Goal: Task Accomplishment & Management: Complete application form

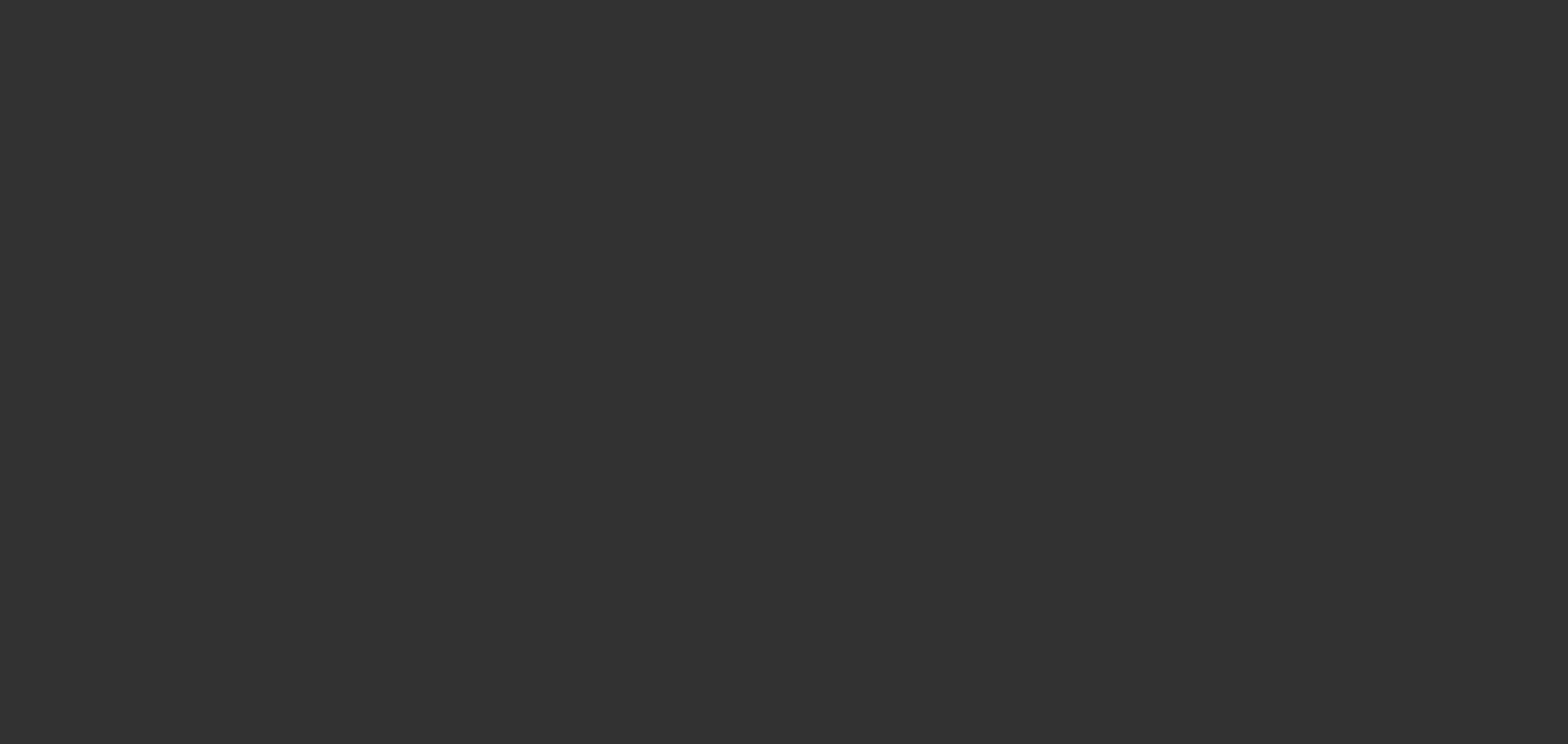
select select "0.2"
select select "2"
select select "0"
select select "6"
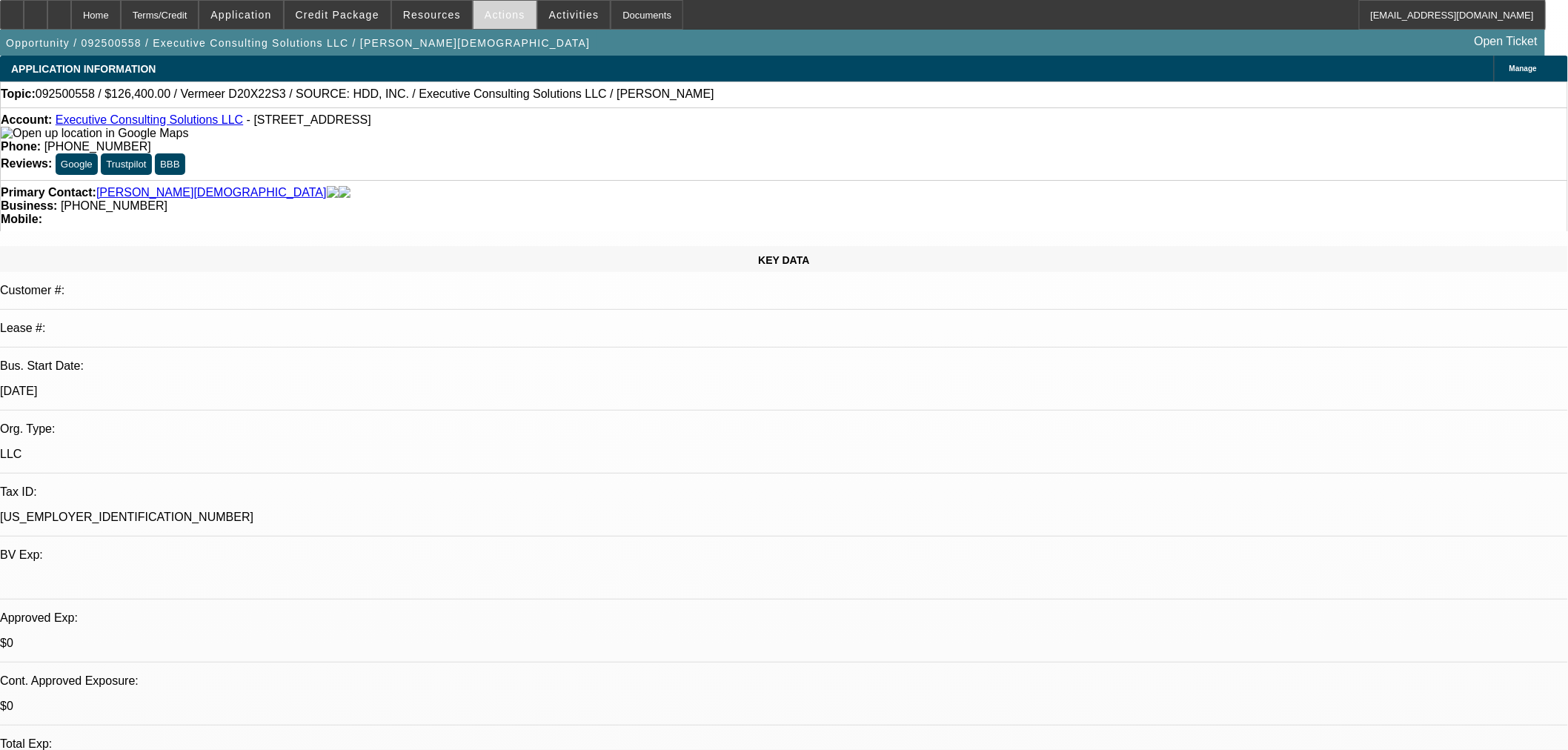
click at [504, 20] on span at bounding box center [505, 15] width 63 height 36
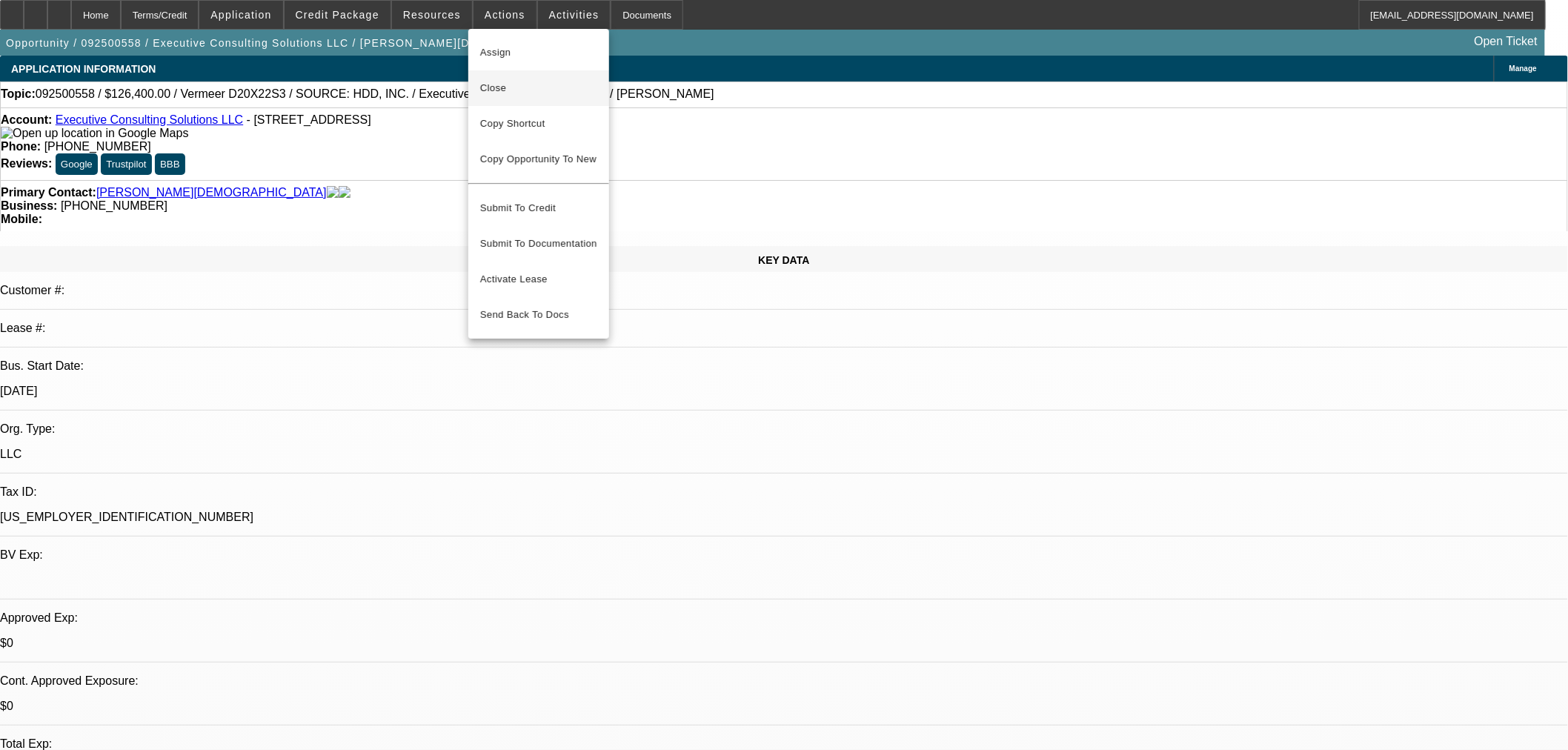
click at [519, 87] on span "Close" at bounding box center [539, 88] width 117 height 18
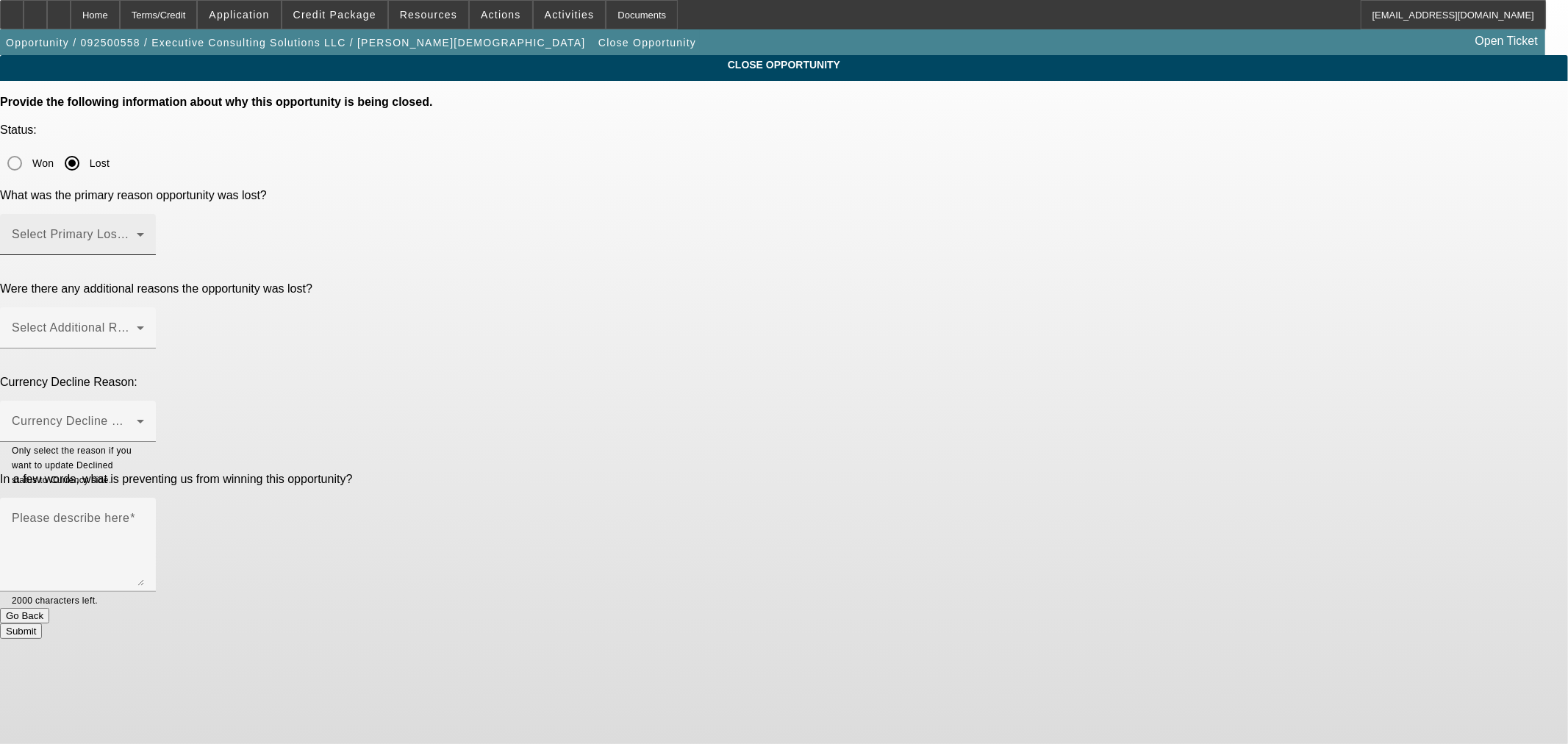
click at [136, 231] on span at bounding box center [75, 240] width 125 height 17
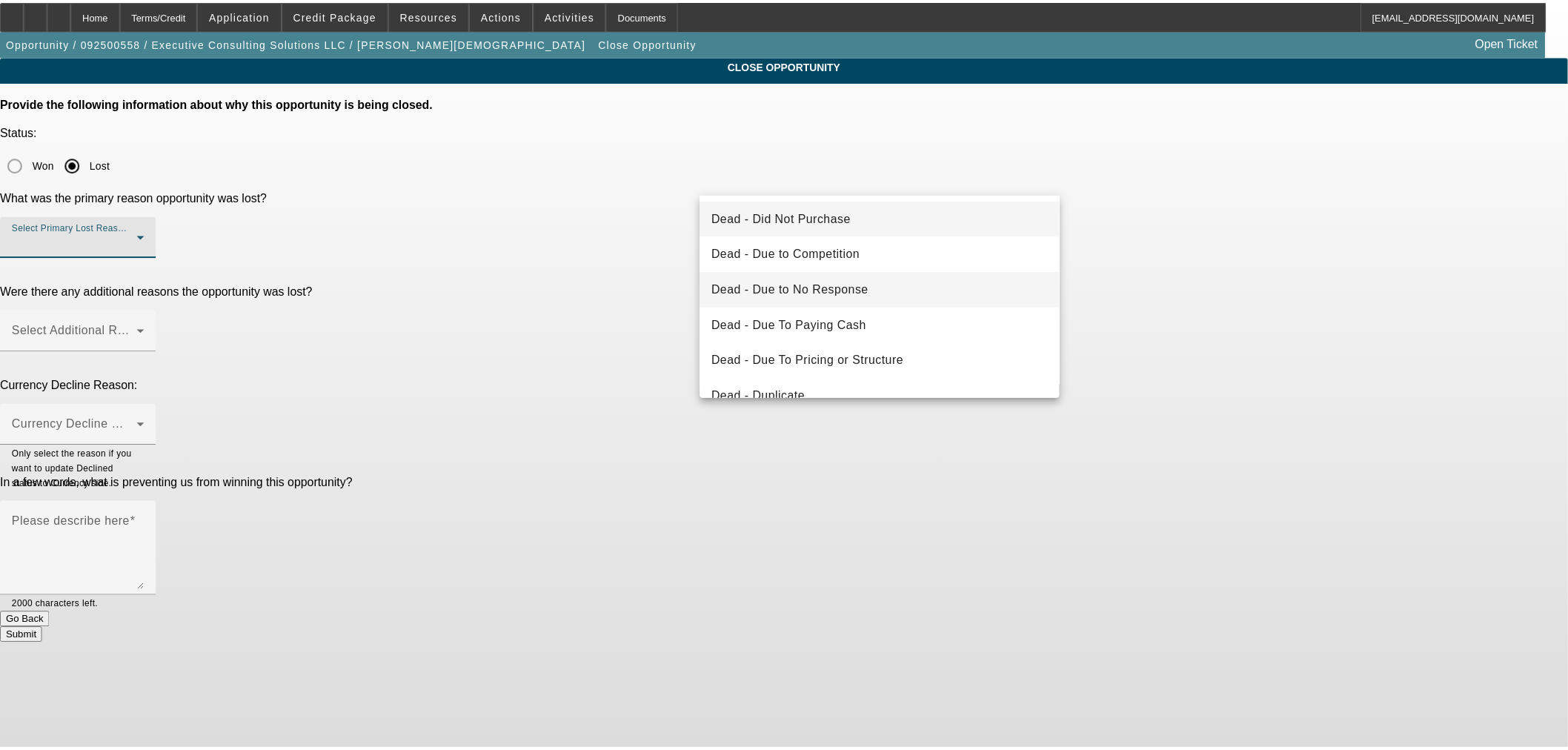
scroll to position [137, 0]
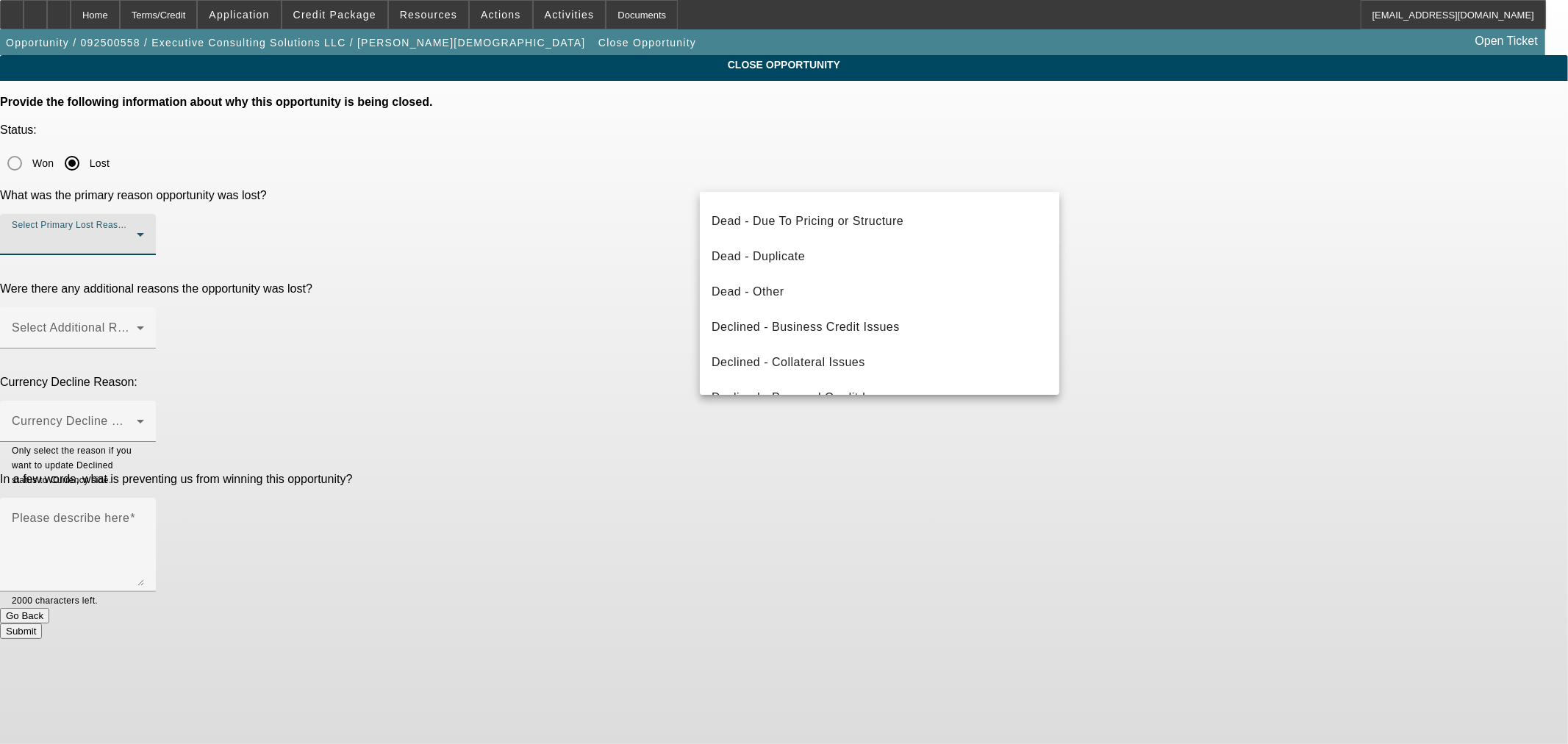
click at [652, 446] on div at bounding box center [784, 372] width 1568 height 744
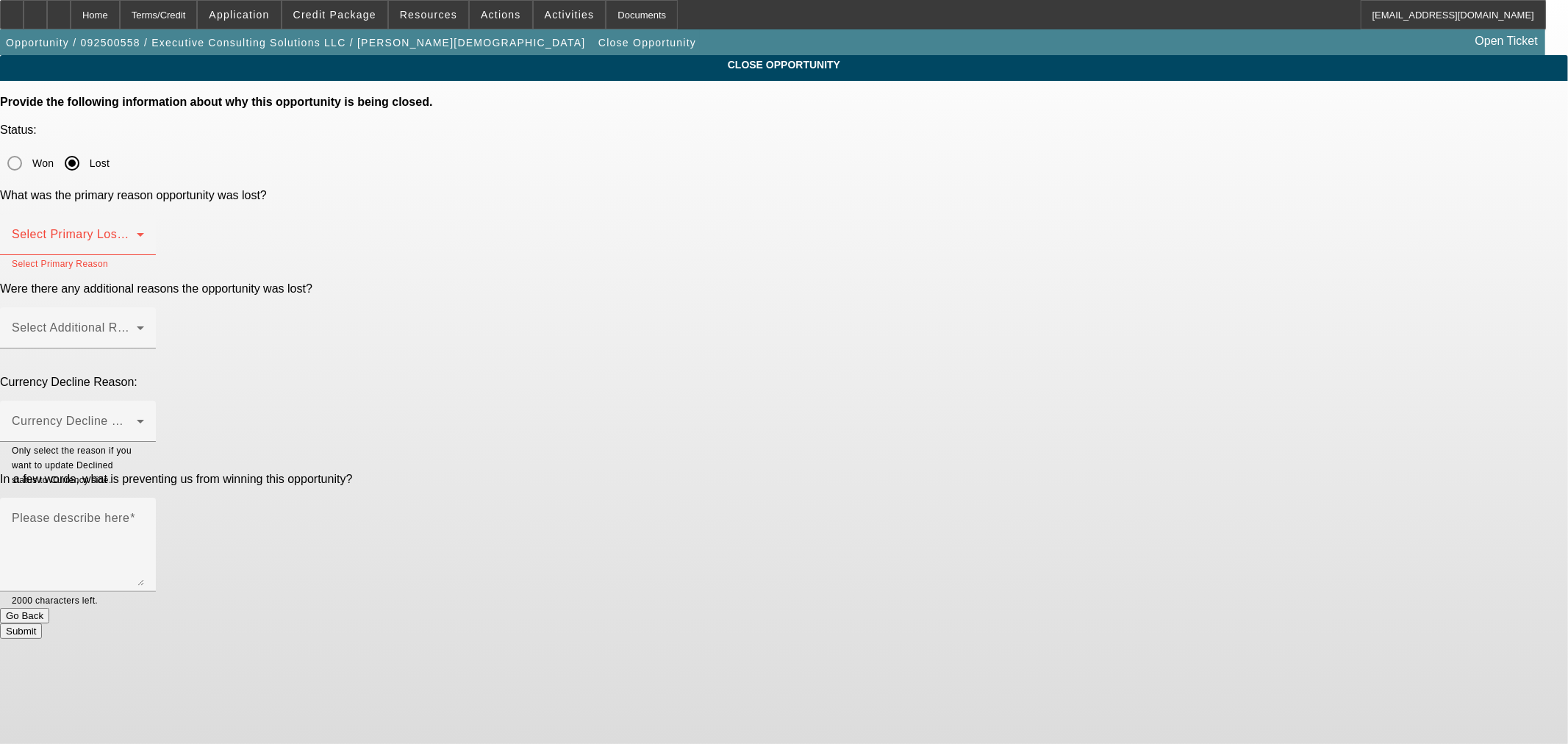
click at [50, 608] on button "Go Back" at bounding box center [24, 616] width 50 height 16
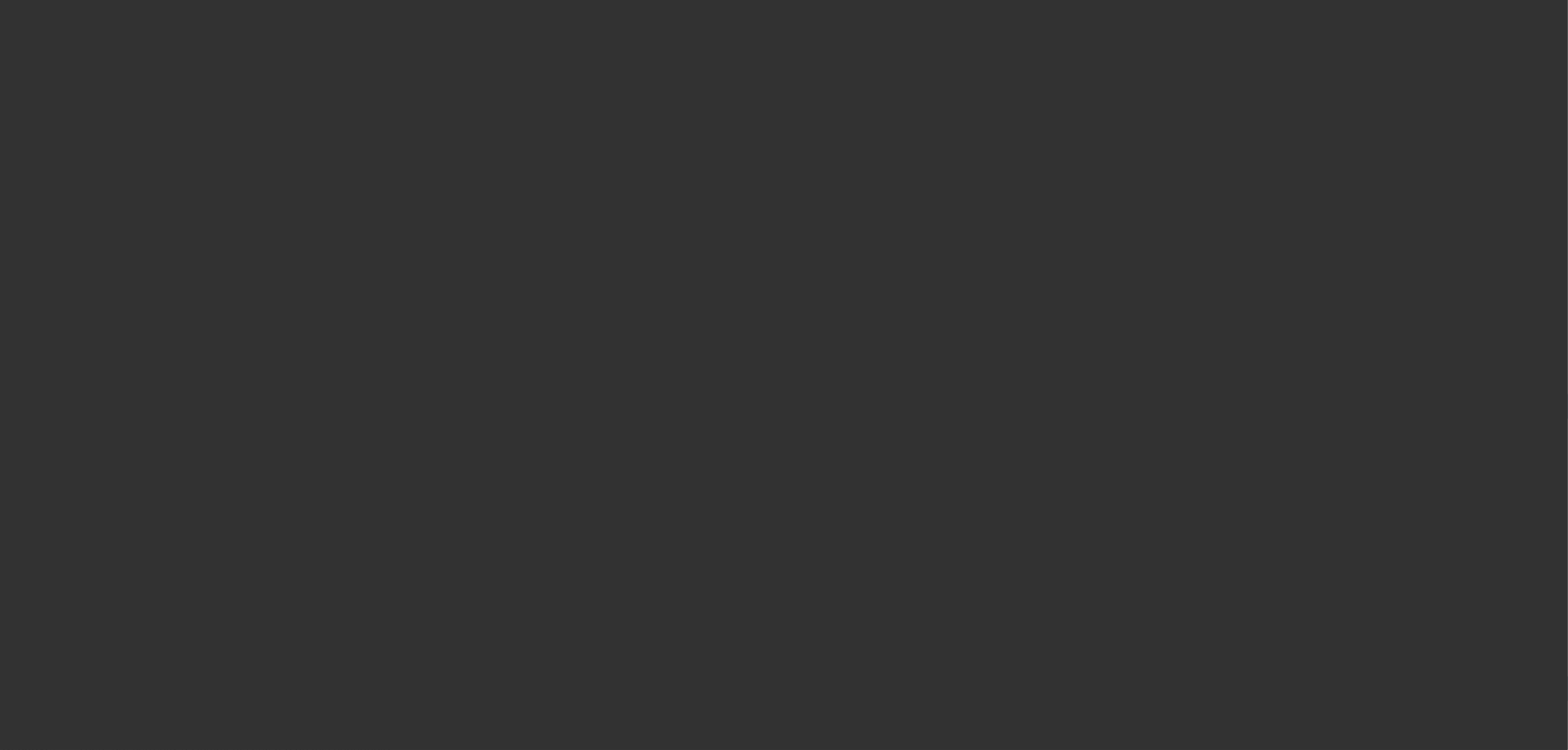
select select "0.2"
select select "2"
select select "0"
select select "6"
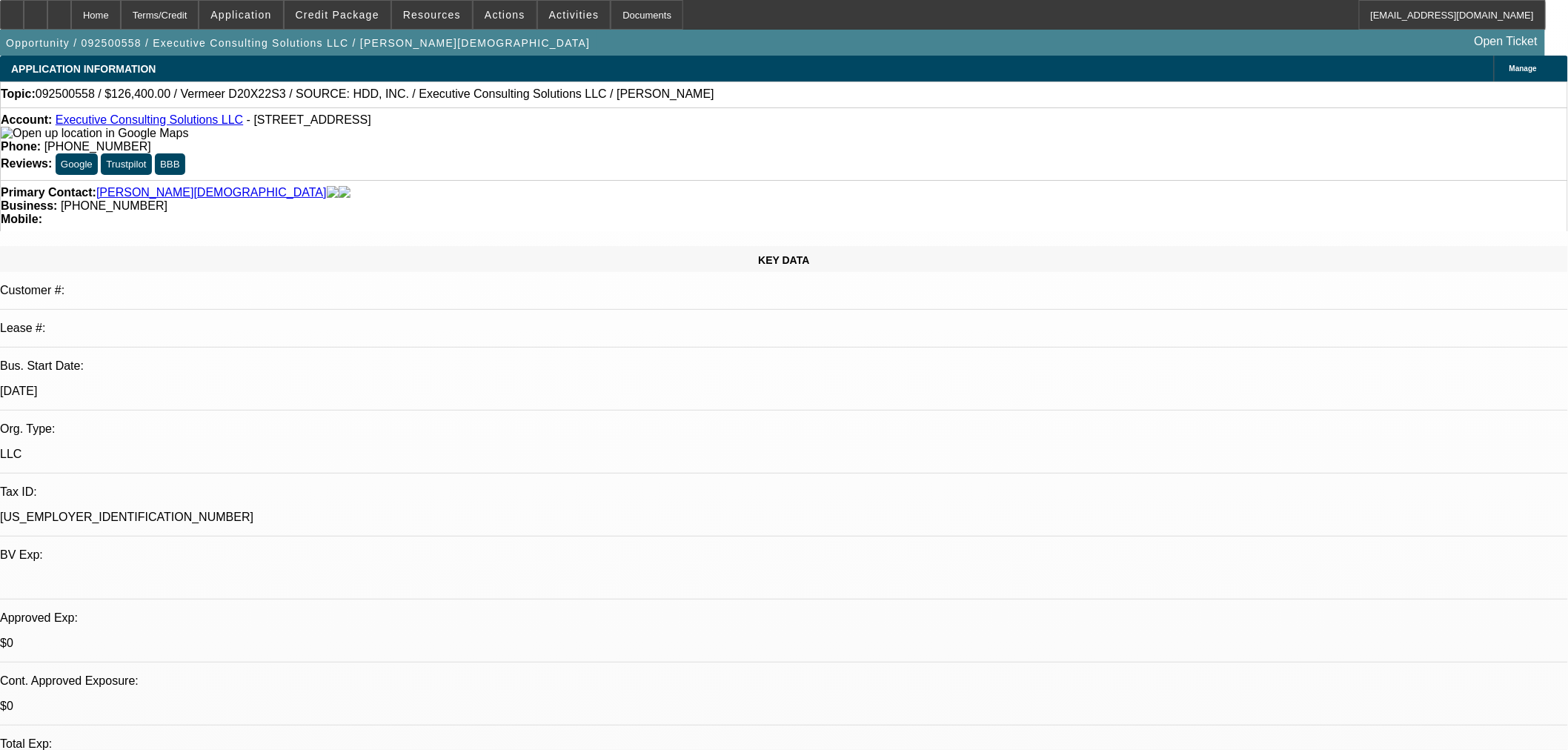
click at [487, 20] on span at bounding box center [505, 15] width 63 height 36
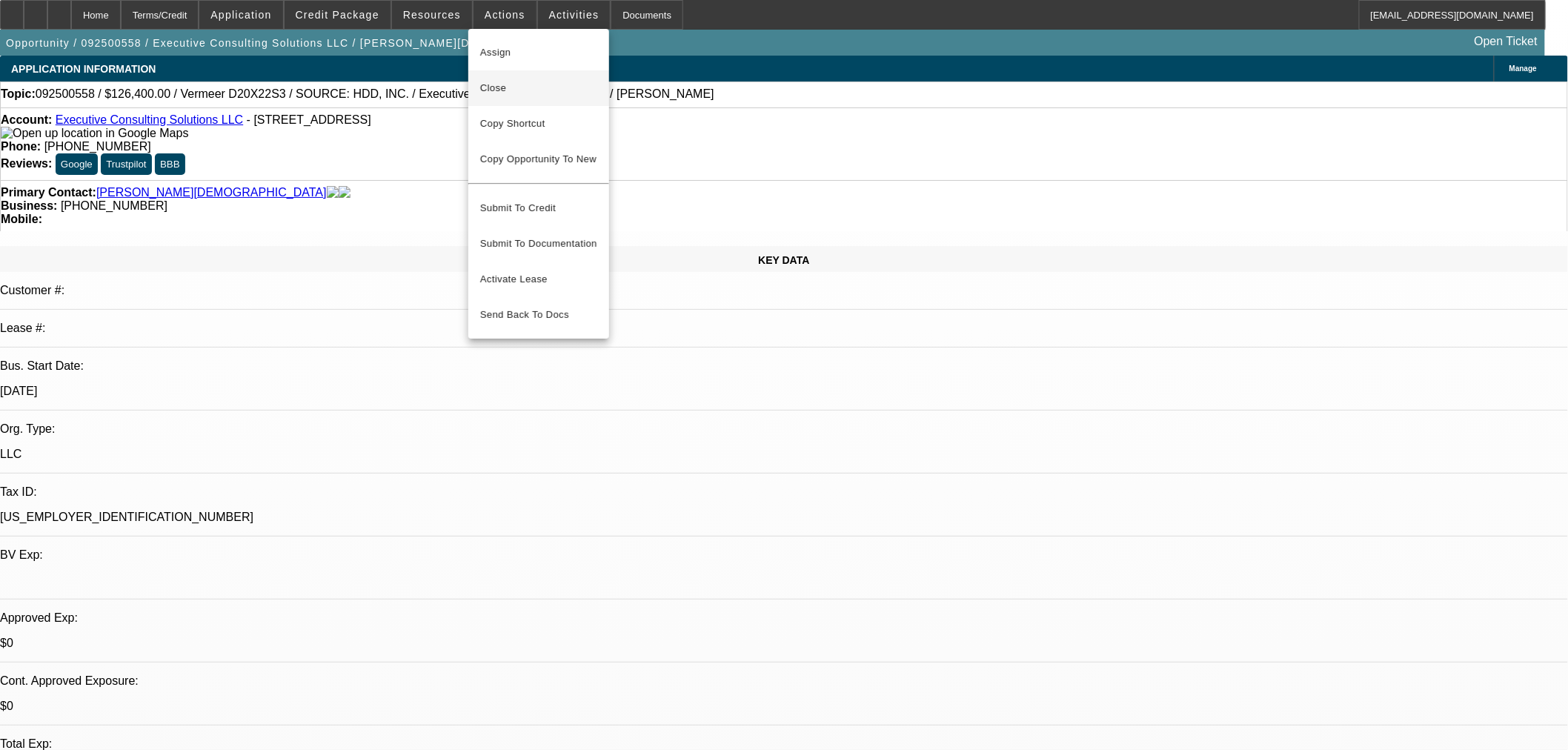
click at [539, 86] on span "Close" at bounding box center [539, 88] width 117 height 18
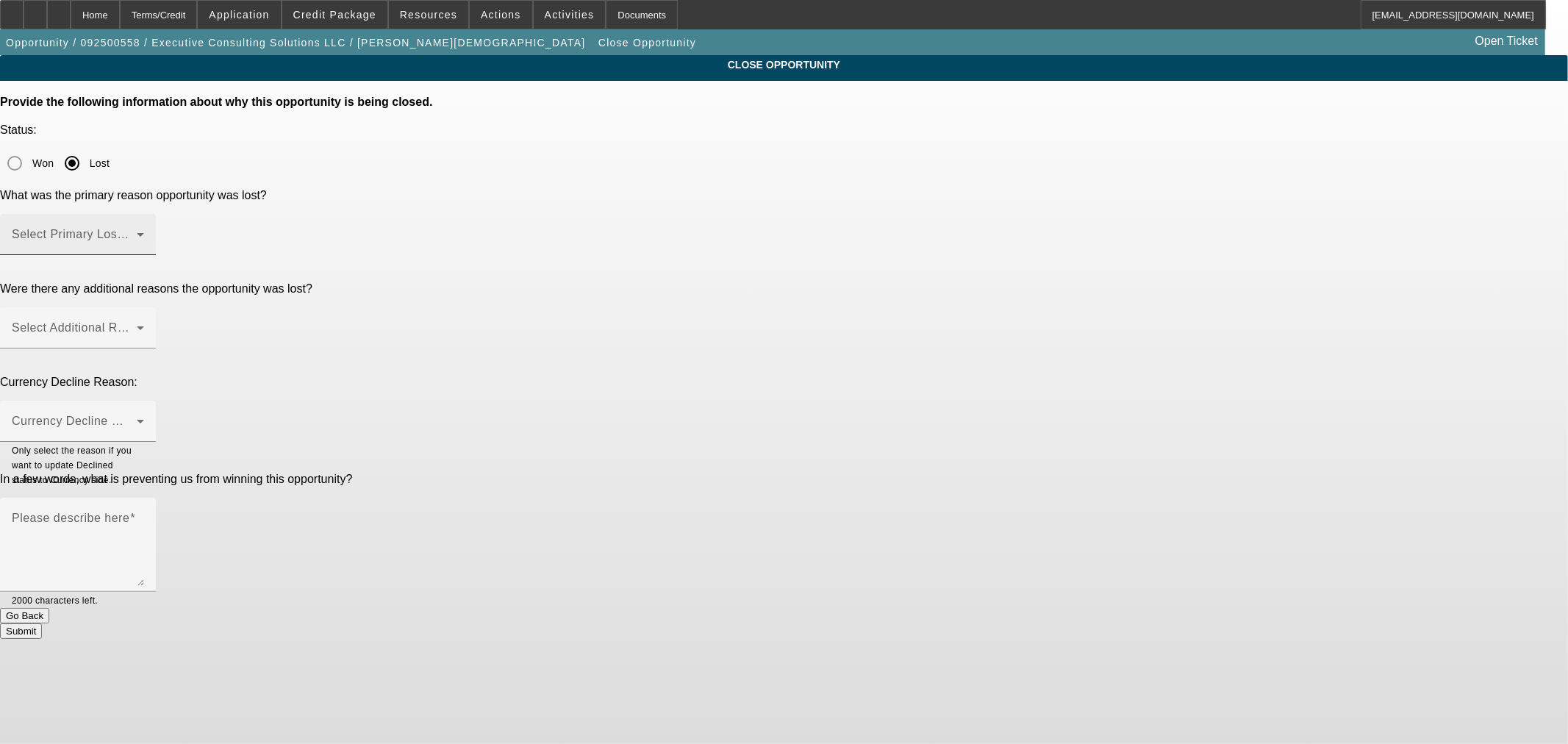
click at [167, 228] on mat-label "Select Primary Lost Reason" at bounding box center [90, 234] width 155 height 12
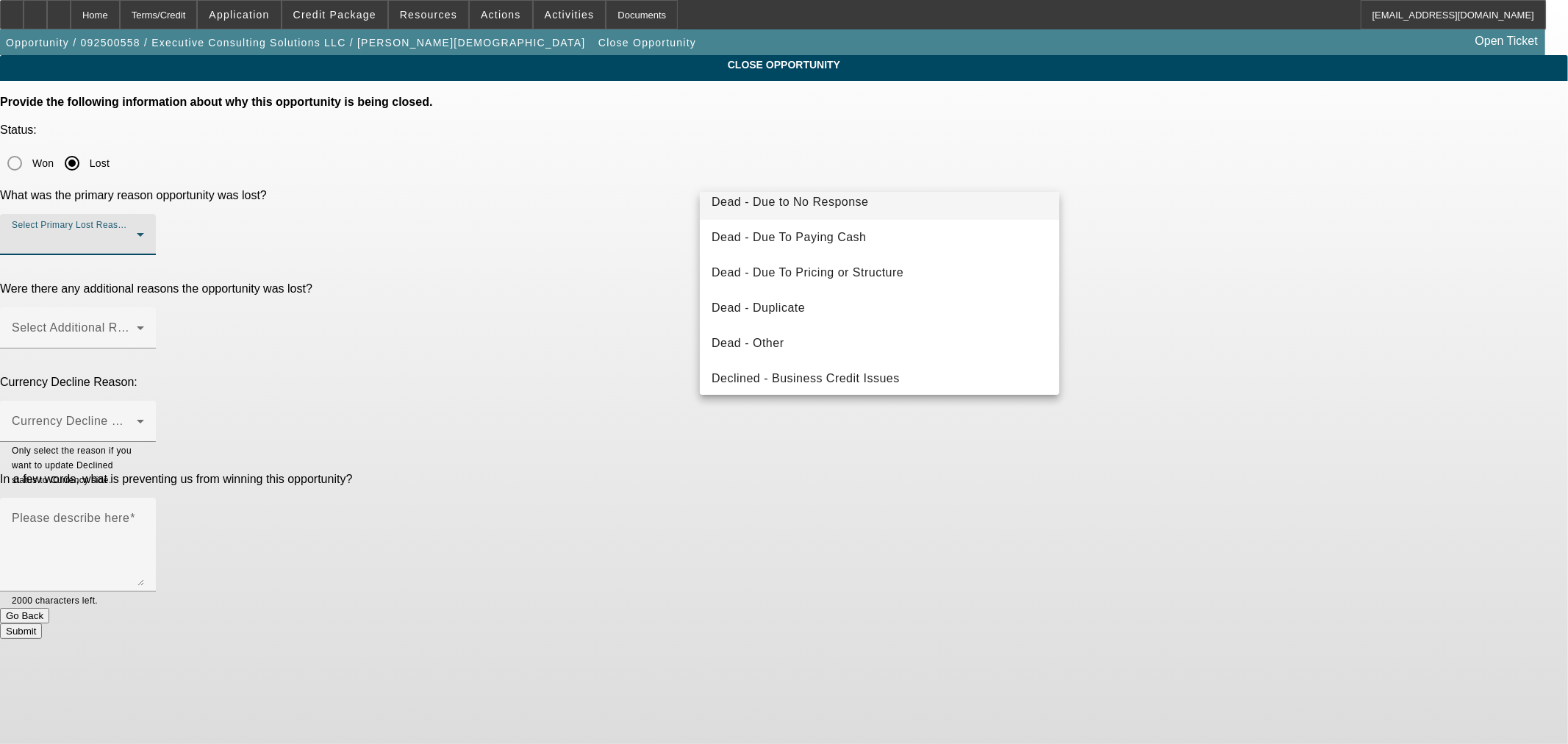
scroll to position [136, 0]
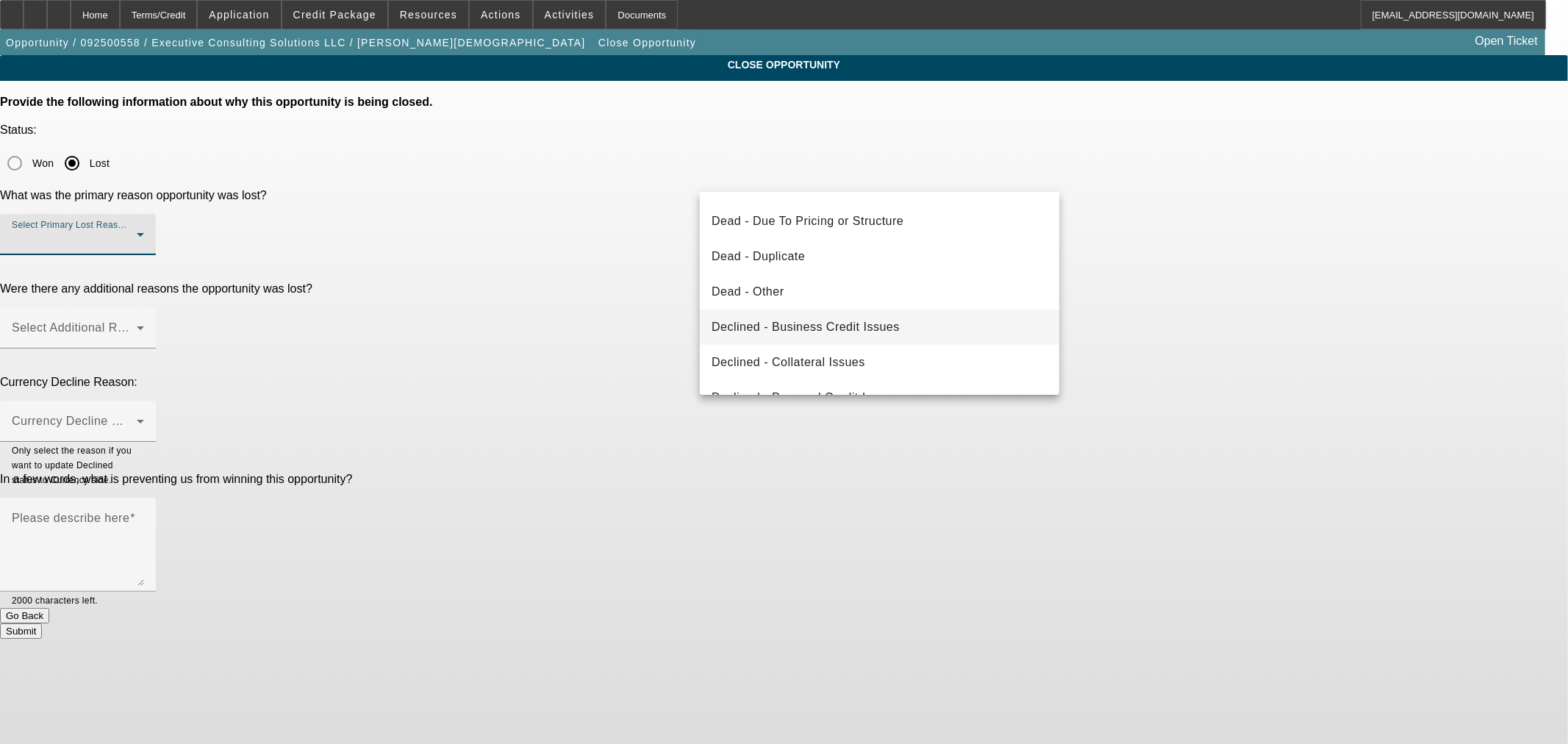
click at [806, 318] on span "Declined - Business Credit Issues" at bounding box center [806, 327] width 189 height 17
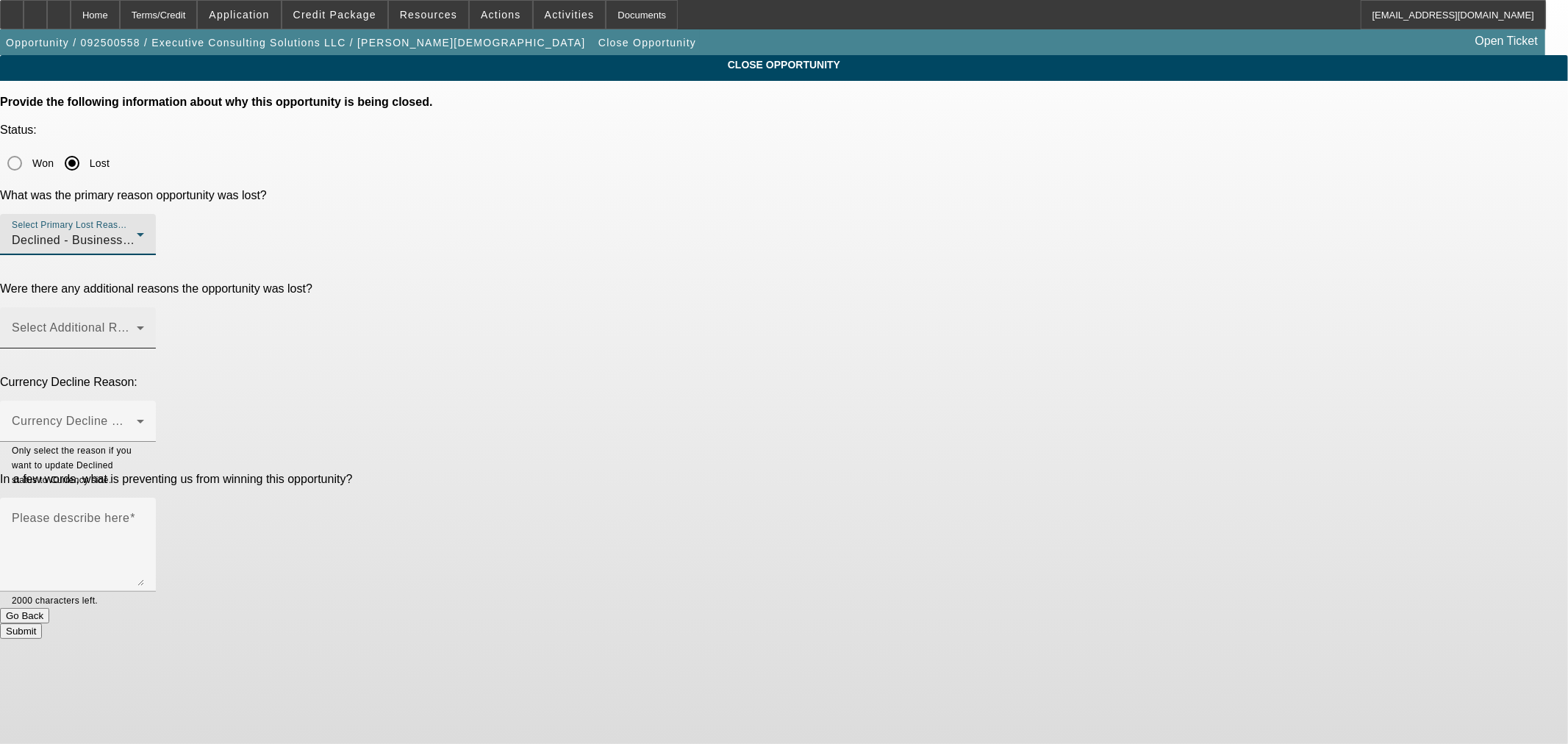
click at [136, 325] on span at bounding box center [75, 334] width 125 height 17
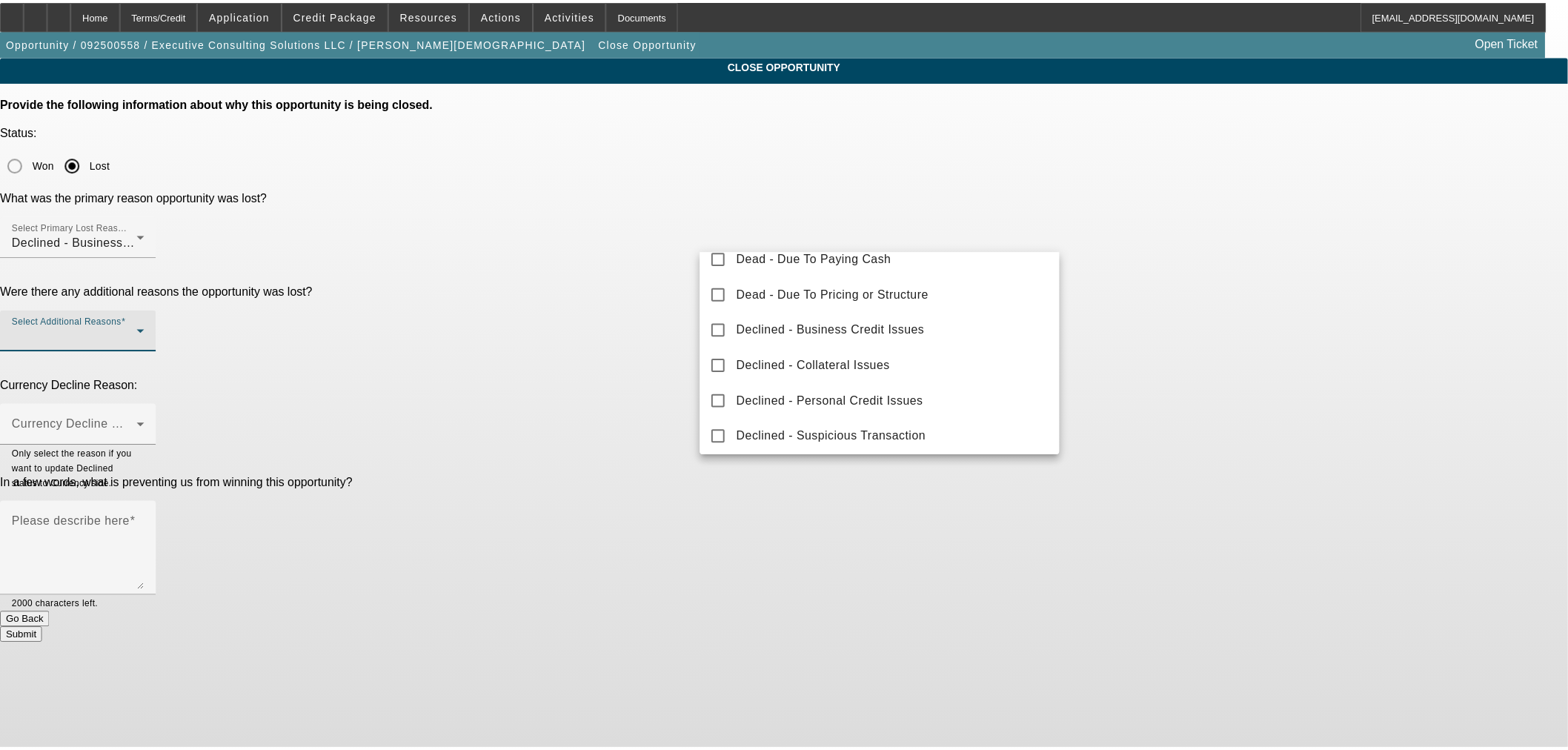
scroll to position [163, 0]
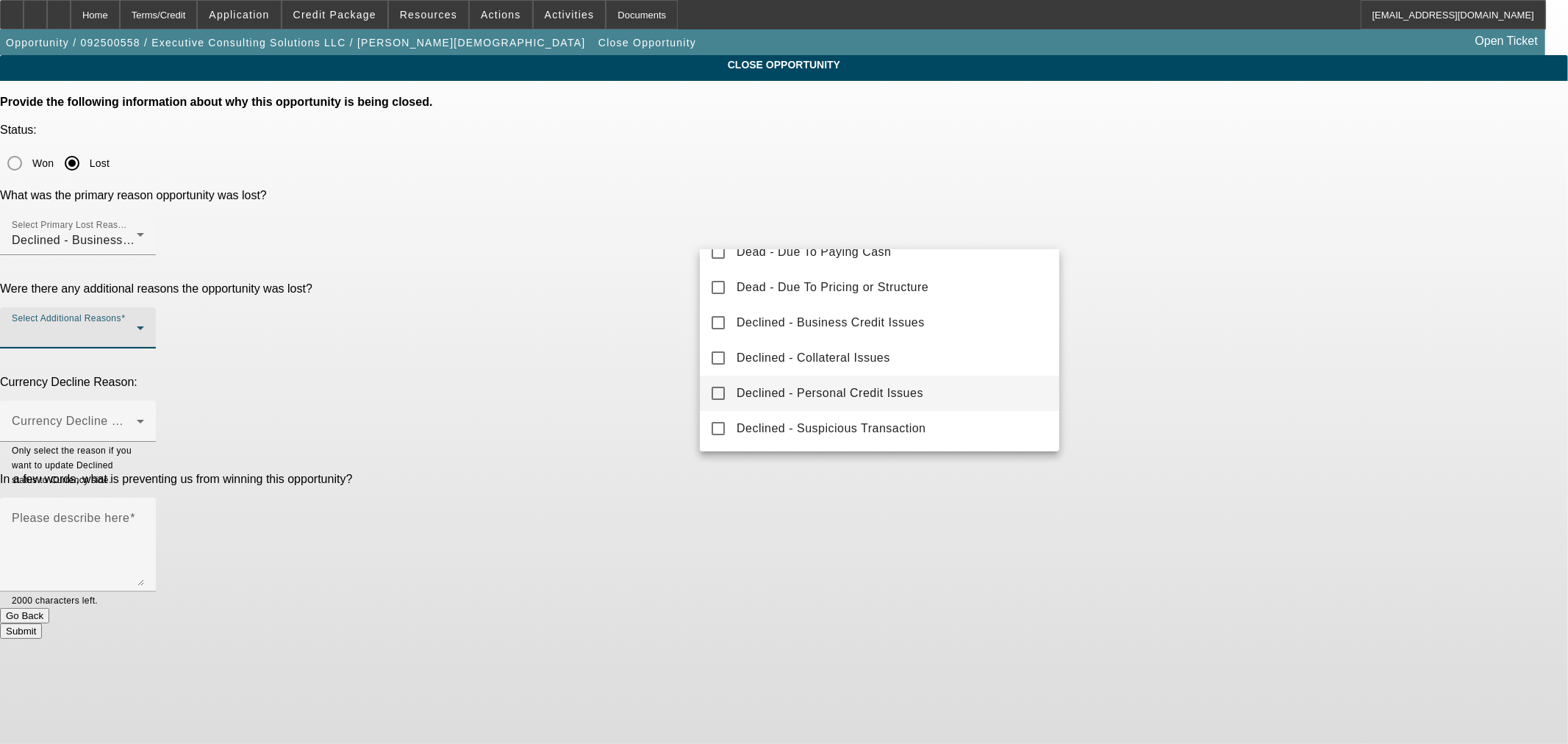
click at [824, 395] on span "Declined - Personal Credit Issues" at bounding box center [830, 393] width 187 height 17
click at [596, 309] on div at bounding box center [784, 372] width 1568 height 744
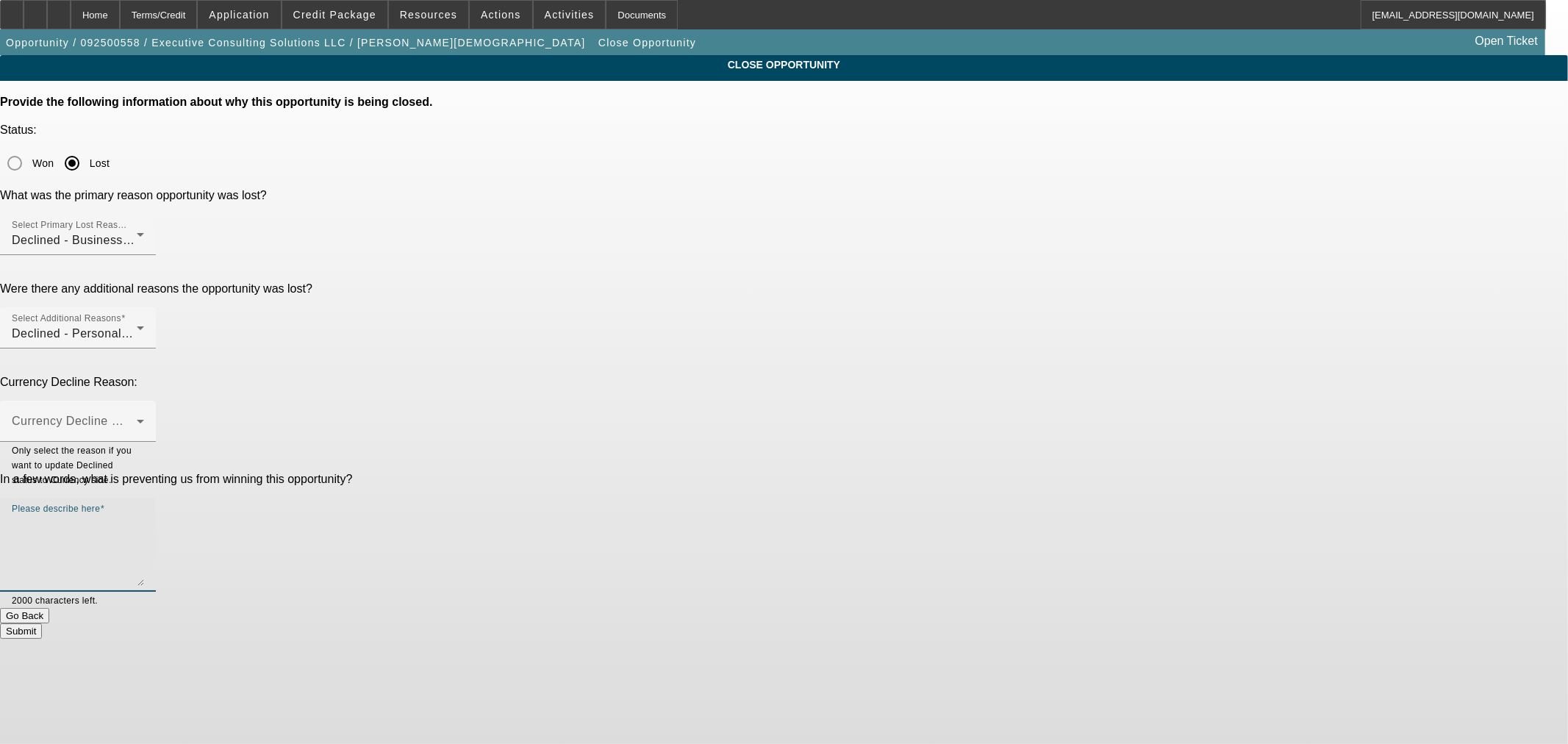
click at [144, 515] on textarea "Please describe here" at bounding box center [78, 550] width 132 height 70
type textarea "Start up. Need CCG and large dp. Didn't sound like that was possible."
click at [42, 623] on button "Submit" at bounding box center [21, 631] width 42 height 16
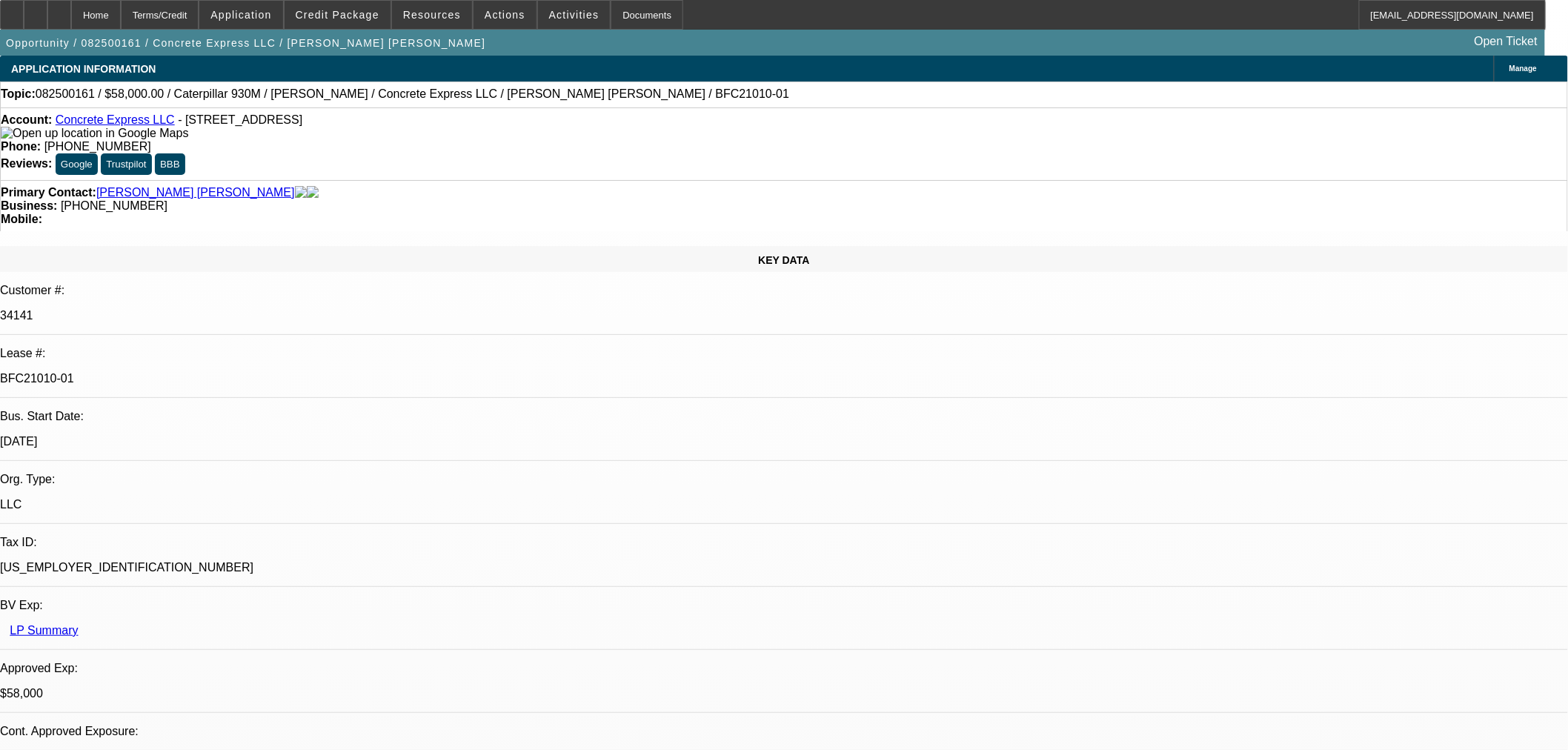
select select "0"
select select "2"
select select "0"
select select "2"
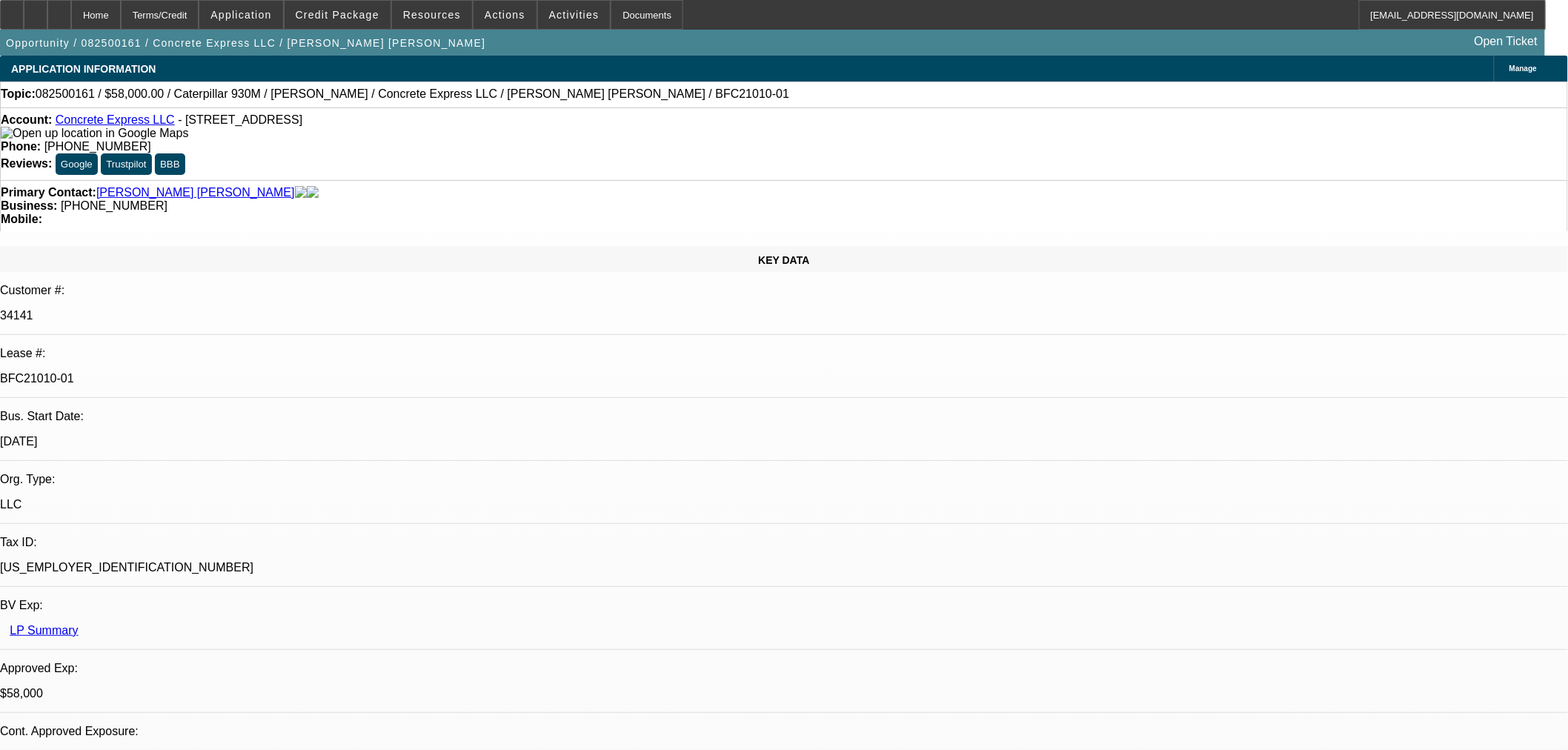
select select "0"
select select "0.15"
select select "2"
select select "0"
select select "0.15"
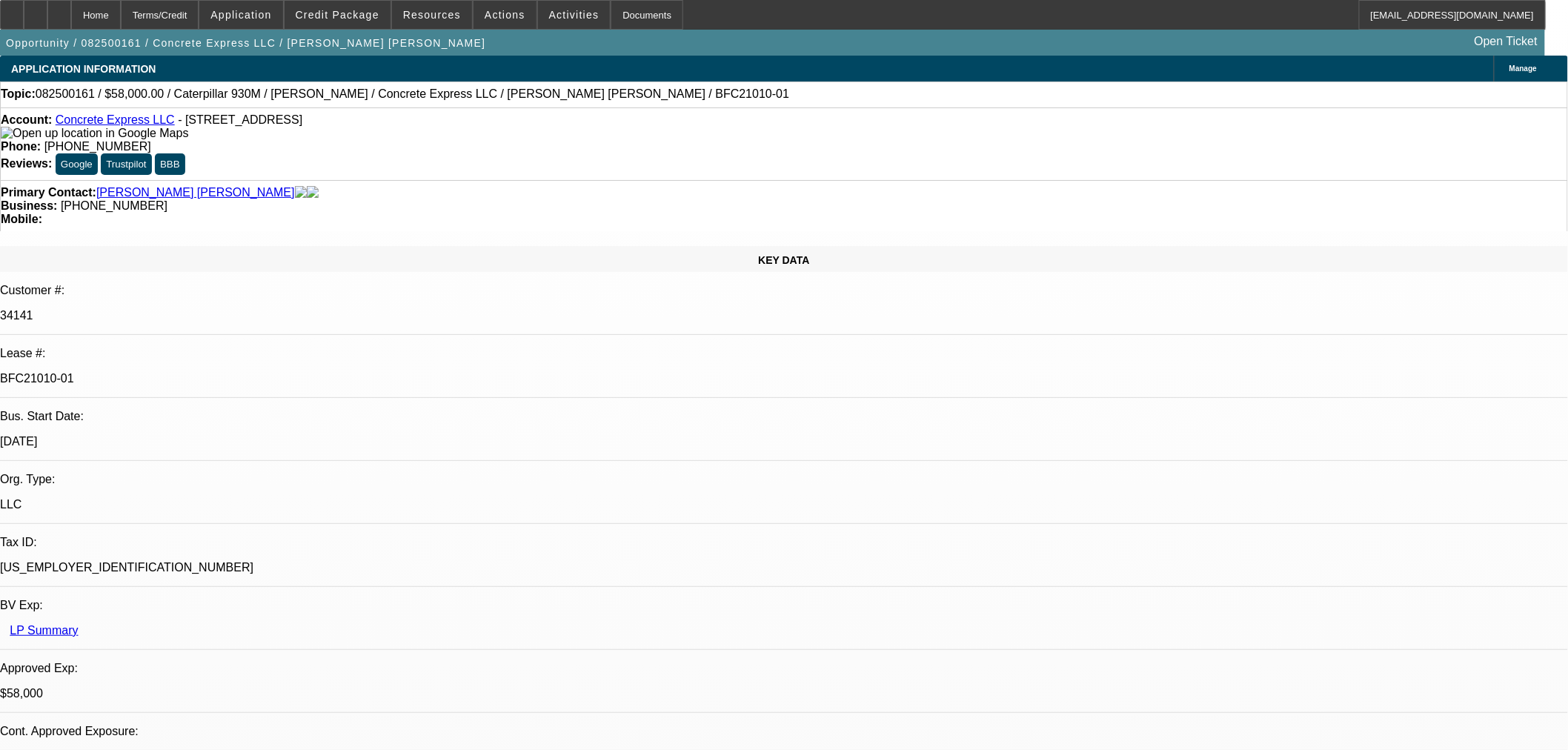
select select "2"
select select "0"
select select "1"
select select "2"
select select "6"
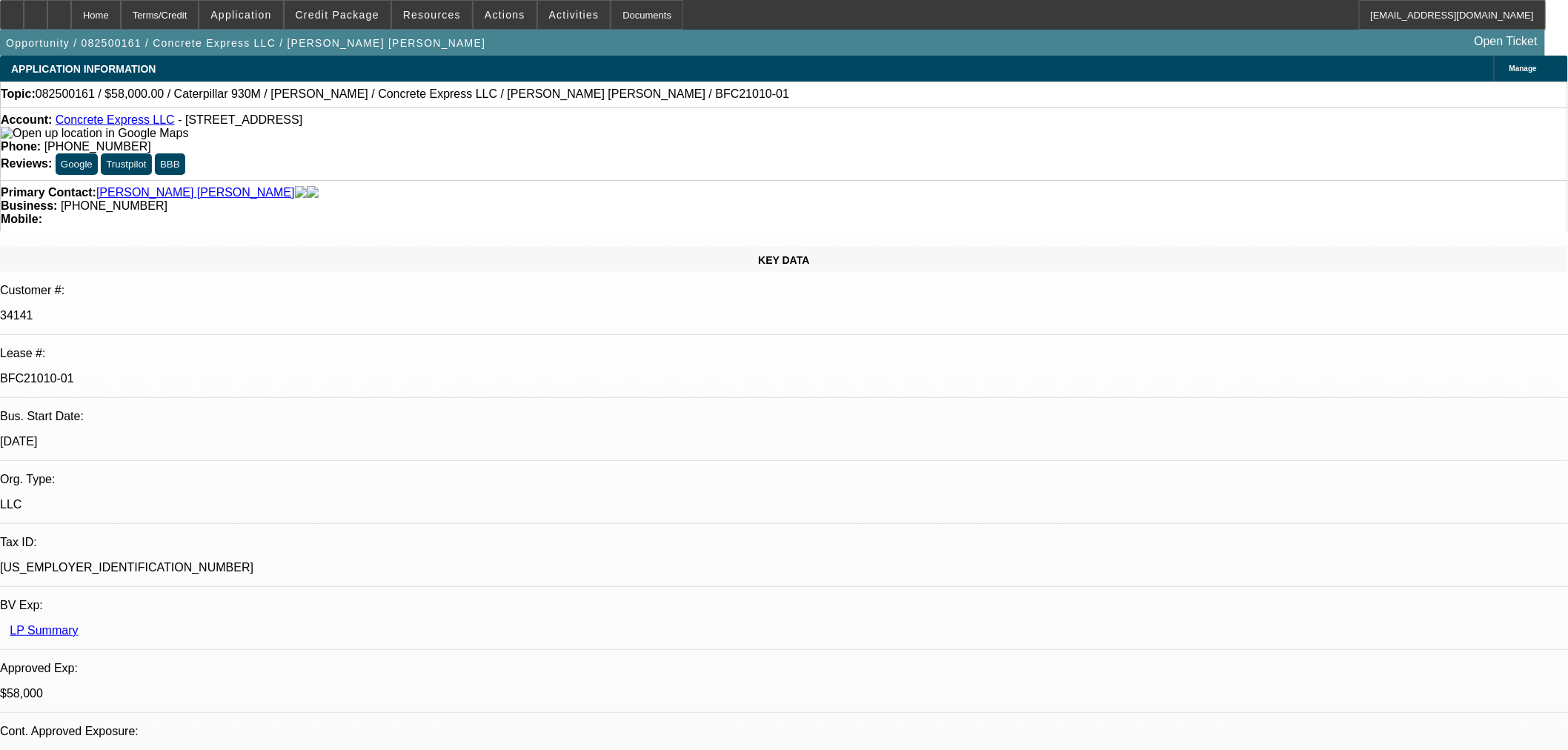
select select "1"
select select "2"
select select "6"
select select "1"
select select "2"
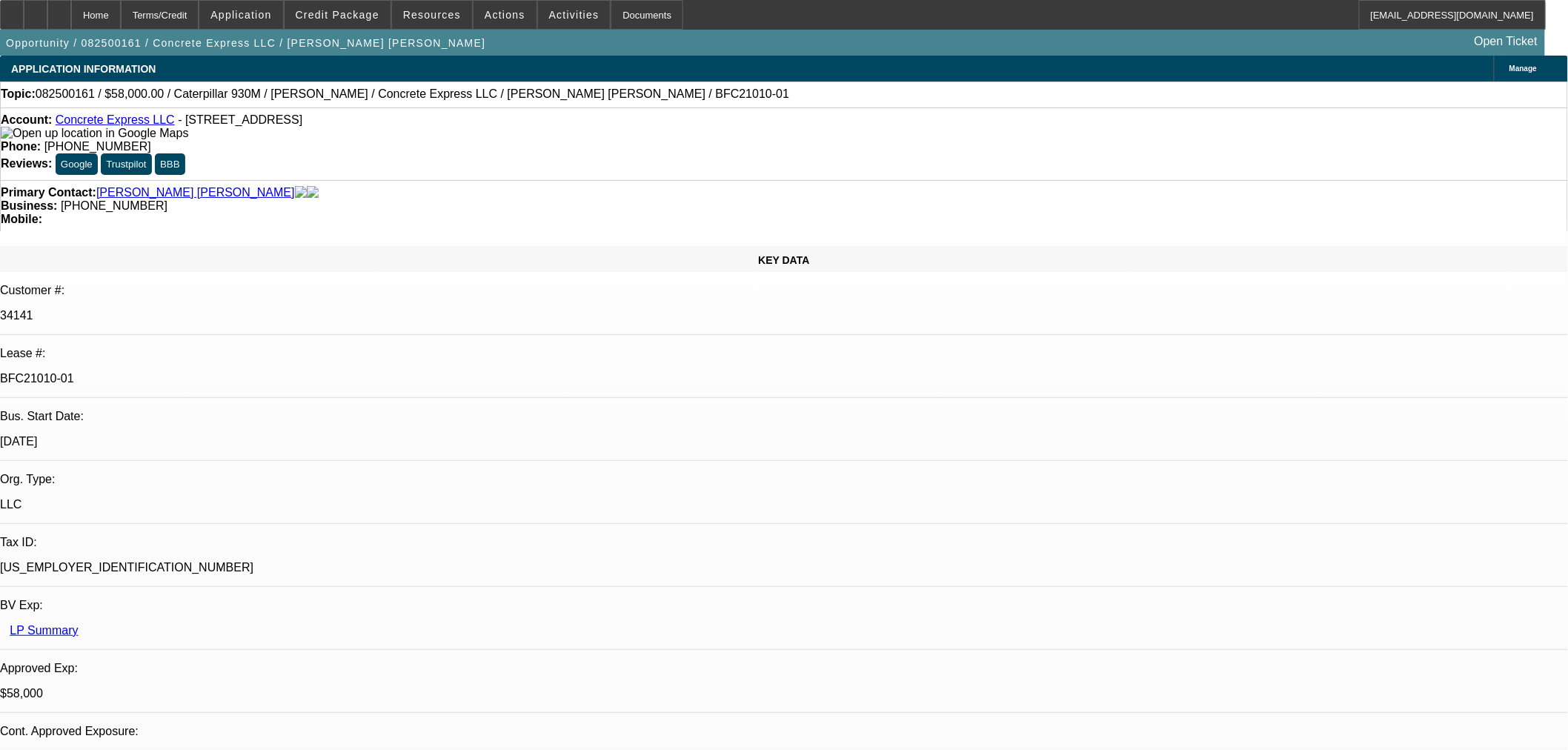
select select "6"
select select "1"
select select "2"
select select "6"
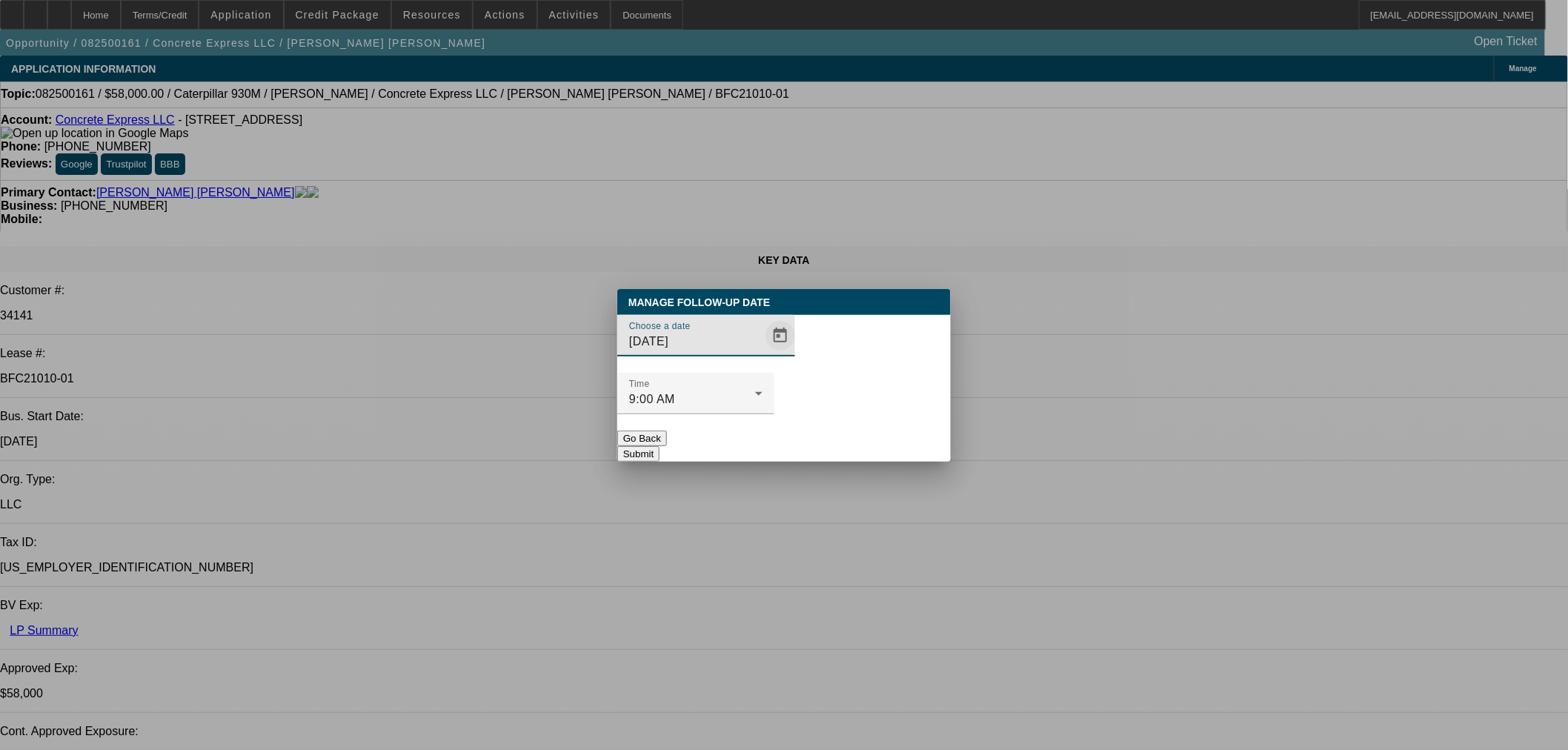
click at [762, 353] on span "Open calendar" at bounding box center [780, 336] width 36 height 36
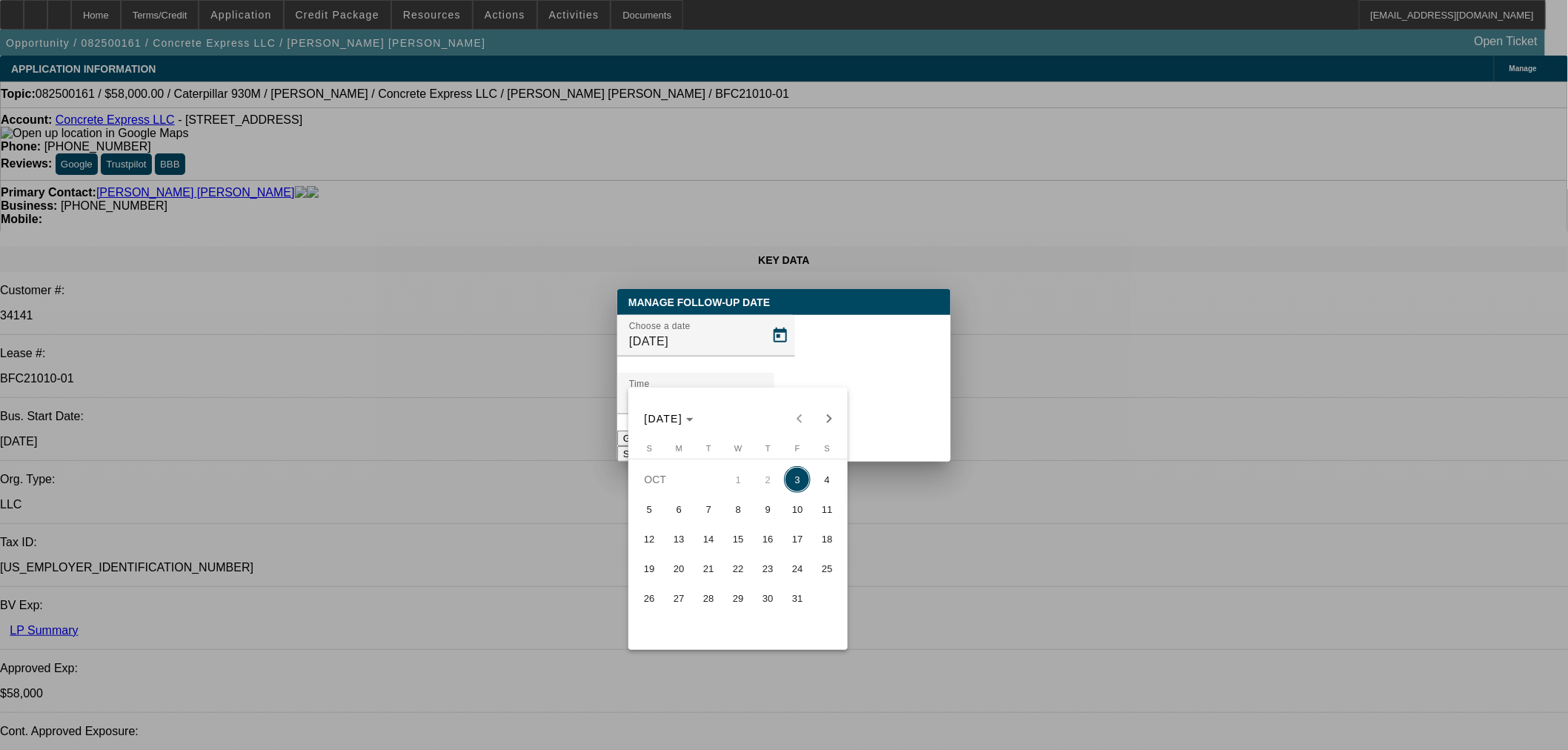
click at [748, 515] on span "8" at bounding box center [738, 509] width 26 height 26
type input "10/8/2025"
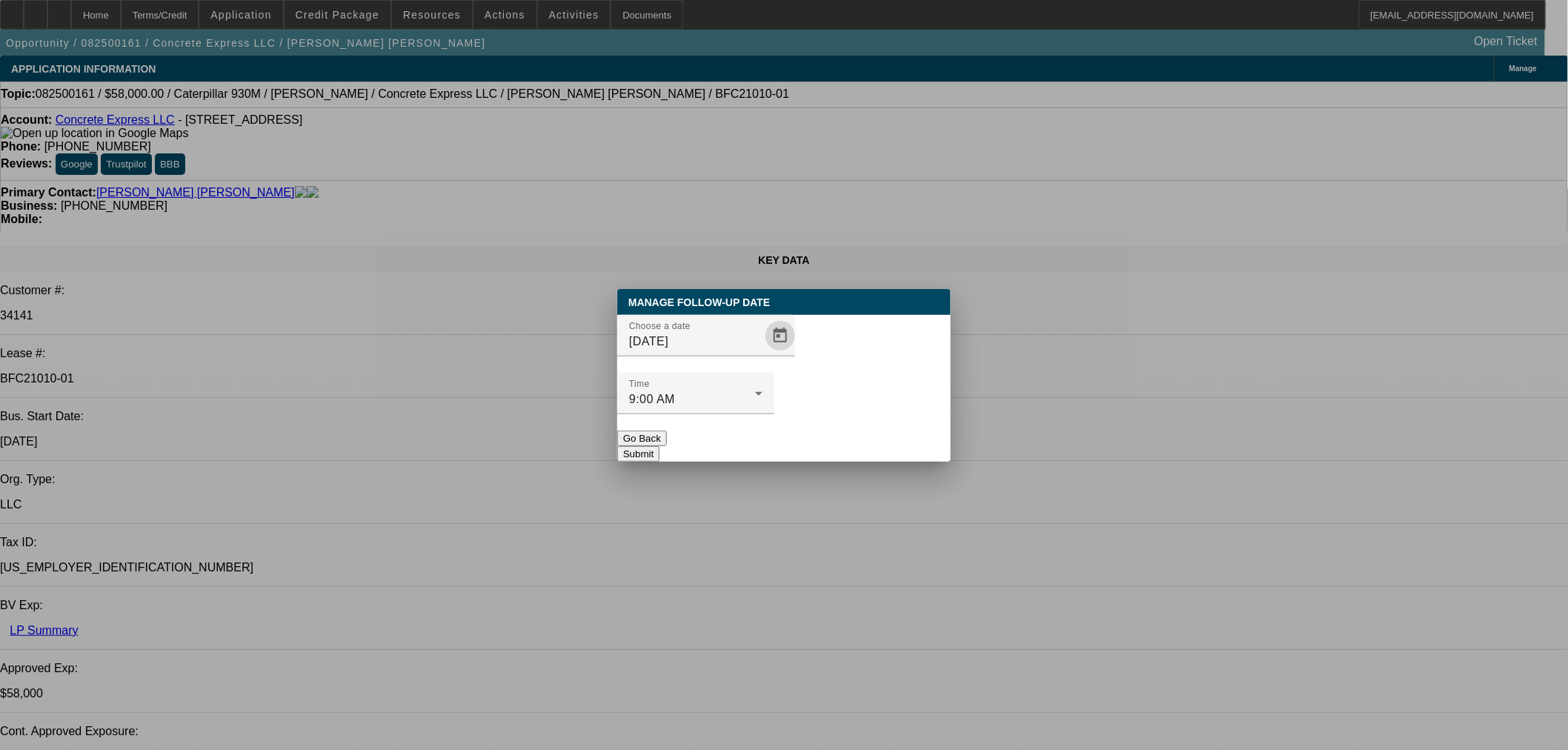
click at [660, 446] on button "Submit" at bounding box center [639, 454] width 42 height 16
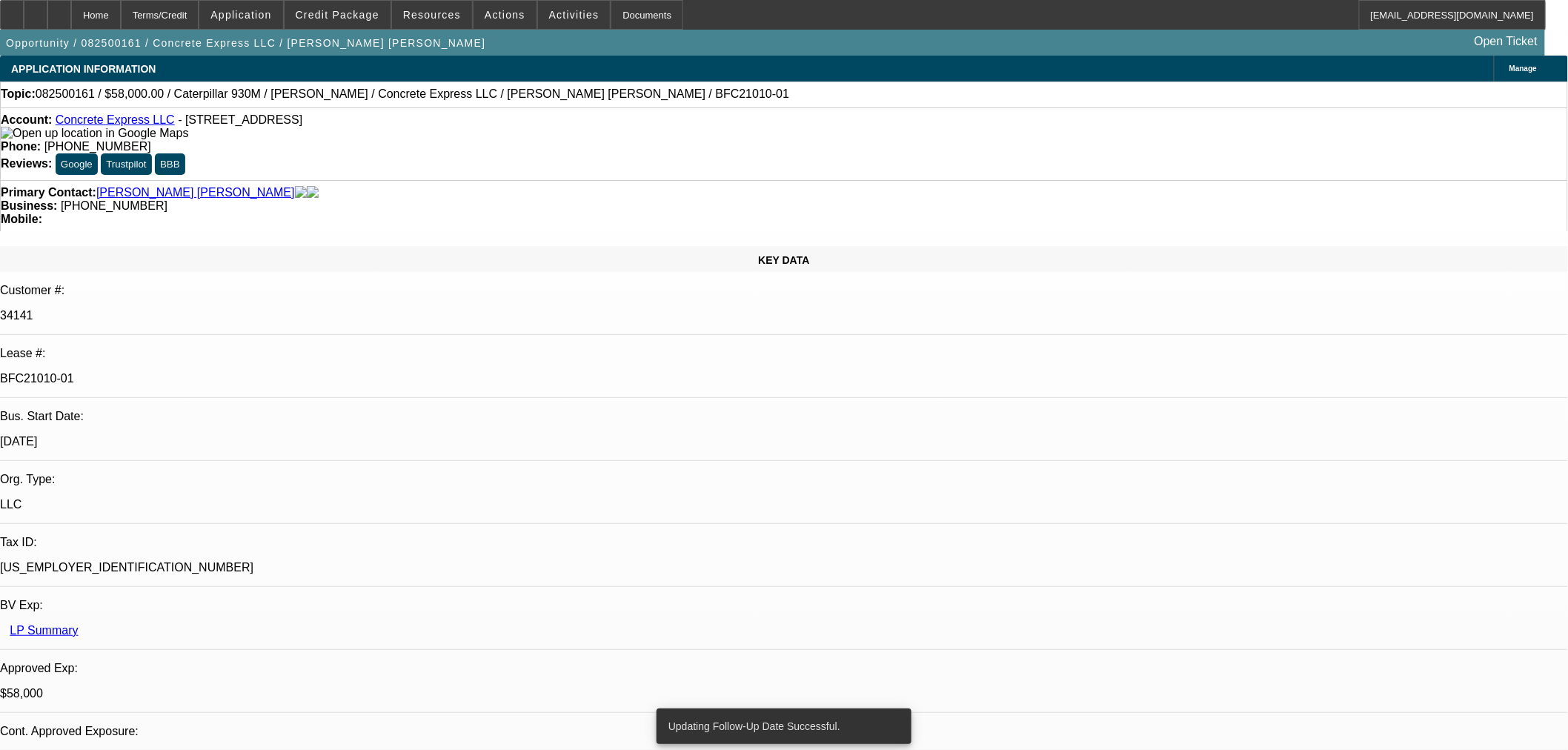
radio input "true"
type textarea "Emailed Adan. FU next week."
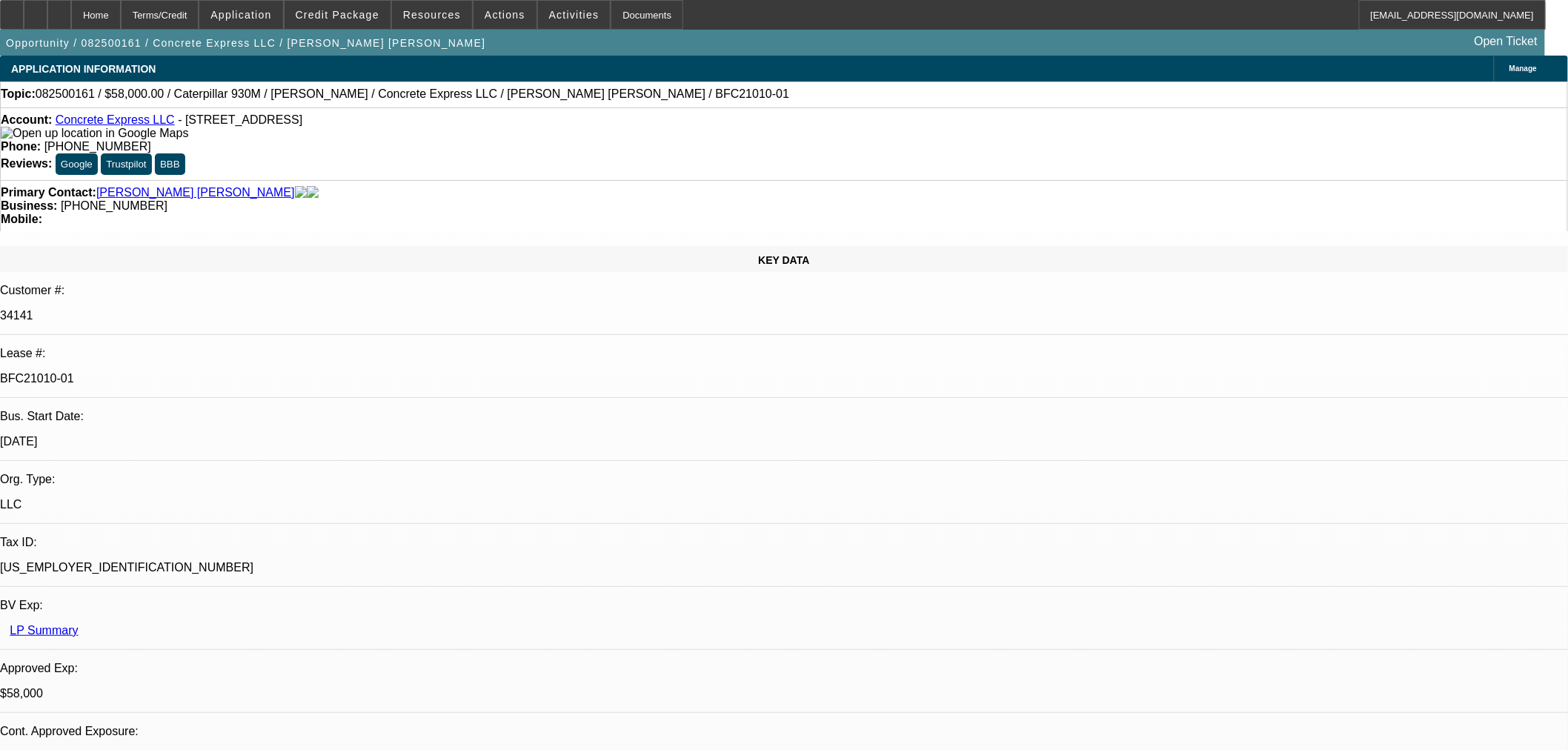
radio input "true"
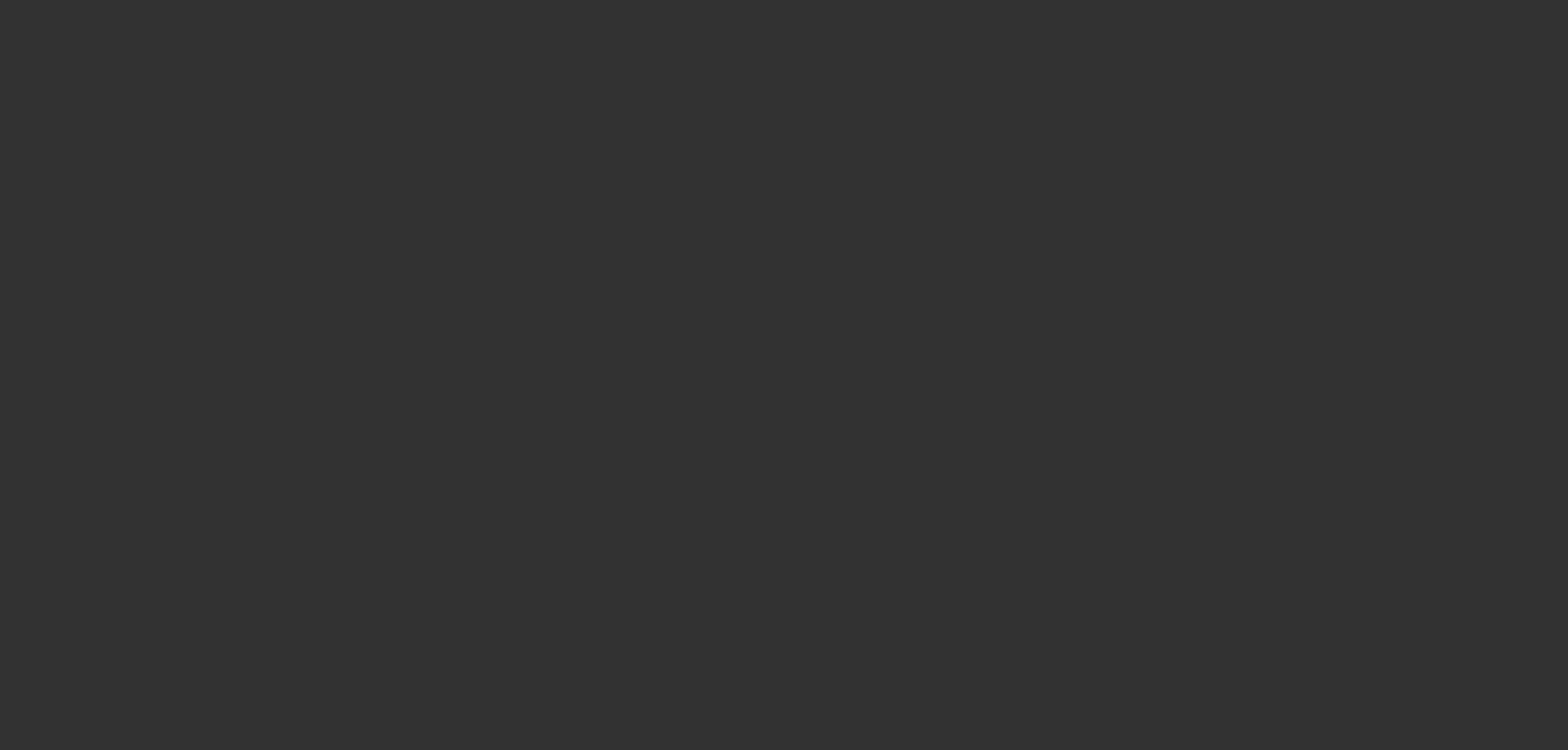
select select "0"
select select "2"
select select "0"
select select "2"
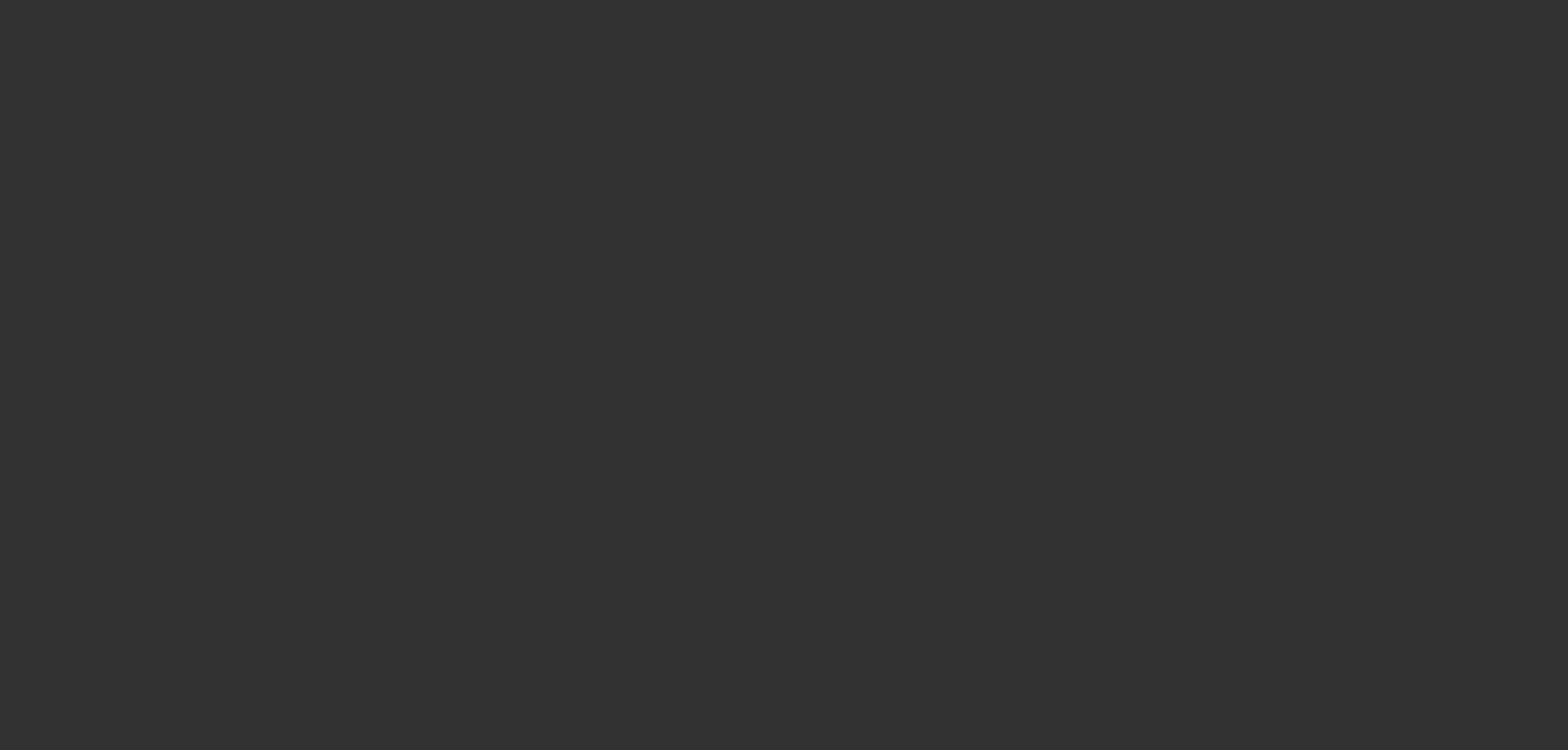
select select "0"
select select "1"
select select "2"
select select "6"
select select "1"
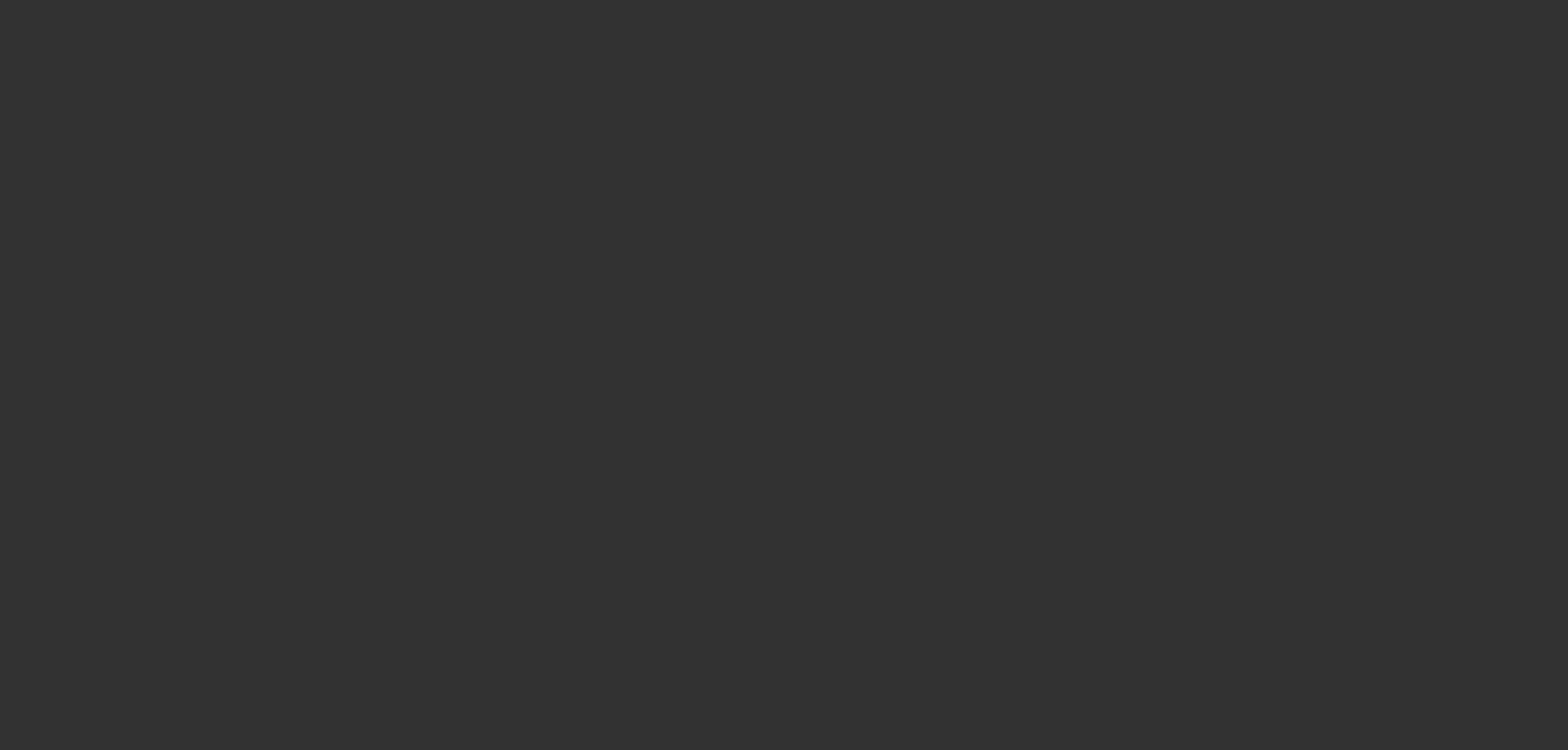
select select "2"
select select "6"
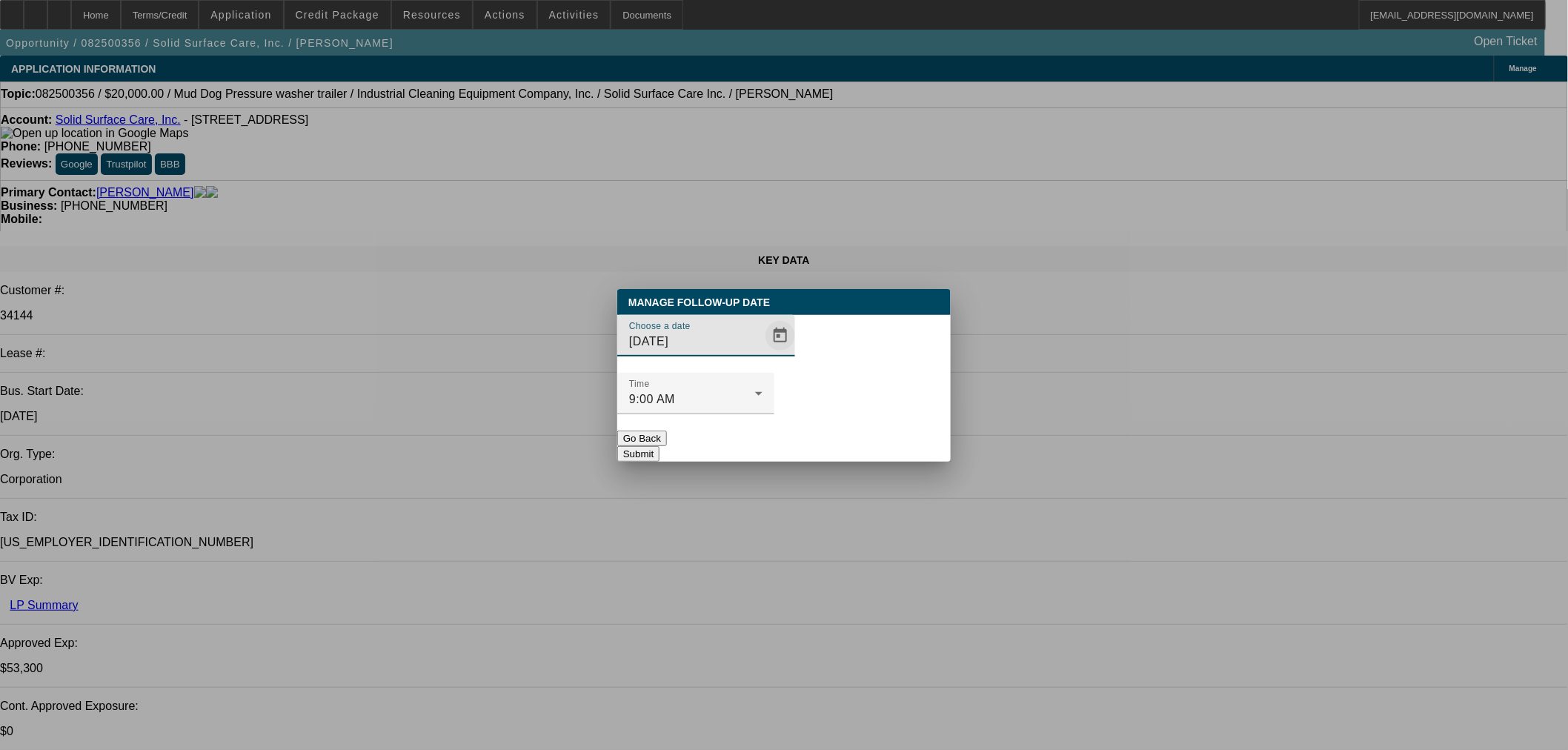
click at [764, 353] on span "Open calendar" at bounding box center [780, 336] width 36 height 36
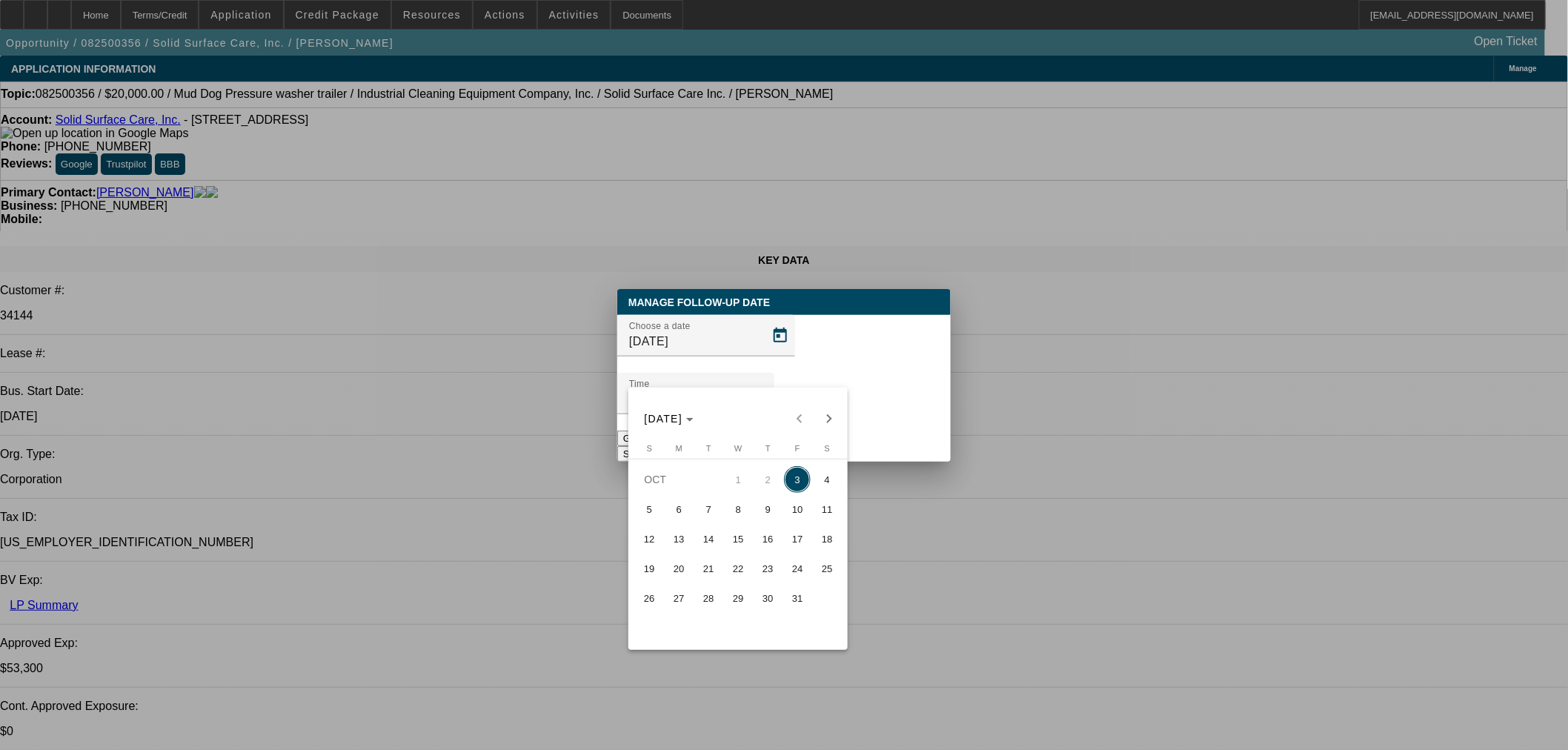
click at [704, 514] on span "7" at bounding box center [708, 509] width 26 height 26
type input "10/7/2025"
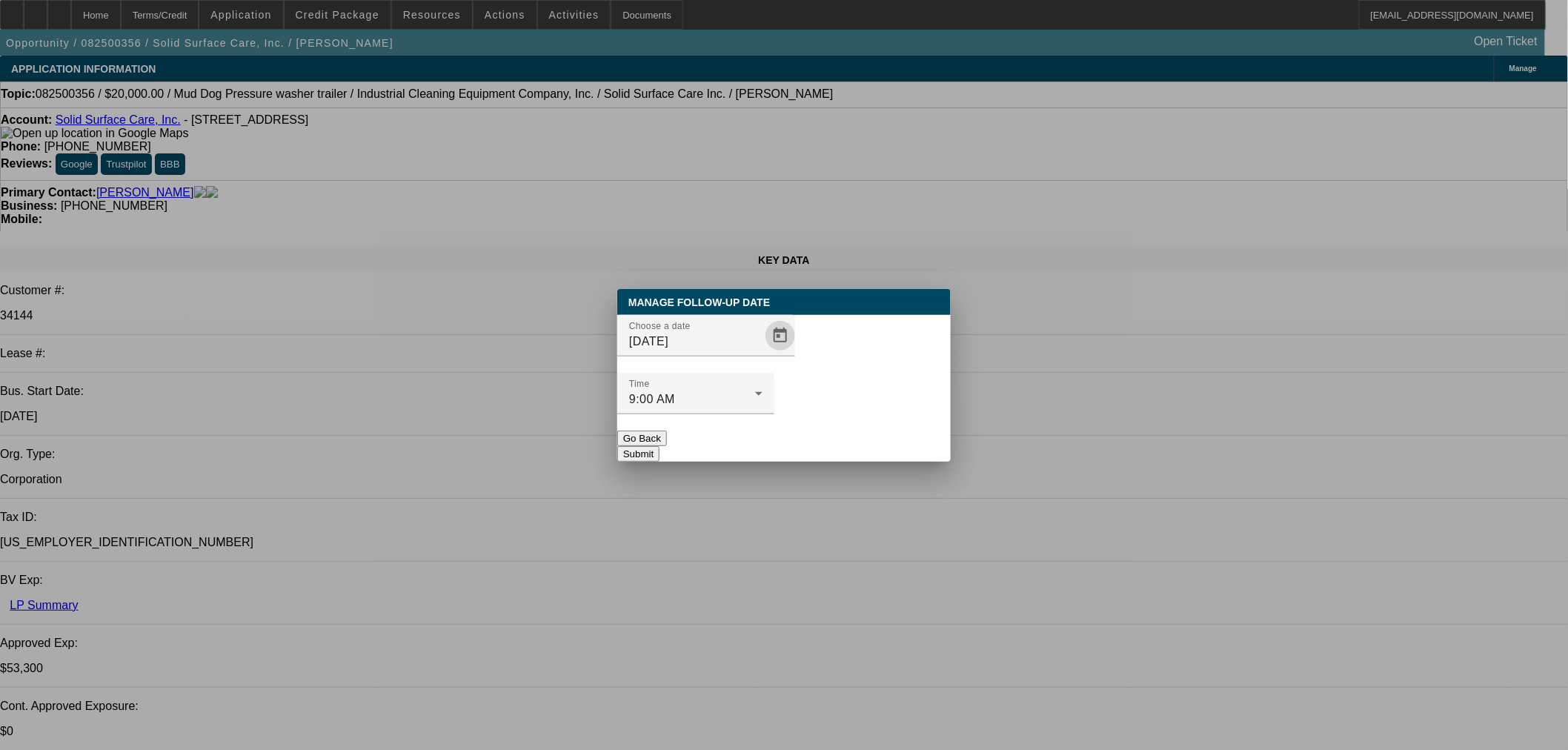
click at [660, 446] on button "Submit" at bounding box center [639, 454] width 42 height 16
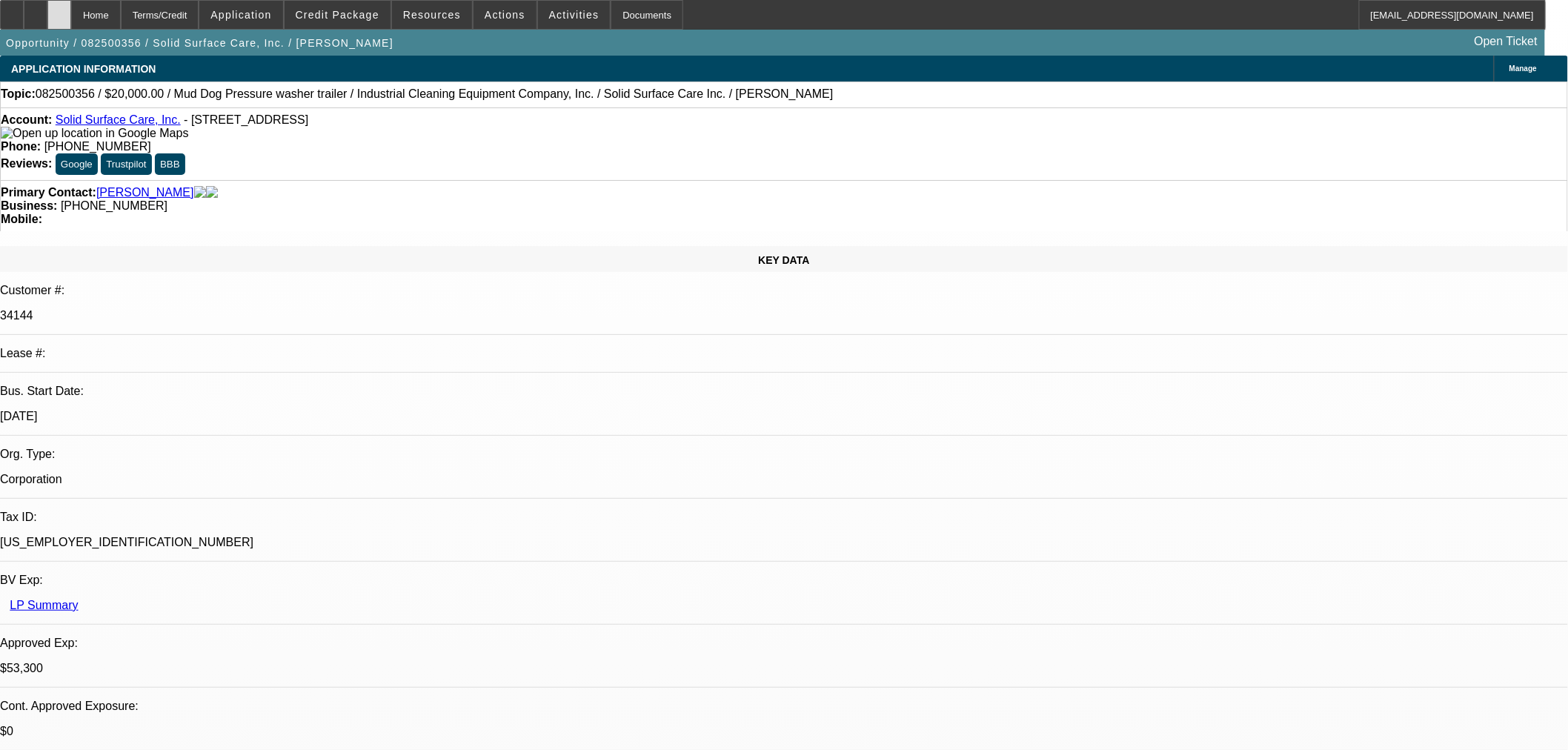
click at [60, 10] on icon at bounding box center [60, 10] width 0 height 0
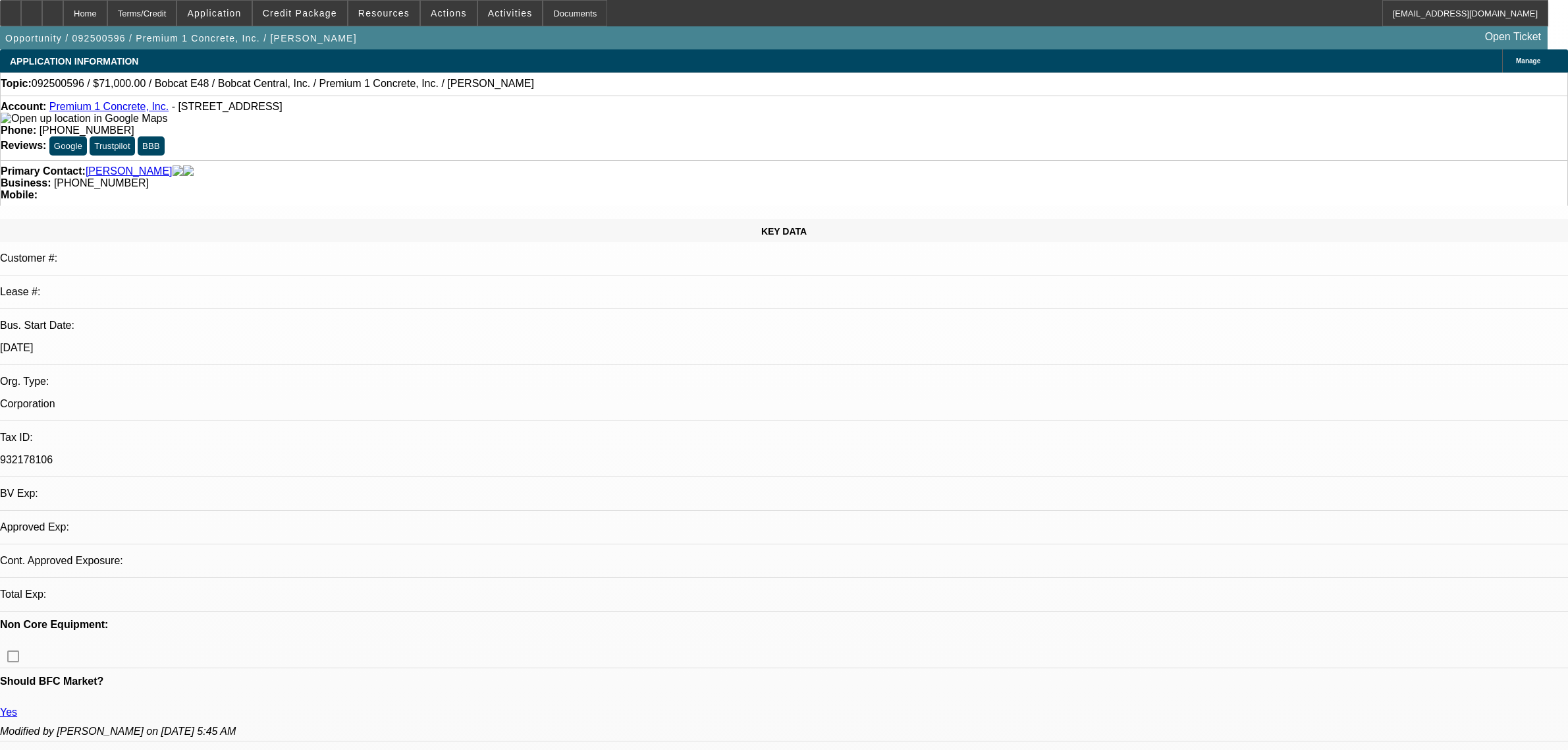
select select "0"
select select "2"
select select "0.1"
select select "2"
select select "0.1"
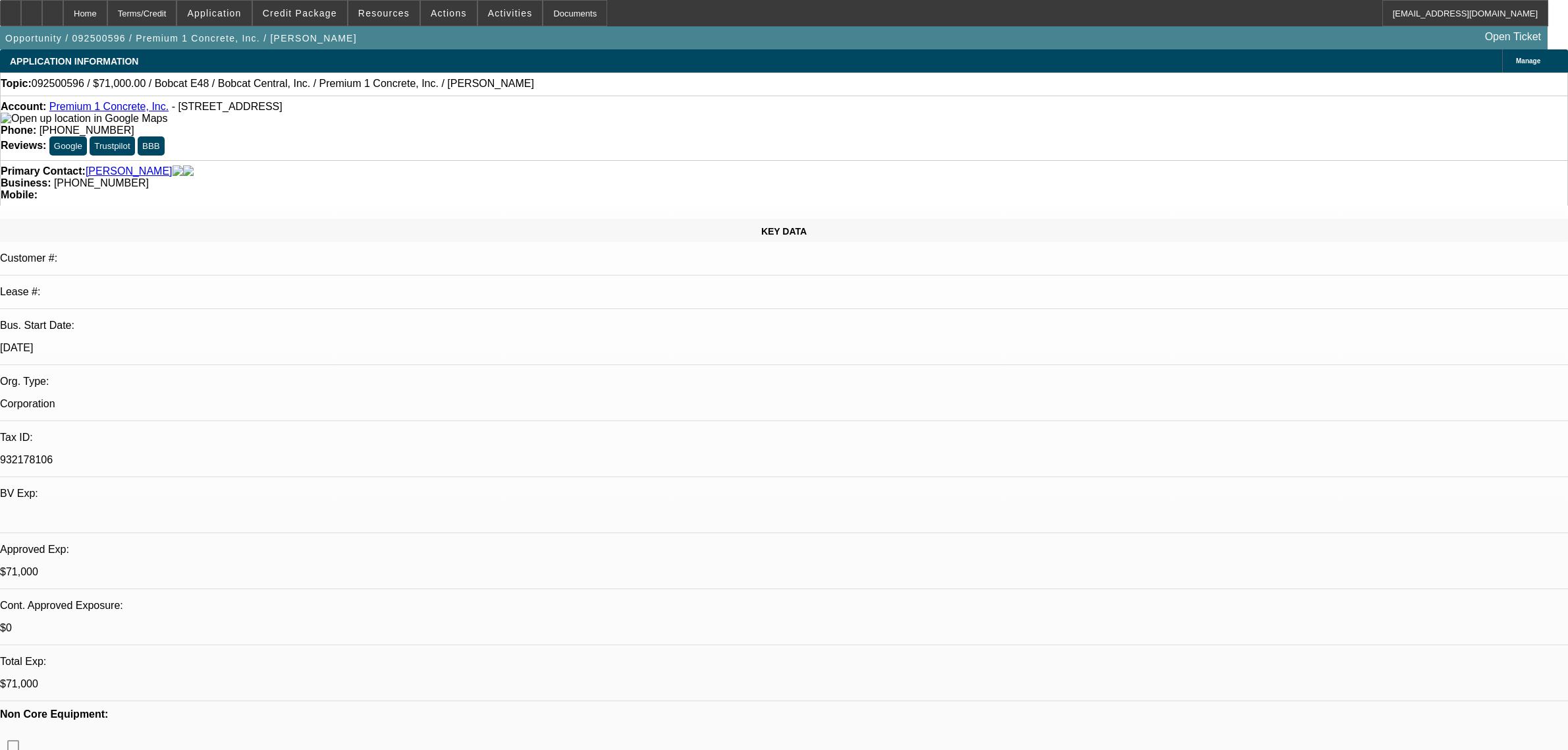
select select "1"
select select "2"
select select "4"
select select "1"
select select "2"
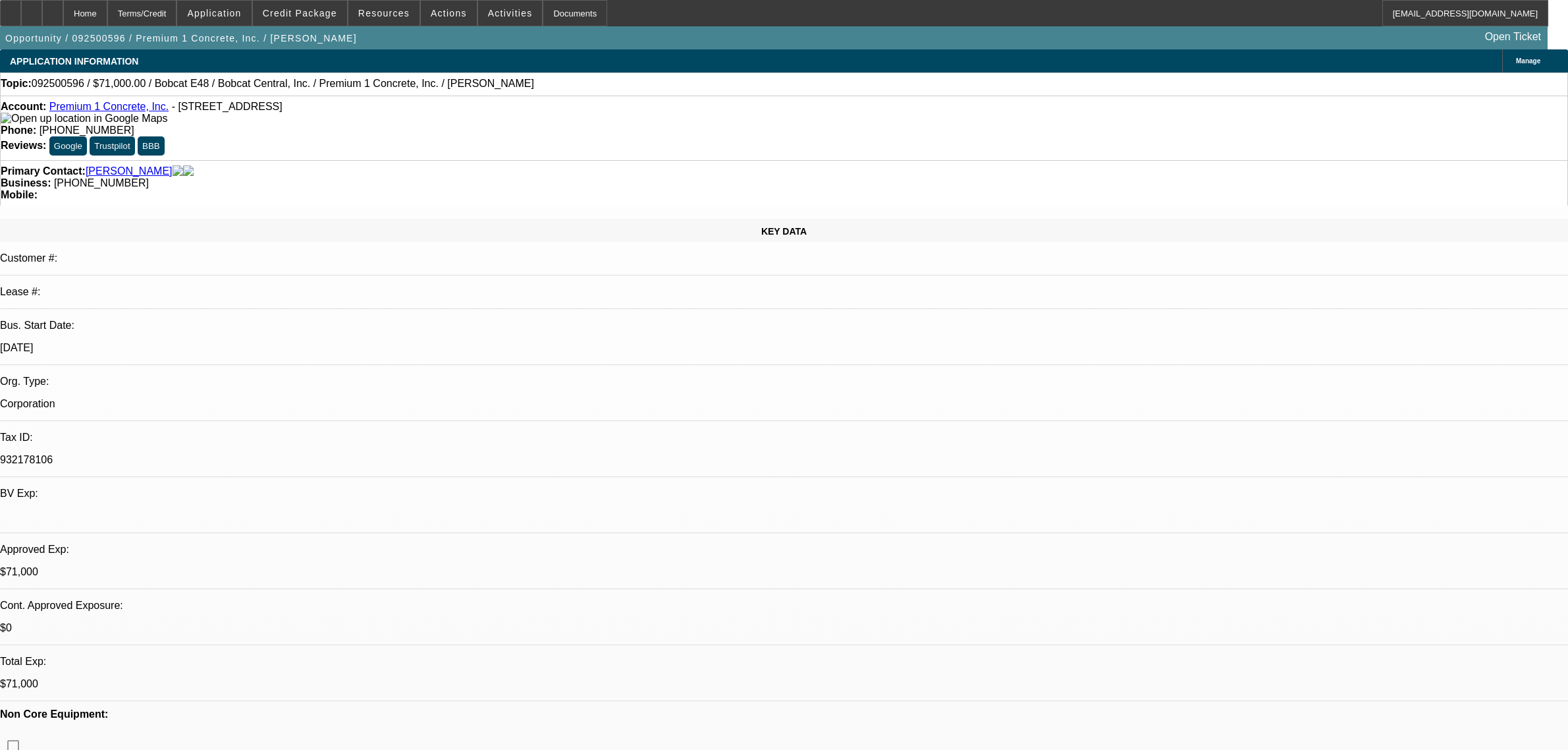
select select "4"
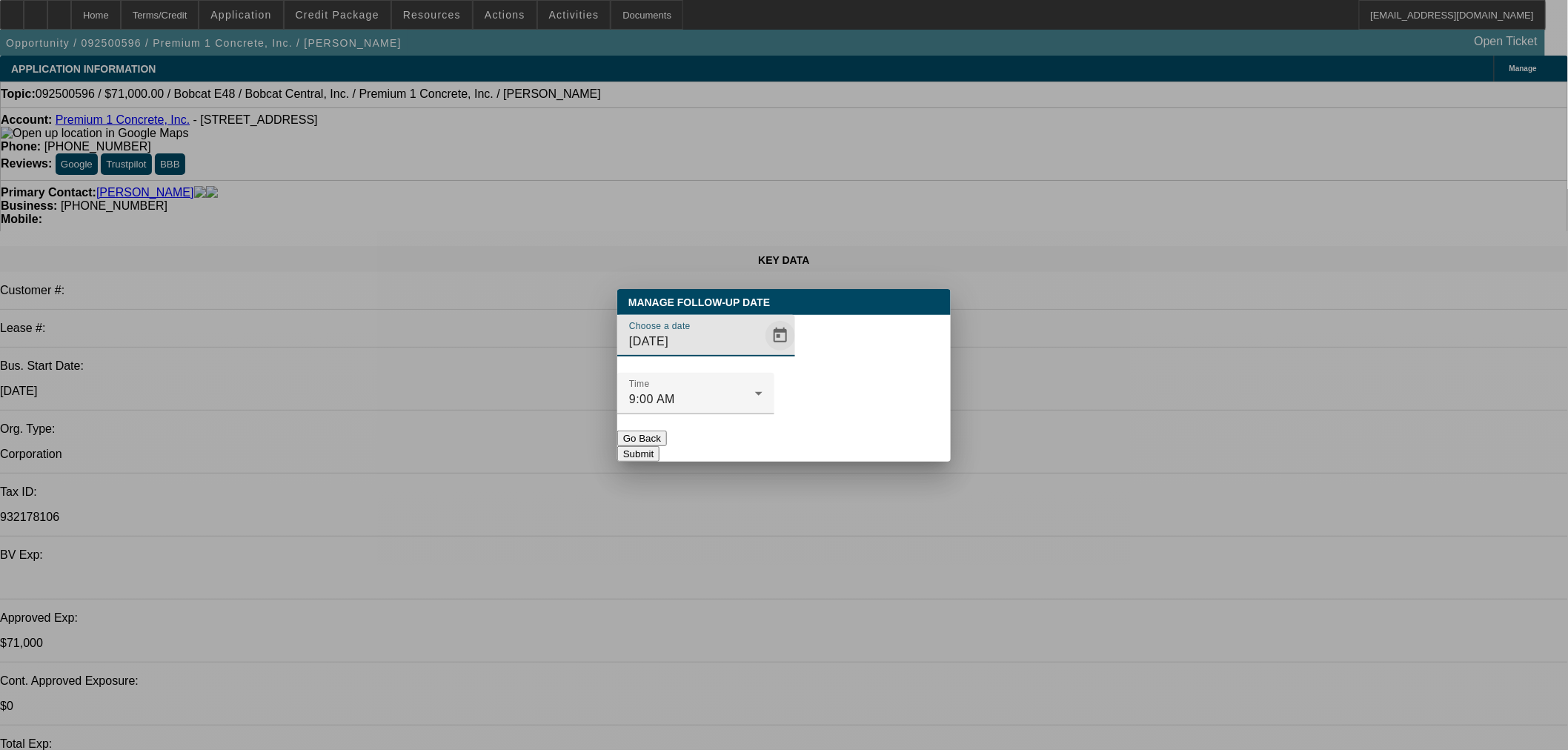
click at [762, 353] on span "Open calendar" at bounding box center [780, 336] width 36 height 36
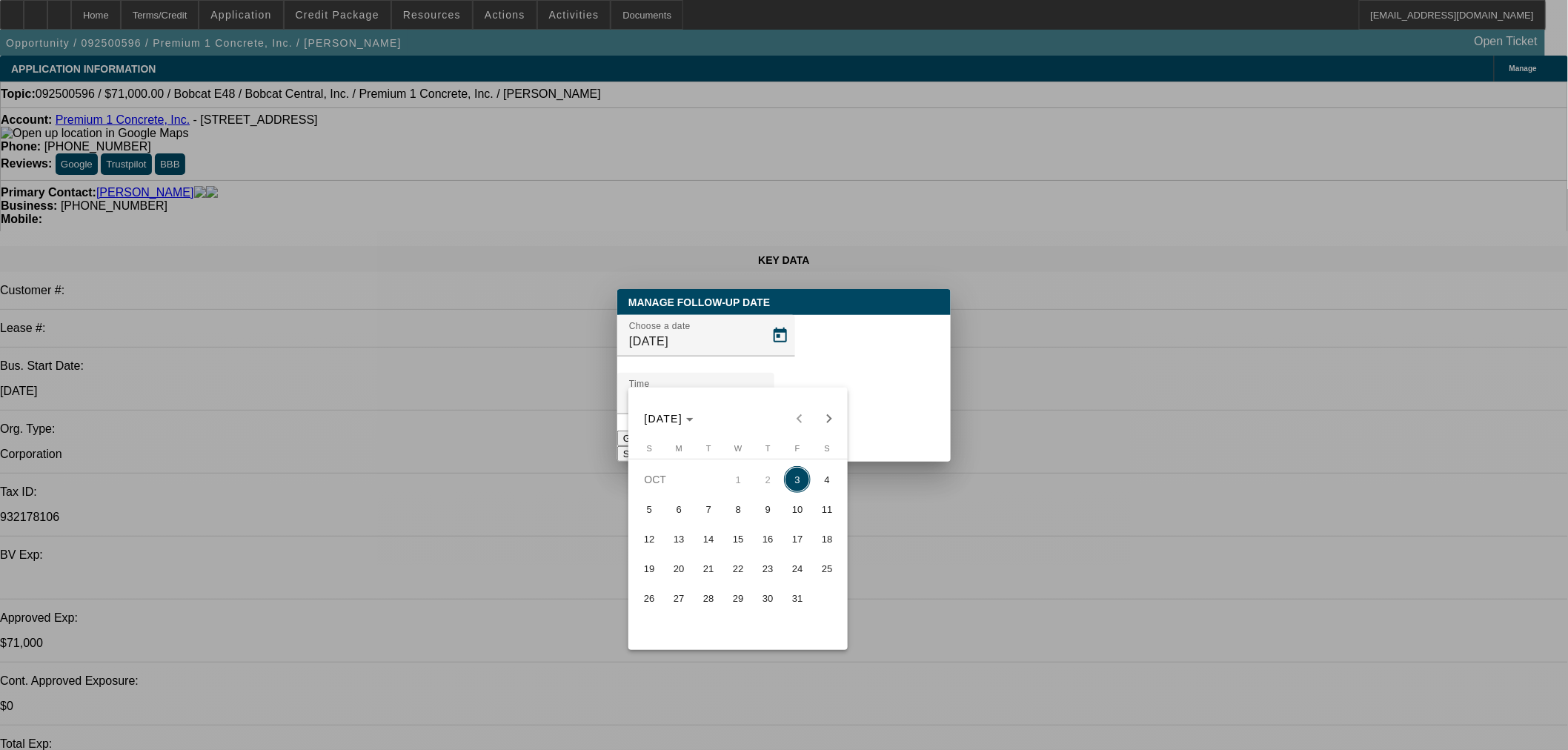
click at [767, 515] on span "9" at bounding box center [767, 509] width 26 height 26
type input "10/9/2025"
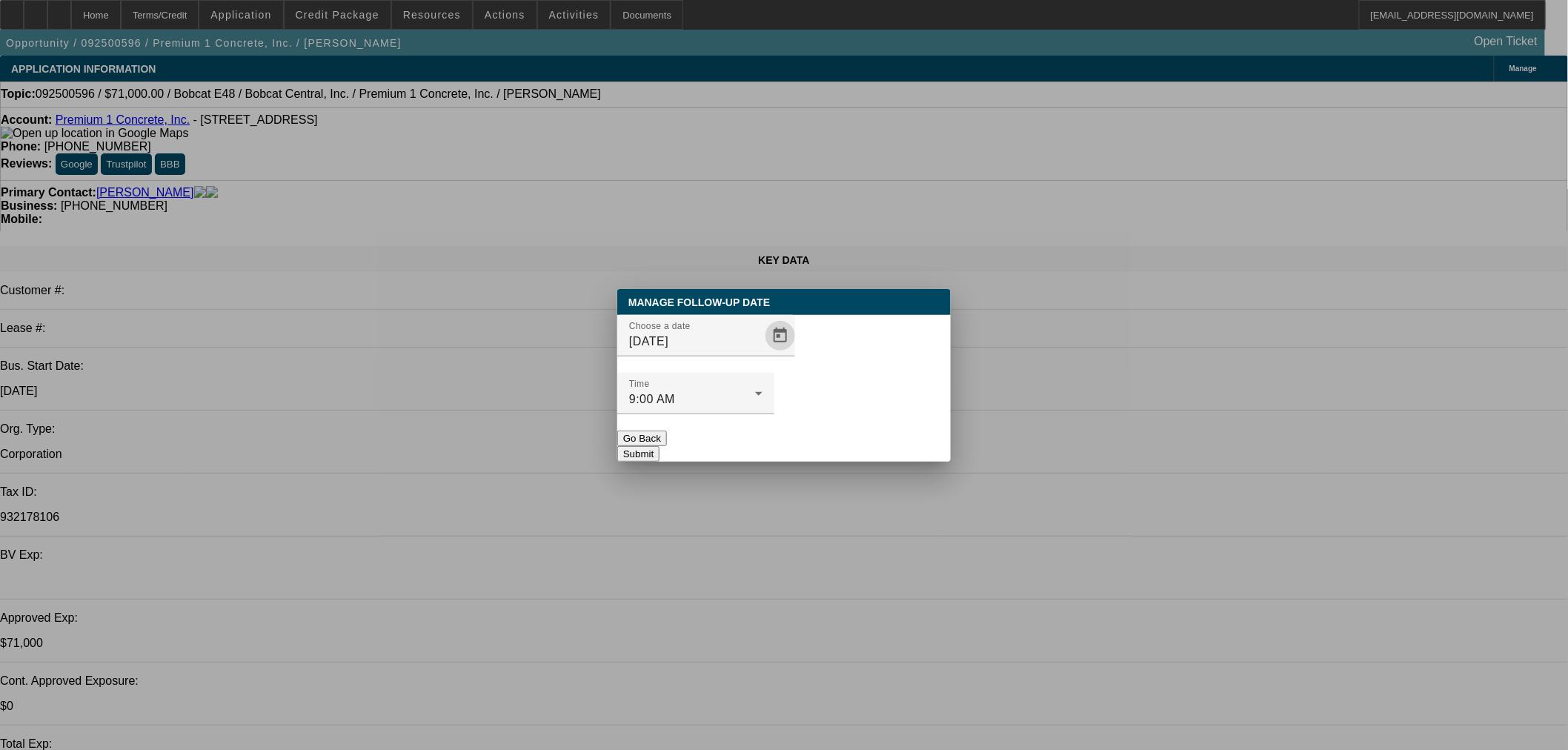
click at [660, 446] on button "Submit" at bounding box center [639, 454] width 42 height 16
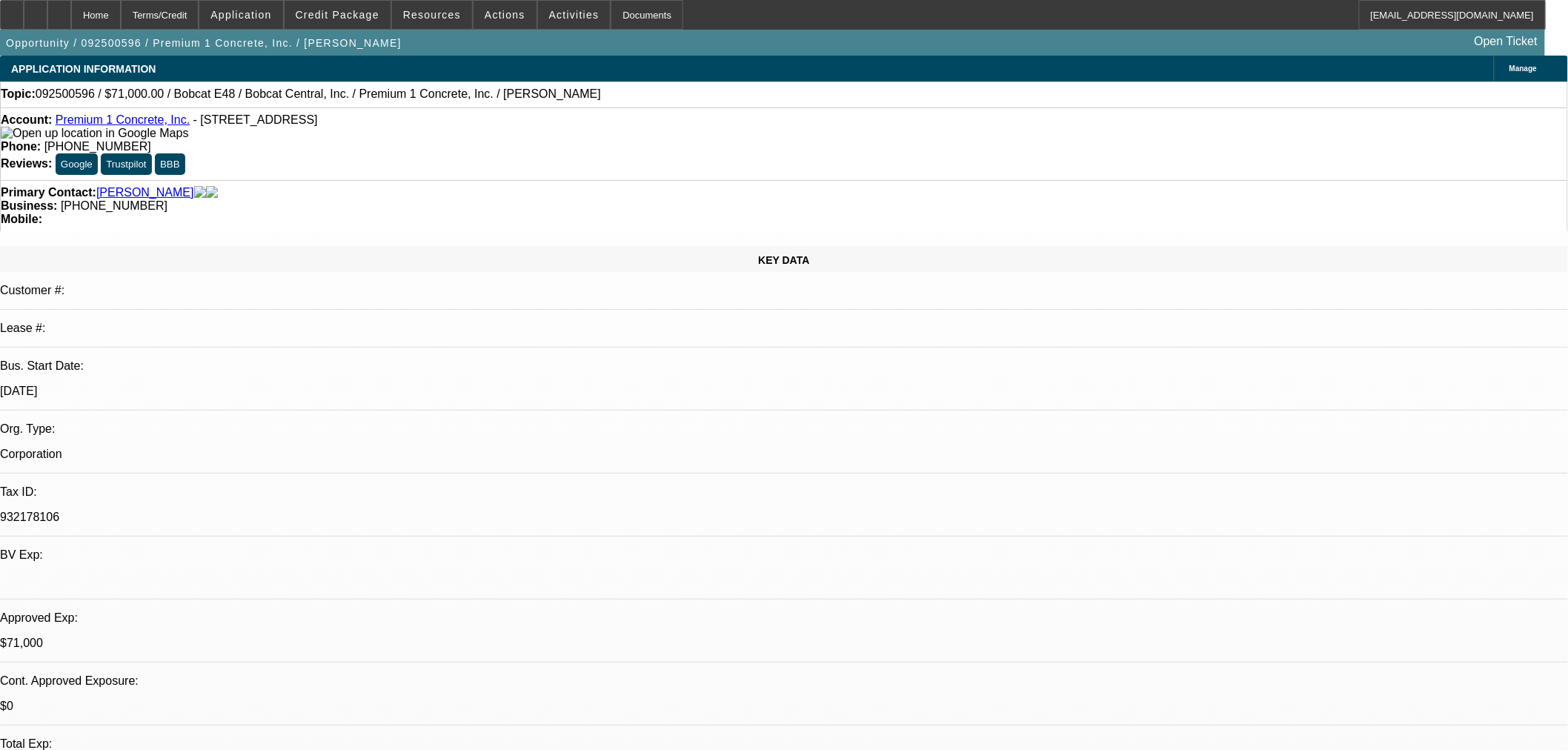
radio input "true"
type textarea "FU in 1 week."
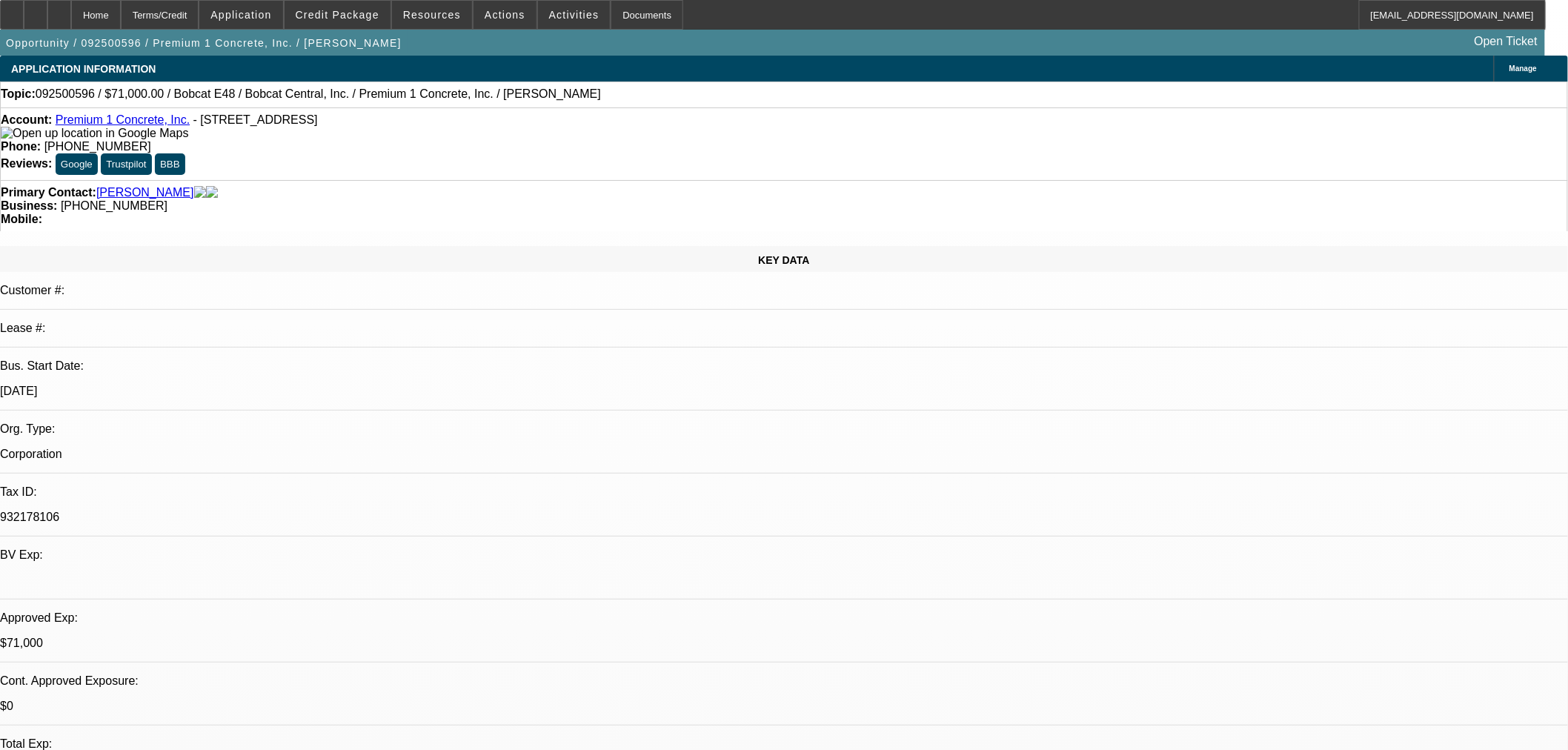
radio input "true"
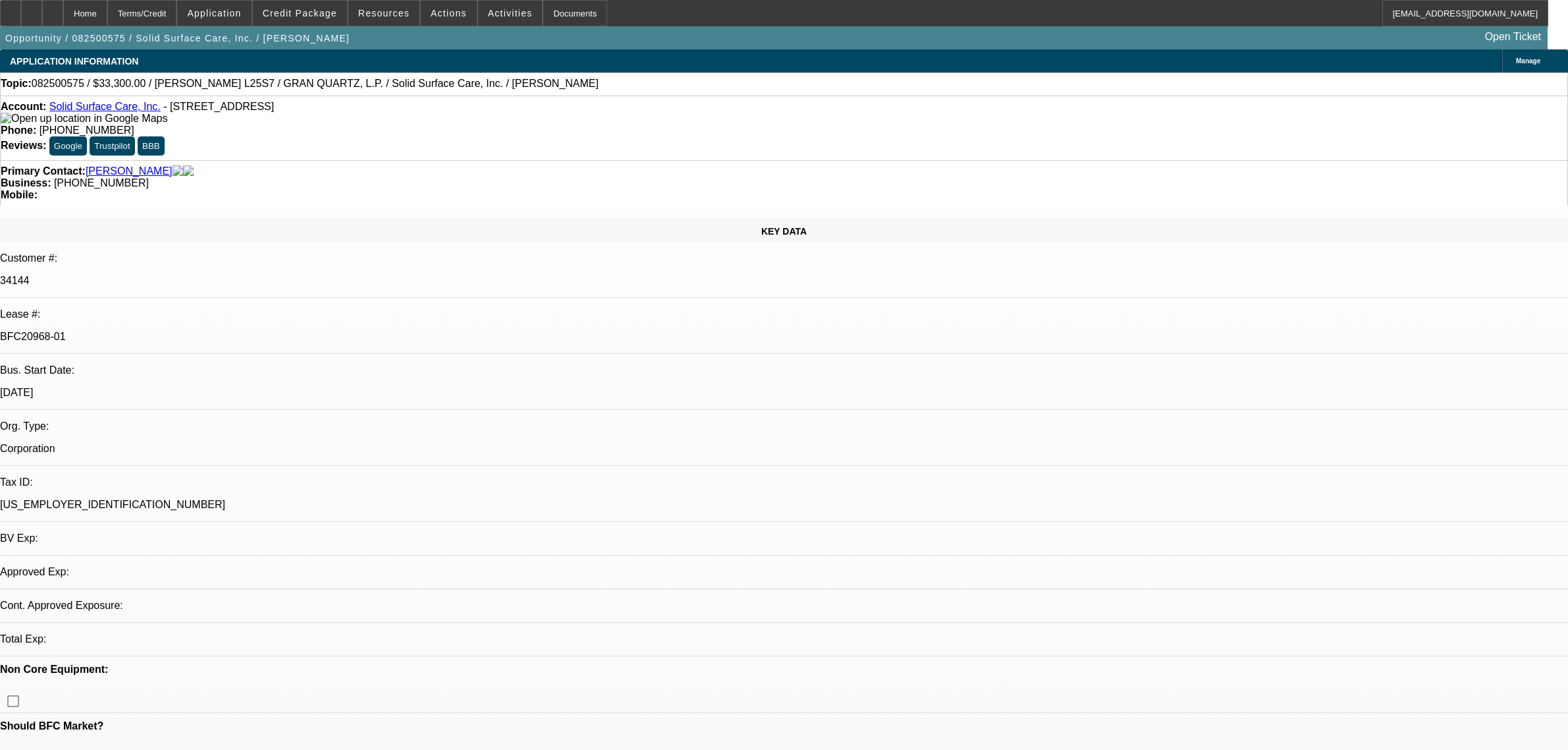
select select "0"
select select "2"
select select "0"
select select "6"
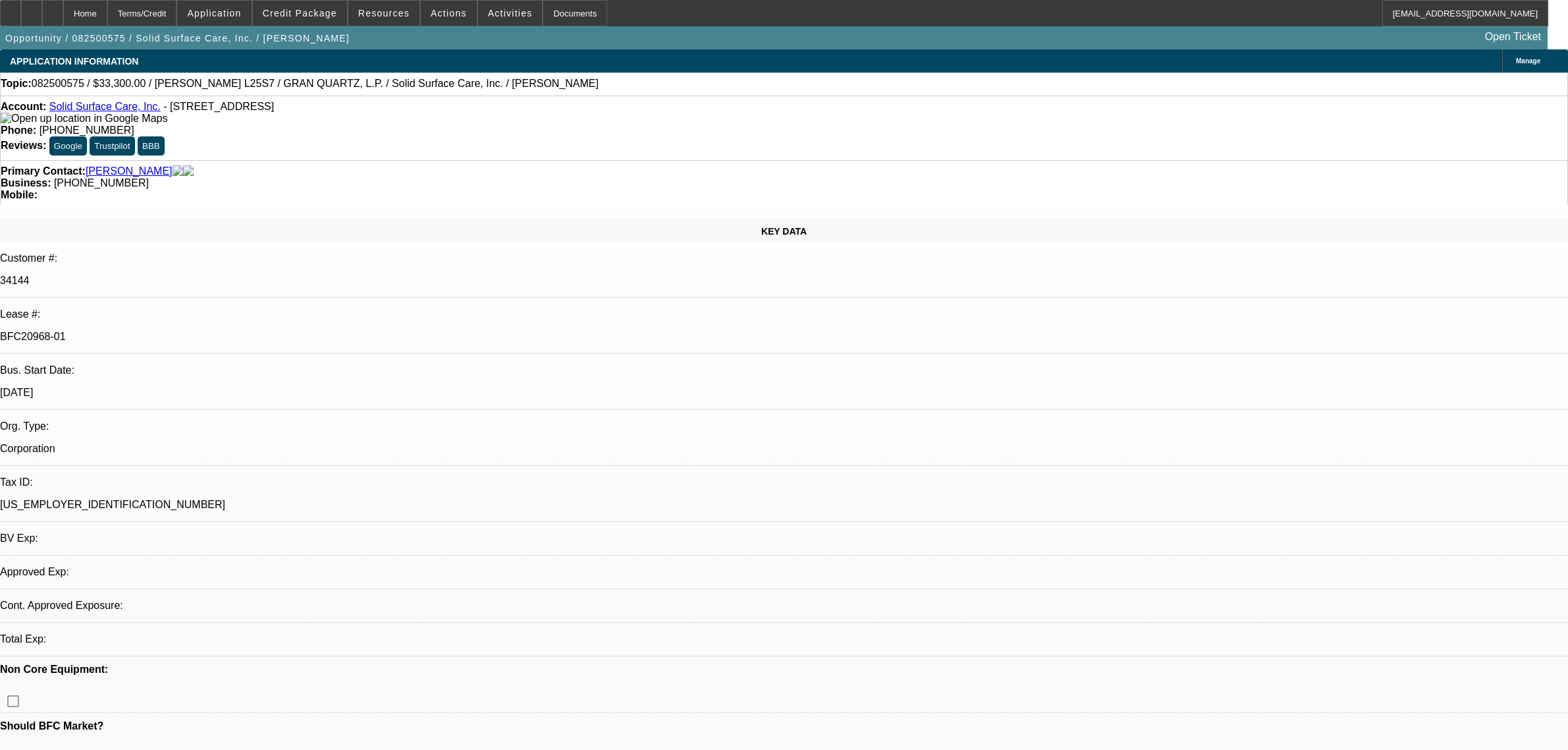
select select "0"
select select "2"
select select "0"
select select "6"
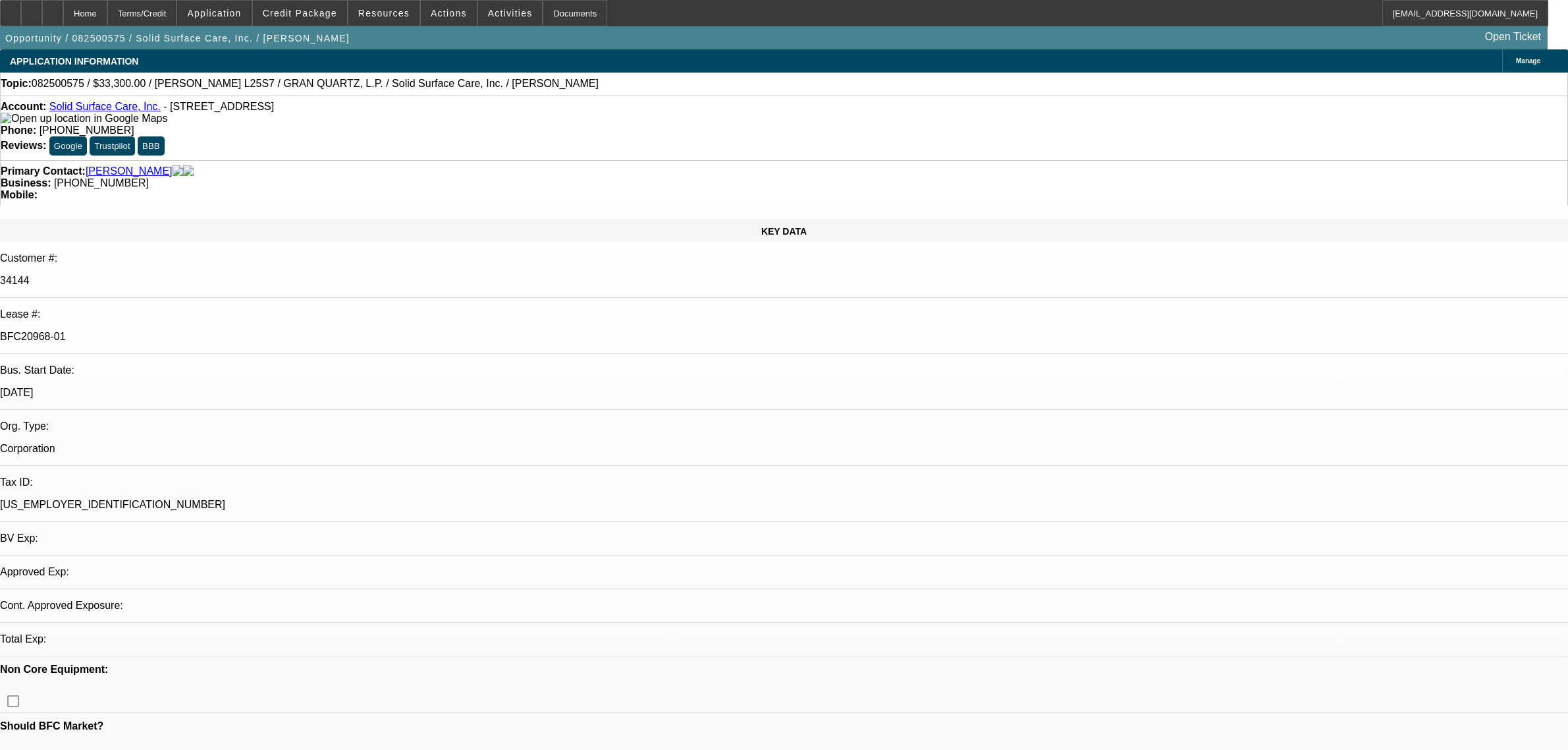
select select "0"
select select "2"
select select "0"
select select "6"
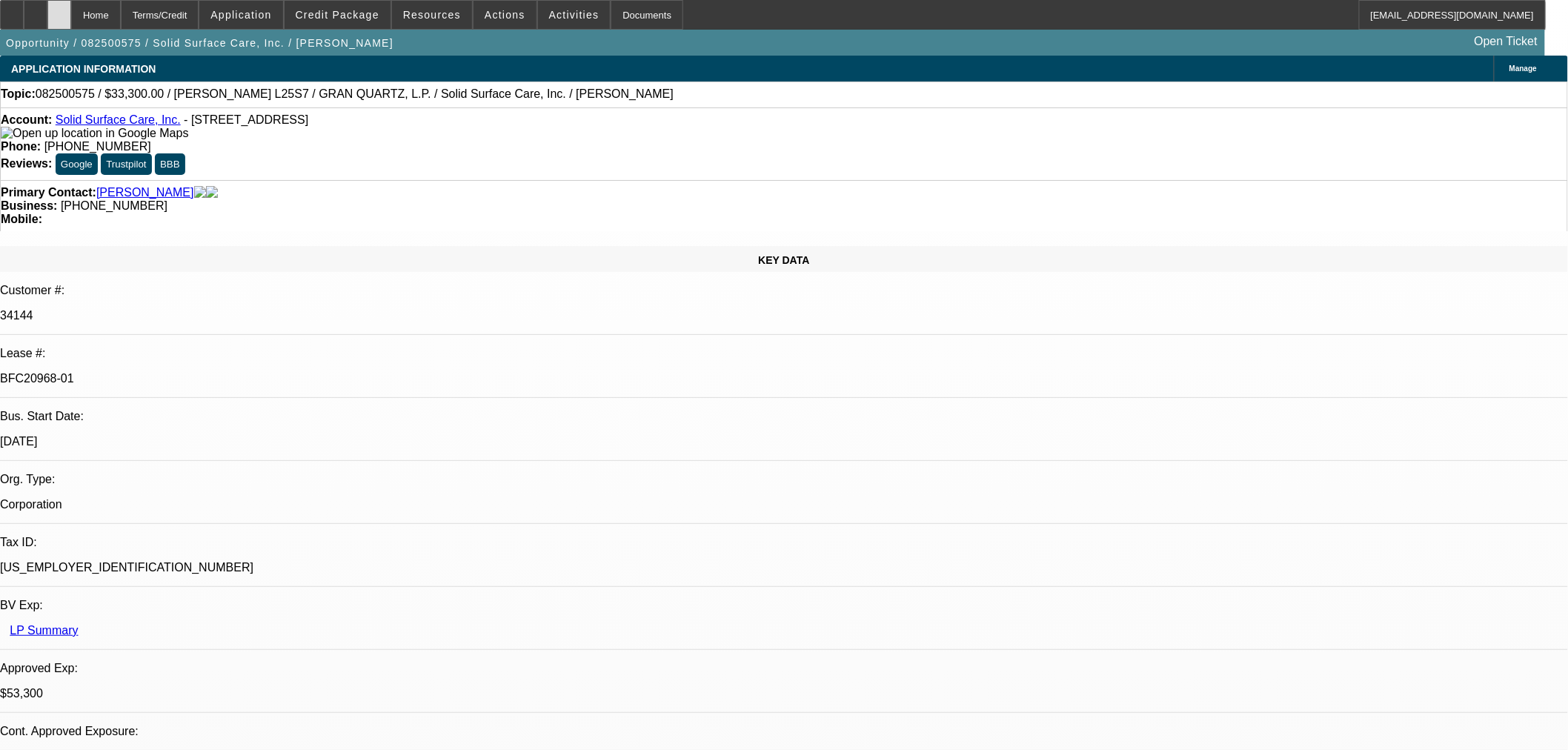
click at [60, 10] on icon at bounding box center [60, 10] width 0 height 0
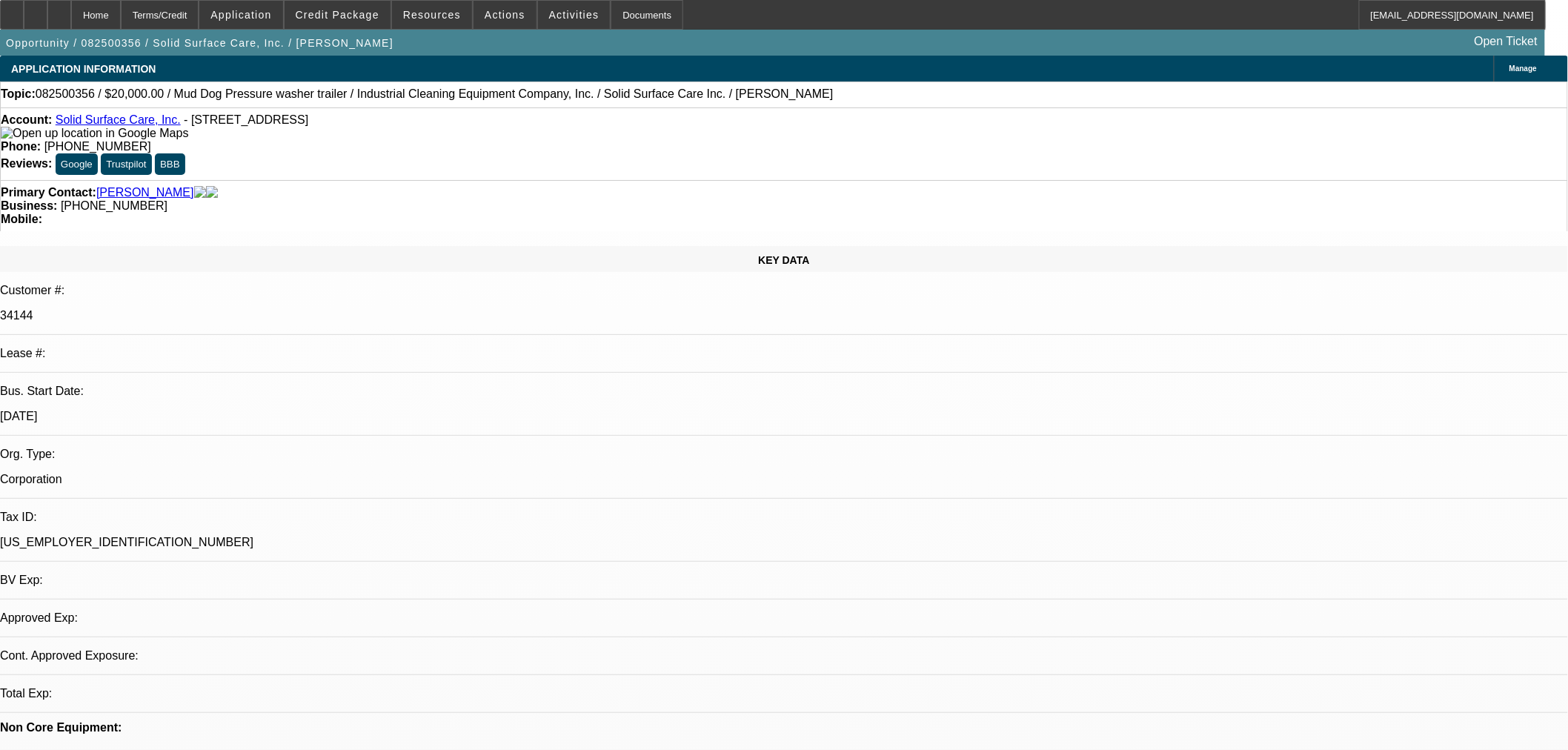
select select "0"
select select "2"
select select "0"
select select "6"
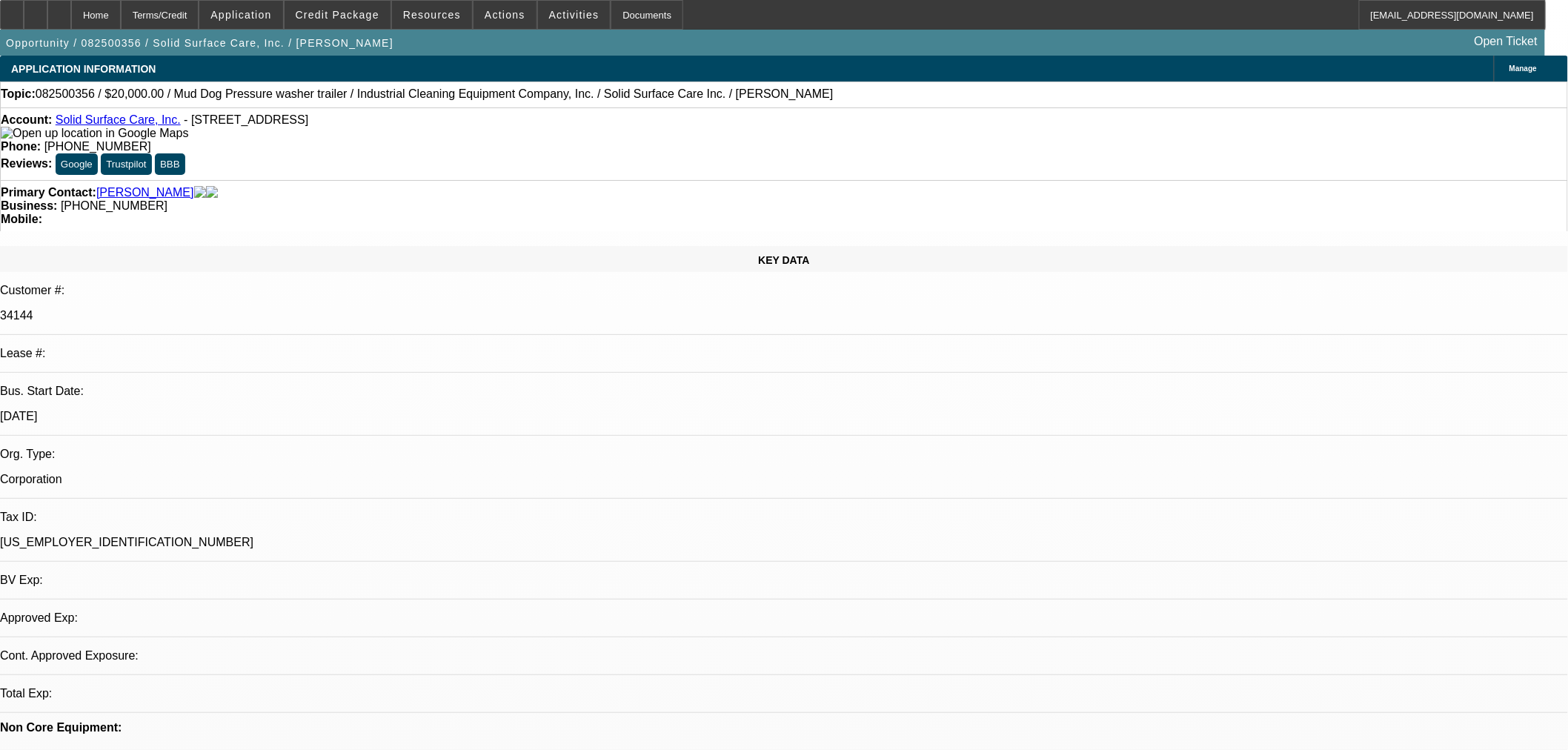
select select "0"
select select "2"
select select "0"
select select "6"
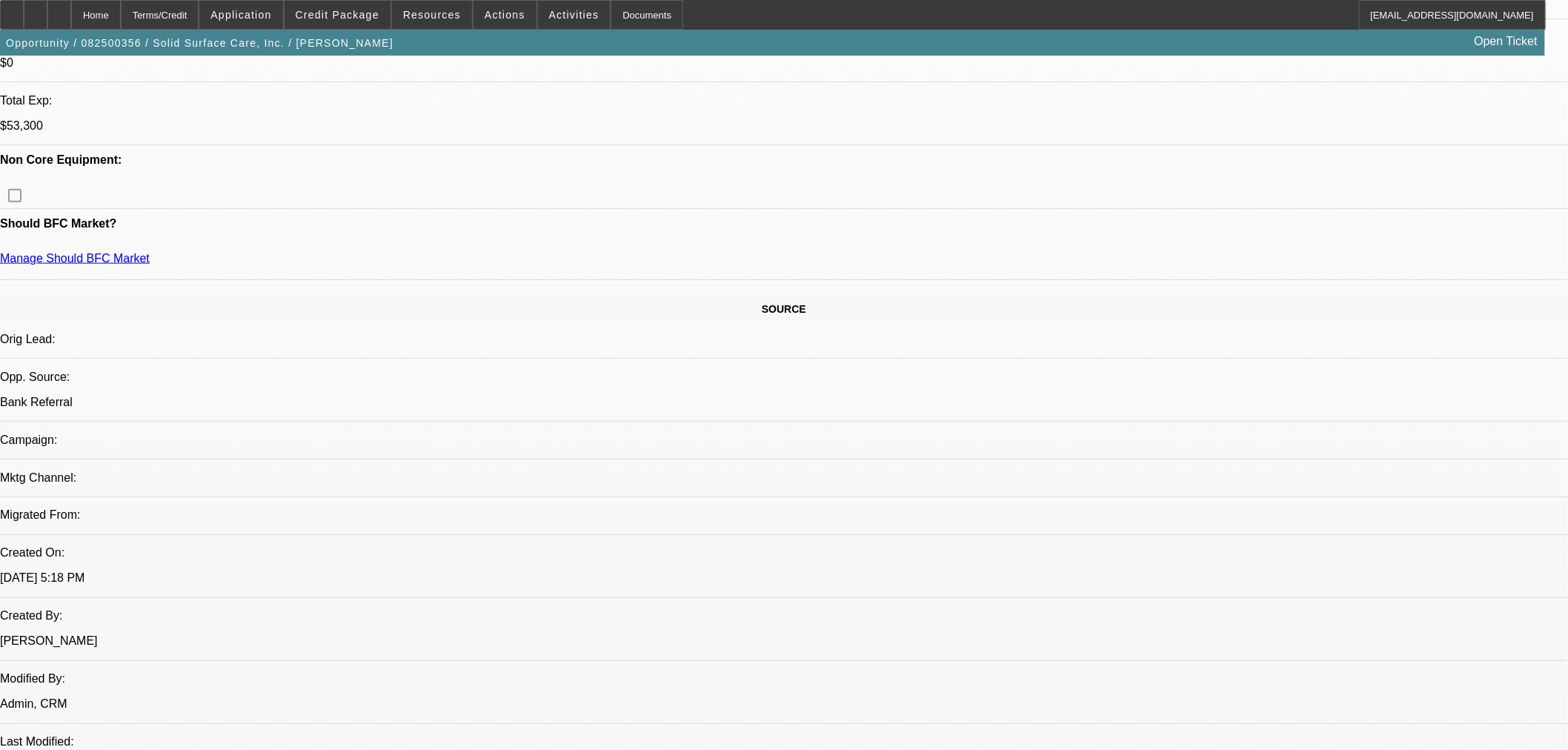
scroll to position [634, 0]
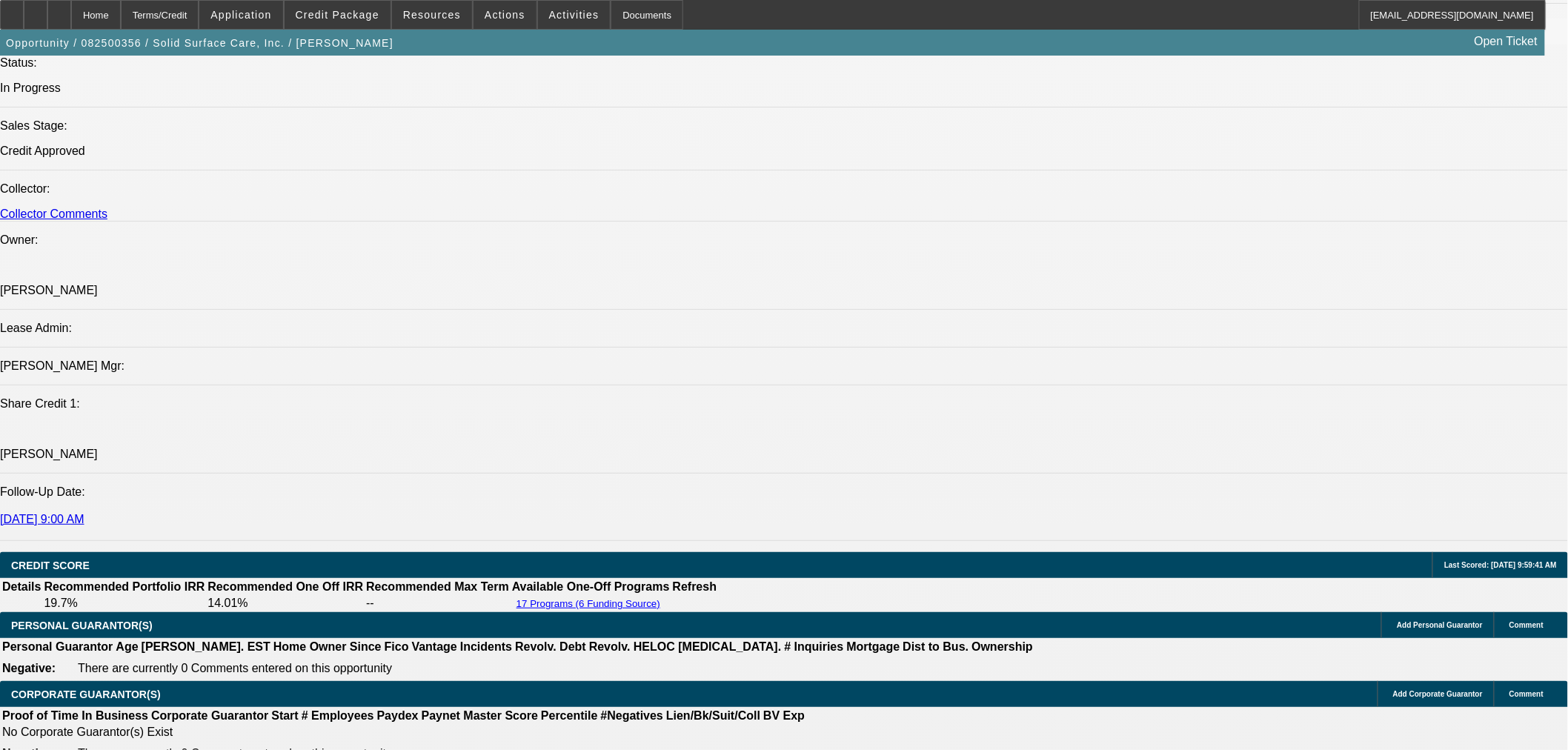
scroll to position [1565, 0]
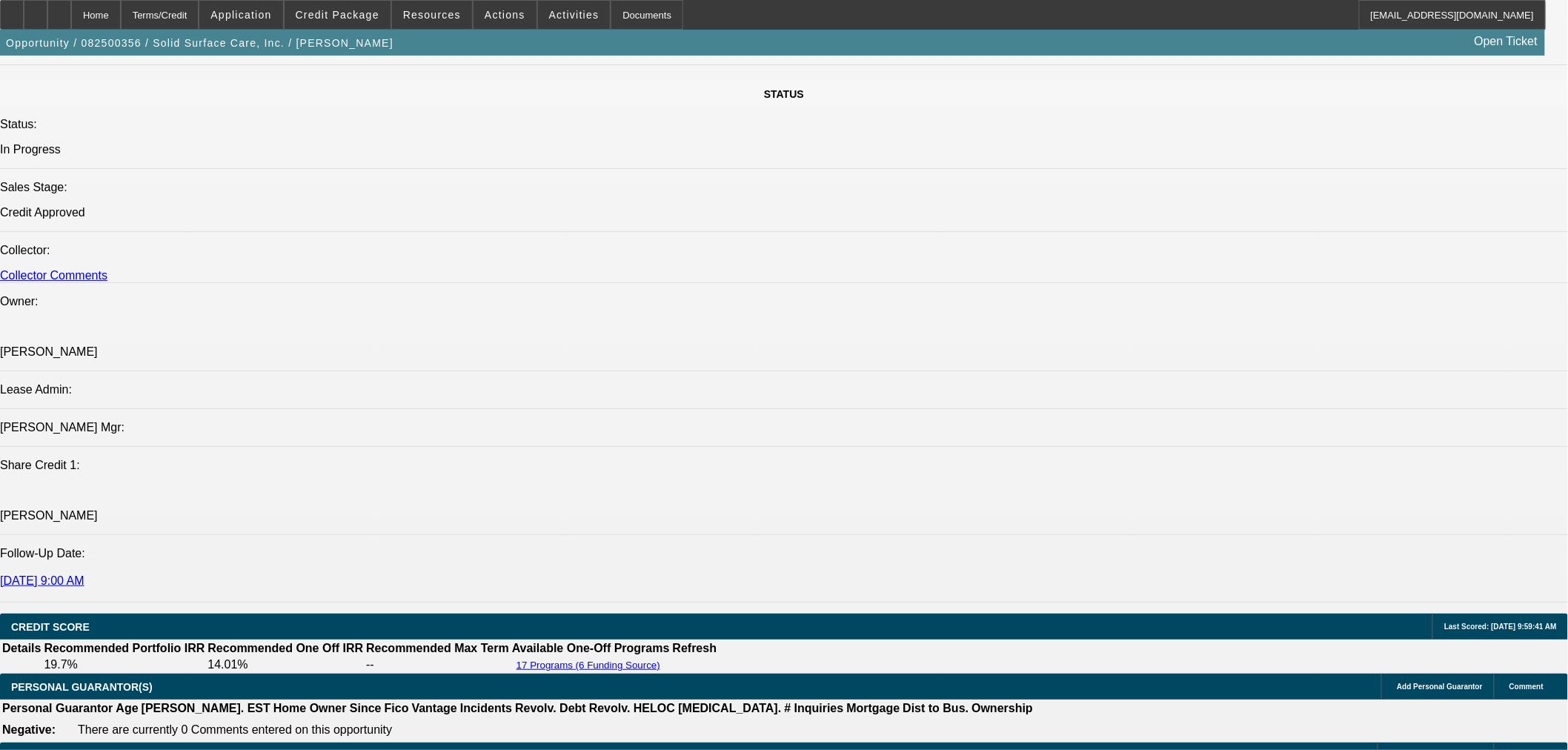
radio input "true"
type textarea "Reached out for update."
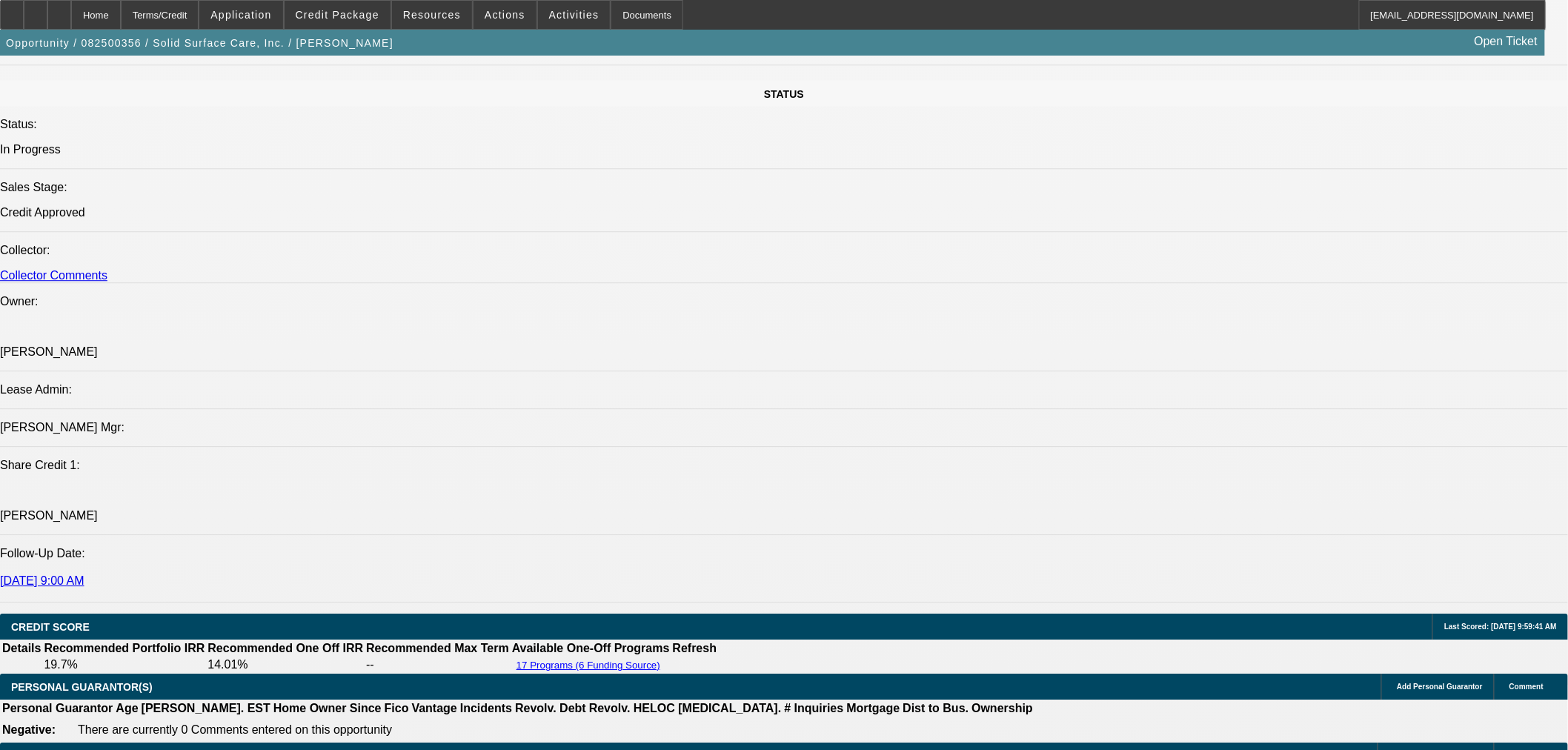
radio input "true"
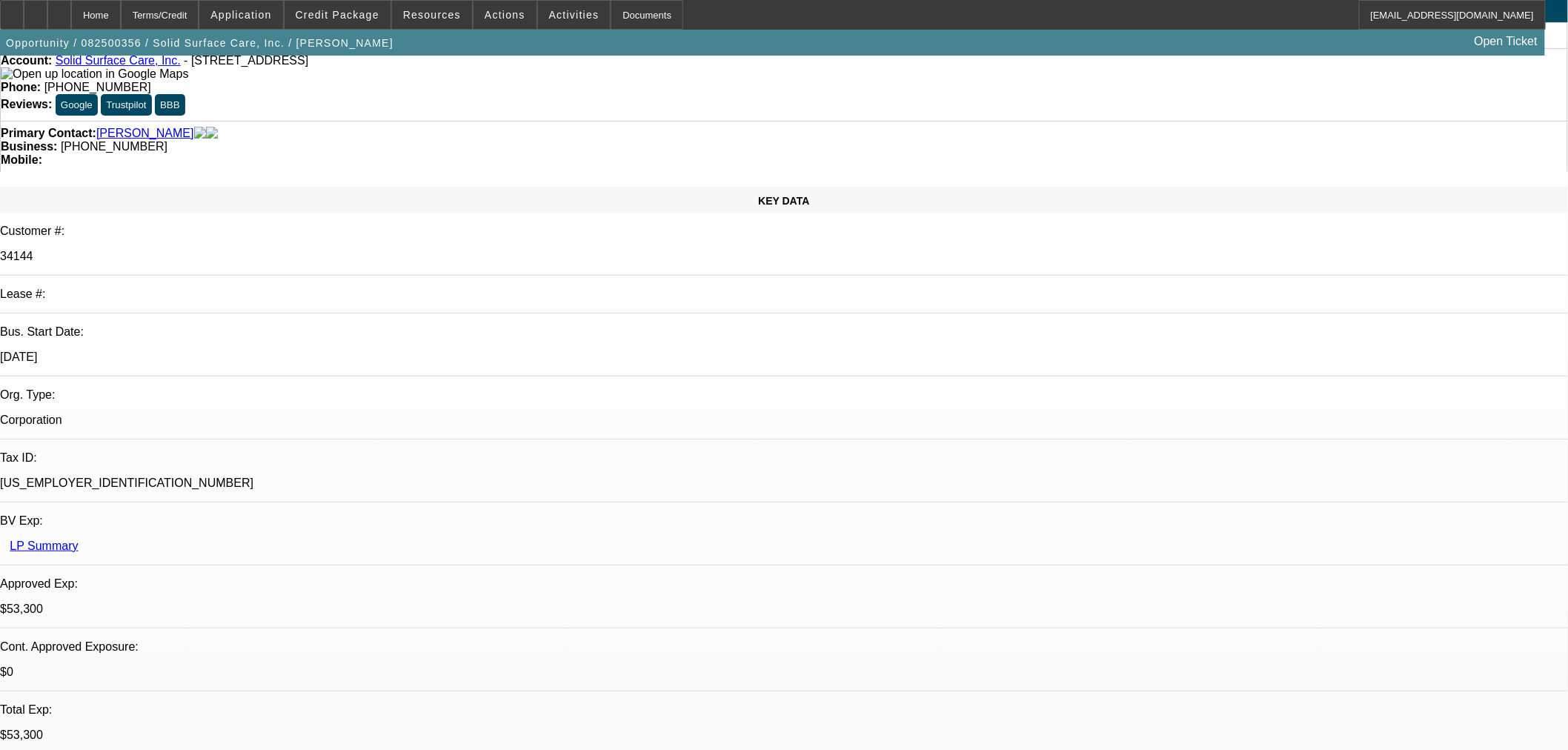
scroll to position [0, 0]
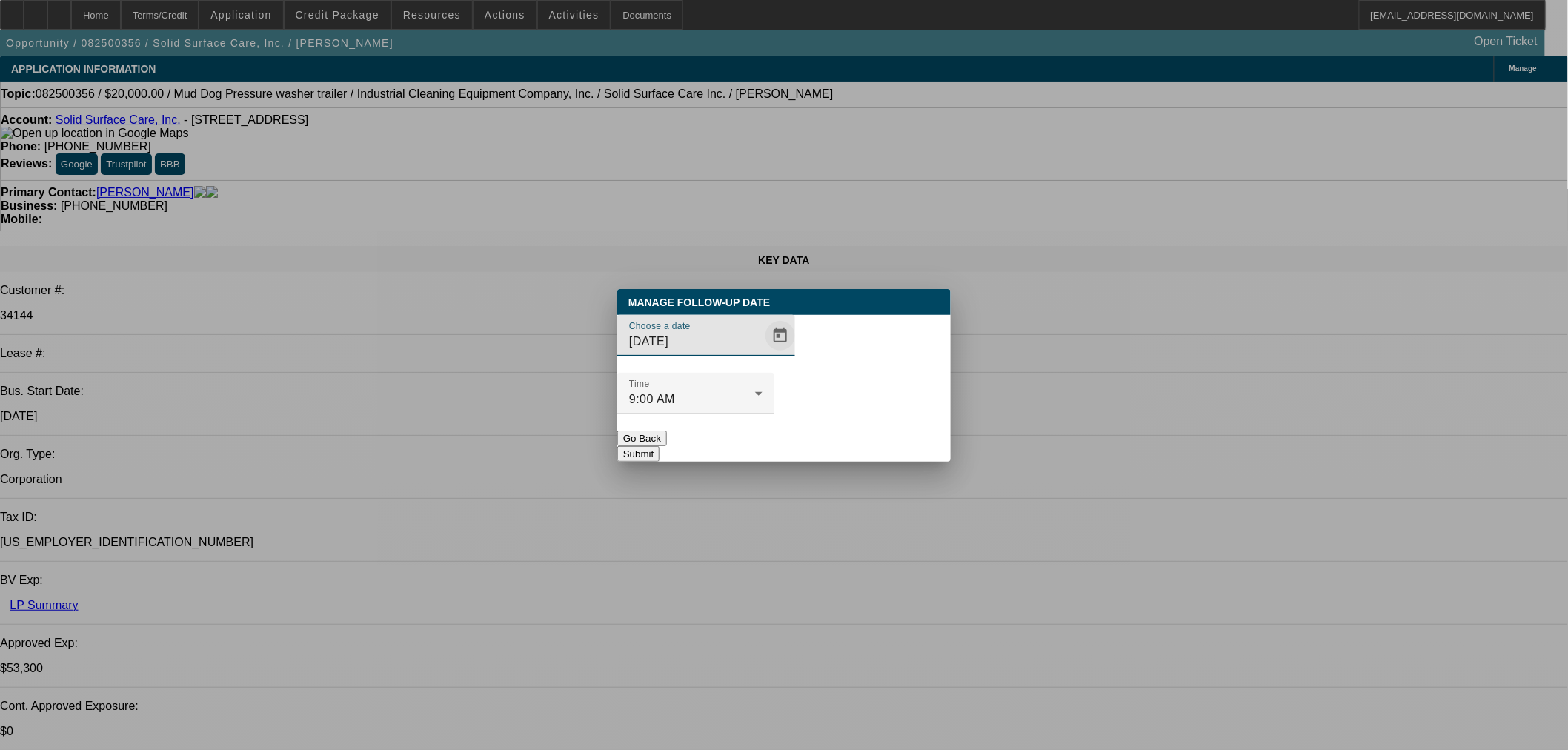
click at [762, 353] on span "Open calendar" at bounding box center [780, 336] width 36 height 36
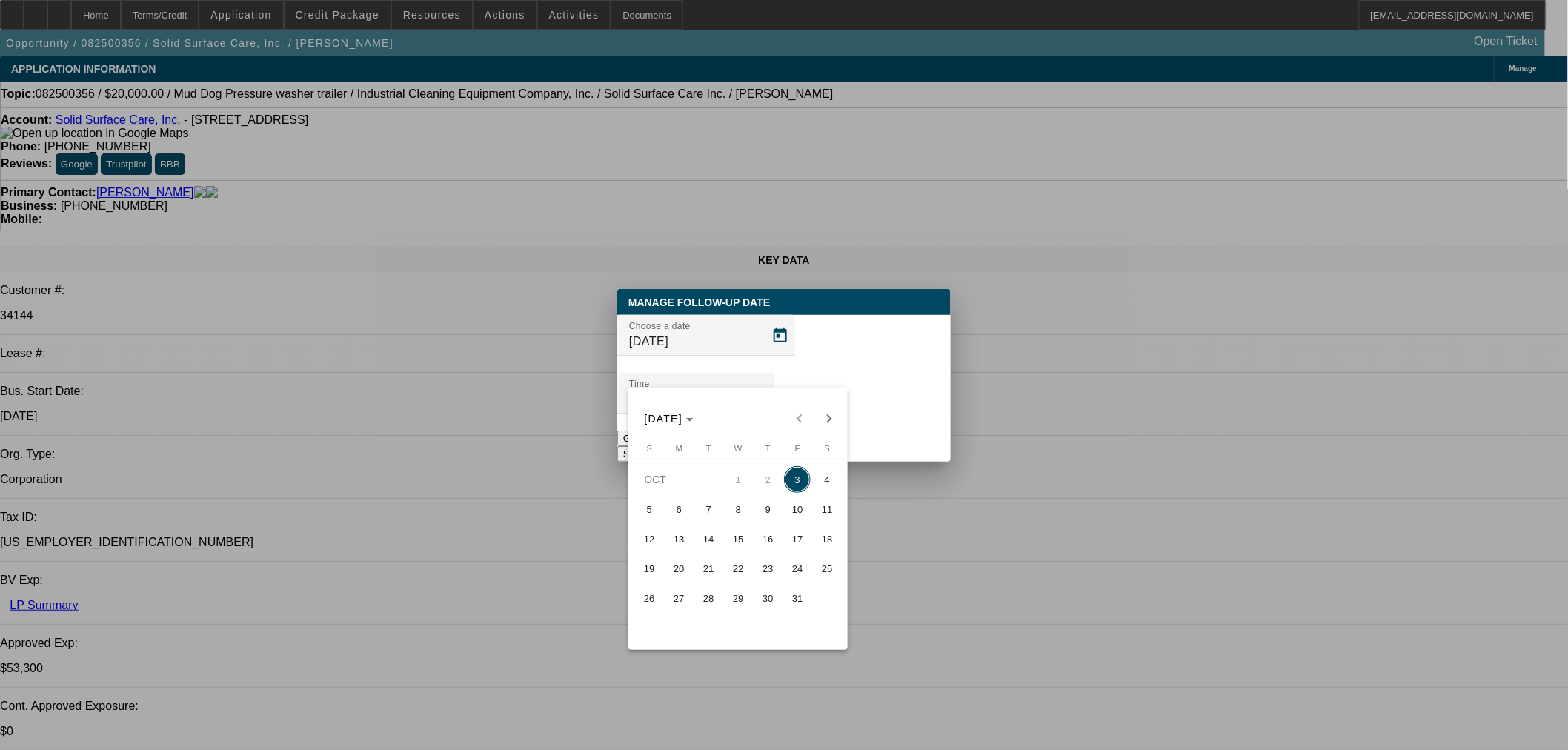
click at [704, 508] on span "7" at bounding box center [708, 509] width 26 height 26
type input "10/7/2025"
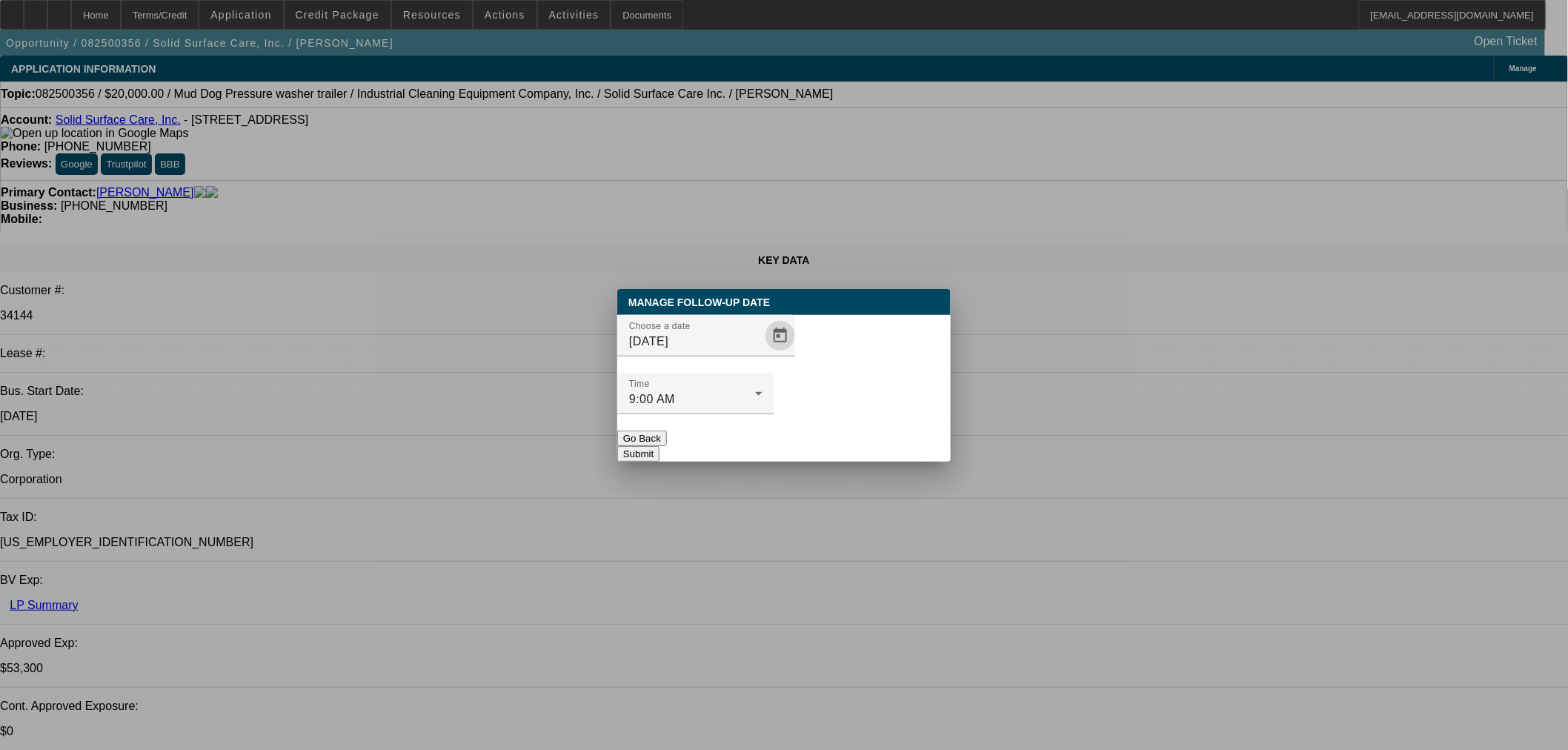
click at [660, 446] on button "Submit" at bounding box center [639, 454] width 42 height 16
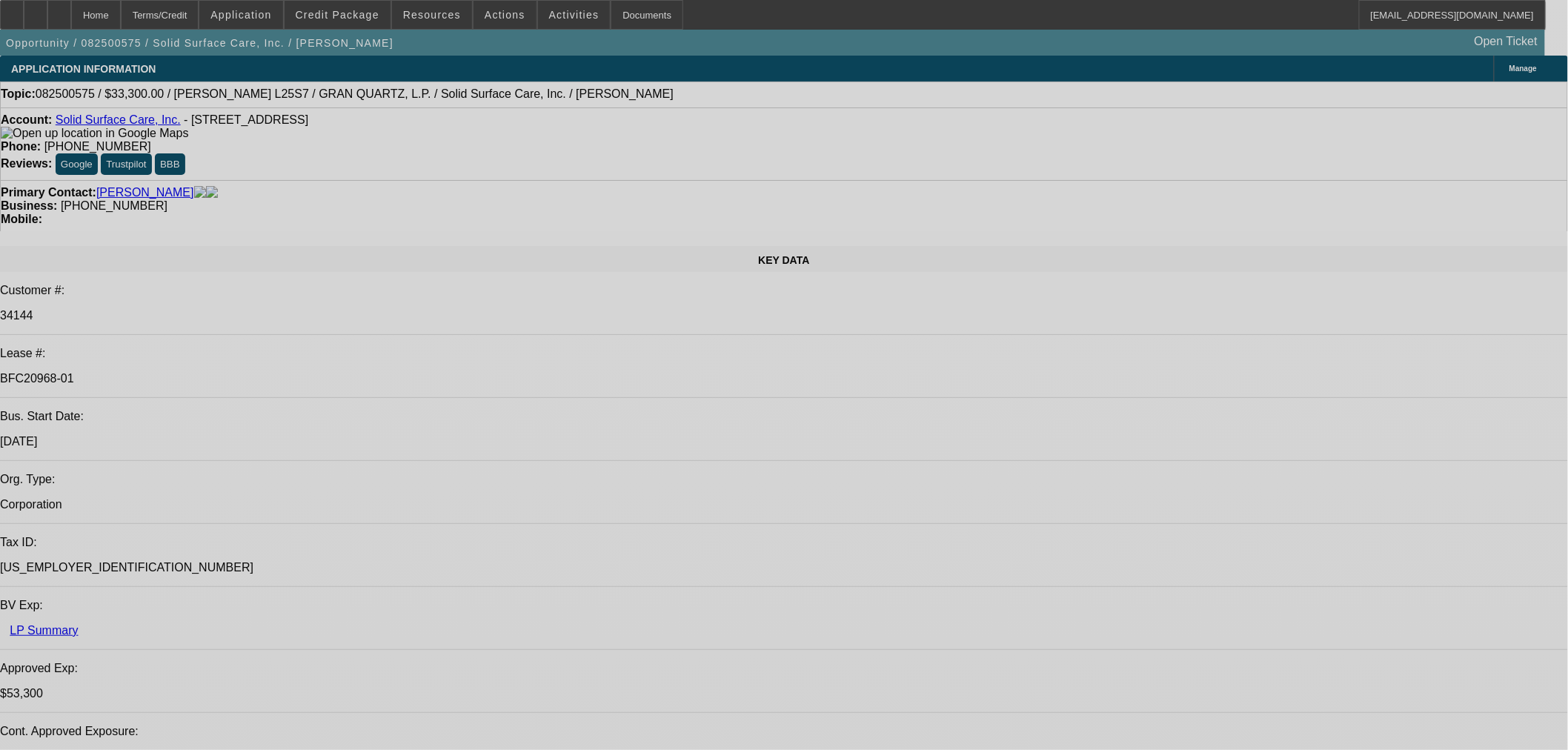
select select "0"
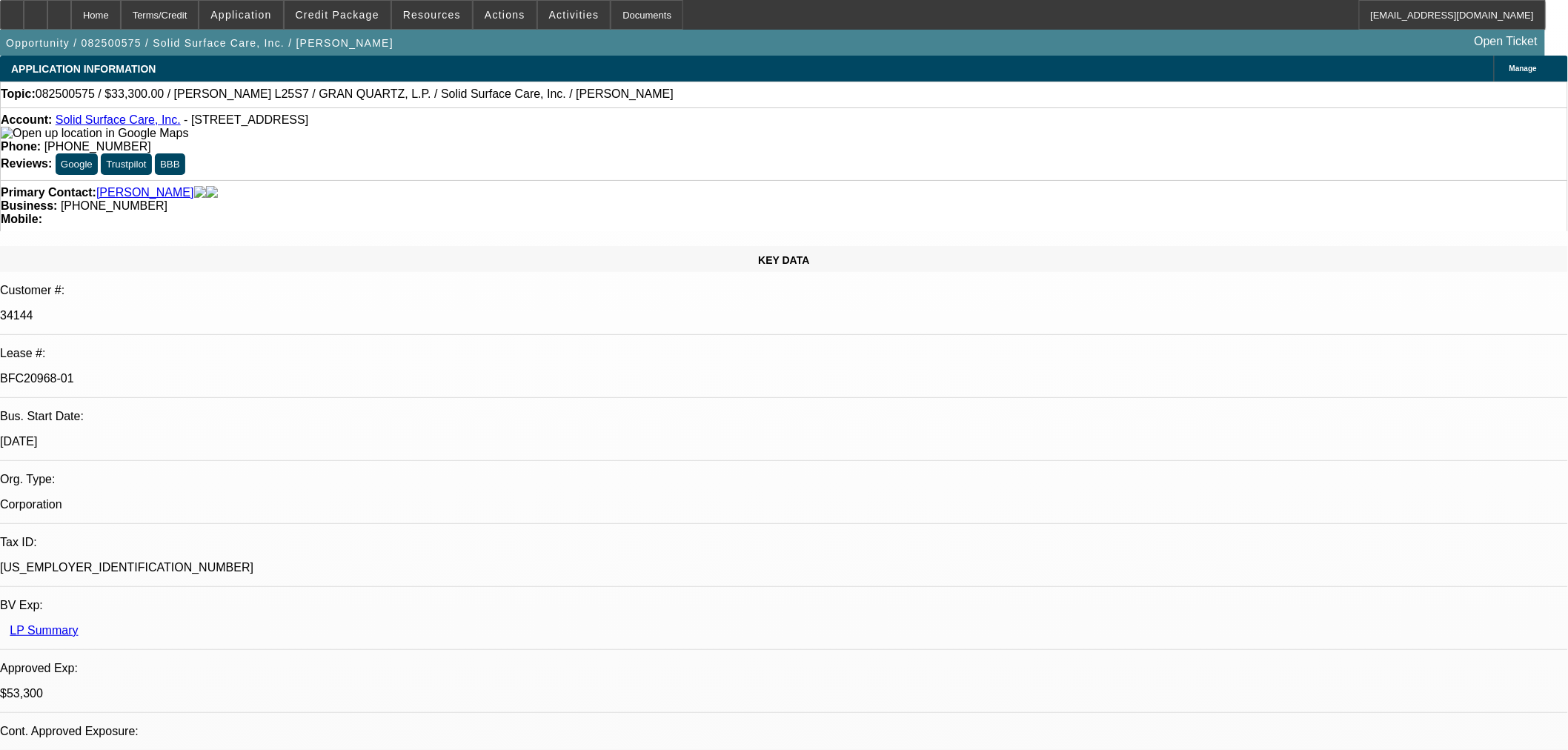
select select "2"
select select "0"
select select "2"
select select "0"
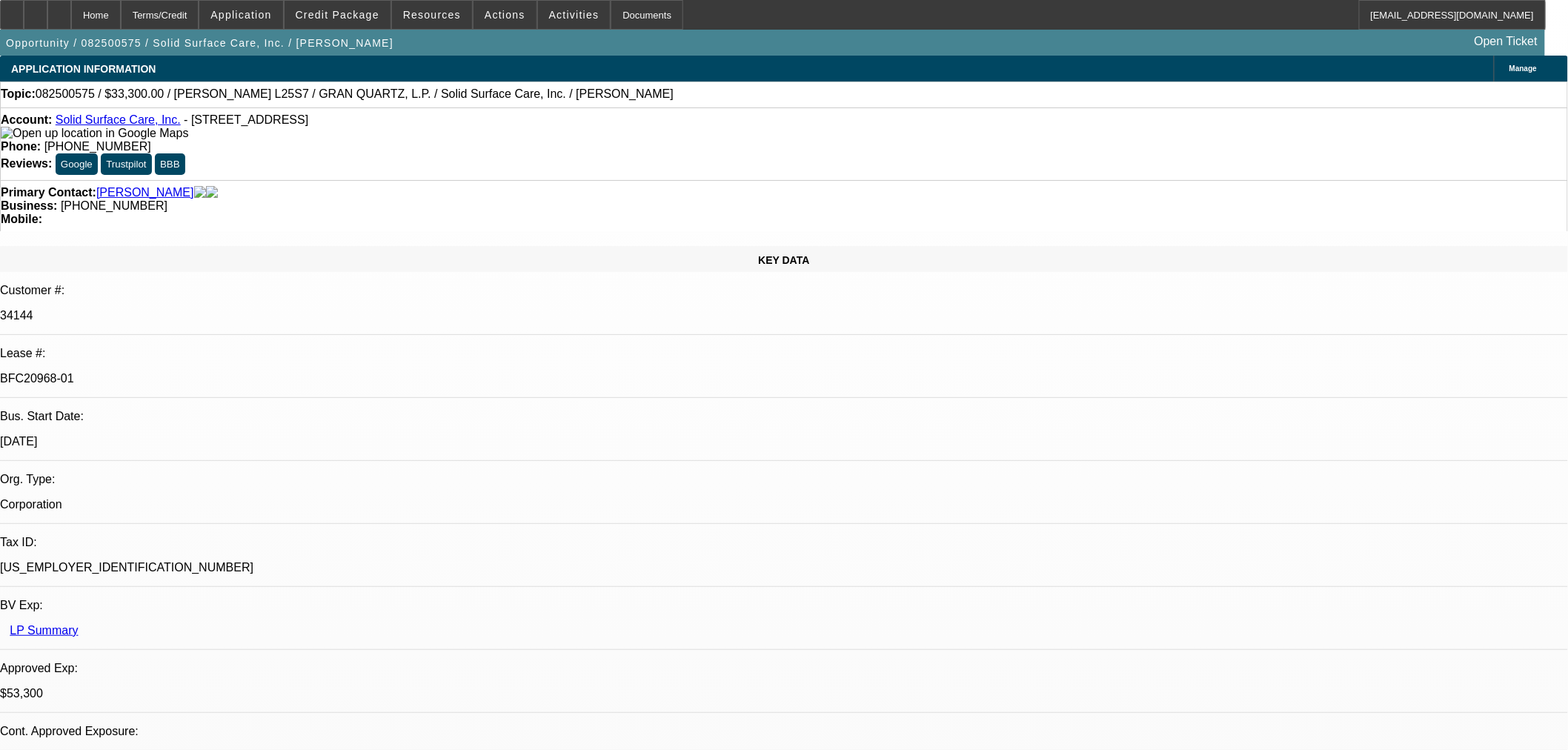
select select "0"
select select "2"
select select "0"
select select "1"
select select "2"
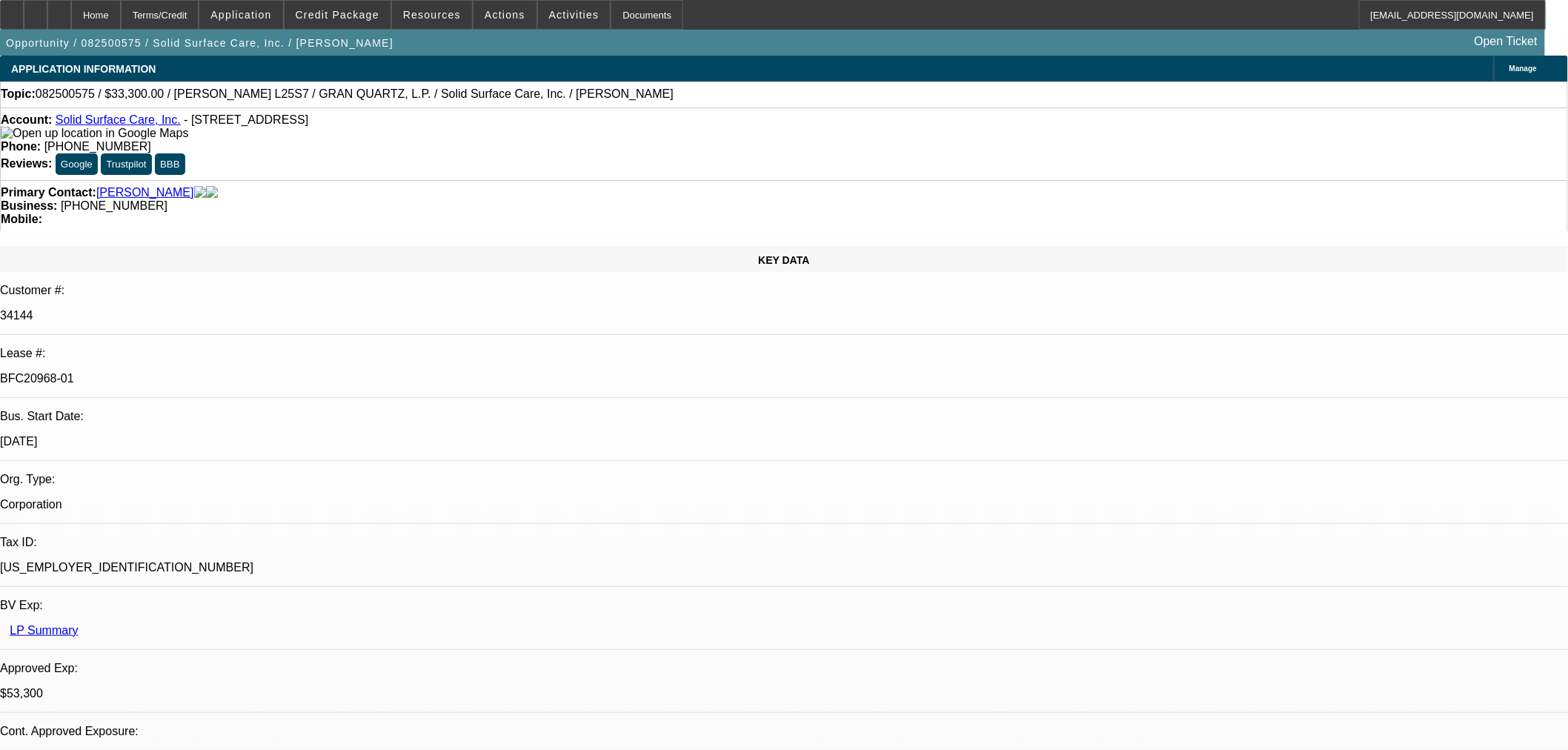
select select "6"
select select "1"
select select "2"
select select "6"
select select "1"
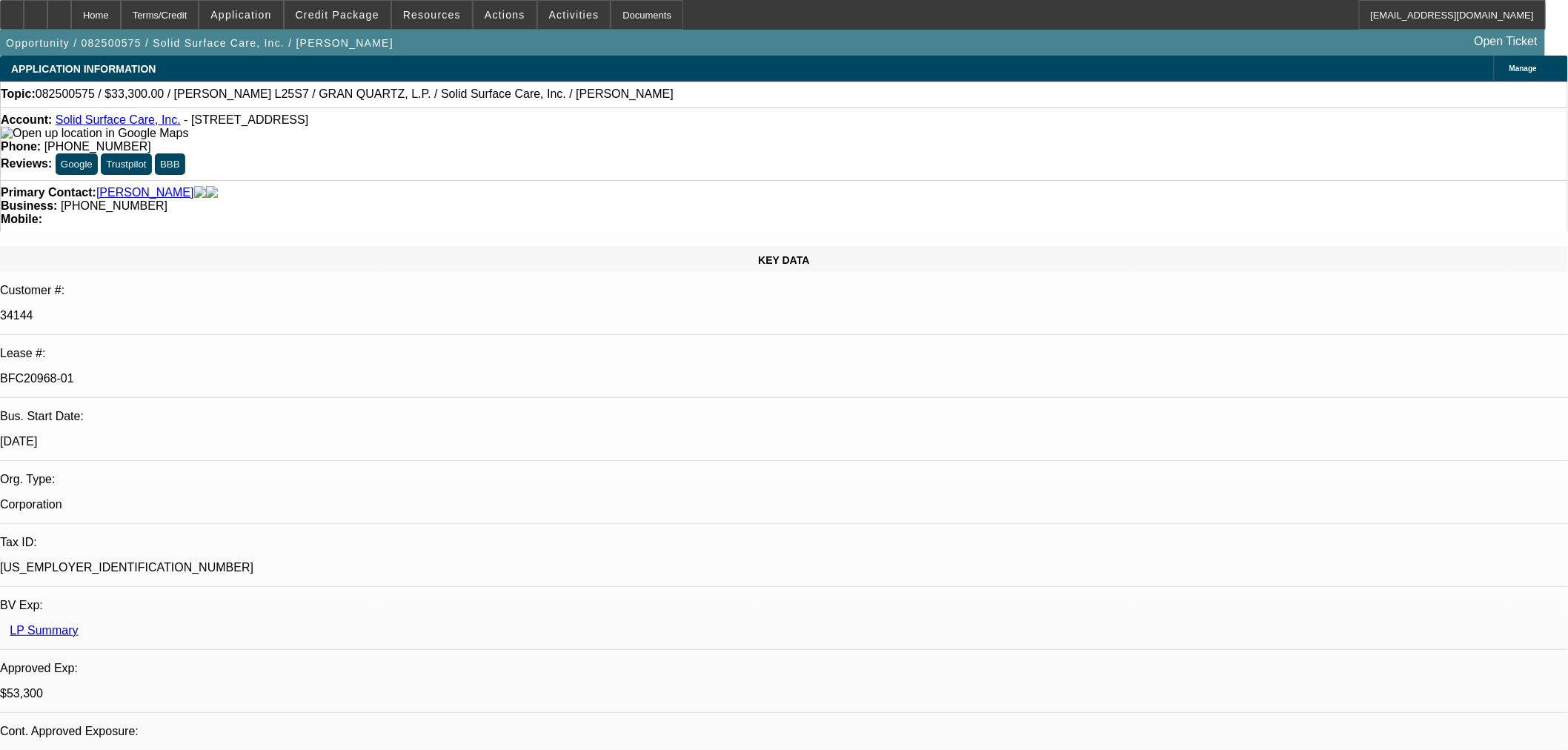
select select "2"
select select "6"
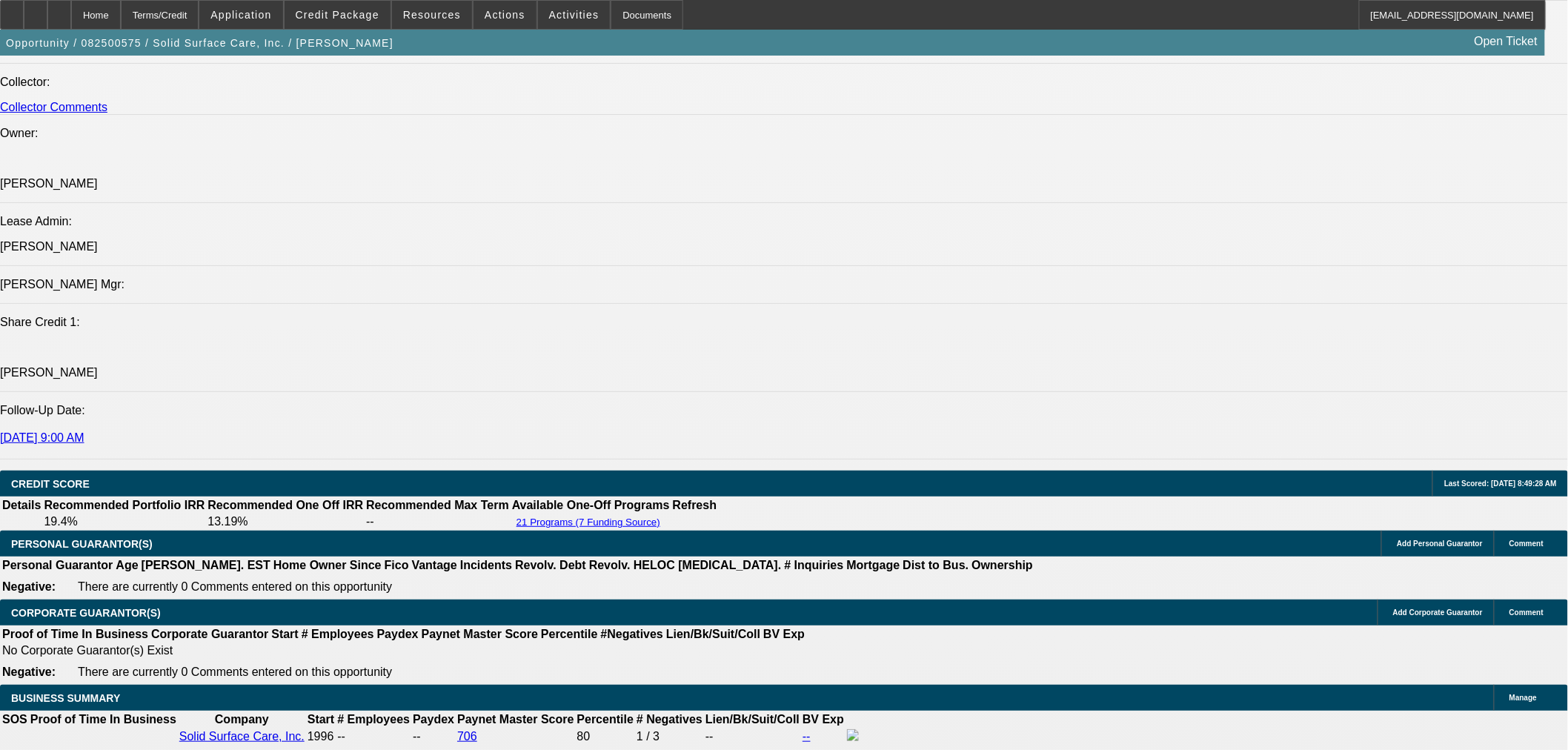
scroll to position [1646, 0]
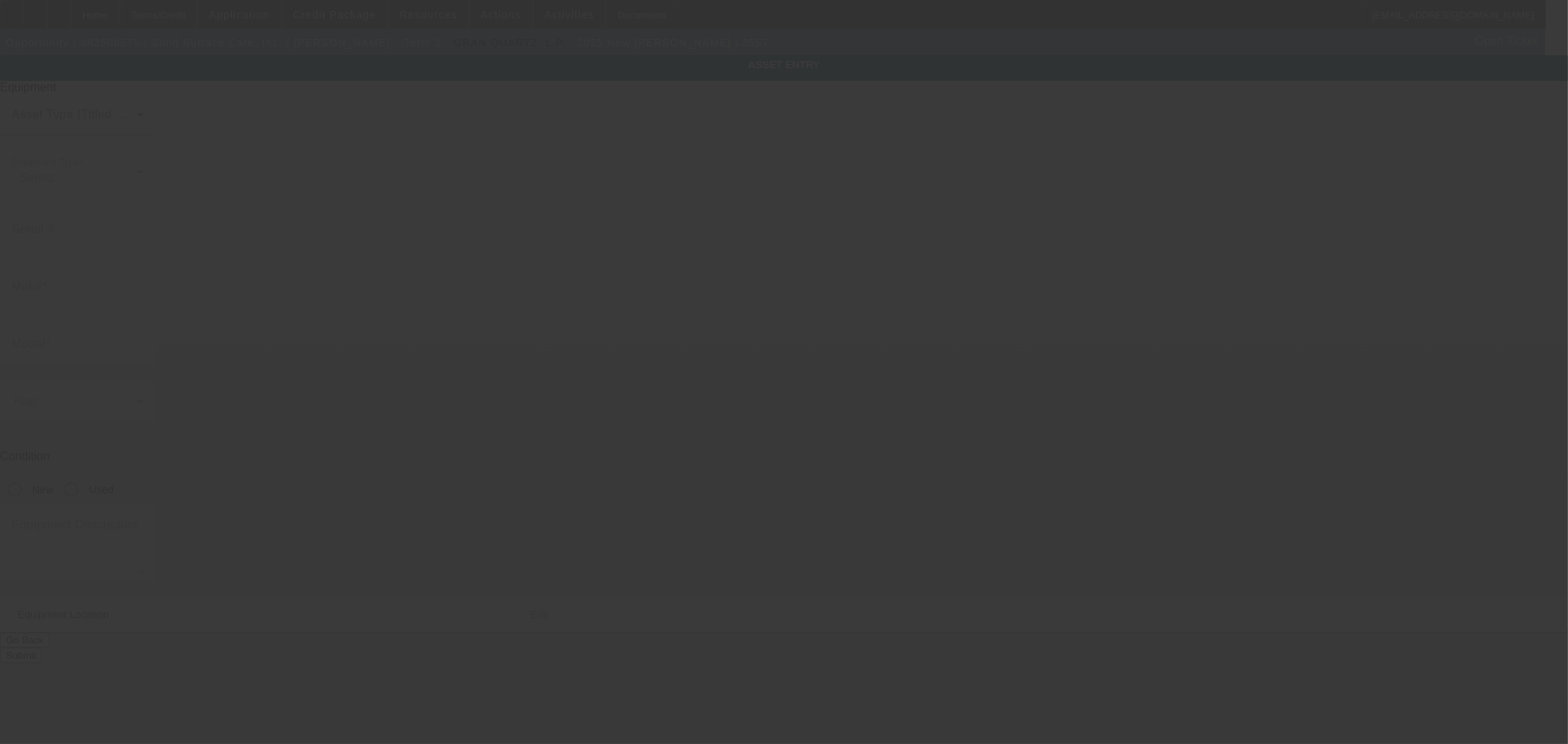
type input "Lavina"
type input "L25S7"
radio input "true"
type textarea "25" 240V Electric Grinder, (6) Lavina 9" Foam Plate Holder, (6) Lavina Security…"
type input "3820 Rose Lake Dr"
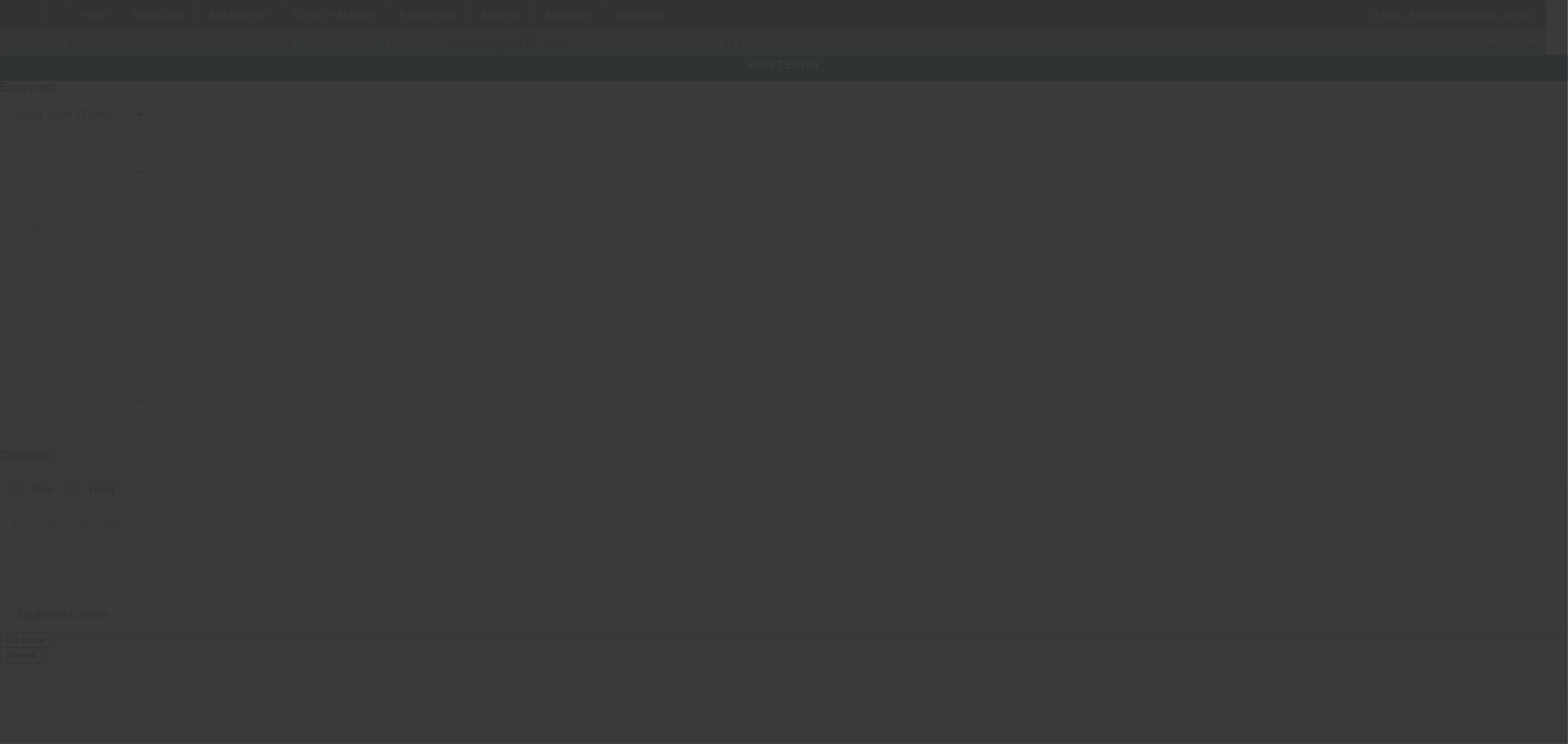
type input "Charlotte"
type input "28217"
type input "Mecklenburg"
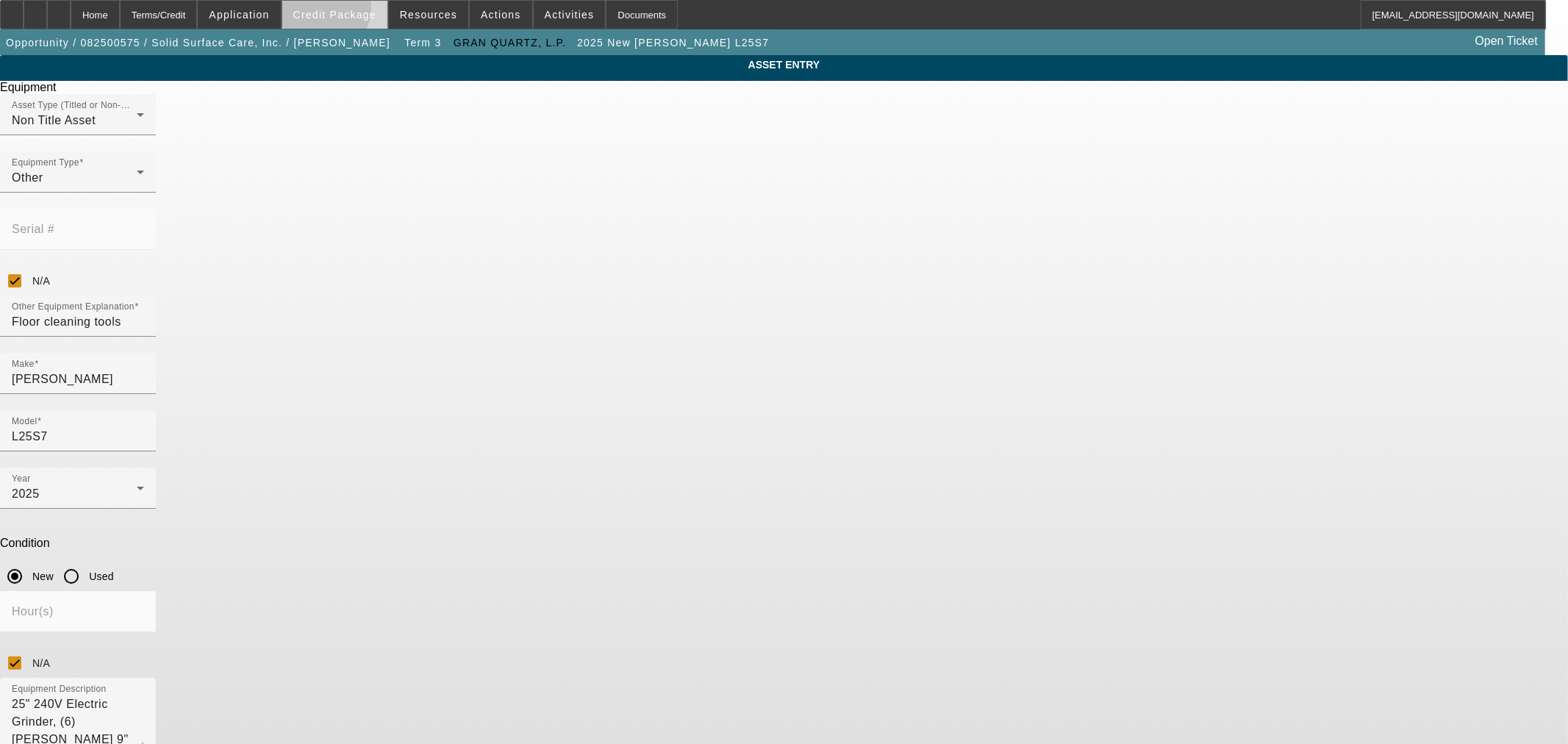
click at [340, 10] on span "Credit Package" at bounding box center [335, 15] width 83 height 12
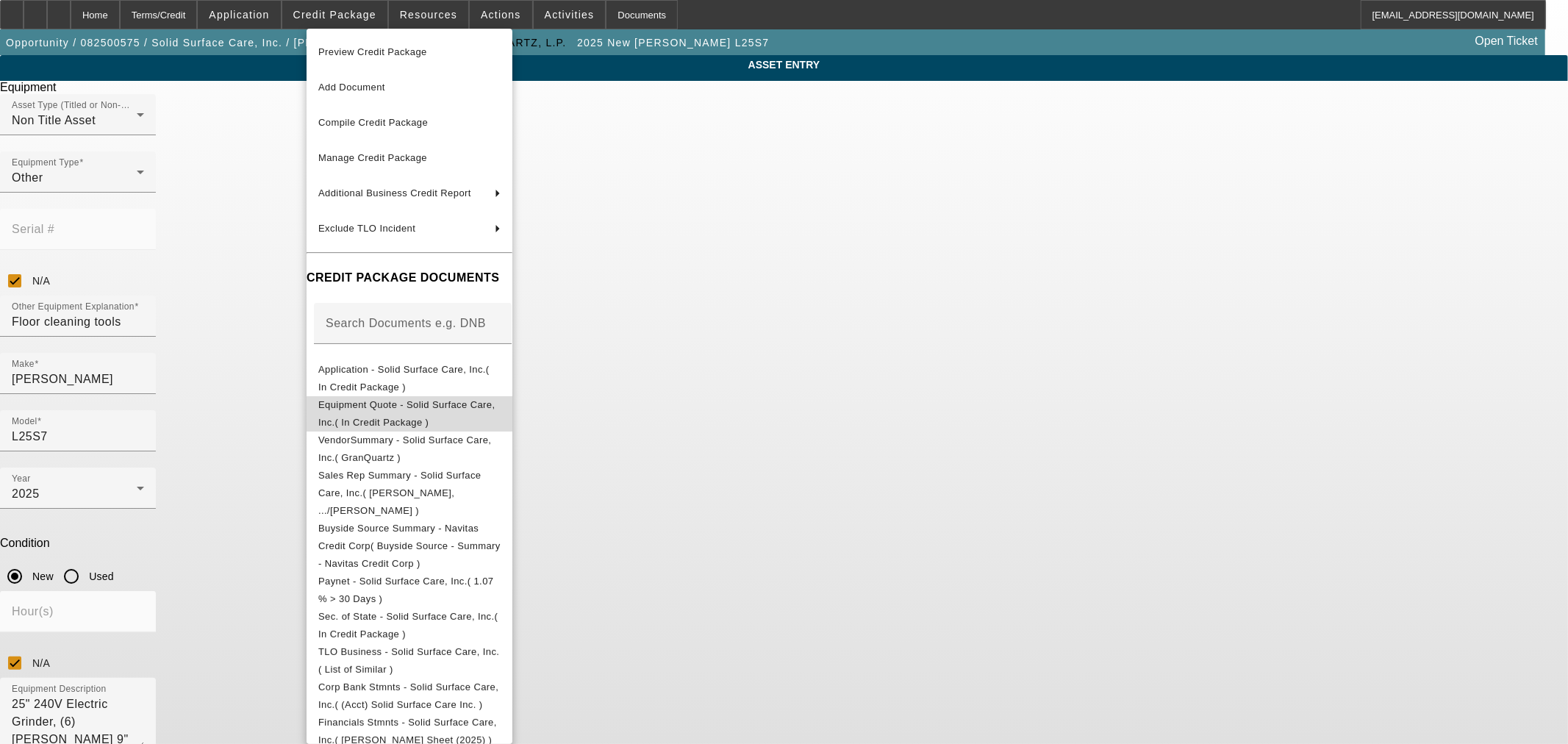
click at [422, 405] on span "Equipment Quote - Solid Surface Care, Inc.( In Credit Package )" at bounding box center [406, 412] width 176 height 29
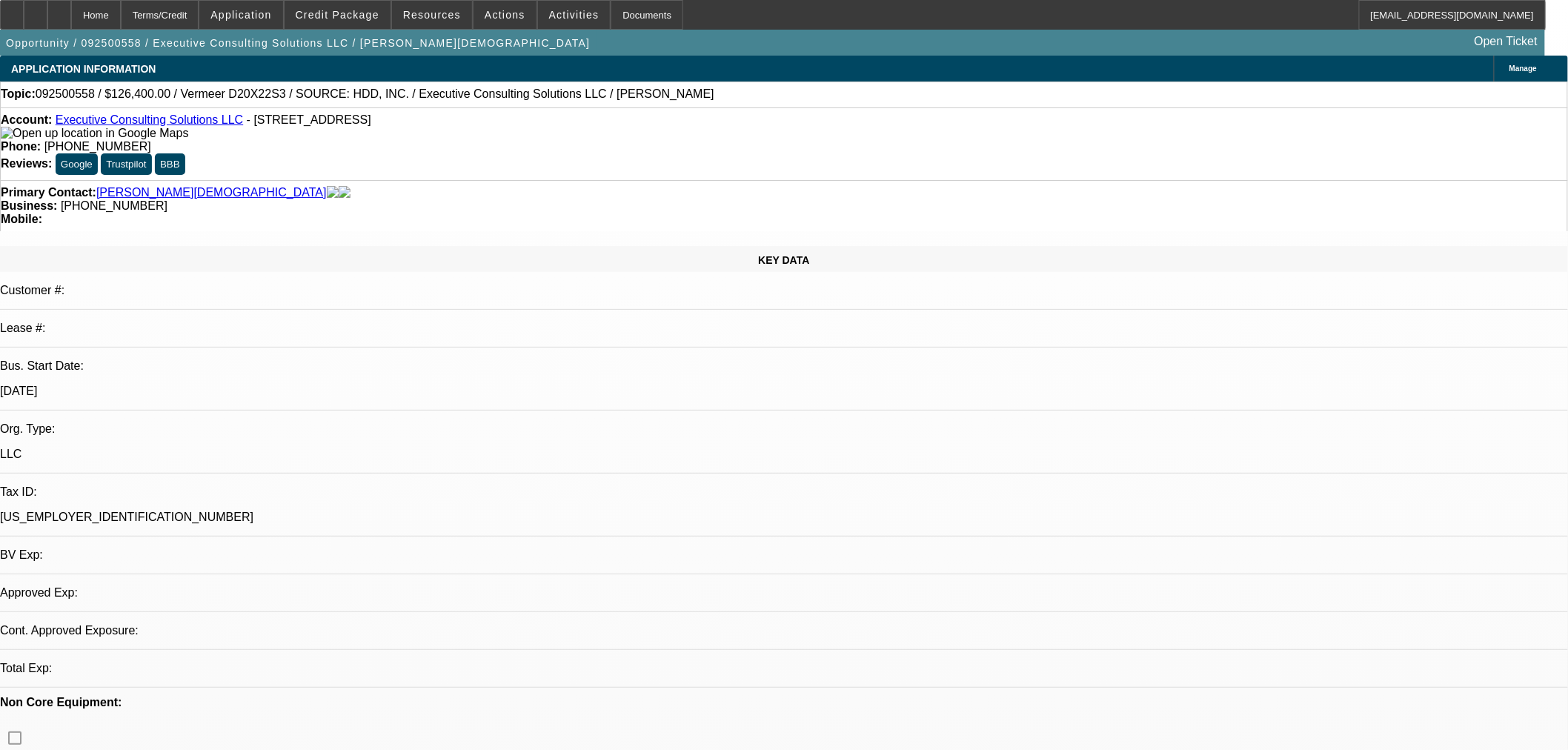
select select "0.2"
select select "2"
select select "0"
select select "1"
select select "2"
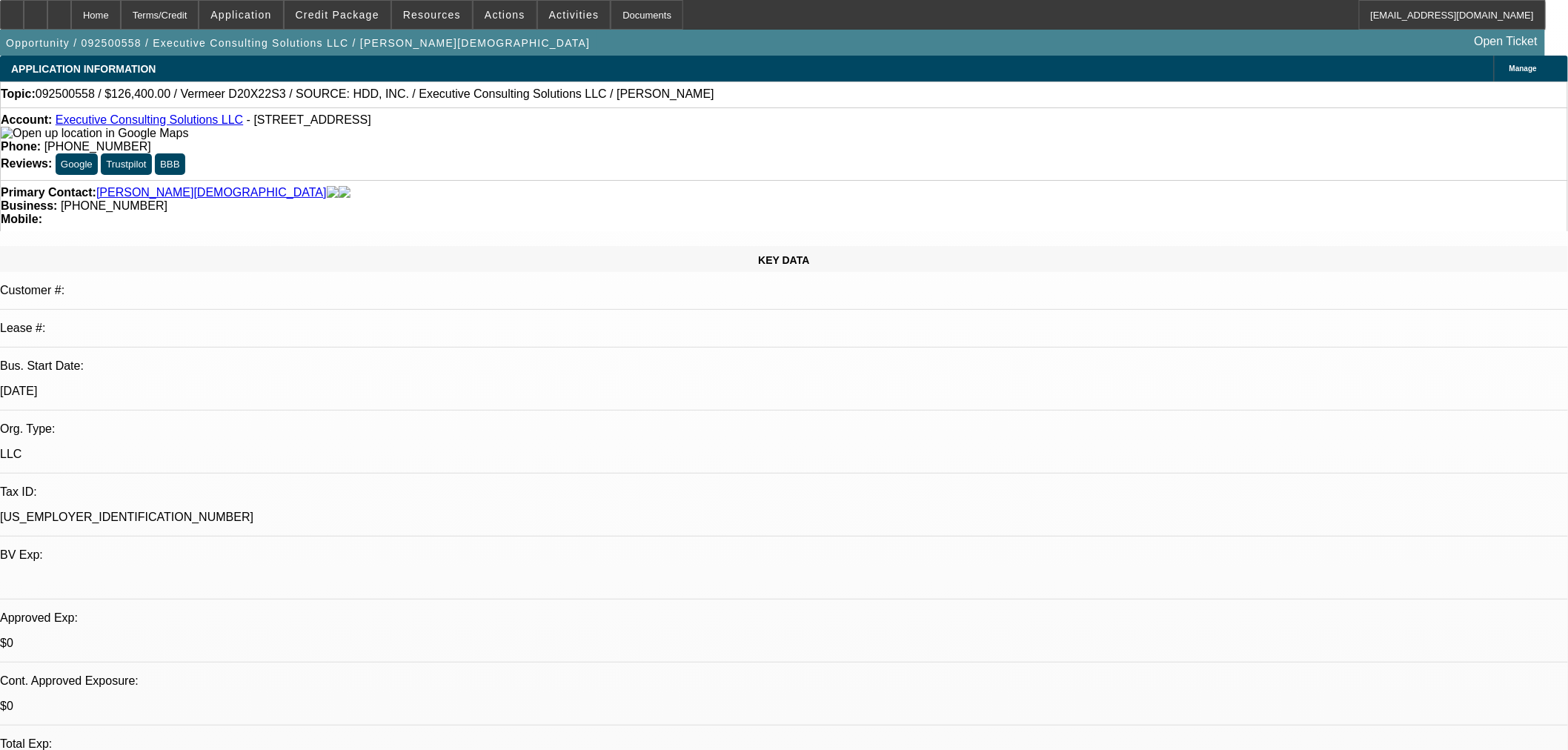
select select "6"
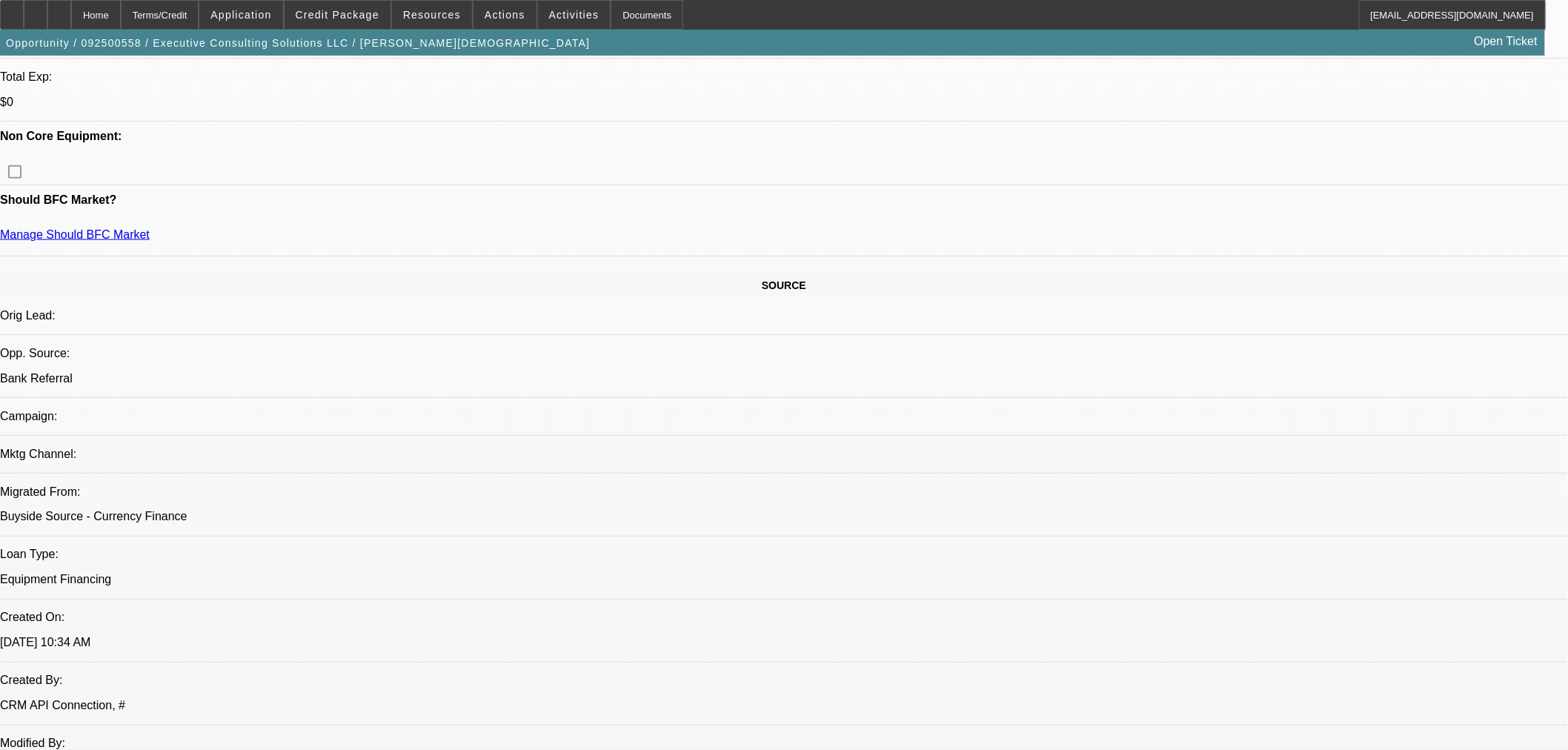
scroll to position [685, 0]
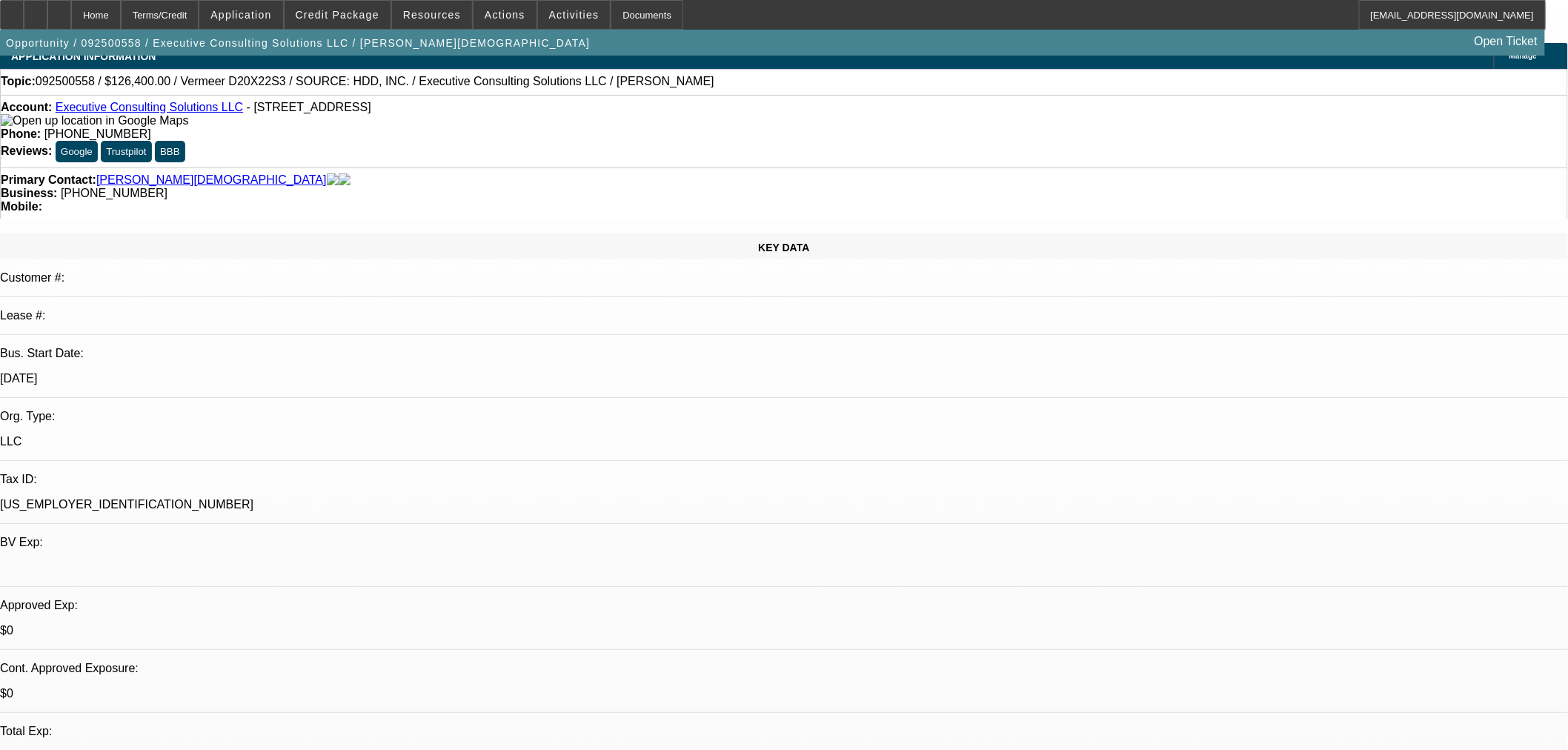
scroll to position [0, 0]
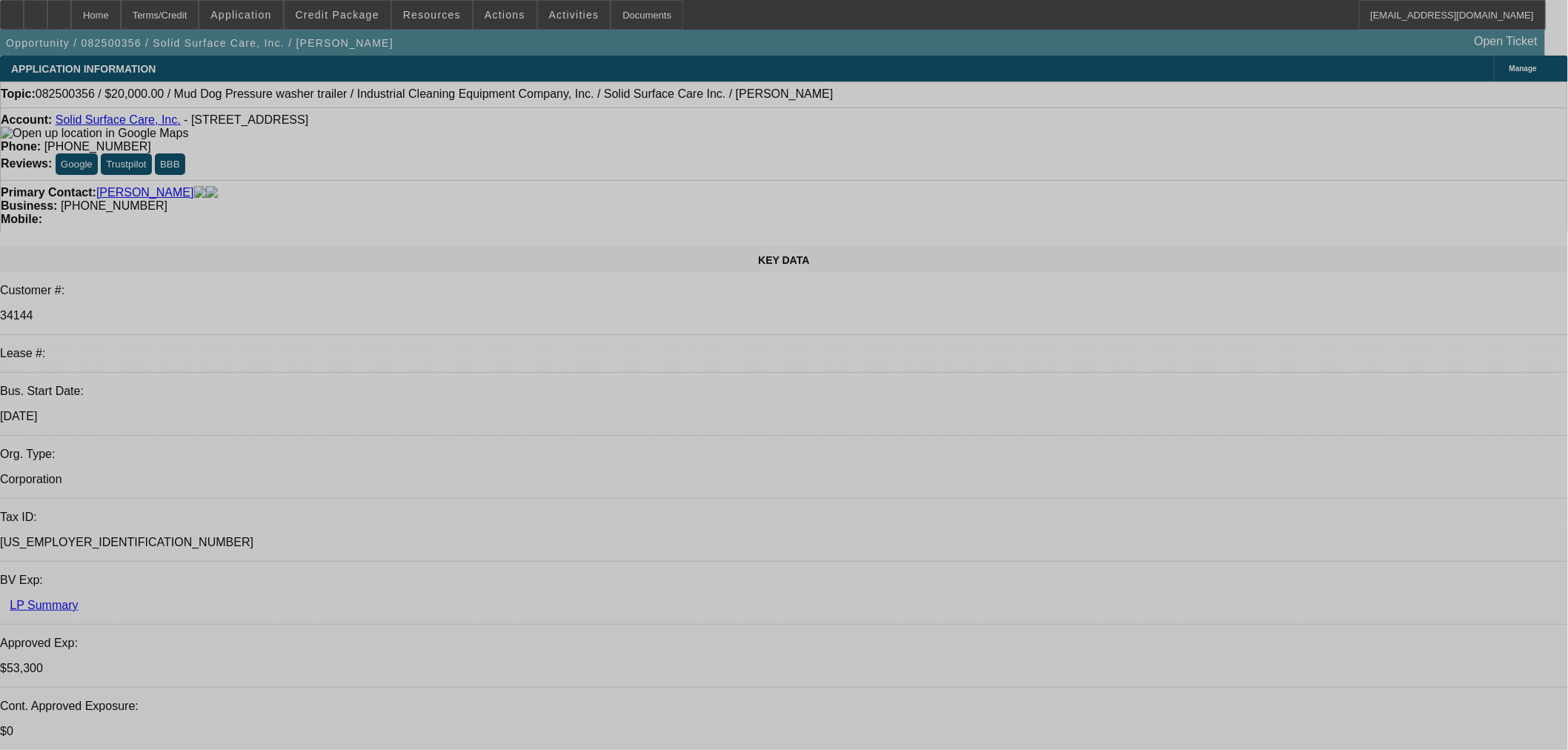
select select "0"
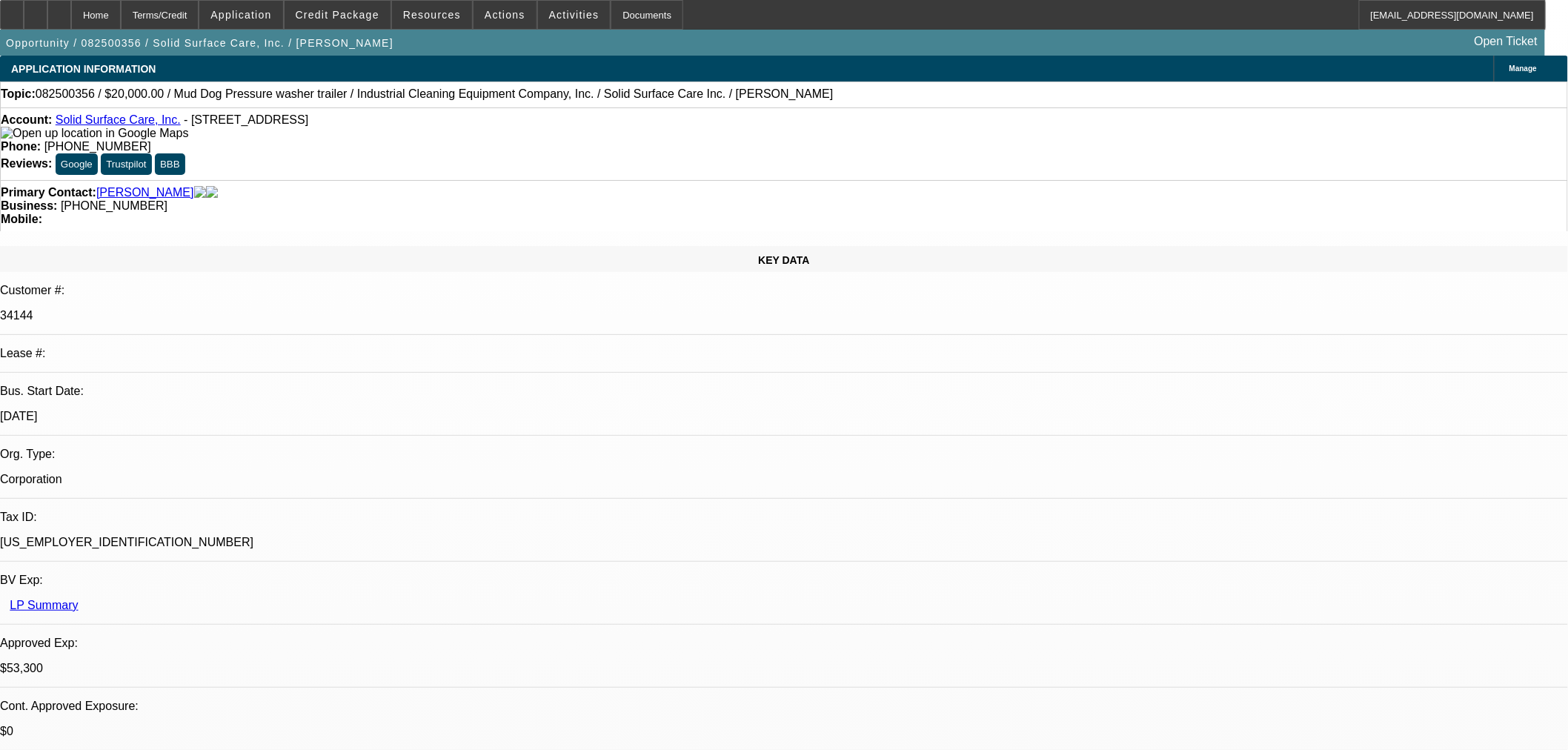
select select "2"
select select "0"
select select "6"
select select "0"
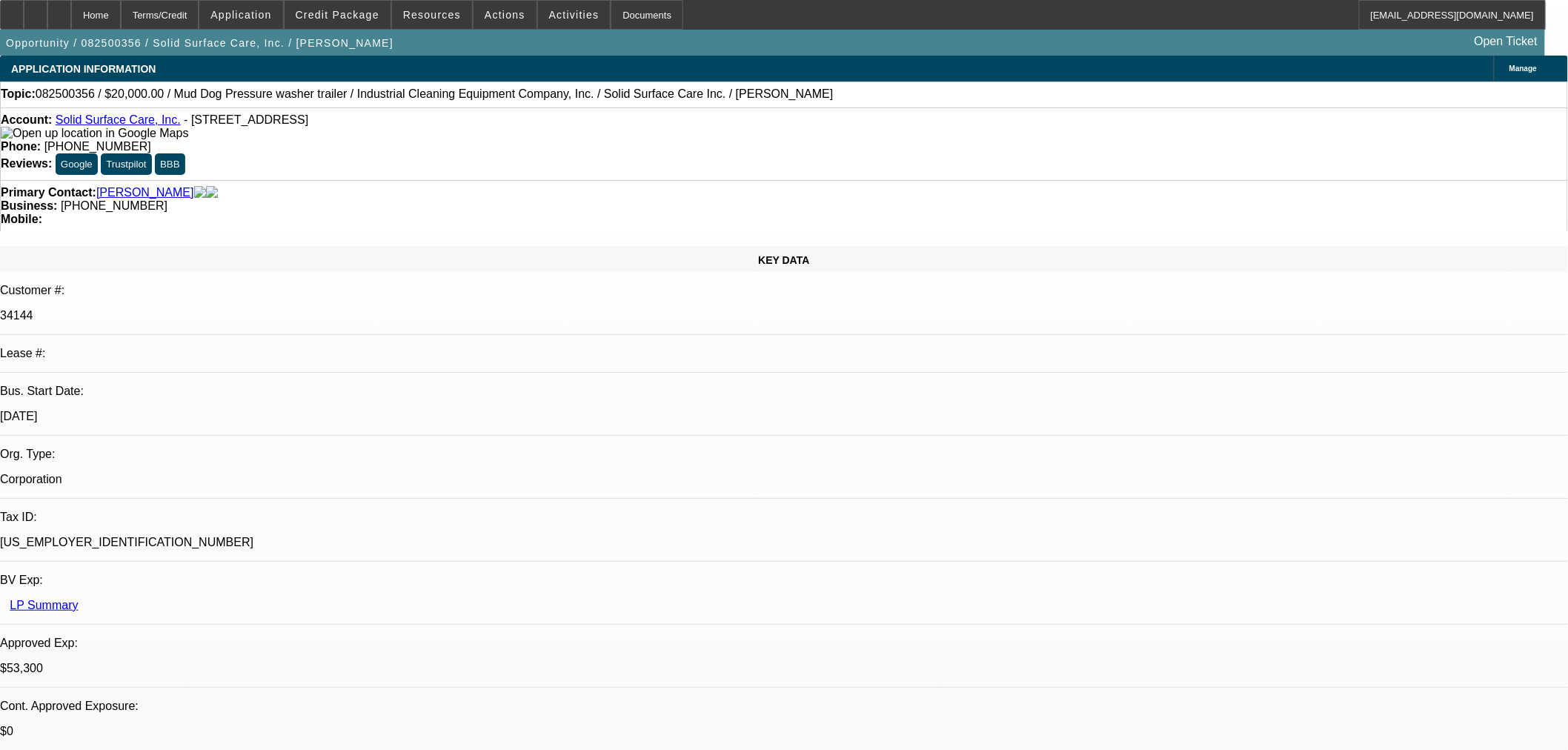
select select "2"
select select "0"
select select "6"
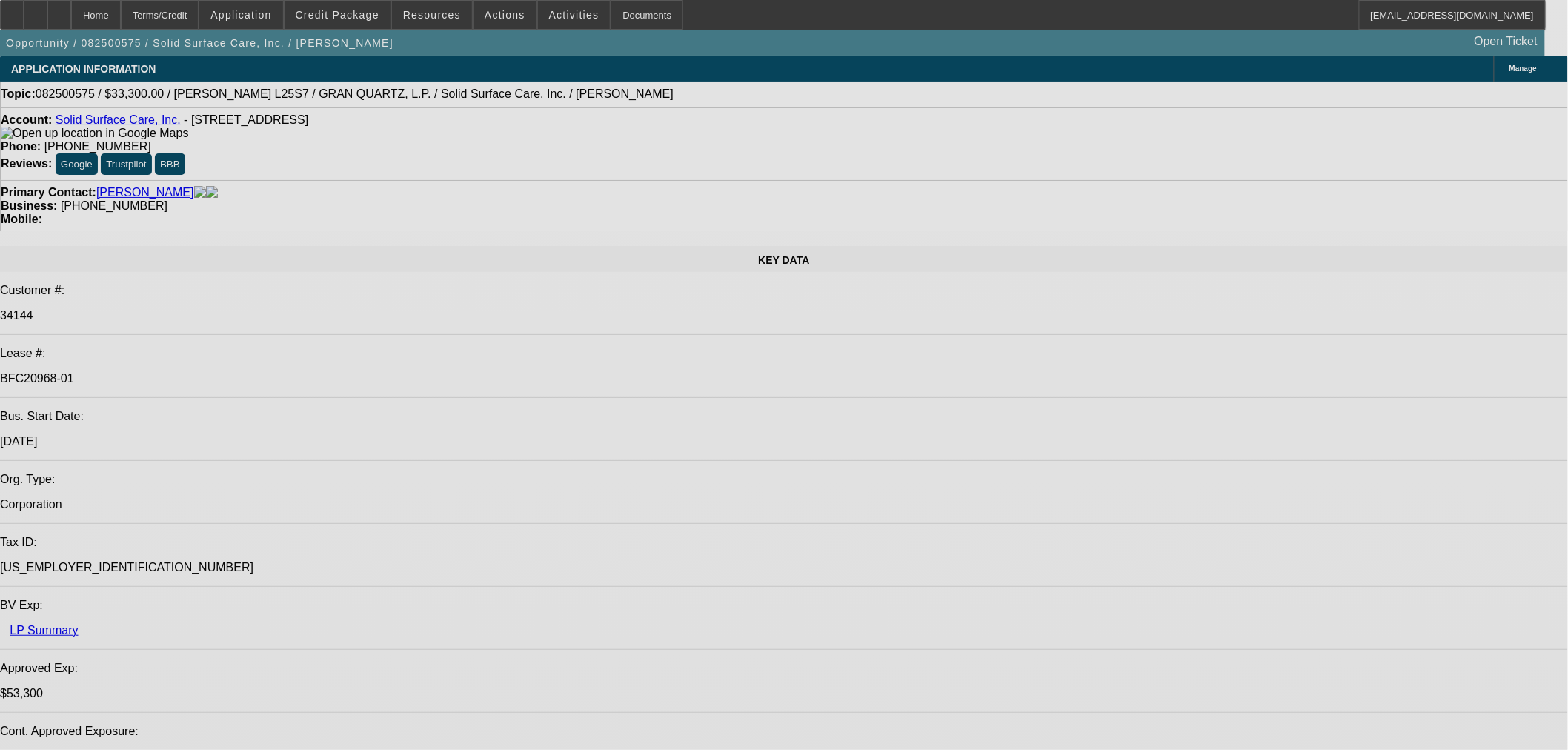
select select "0"
select select "2"
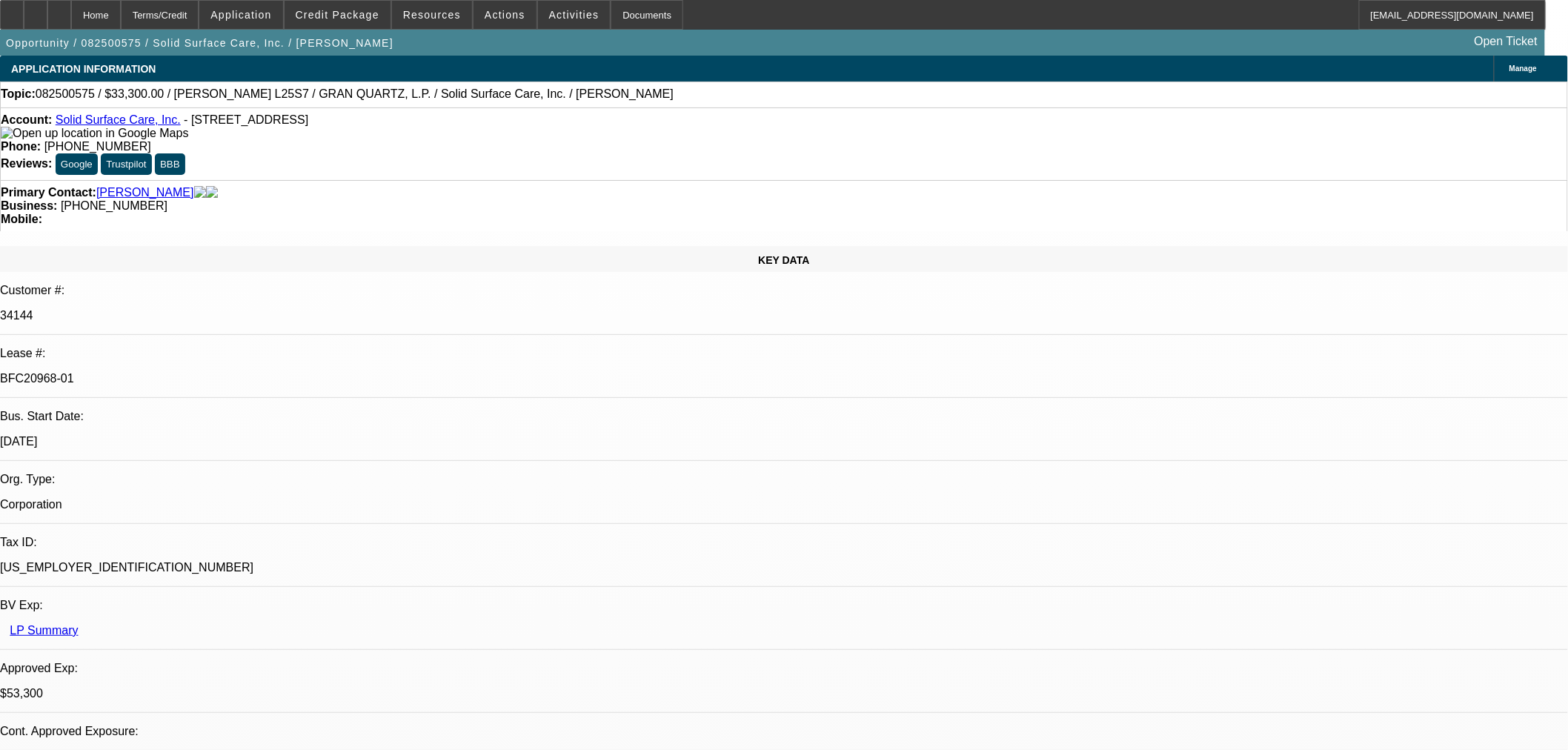
select select "2"
select select "0"
select select "6"
select select "0"
select select "2"
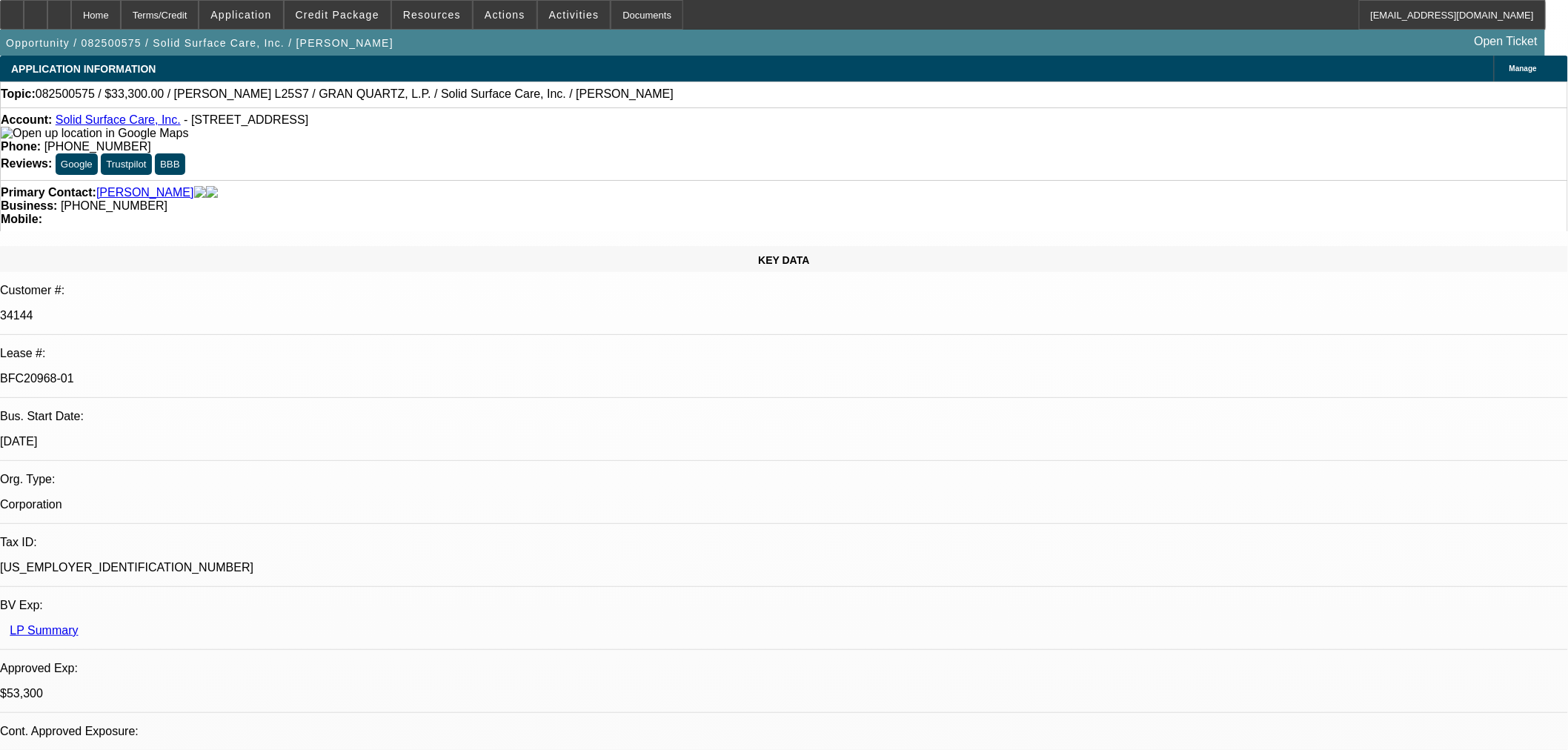
select select "2"
select select "0"
select select "6"
select select "0"
select select "2"
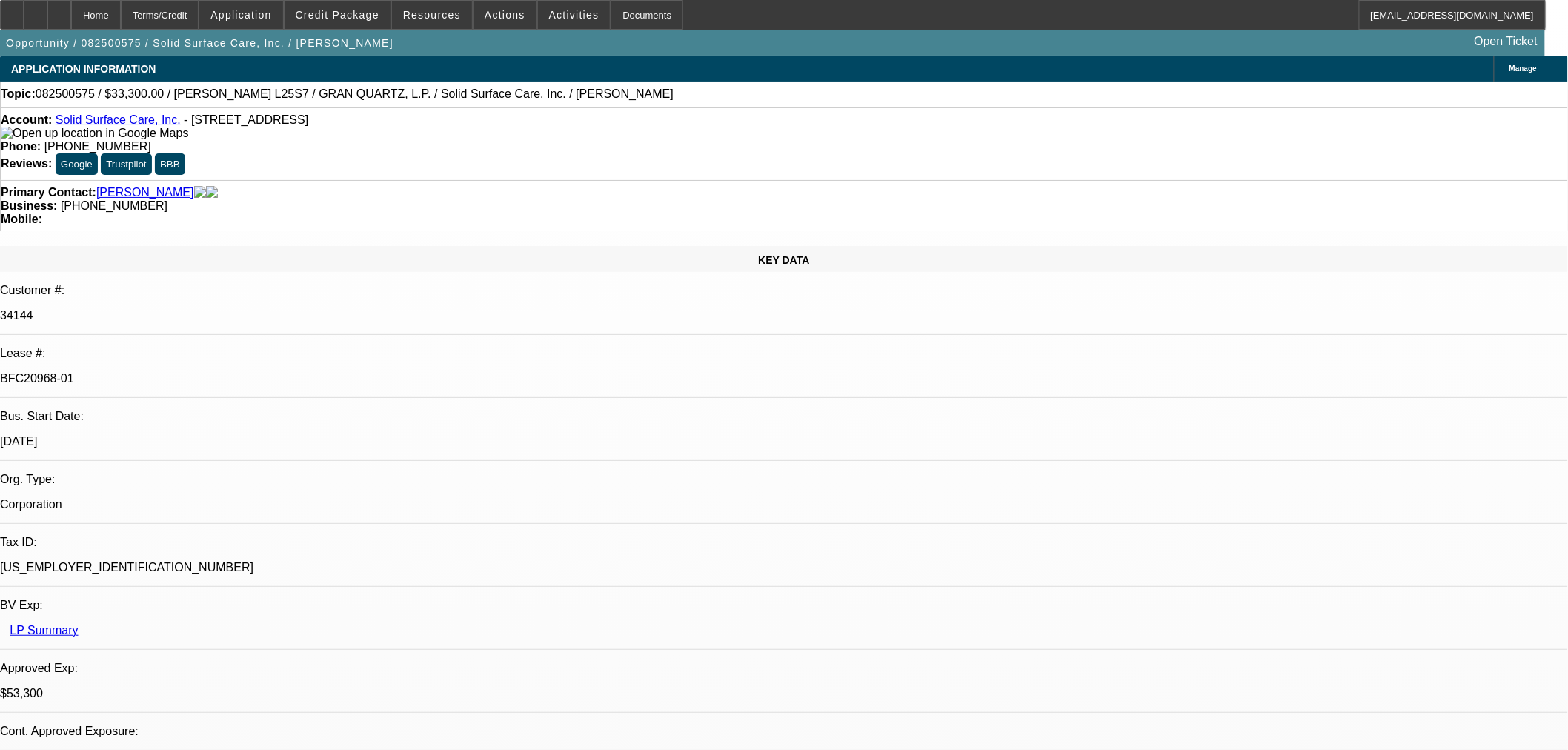
select select "2"
select select "0"
select select "6"
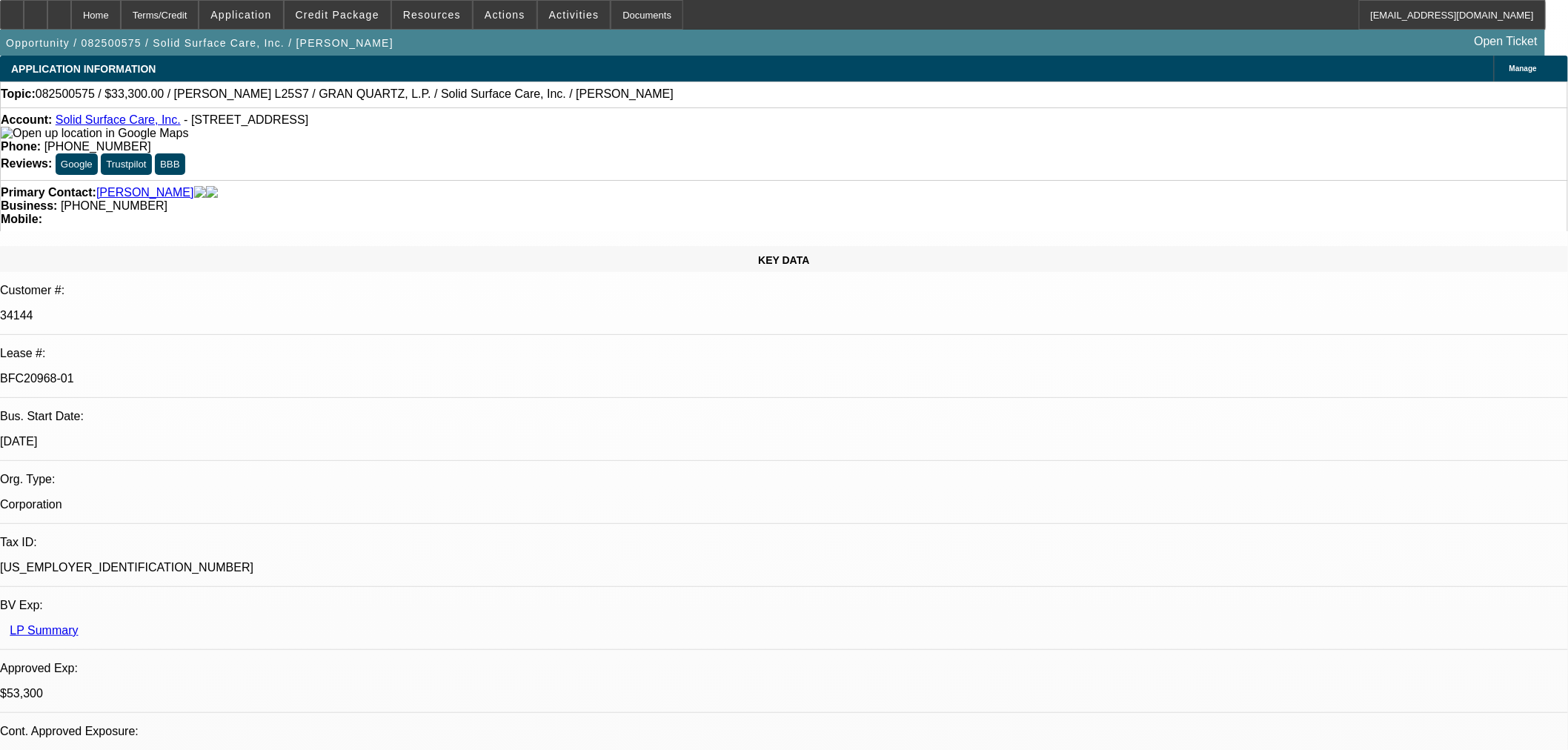
radio input "true"
type textarea "Asked for update on Ownership doc and VC."
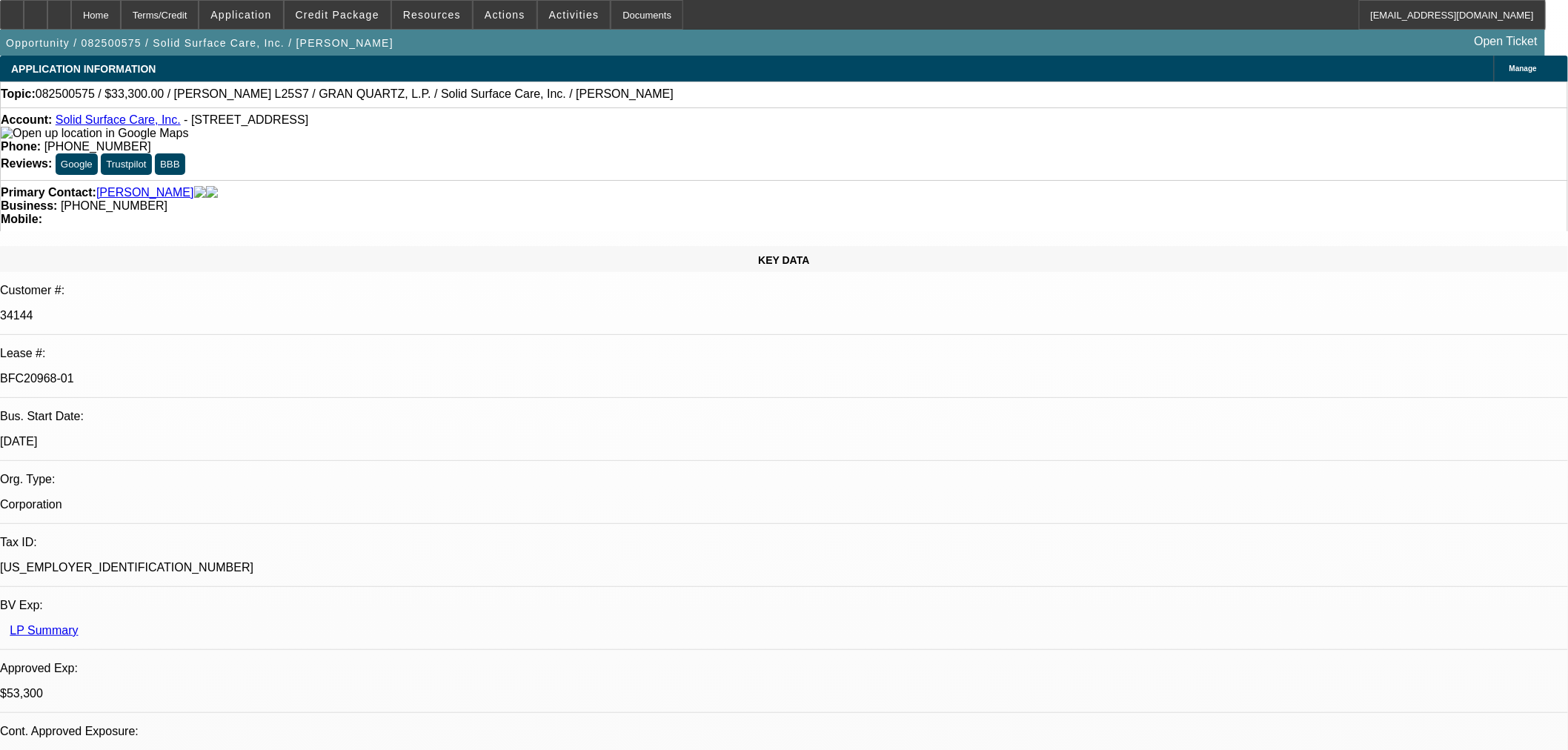
radio input "true"
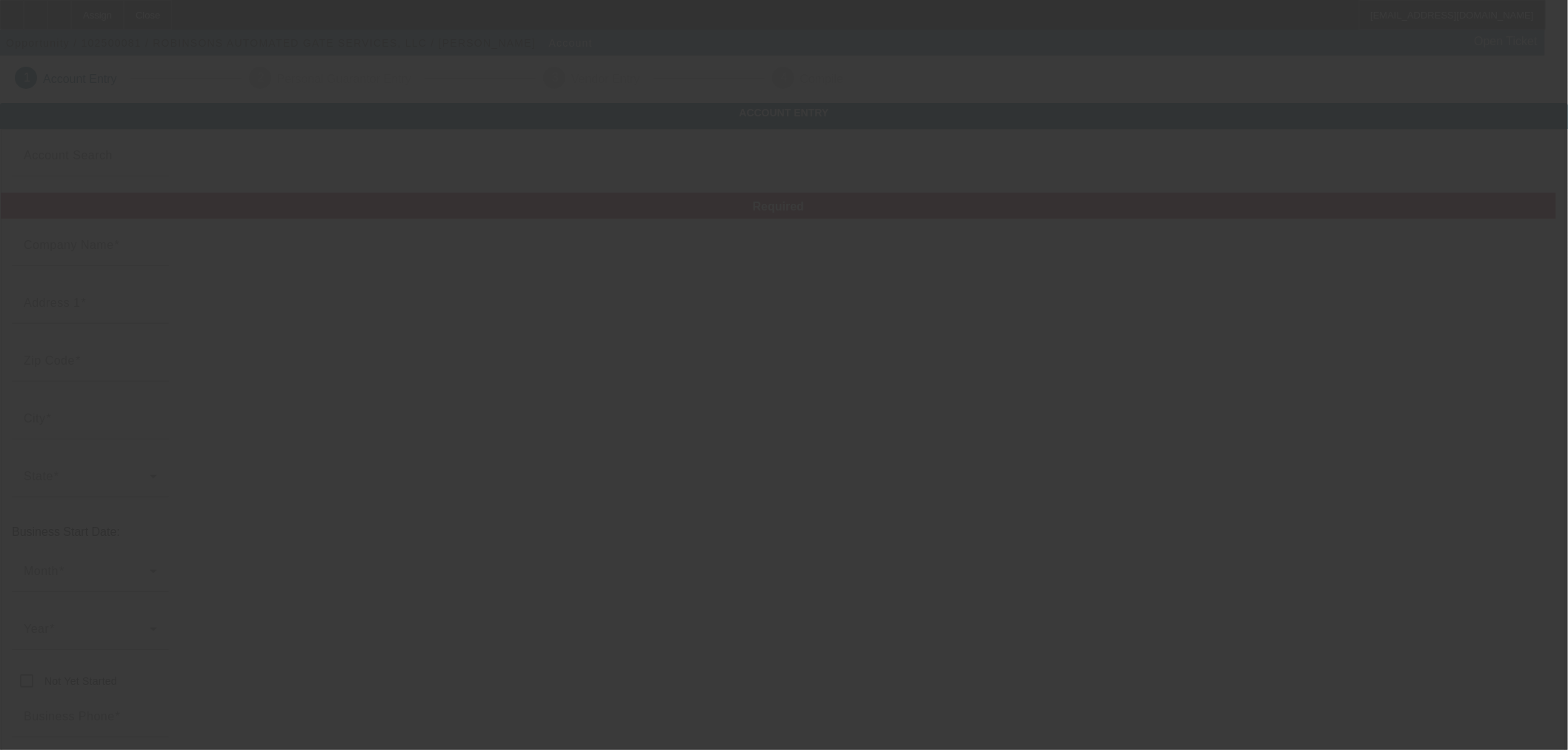
type input "Currency"
type input "ROBINSONS AUTOMATED GATE SERVICES, LLC"
type input "1308 W Epler Ave"
type input "46217"
type input "Indianapolis"
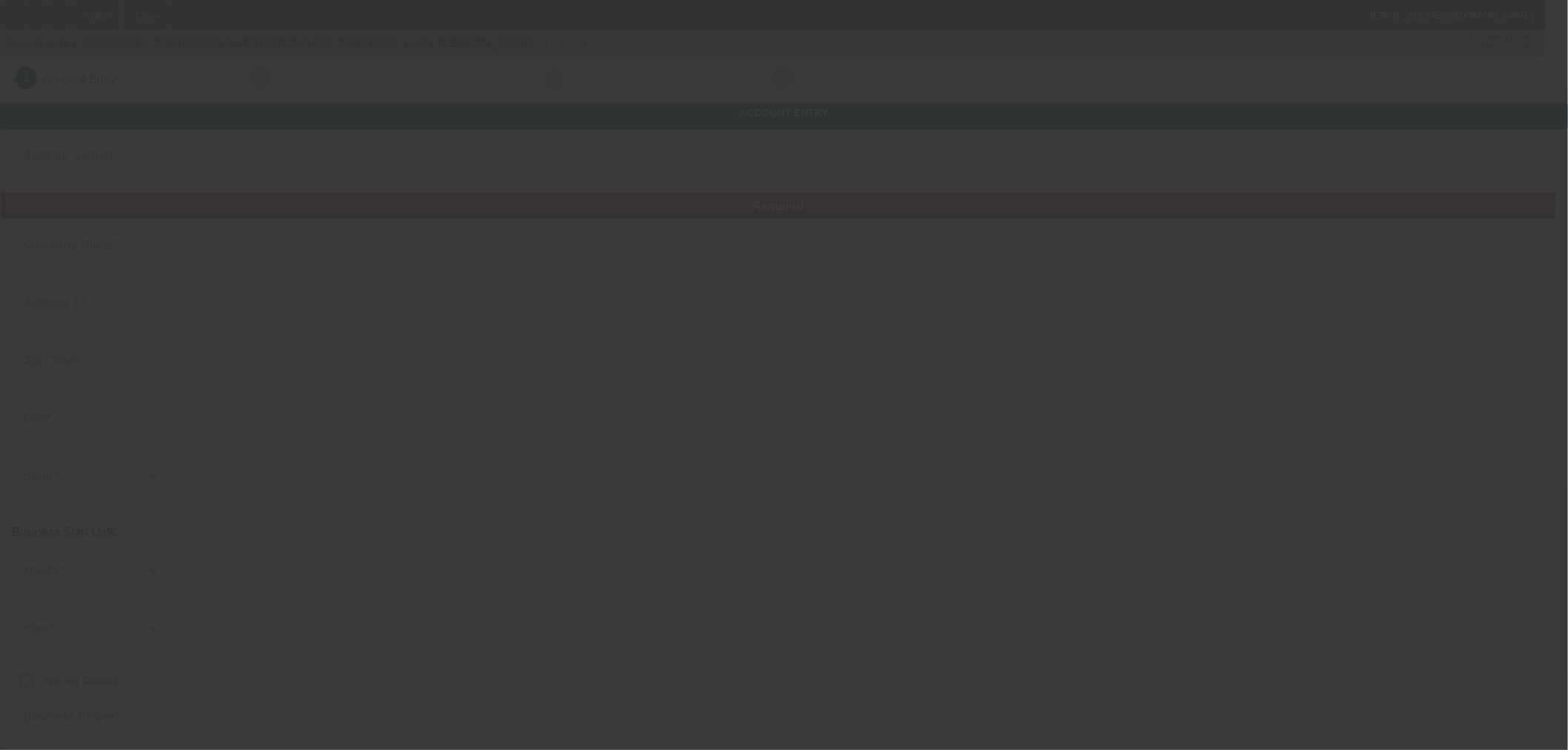
type input "(317) 224-7110"
type input "robinson22gates@outlook.com"
type input "Marion"
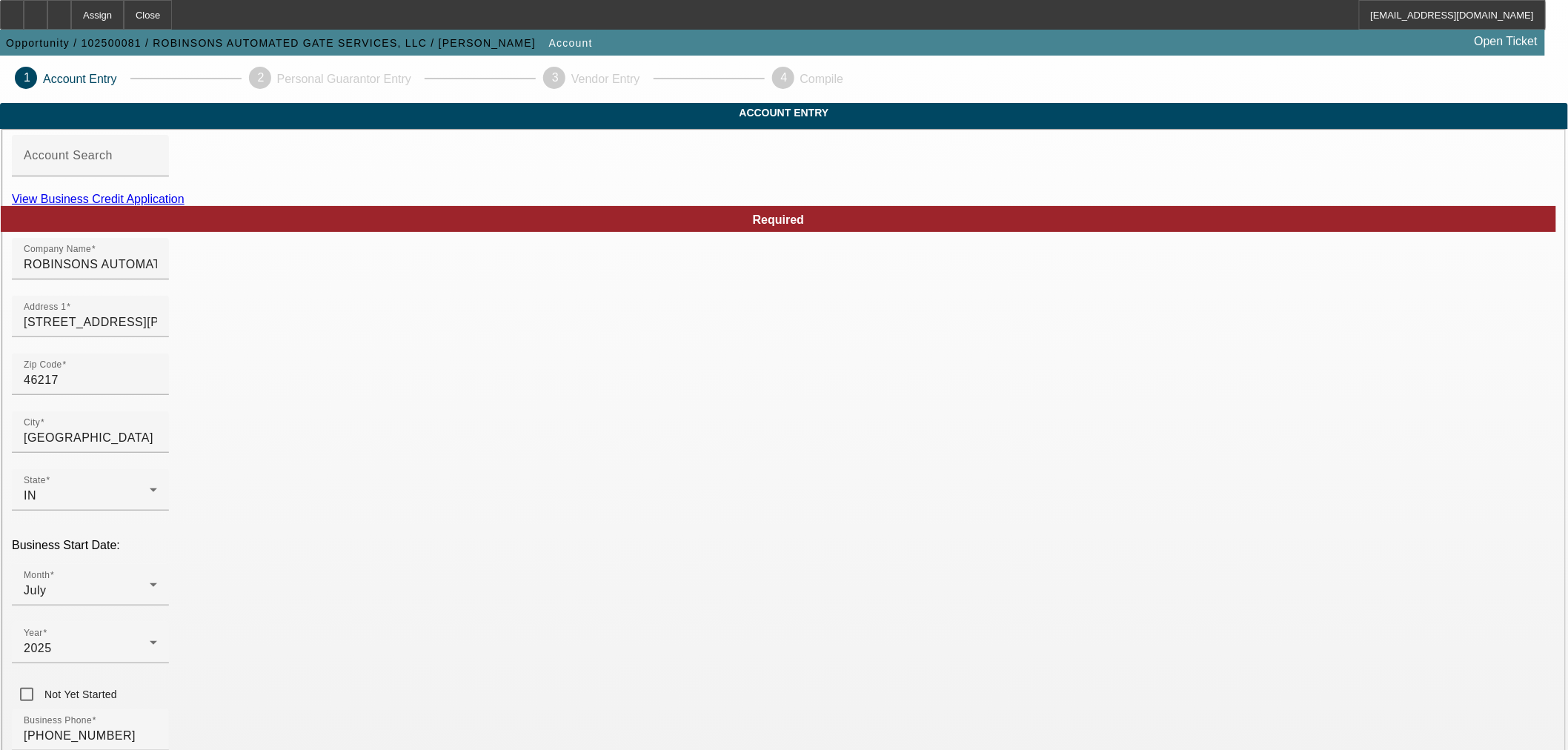
click at [185, 205] on link "View Business Credit Application" at bounding box center [98, 199] width 173 height 12
type input "000000000"
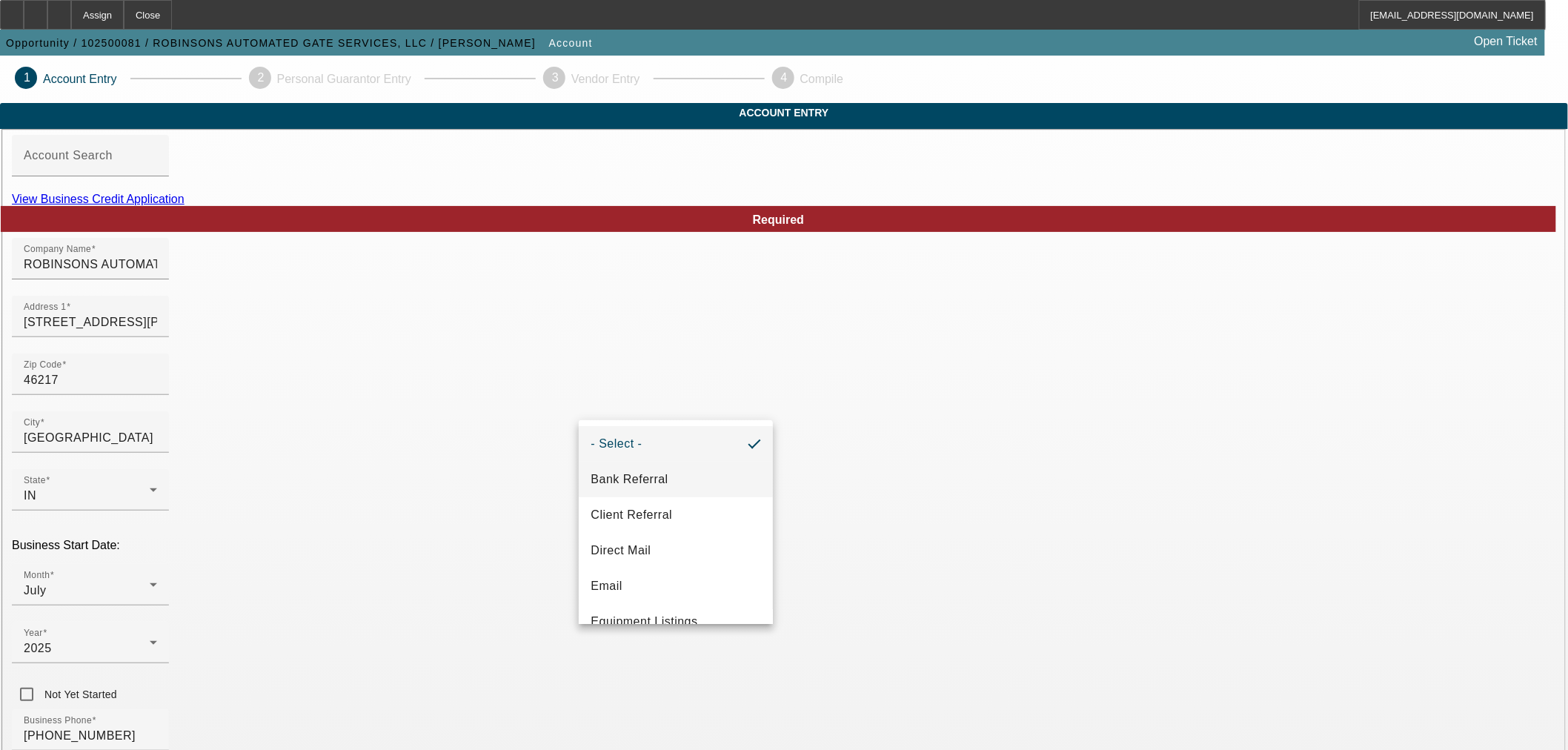
click at [686, 475] on mat-option "Bank Referral" at bounding box center [676, 479] width 194 height 36
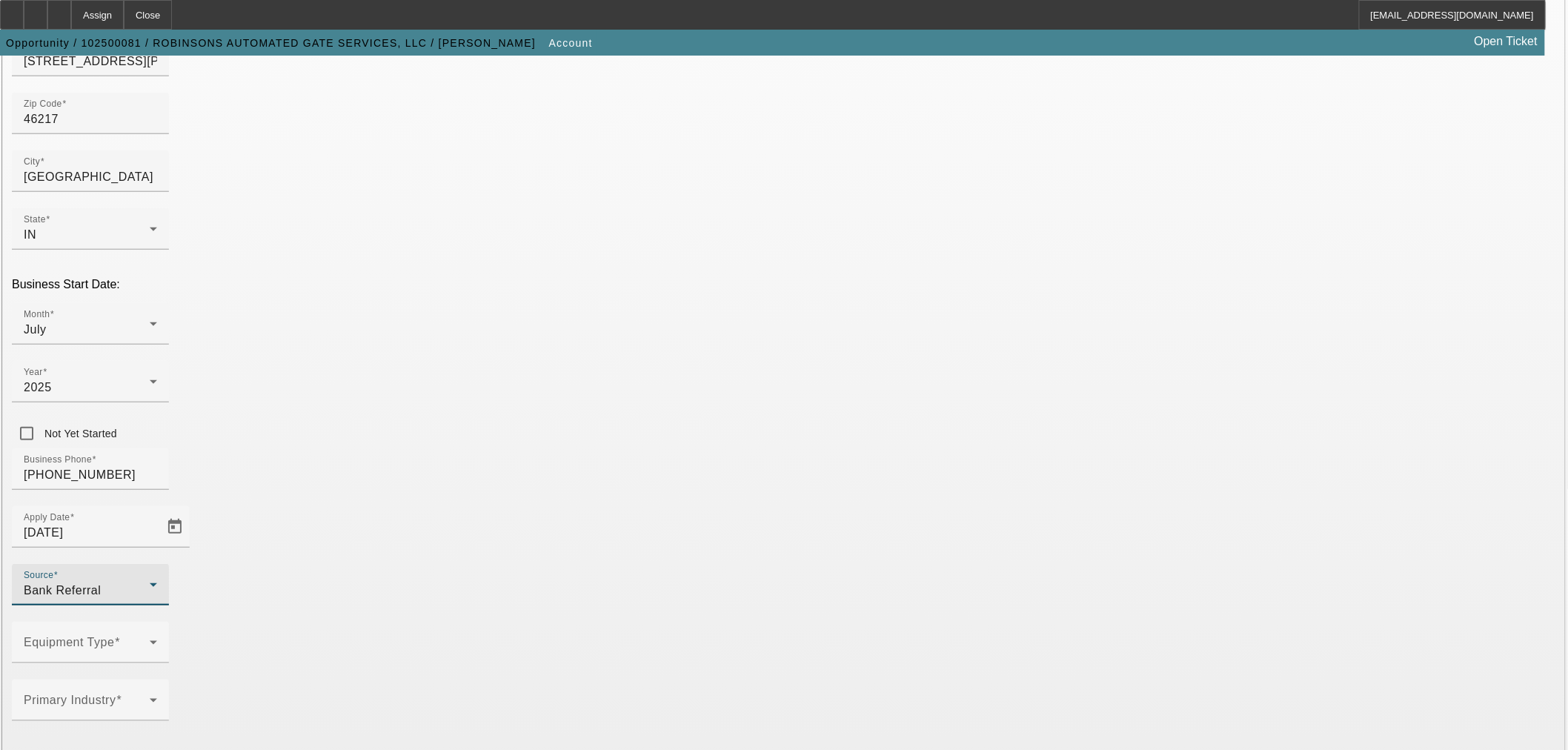
scroll to position [274, 0]
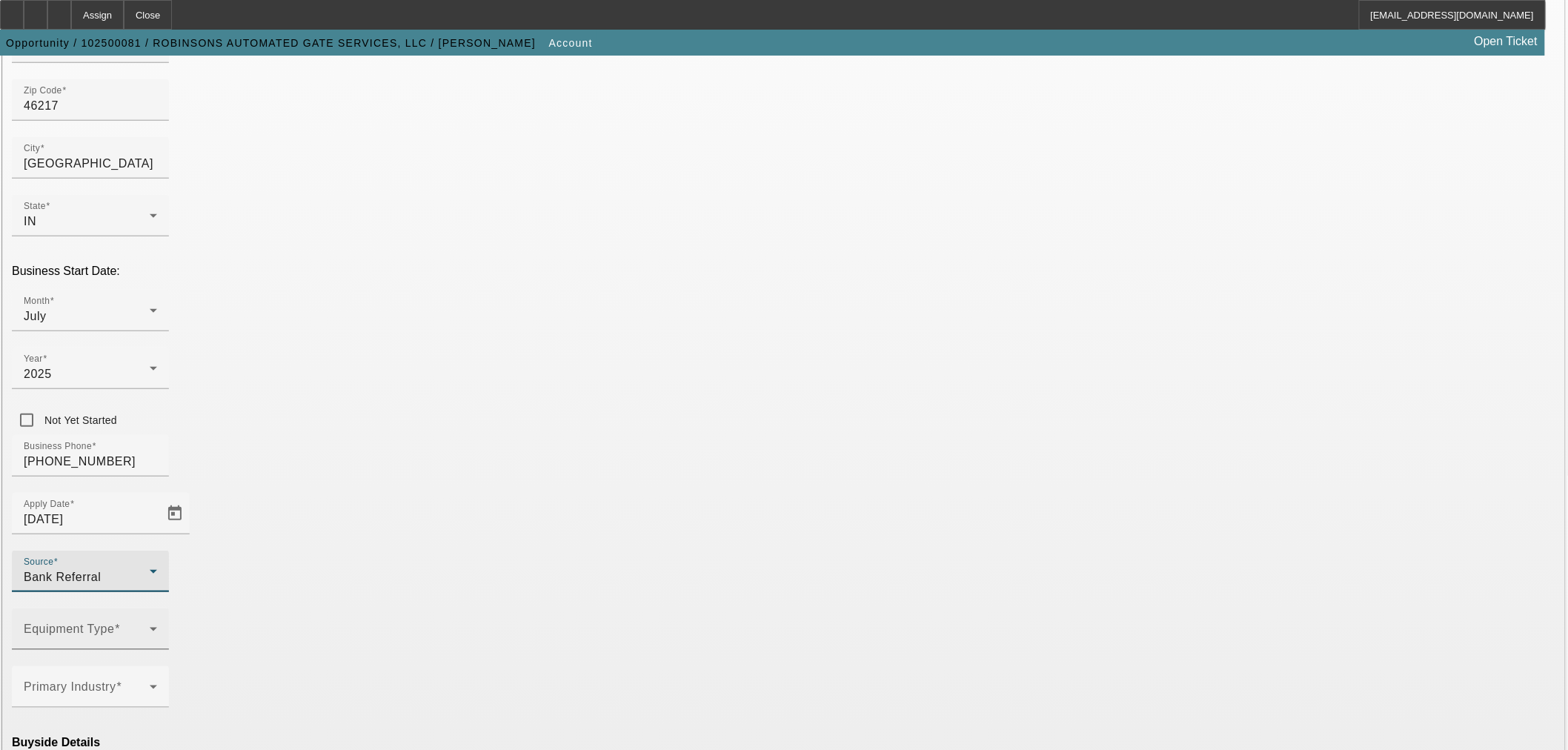
click at [150, 626] on span at bounding box center [87, 635] width 126 height 18
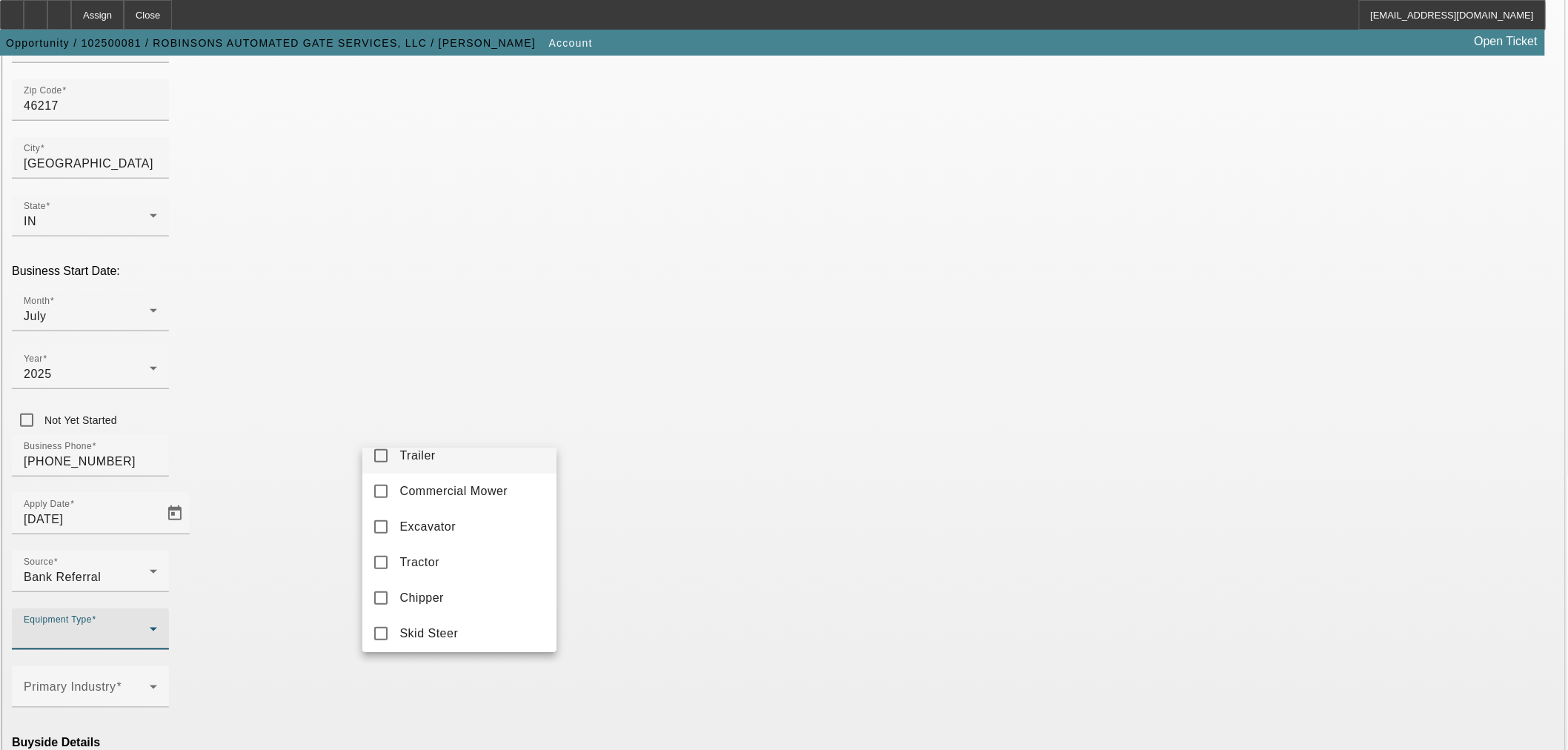
scroll to position [411, 0]
click at [381, 601] on mat-pseudo-checkbox at bounding box center [380, 594] width 13 height 13
click at [610, 479] on div at bounding box center [784, 375] width 1568 height 750
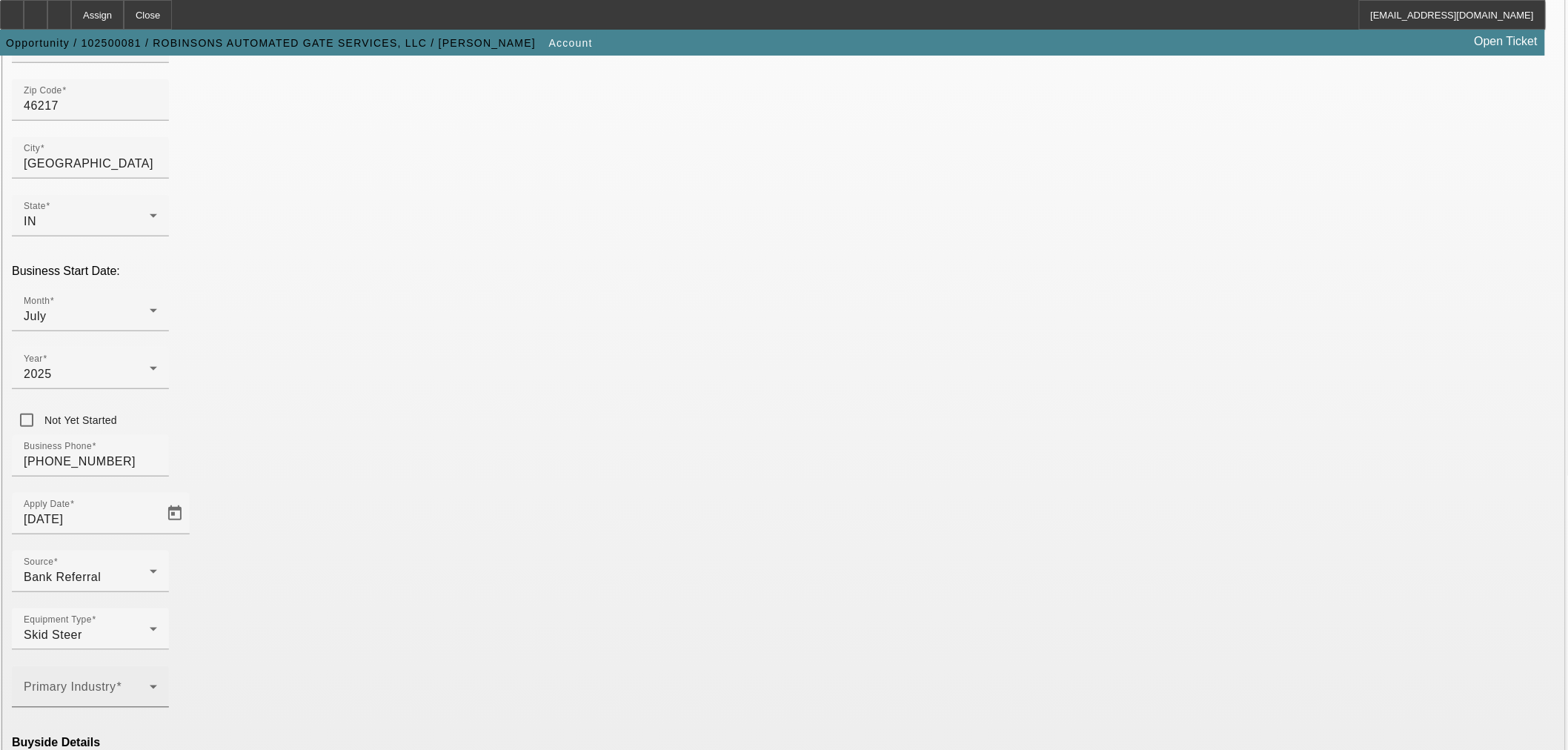
click at [150, 684] on span at bounding box center [87, 693] width 126 height 18
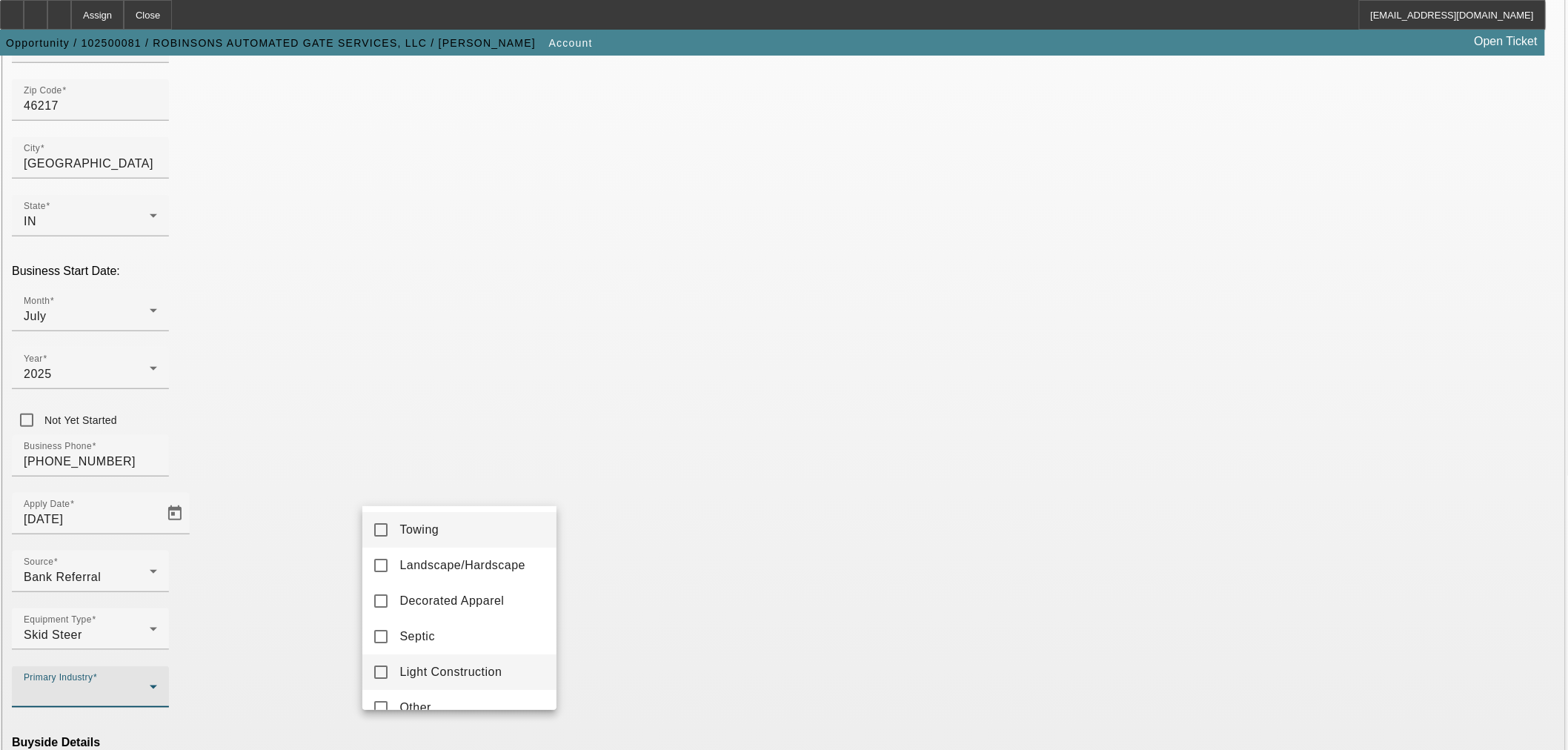
click at [455, 665] on span "Light Construction" at bounding box center [450, 672] width 102 height 18
click at [604, 491] on div at bounding box center [784, 375] width 1568 height 750
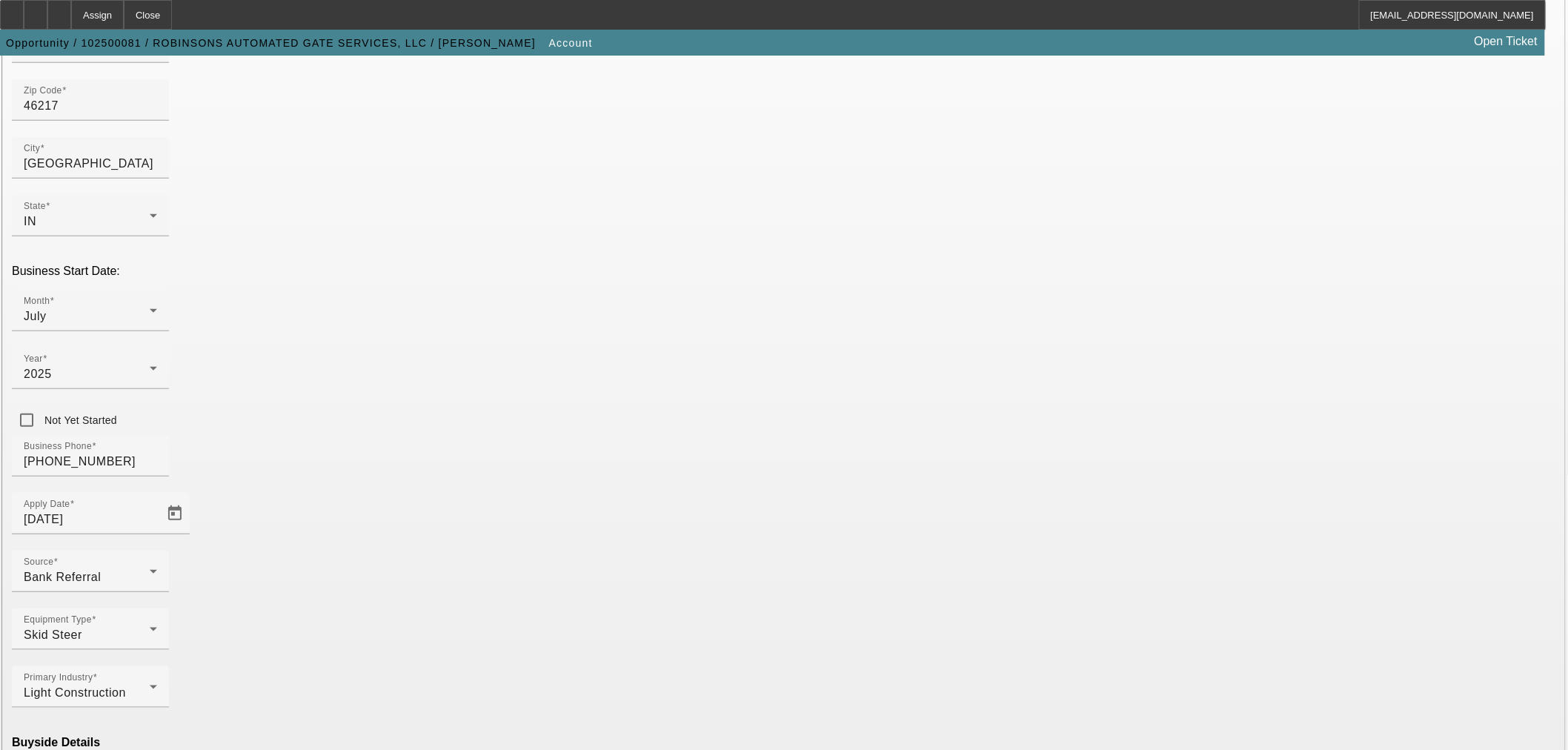
scroll to position [276, 0]
click at [470, 618] on mat-option "Ineligible" at bounding box center [460, 620] width 194 height 36
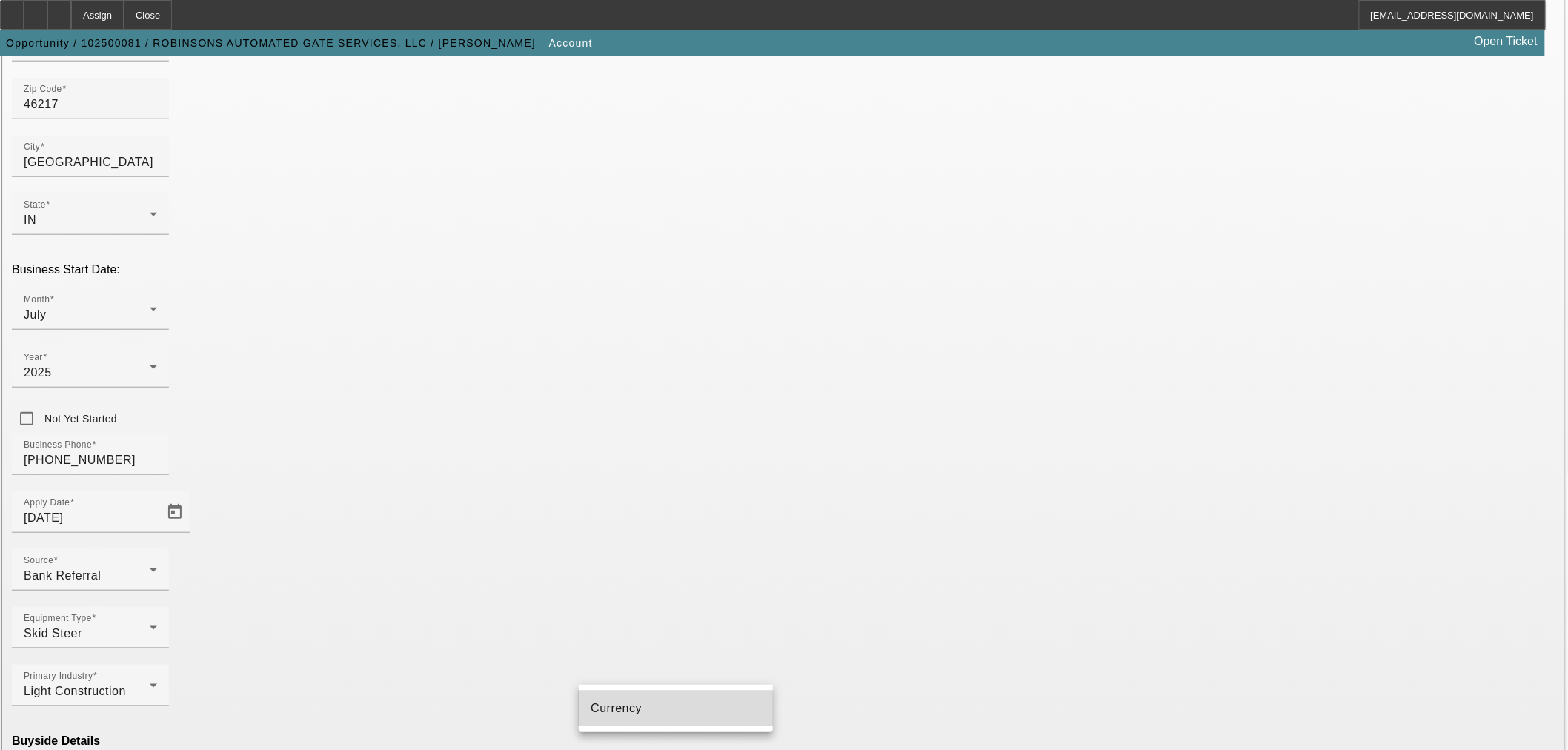
click at [665, 714] on mat-option "Currency" at bounding box center [676, 708] width 194 height 36
type input "Currency"
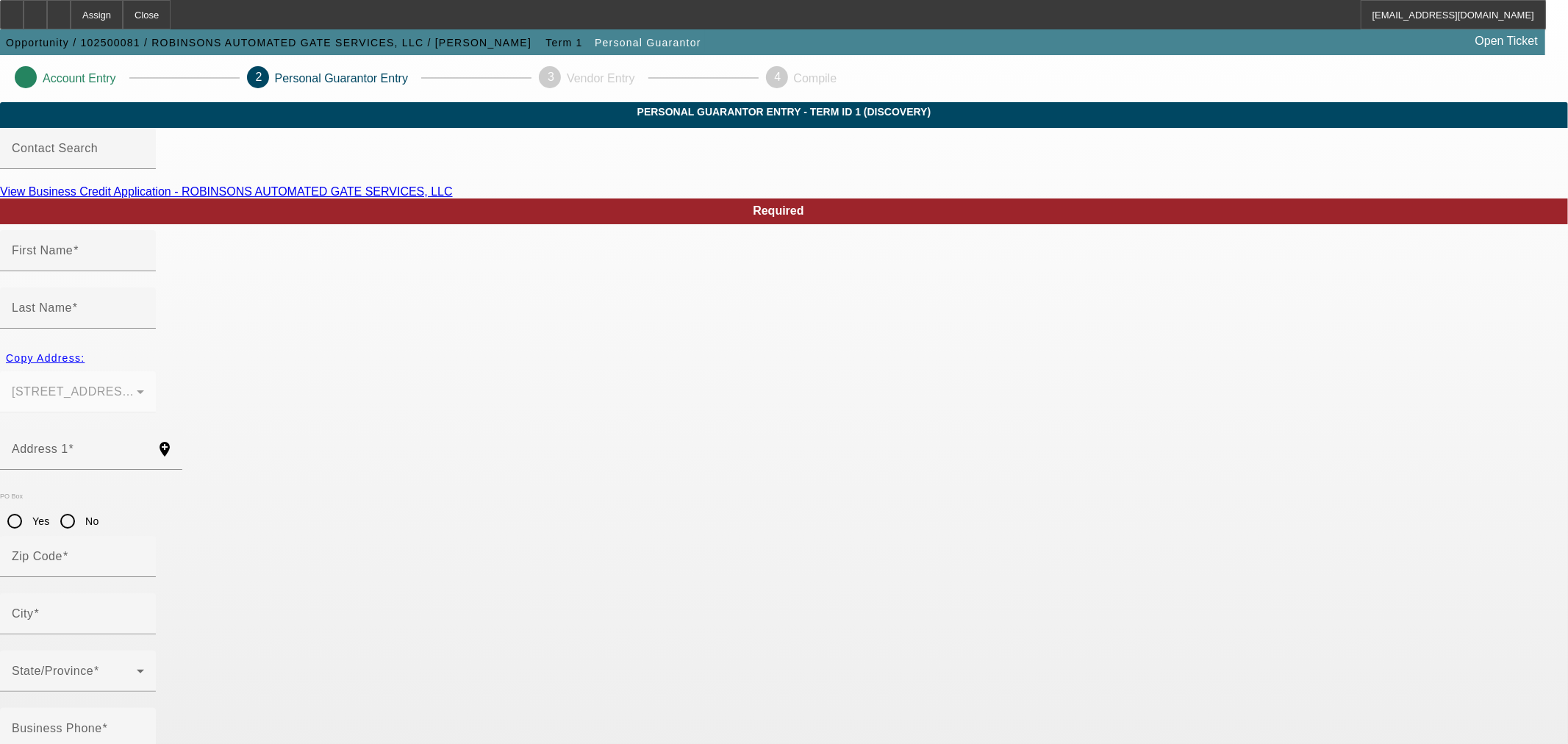
type input "James"
type input "Robinson"
type input "1308 W Epler Ave"
radio input "true"
type input "46217"
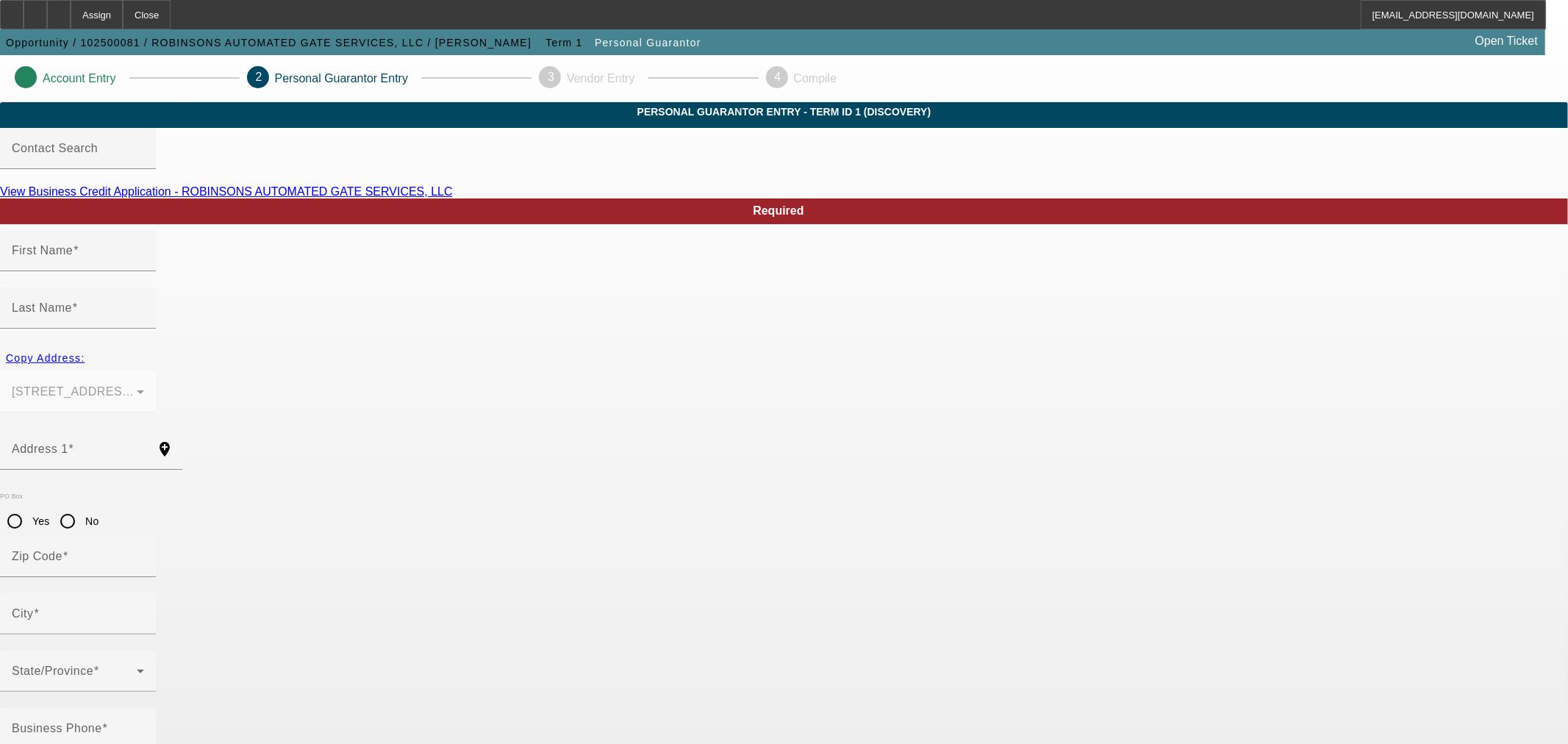
type input "Indianapolis"
type input "(317) 224-7110"
type input "100"
type input "317-90-9934"
type input "robinson22gates@outlook.com"
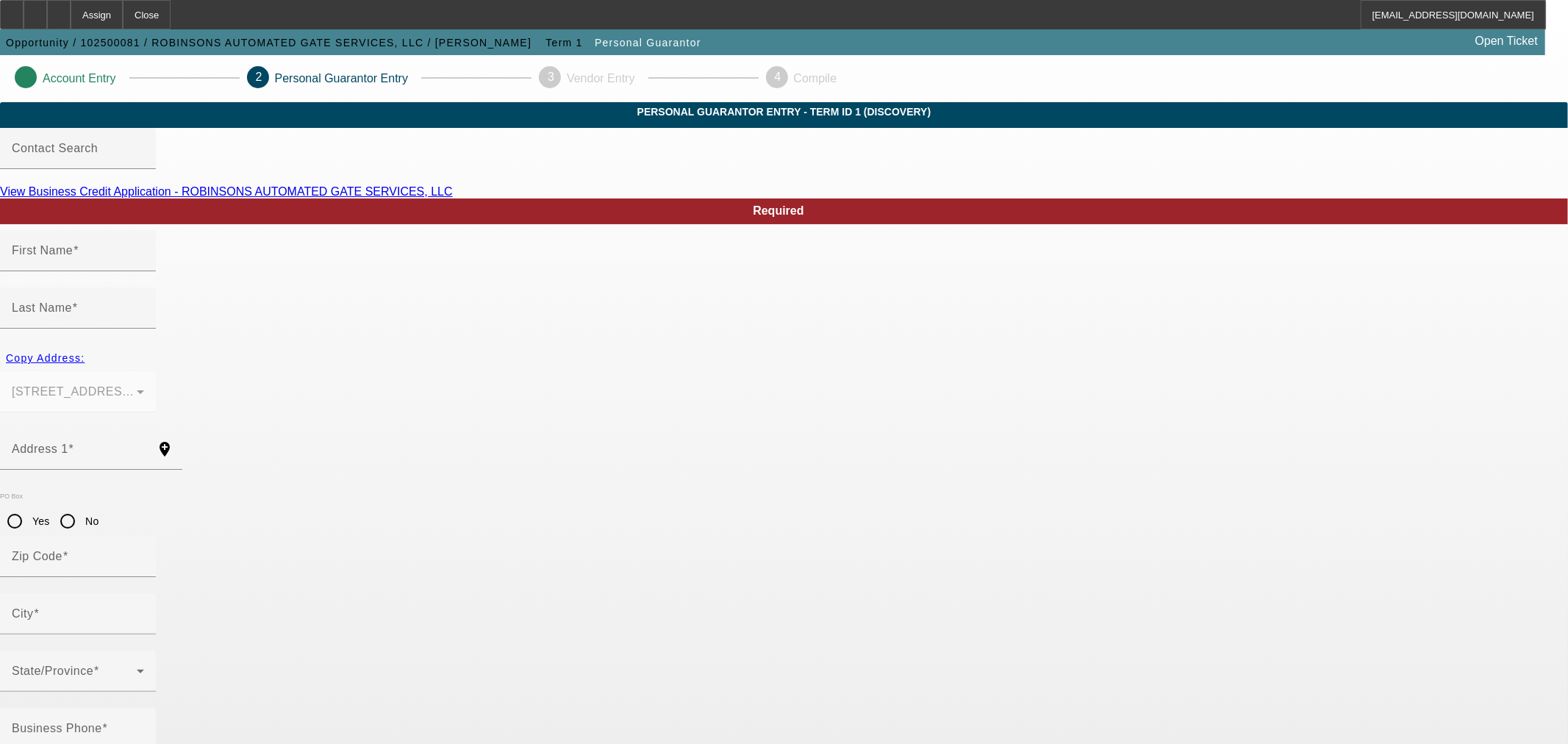
type input "S"
type input "(317) 224-7110"
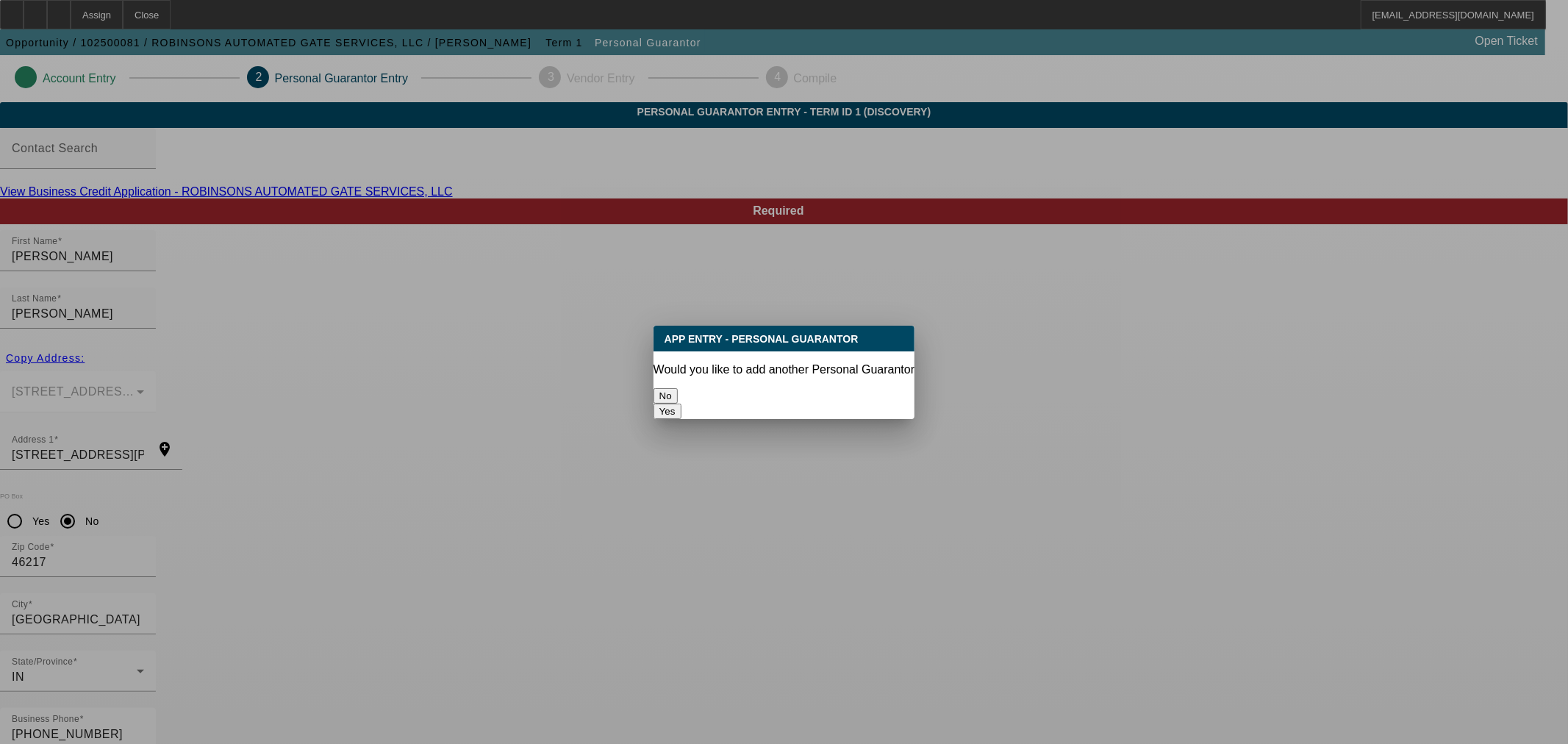
click at [678, 389] on button "No" at bounding box center [666, 396] width 24 height 16
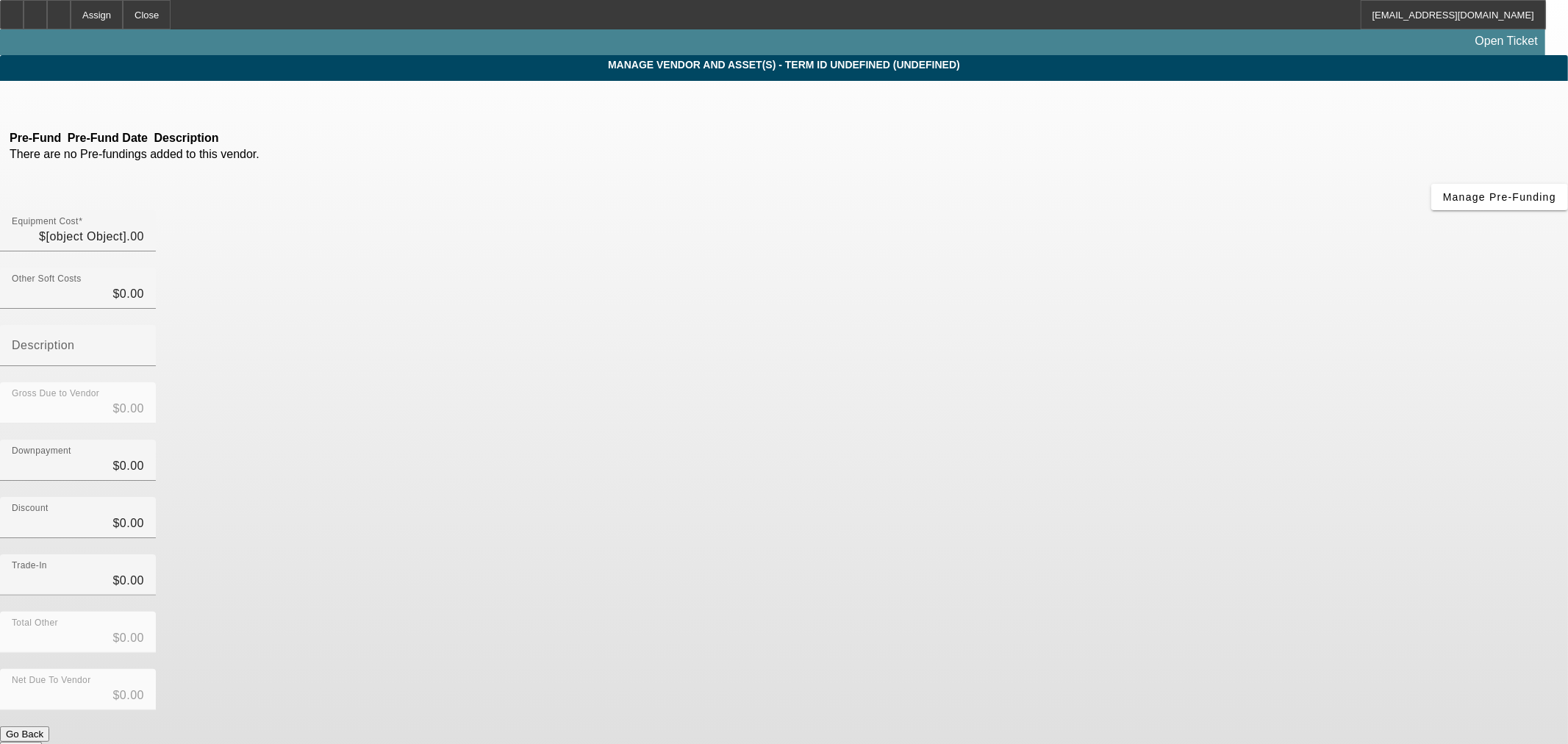
type input "$14,000.00"
type input "$3,000.00"
type input "$11,000.00"
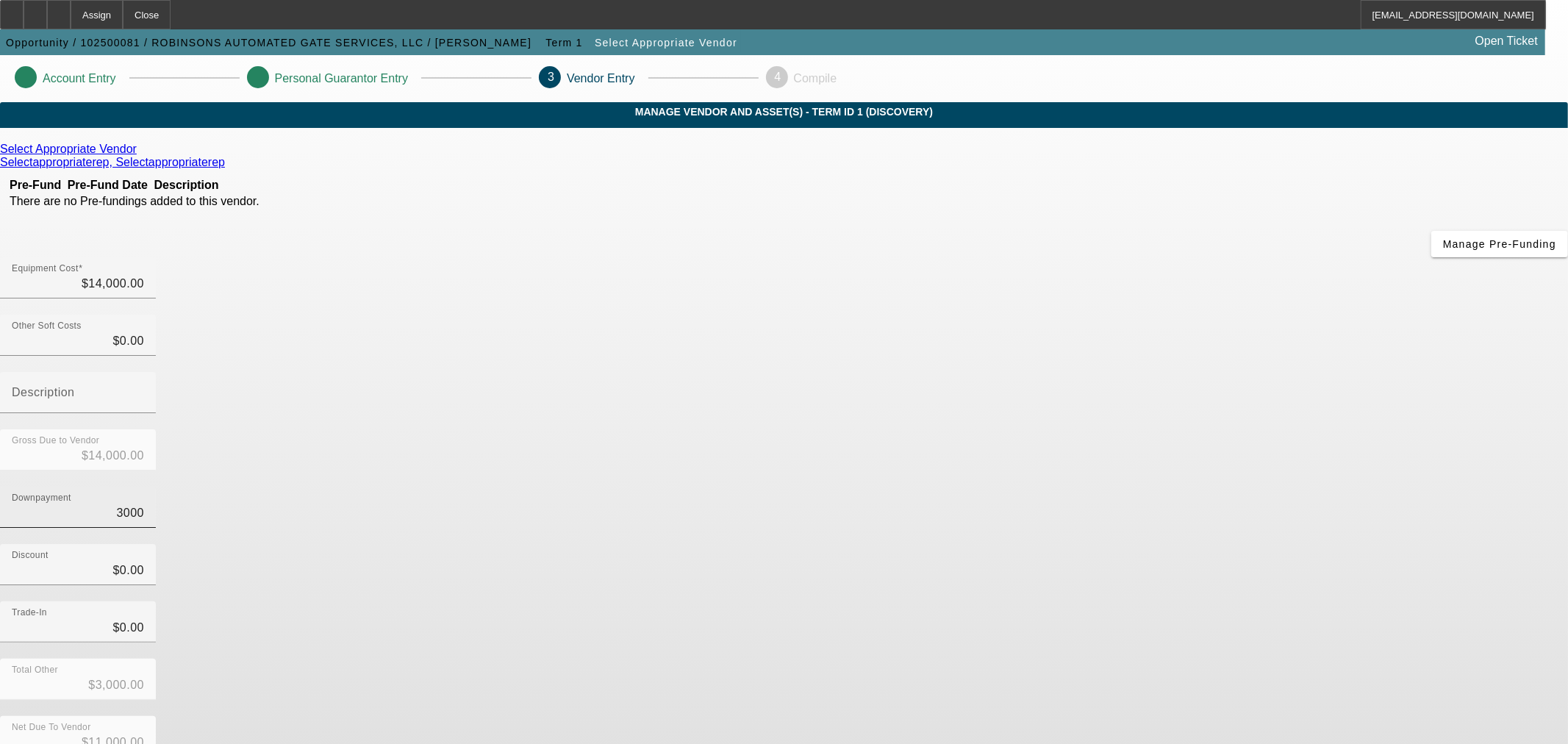
click at [144, 504] on input "3000" at bounding box center [78, 513] width 132 height 17
type input "0"
type input "$0.00"
type input "$14,000.00"
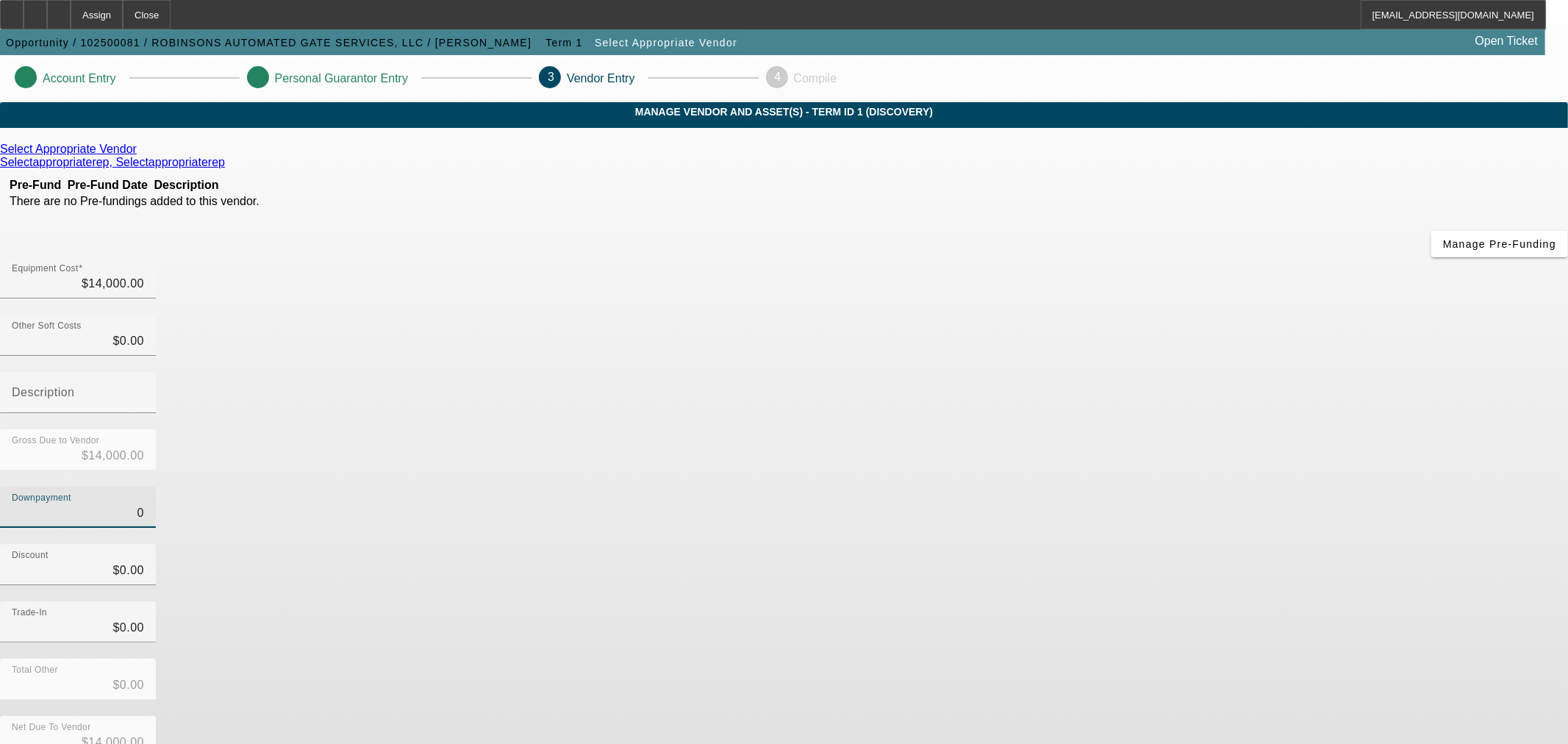
type input "$0.00"
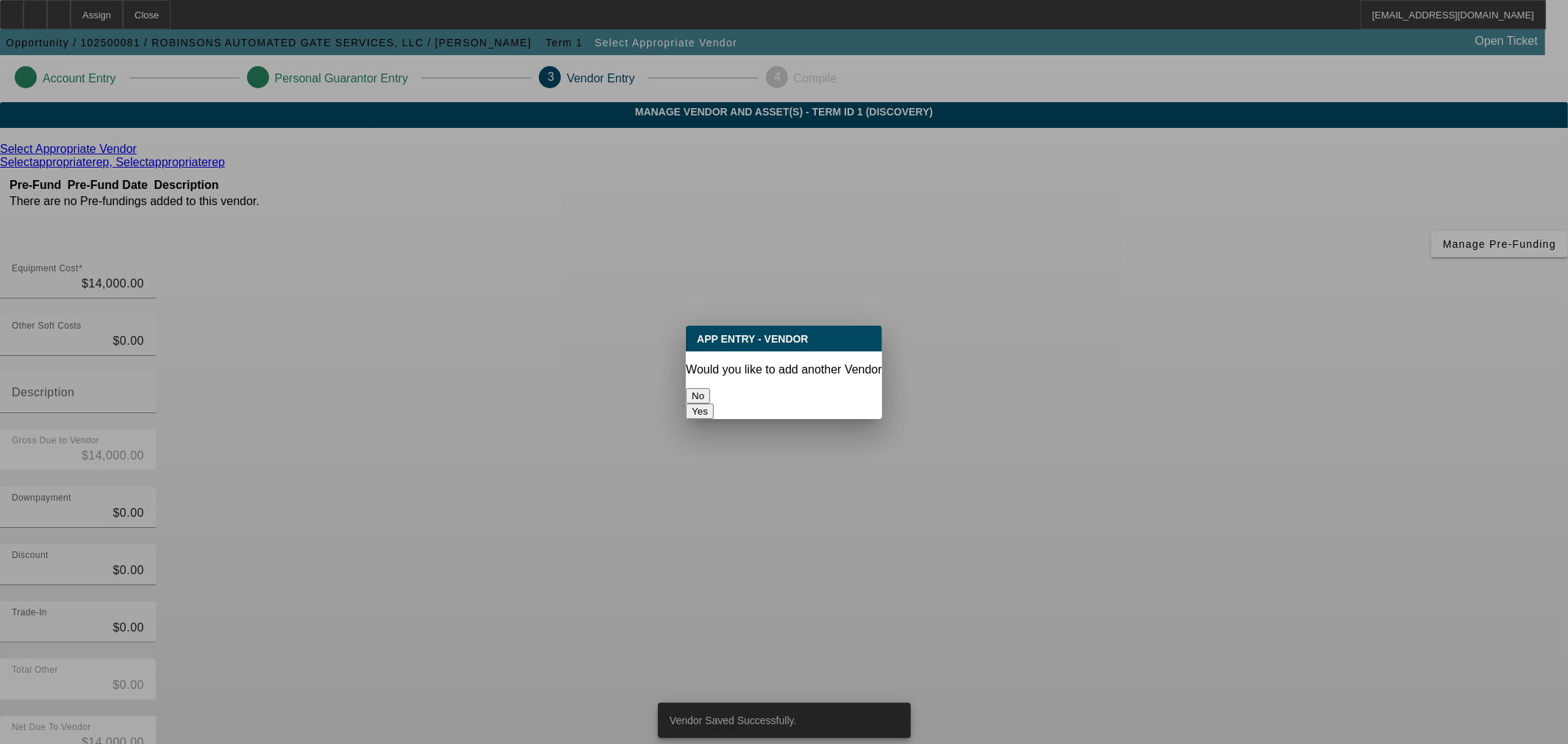
click at [710, 389] on button "No" at bounding box center [698, 396] width 24 height 16
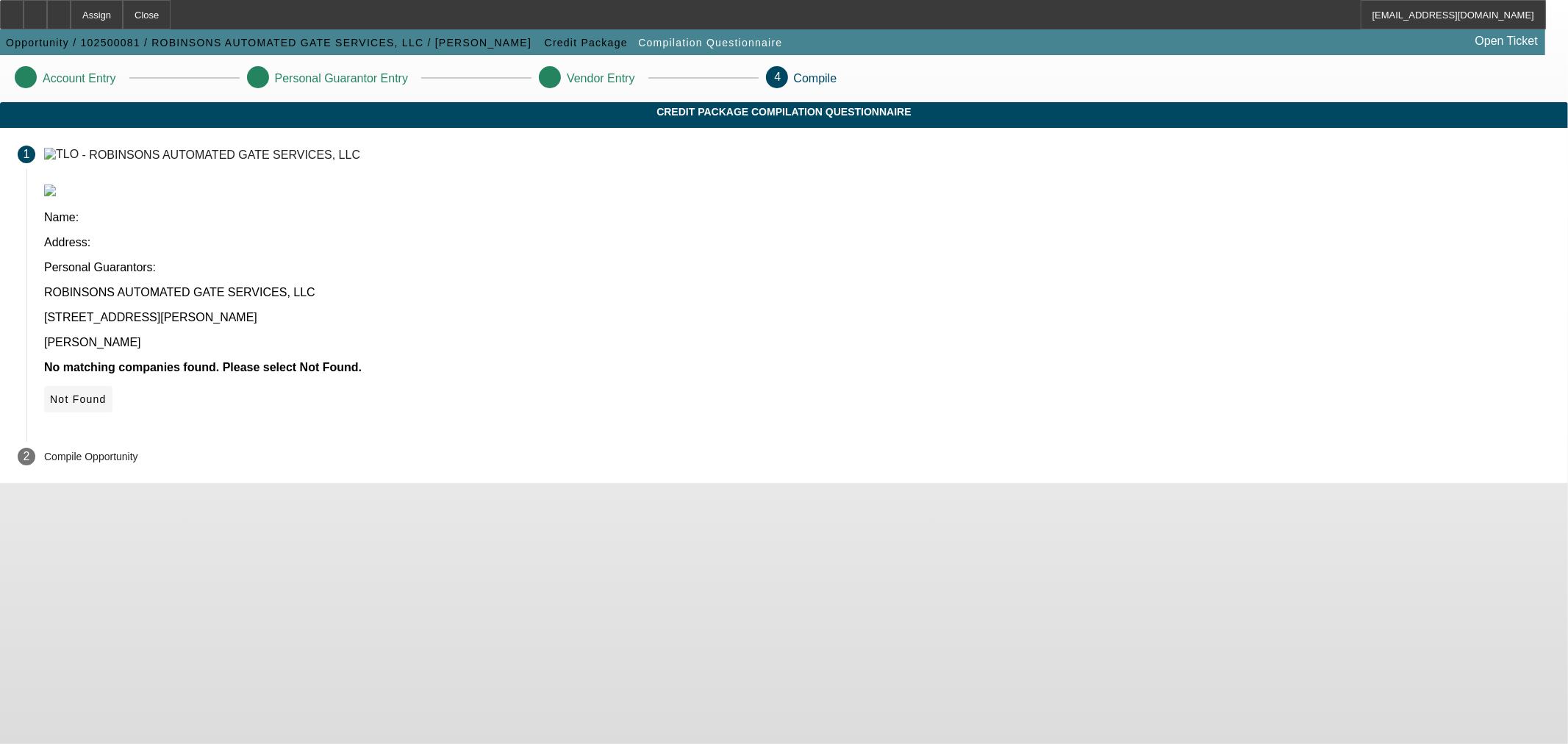
click at [107, 394] on span "Not Found" at bounding box center [78, 400] width 56 height 12
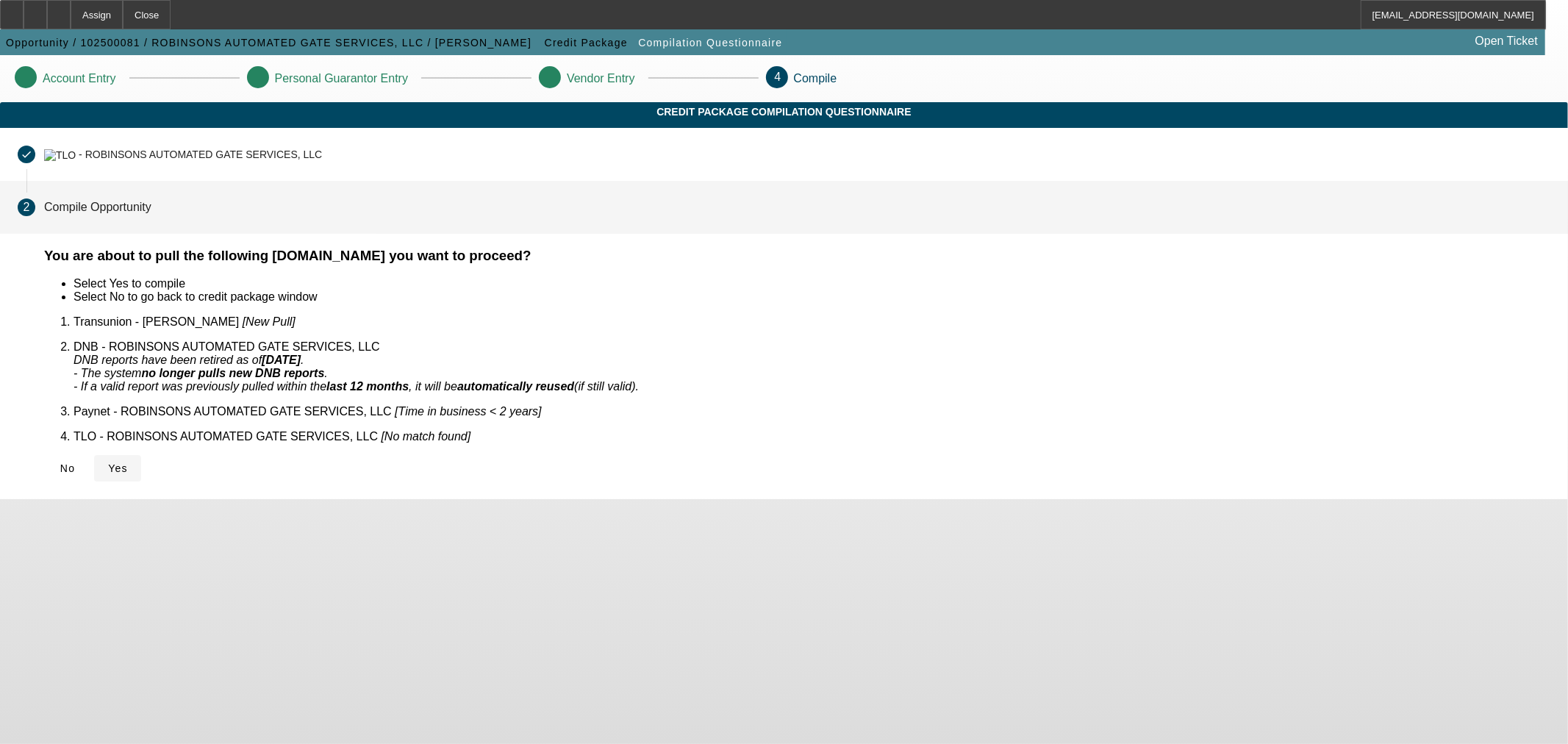
click at [141, 451] on span at bounding box center [117, 468] width 47 height 36
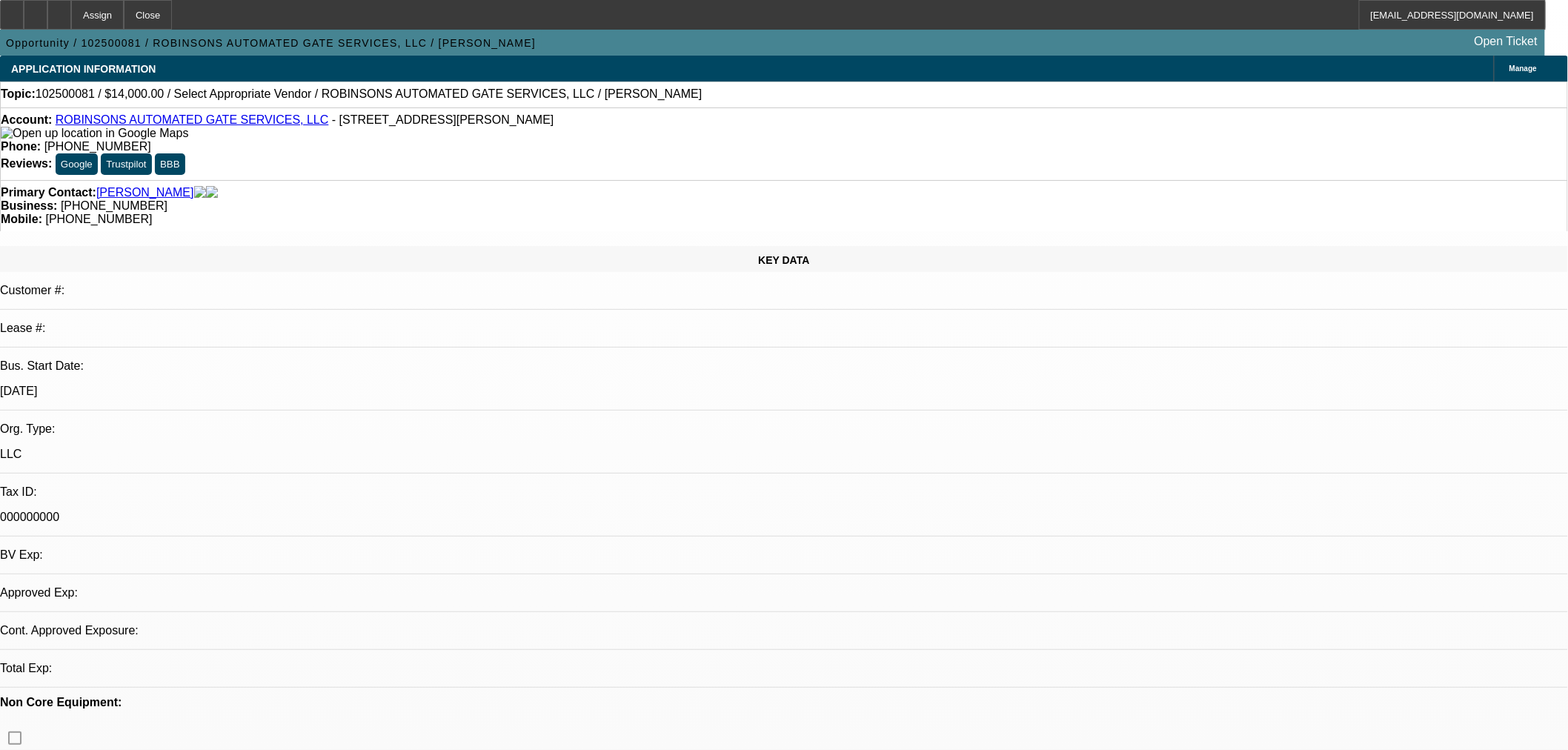
select select "0"
select select "2"
select select "0"
select select "6"
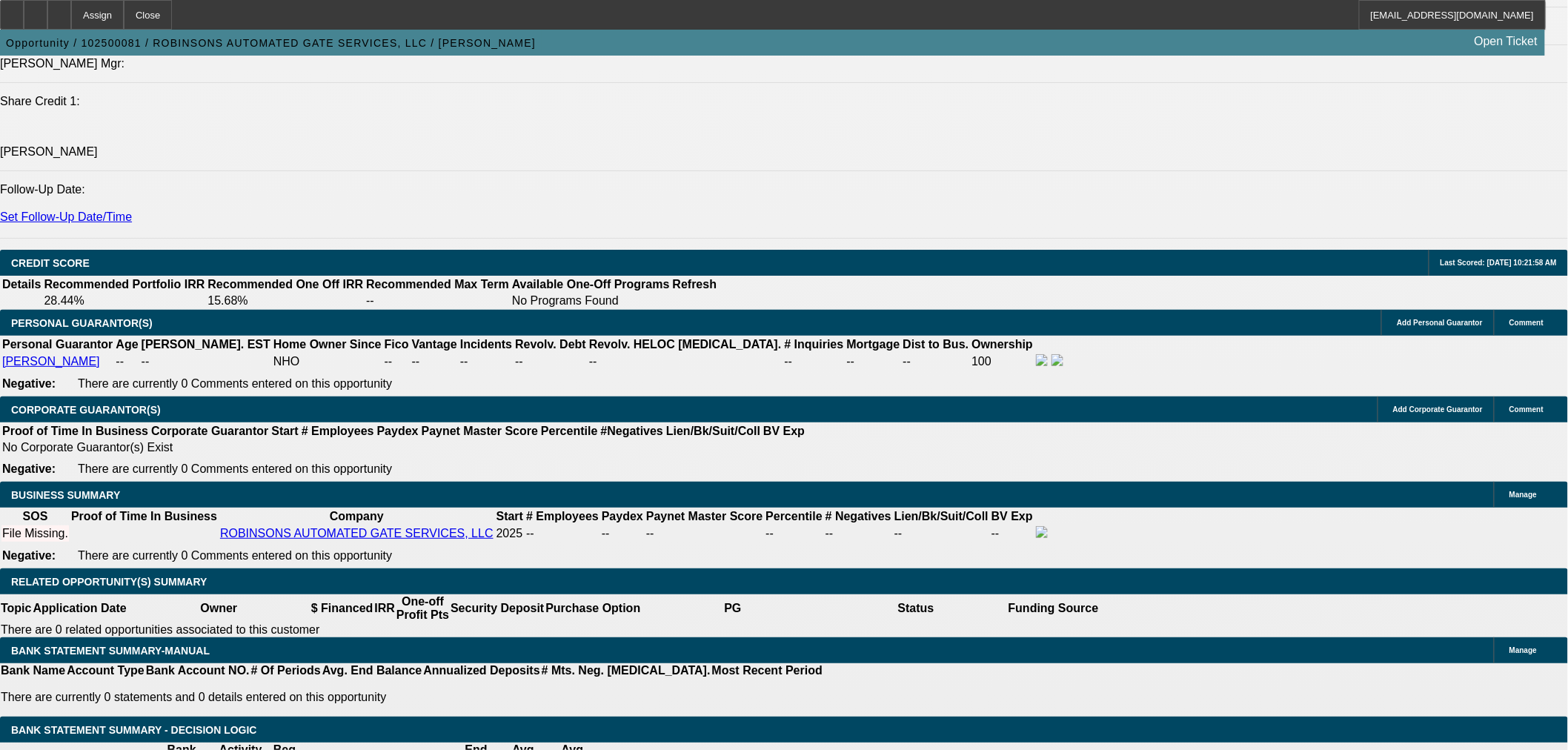
scroll to position [1921, 0]
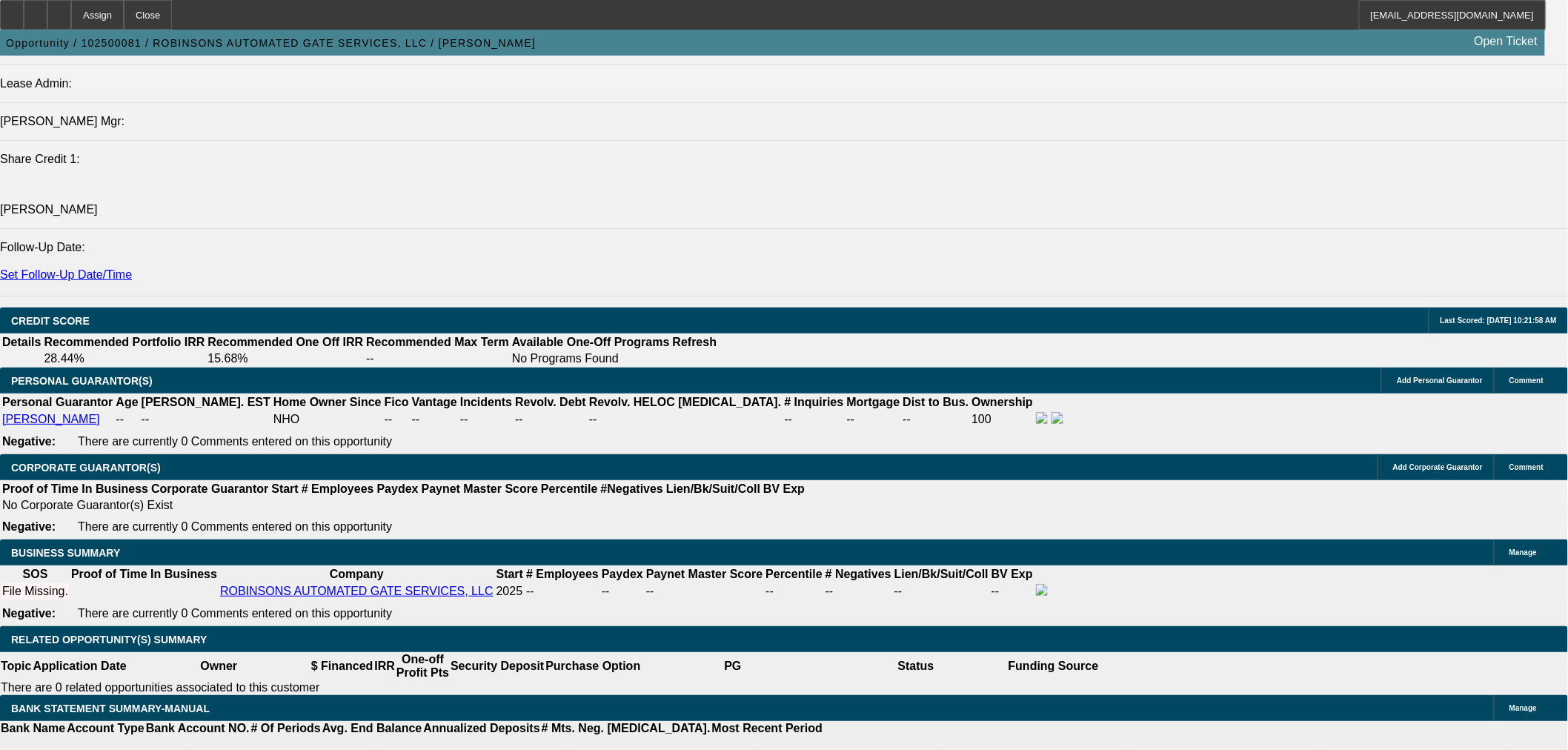
type input "$3,000.00"
type input "UNKNOWN"
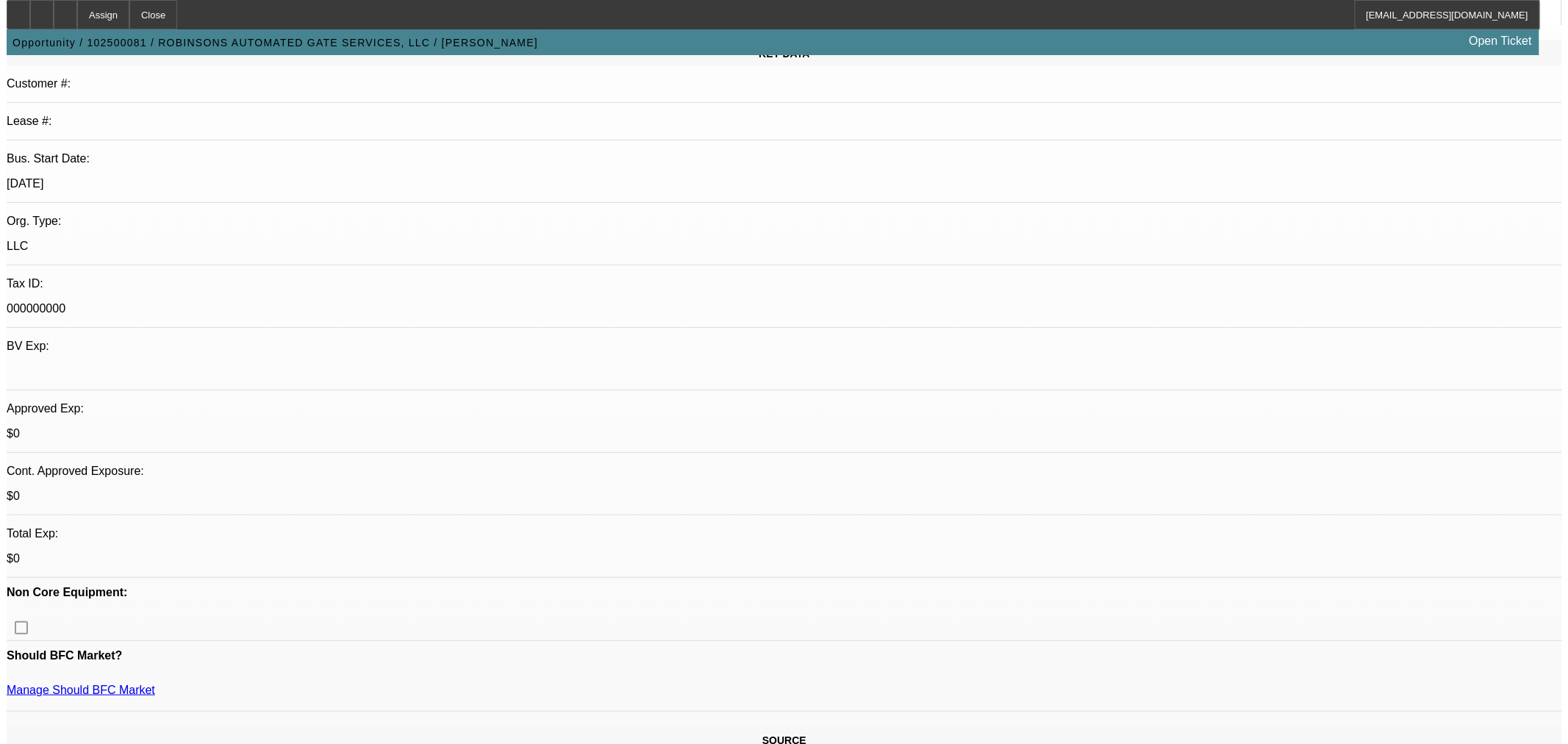
scroll to position [0, 0]
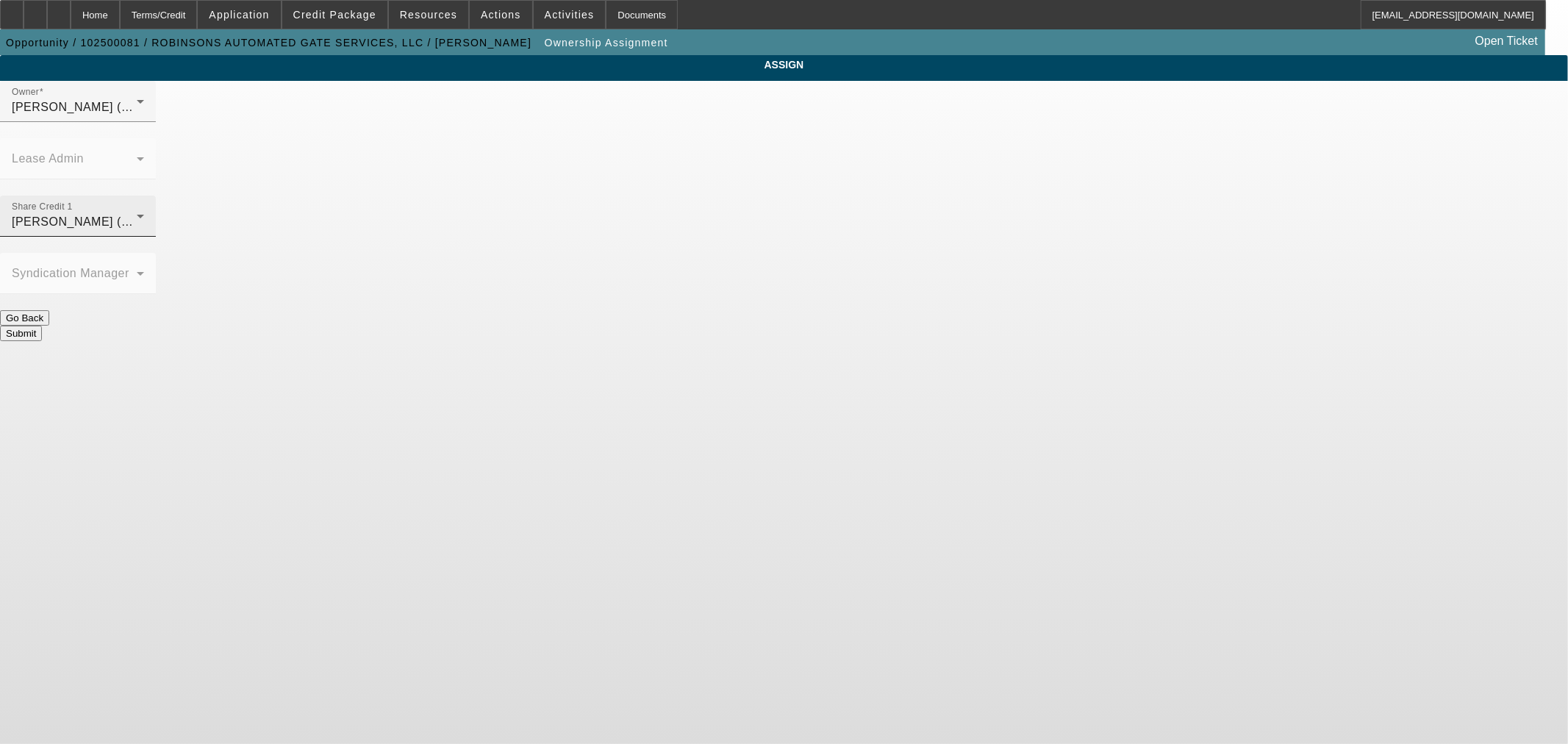
click at [136, 213] on div "[PERSON_NAME] (Lvl 19)" at bounding box center [75, 222] width 125 height 17
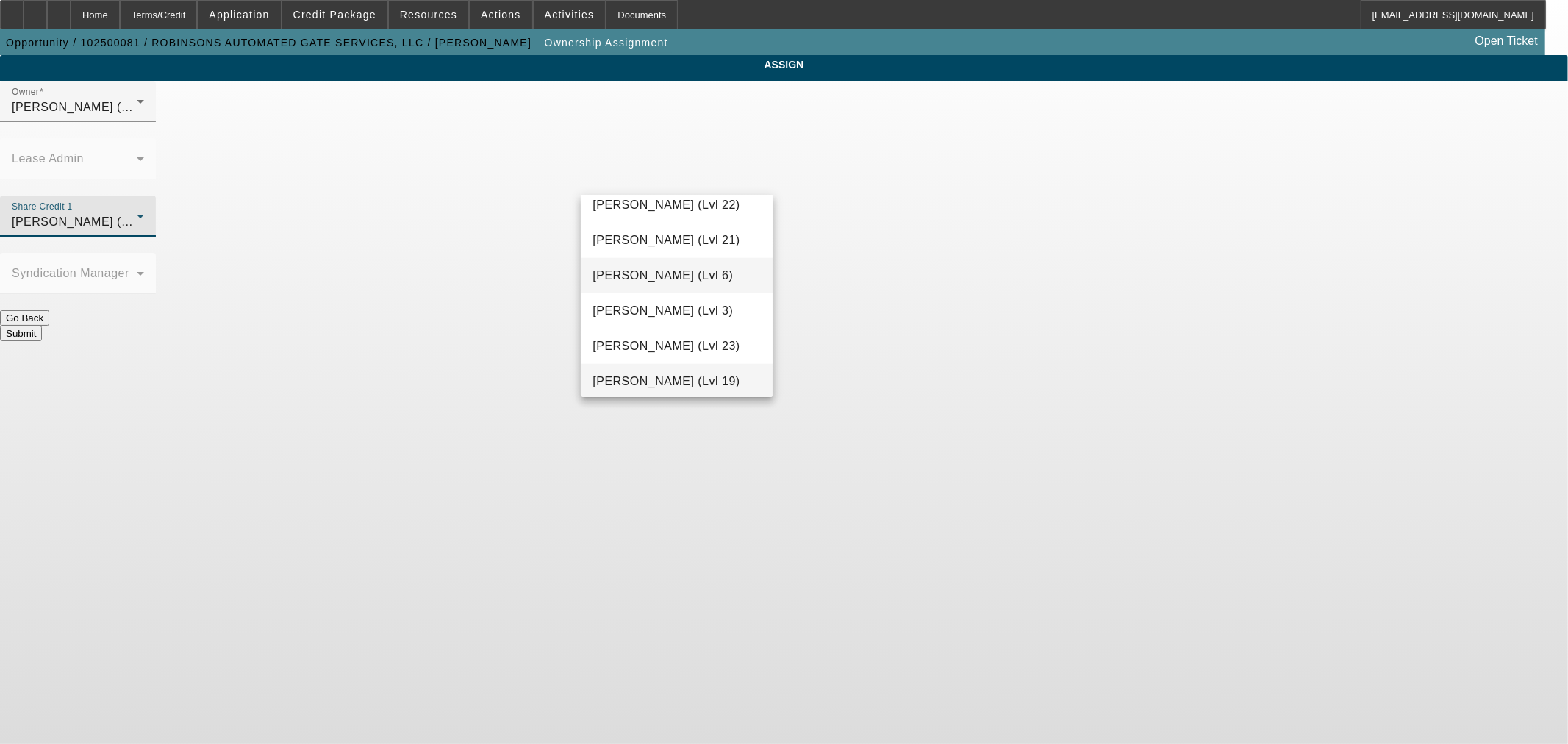
scroll to position [1500, 0]
click at [665, 272] on span "[PERSON_NAME] (Lvl 3)" at bounding box center [663, 271] width 141 height 17
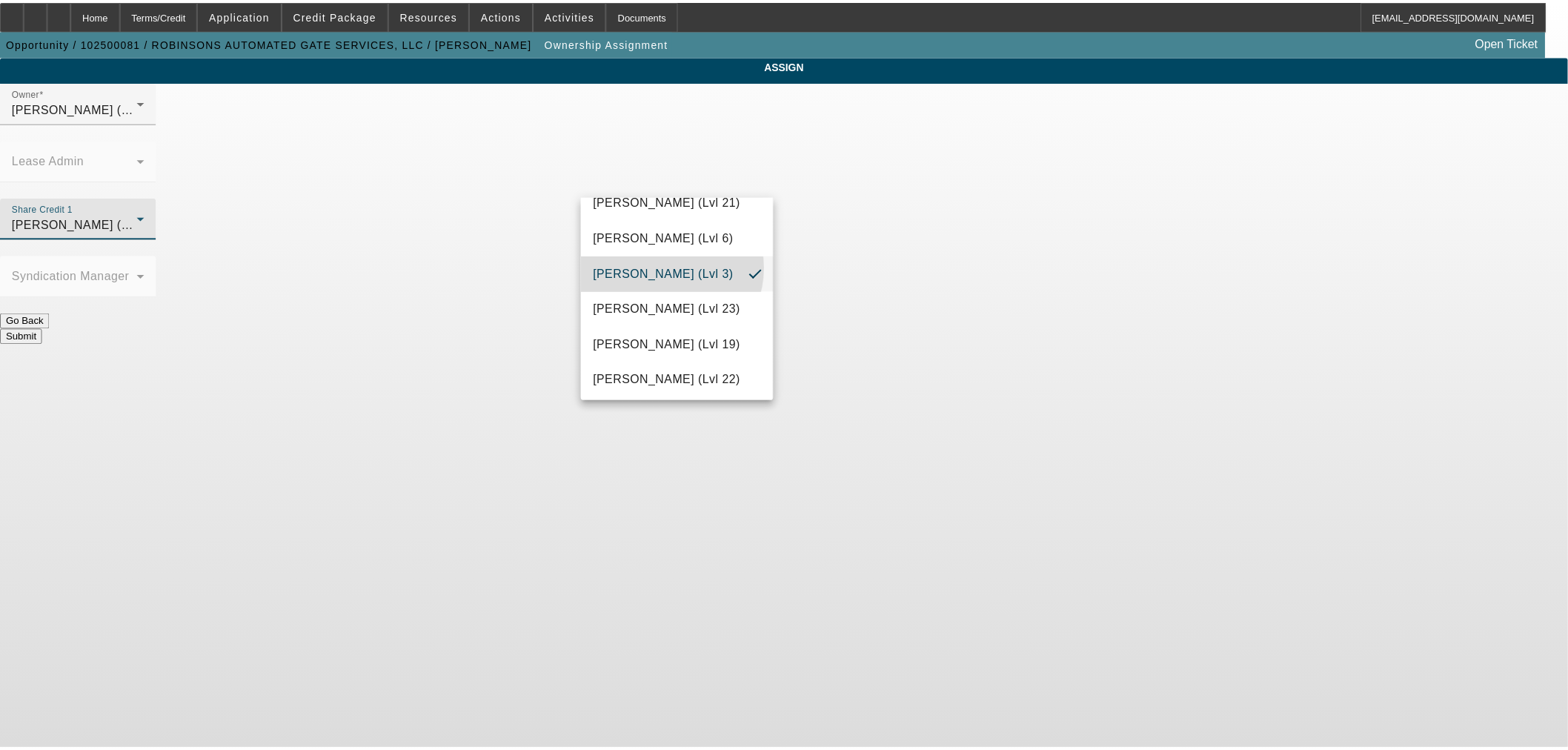
scroll to position [0, 0]
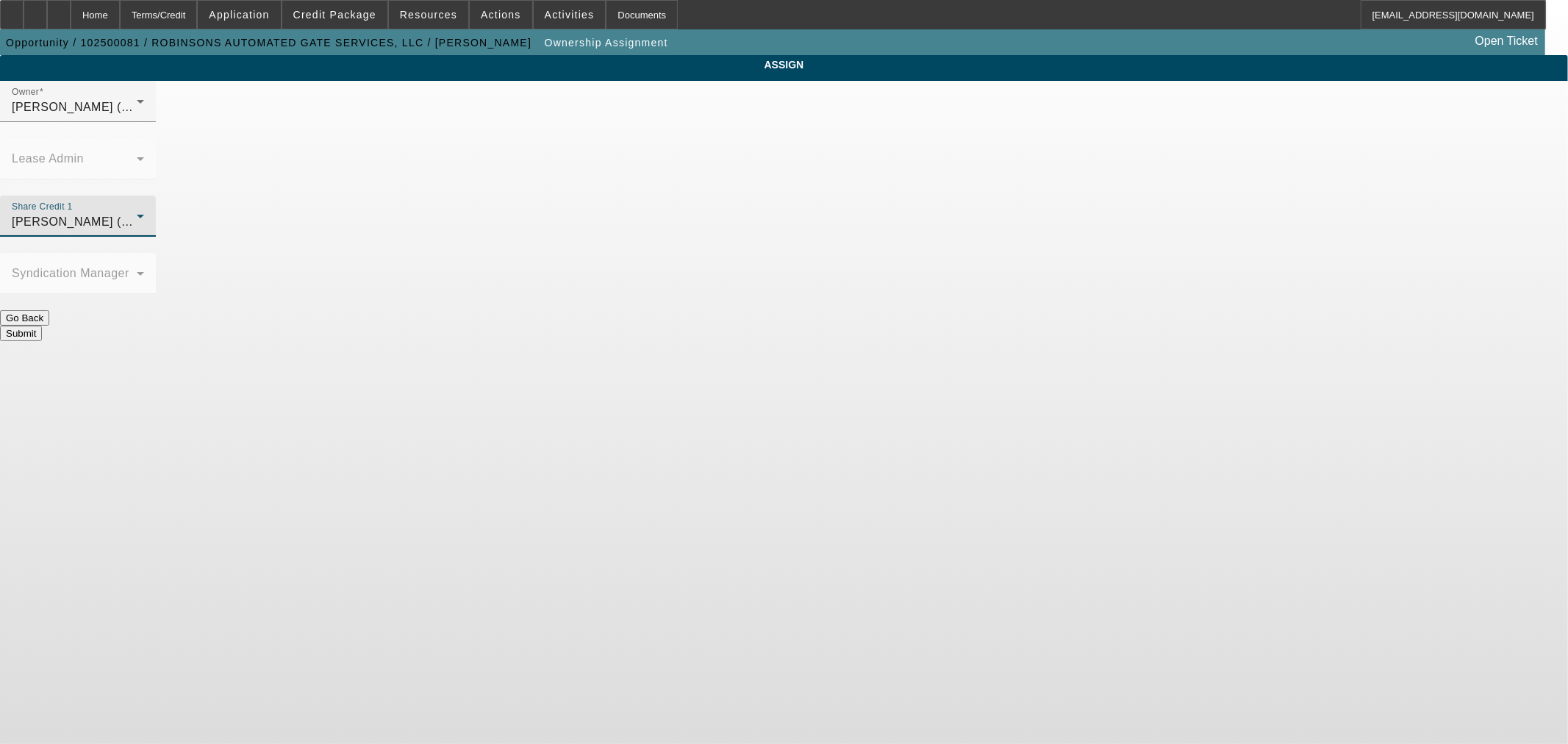
click at [42, 326] on button "Submit" at bounding box center [21, 334] width 42 height 16
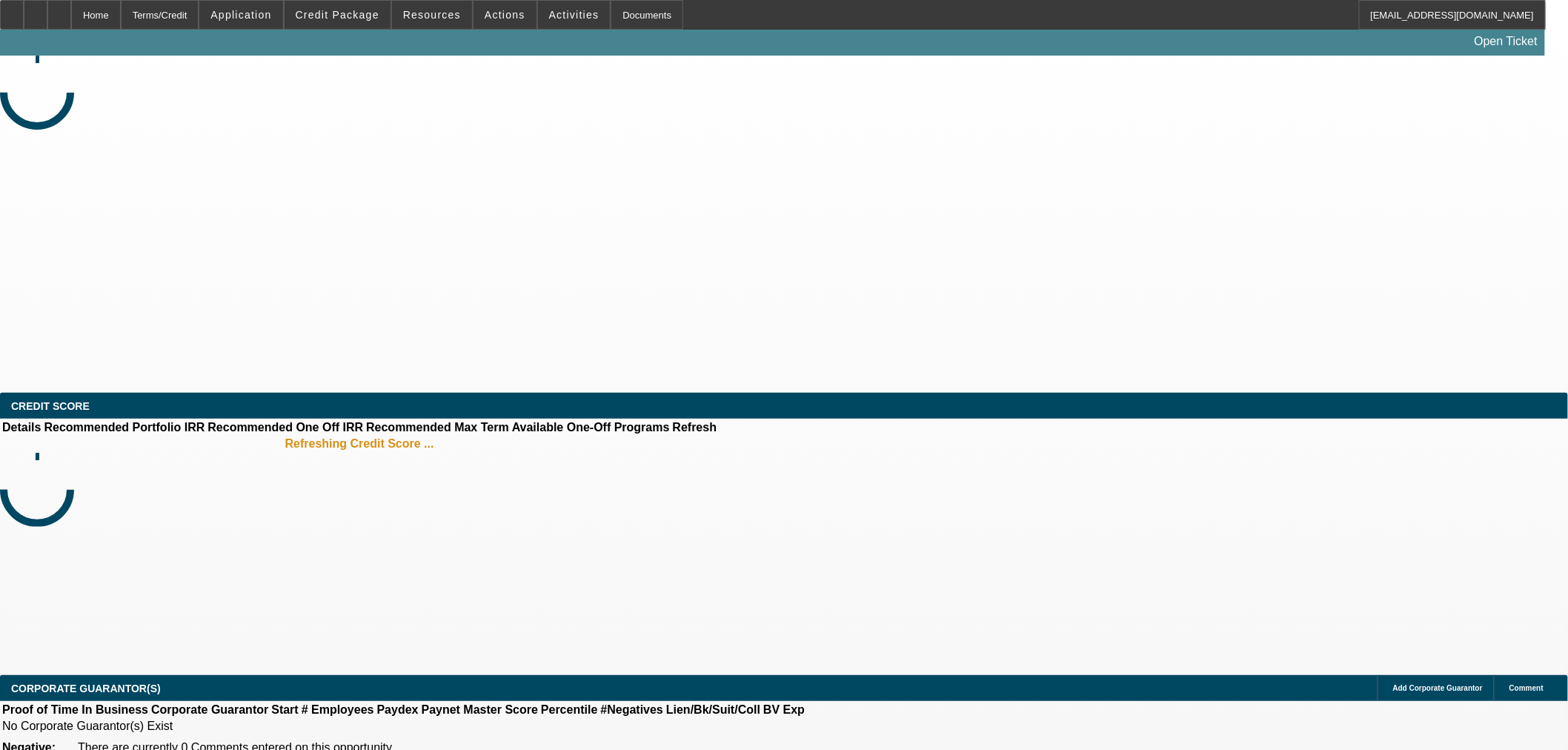
select select "0"
select select "2"
select select "0"
select select "6"
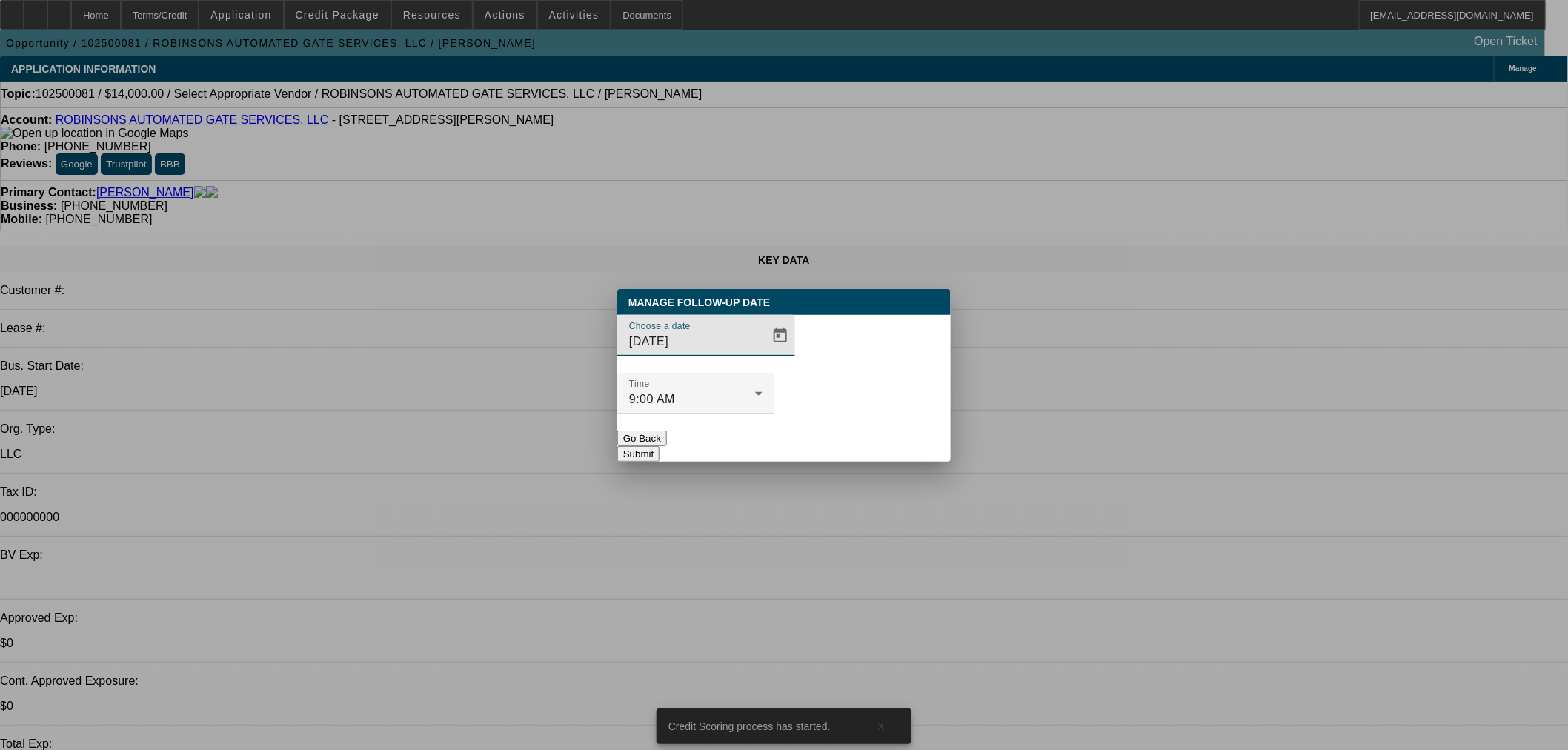
click at [660, 446] on button "Submit" at bounding box center [639, 454] width 42 height 16
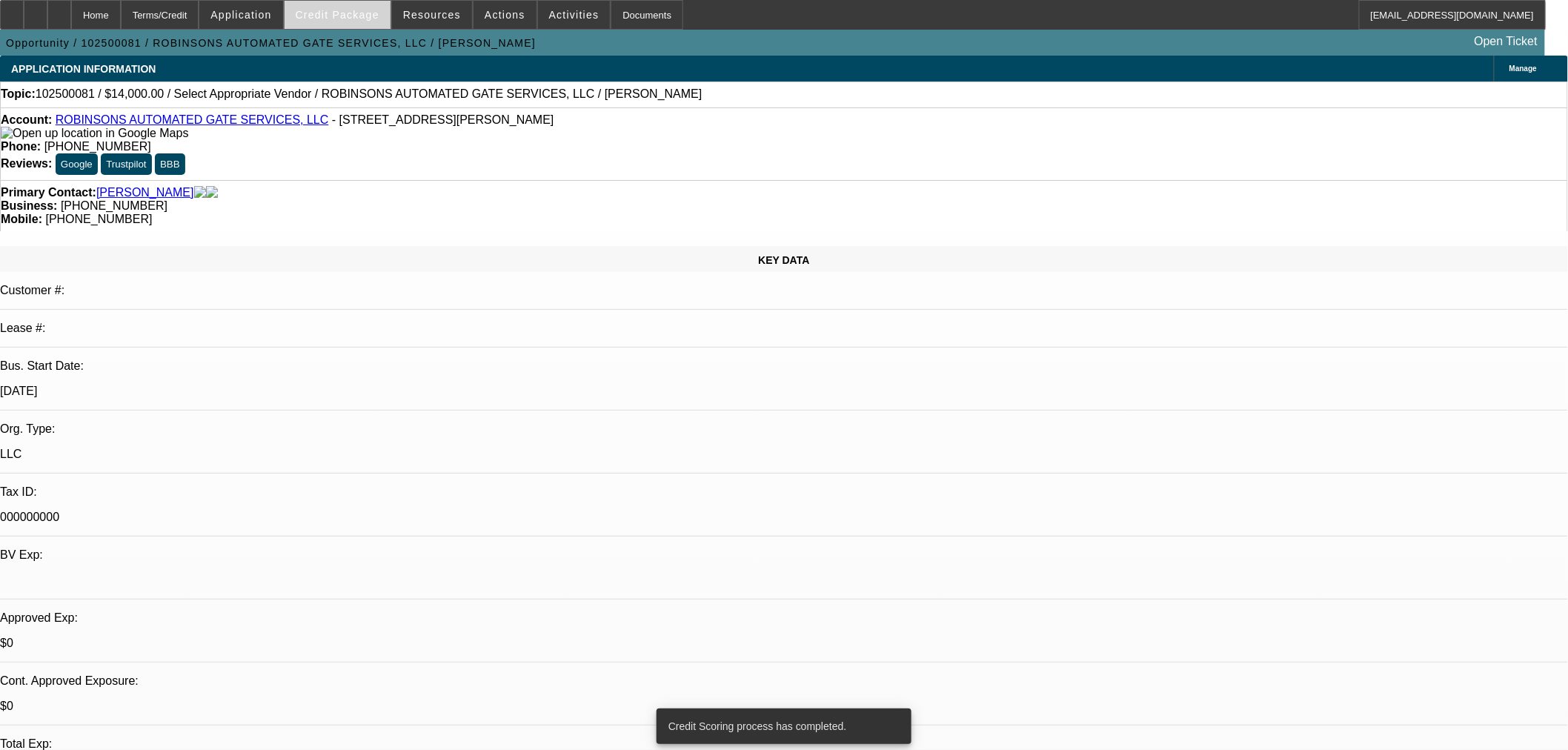
click at [368, 16] on span "Credit Package" at bounding box center [337, 15] width 84 height 12
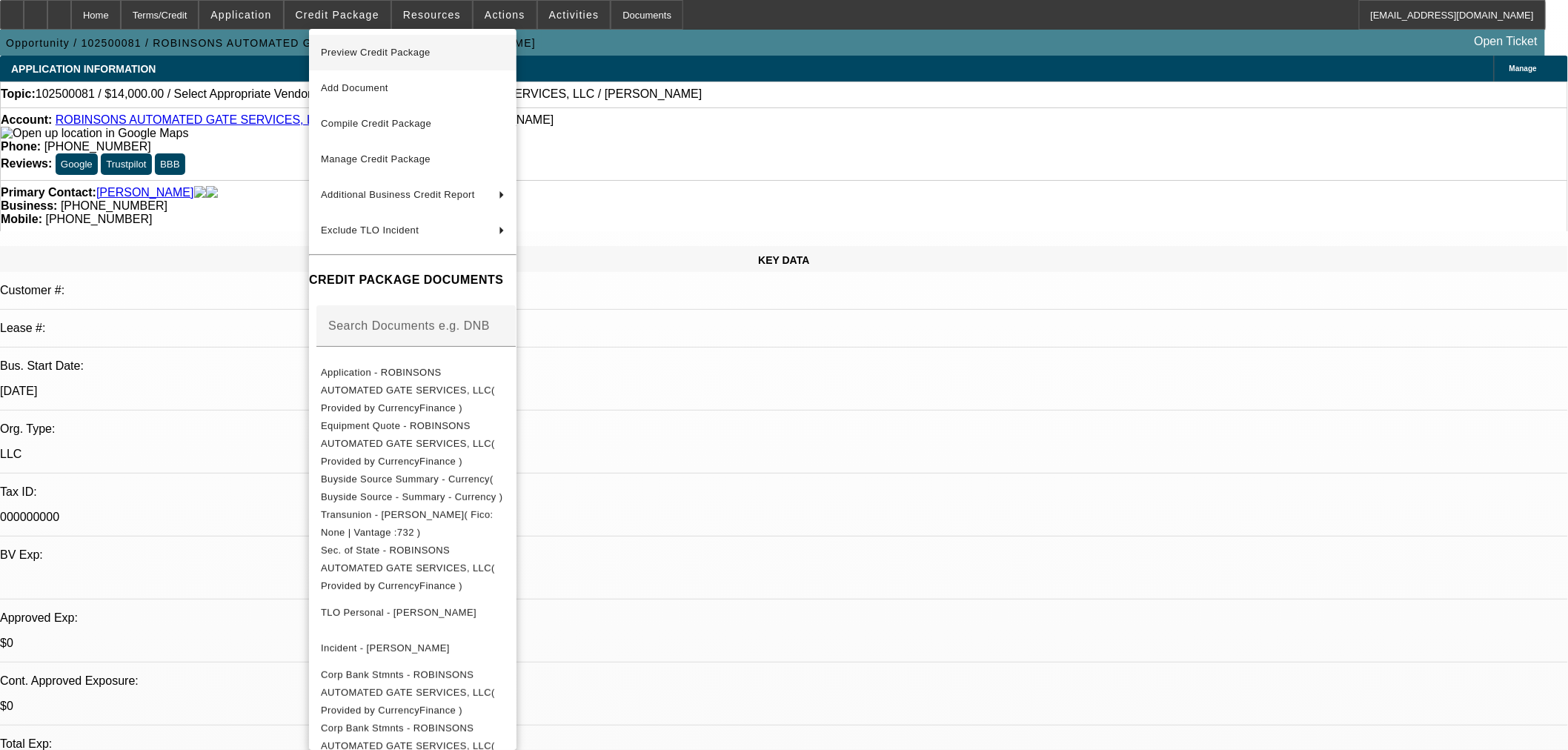
click at [400, 57] on span "Preview Credit Package" at bounding box center [413, 53] width 184 height 18
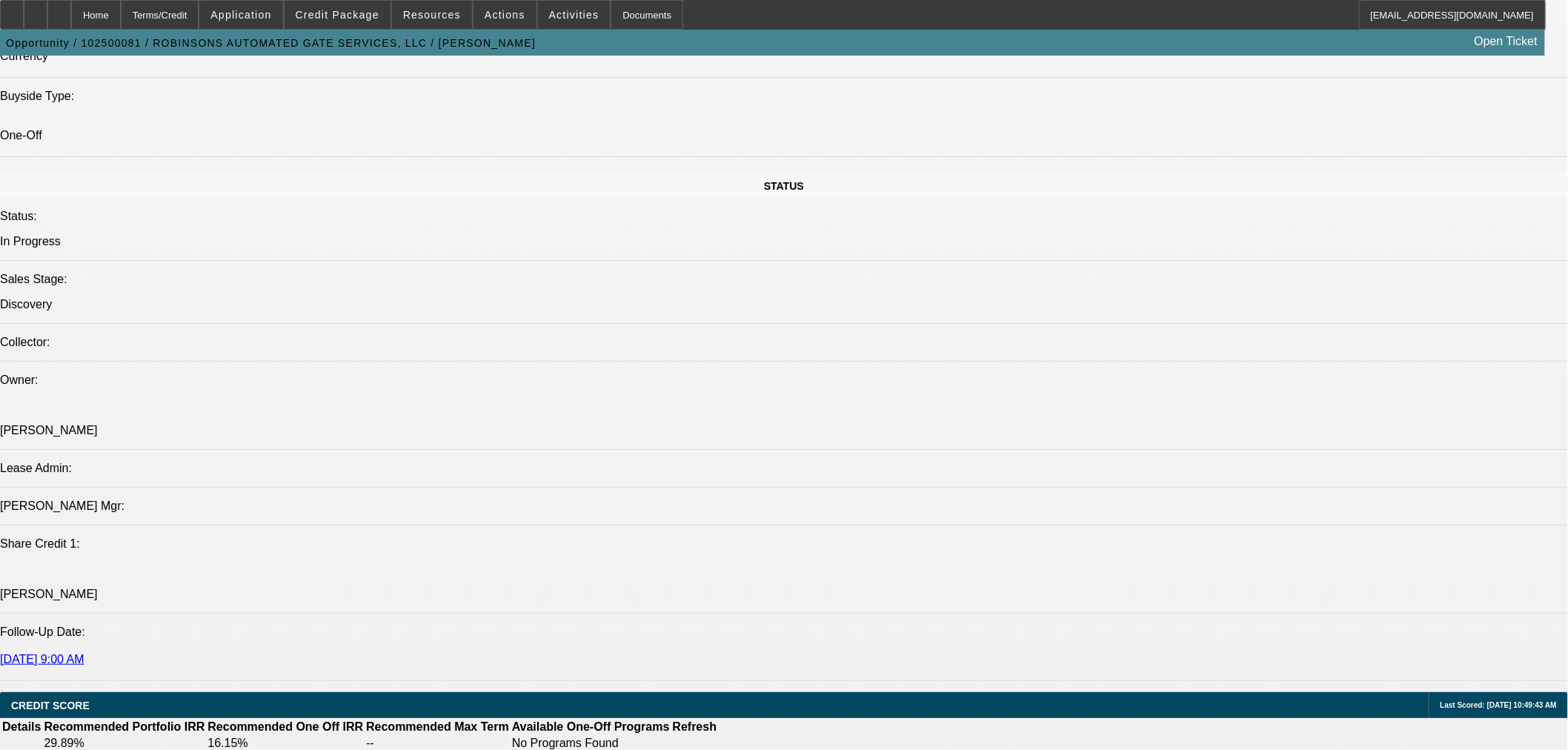
scroll to position [1784, 0]
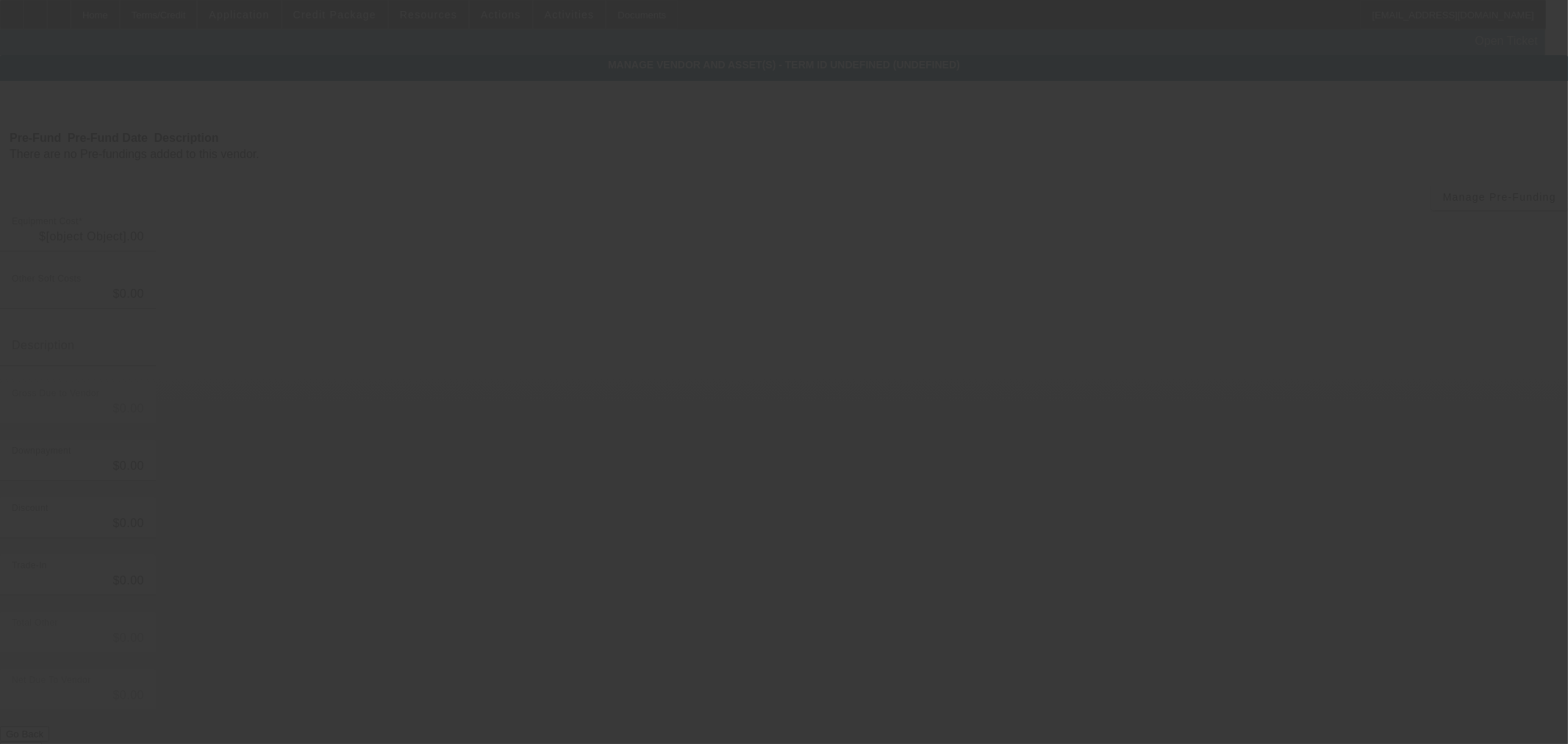
type input "$14,000.00"
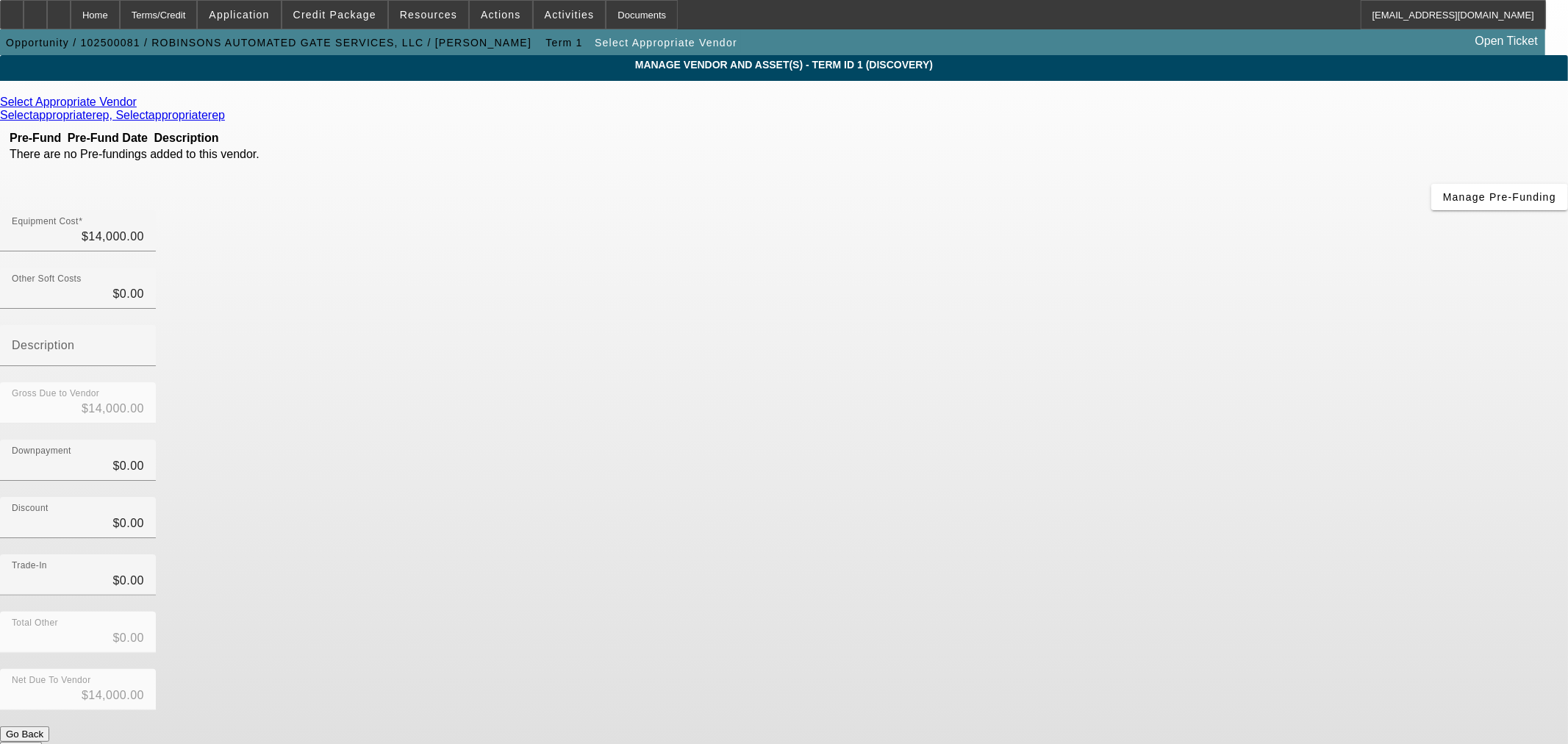
click at [141, 102] on icon at bounding box center [141, 102] width 0 height 12
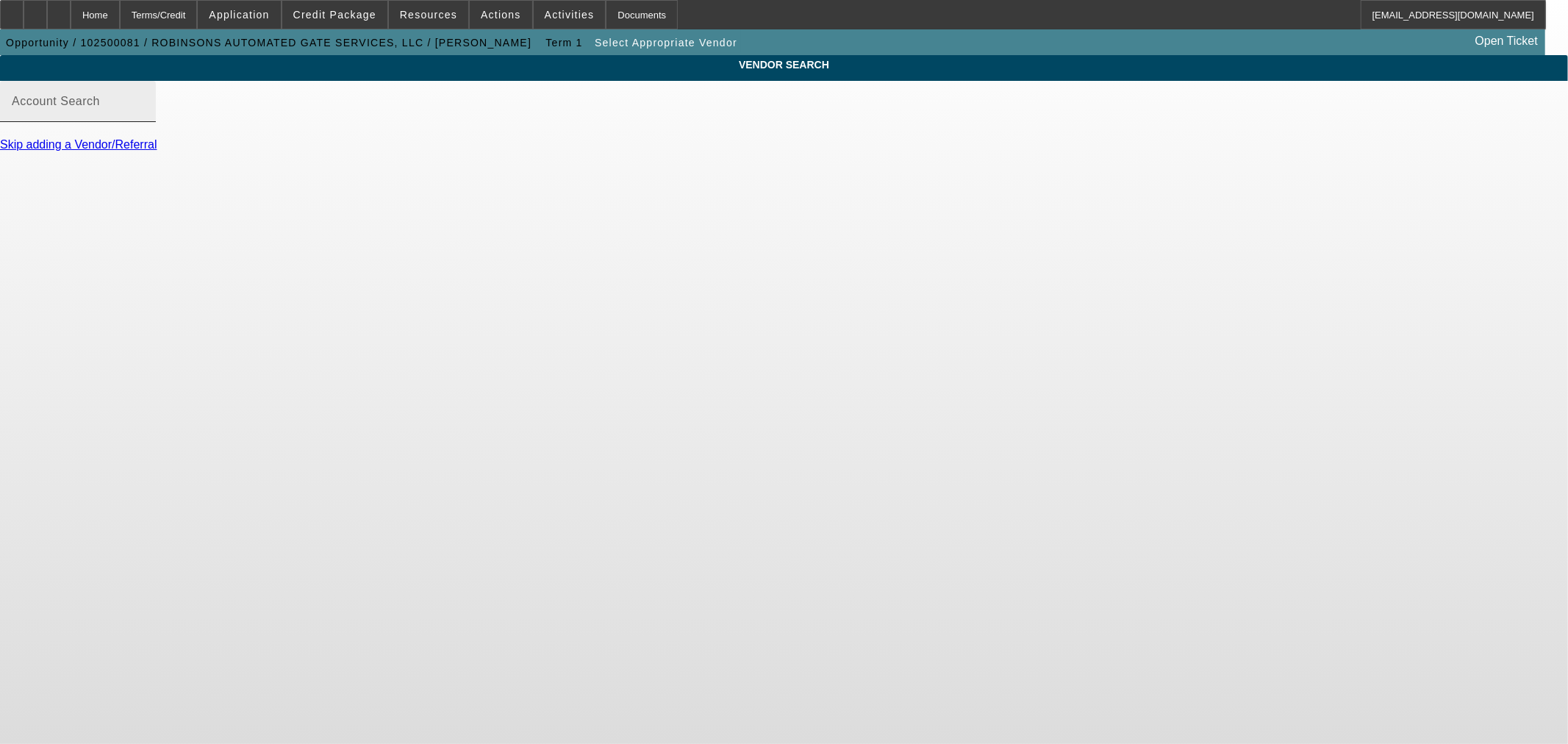
click at [144, 116] on input "Account Search" at bounding box center [78, 107] width 132 height 17
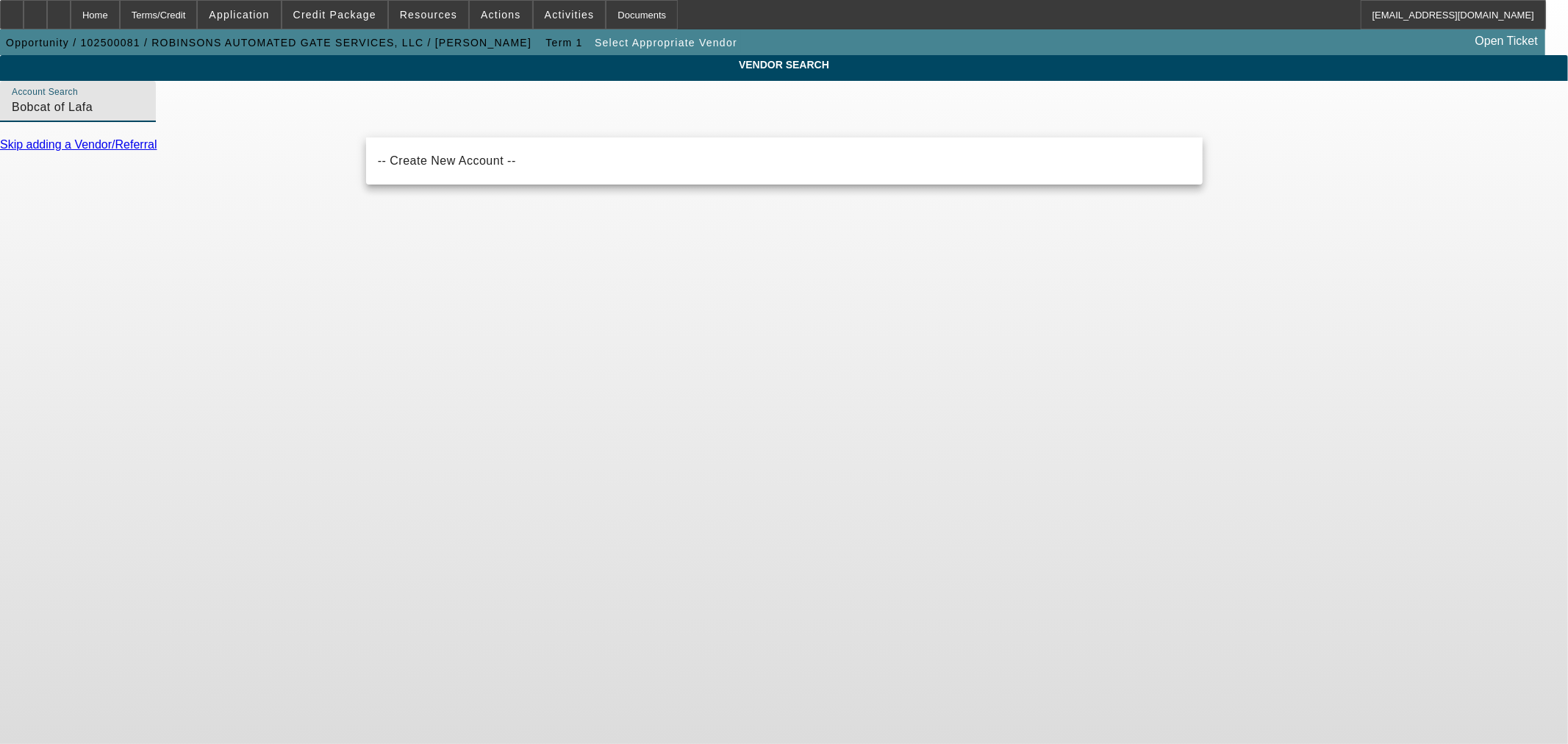
type input "Bobcat of Lafa"
click at [120, 12] on div "Home" at bounding box center [95, 15] width 50 height 30
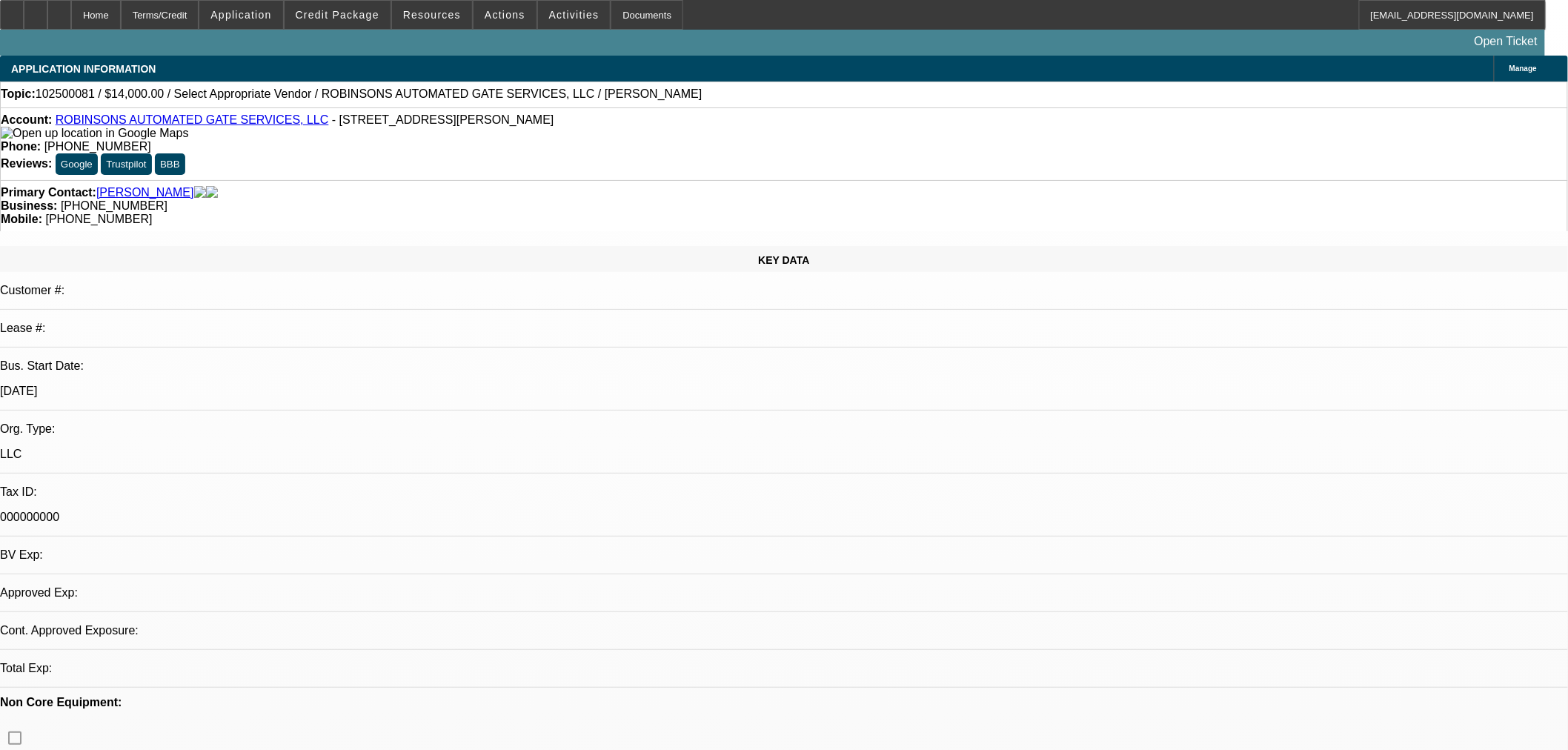
select select "0"
select select "2"
select select "0"
select select "6"
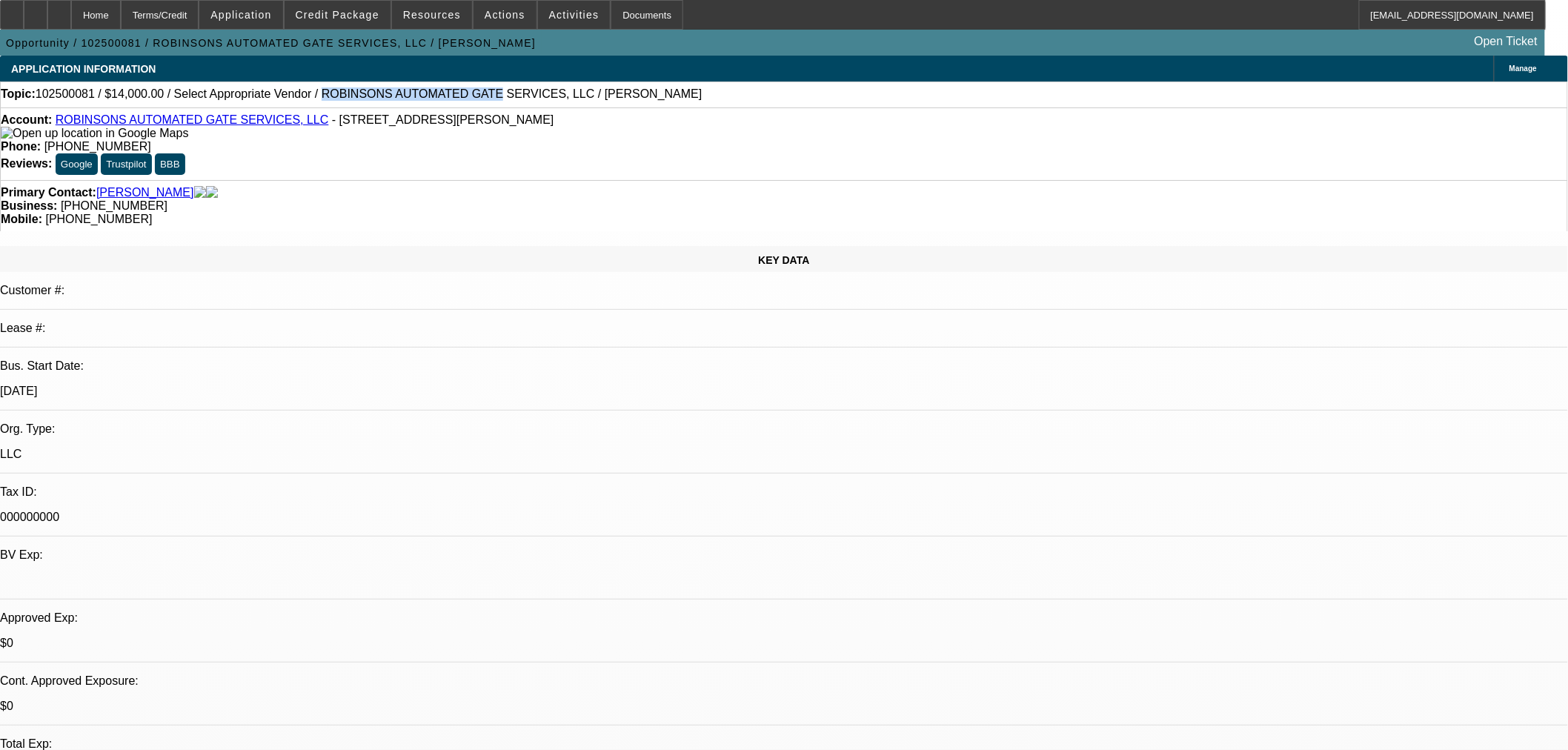
drag, startPoint x: 284, startPoint y: 94, endPoint x: 431, endPoint y: 104, distance: 147.3
click at [431, 101] on div "Topic: 102500081 / $14,000.00 / Select Appropriate Vendor / ROBINSONS AUTOMATED…" at bounding box center [784, 94] width 1566 height 13
copy span "ROBINSONS AUTOMATED GATE"
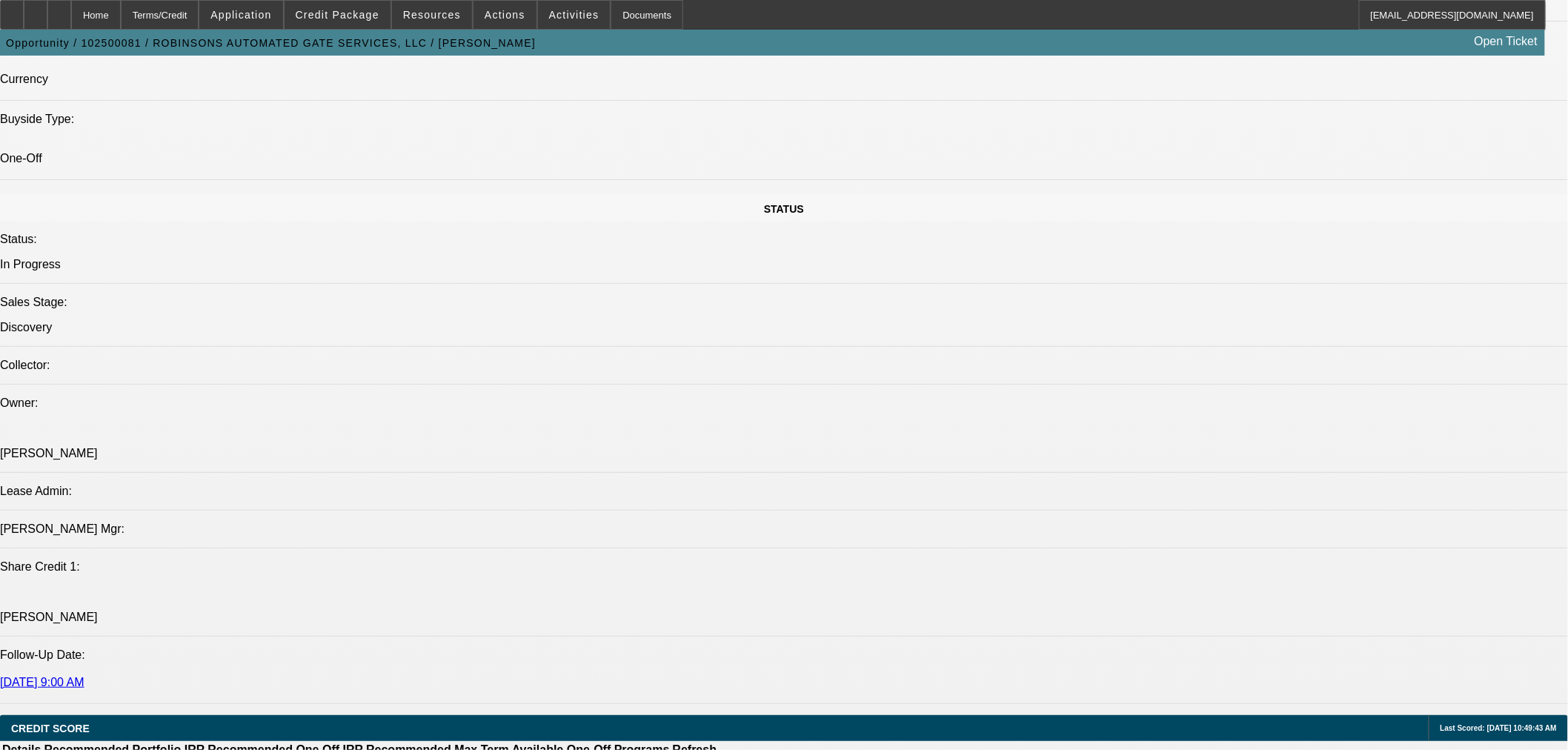
scroll to position [1646, 0]
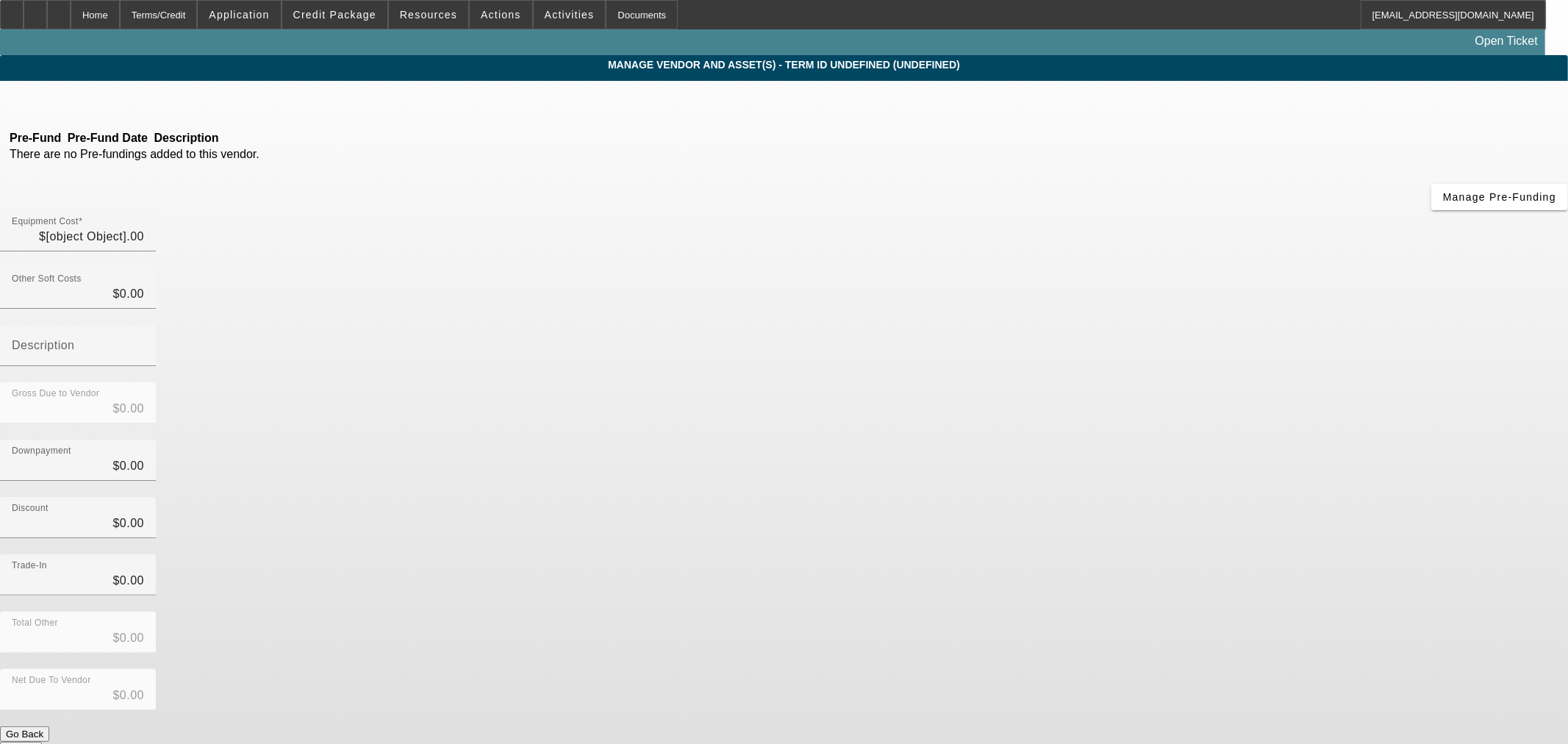
type input "$14,000.00"
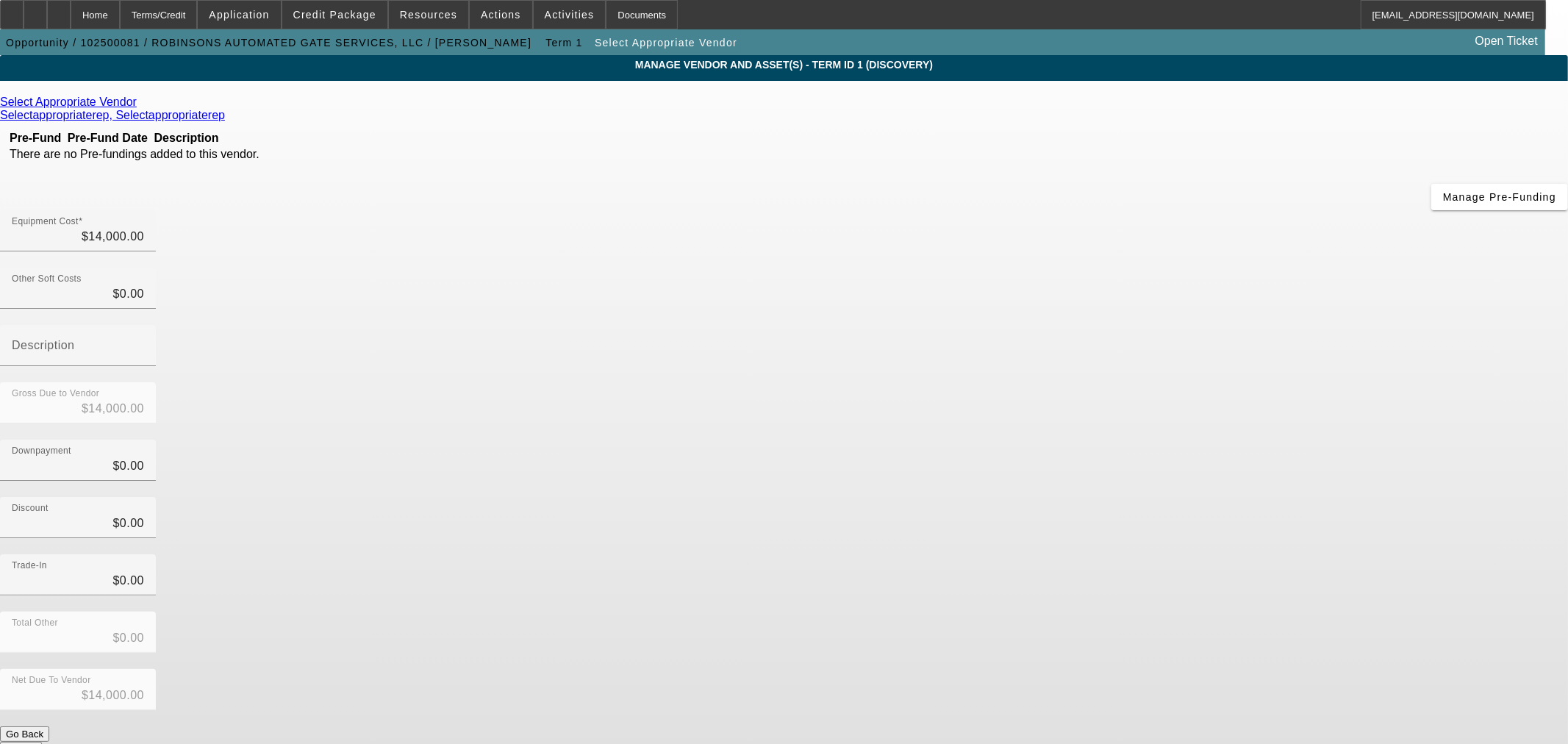
click at [141, 103] on icon at bounding box center [141, 102] width 0 height 12
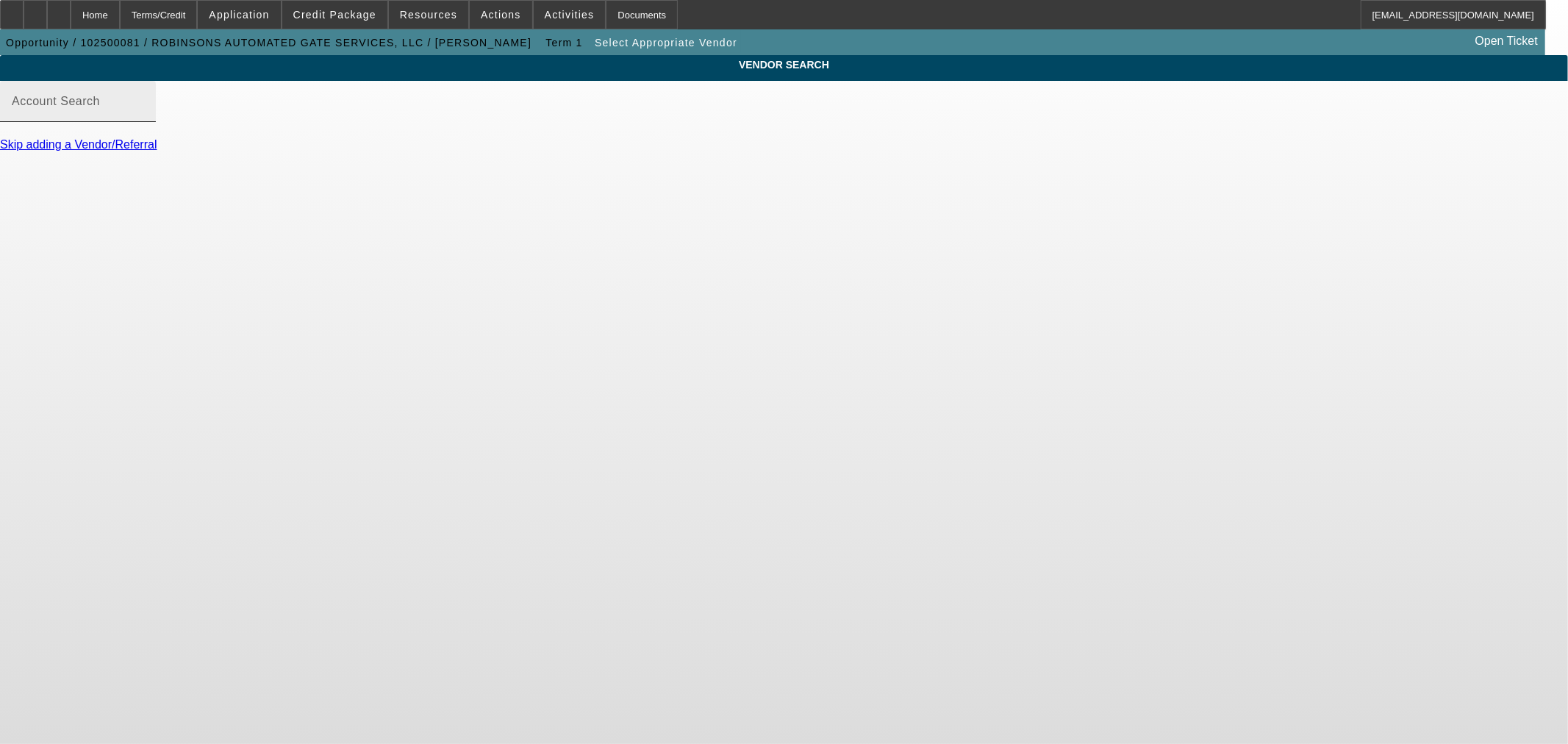
click at [144, 116] on input "Account Search" at bounding box center [78, 107] width 132 height 17
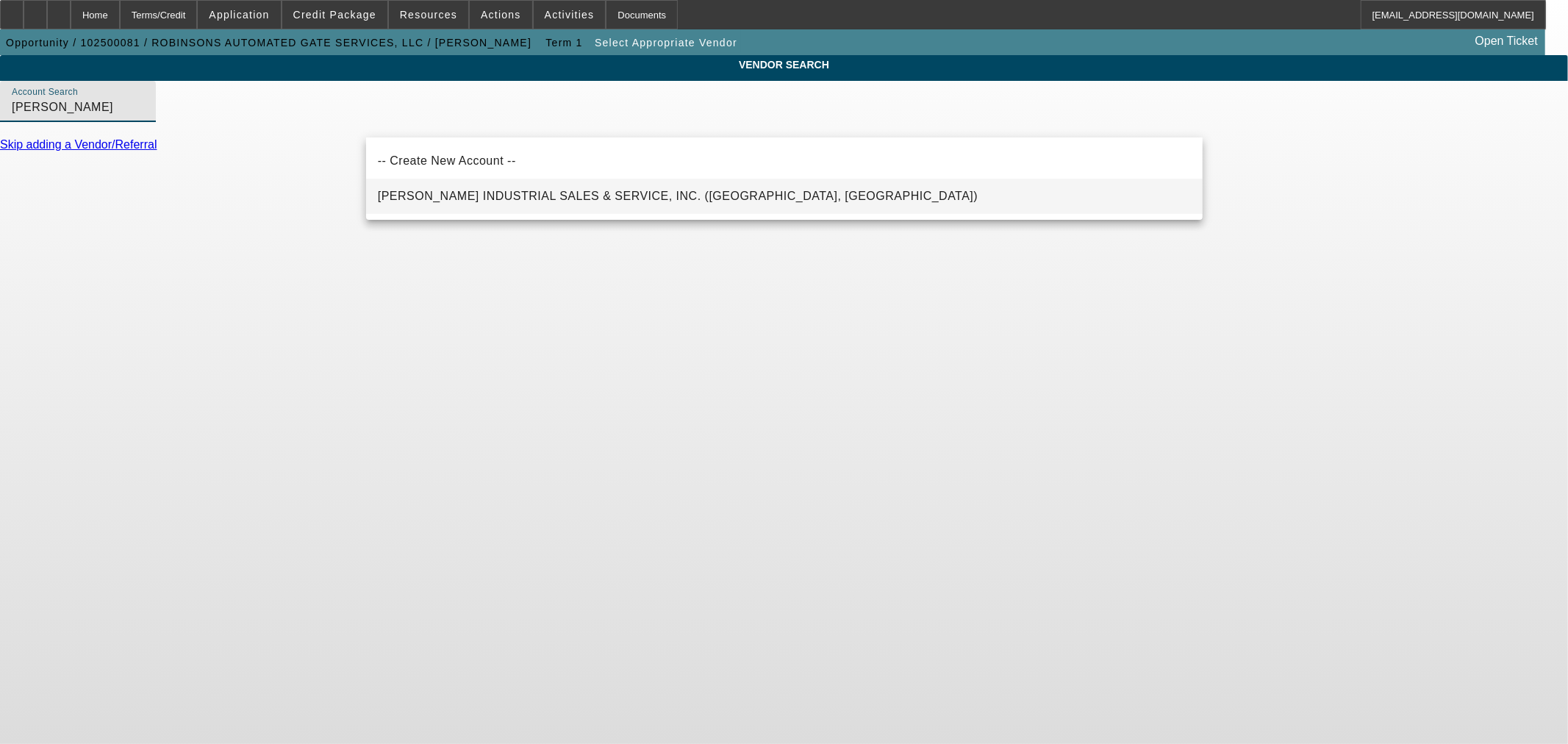
click at [561, 188] on span "DEHAAI INDUSTRIAL SALES & SERVICE, INC. (DAYTON, OH)" at bounding box center [678, 196] width 601 height 17
type input "DEHAAI INDUSTRIAL SALES & SERVICE, INC. (DAYTON, OH)"
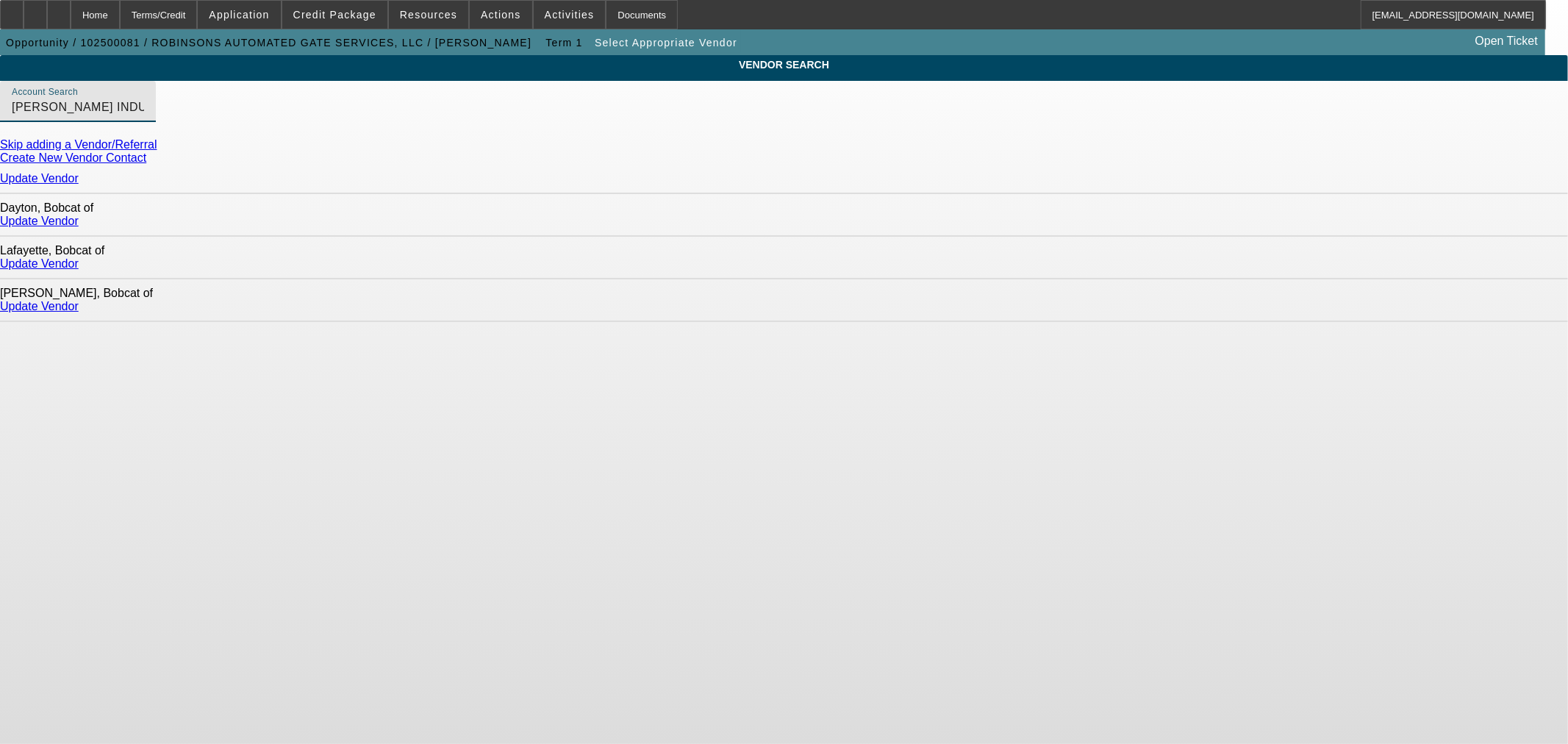
click at [79, 257] on link "Update Vendor" at bounding box center [39, 263] width 79 height 12
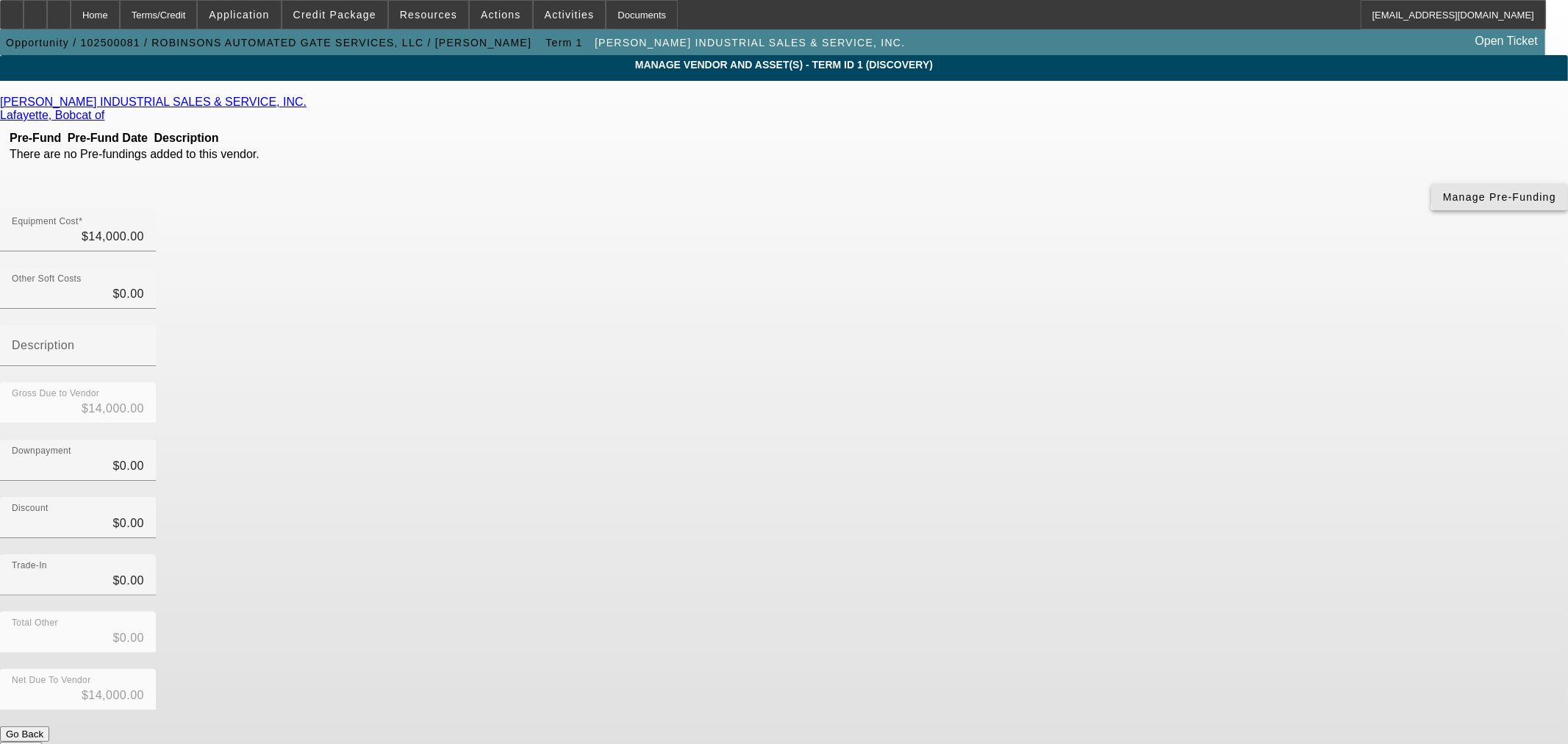
click at [1443, 203] on span "Manage Pre-Funding" at bounding box center [1499, 197] width 113 height 12
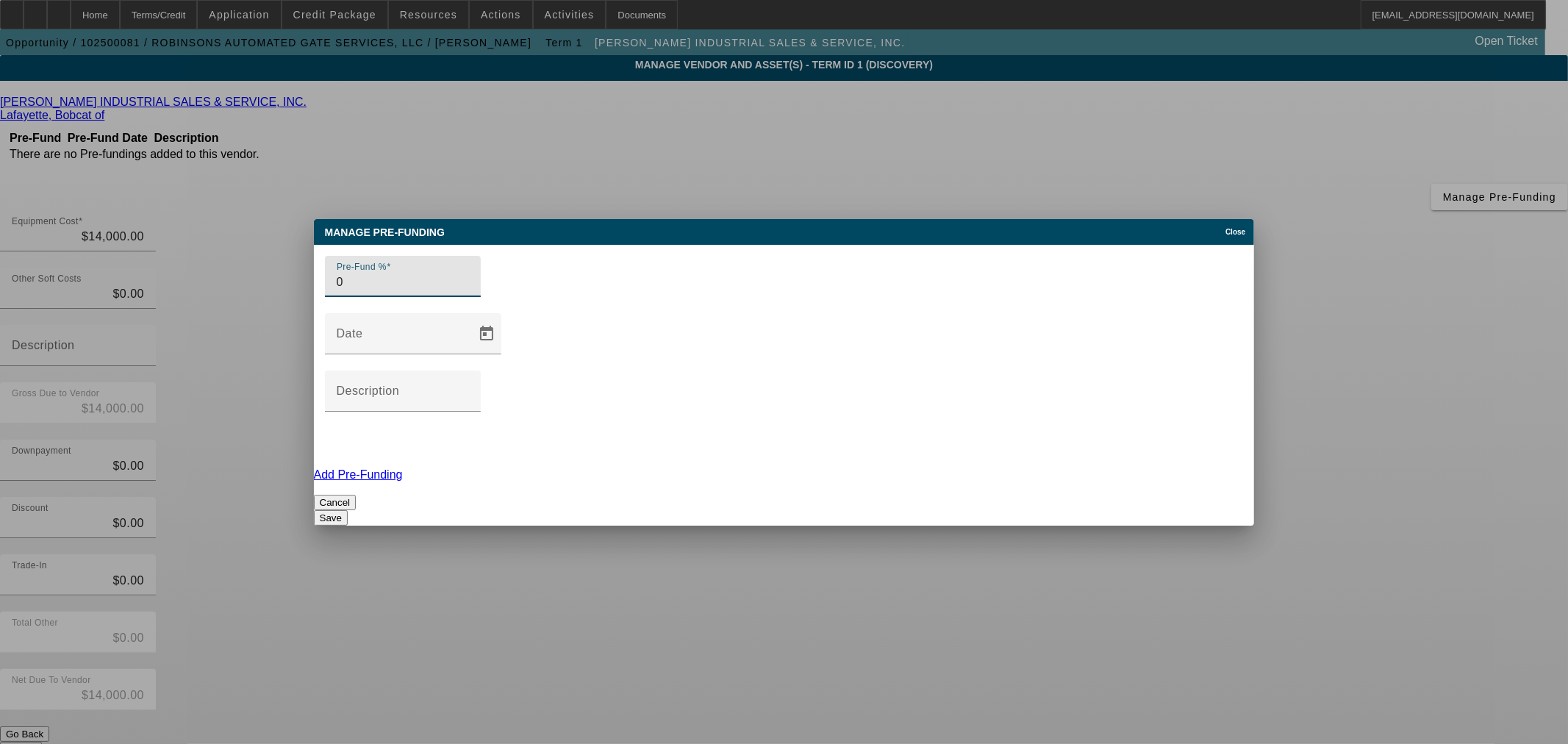
type input "0"
drag, startPoint x: 821, startPoint y: 428, endPoint x: 833, endPoint y: 427, distance: 12.0
click at [348, 510] on button "Save" at bounding box center [330, 518] width 34 height 16
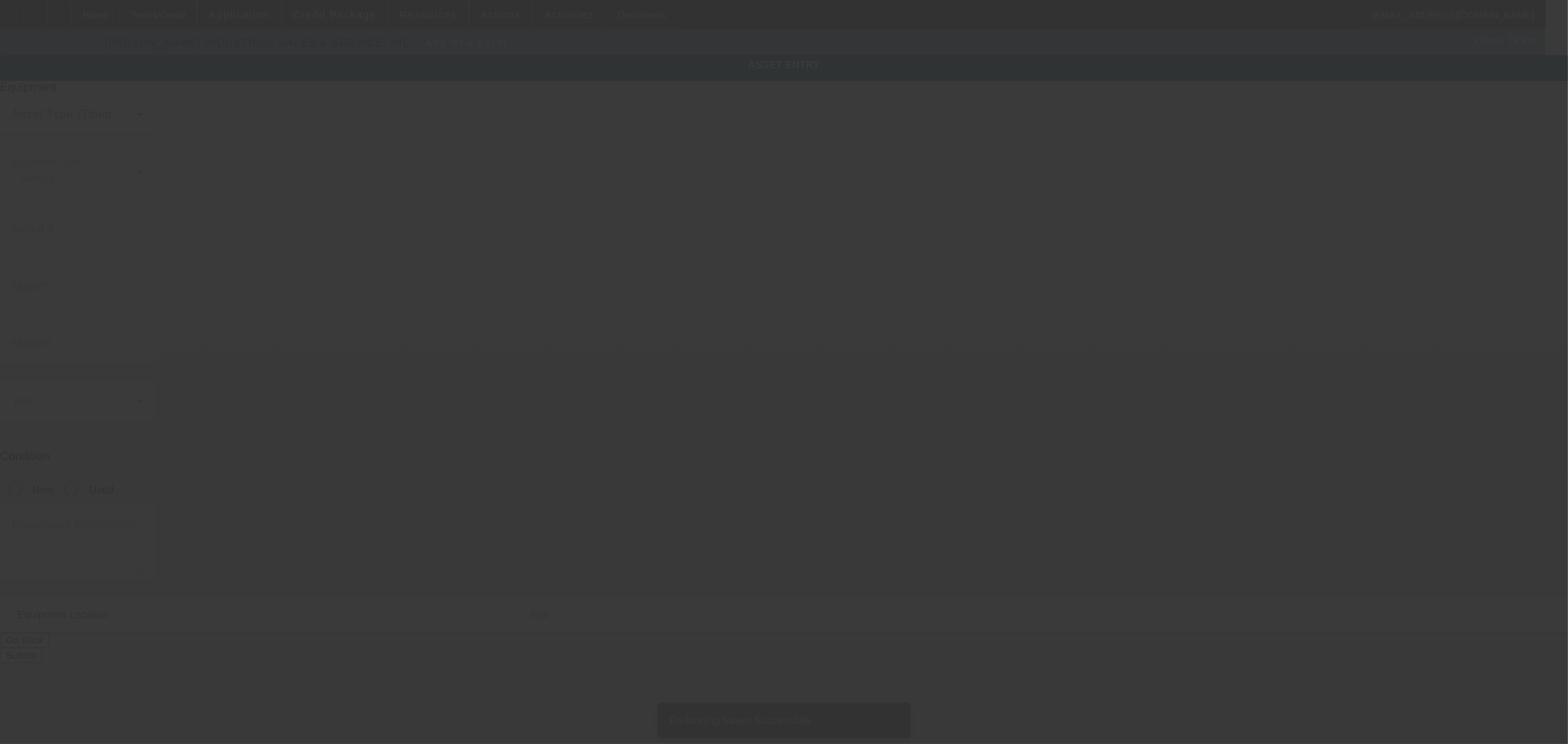
type input "1308 W Epler Ave"
type input "Indianapolis"
type input "46217"
type input "Marion"
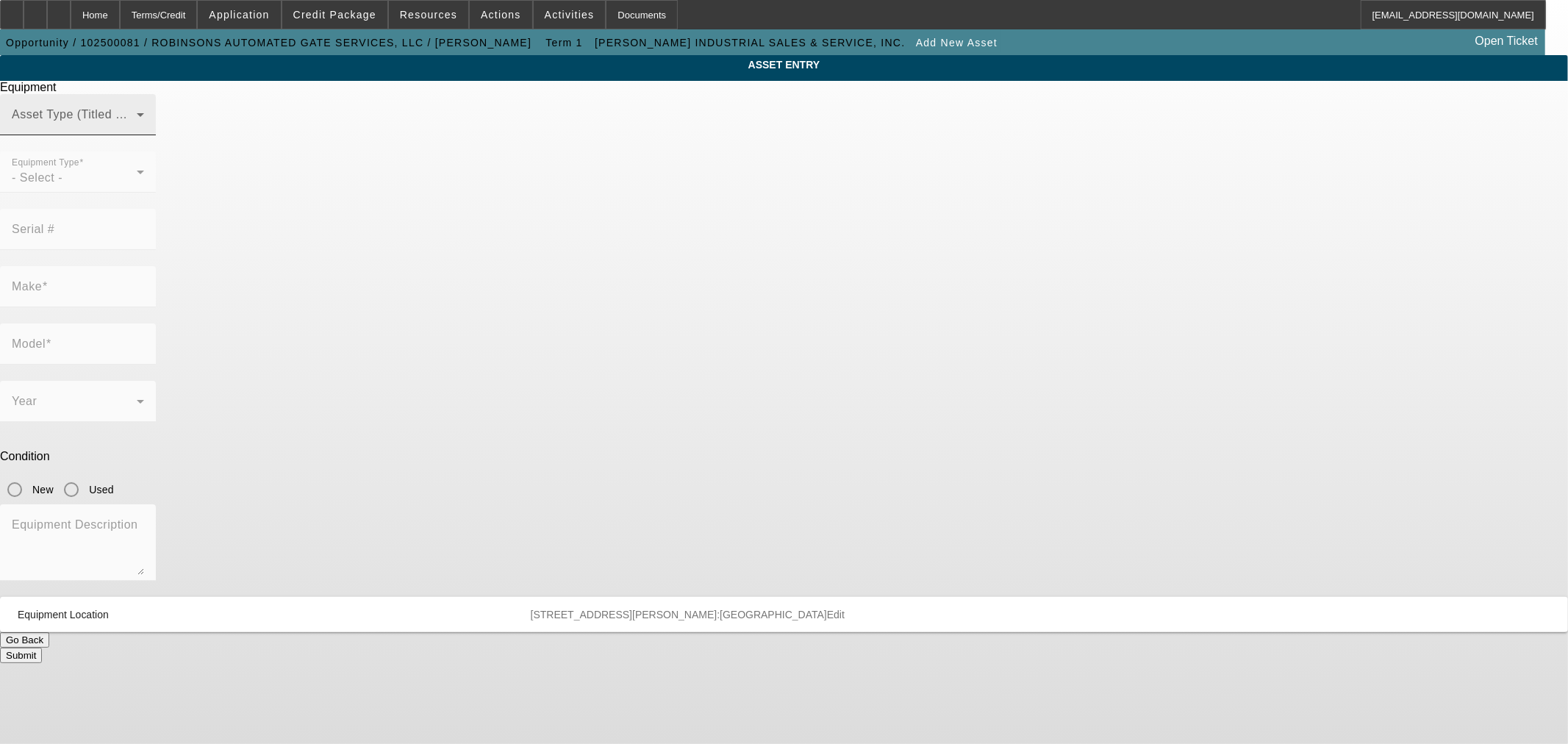
click at [136, 130] on span at bounding box center [75, 121] width 125 height 17
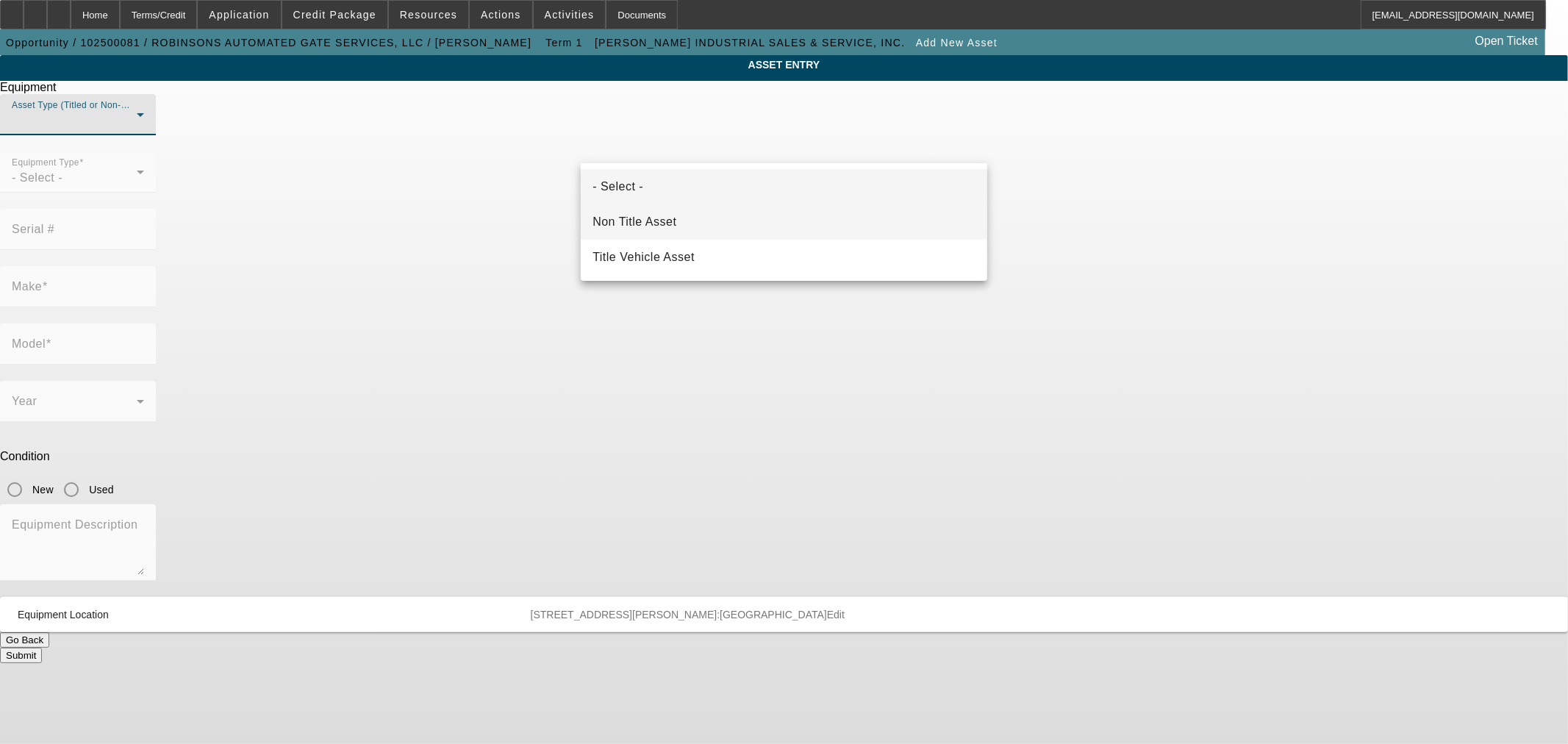
click at [713, 226] on mat-option "Non Title Asset" at bounding box center [784, 222] width 407 height 36
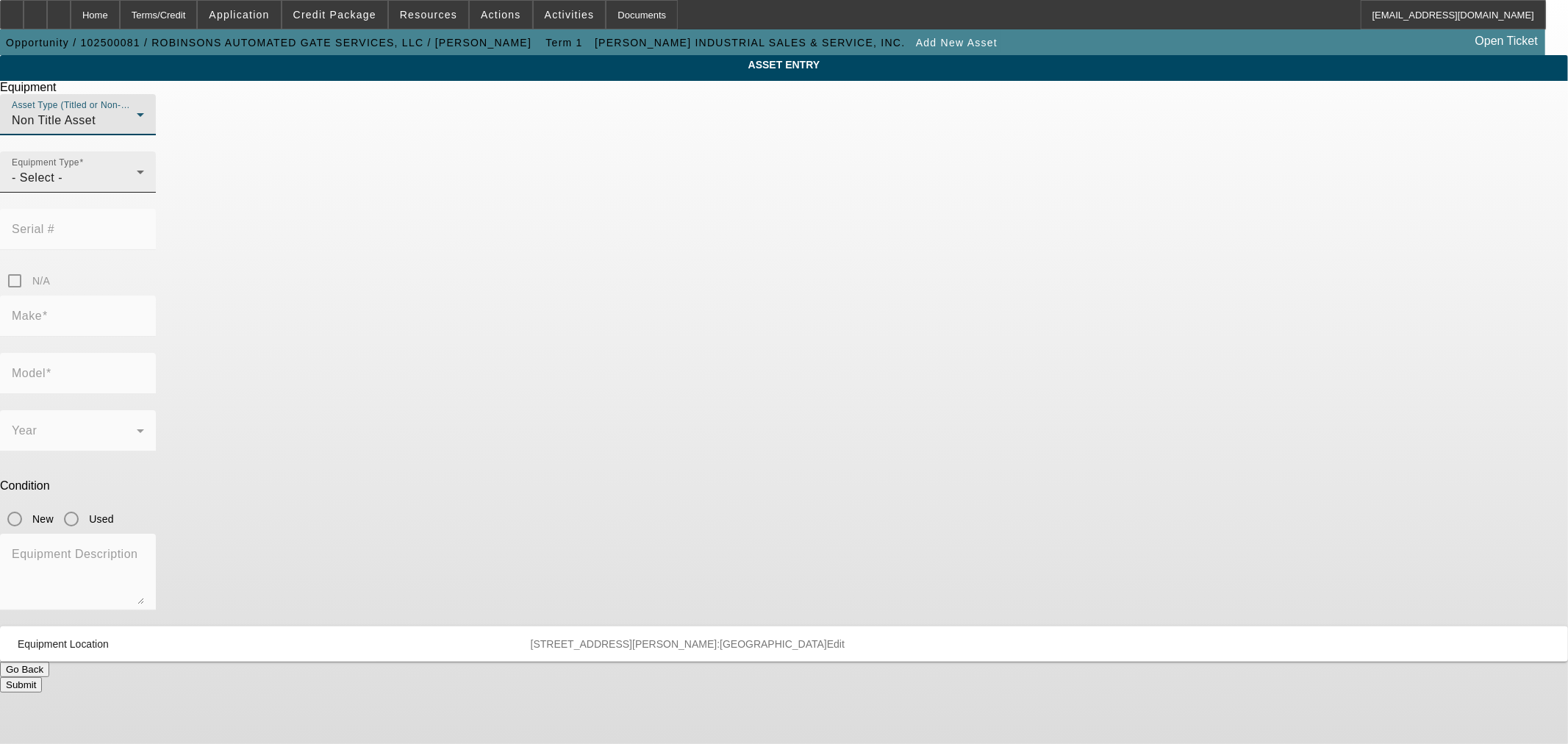
click at [136, 187] on div "- Select -" at bounding box center [75, 178] width 125 height 17
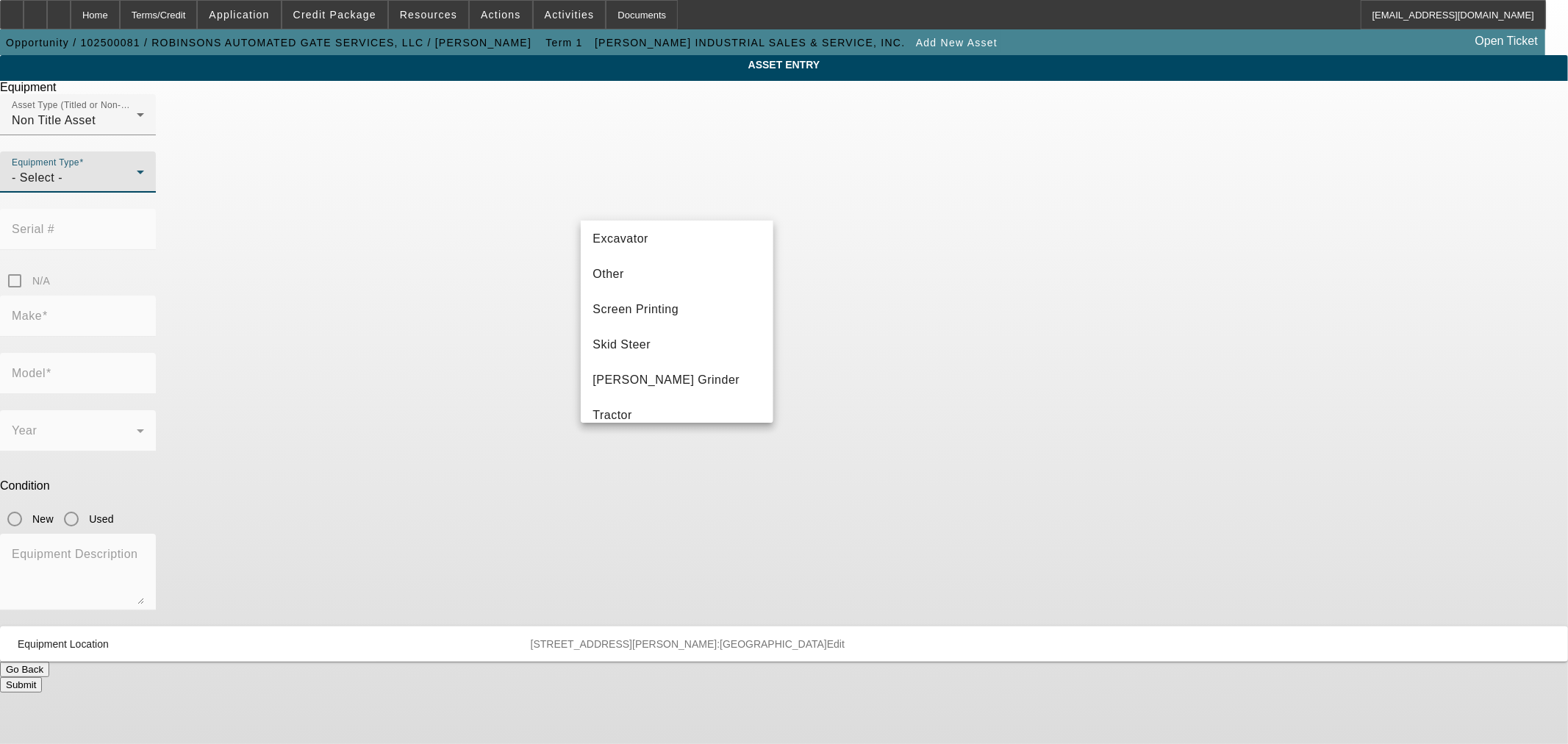
scroll to position [409, 0]
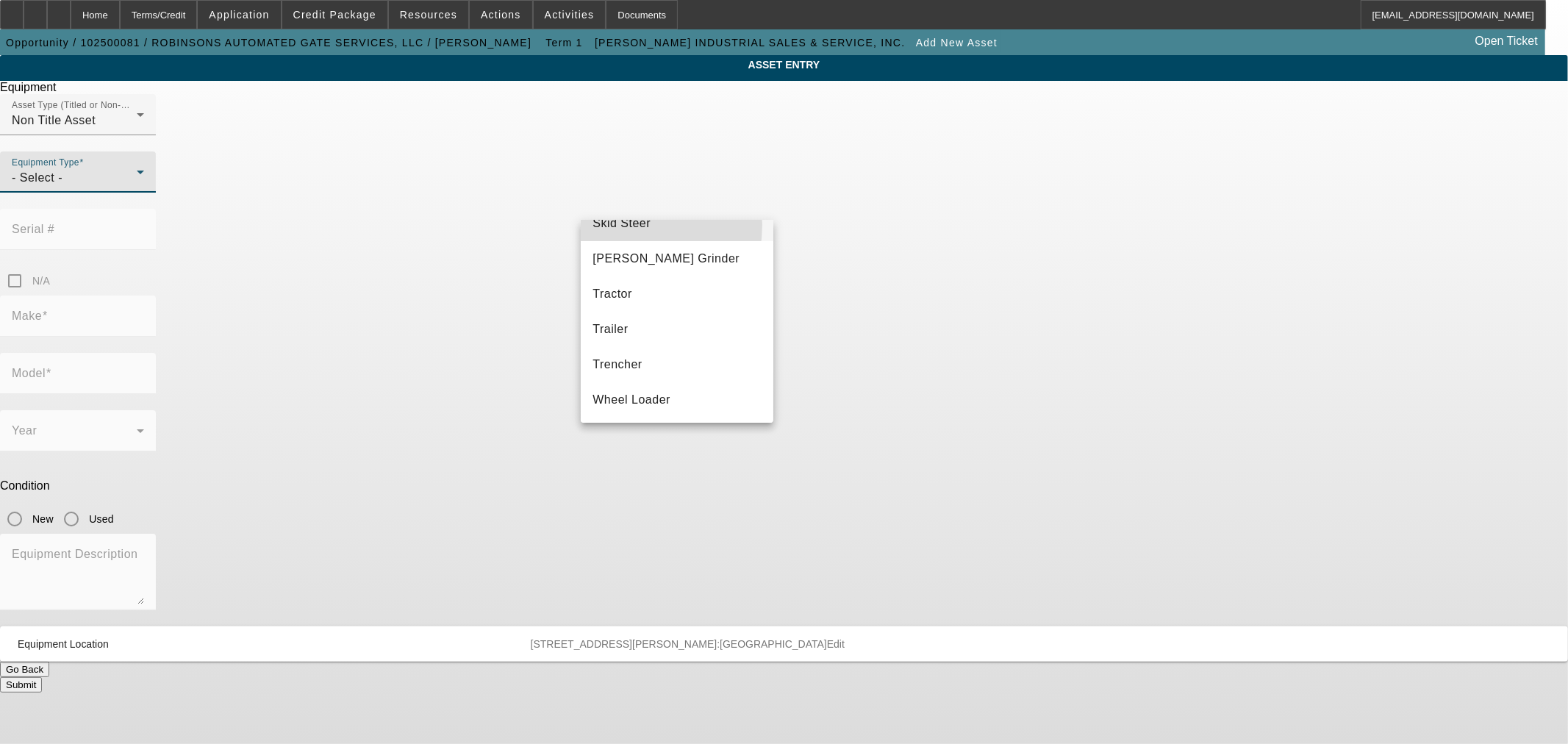
click at [630, 224] on span "Skid Steer" at bounding box center [621, 223] width 58 height 17
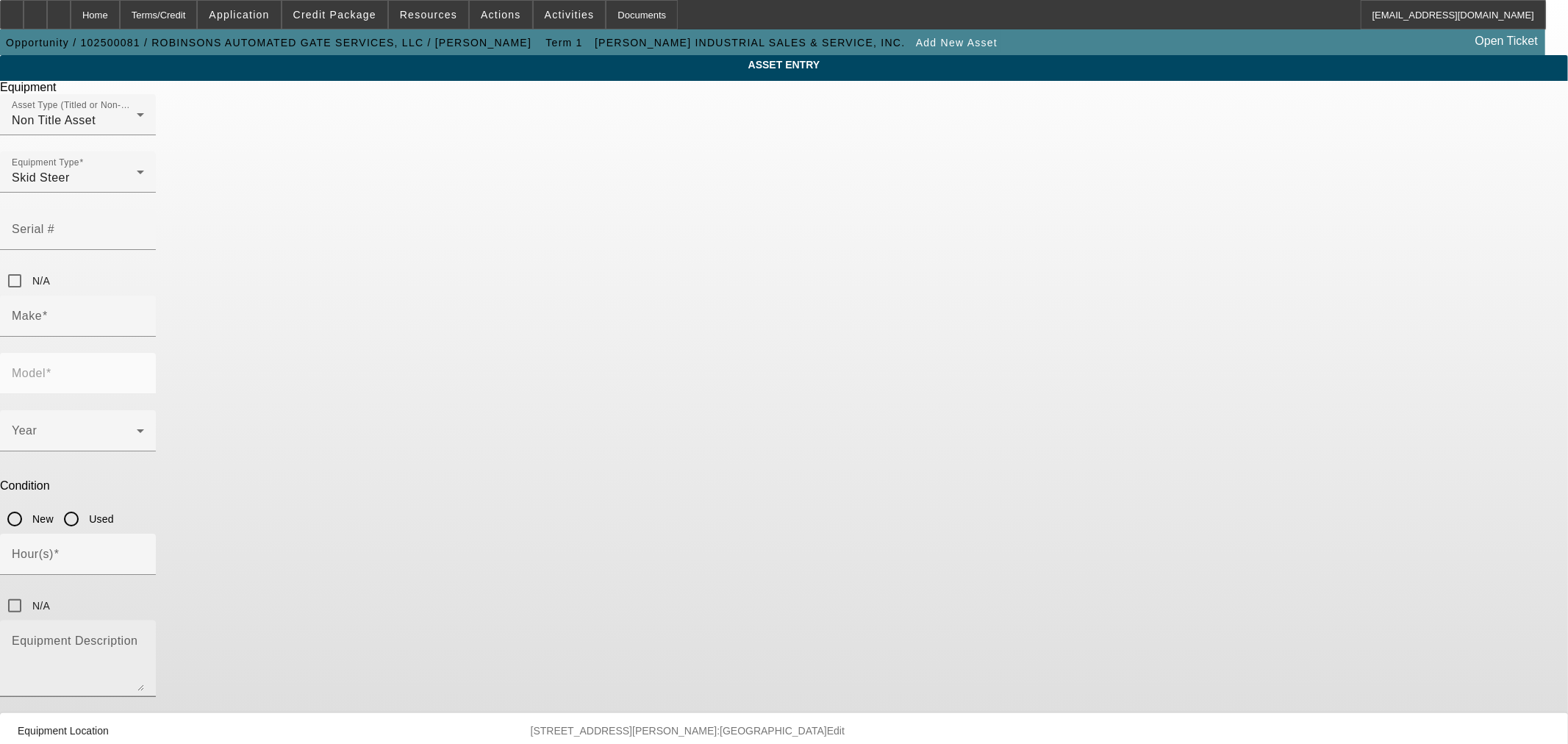
click at [144, 621] on div "Equipment Description" at bounding box center [78, 659] width 132 height 76
paste textarea "2013 BOBCAT MT55 with bucket 1270.9 hours With a stand on plate"
type textarea "2013 BOBCAT MT55 with bucket 1270.9 hours With a stand on plate"
click at [55, 223] on mat-label "Serial #" at bounding box center [33, 229] width 43 height 12
click at [144, 227] on input "Serial #" at bounding box center [78, 236] width 132 height 17
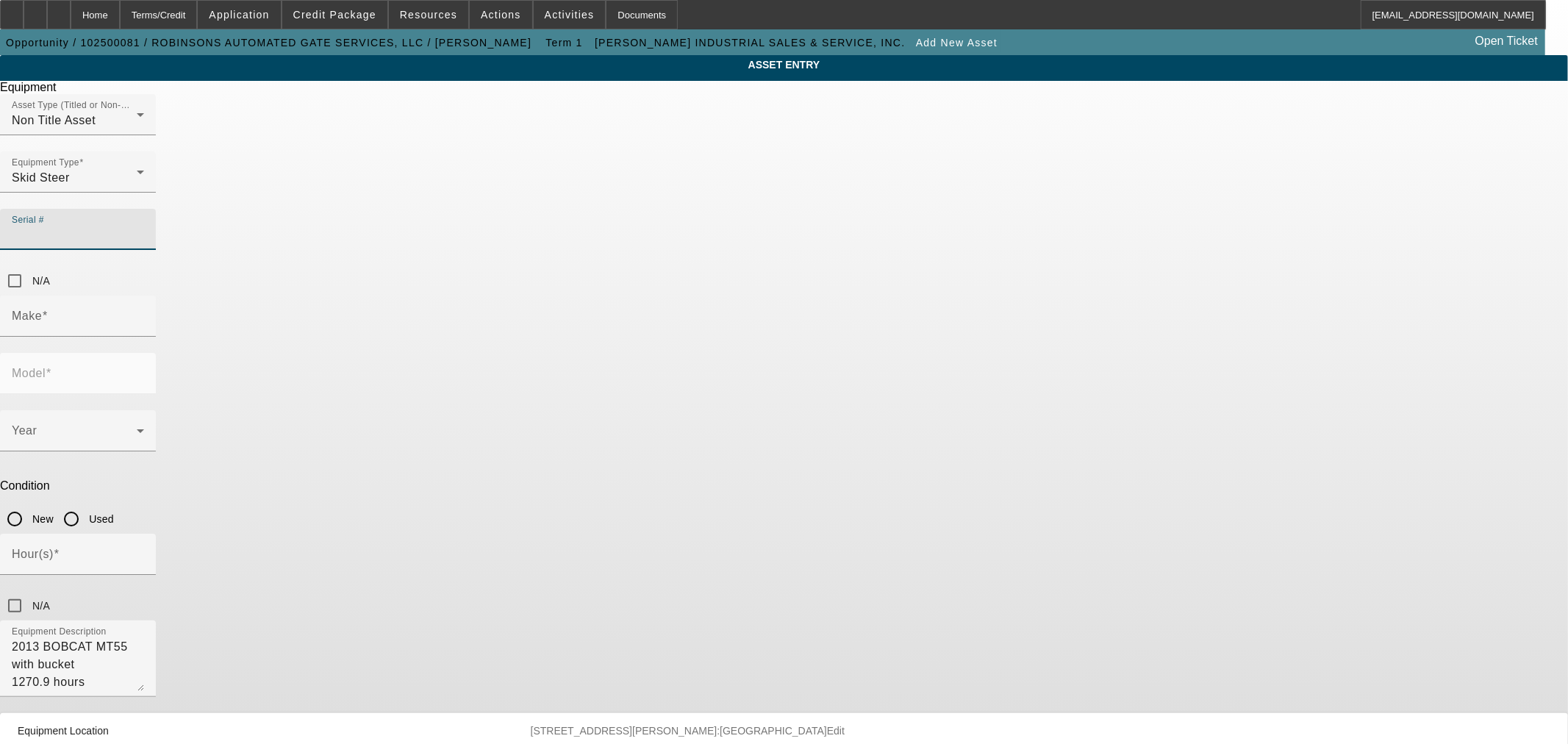
paste input "A3WT17326"
type input "A3WT17326"
click at [144, 313] on input "Make" at bounding box center [78, 322] width 132 height 17
type input "Bobcat"
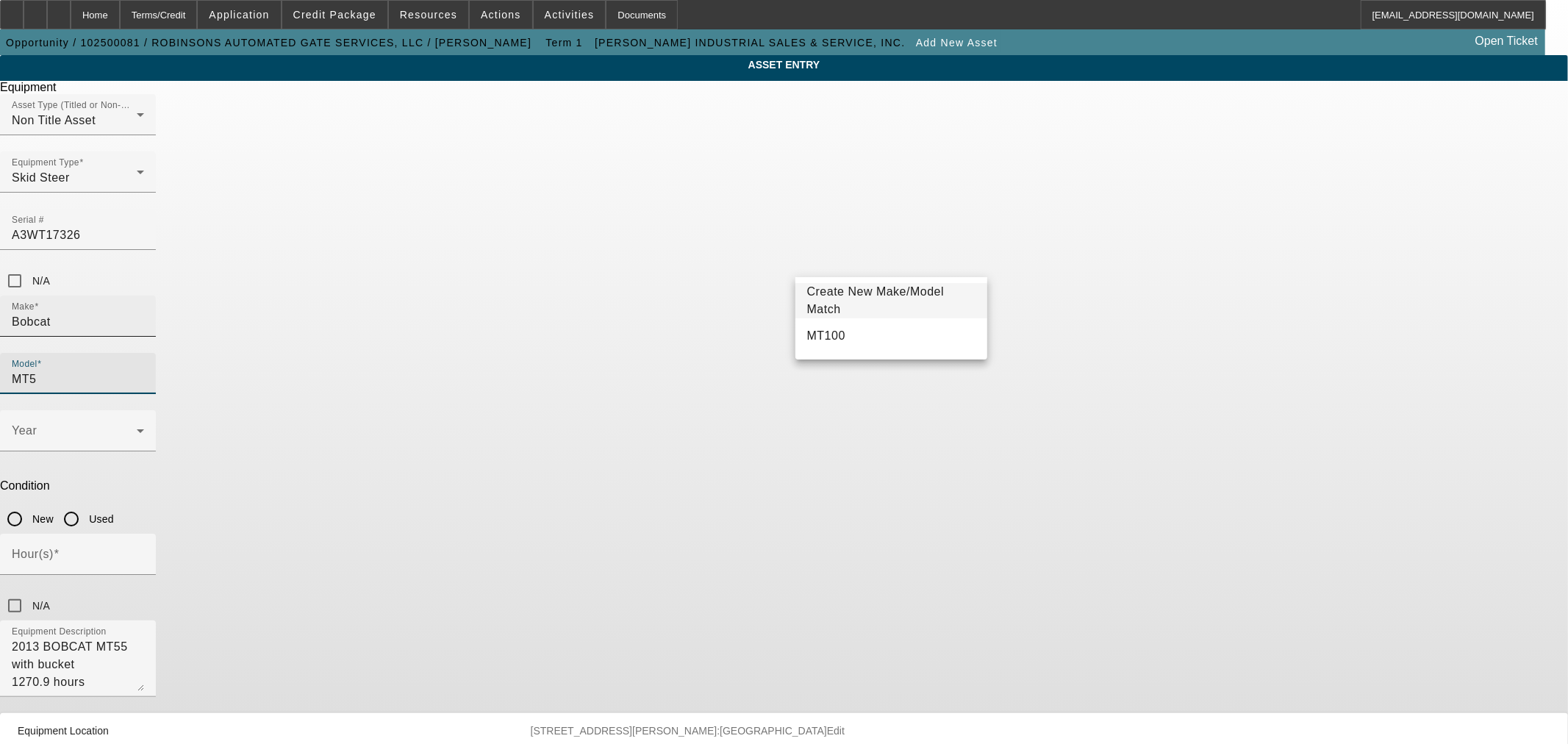
type input "MT55"
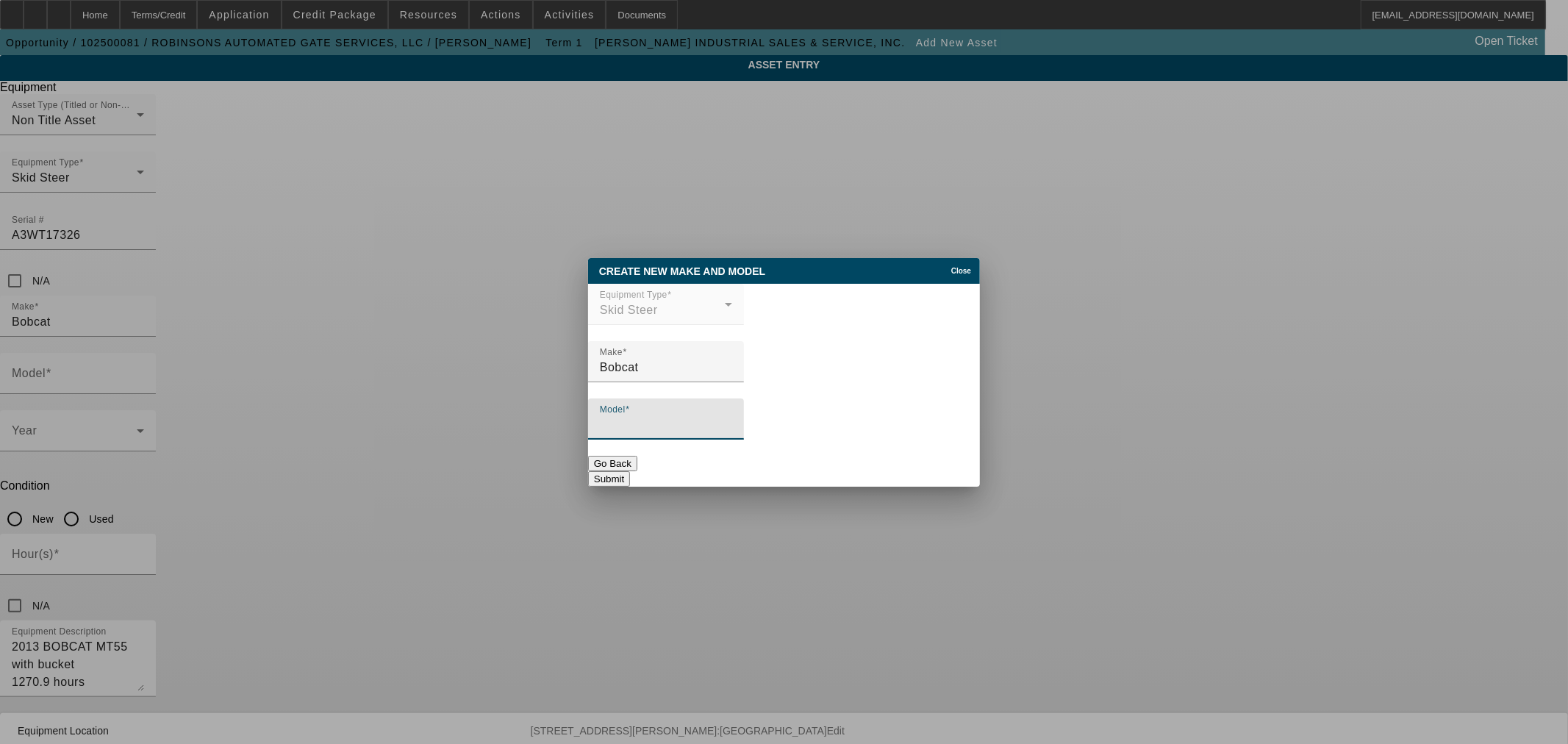
click at [732, 422] on input "Model" at bounding box center [666, 425] width 132 height 17
type input "MT55"
click at [630, 472] on button "Submit" at bounding box center [609, 479] width 42 height 16
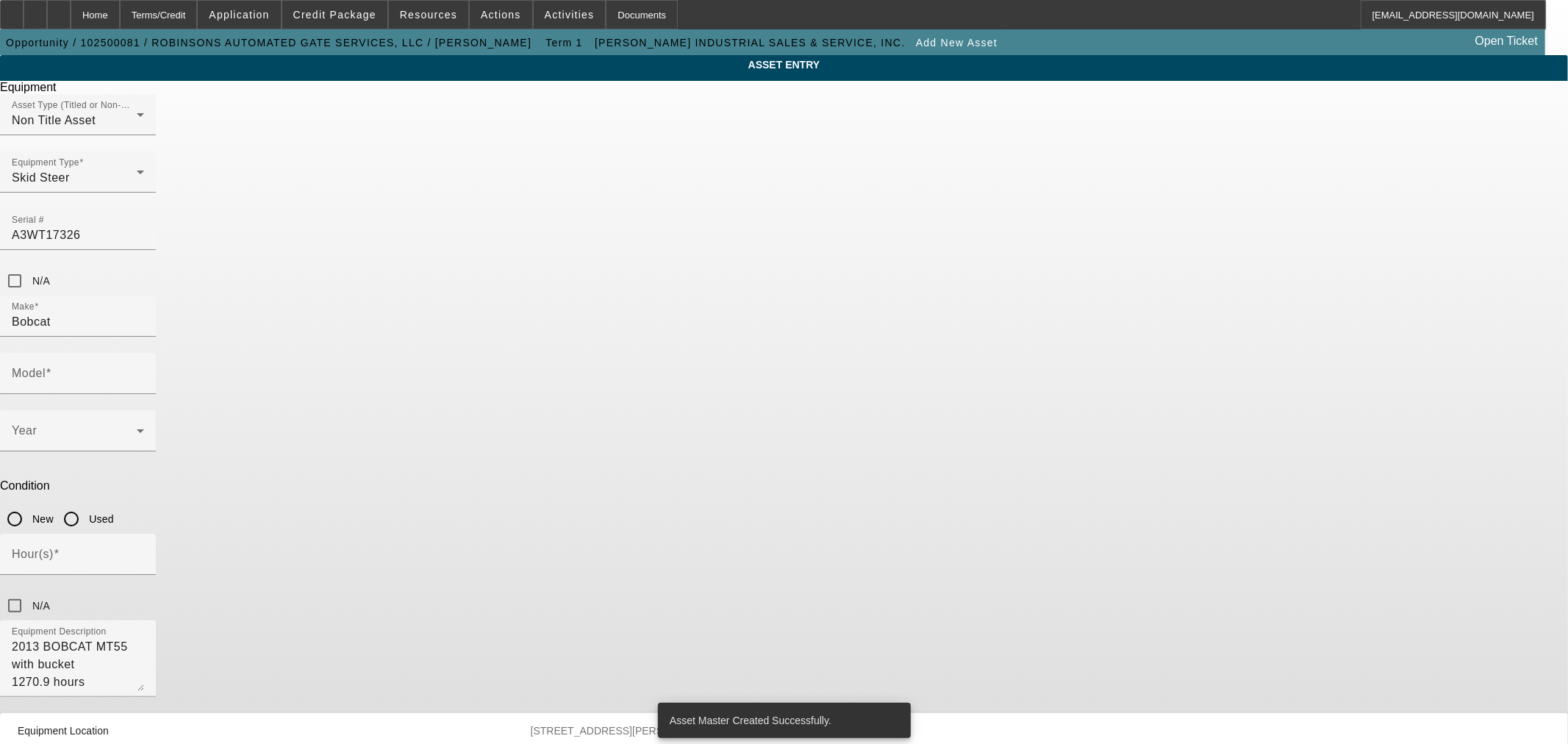
type input "MT55"
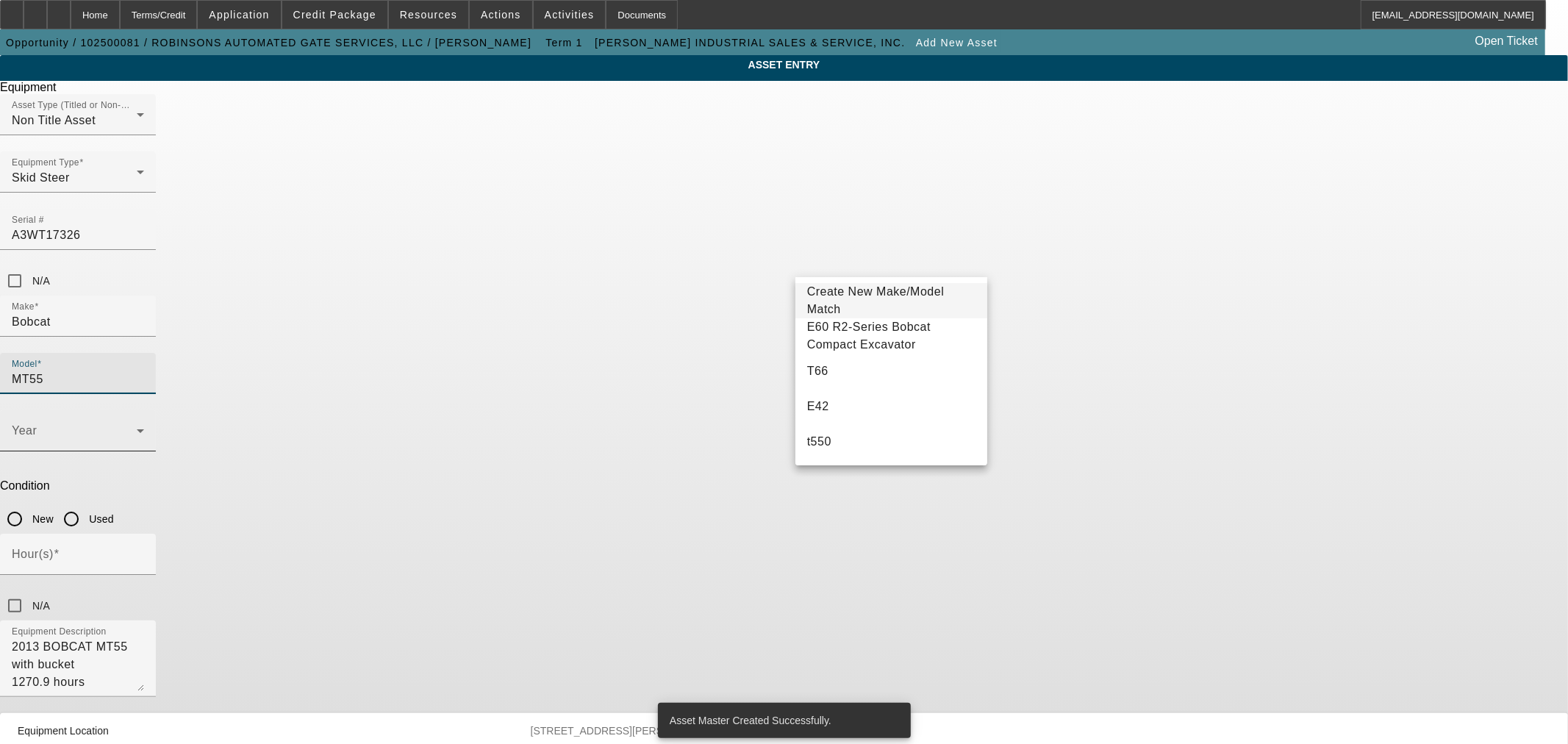
click at [149, 422] on icon at bounding box center [140, 431] width 17 height 17
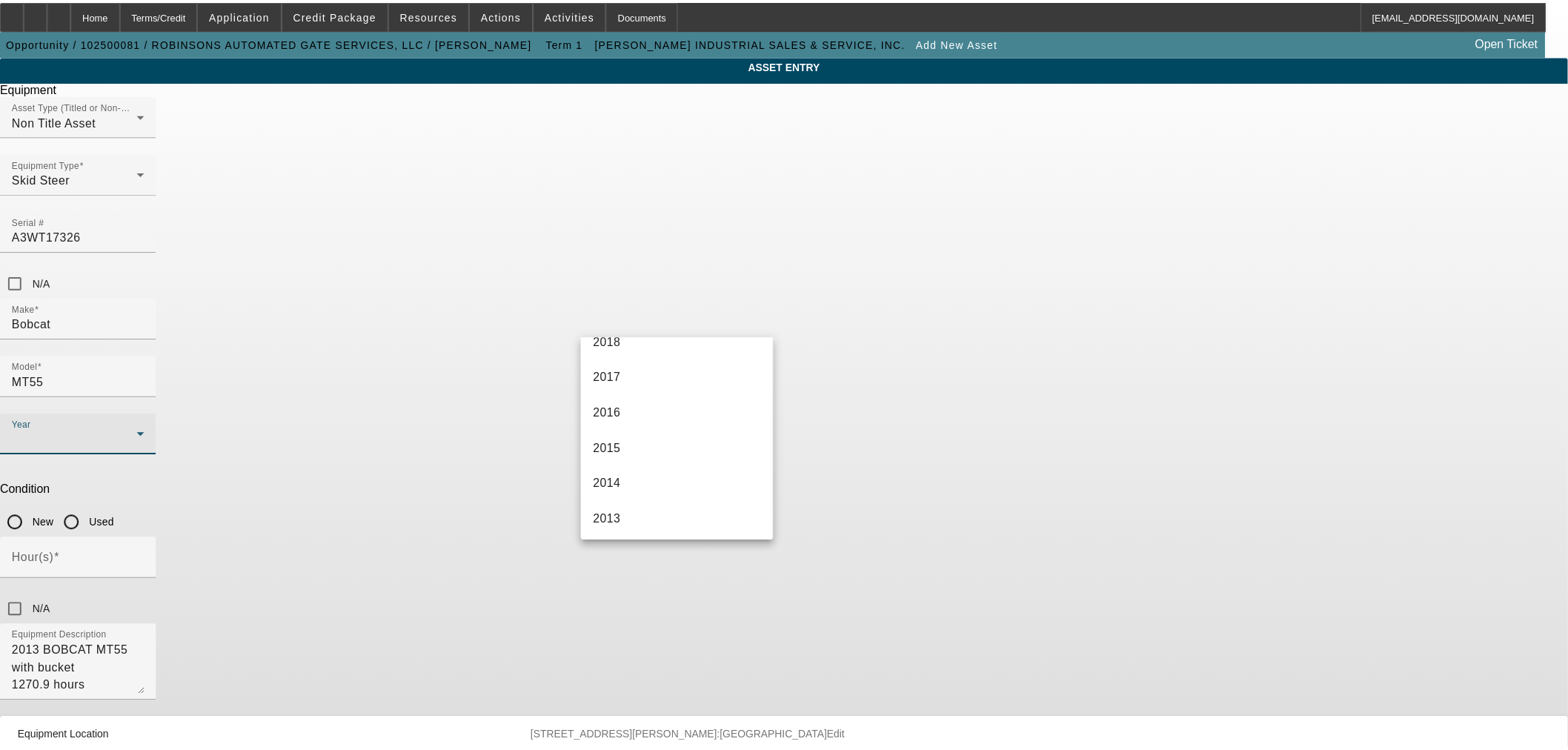
scroll to position [411, 0]
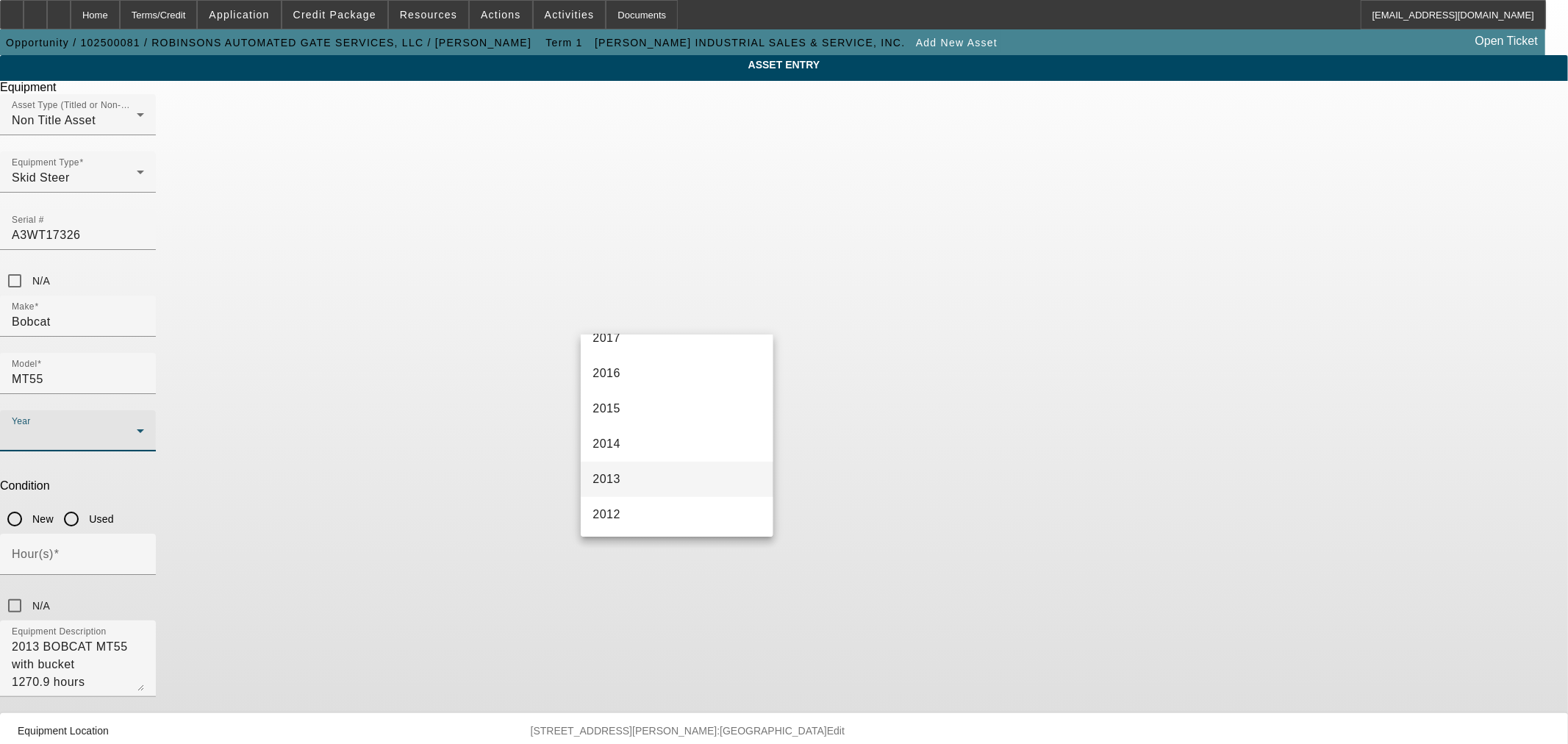
click at [655, 478] on mat-option "2013" at bounding box center [676, 479] width 192 height 36
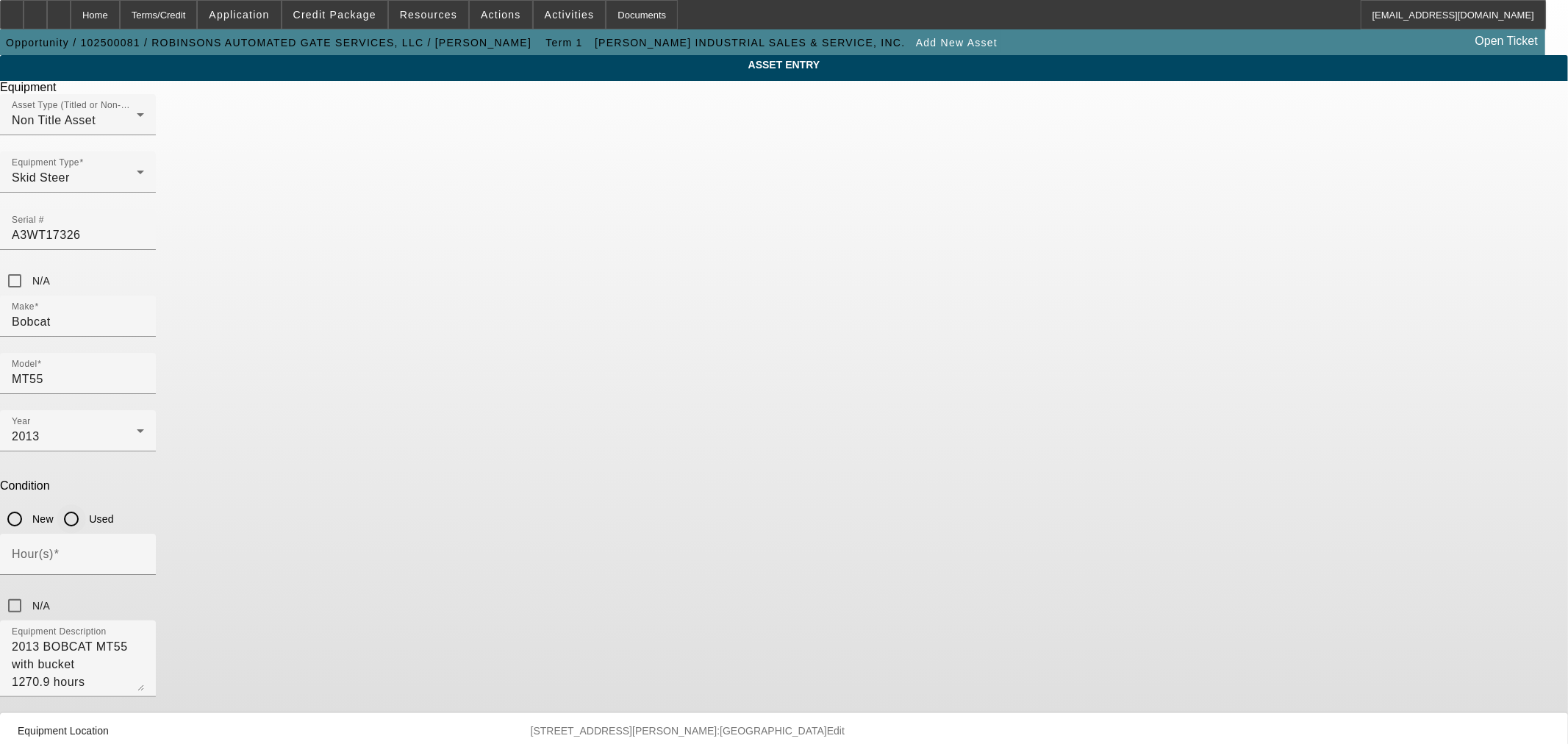
click at [86, 504] on input "Used" at bounding box center [71, 519] width 30 height 30
radio input "true"
click at [144, 551] on input "Hour(s)" at bounding box center [78, 560] width 132 height 17
type input "1270.9"
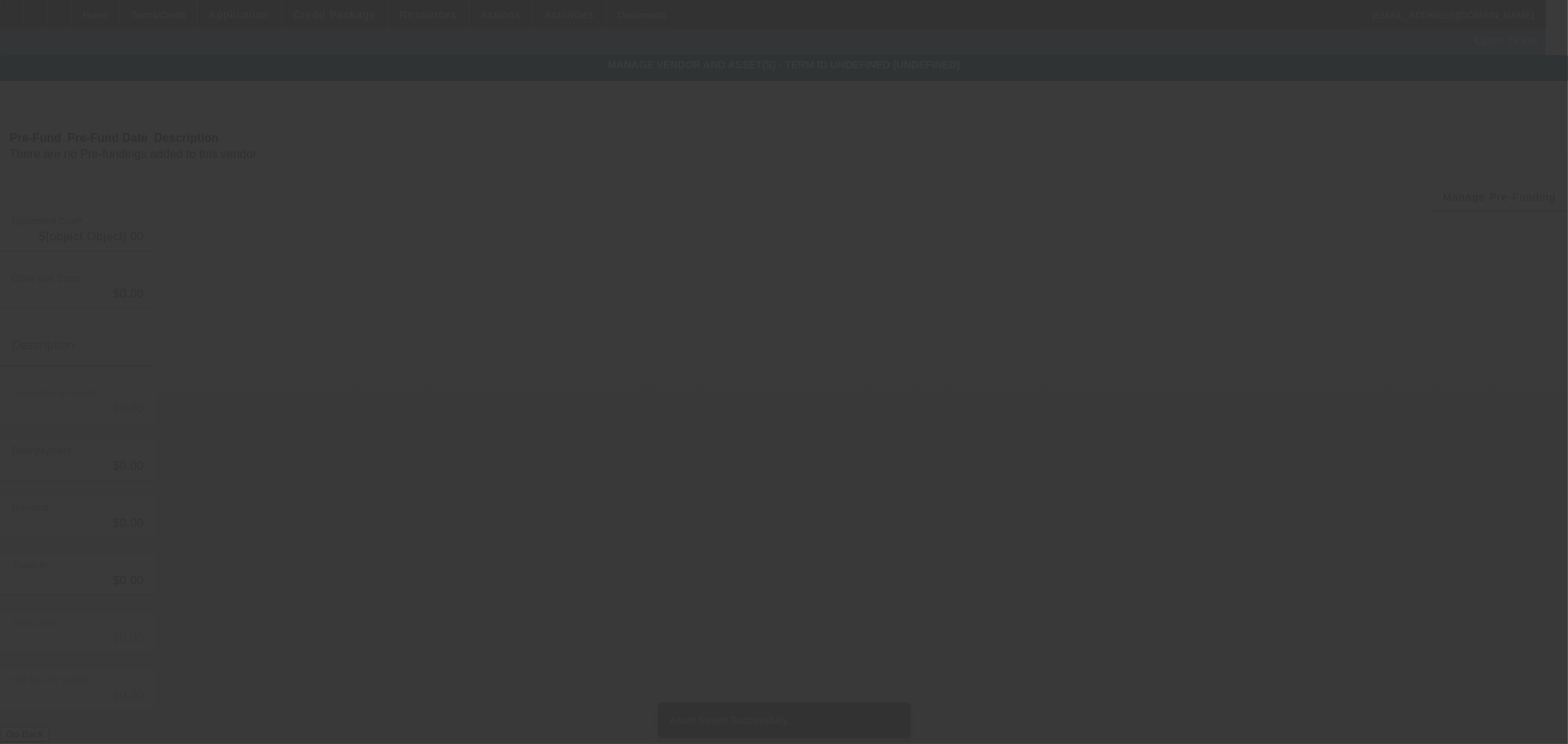
type input "$14,000.00"
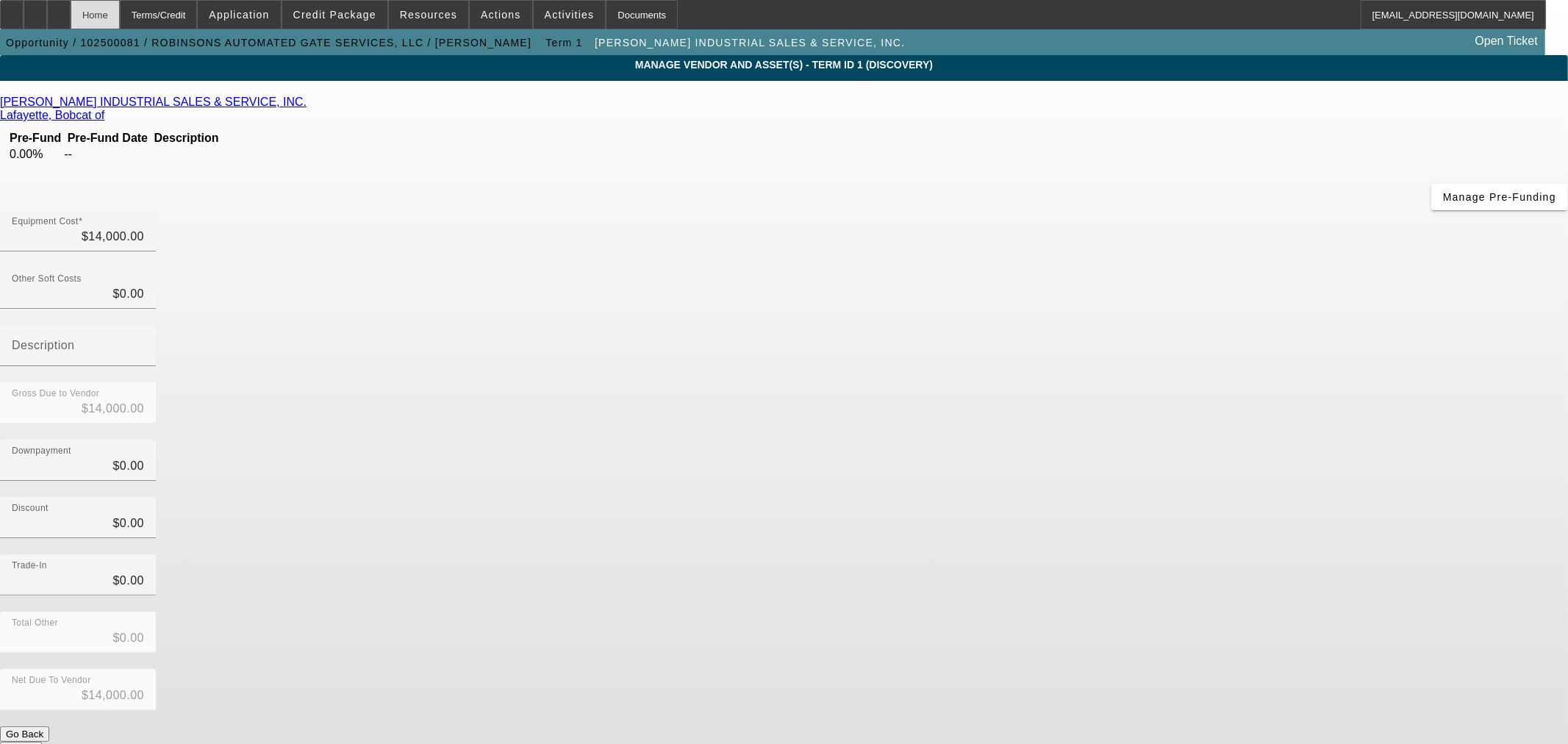
click at [120, 17] on div "Home" at bounding box center [95, 15] width 50 height 30
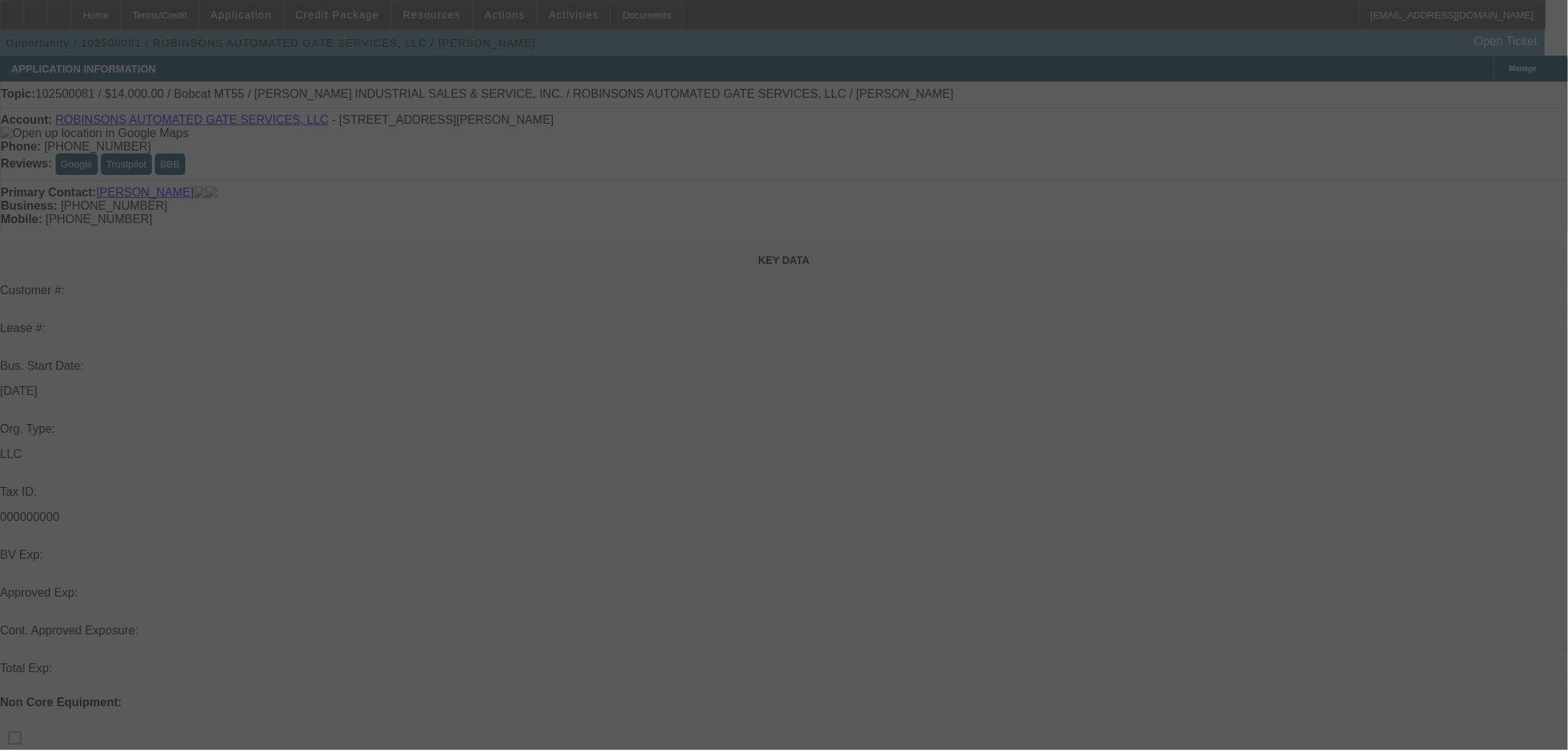
select select "0"
select select "2"
select select "0"
select select "6"
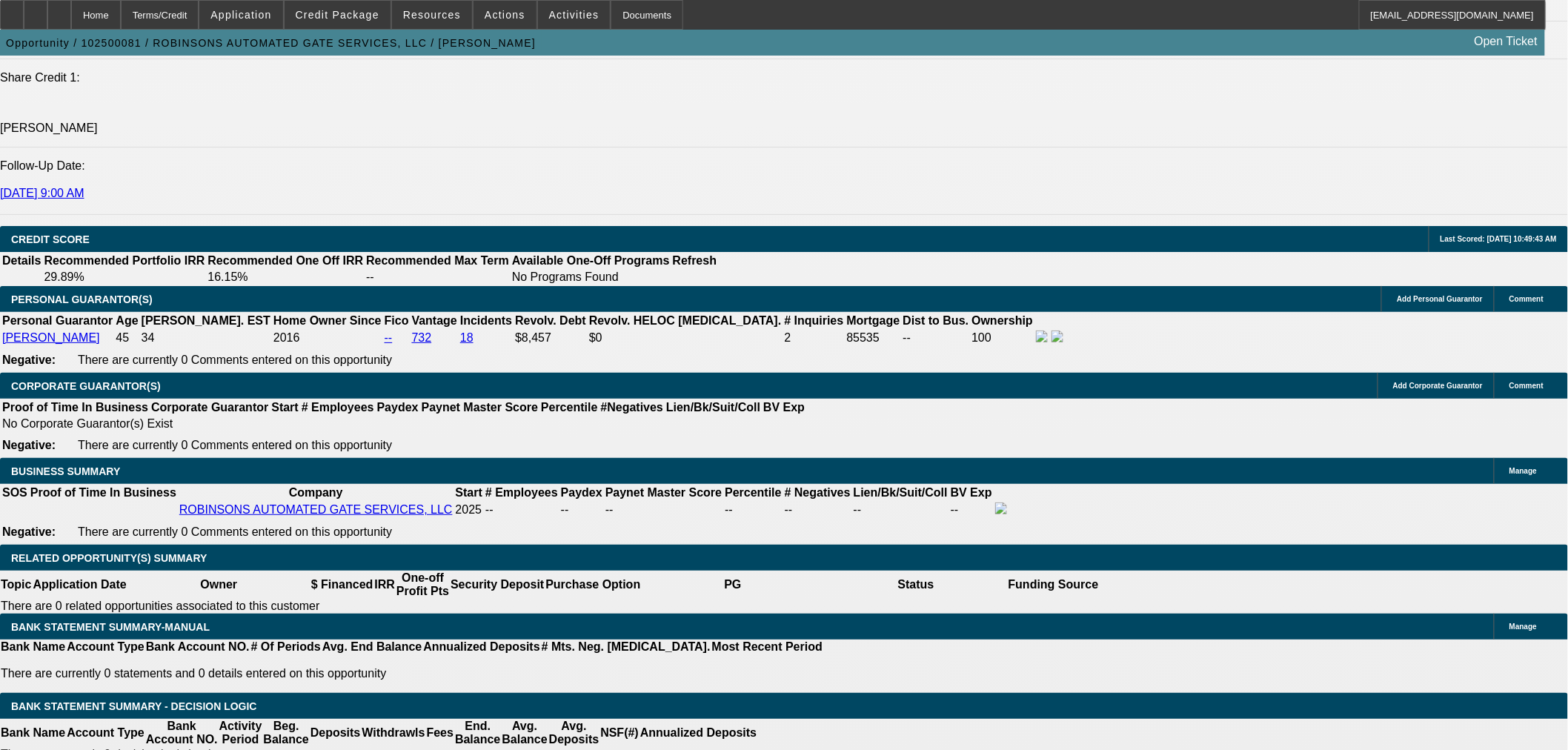
scroll to position [2058, 0]
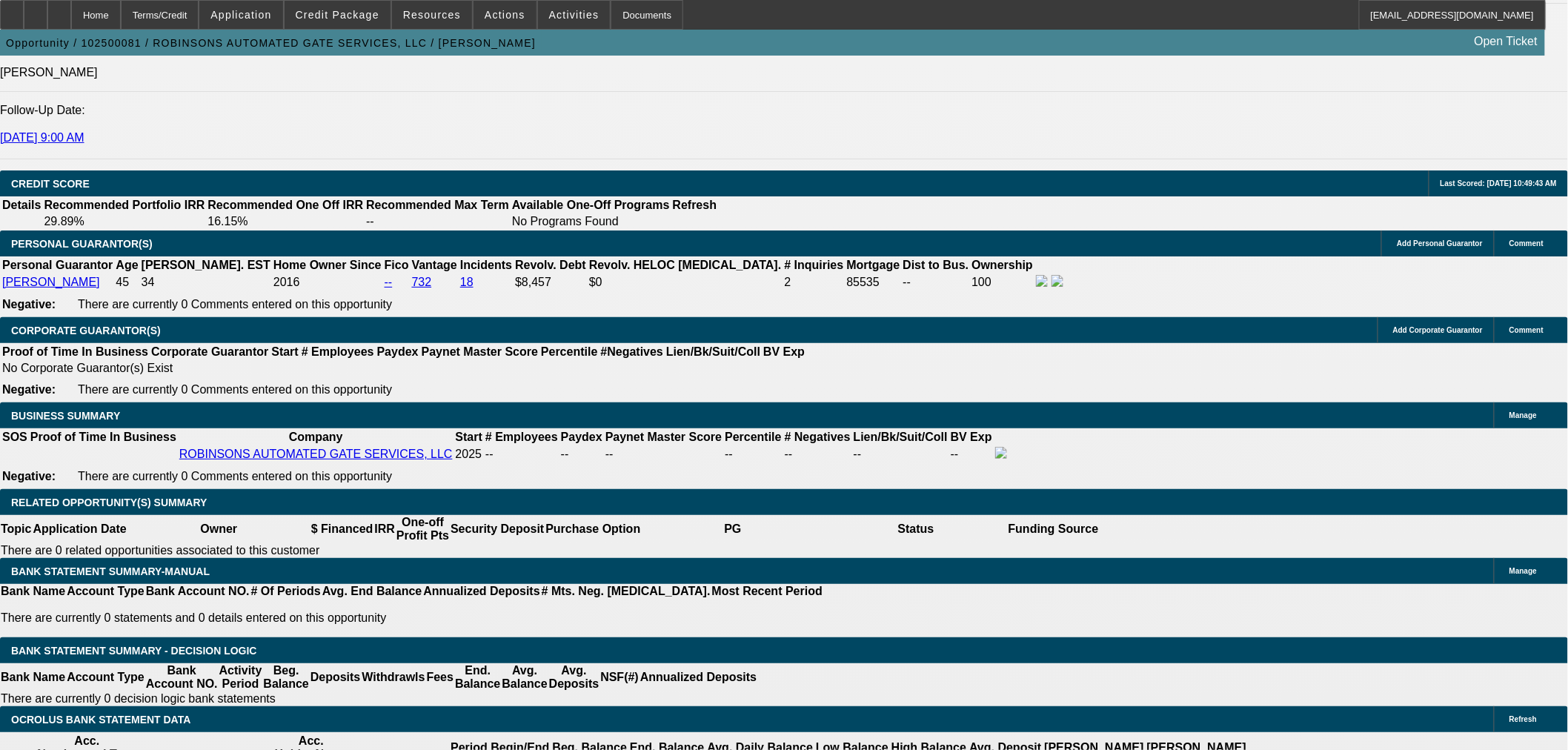
type input "$3,000.00"
type input "UNKNOWN"
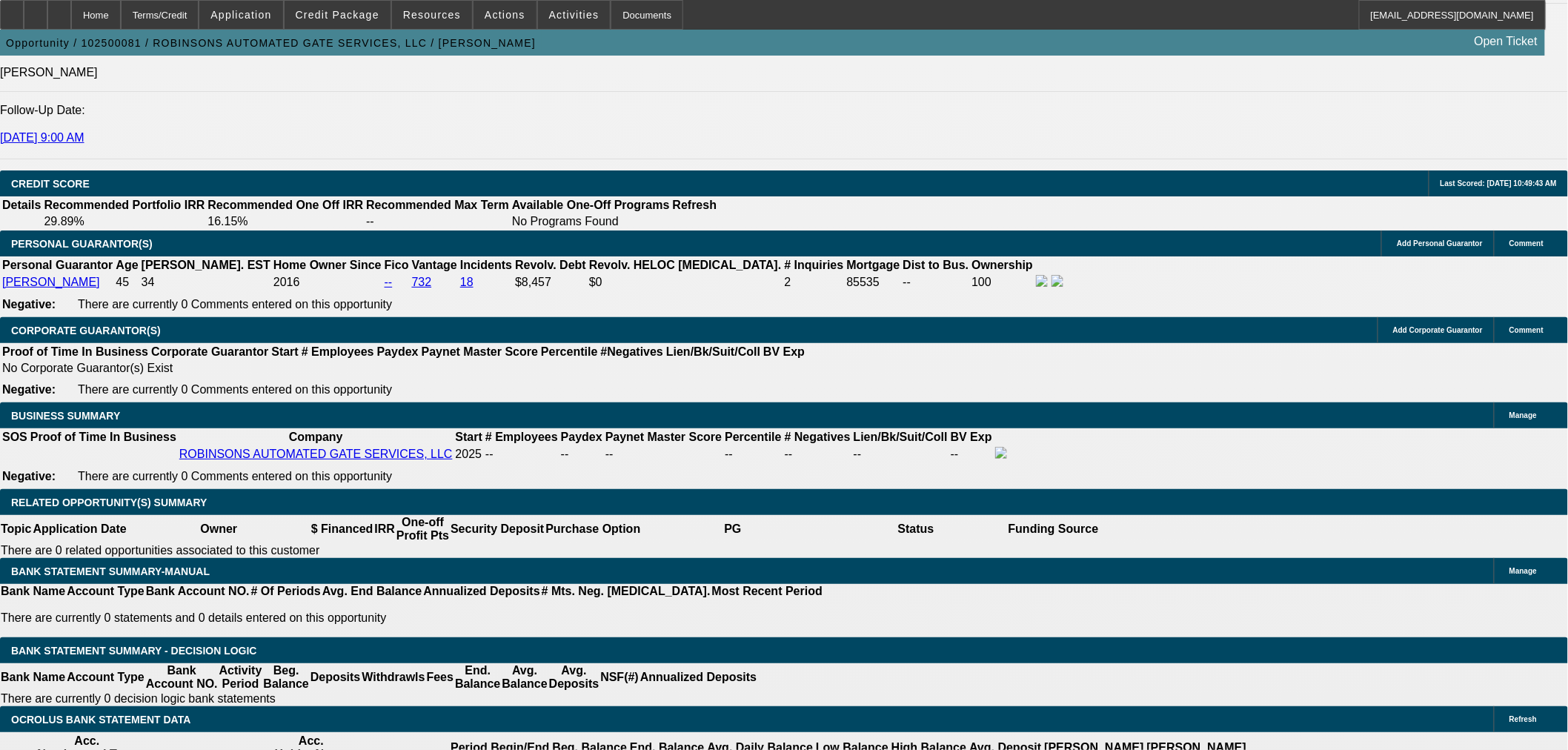
type input "44"
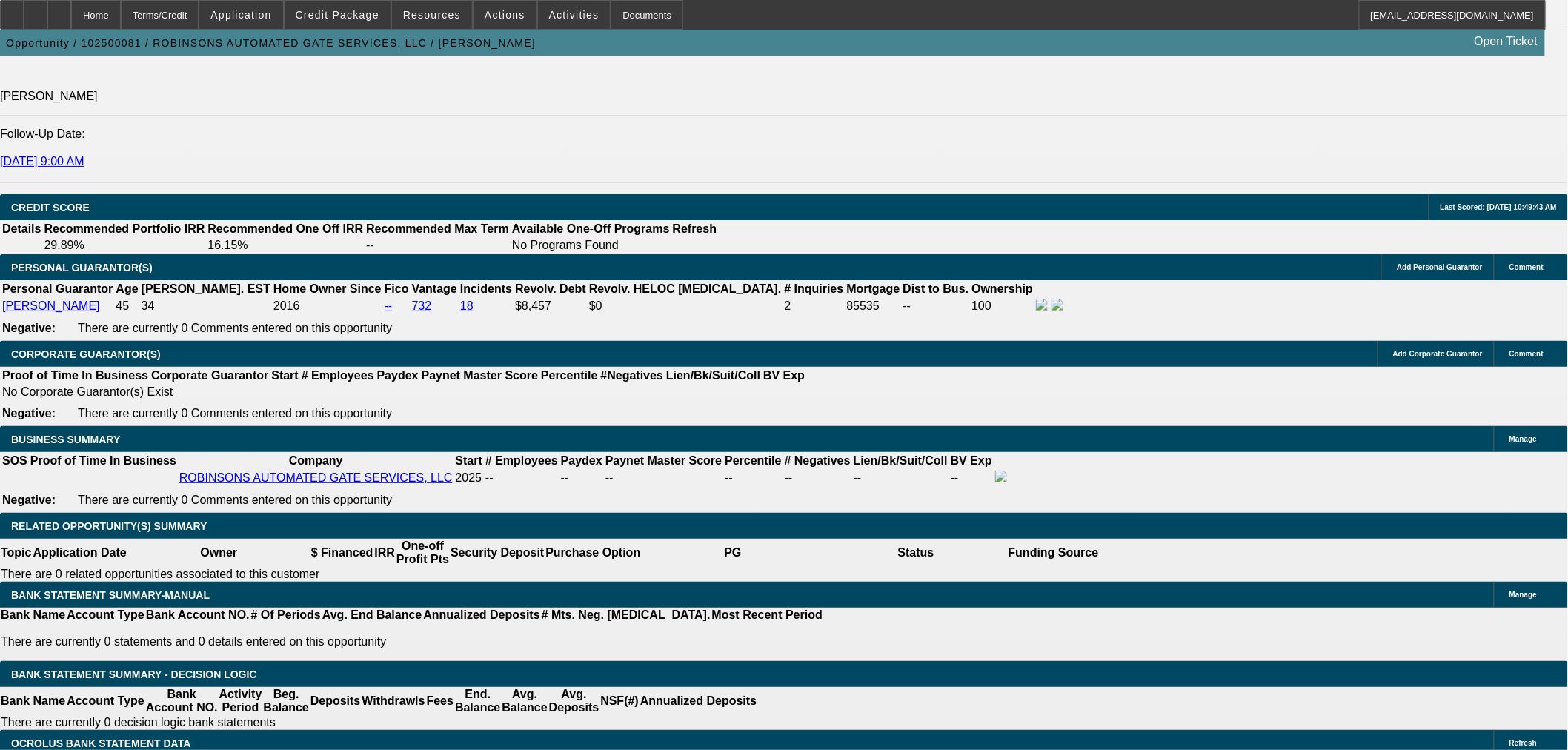
scroll to position [2332, 0]
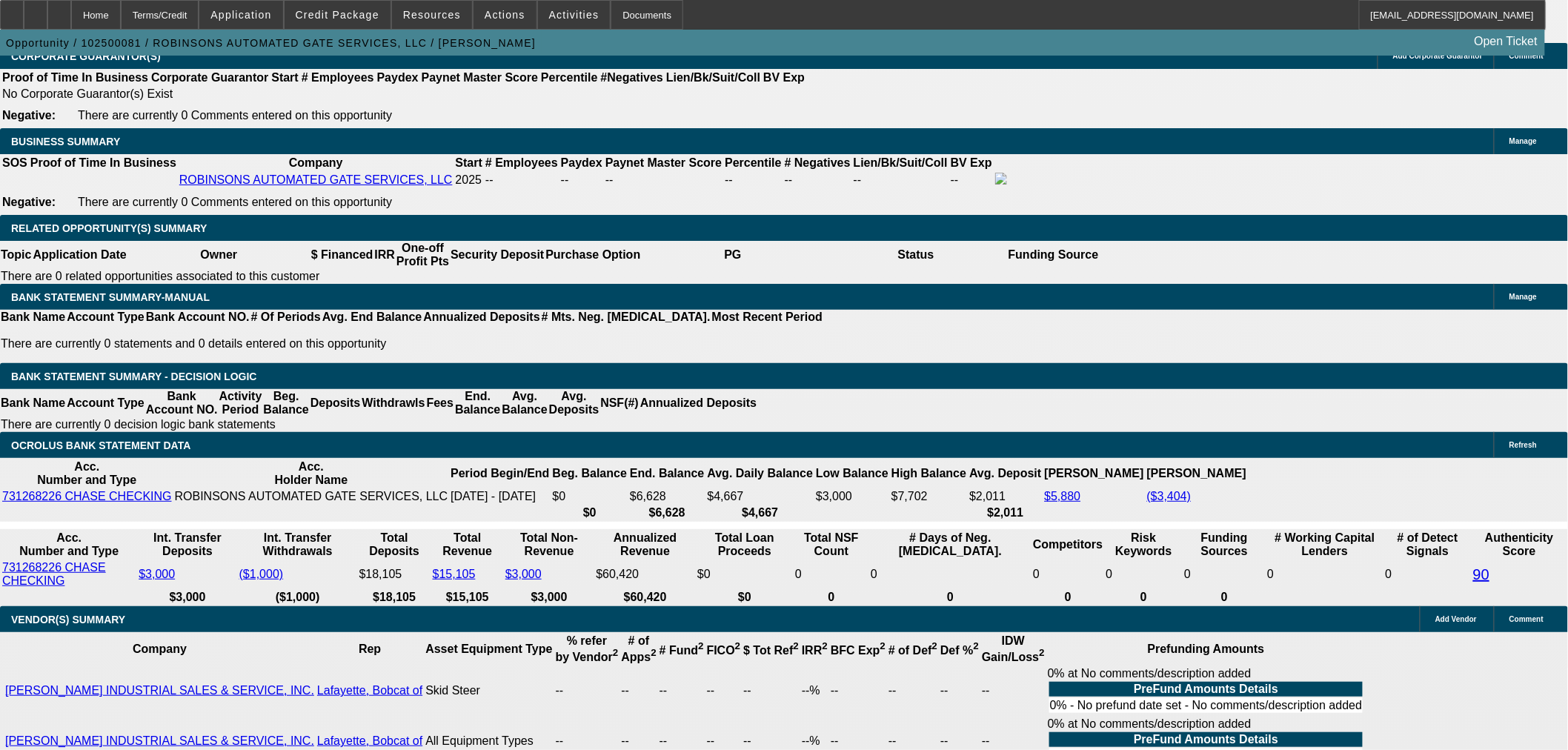
type input "2"
type input "$518.98"
type input "$259.49"
type input "27"
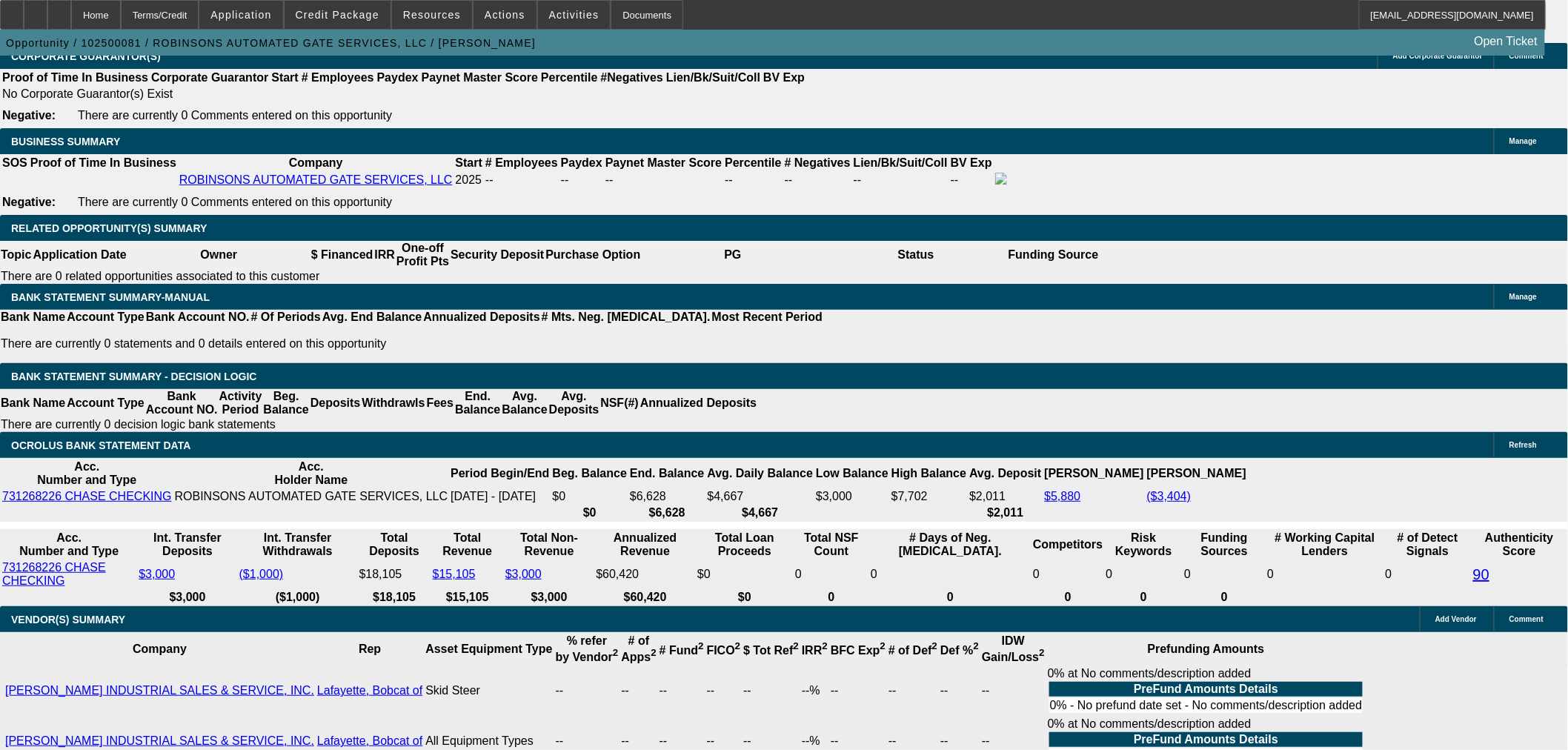
type input "$792.86"
type input "$396.43"
type input "27"
drag, startPoint x: 259, startPoint y: 233, endPoint x: 459, endPoint y: 217, distance: 200.6
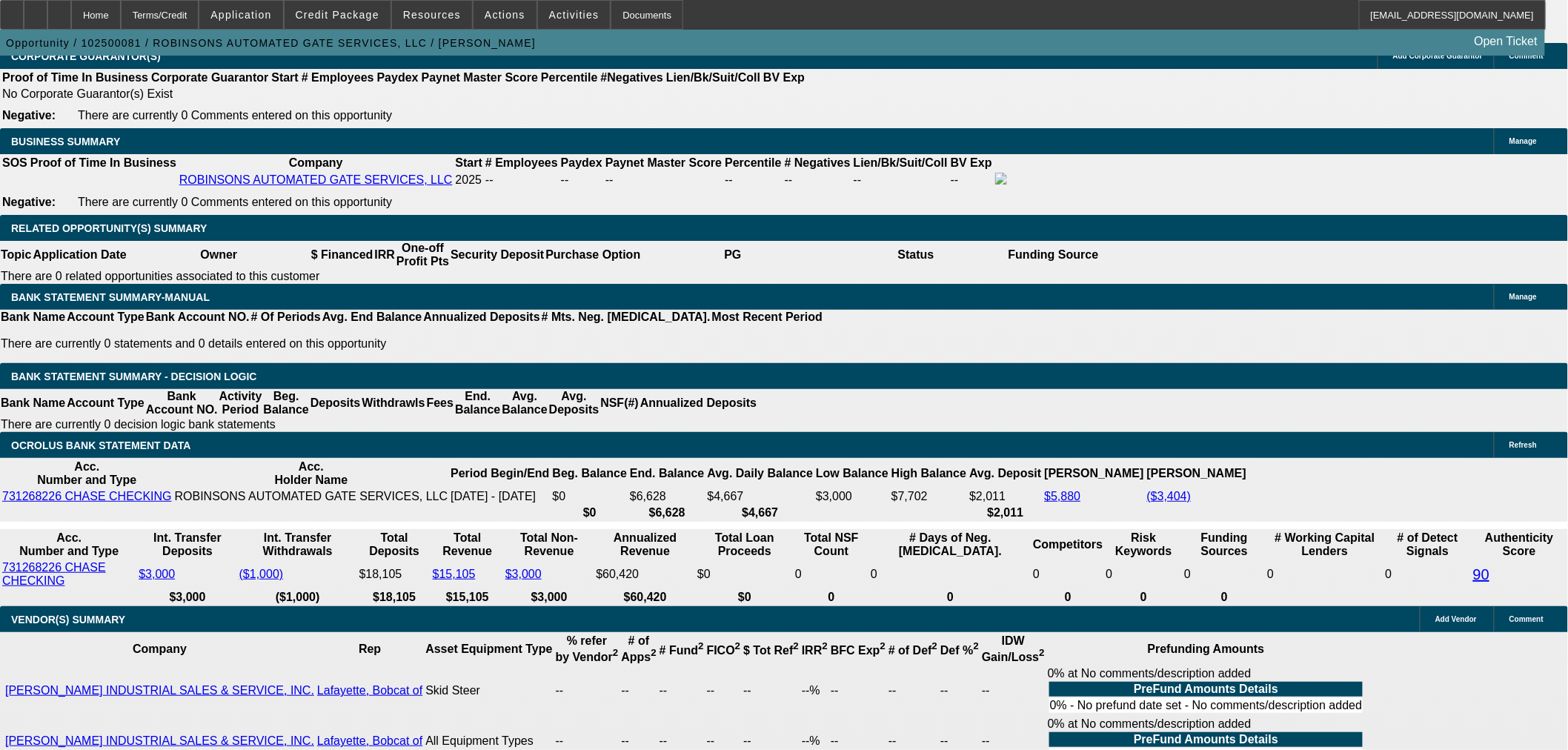
type input "4"
type input "$8.00"
type input "400"
type input "$800.00"
type input "27.6"
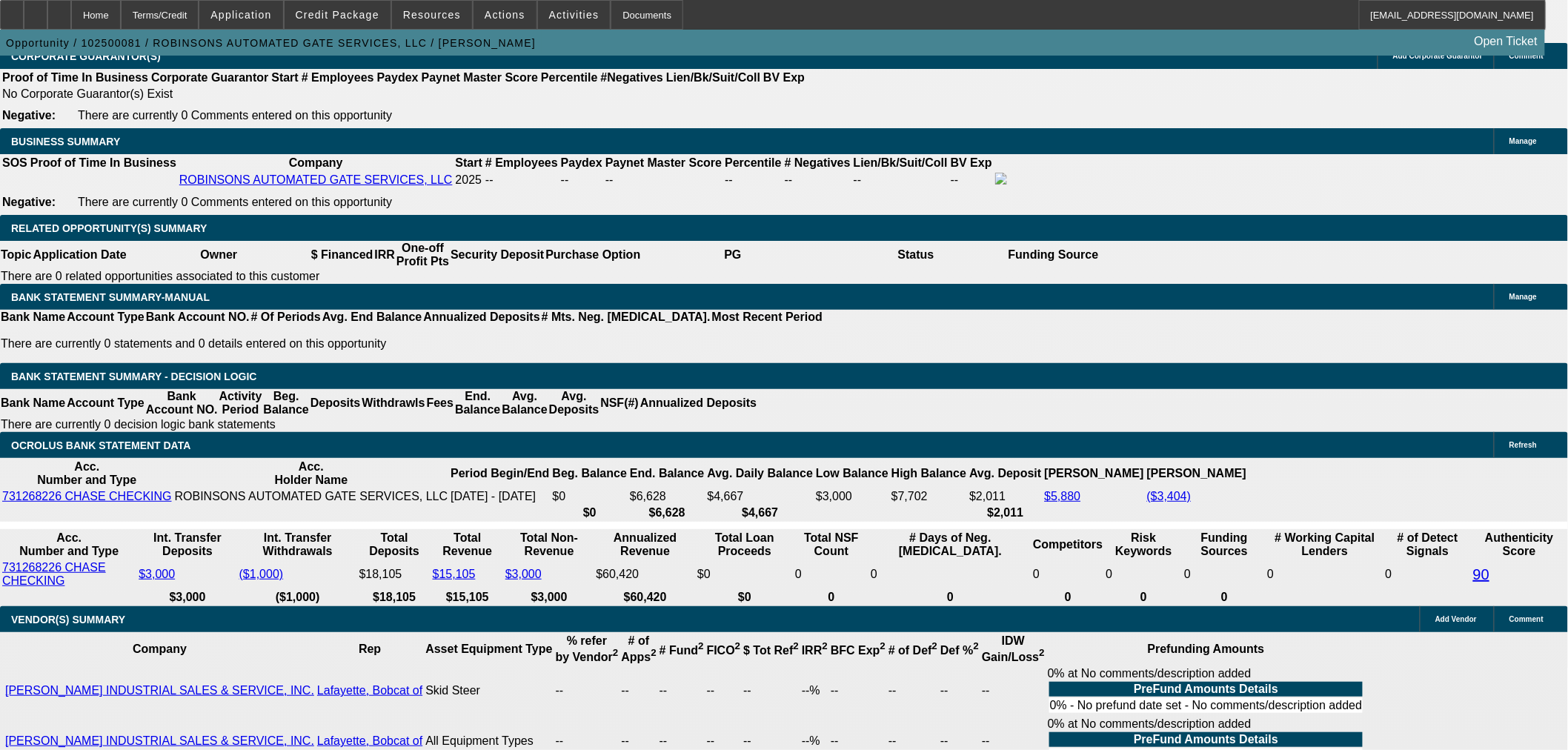
type input "$400.00"
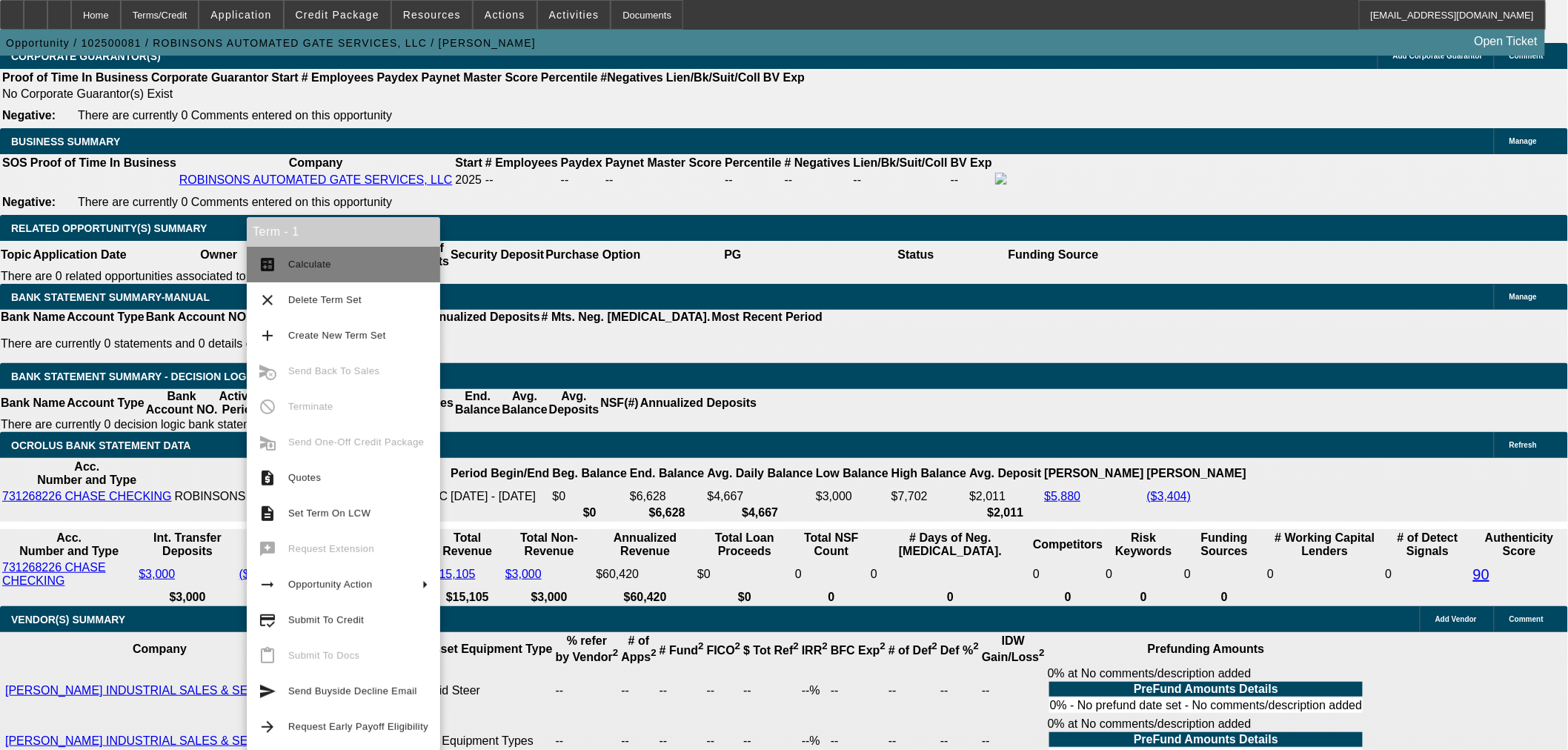
click at [317, 265] on span "Calculate" at bounding box center [309, 264] width 43 height 11
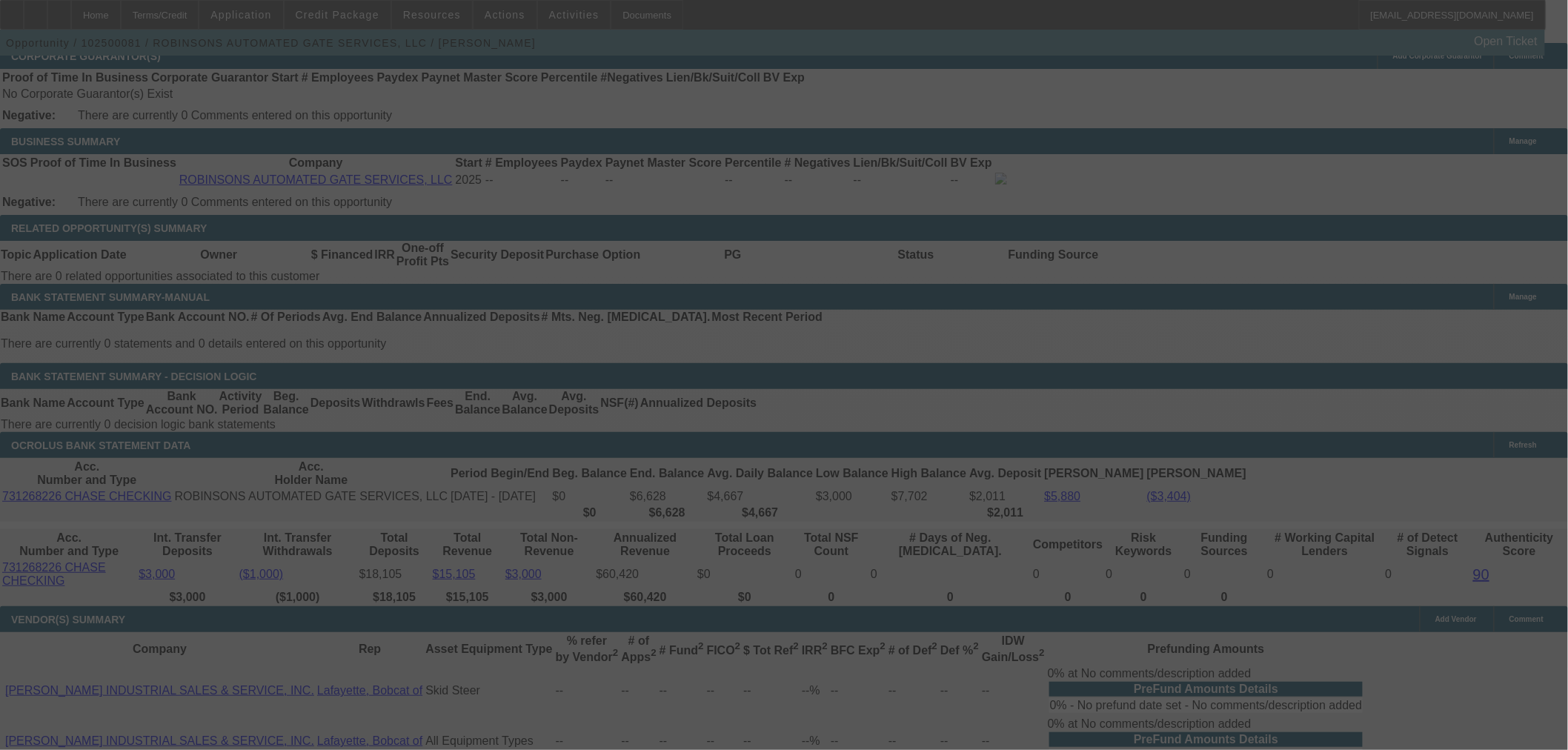
select select "0"
select select "2"
select select "0"
select select "6"
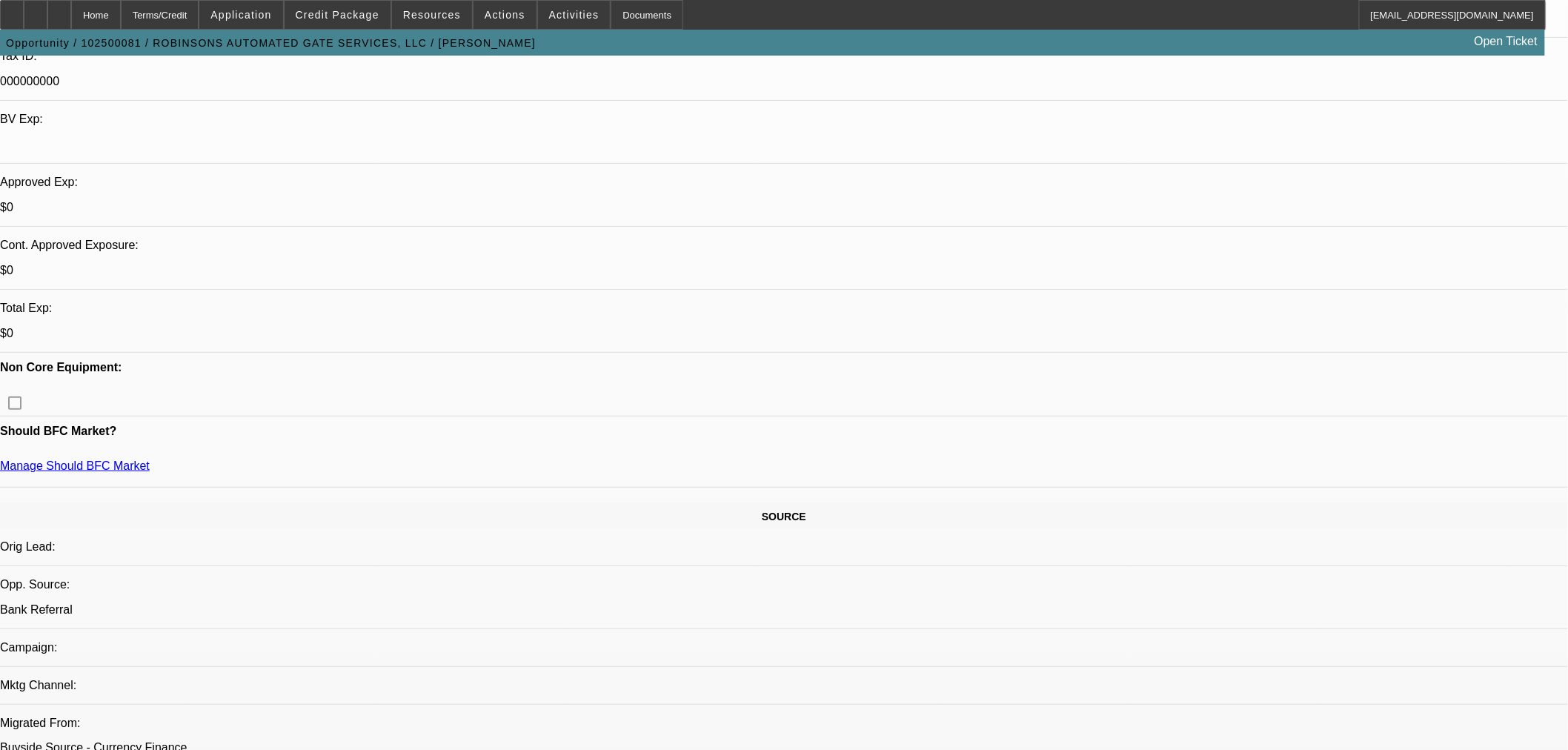
scroll to position [274, 0]
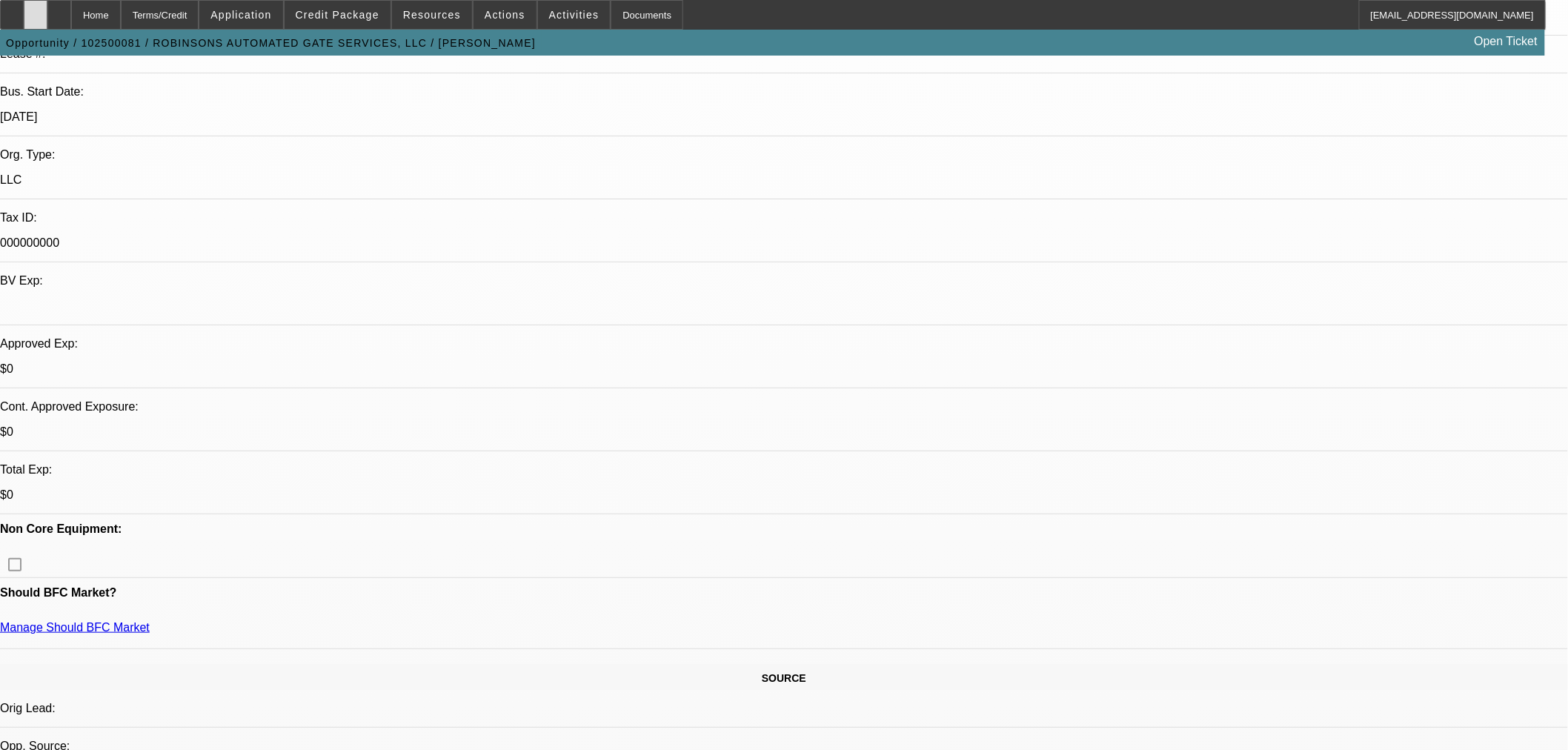
click at [36, 10] on icon at bounding box center [36, 10] width 0 height 0
drag, startPoint x: 1252, startPoint y: 573, endPoint x: 1190, endPoint y: 521, distance: 80.9
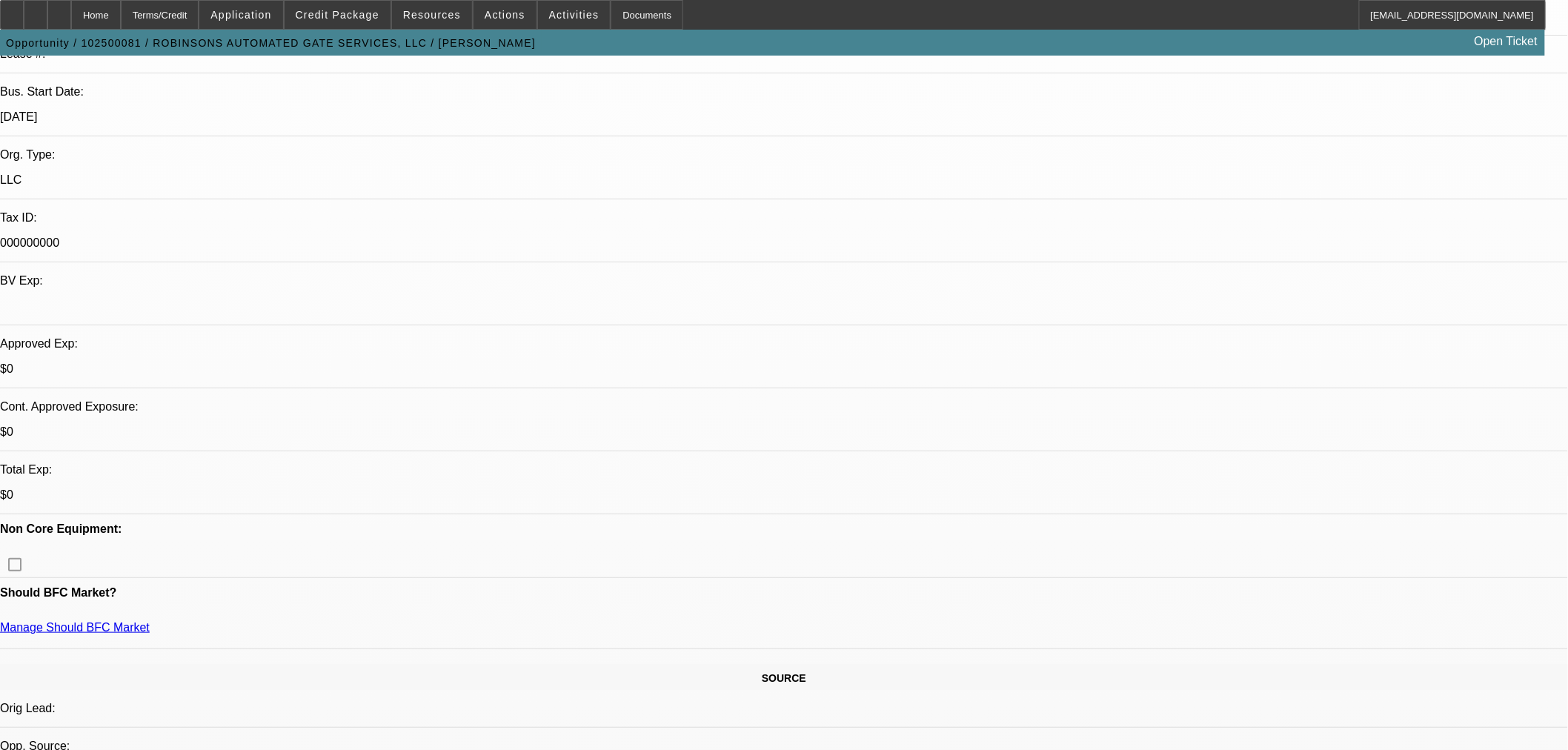
copy td "PG's business specializes in the installation of automatic gate systems. He req…"
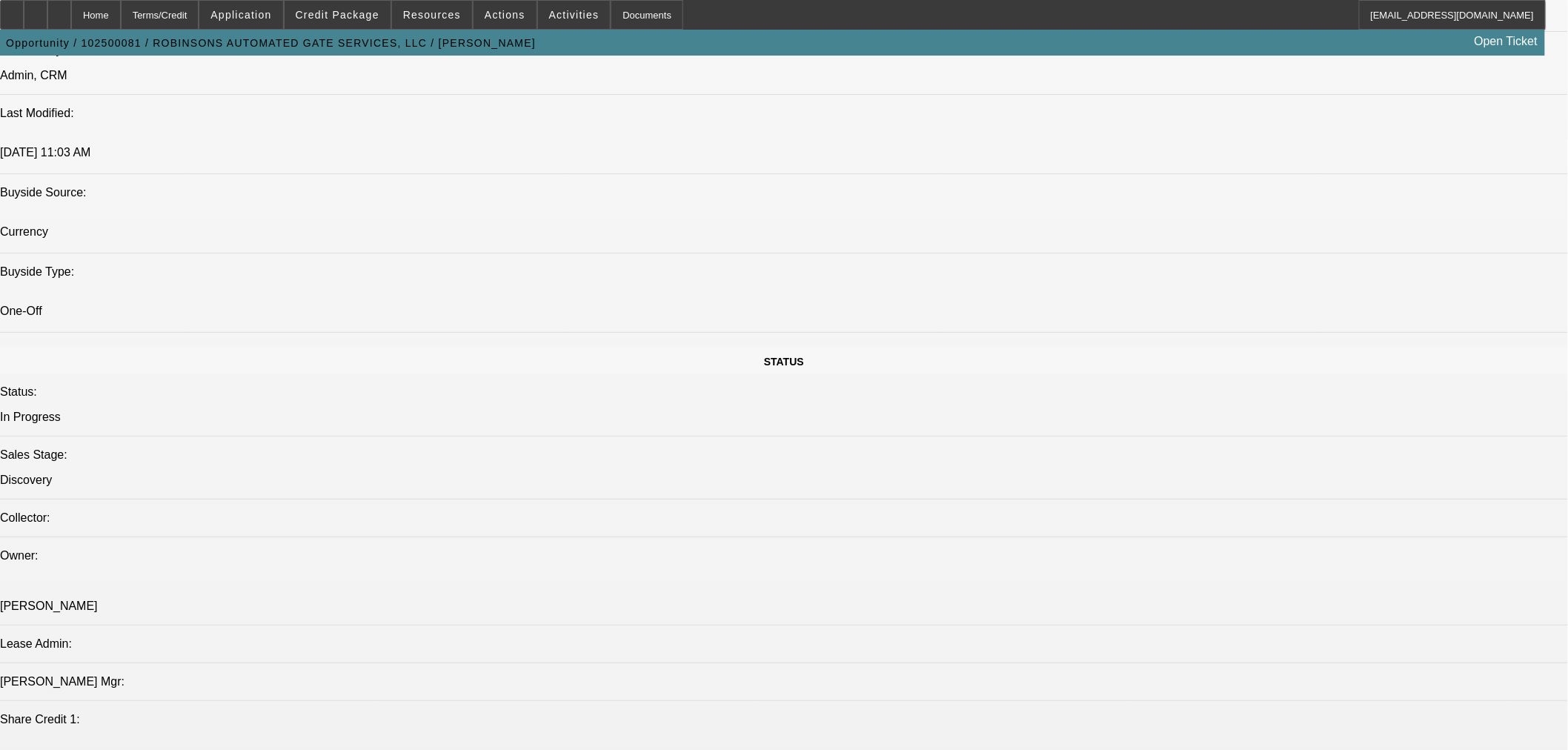
scroll to position [1509, 0]
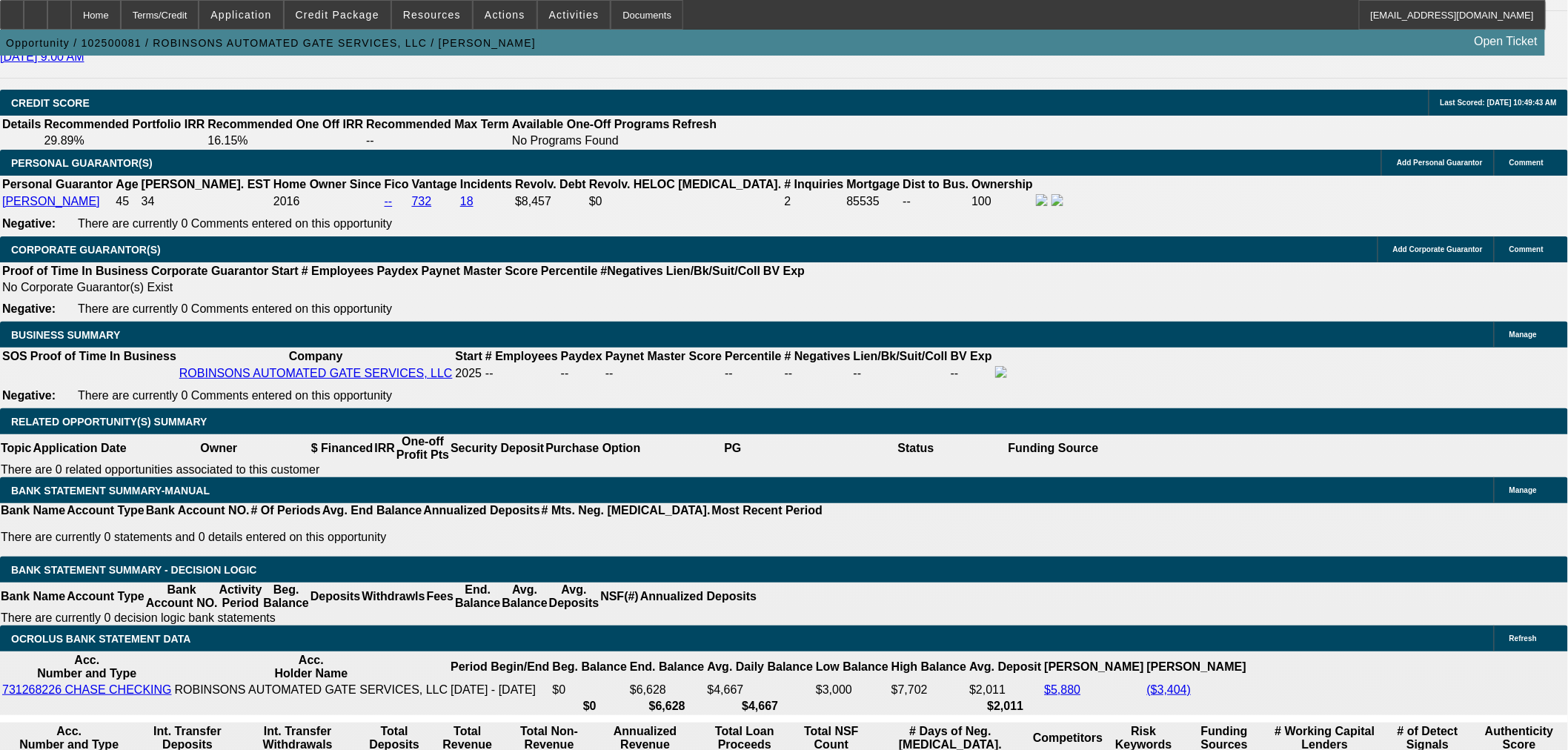
scroll to position [2196, 0]
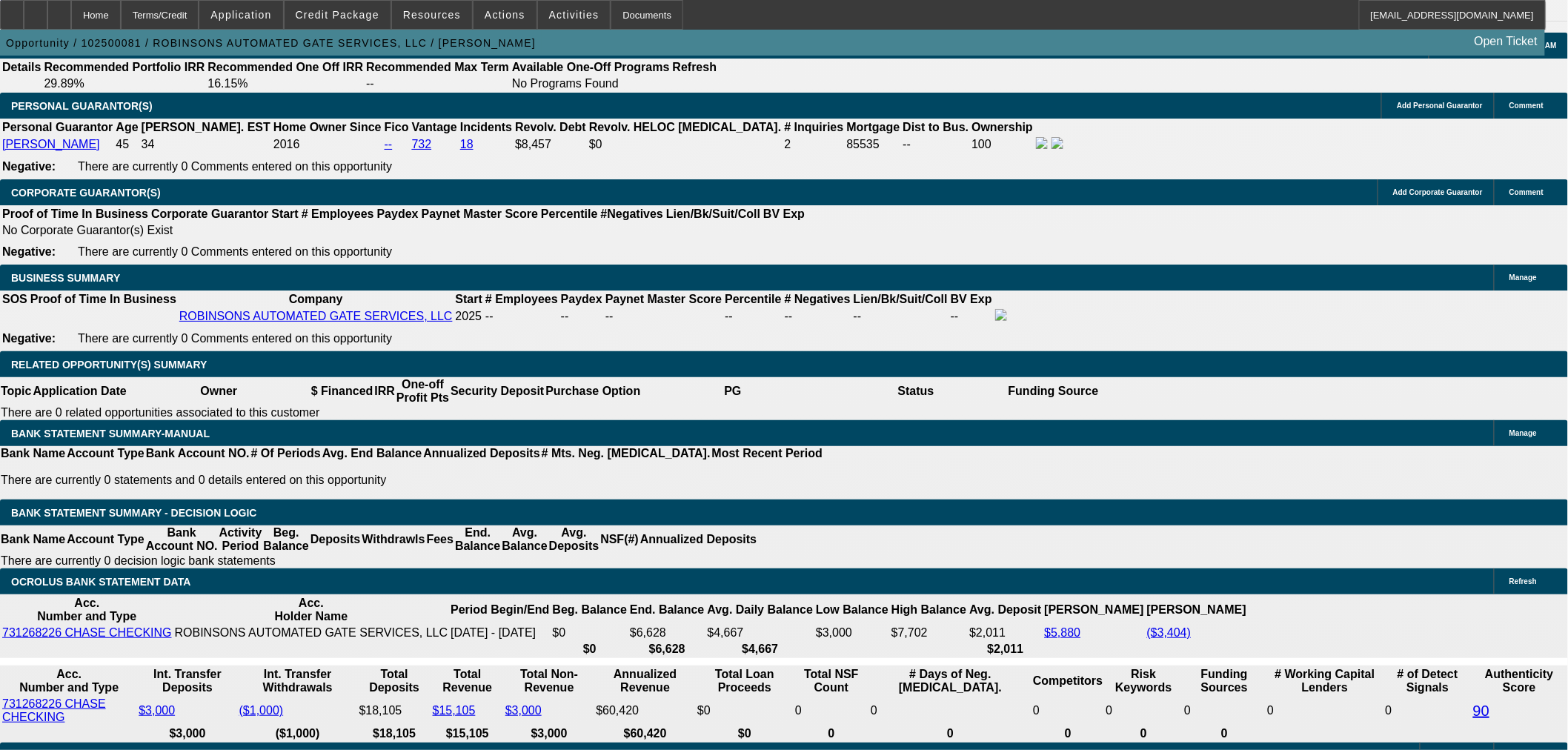
type input "$2,000.00"
type input "UNKNOWN"
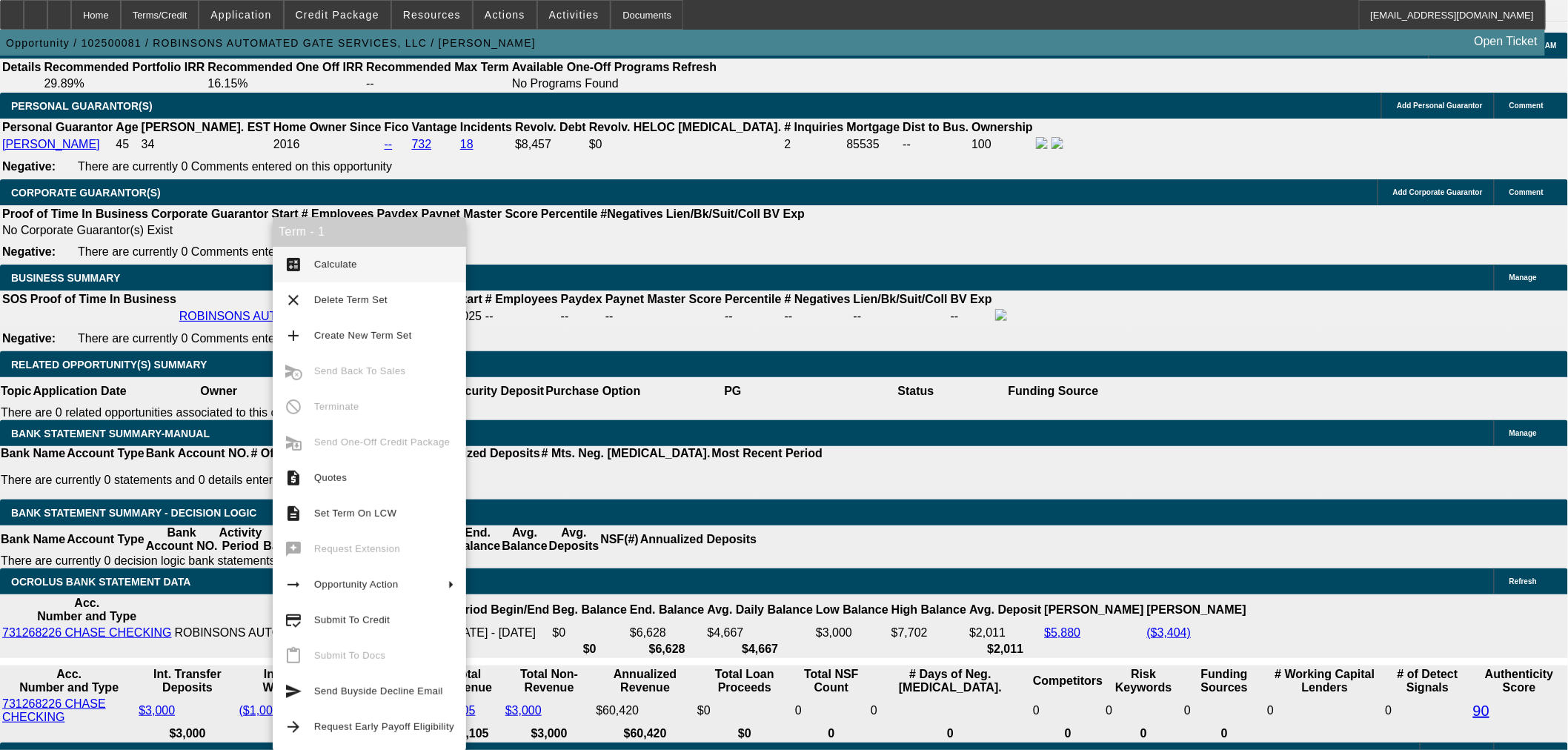
type input "$872.72"
type input "$436.36"
click at [338, 262] on span "Calculate" at bounding box center [335, 264] width 43 height 11
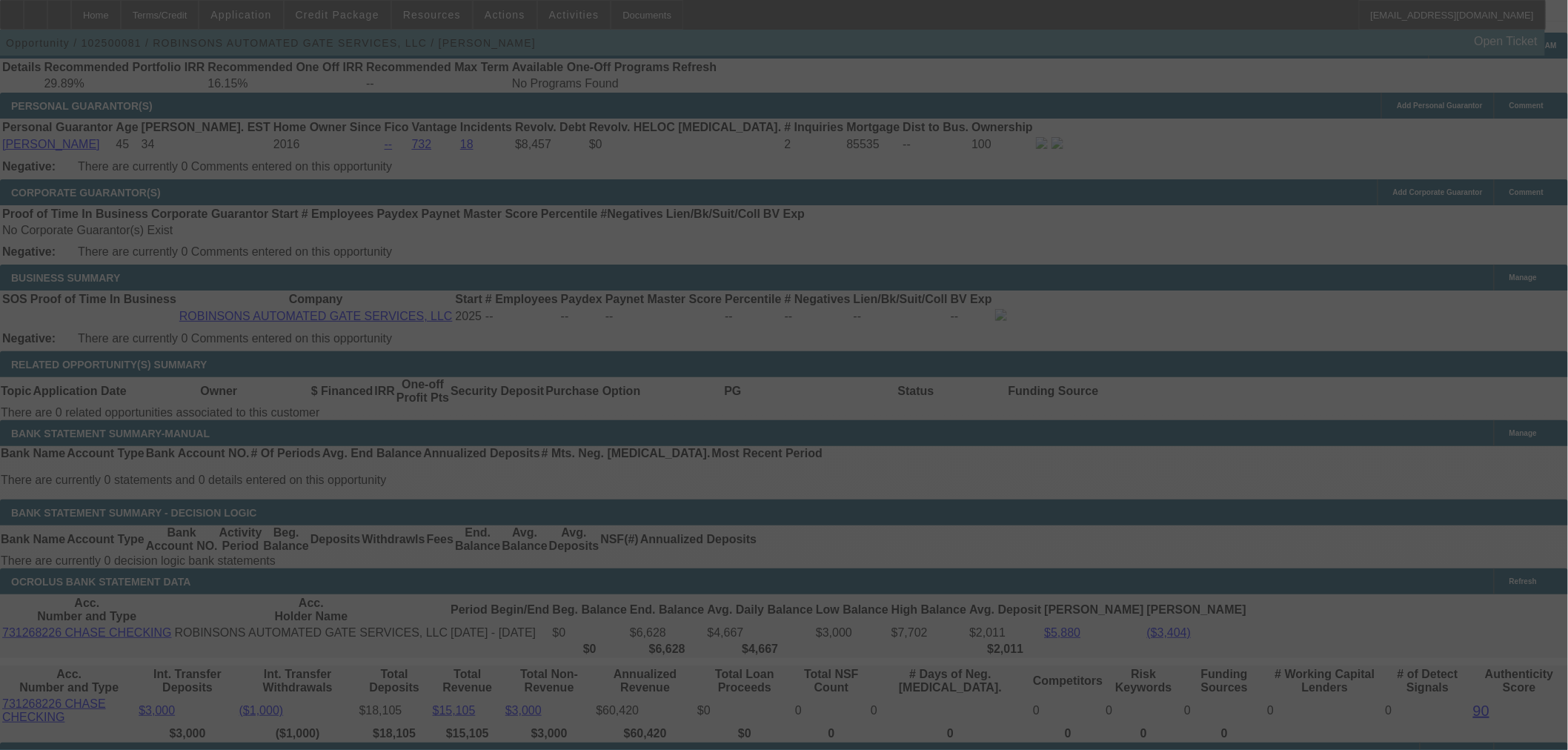
select select "0"
select select "2"
select select "0"
select select "6"
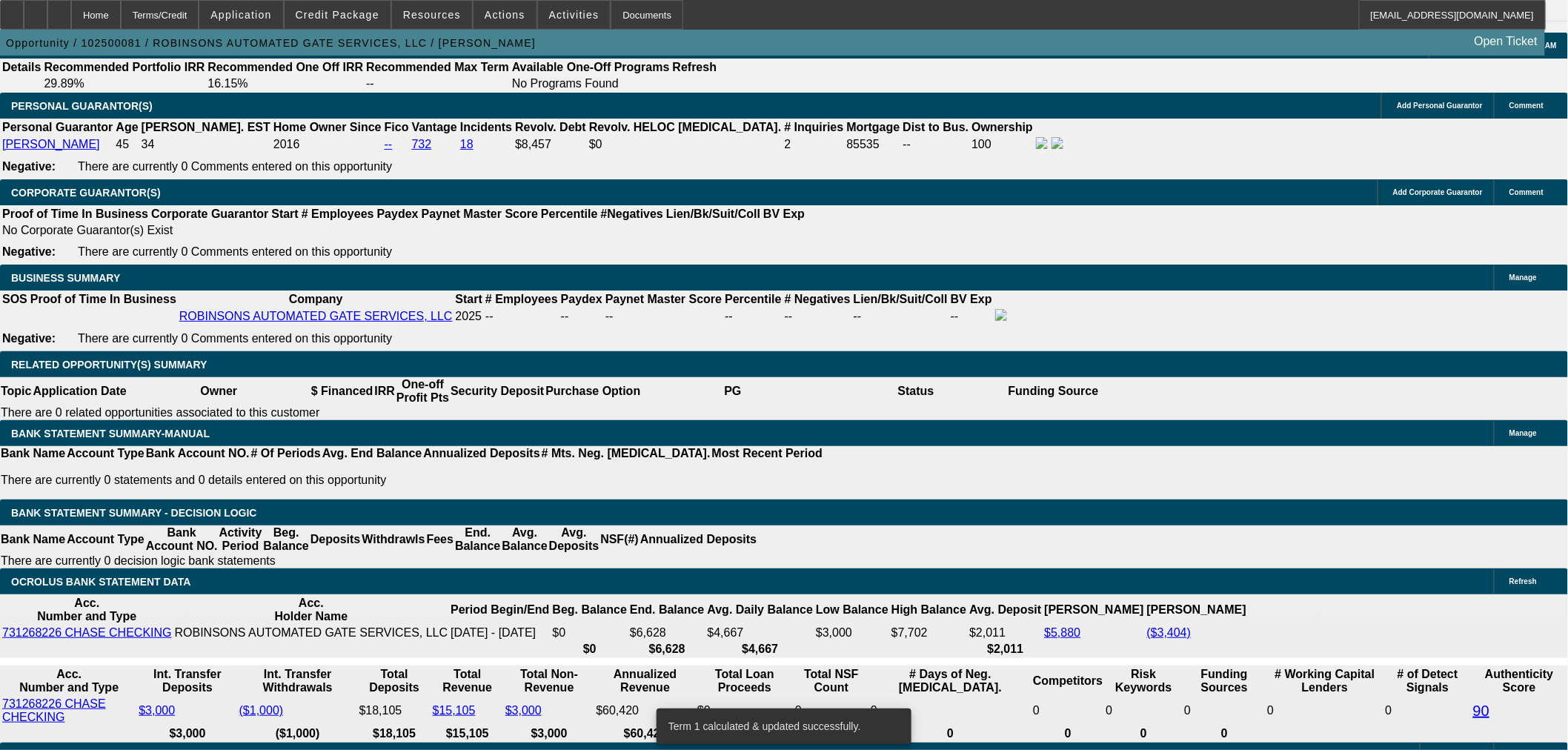
scroll to position [2179, 0]
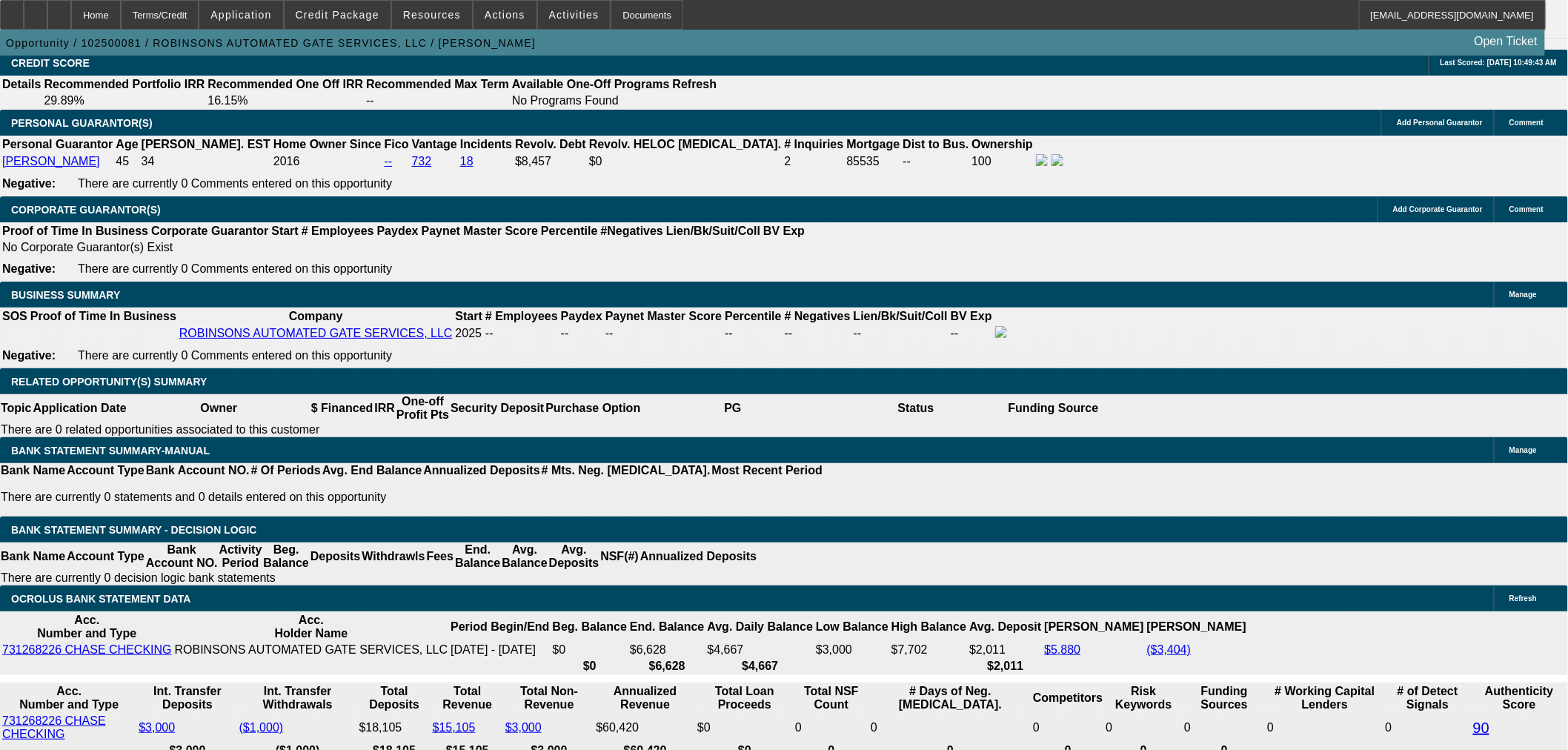
drag, startPoint x: 267, startPoint y: 390, endPoint x: 392, endPoint y: 393, distance: 125.0
type input "435"
type input "$870.00"
type input "UNKNOWN"
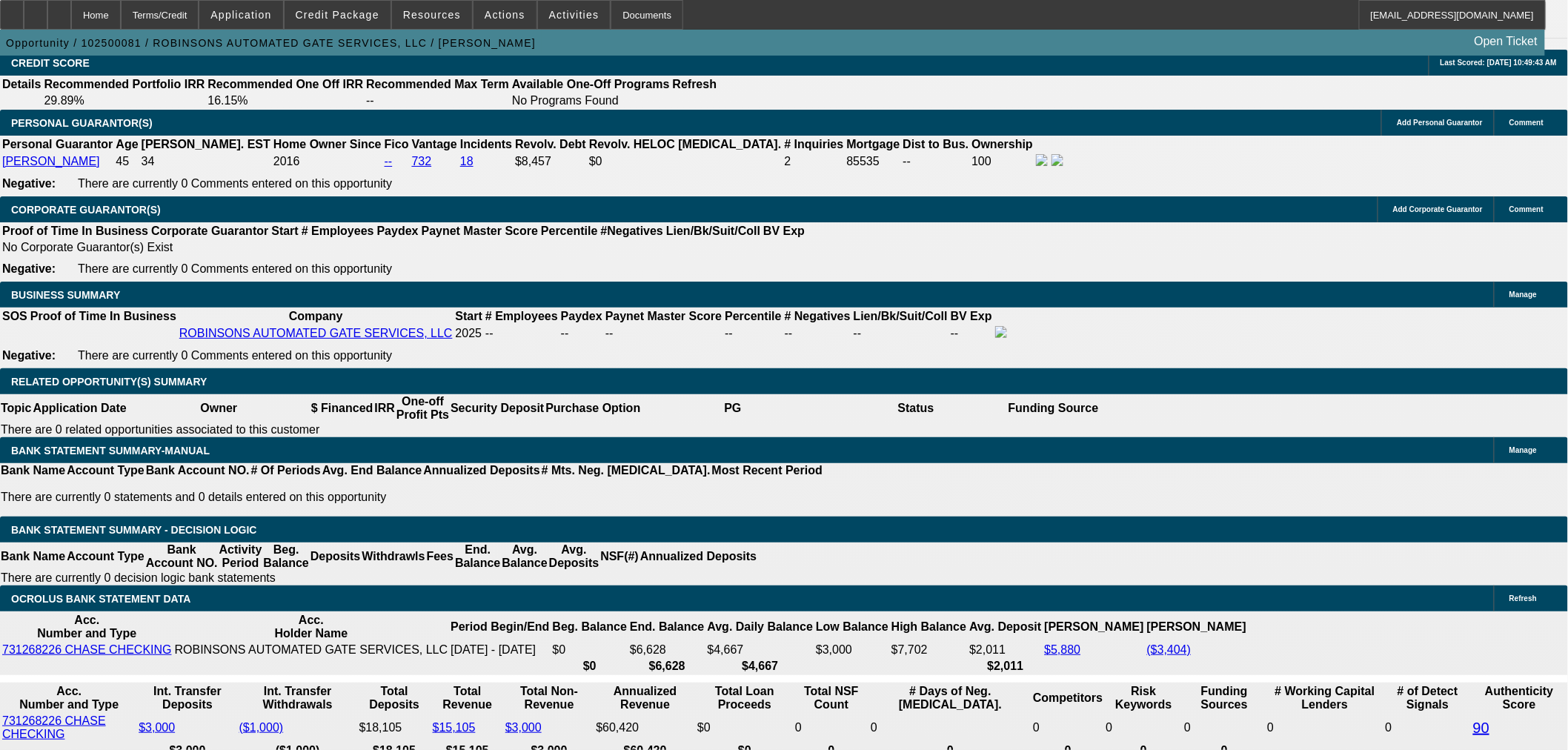
type input "27.4"
type input "$435.00"
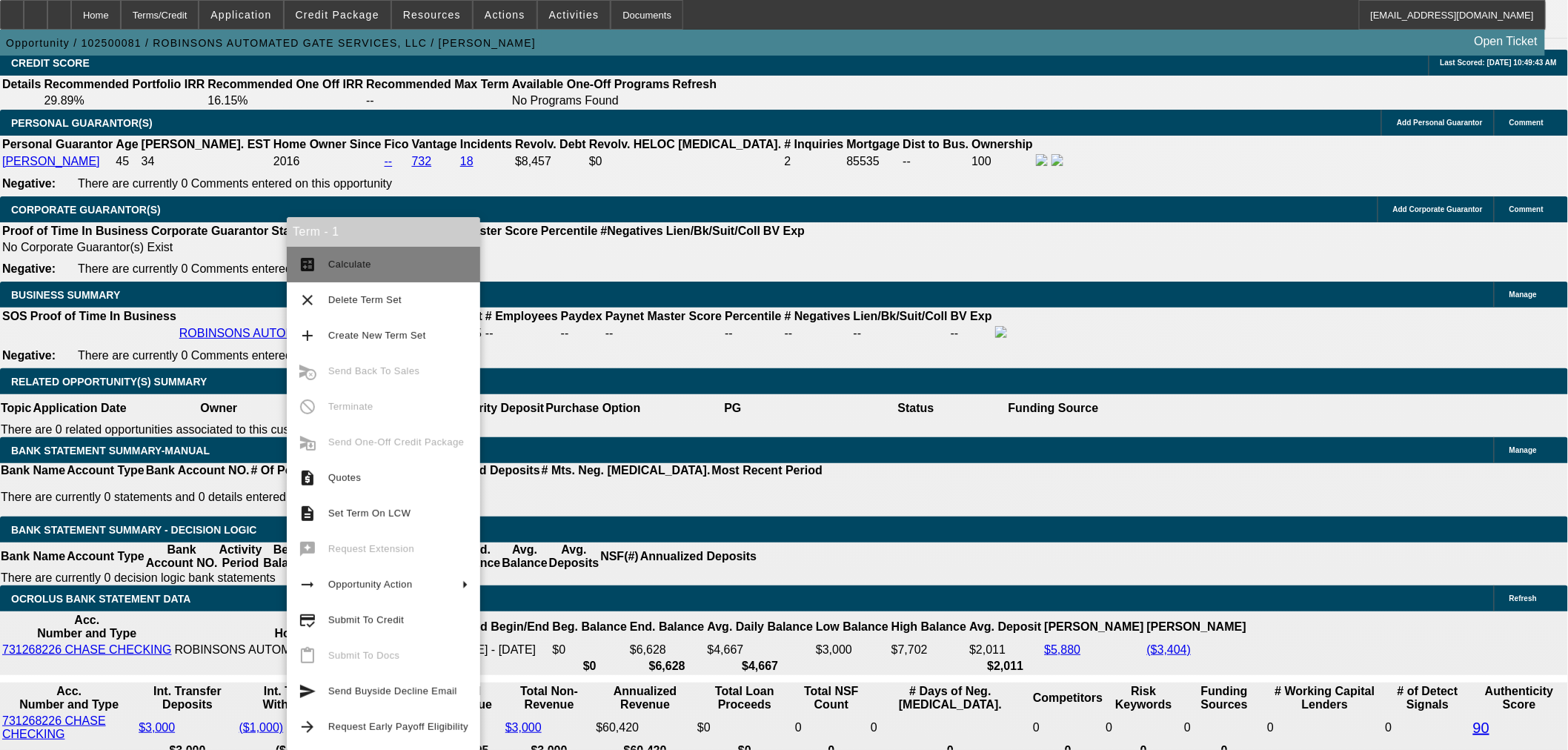
click at [322, 270] on button "calculate Calculate" at bounding box center [383, 265] width 194 height 36
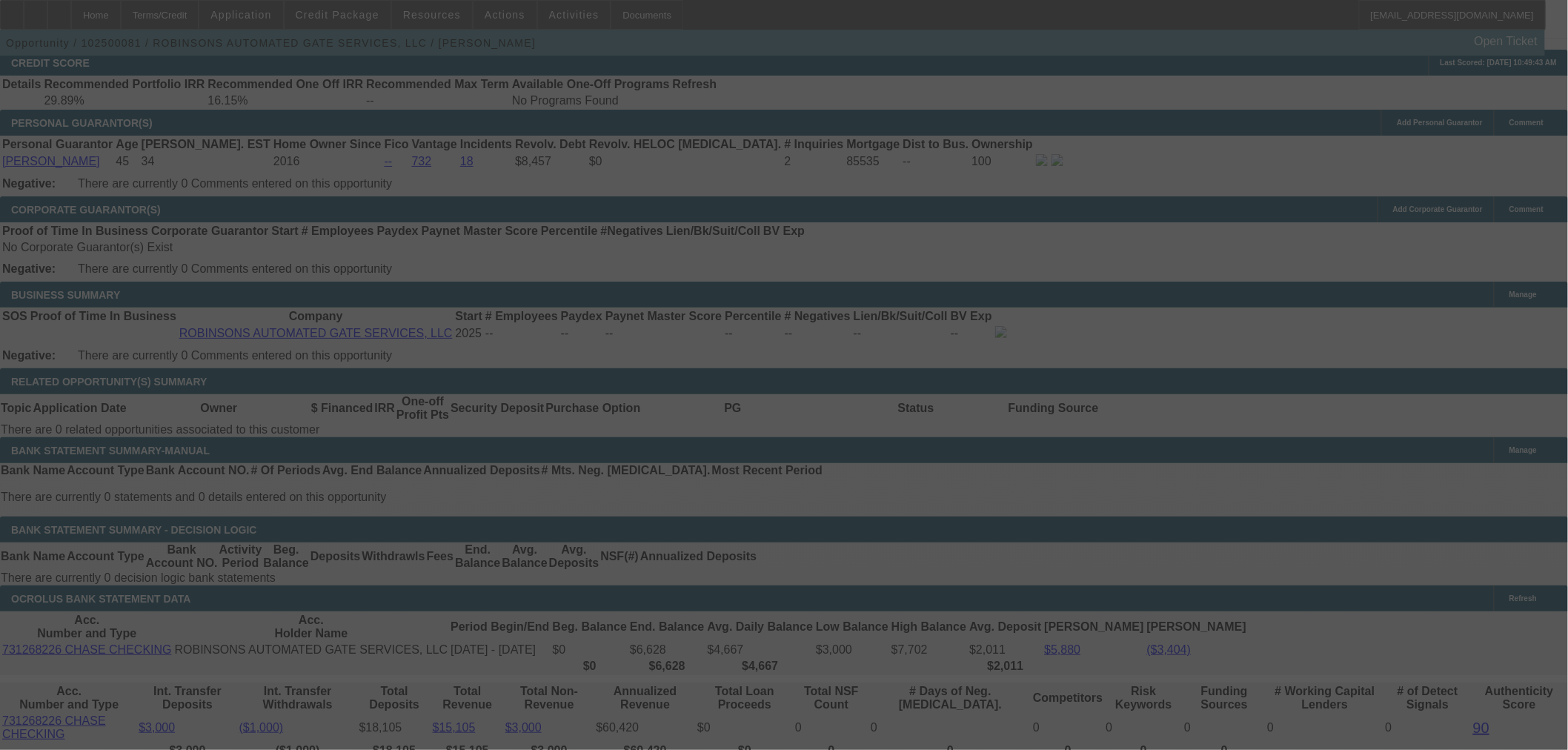
scroll to position [2161, 0]
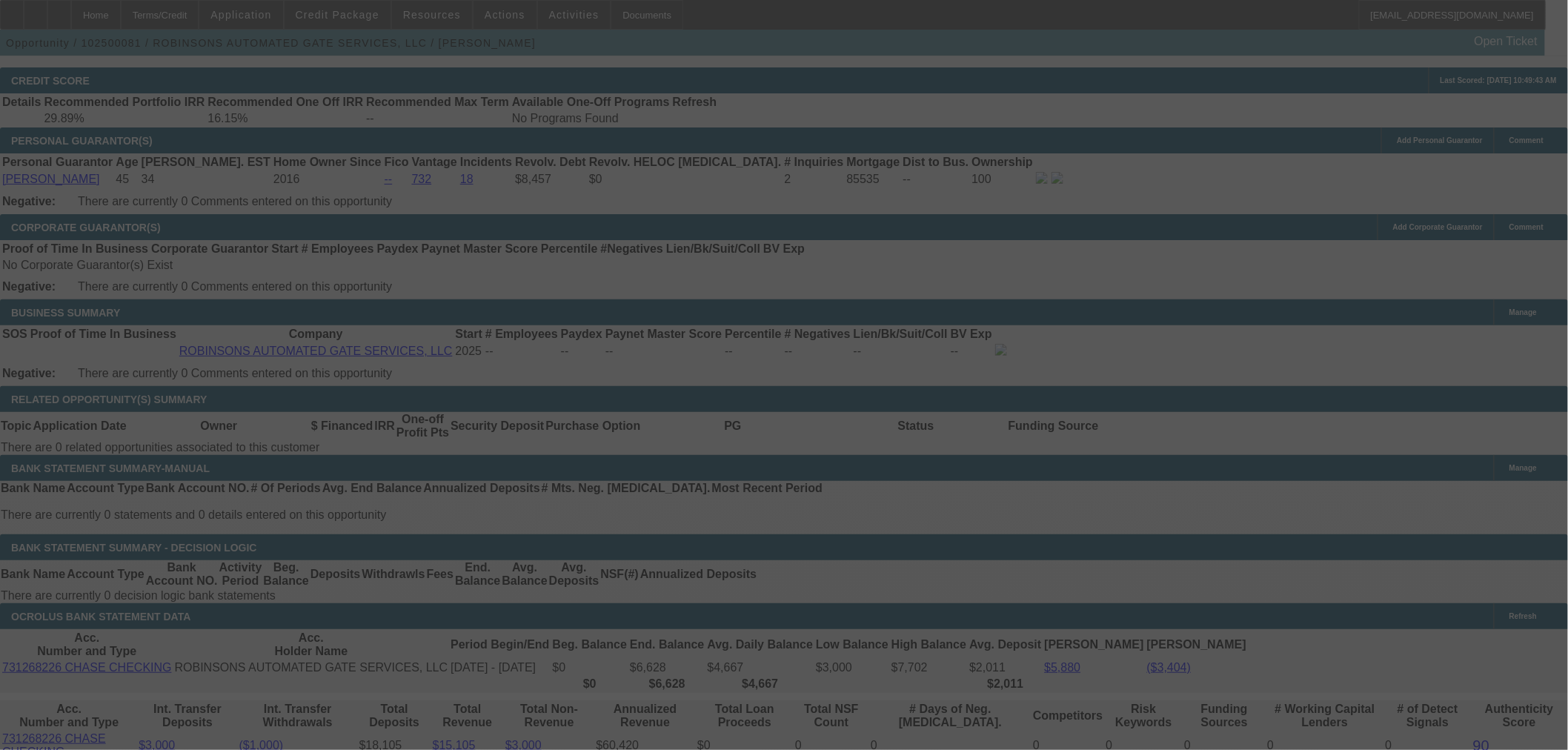
select select "0"
select select "2"
select select "0"
select select "6"
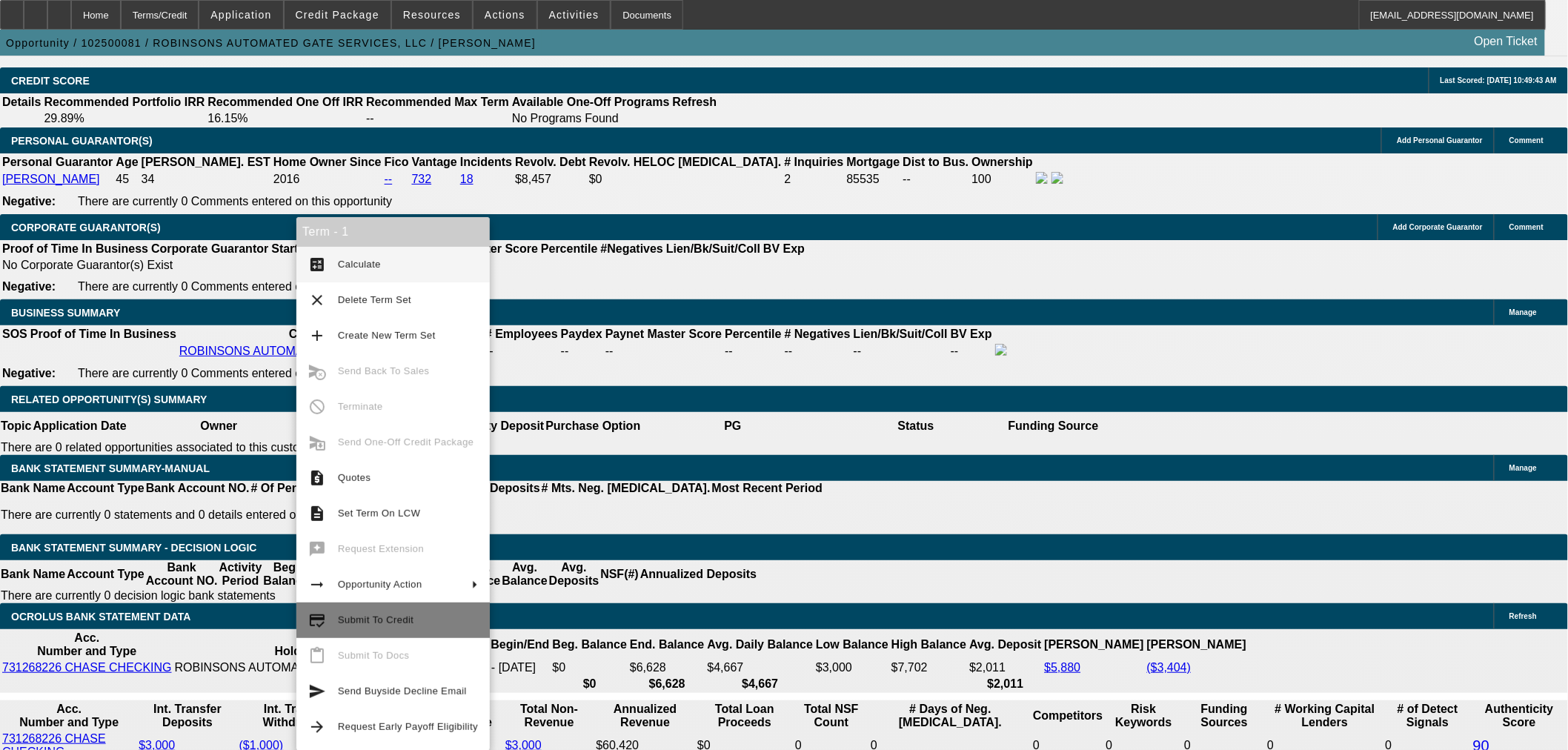
click at [400, 624] on span "Submit To Credit" at bounding box center [376, 619] width 75 height 11
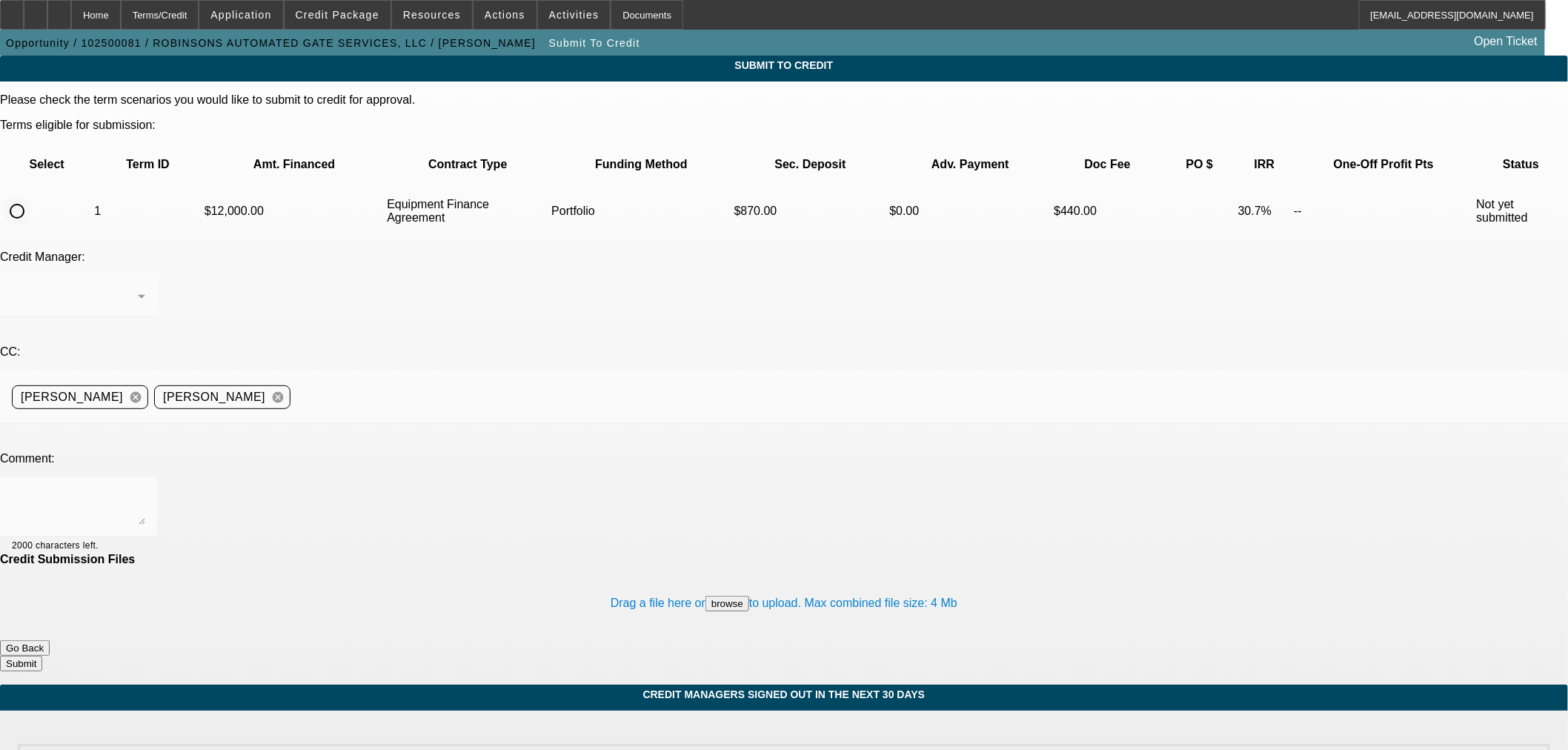
click at [32, 196] on input "radio" at bounding box center [18, 211] width 30 height 30
radio input "true"
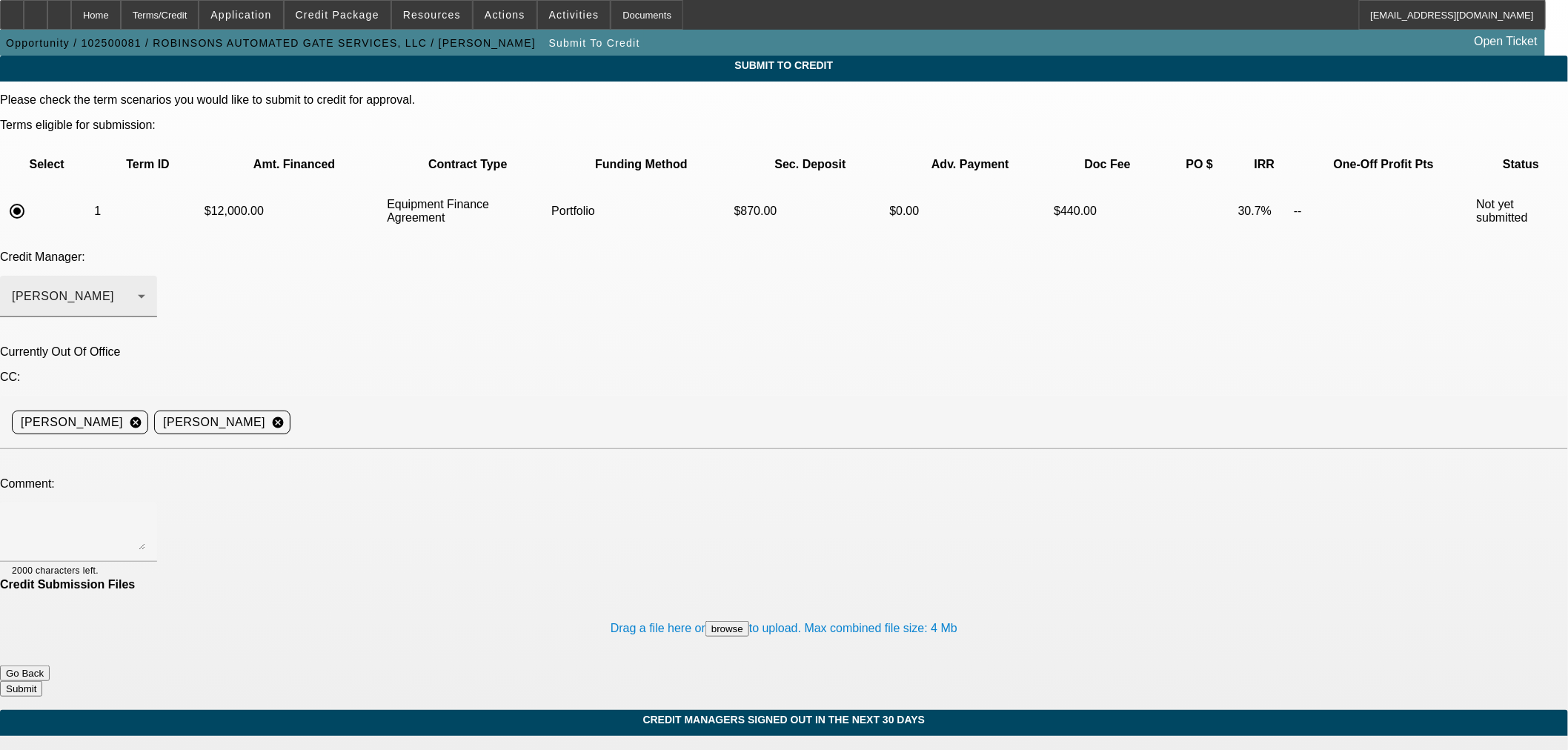
click at [145, 276] on div "Arida, George" at bounding box center [79, 296] width 133 height 41
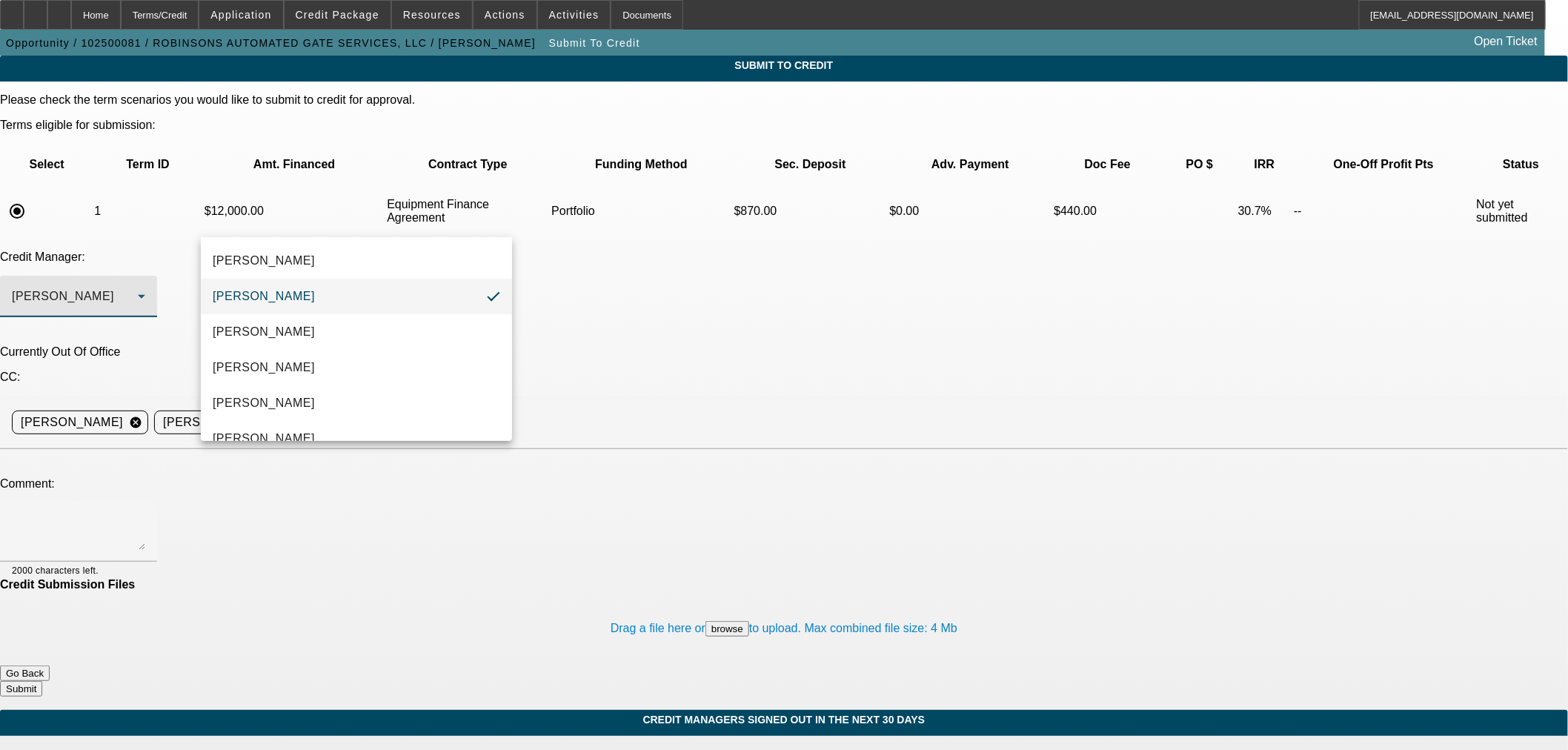
click at [314, 297] on mat-option "Arida, George" at bounding box center [356, 296] width 311 height 36
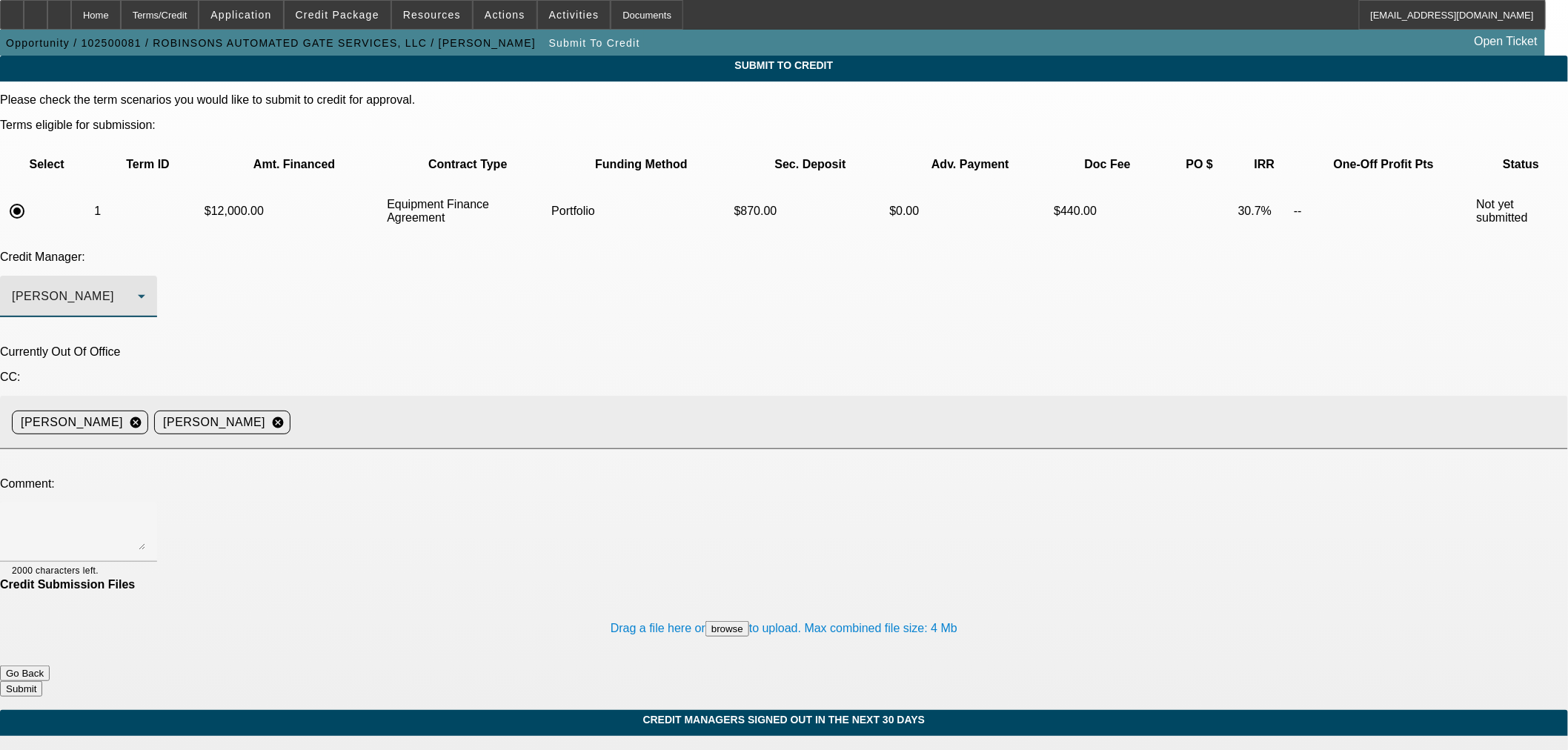
click at [640, 407] on input at bounding box center [922, 422] width 1254 height 30
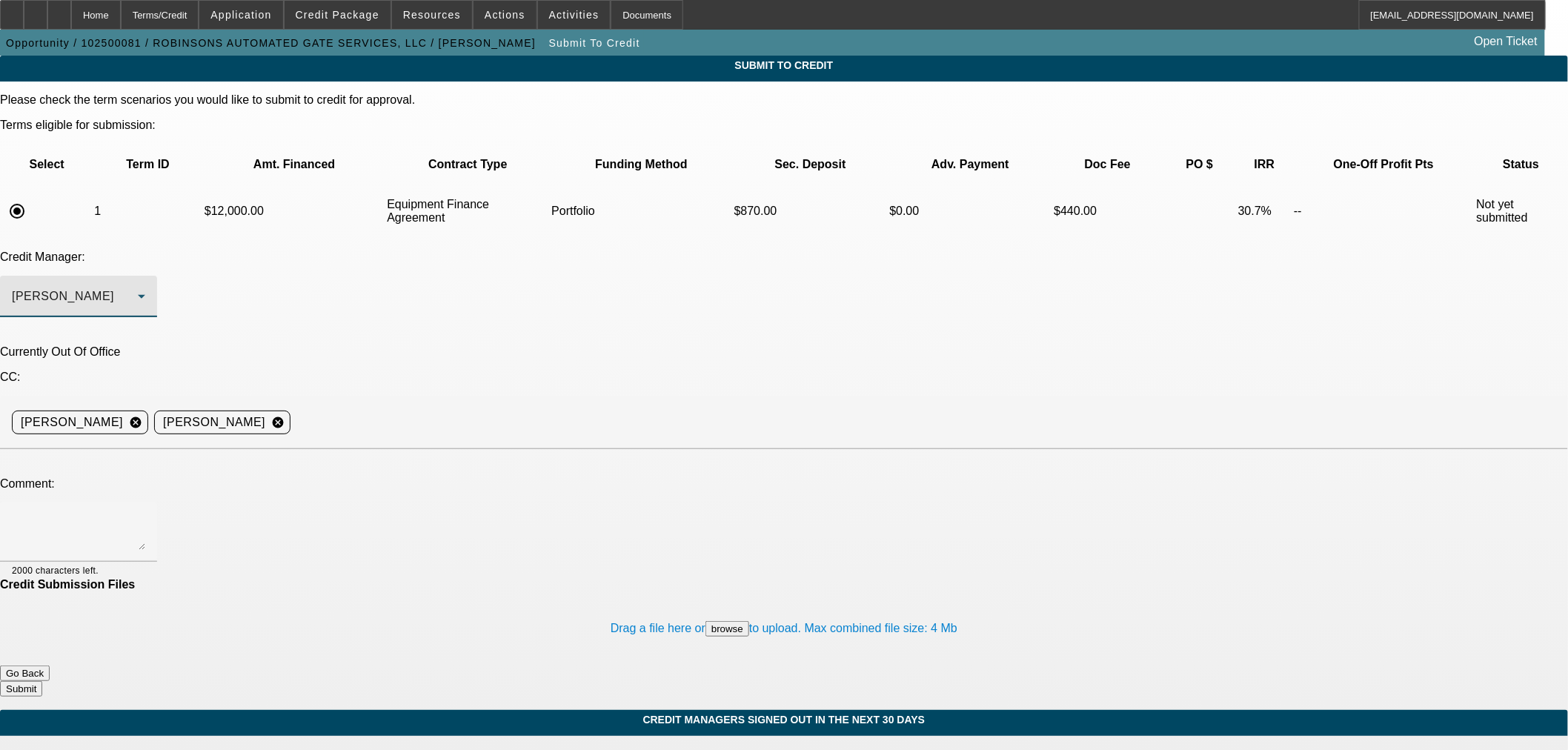
click at [138, 287] on div "Arida, George" at bounding box center [75, 296] width 126 height 18
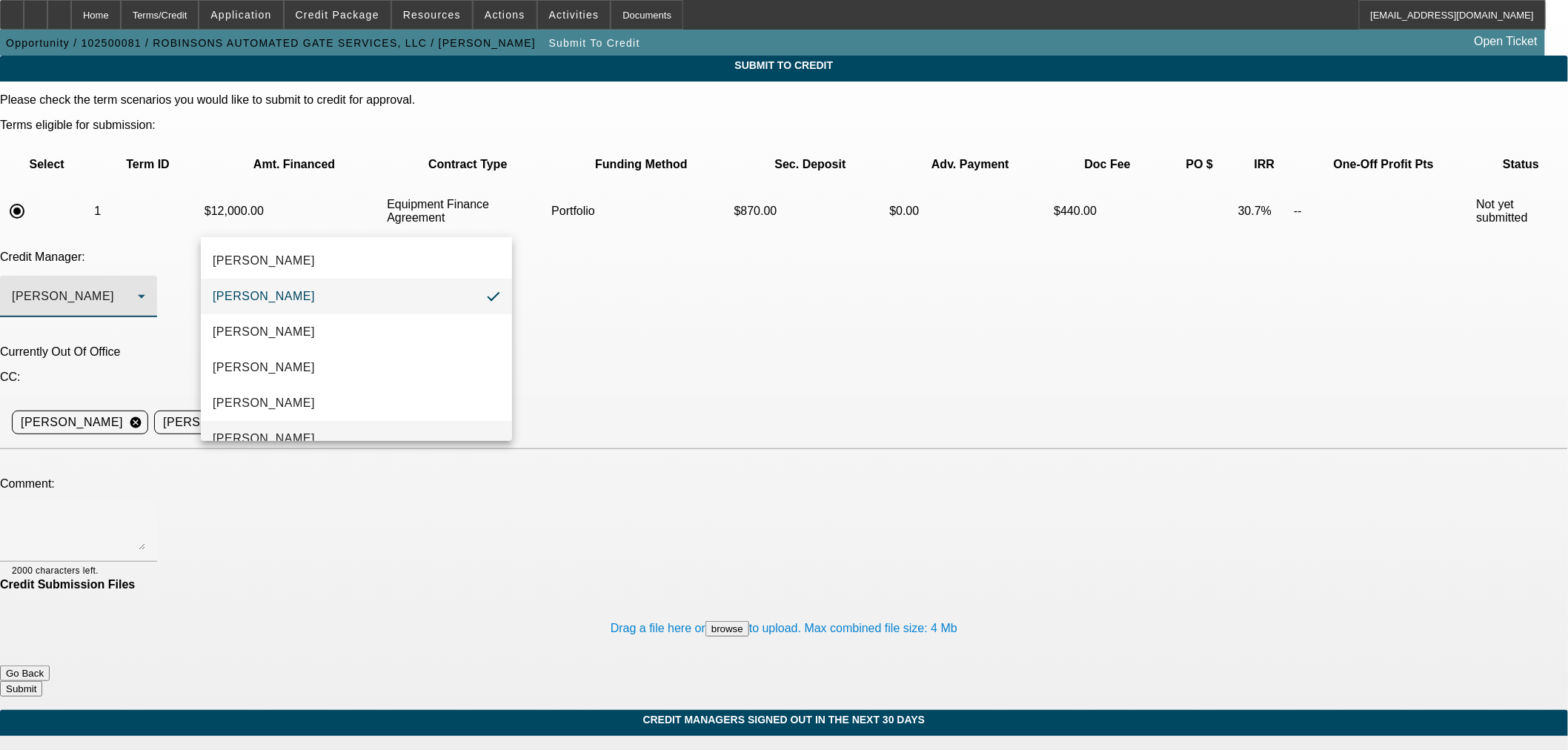
click at [335, 435] on mat-option "[PERSON_NAME]" at bounding box center [356, 438] width 311 height 36
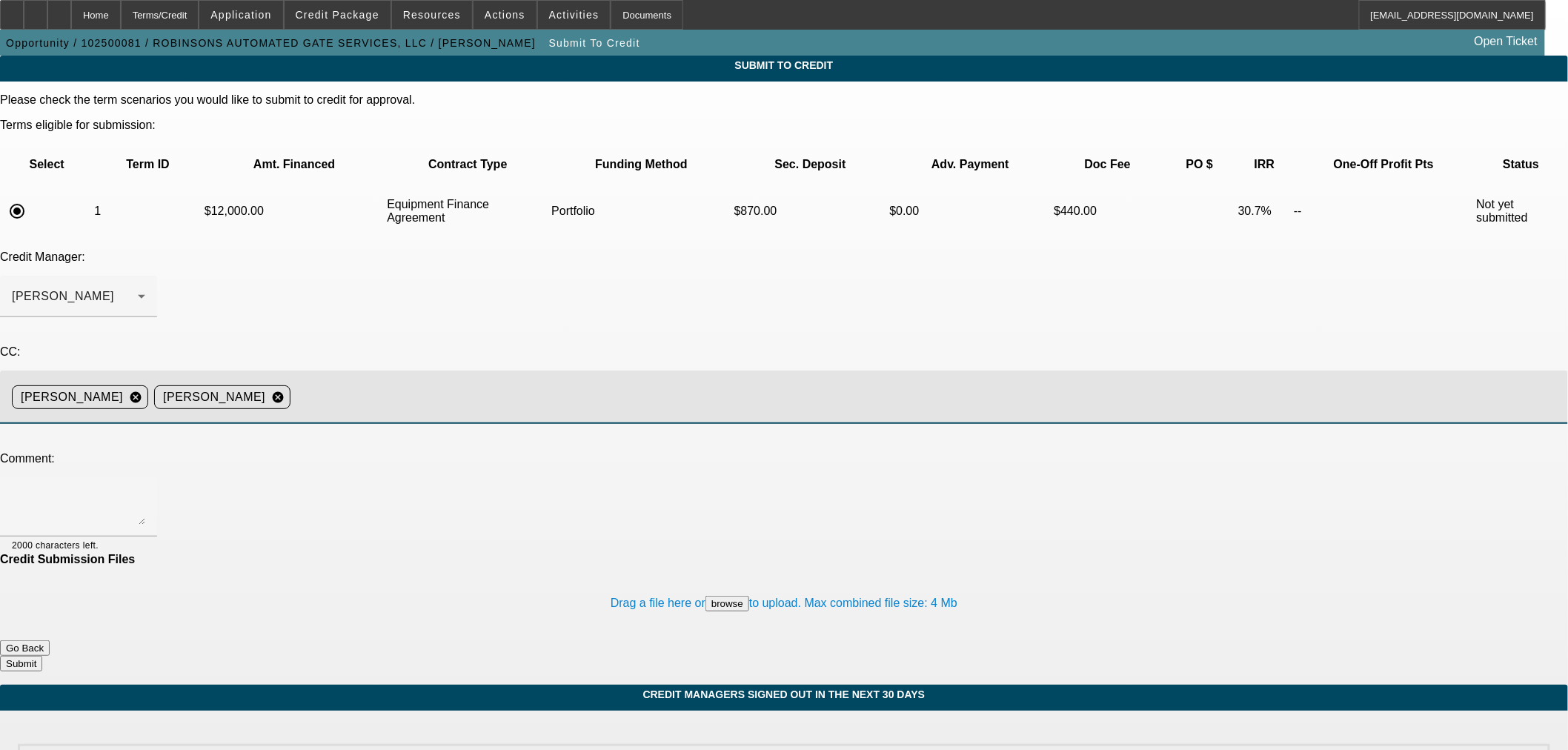
click at [572, 382] on input at bounding box center [922, 397] width 1254 height 30
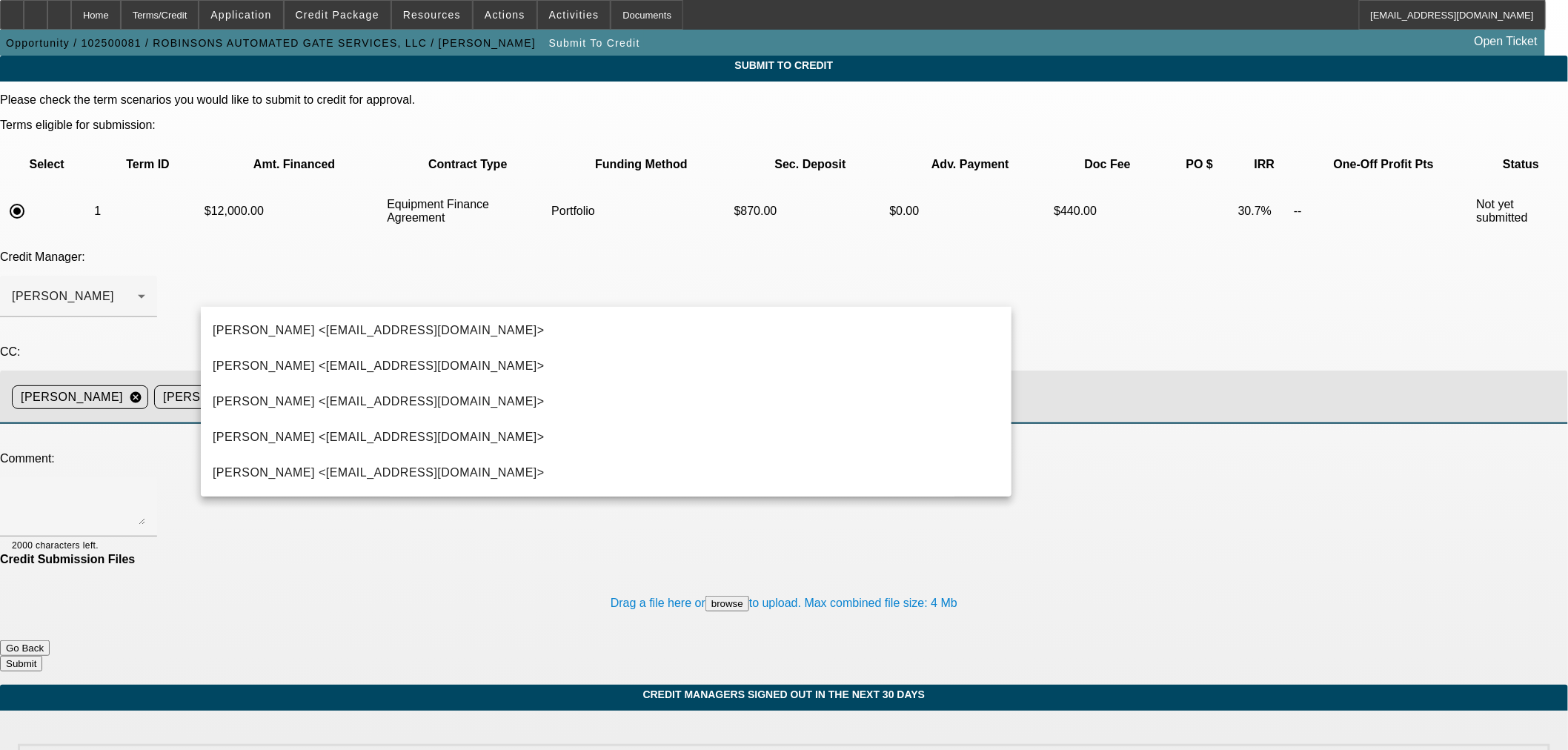
type input "KEv"
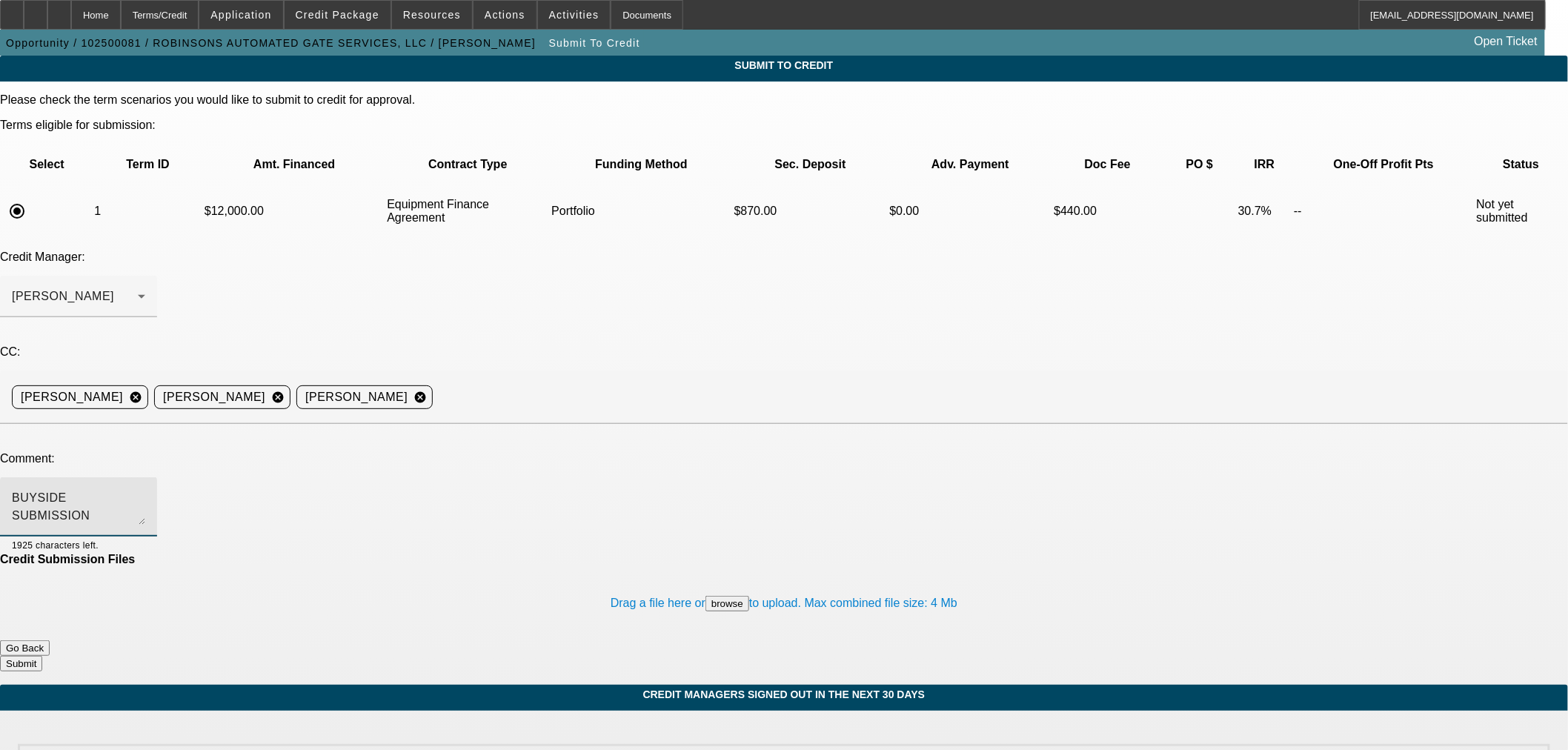
type textarea "BUYSIDE SUBMISSION CURRENCY - Sam, please review this skid steer purchase."
click at [50, 640] on button "Go Back" at bounding box center [25, 648] width 50 height 16
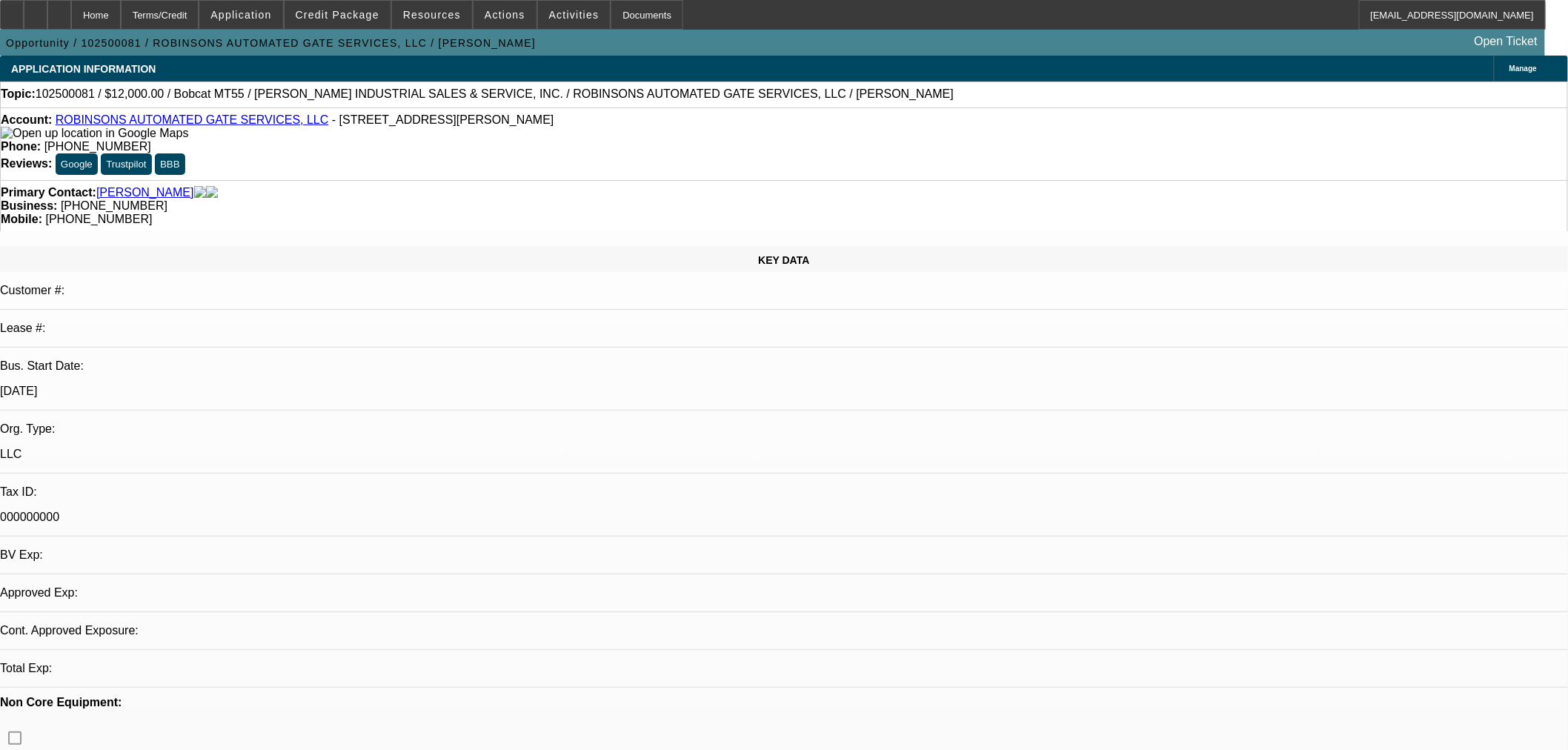
select select "0"
select select "2"
select select "0"
select select "6"
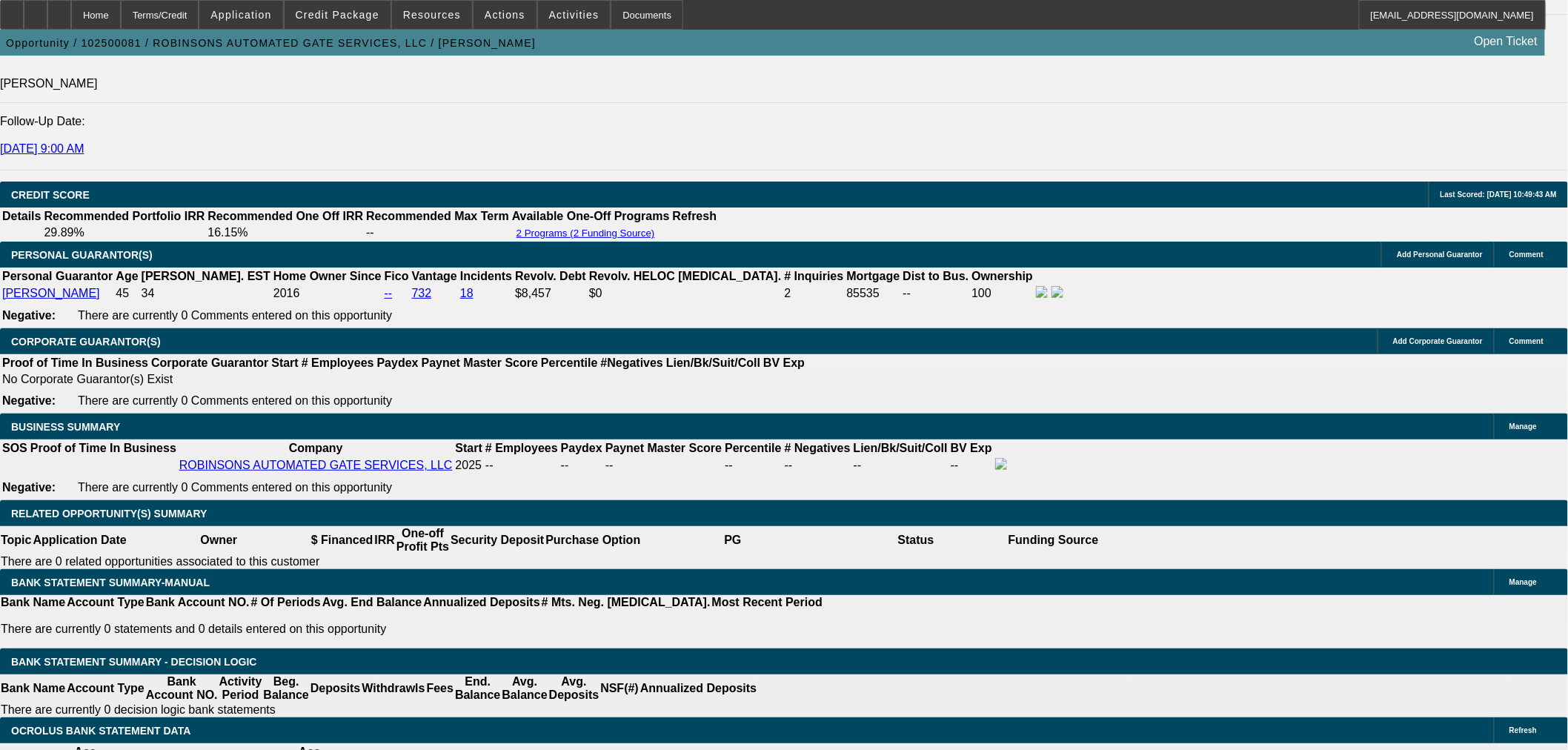
scroll to position [2144, 0]
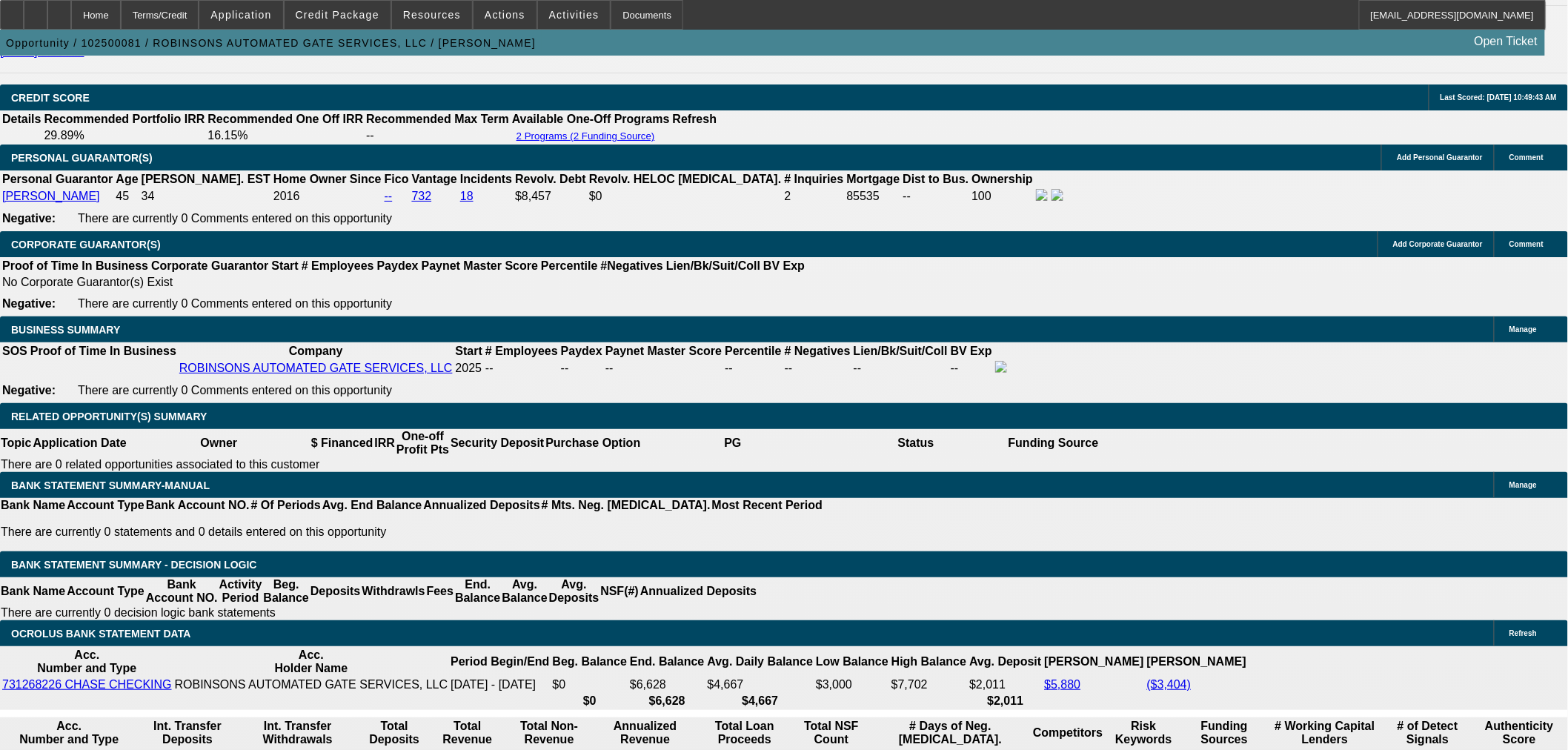
type input "UNKNOWN"
type input "3"
type input "$8,367.78"
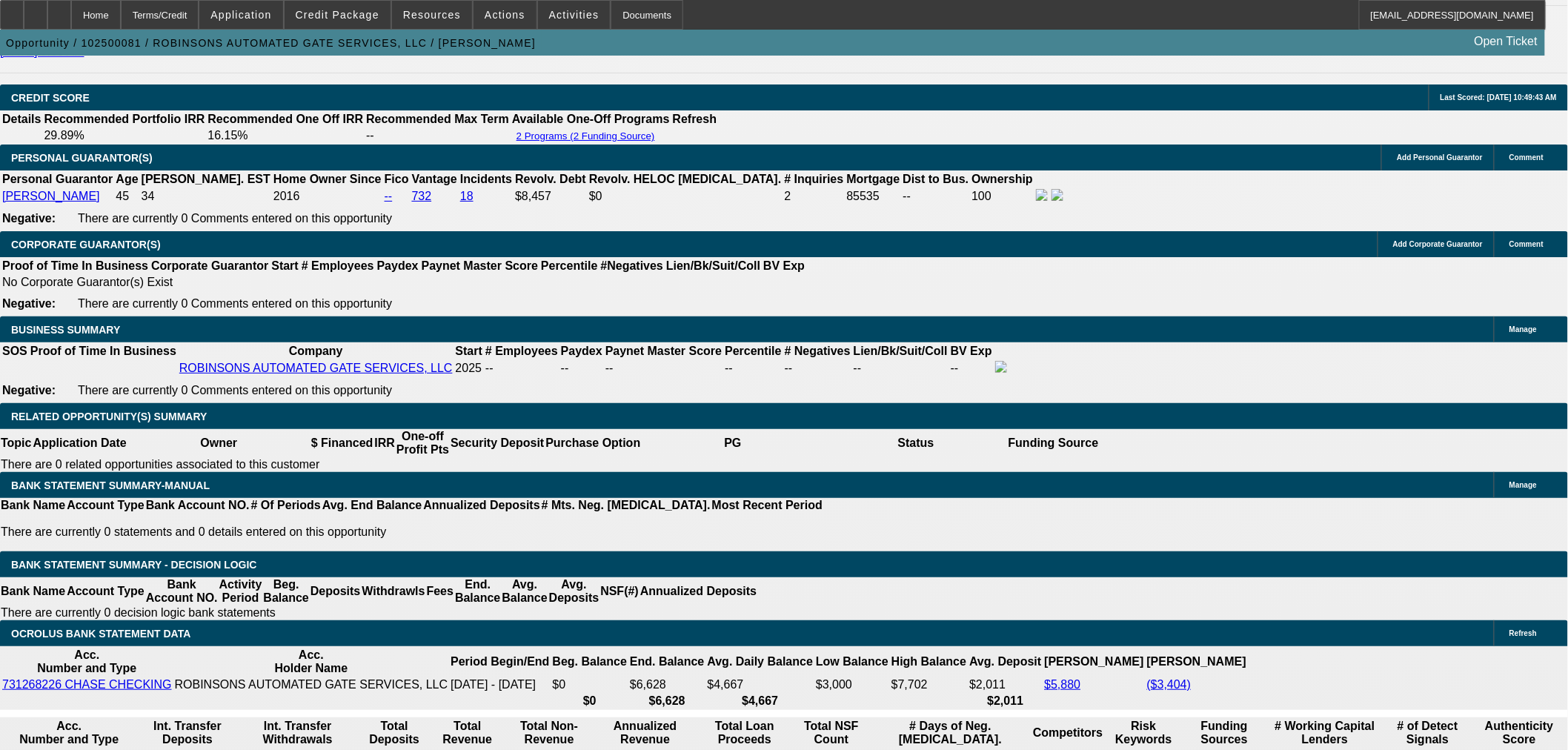
type input "$4,183.89"
type input "36"
type input "$984.68"
type input "$492.34"
type input "36"
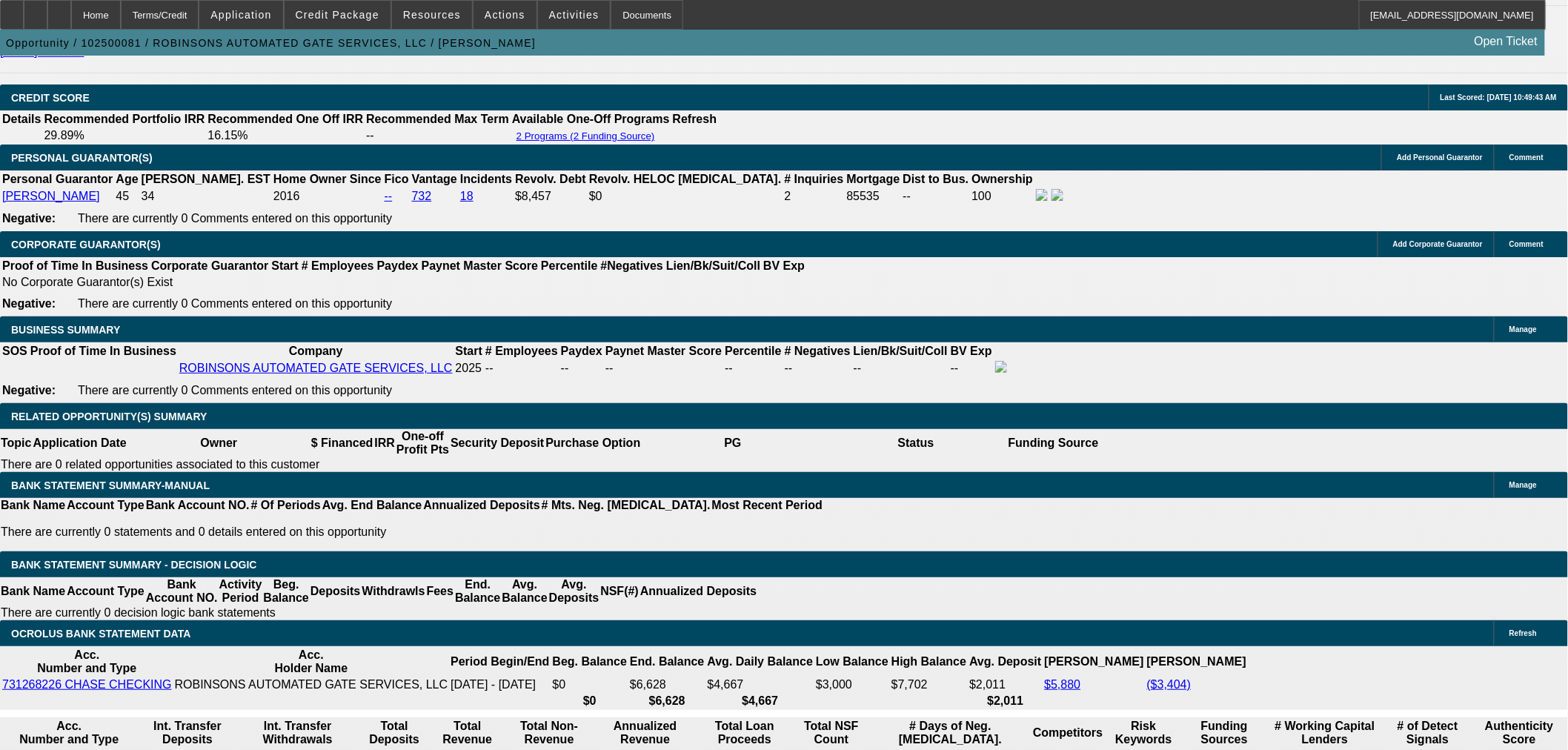
drag, startPoint x: 251, startPoint y: 435, endPoint x: 498, endPoint y: 426, distance: 247.2
type input "5"
type input "$10.00"
type input "500"
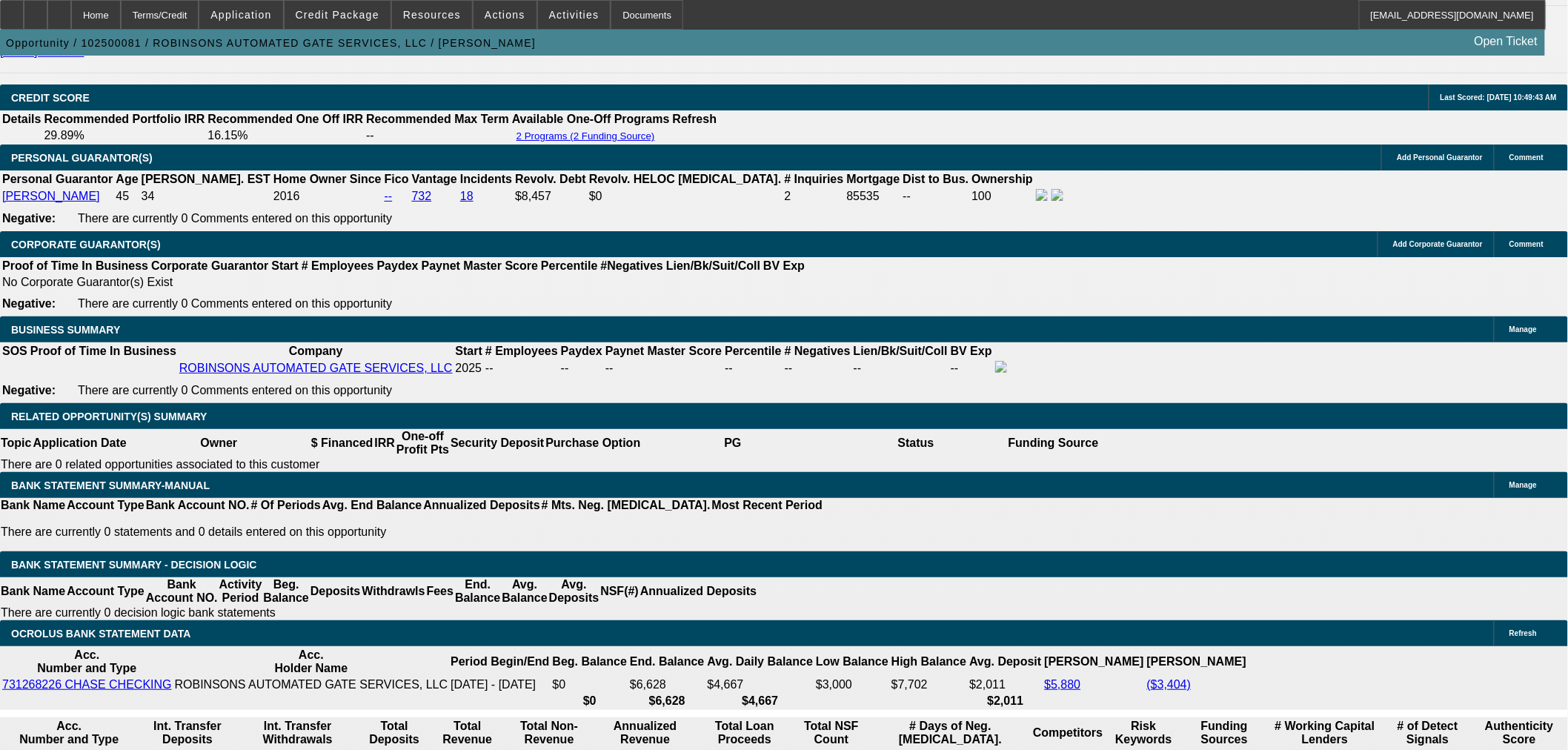
type input "$1,000.00"
type input "28.6"
type input "$500.00"
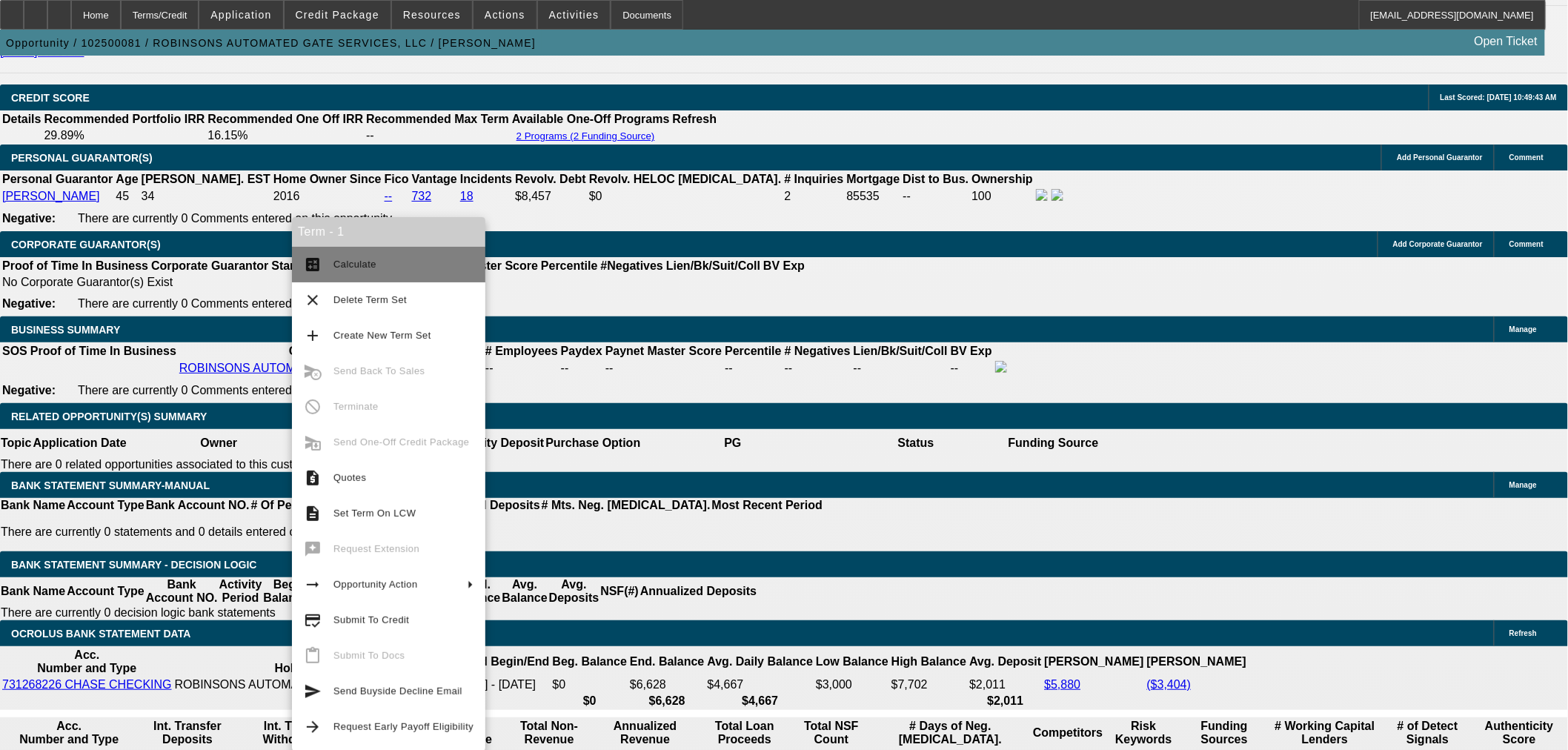
click at [349, 261] on span "Calculate" at bounding box center [355, 264] width 43 height 11
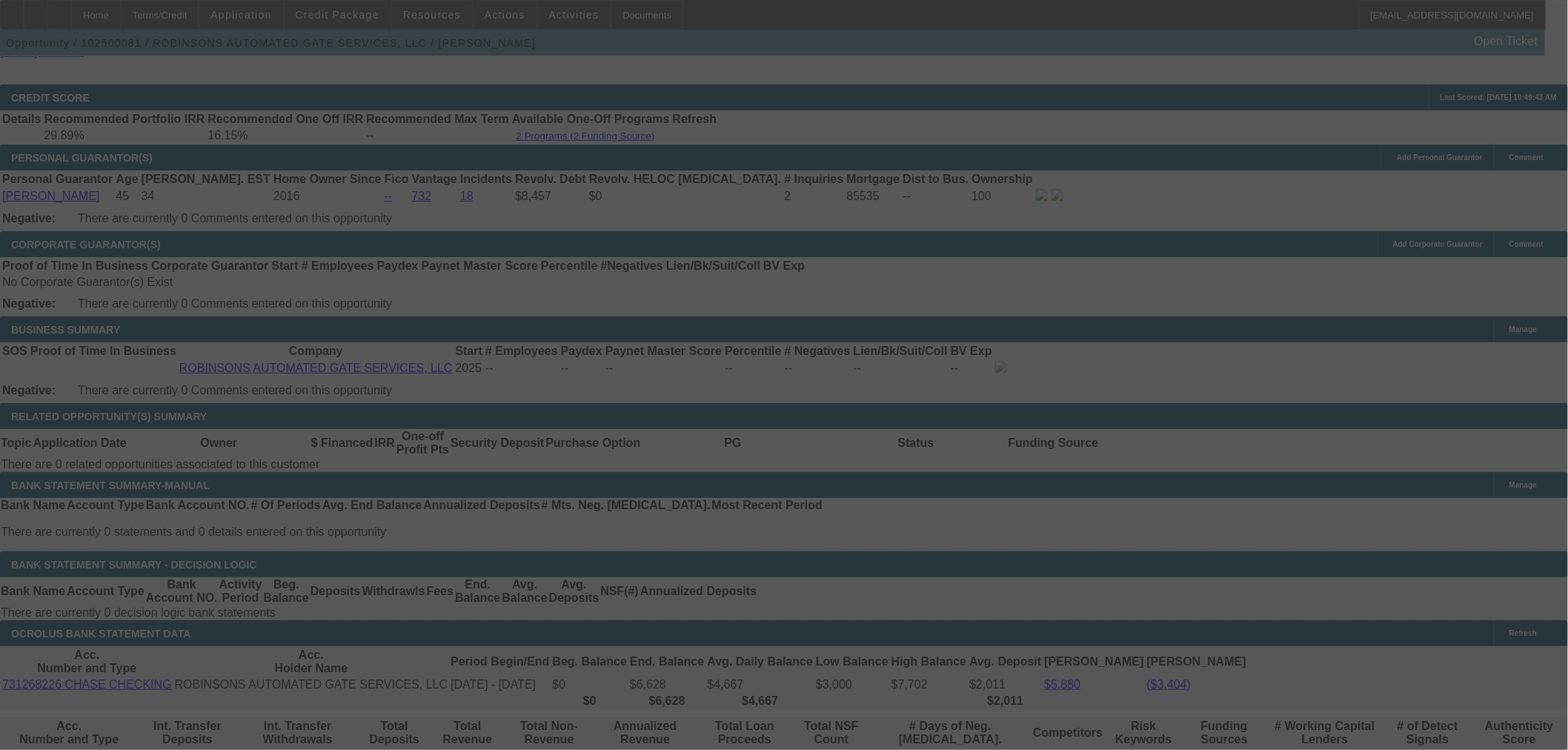
select select "0"
select select "2"
select select "0"
select select "6"
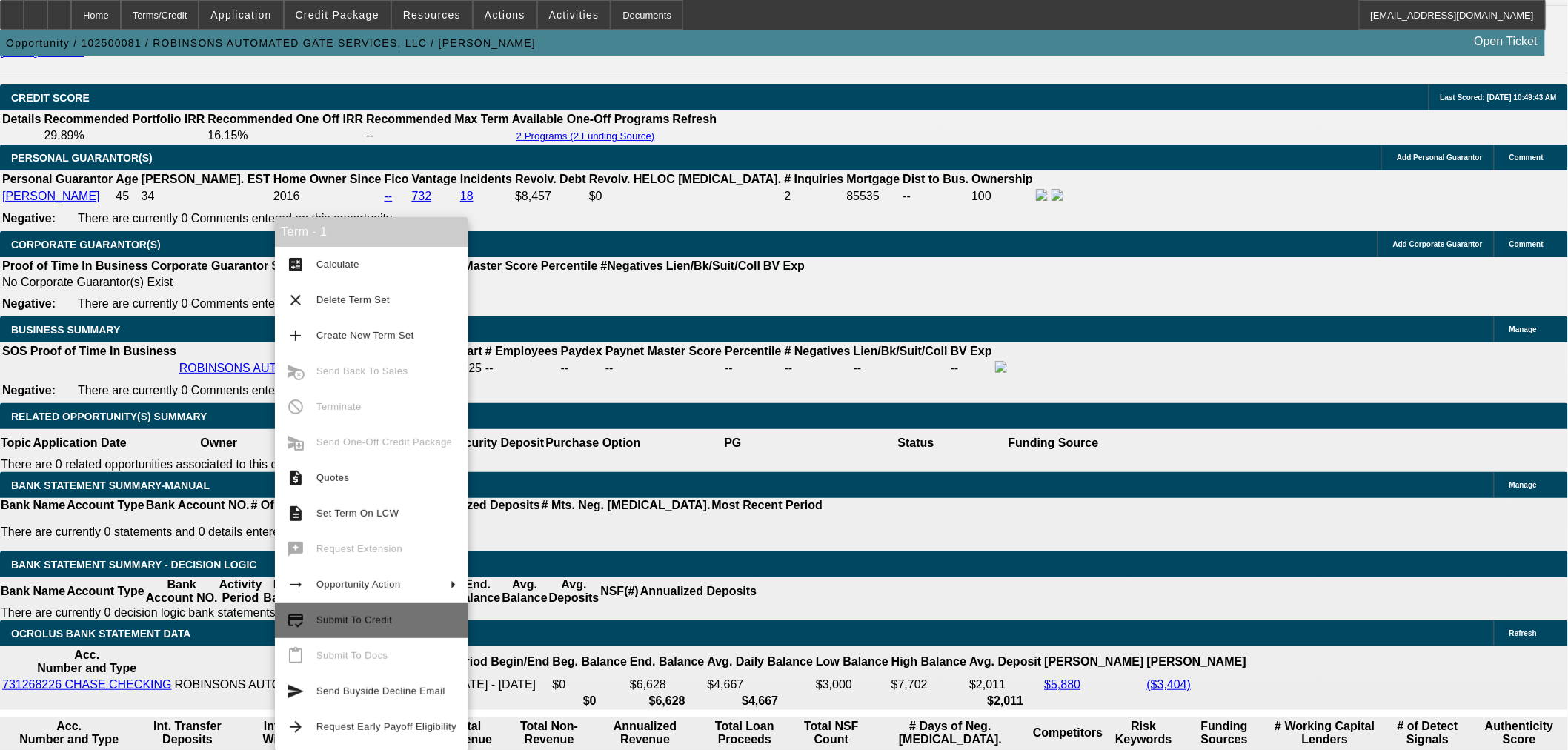
click at [397, 627] on span "Submit To Credit" at bounding box center [386, 620] width 140 height 18
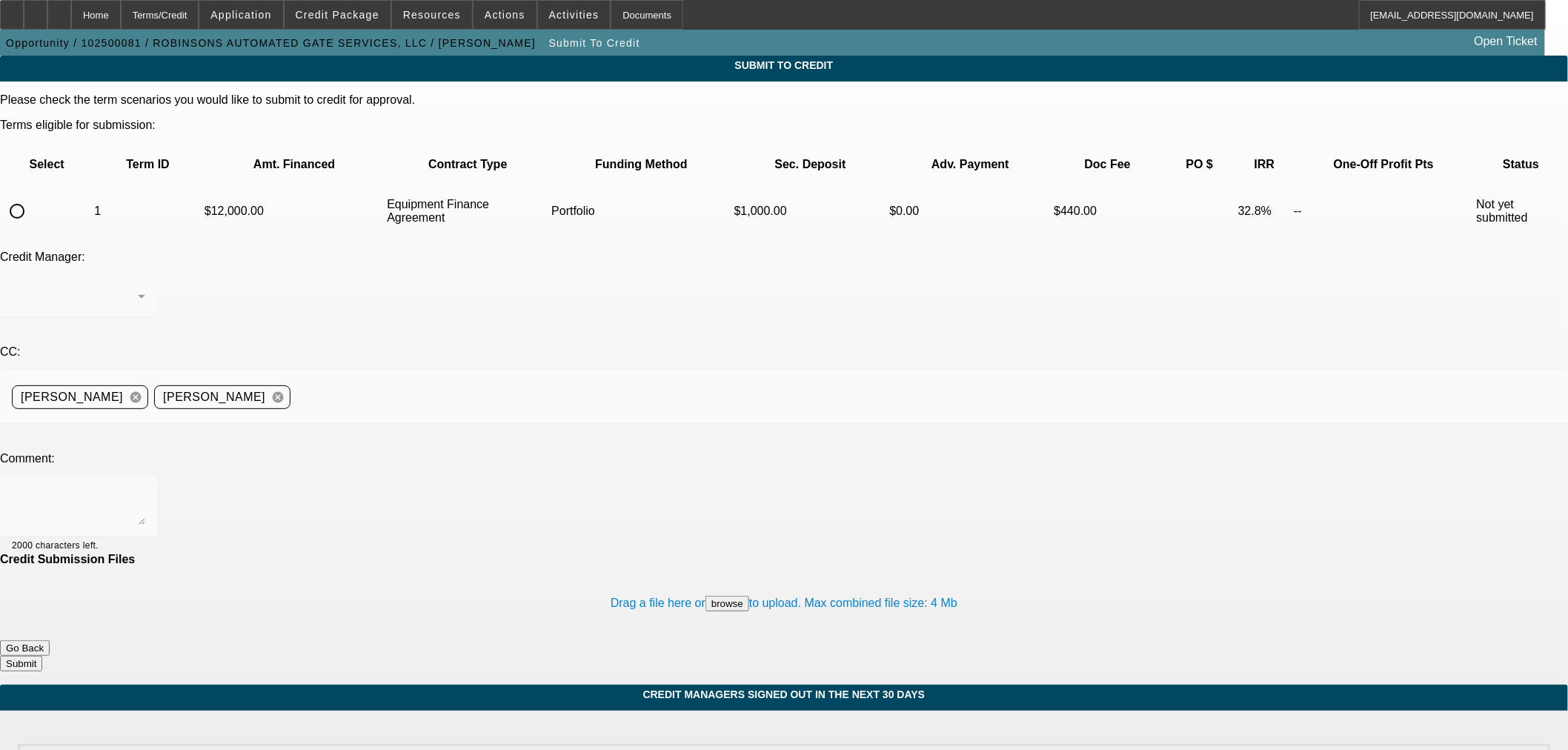
click at [32, 196] on input "radio" at bounding box center [18, 211] width 30 height 30
radio input "true"
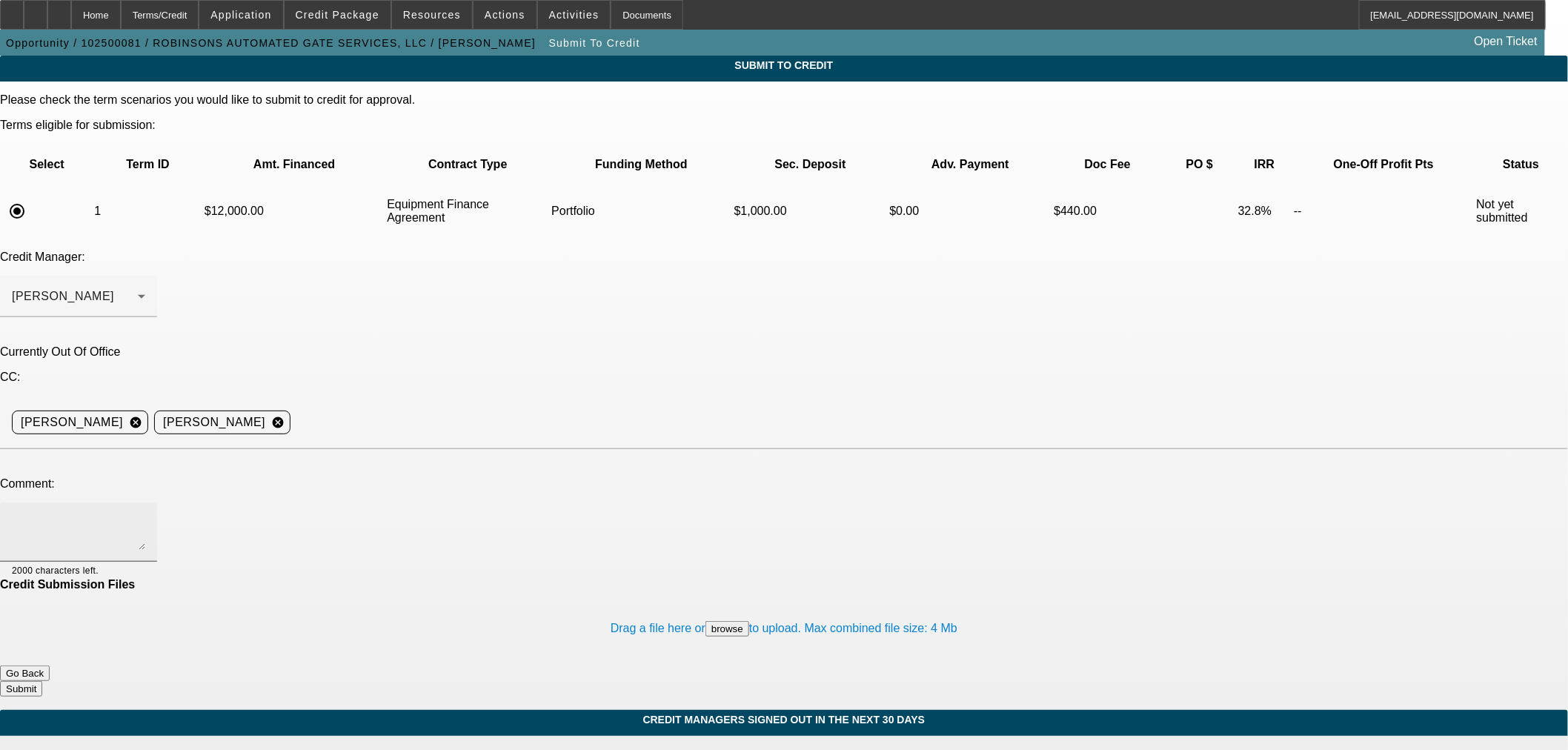
click at [145, 502] on div at bounding box center [79, 532] width 133 height 60
paste textarea "BUYSIDE SUBMISSION CURRENCY - Sam, please review this skid steer purchase."
type textarea "BUYSIDE SUBMISSION CURRENCY - Sam, please review this skid steer purchase."
click at [151, 287] on icon at bounding box center [141, 296] width 18 height 18
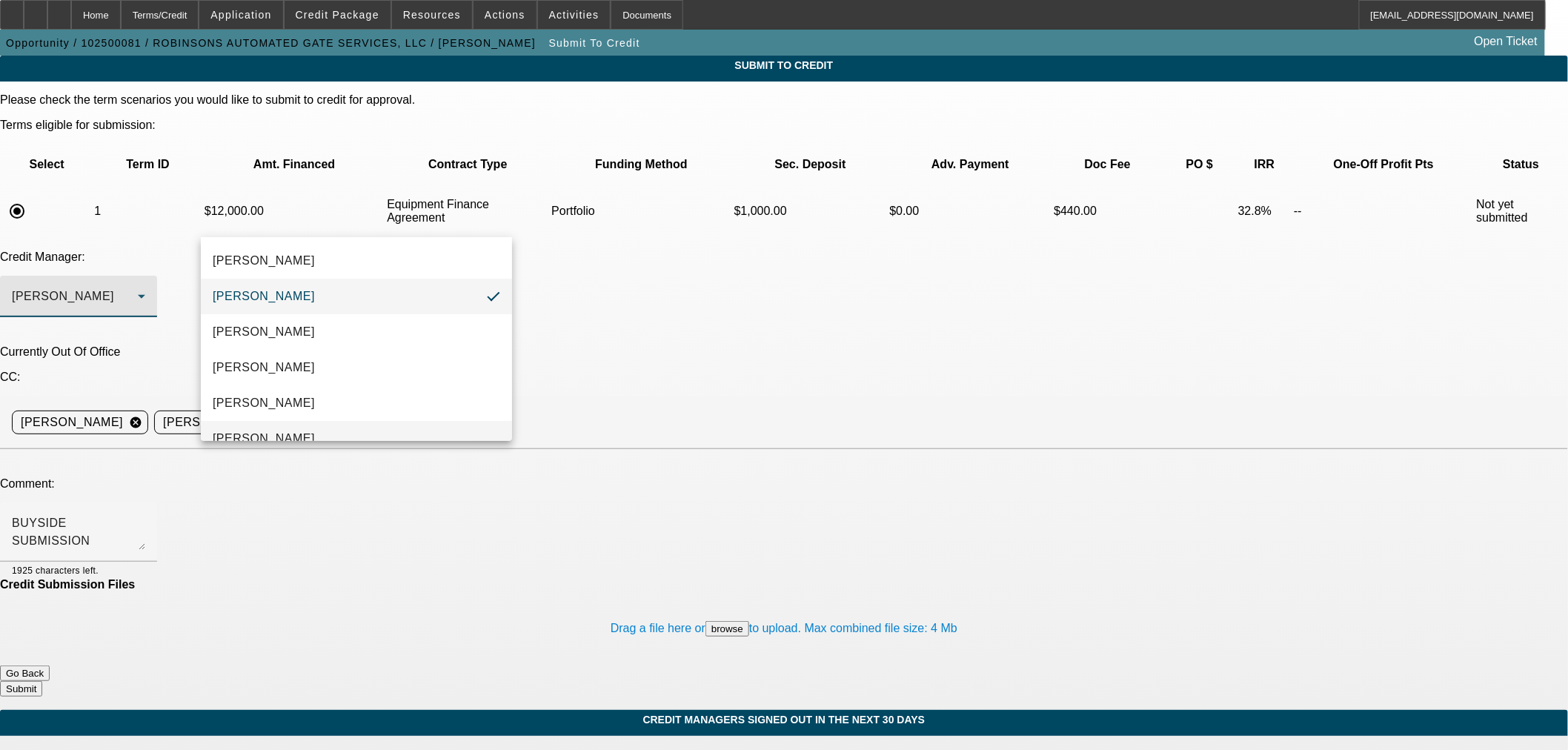
click at [400, 433] on mat-option "[PERSON_NAME]" at bounding box center [356, 438] width 311 height 36
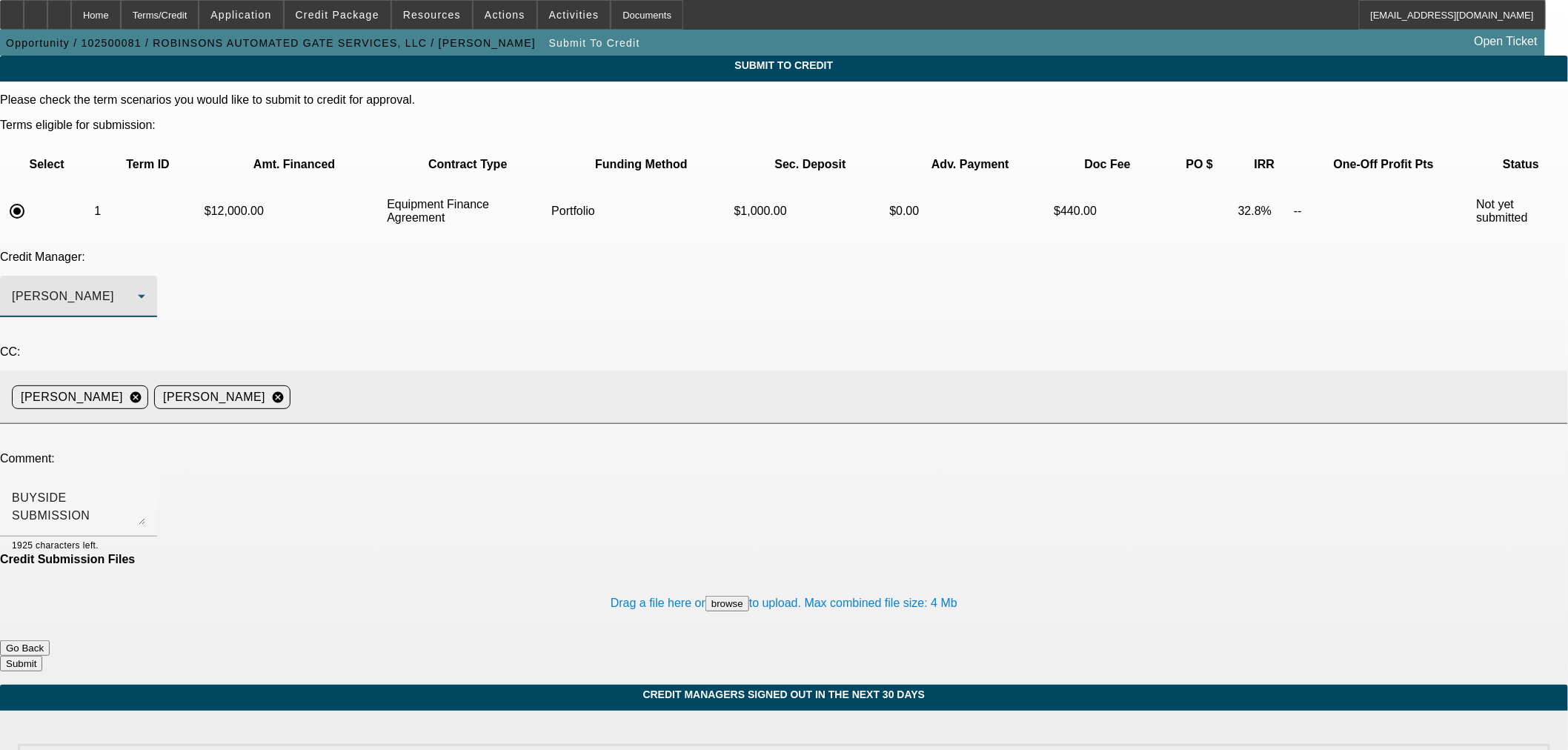
click at [522, 382] on input at bounding box center [922, 397] width 1254 height 30
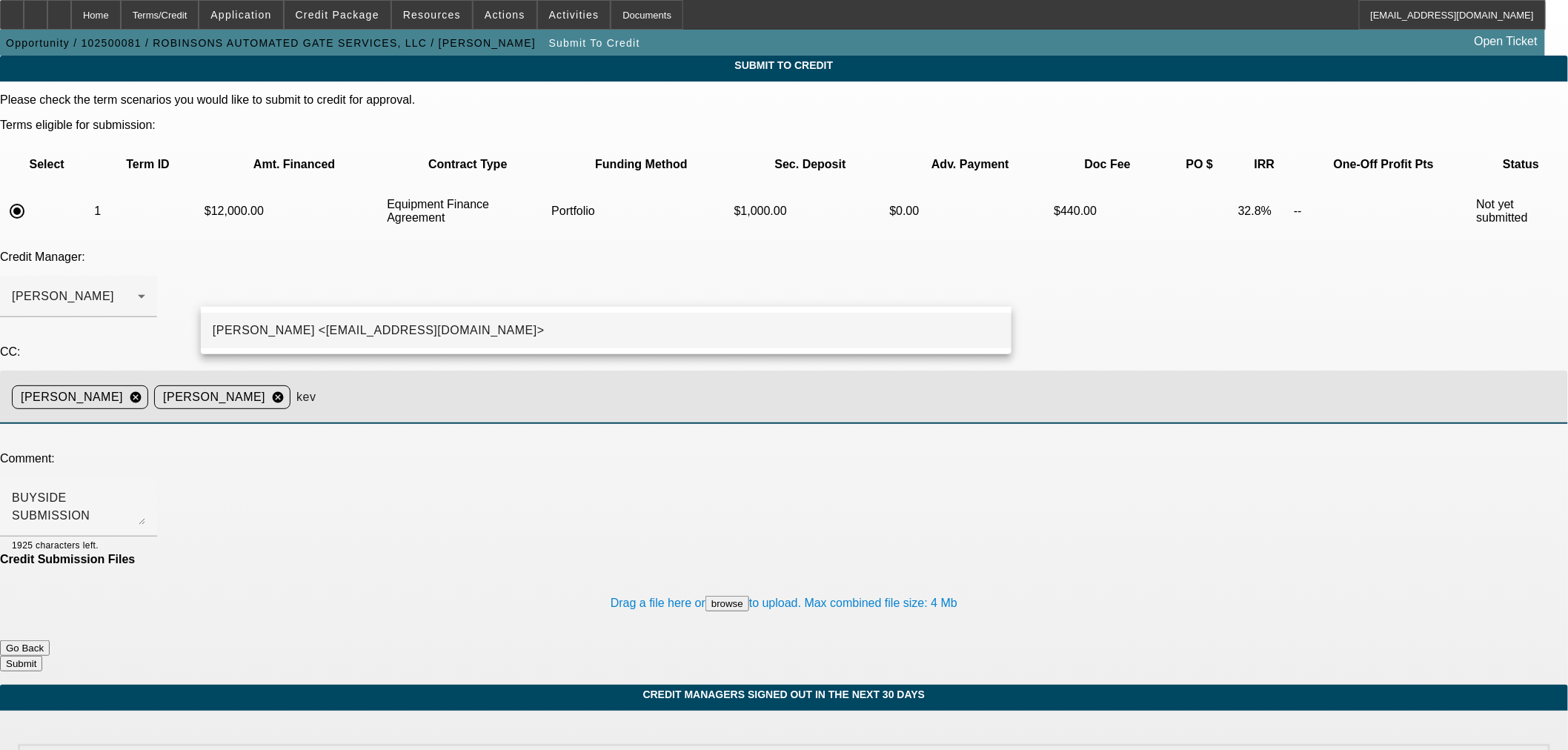
type input "kev"
click at [534, 322] on mat-option "Kevin O'Connor <koconnor@beaconfunding.com>" at bounding box center [605, 330] width 810 height 36
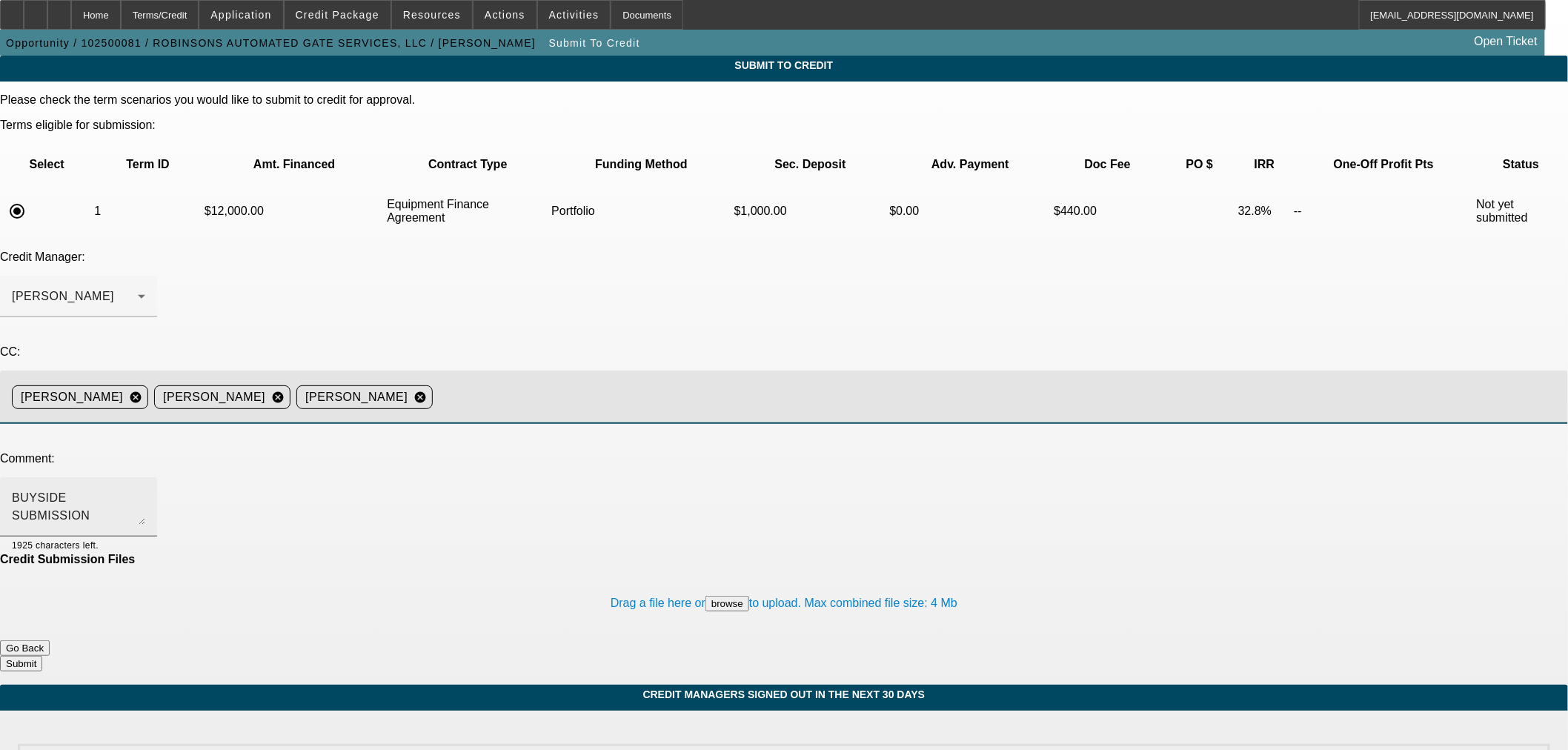
click at [145, 489] on textarea "BUYSIDE SUBMISSION CURRENCY - Sam, please review this skid steer purchase." at bounding box center [79, 506] width 133 height 36
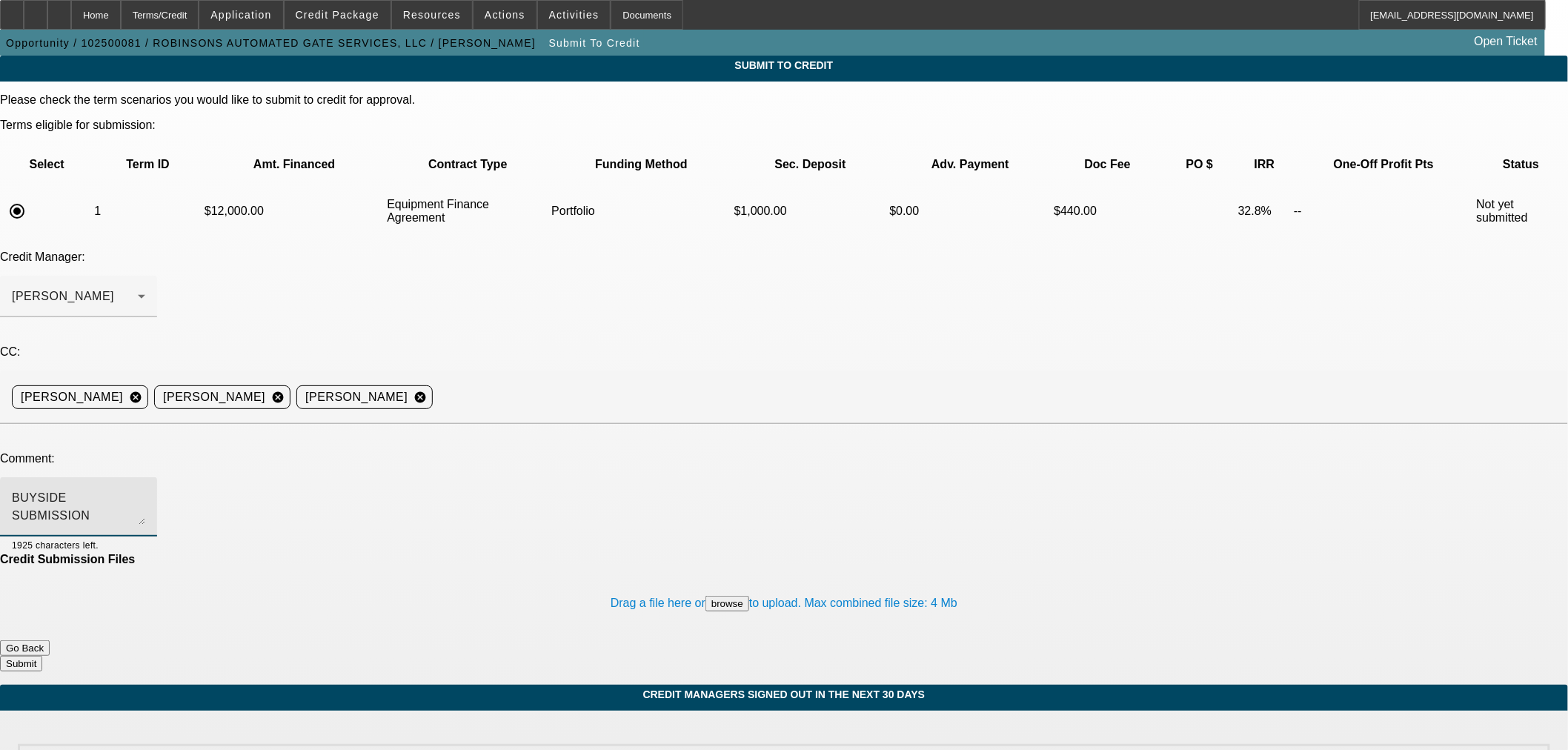
click at [145, 489] on textarea "BUYSIDE SUBMISSION CURRENCY - Sam, please review this skid steer purchase." at bounding box center [79, 506] width 133 height 36
drag, startPoint x: 972, startPoint y: 358, endPoint x: 540, endPoint y: 367, distance: 432.1
click at [145, 489] on textarea "BUYSIDE SUBMISSION CURRENCY - Sam, please review this mini skid steer purchase.…" at bounding box center [79, 506] width 133 height 36
paste textarea "Incedent report shows lots of Jimmie and James Robinson. It doesn't appear that…"
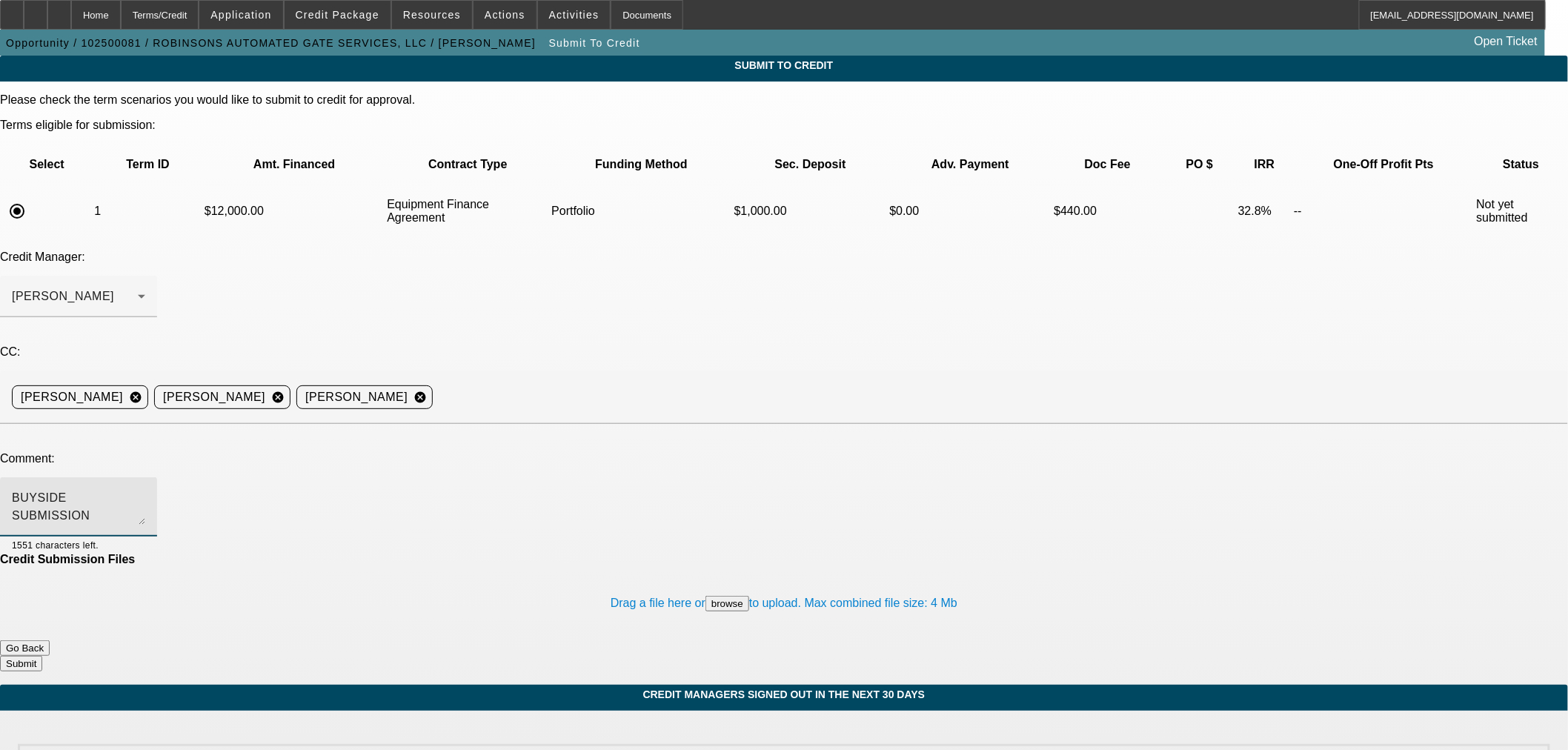
drag, startPoint x: 415, startPoint y: 364, endPoint x: 426, endPoint y: 364, distance: 11.0
click at [145, 489] on textarea "BUYSIDE SUBMISSION CURRENCY - Sam, please review this mini skid steer purchase.…" at bounding box center [79, 506] width 133 height 36
drag, startPoint x: 853, startPoint y: 364, endPoint x: 1236, endPoint y: 366, distance: 383.0
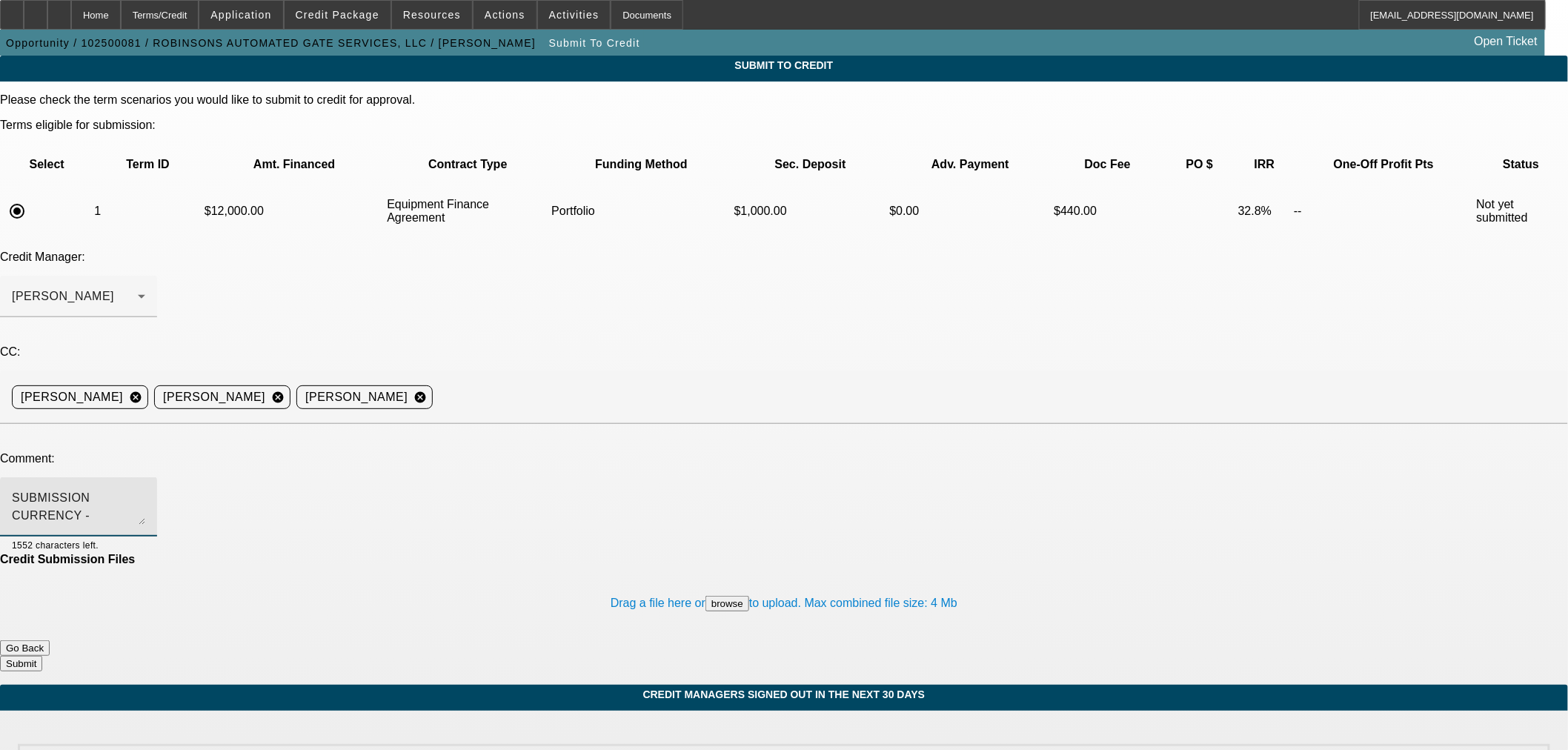
click at [145, 489] on textarea "BUYSIDE SUBMISSION CURRENCY - Sam, please review this mini skid steer purchase.…" at bounding box center [79, 506] width 133 height 36
drag, startPoint x: 690, startPoint y: 362, endPoint x: 210, endPoint y: 364, distance: 480.0
click at [157, 478] on div "BUYSIDE SUBMISSION CURRENCY - Sam, please review this mini skid steer purchase.…" at bounding box center [78, 507] width 157 height 60
type textarea "BUYSIDE SUBMISSION CURRENCY - Sam, please review this mini skid steer purchase.…"
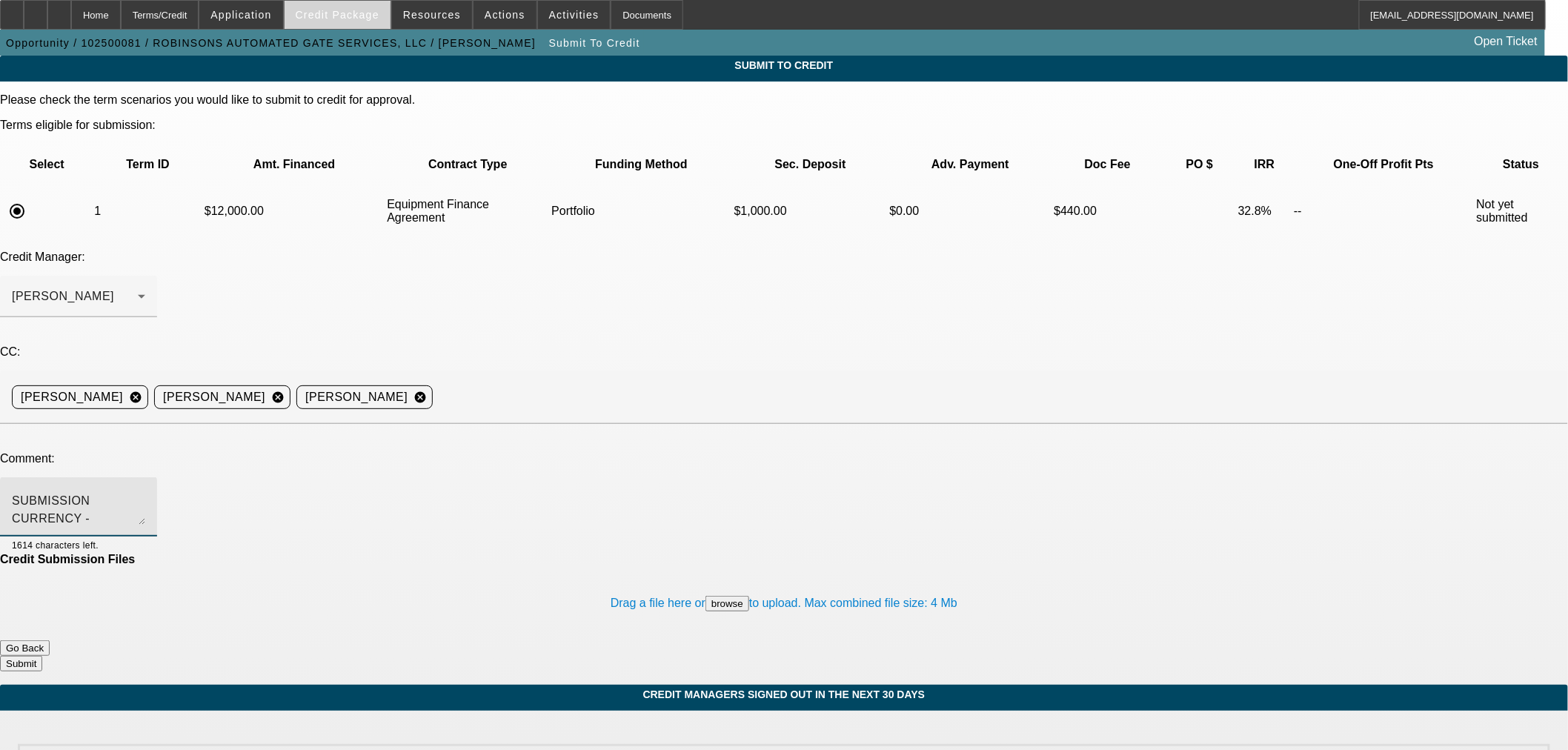
click at [364, 18] on span "Credit Package" at bounding box center [337, 15] width 84 height 12
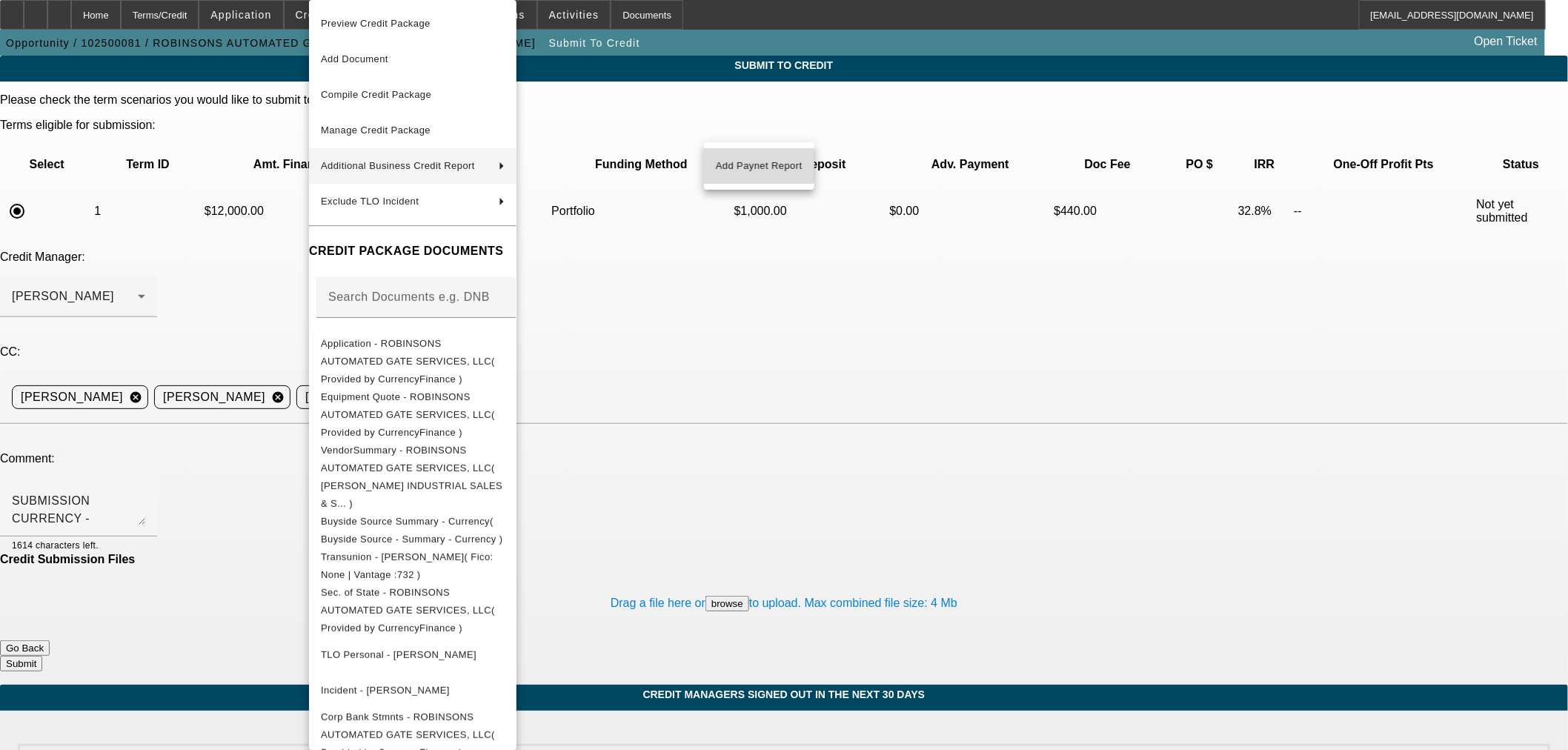
click at [752, 166] on span "Add Paynet Report" at bounding box center [759, 166] width 87 height 18
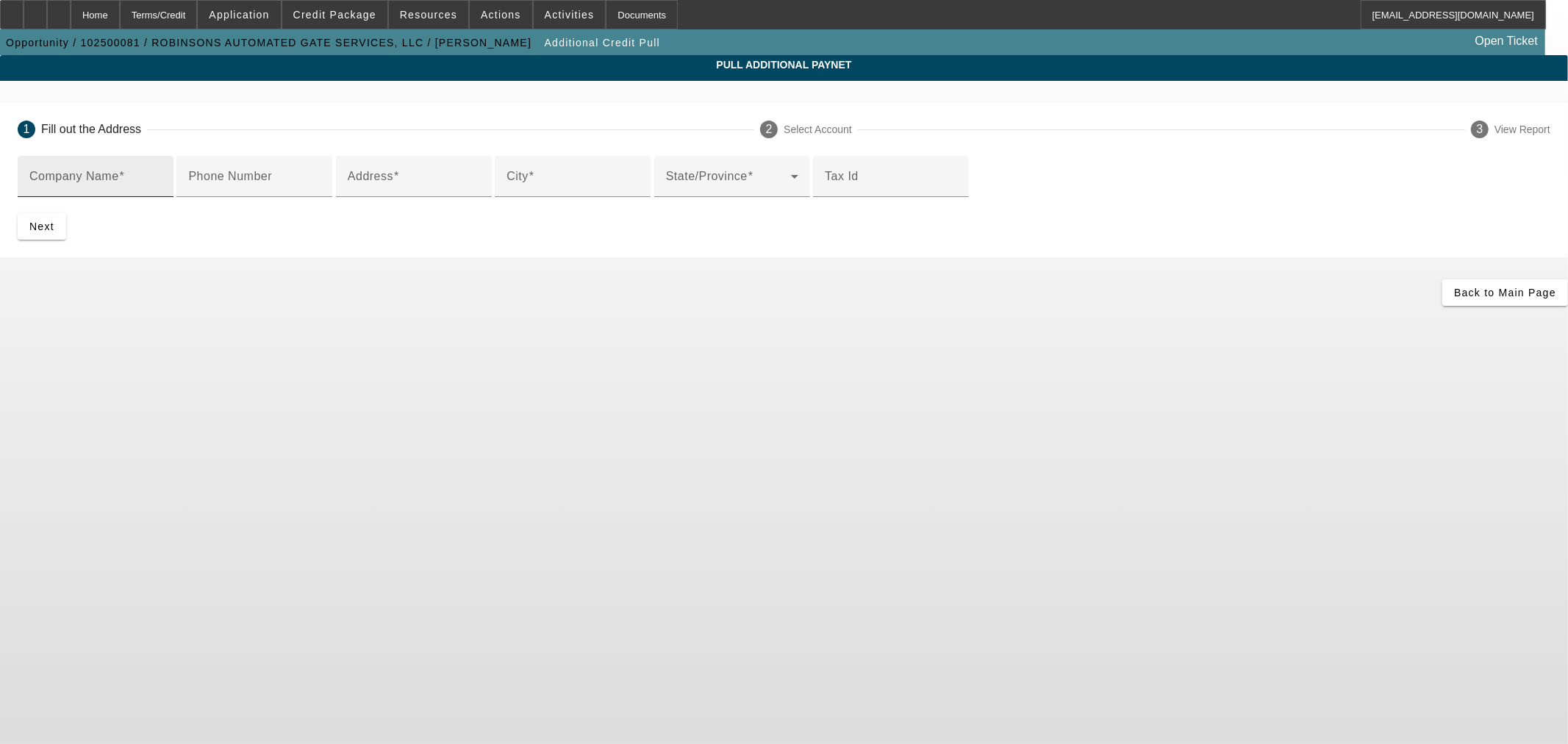
click at [119, 180] on mat-label "Company Name" at bounding box center [74, 176] width 90 height 12
click at [162, 180] on input "Company Name" at bounding box center [96, 183] width 132 height 17
type input "Dehaai Industrial Sales & Service, INC."
click at [480, 191] on input "Address" at bounding box center [414, 183] width 132 height 17
type input "2850 East River Rd"
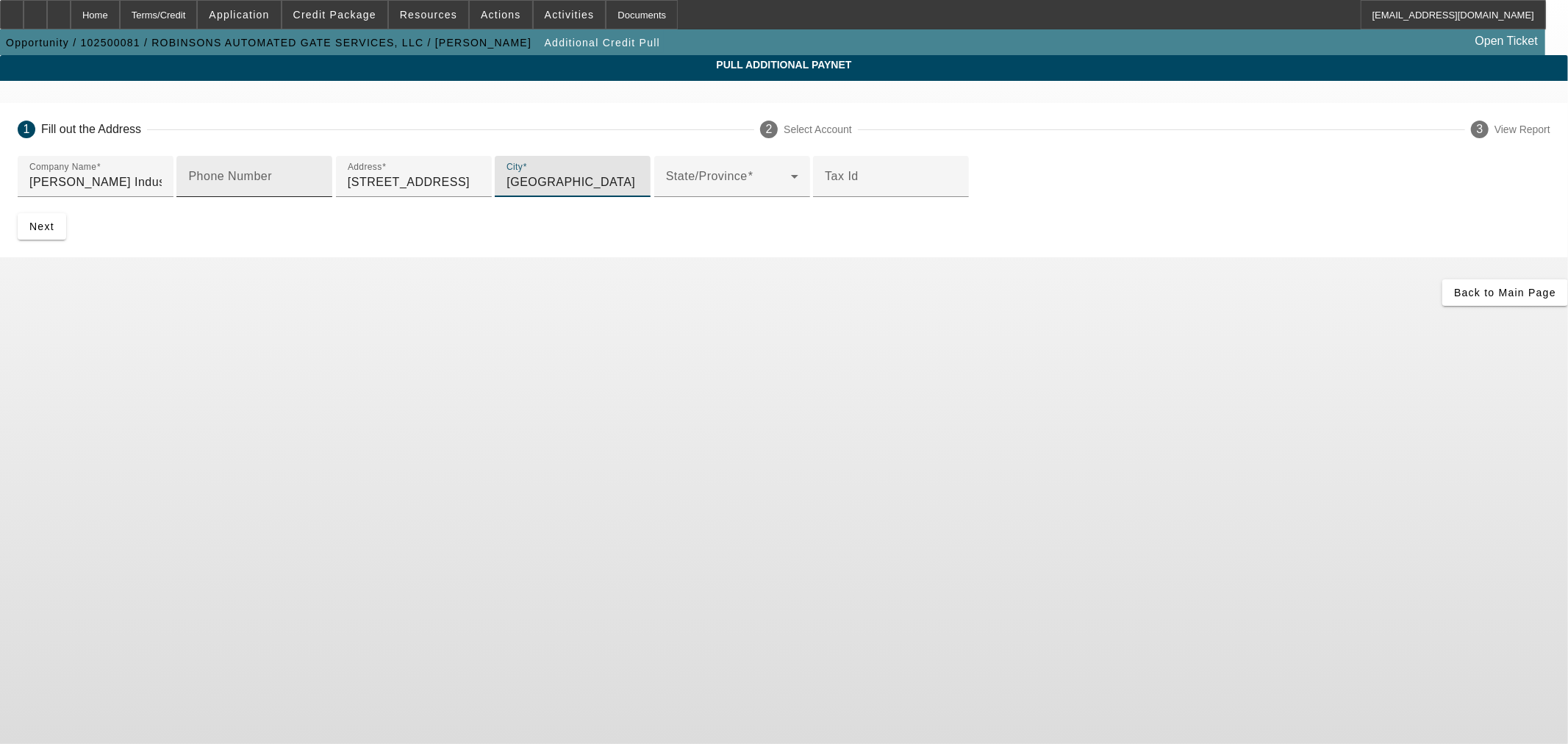
type input "Dayton"
click at [709, 306] on div "Back to Main Page" at bounding box center [784, 292] width 1568 height 26
click at [55, 232] on span "Next" at bounding box center [42, 227] width 25 height 12
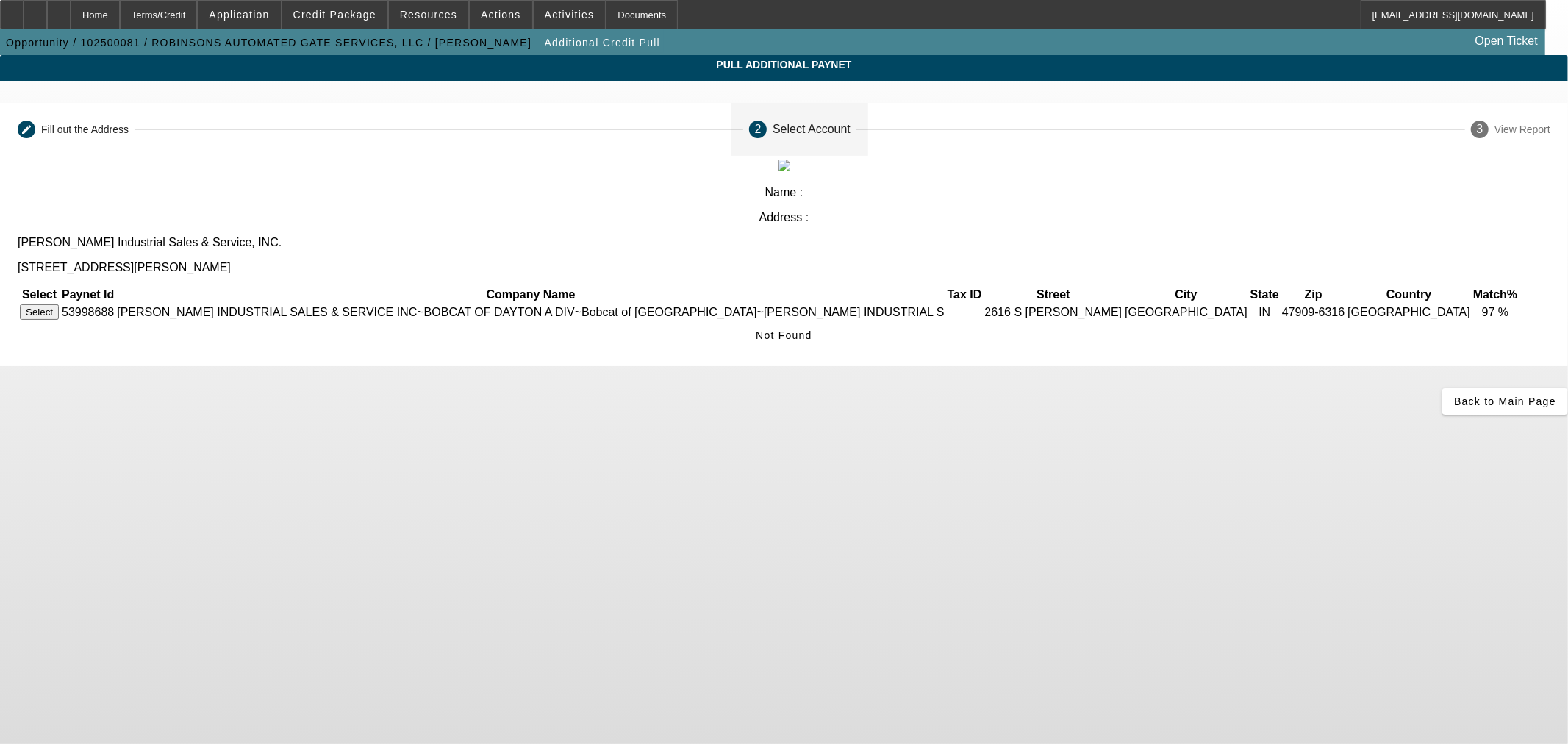
click at [59, 304] on button "Select" at bounding box center [39, 312] width 39 height 16
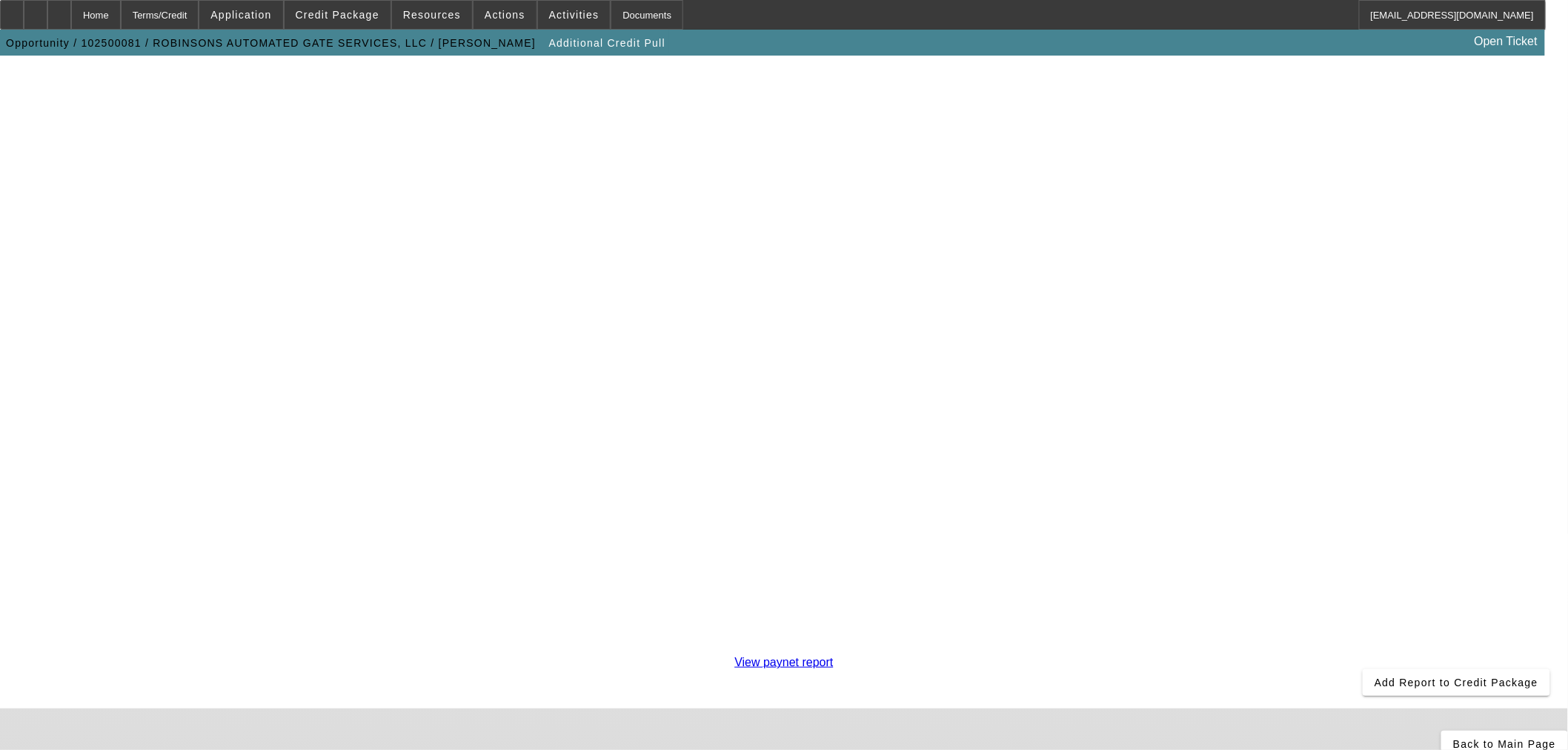
scroll to position [256, 0]
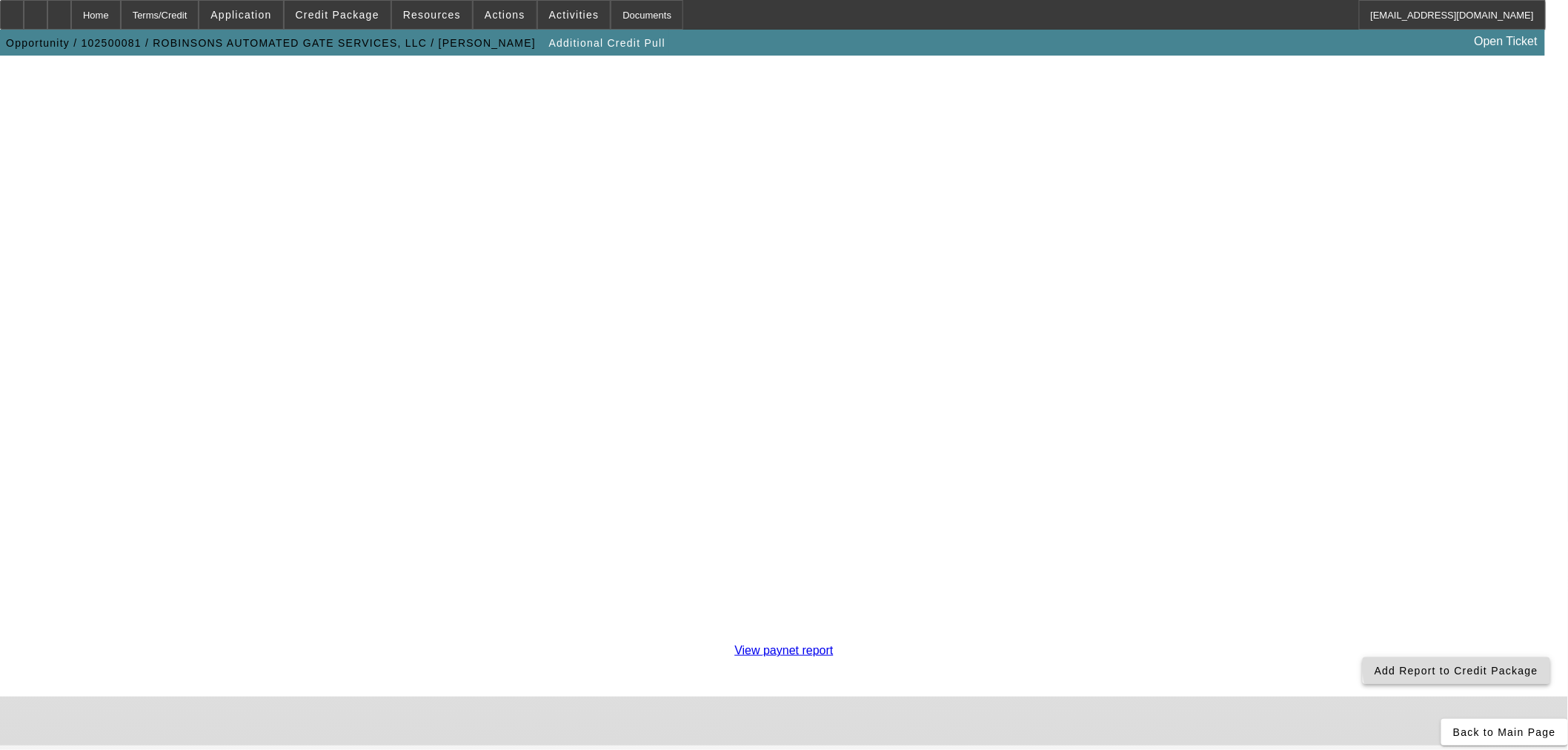
click at [1374, 665] on span "Add Report to Credit Package" at bounding box center [1456, 671] width 164 height 12
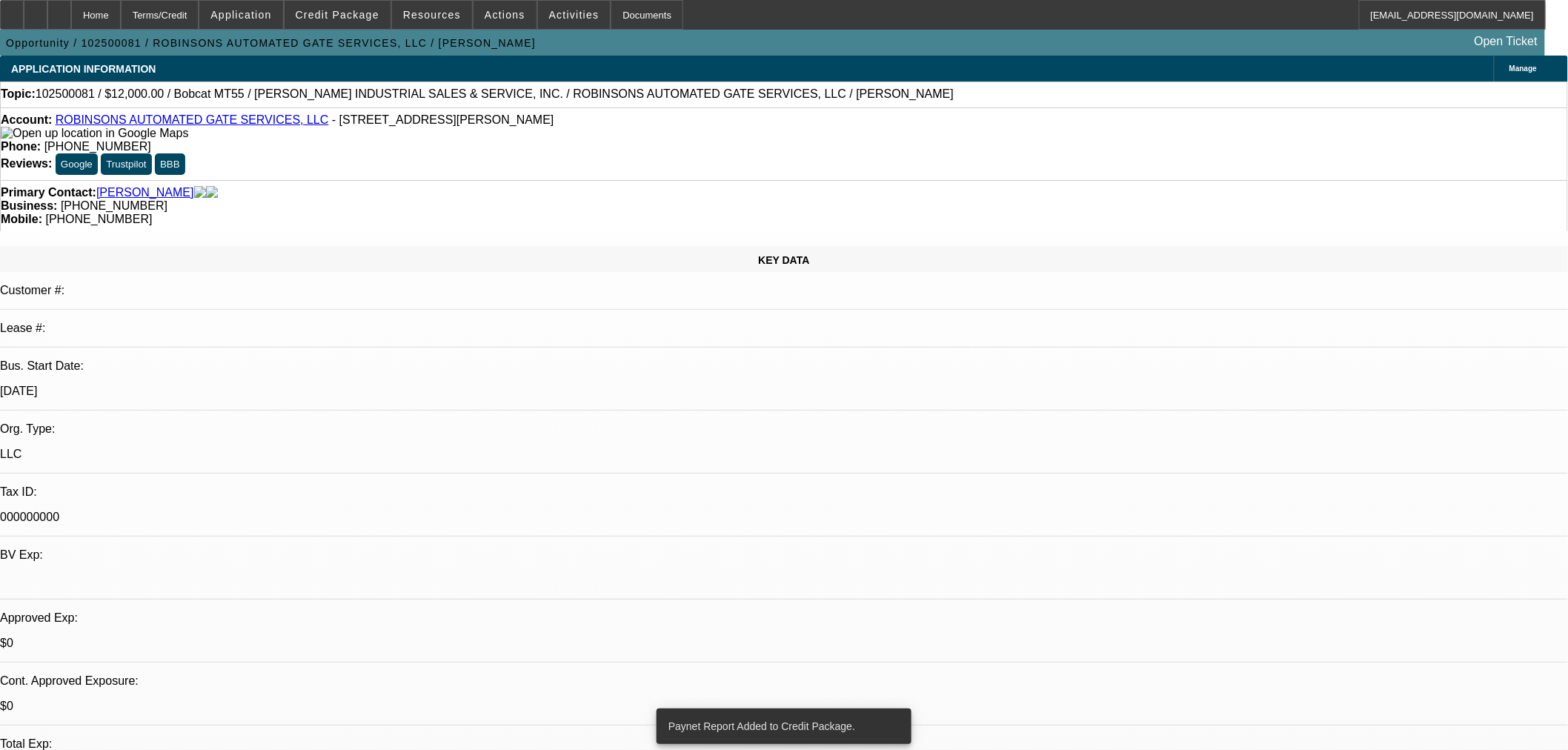
select select "0"
select select "2"
select select "0"
select select "6"
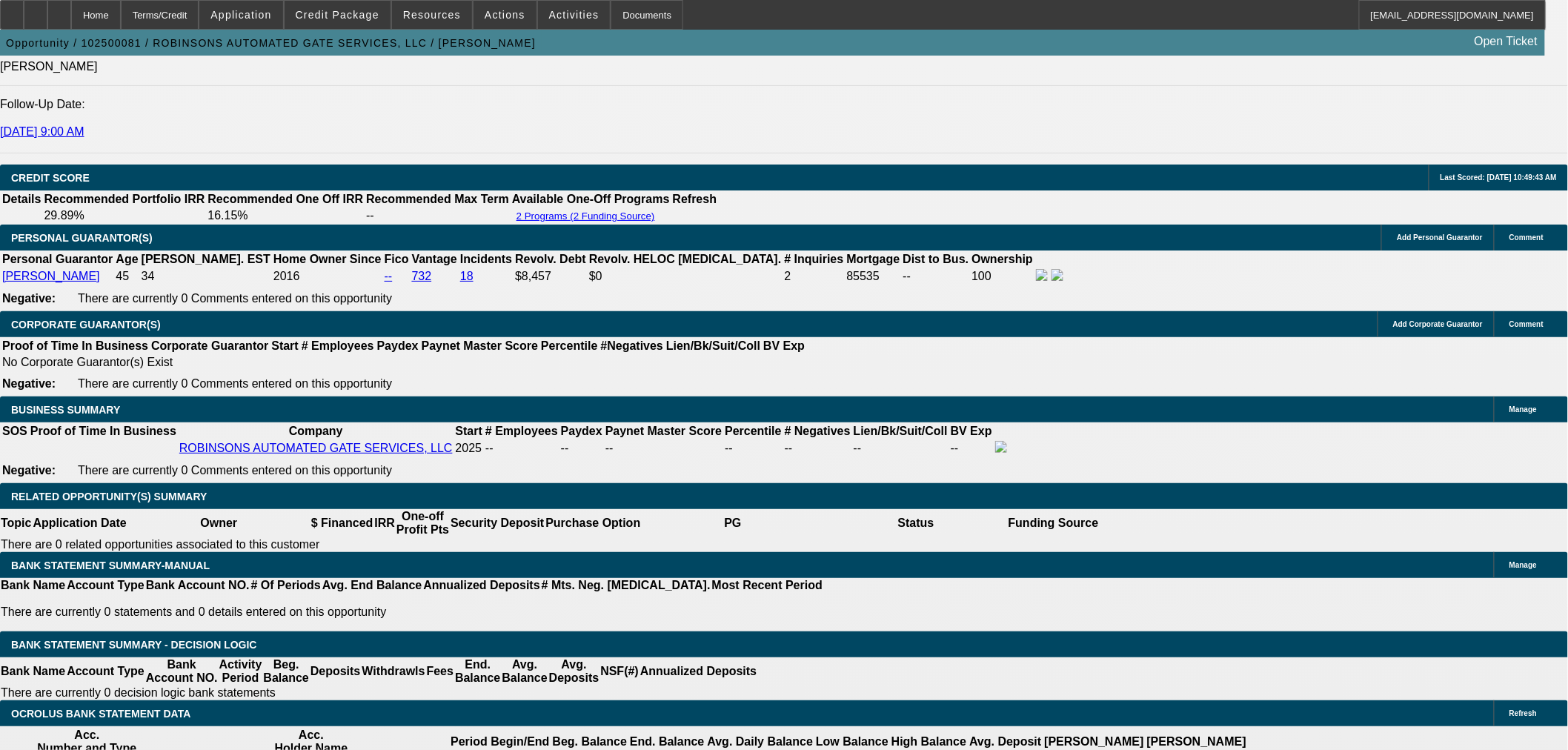
scroll to position [2006, 0]
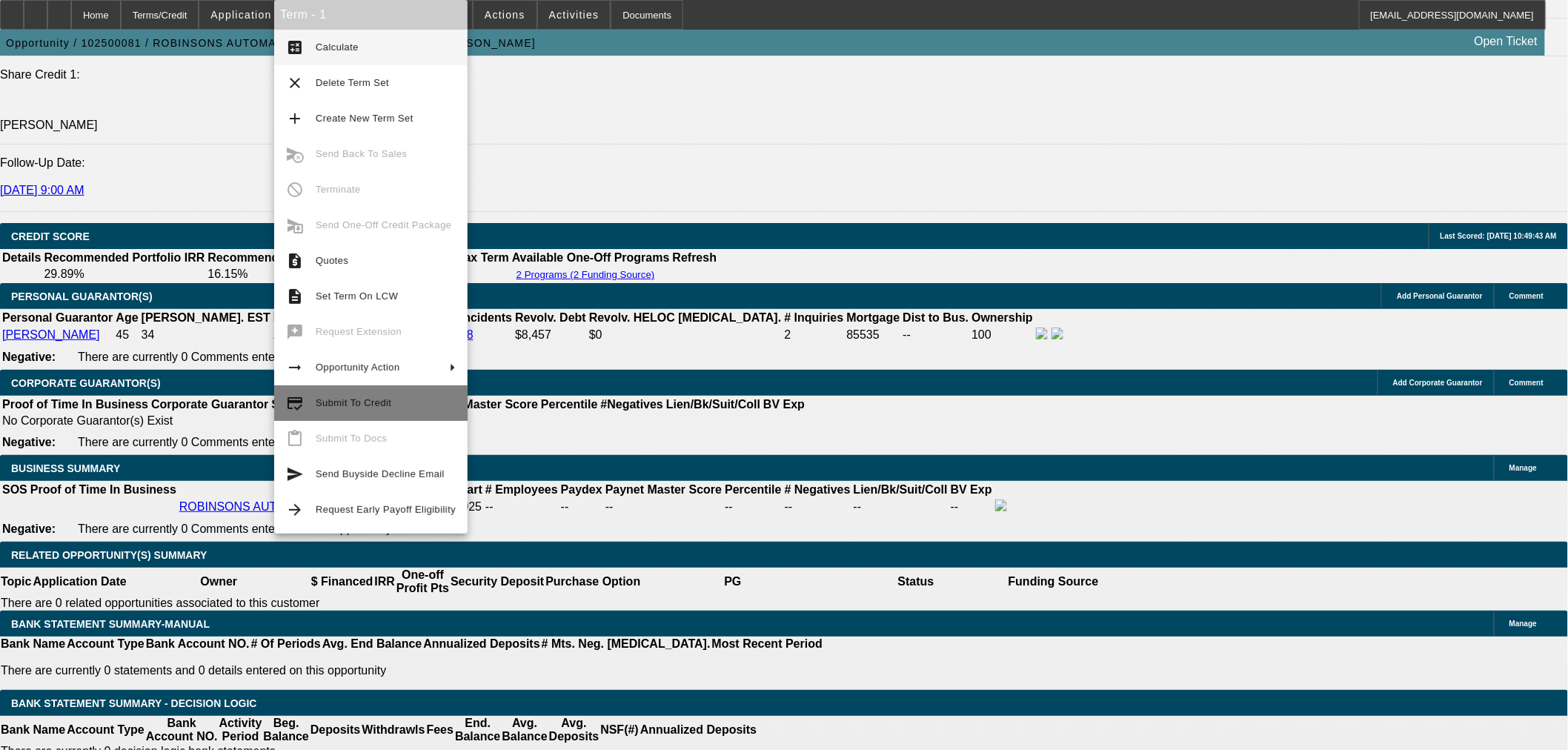
click at [369, 406] on span "Submit To Credit" at bounding box center [353, 402] width 75 height 11
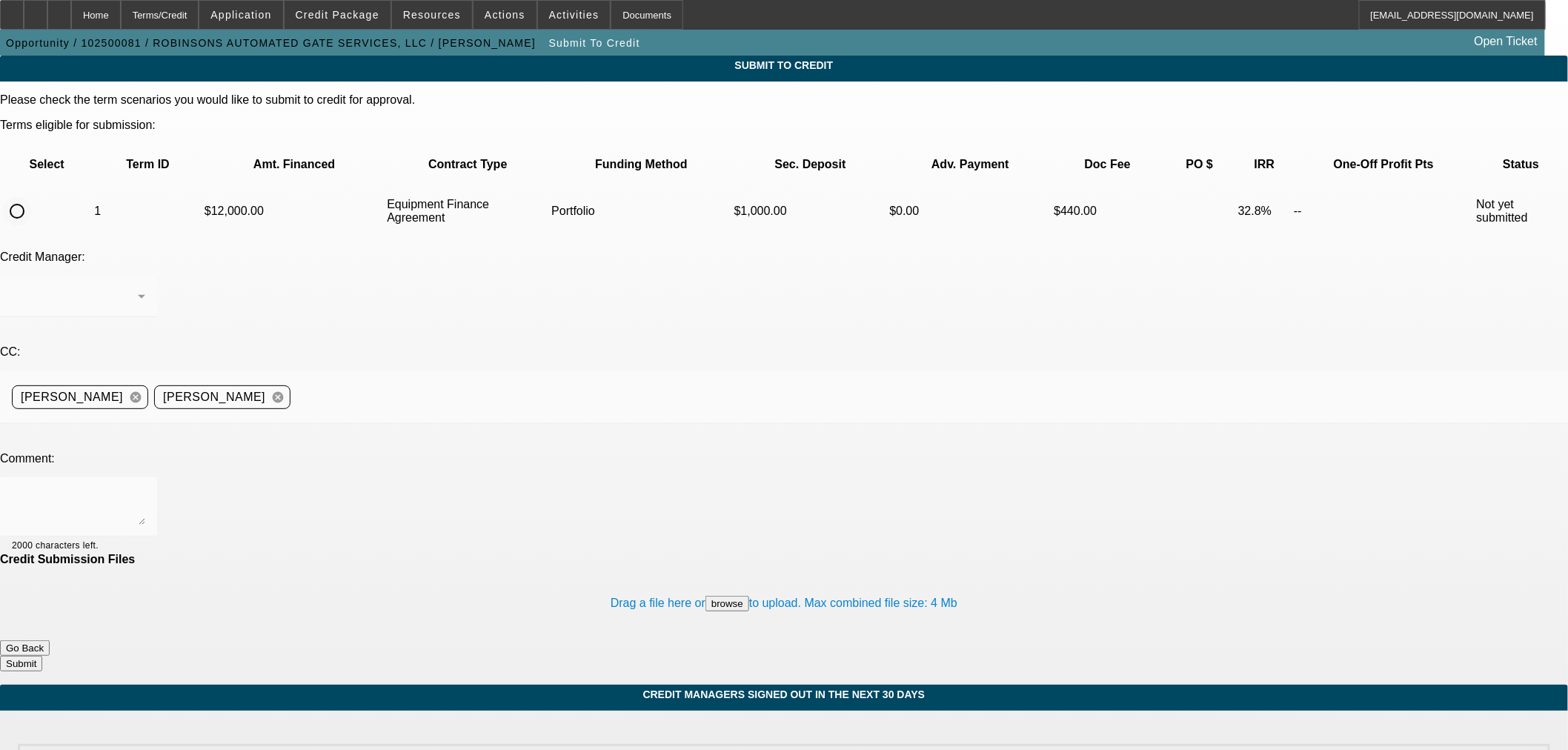
click at [32, 196] on input "radio" at bounding box center [18, 211] width 30 height 30
radio input "true"
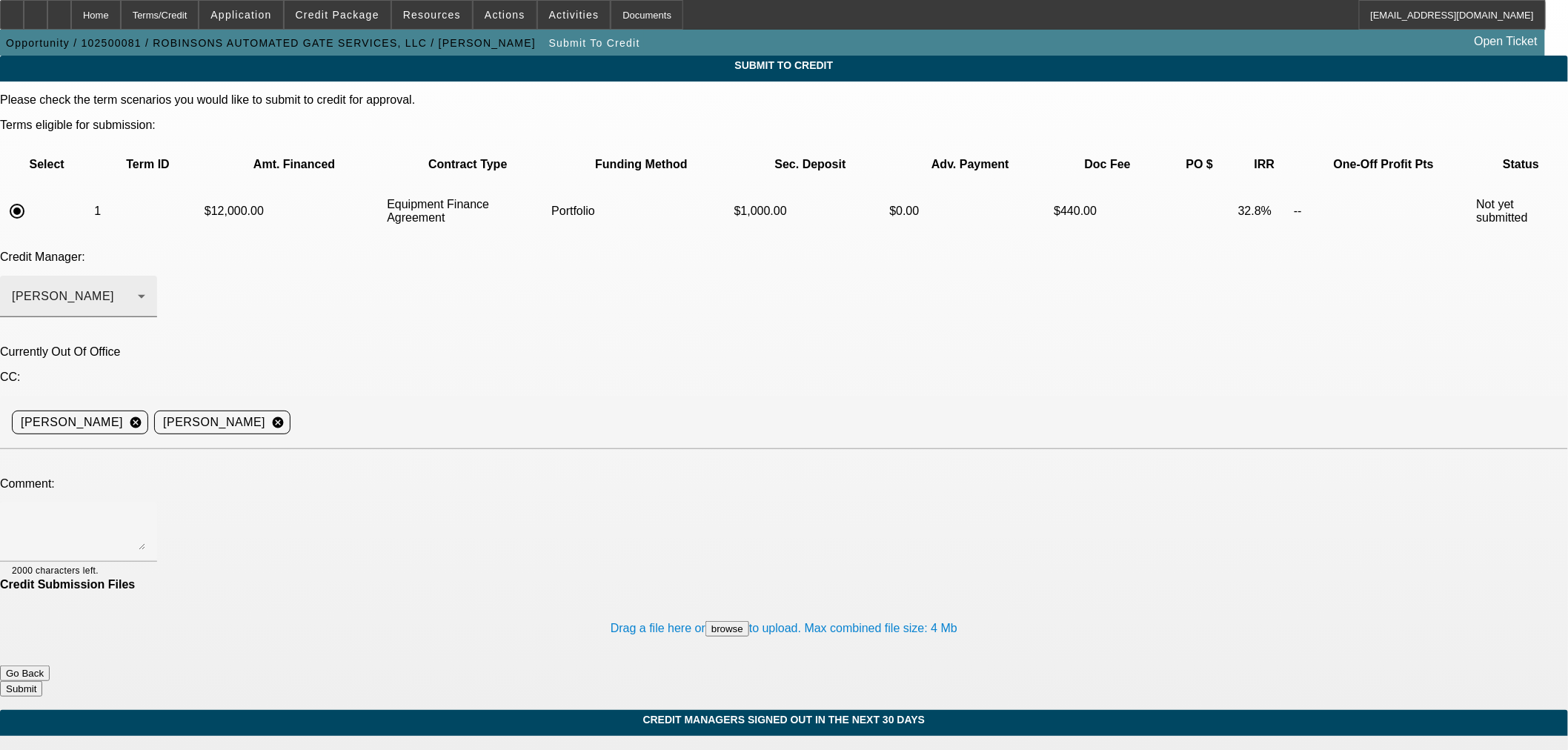
click at [138, 287] on div "Arida, George" at bounding box center [75, 296] width 126 height 18
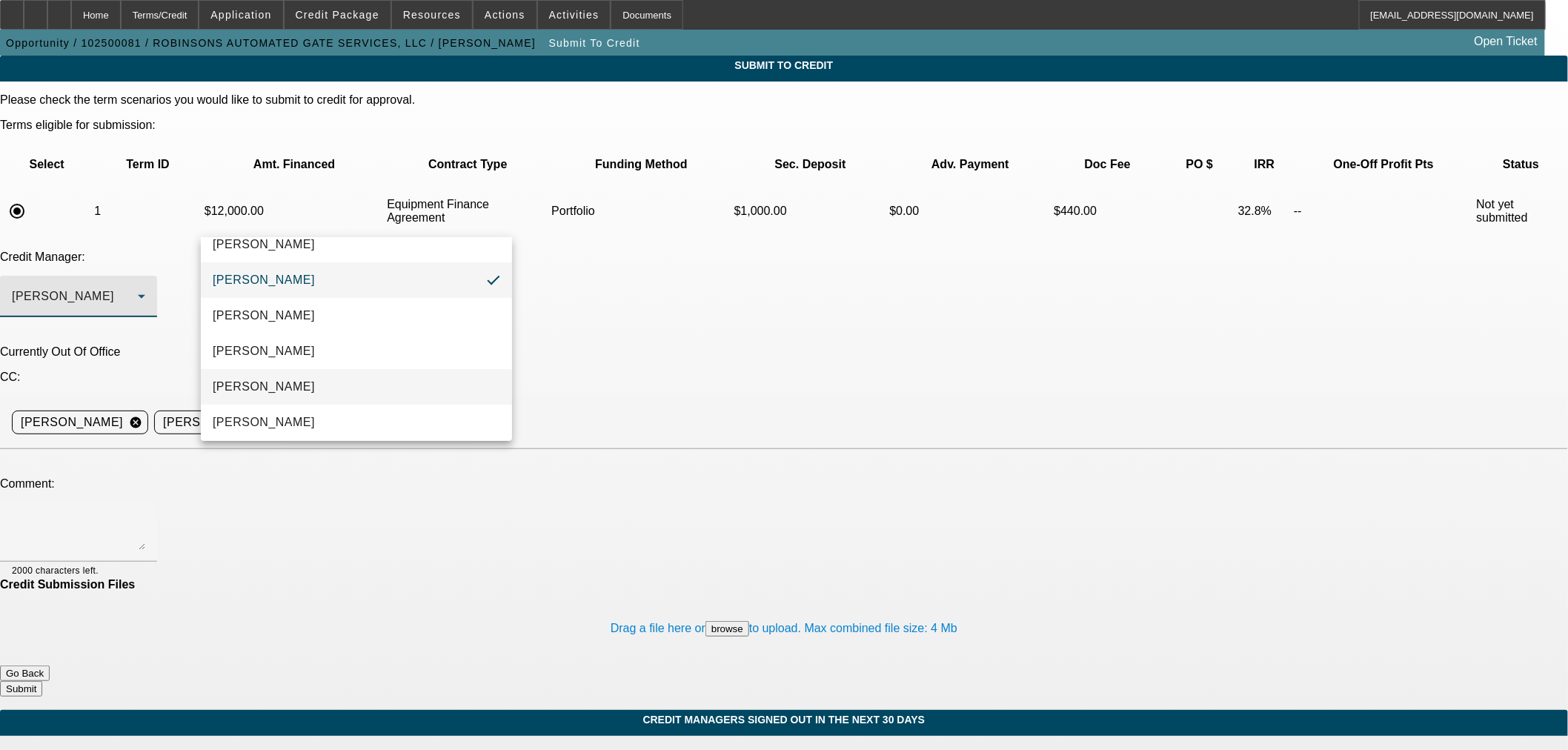
scroll to position [21, 0]
click at [335, 411] on mat-option "[PERSON_NAME]" at bounding box center [356, 418] width 311 height 36
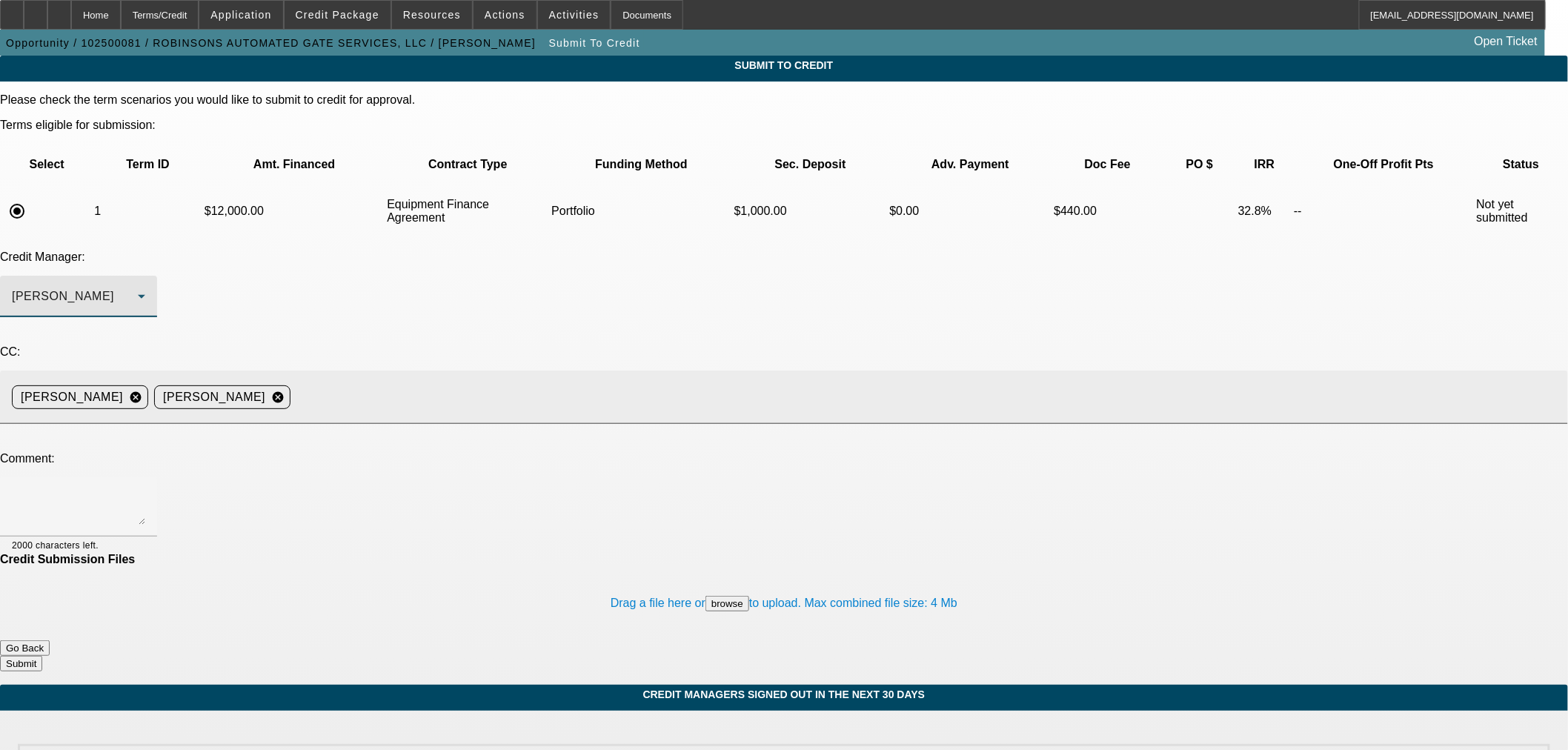
click at [613, 382] on input at bounding box center [922, 397] width 1254 height 30
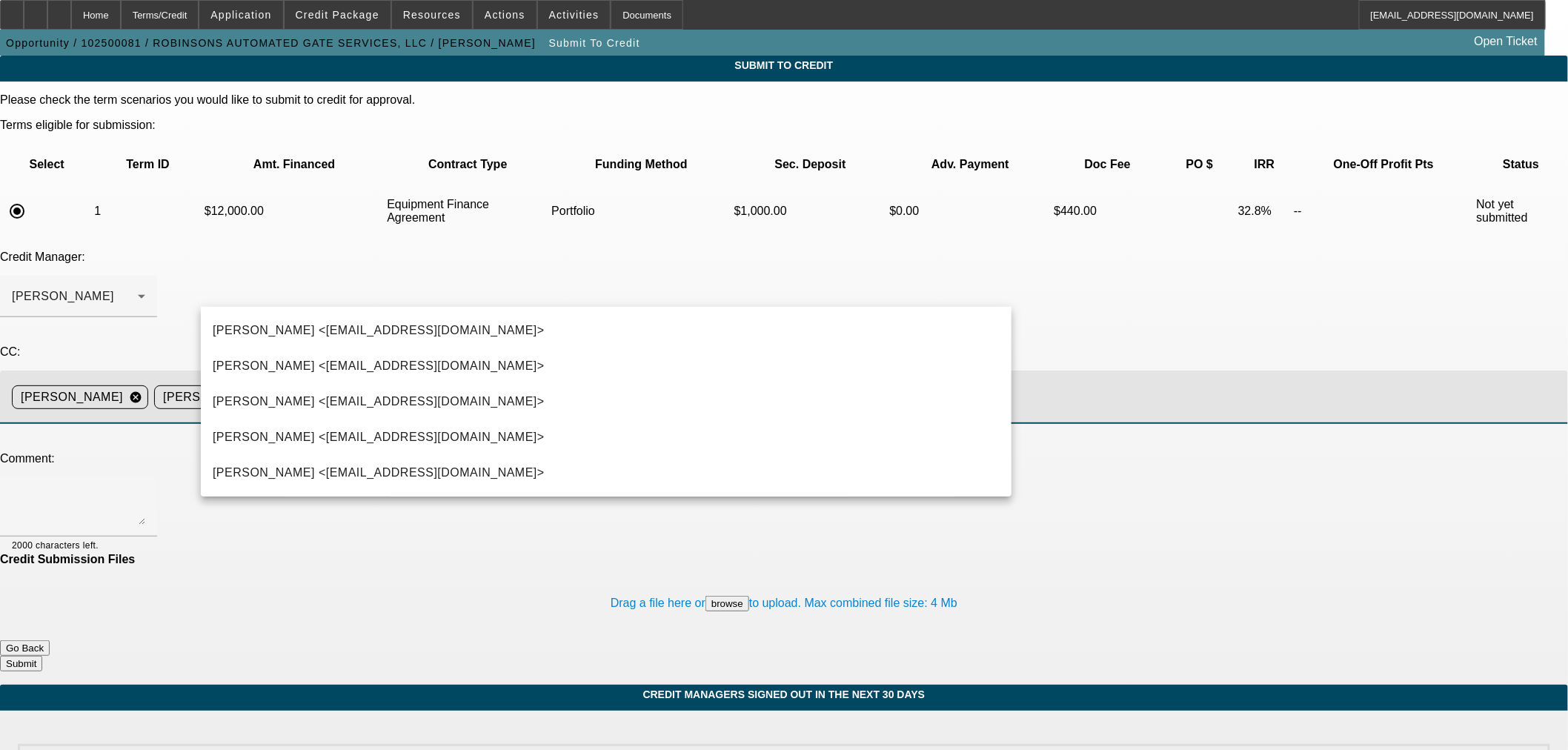
type input "Kev"
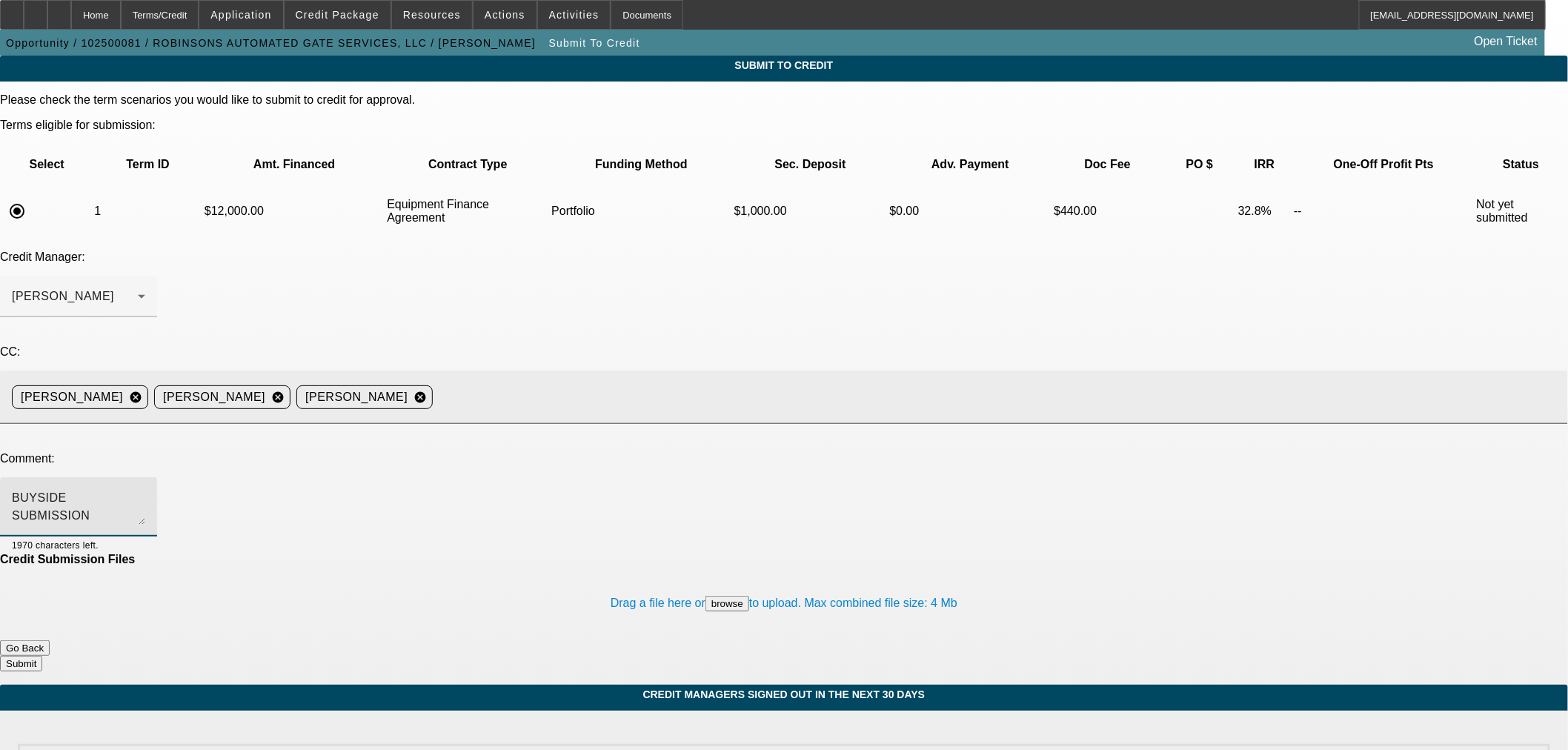
paste textarea "Incedent report shows lots of Jimmie and James Robinson. It doesn't appear that…"
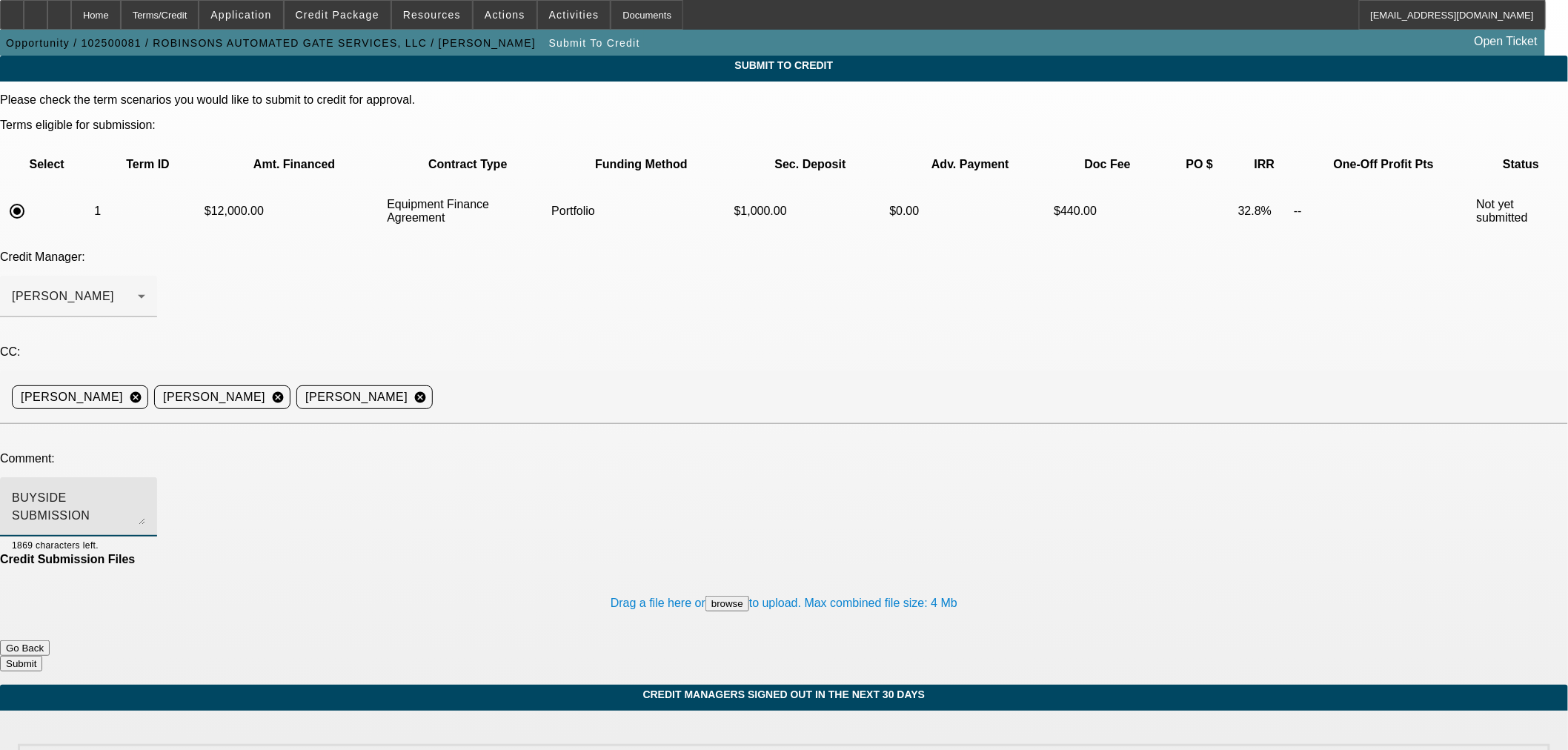
click at [145, 489] on textarea "BUYSIDE SUBMISSION CURRENCY - Incident report shows lots of Jimmie and James Ro…" at bounding box center [79, 506] width 133 height 36
click at [145, 489] on textarea "BUYSIDE SUBMISSION CURRENCY - Sam, please review this mini skid steer purchase.…" at bounding box center [79, 506] width 133 height 36
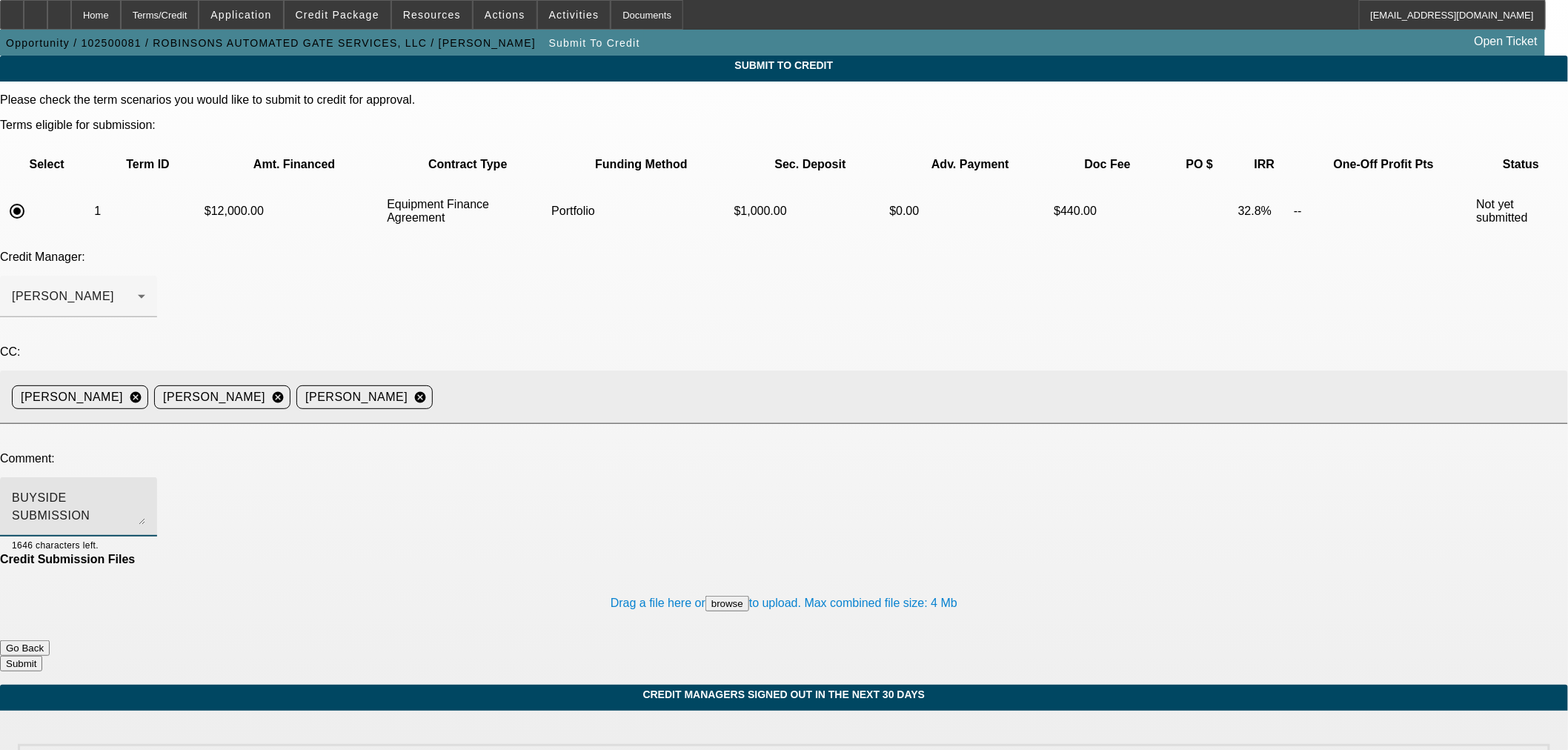
scroll to position [15, 0]
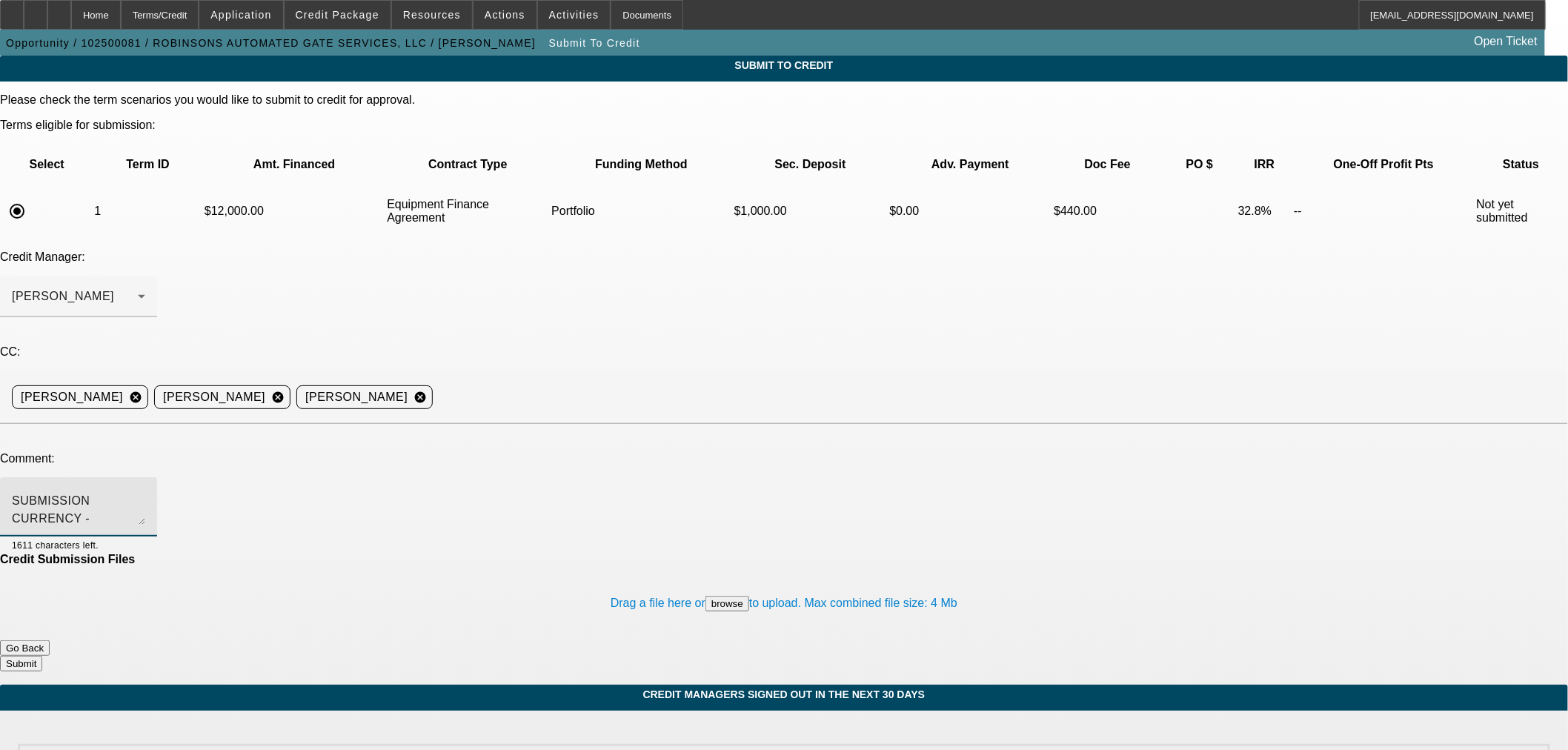
type textarea "BUYSIDE SUBMISSION CURRENCY - Sam, please review this mini skid steer purchase.…"
click at [42, 656] on button "Submit" at bounding box center [21, 664] width 42 height 16
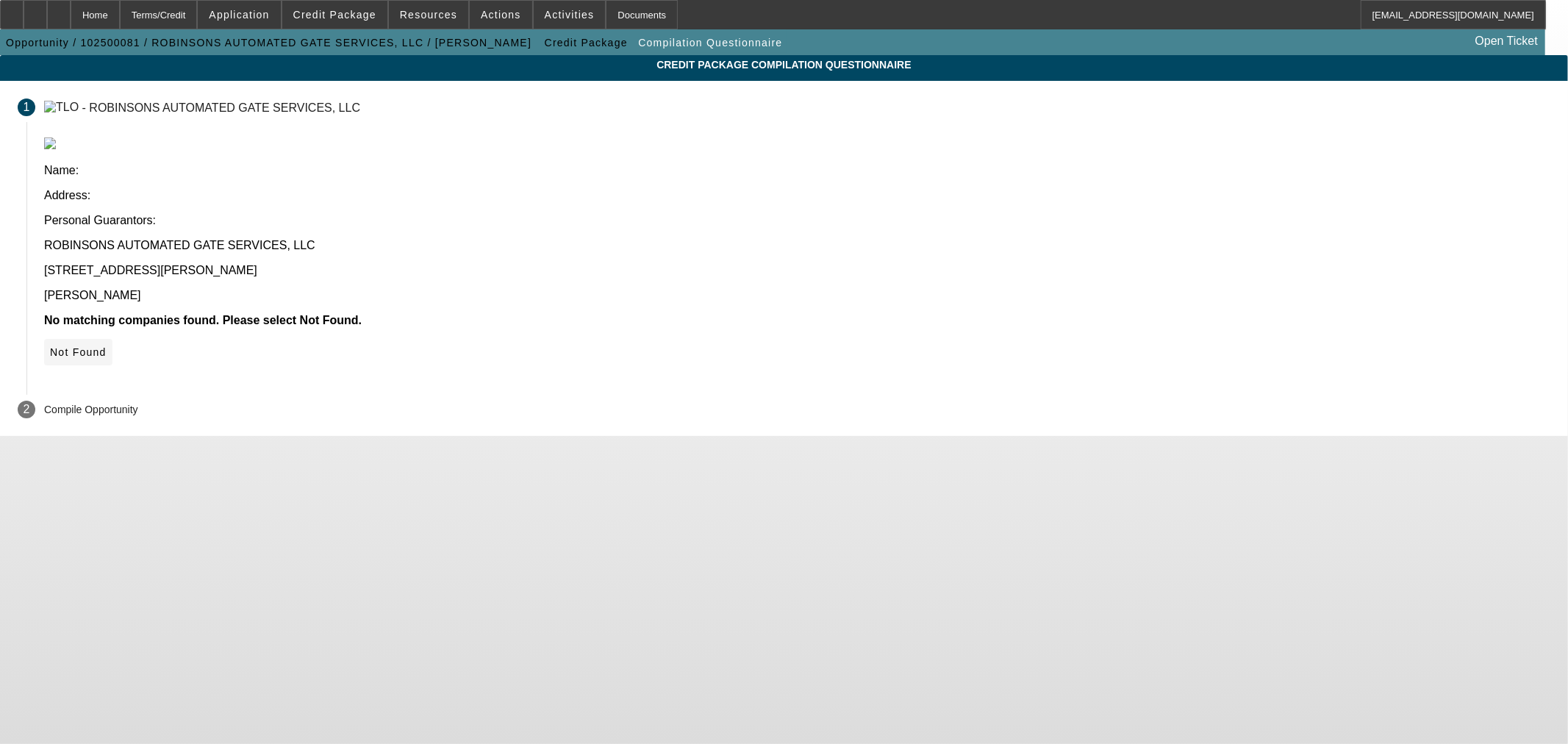
click at [107, 346] on span "Not Found" at bounding box center [78, 352] width 56 height 12
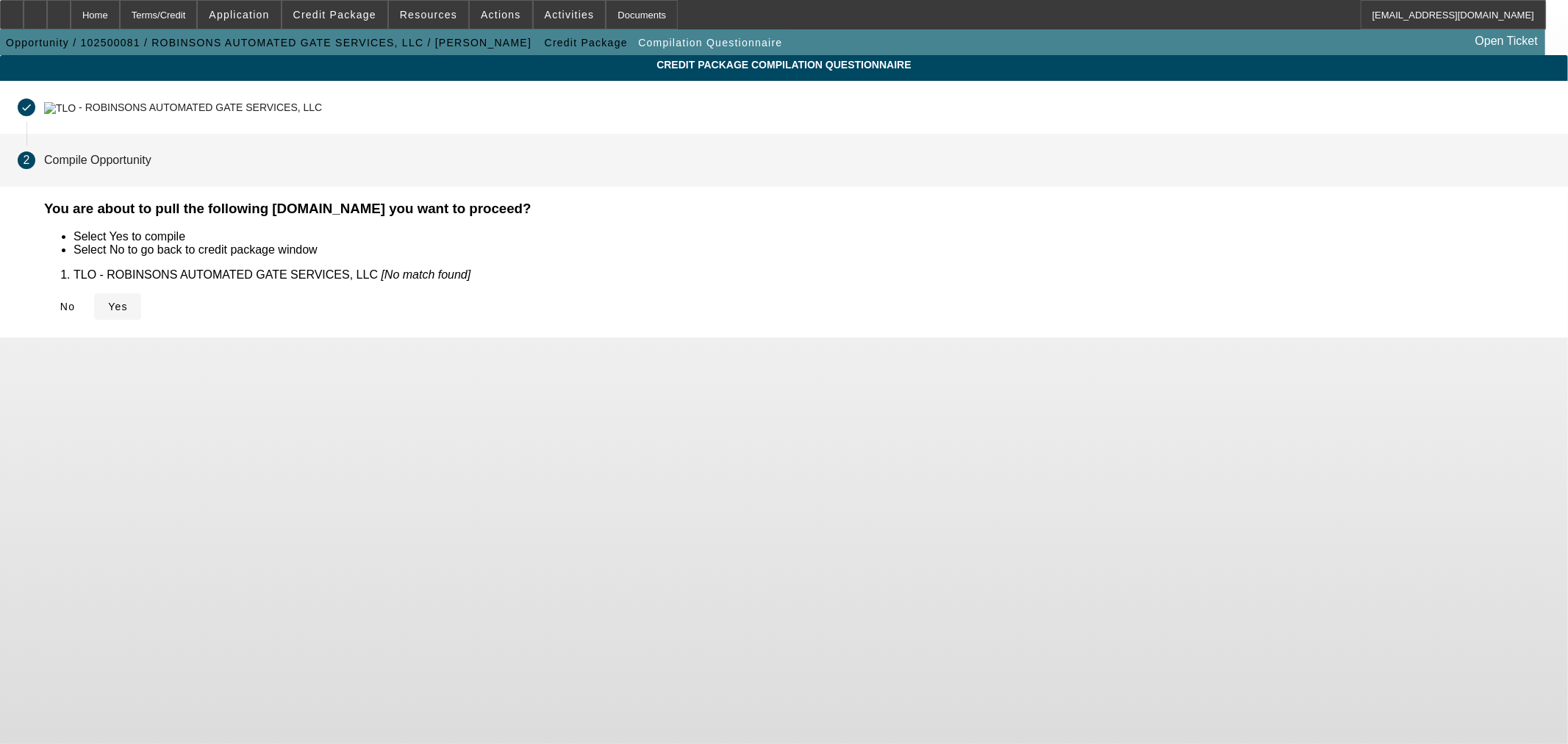
click at [108, 309] on icon at bounding box center [108, 307] width 0 height 12
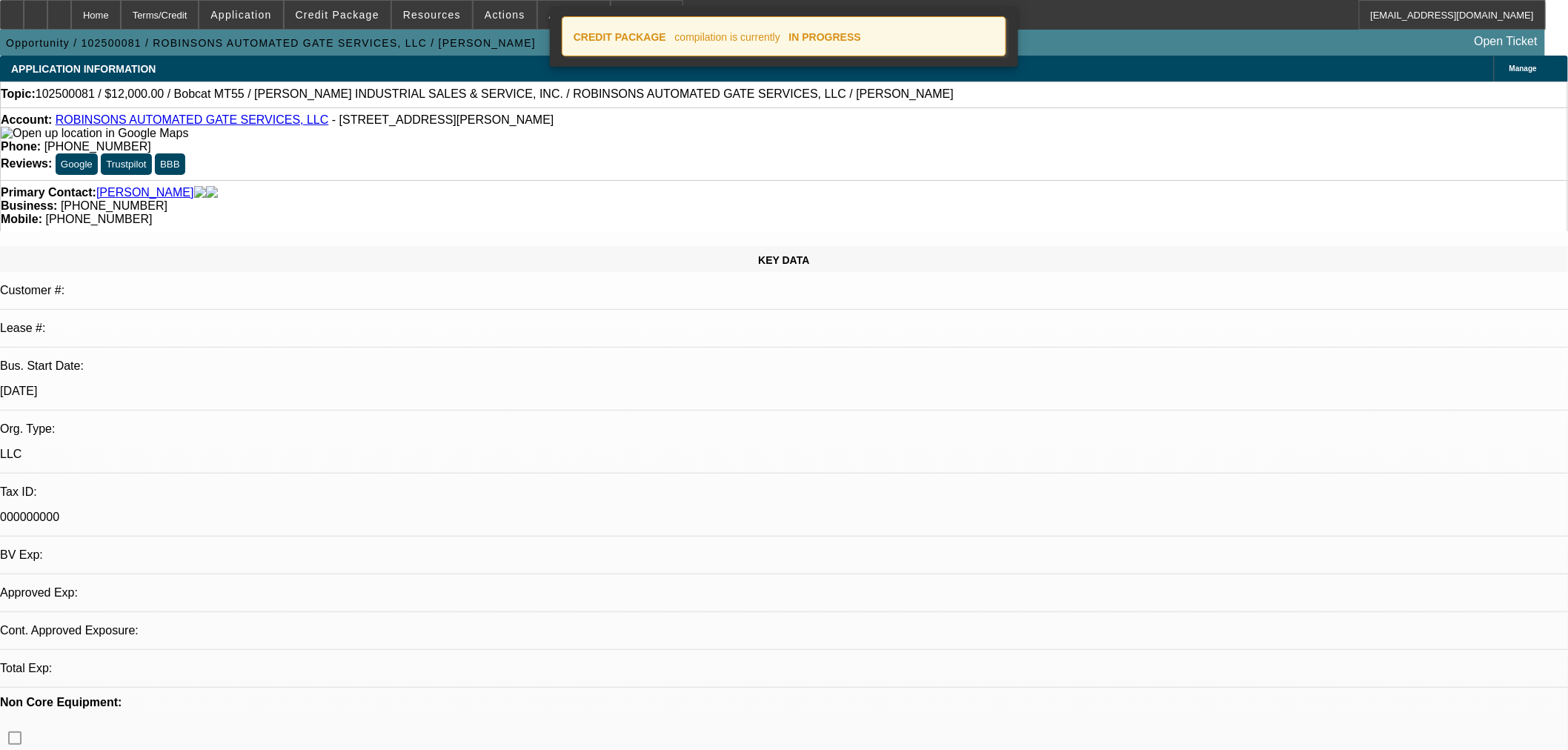
select select "0"
select select "2"
select select "0"
select select "6"
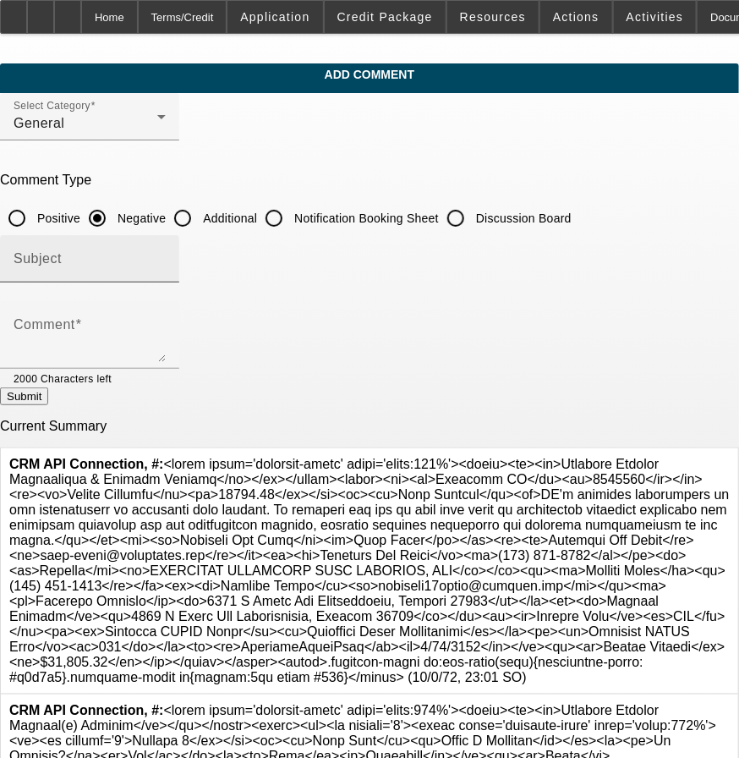
drag, startPoint x: 268, startPoint y: 214, endPoint x: 257, endPoint y: 242, distance: 30.0
click at [203, 214] on div at bounding box center [182, 218] width 41 height 41
radio input "false"
radio input "true"
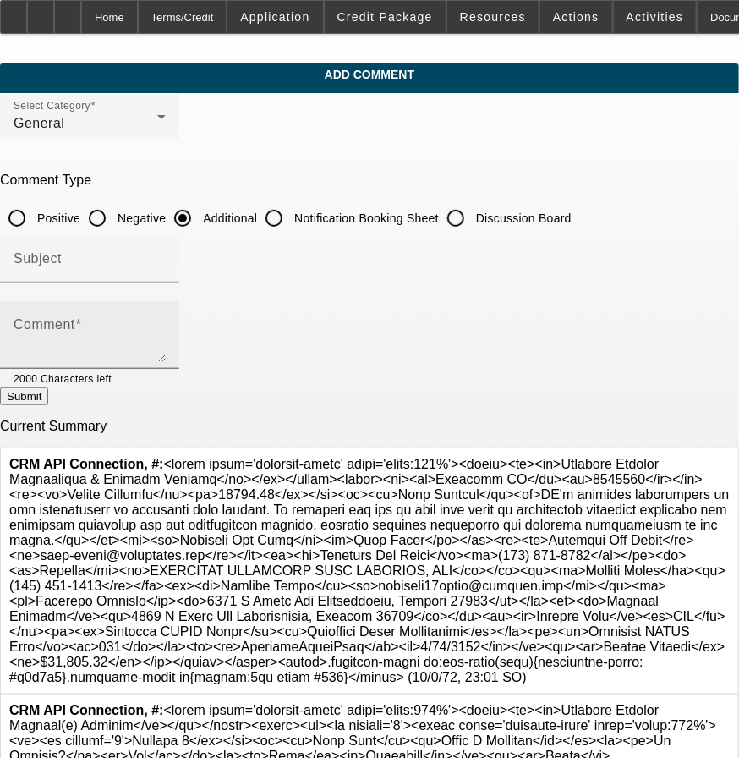
click at [166, 306] on div "Comment" at bounding box center [90, 335] width 152 height 68
paste textarea "PG's business specializes in the installation of automatic gate systems. He req…"
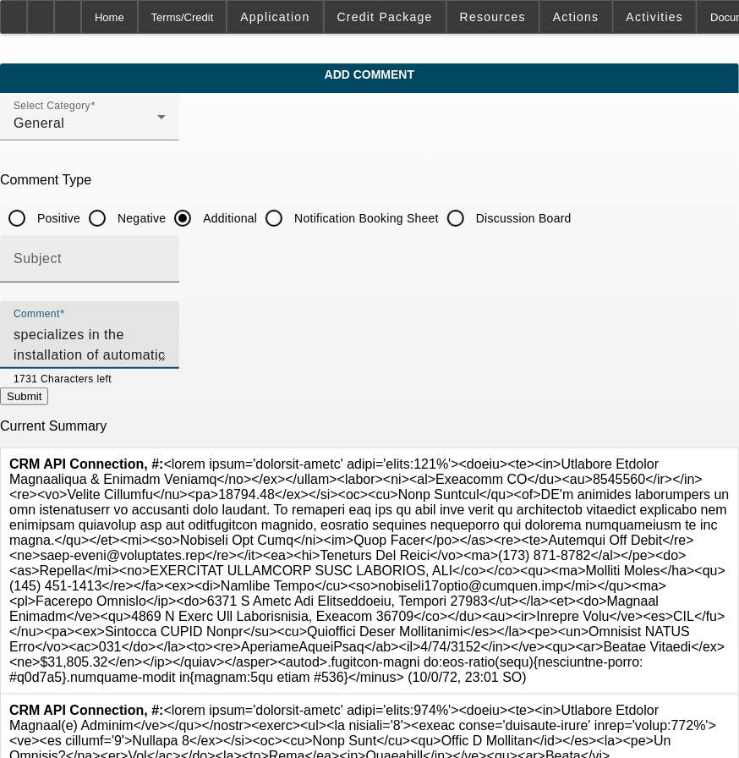
type textarea "PG's business specializes in the installation of automatic gate systems. He req…"
click at [166, 255] on input "Subject" at bounding box center [90, 265] width 152 height 20
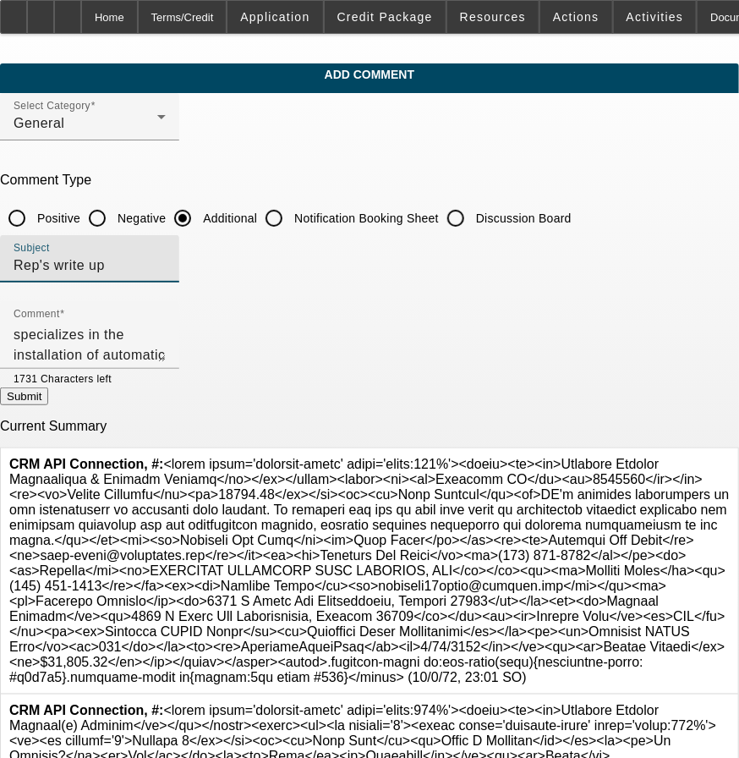
type input "Rep's write up"
click at [48, 395] on button "Submit" at bounding box center [24, 396] width 48 height 18
radio input "true"
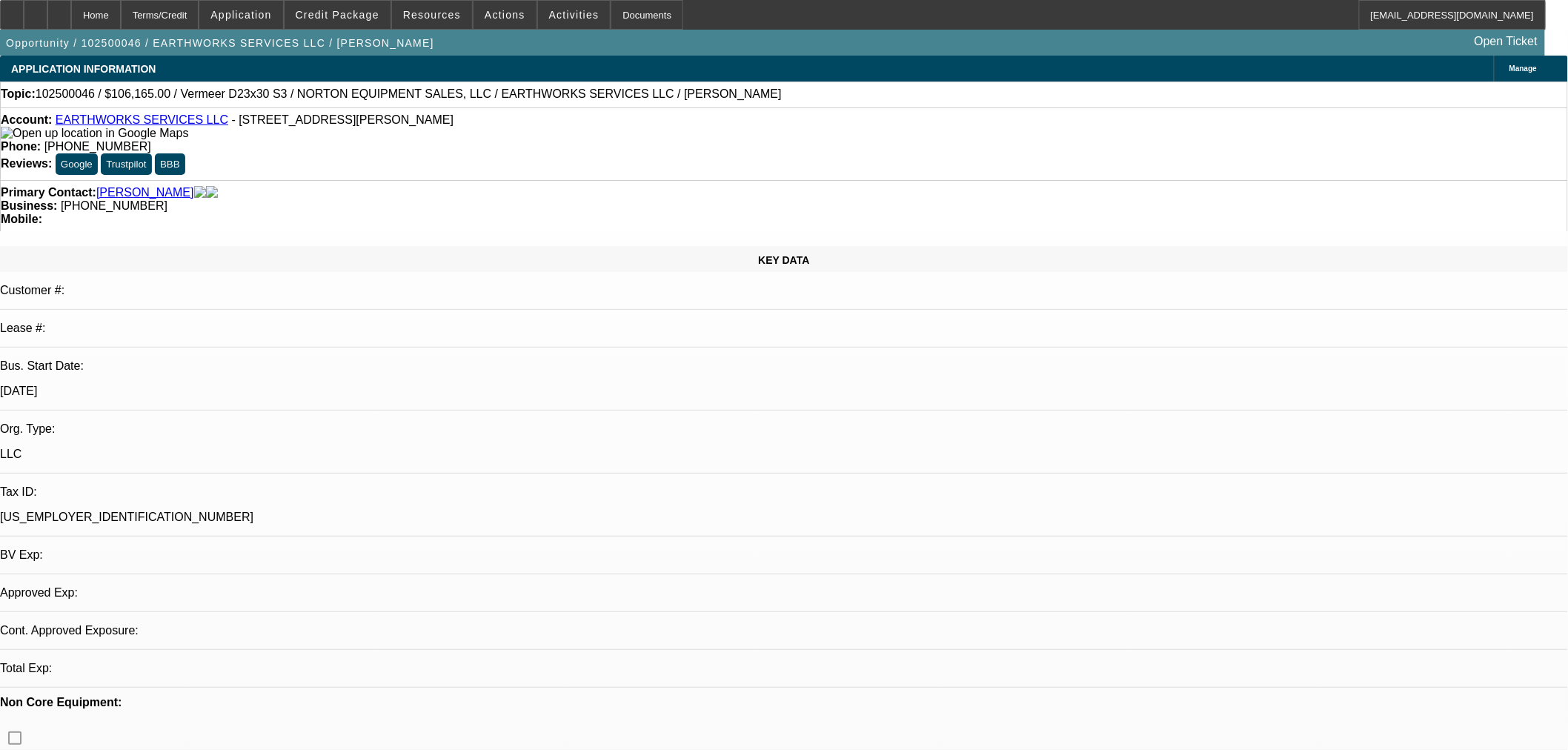
select select "0.15"
select select "2"
select select "0"
select select "6"
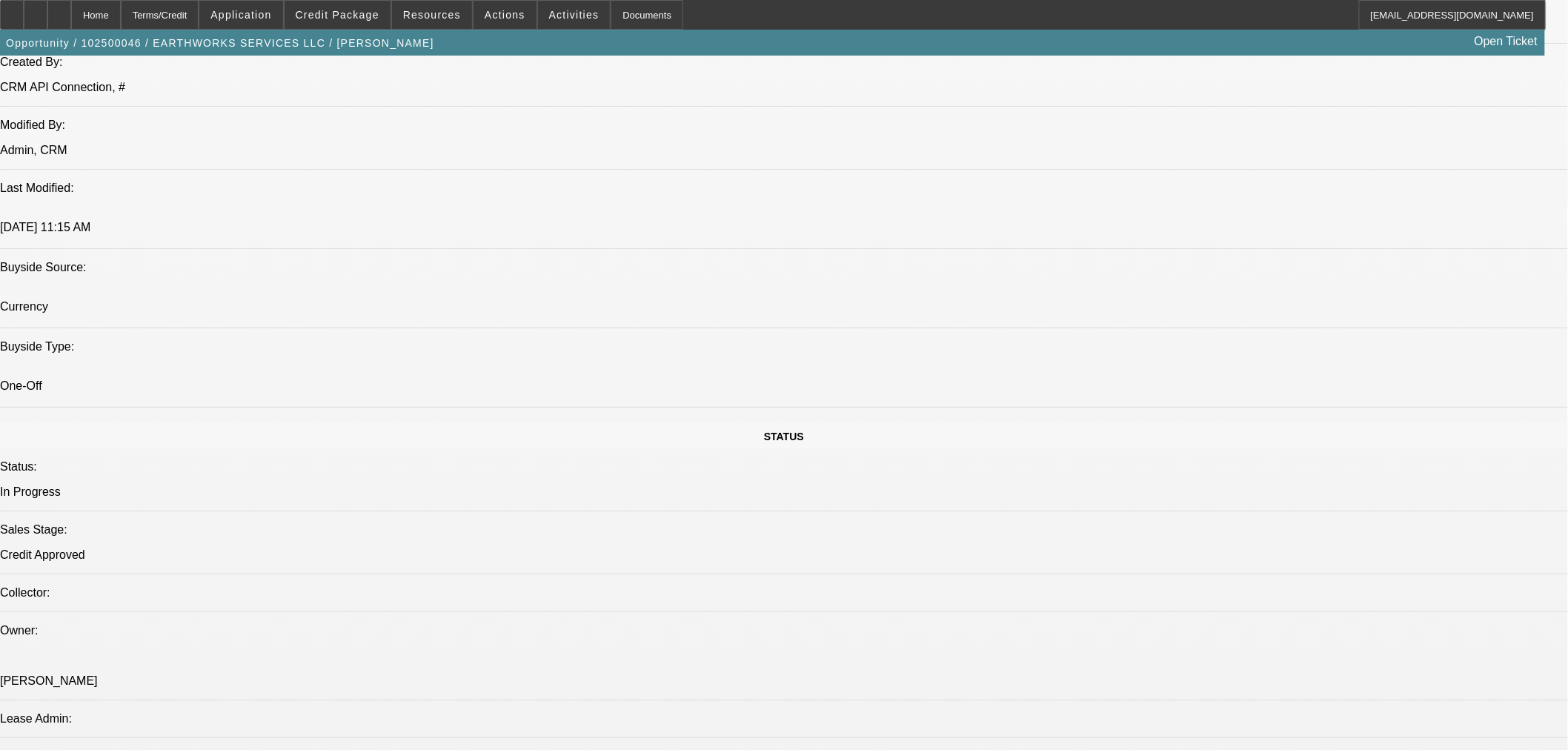
scroll to position [1509, 0]
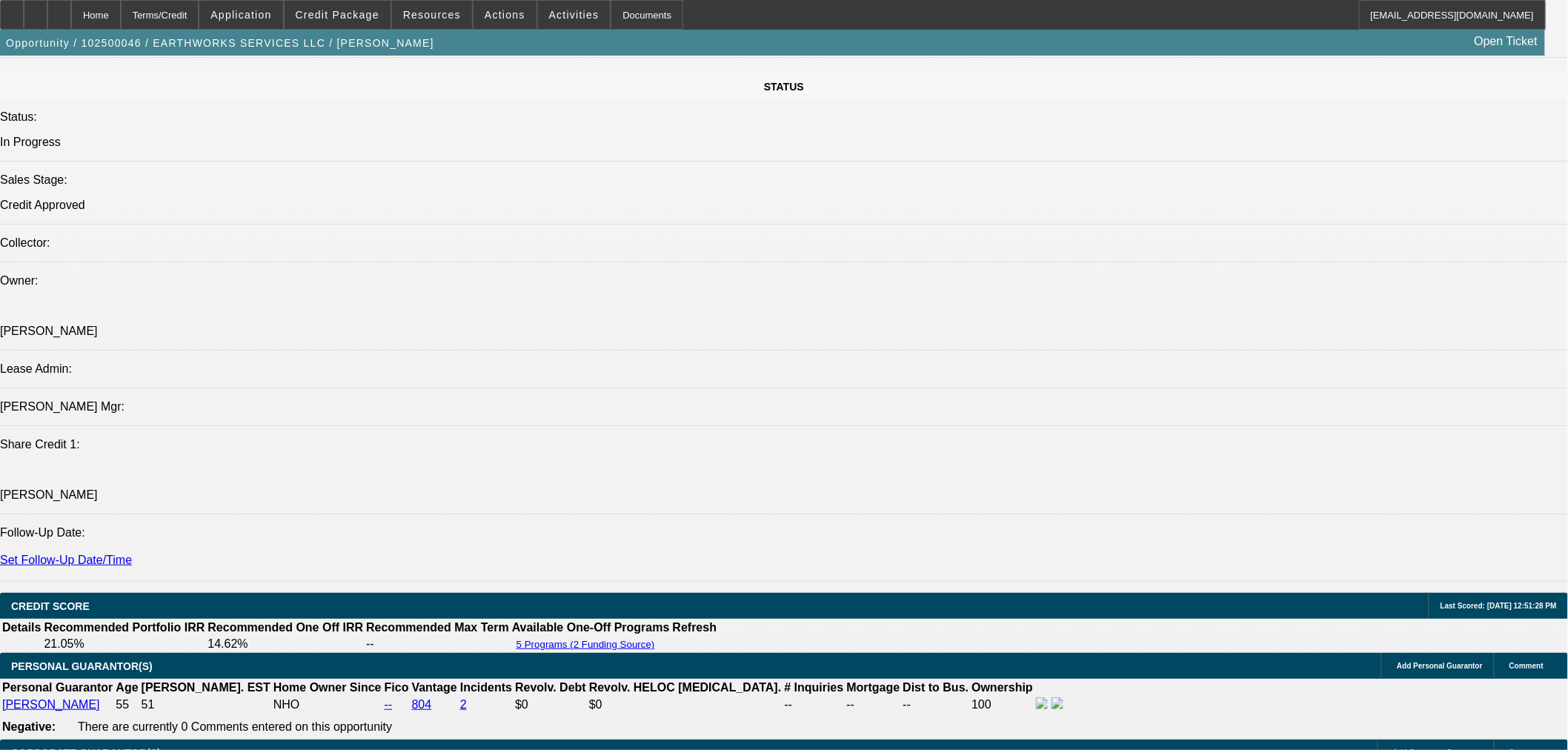
scroll to position [0, 0]
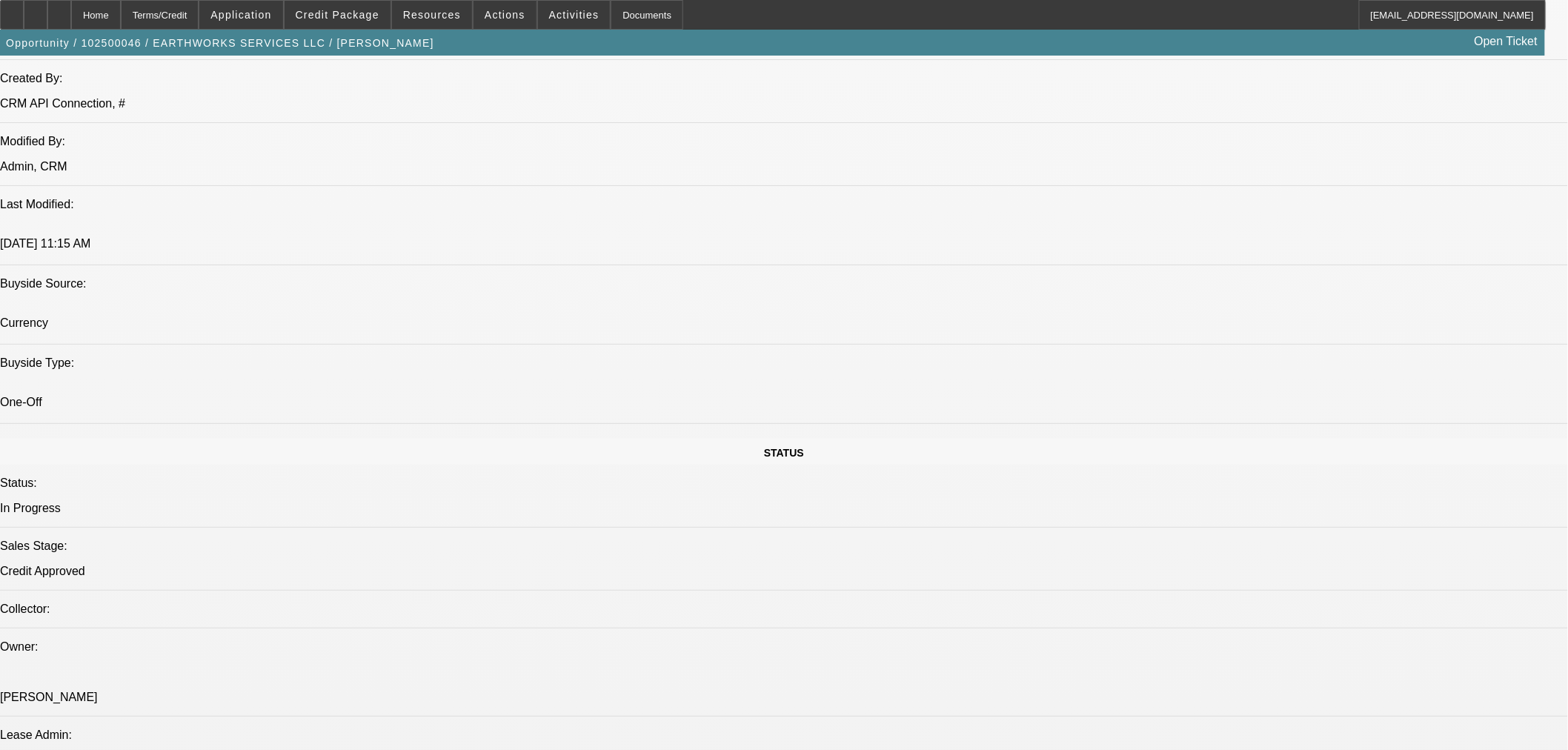
scroll to position [1235, 0]
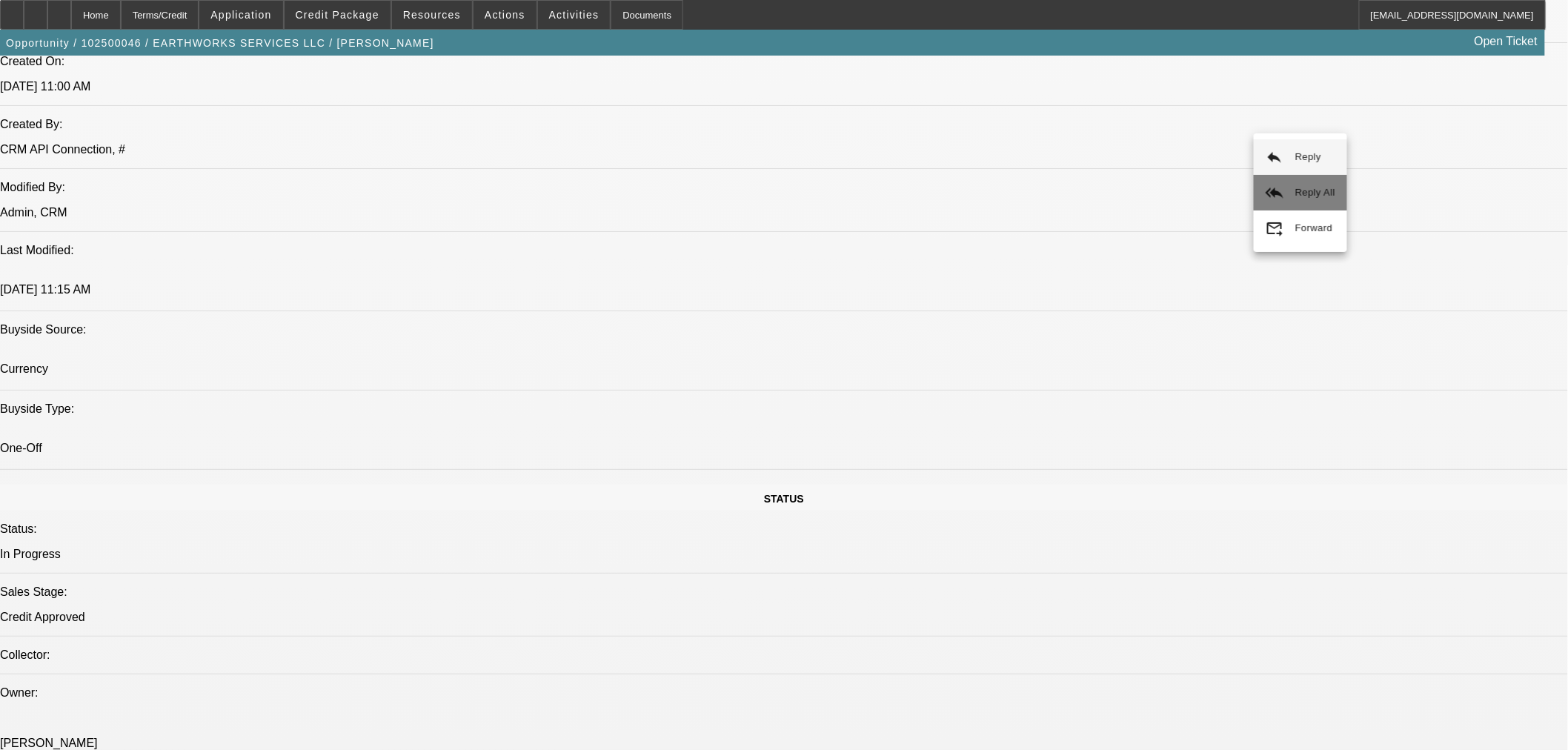
click at [1284, 190] on button "reply_all Reply All" at bounding box center [1300, 193] width 94 height 36
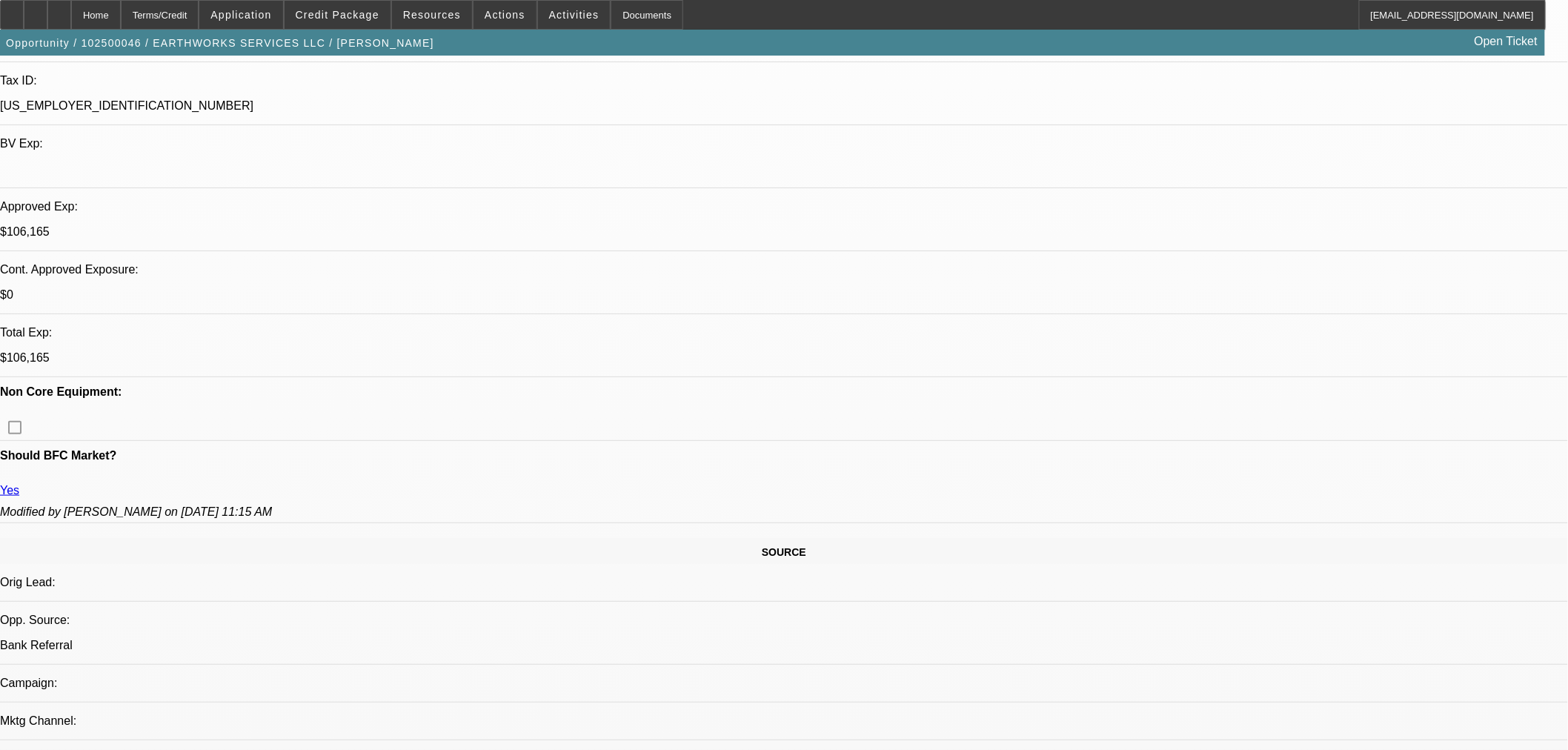
scroll to position [137, 0]
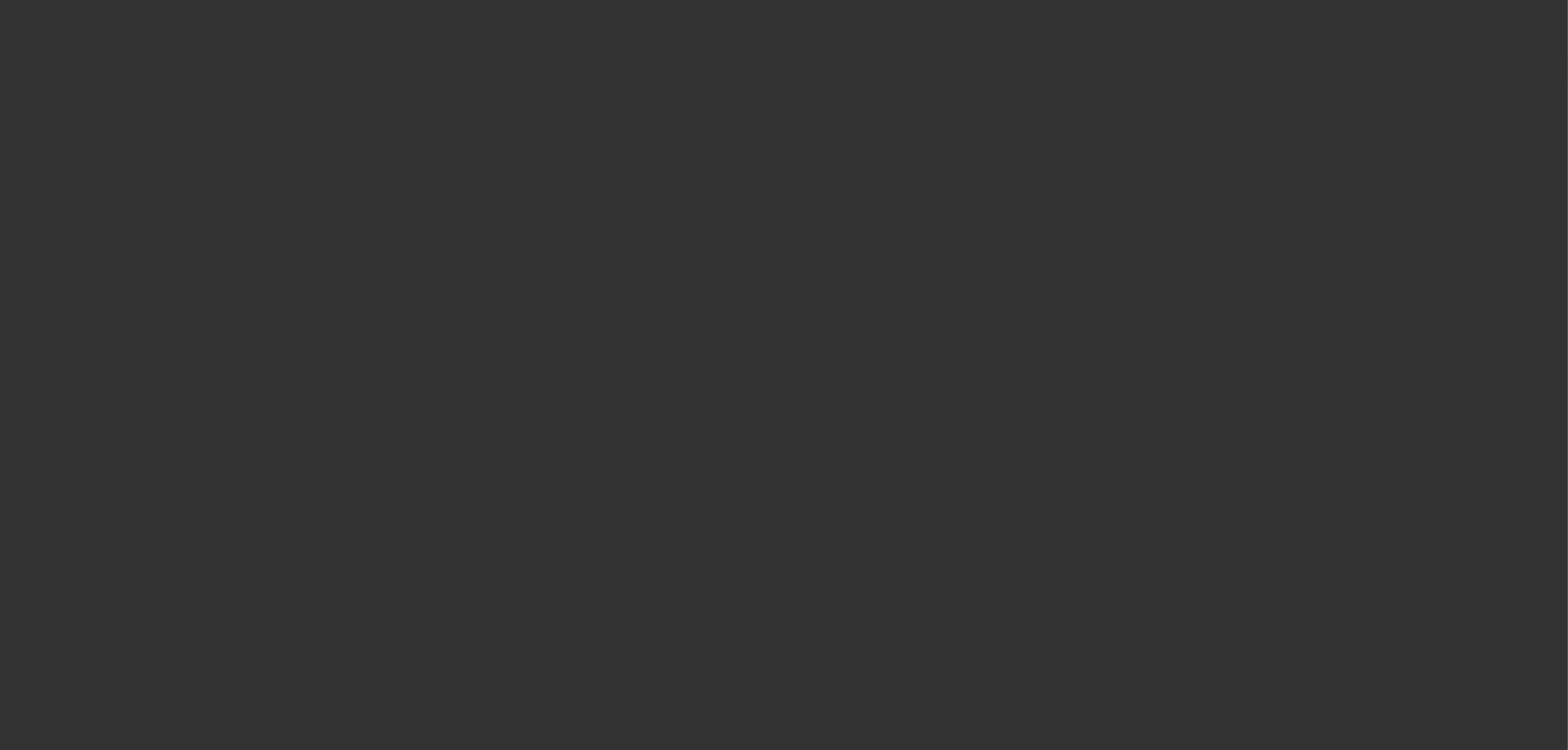
select select "0"
select select "2"
select select "0"
select select "2"
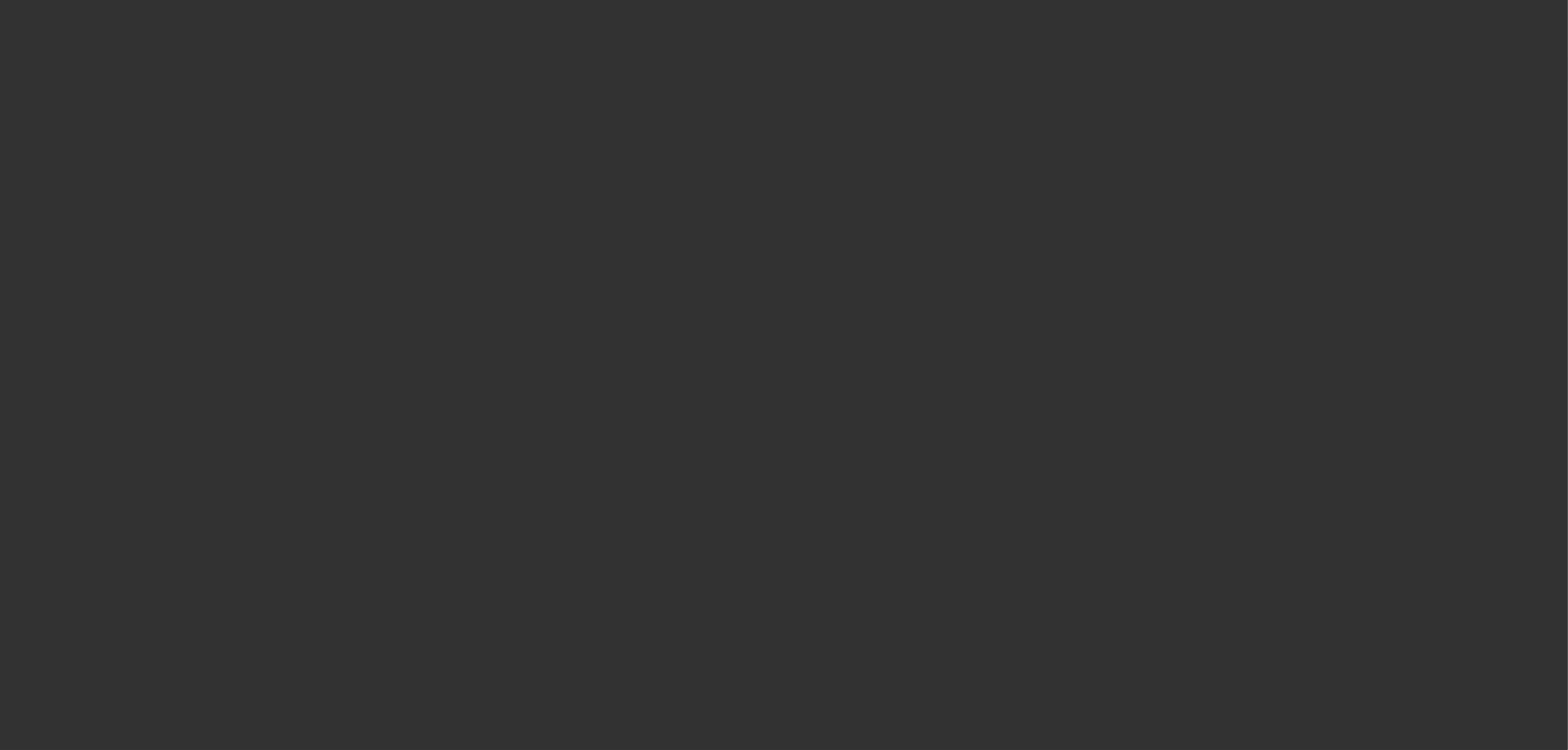
select select "0"
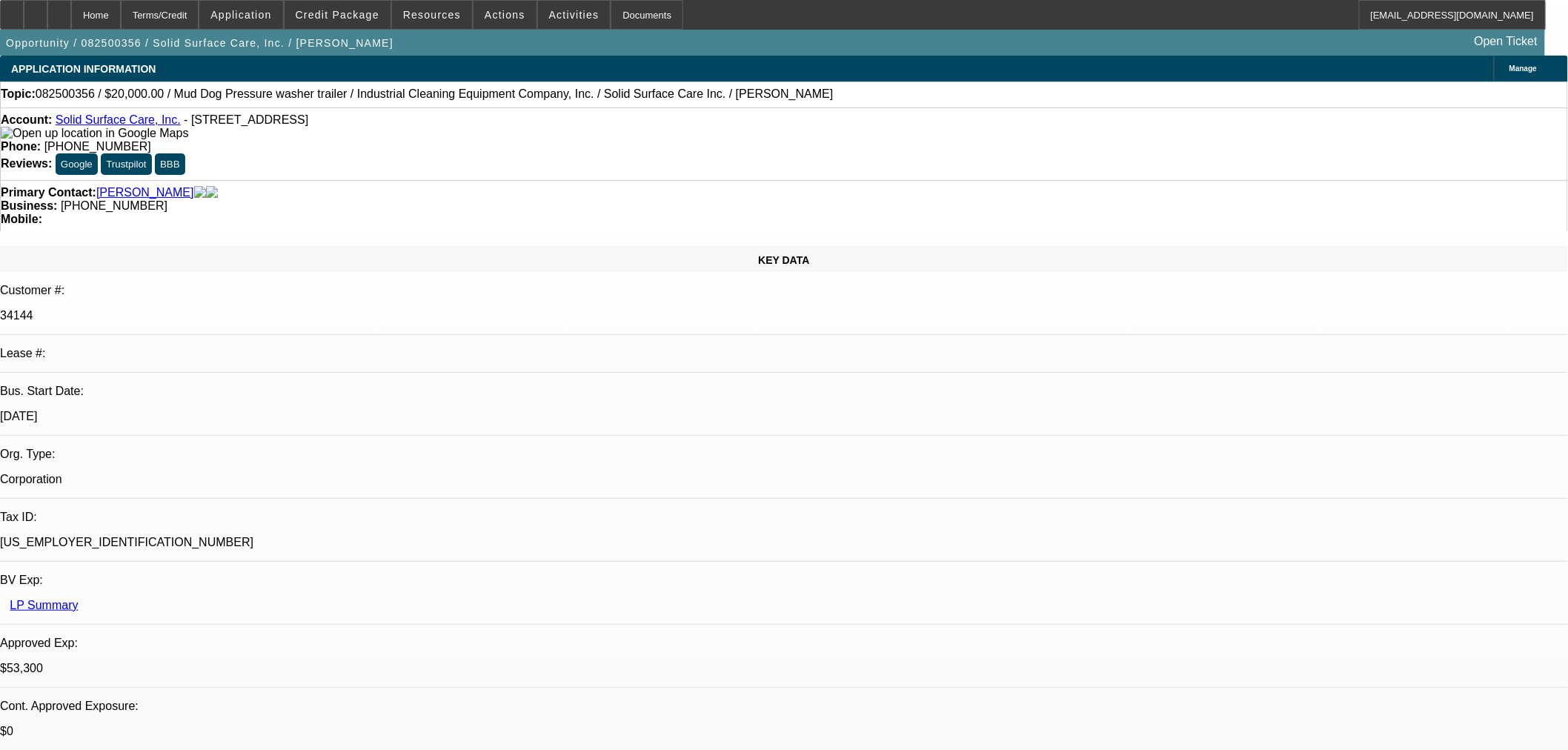
select select "1"
select select "2"
select select "6"
select select "1"
select select "2"
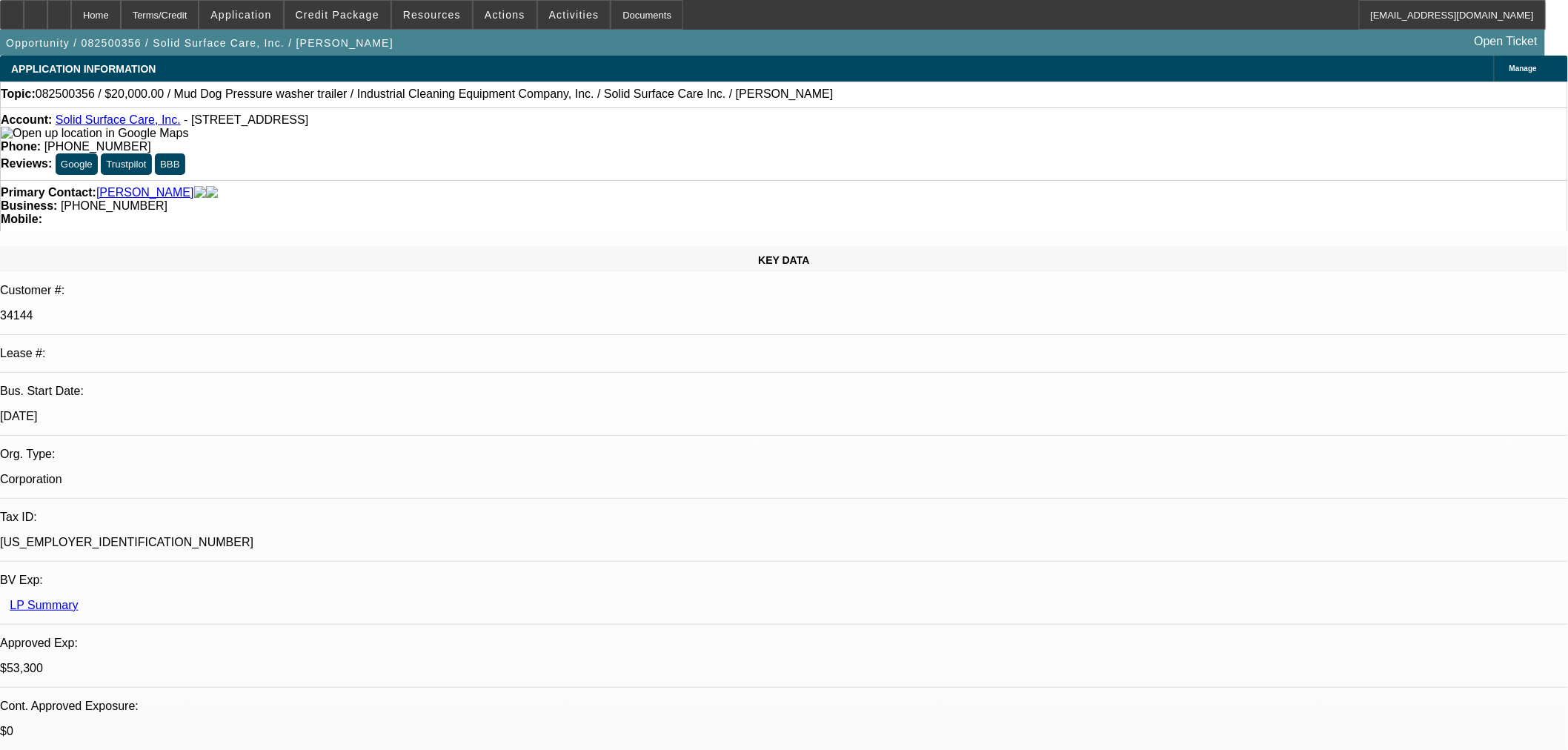
select select "6"
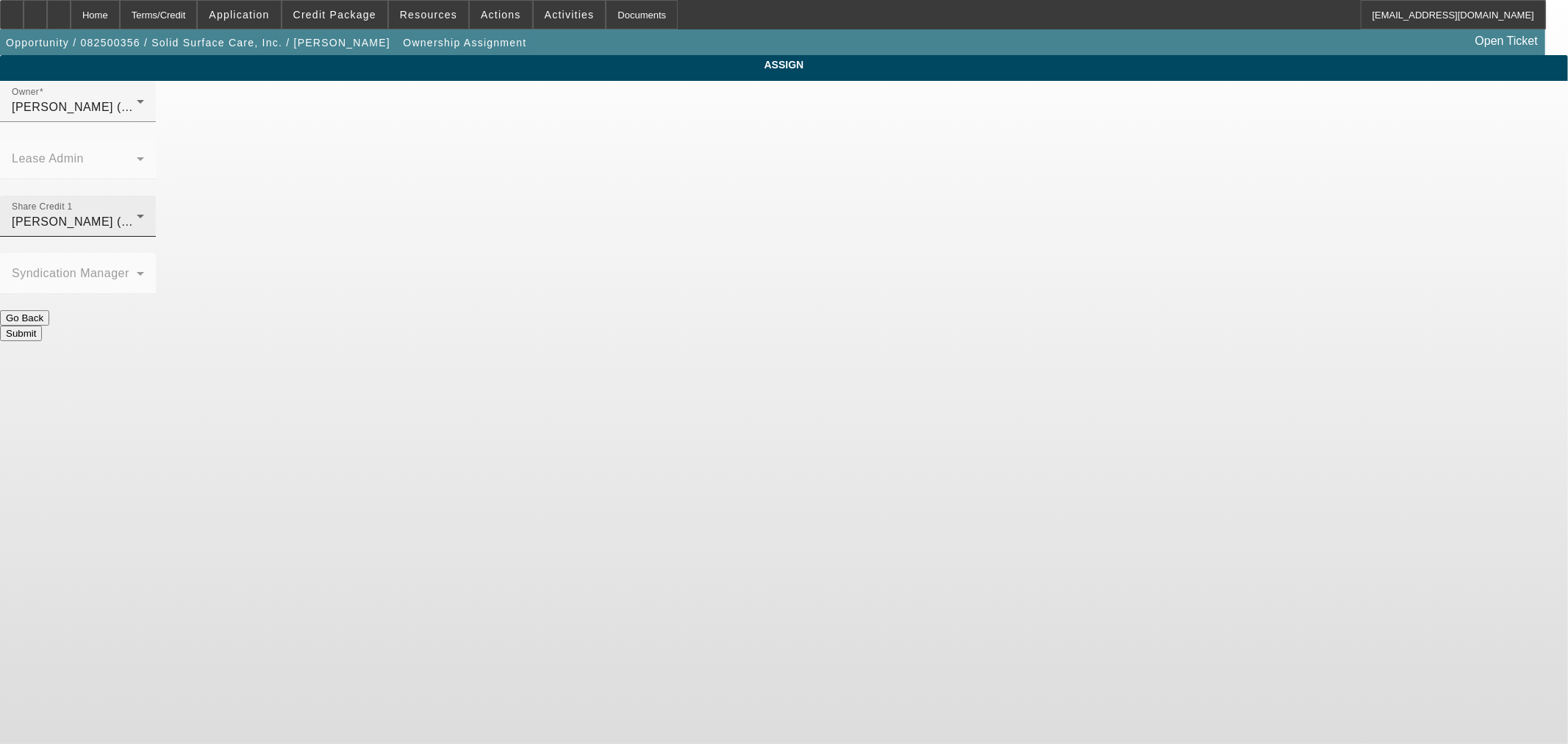
click at [136, 213] on div "[PERSON_NAME] (Lvl 19)" at bounding box center [75, 222] width 125 height 17
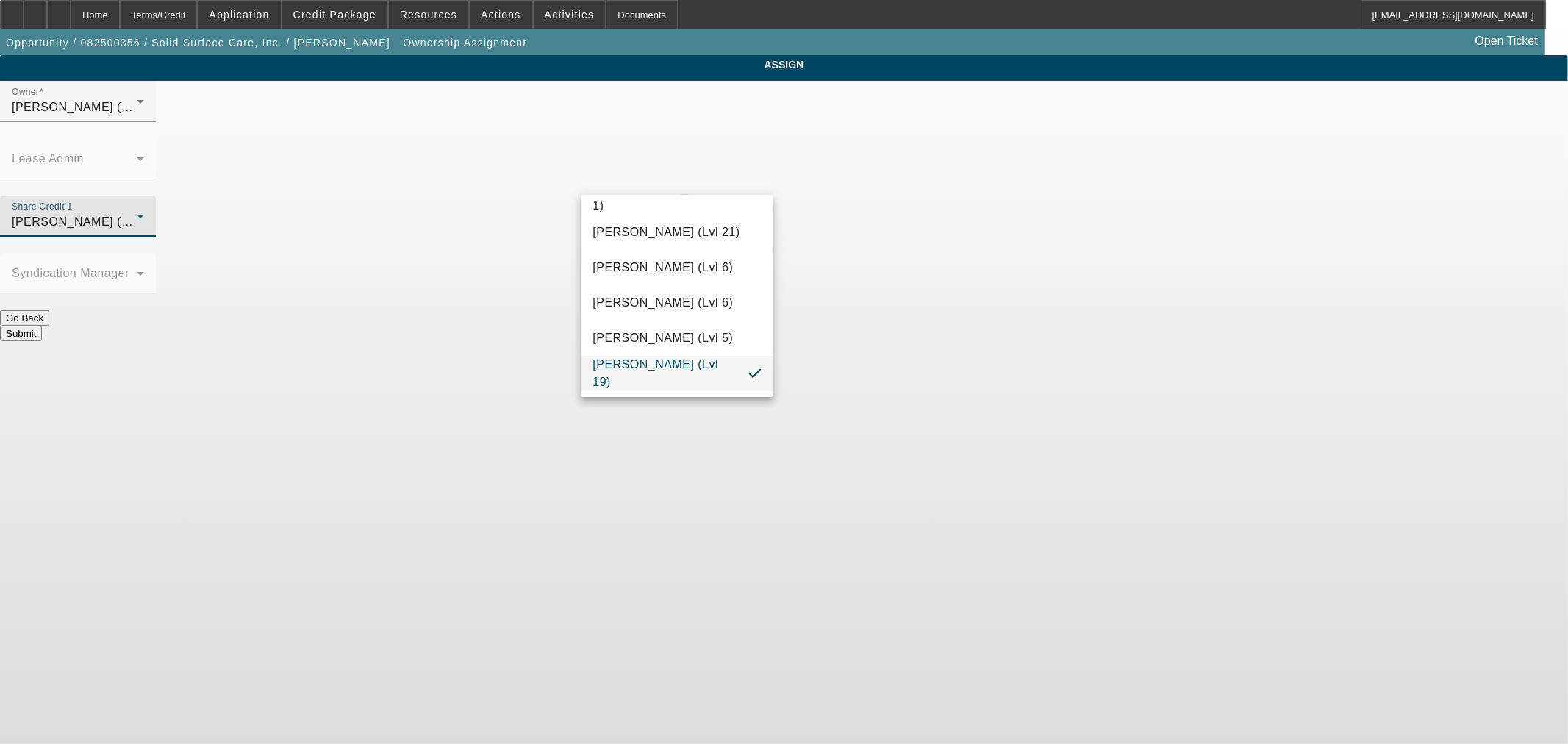
scroll to position [1363, 0]
click at [669, 279] on span "[PERSON_NAME] (Lvl 3)" at bounding box center [663, 271] width 141 height 17
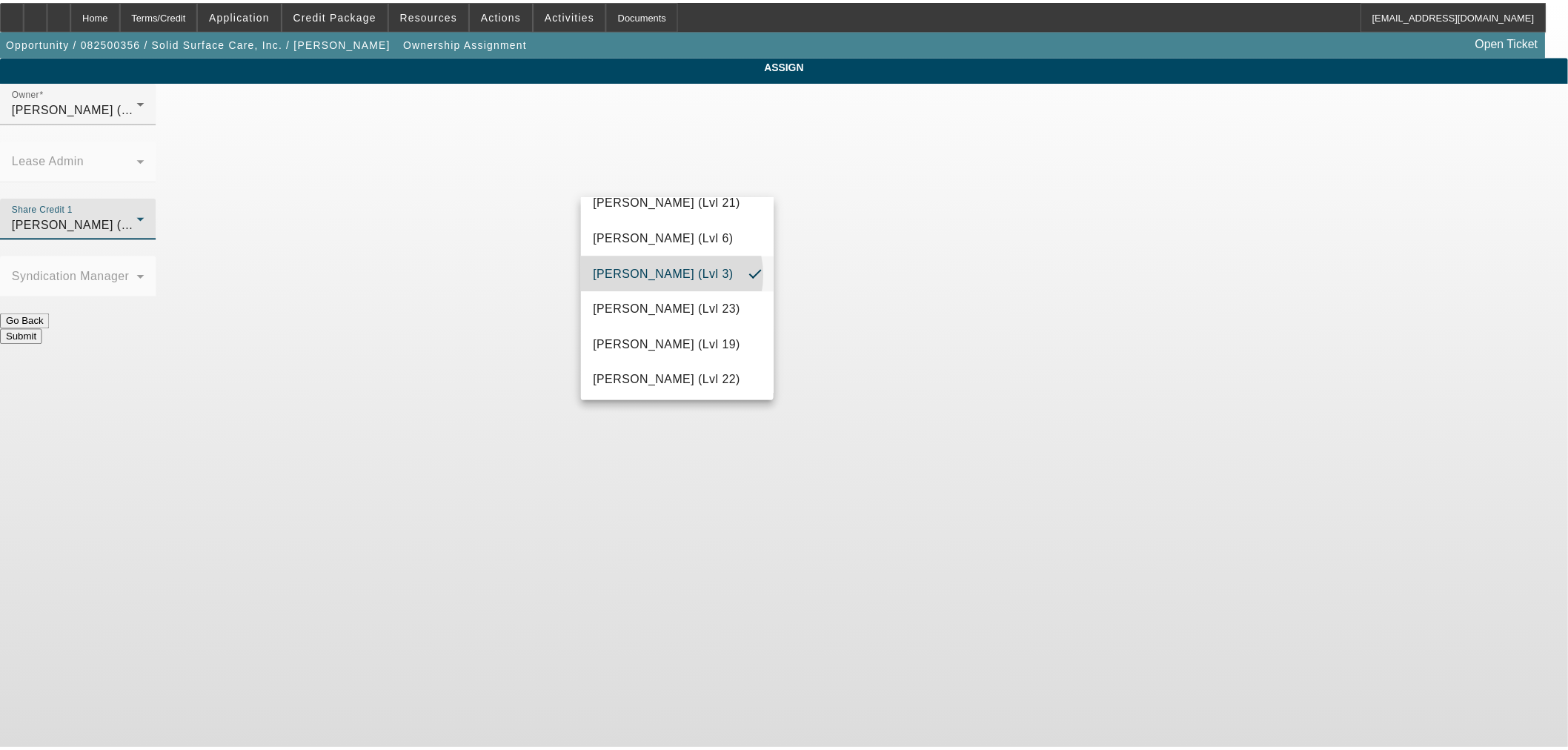
scroll to position [1504, 0]
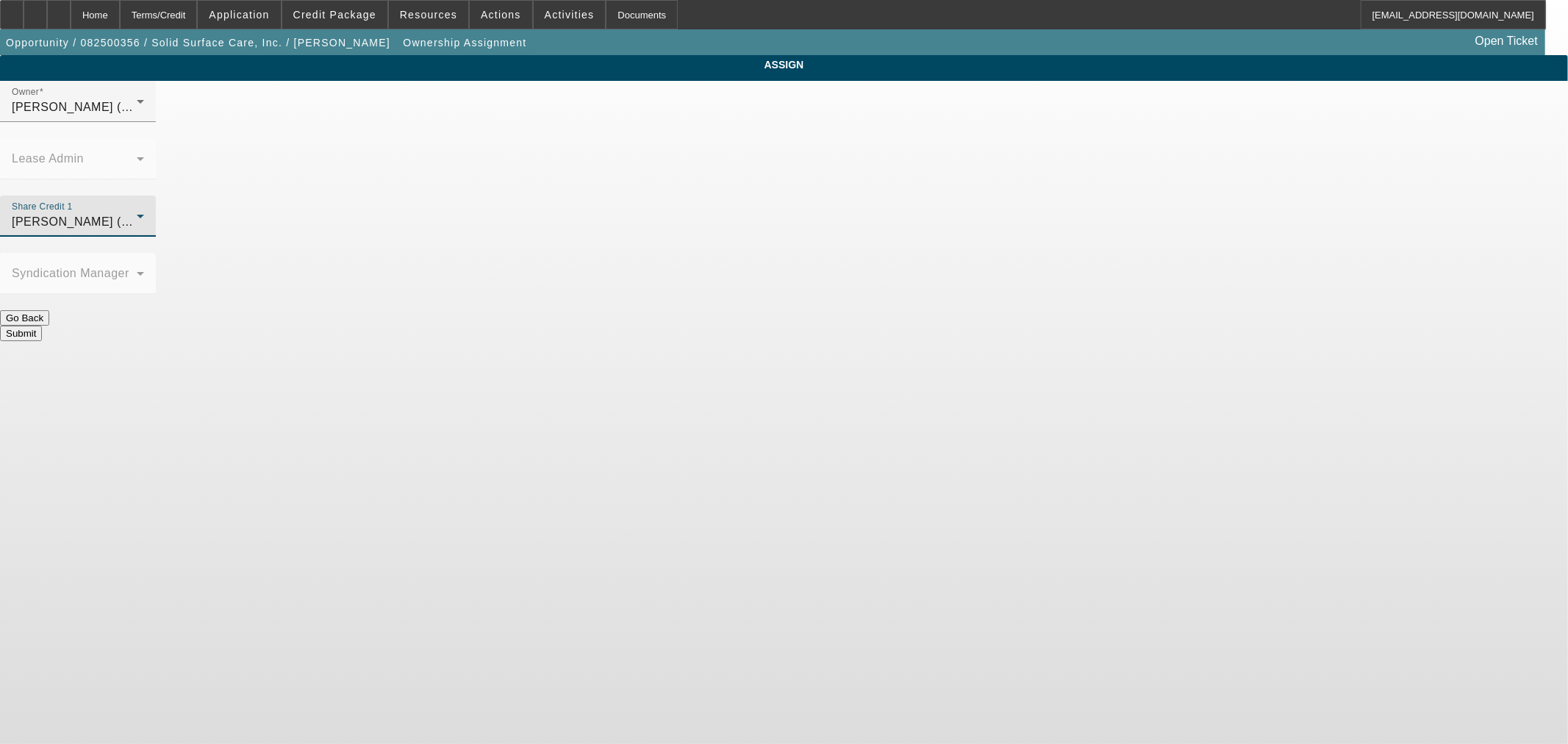
click at [42, 326] on button "Submit" at bounding box center [21, 334] width 42 height 16
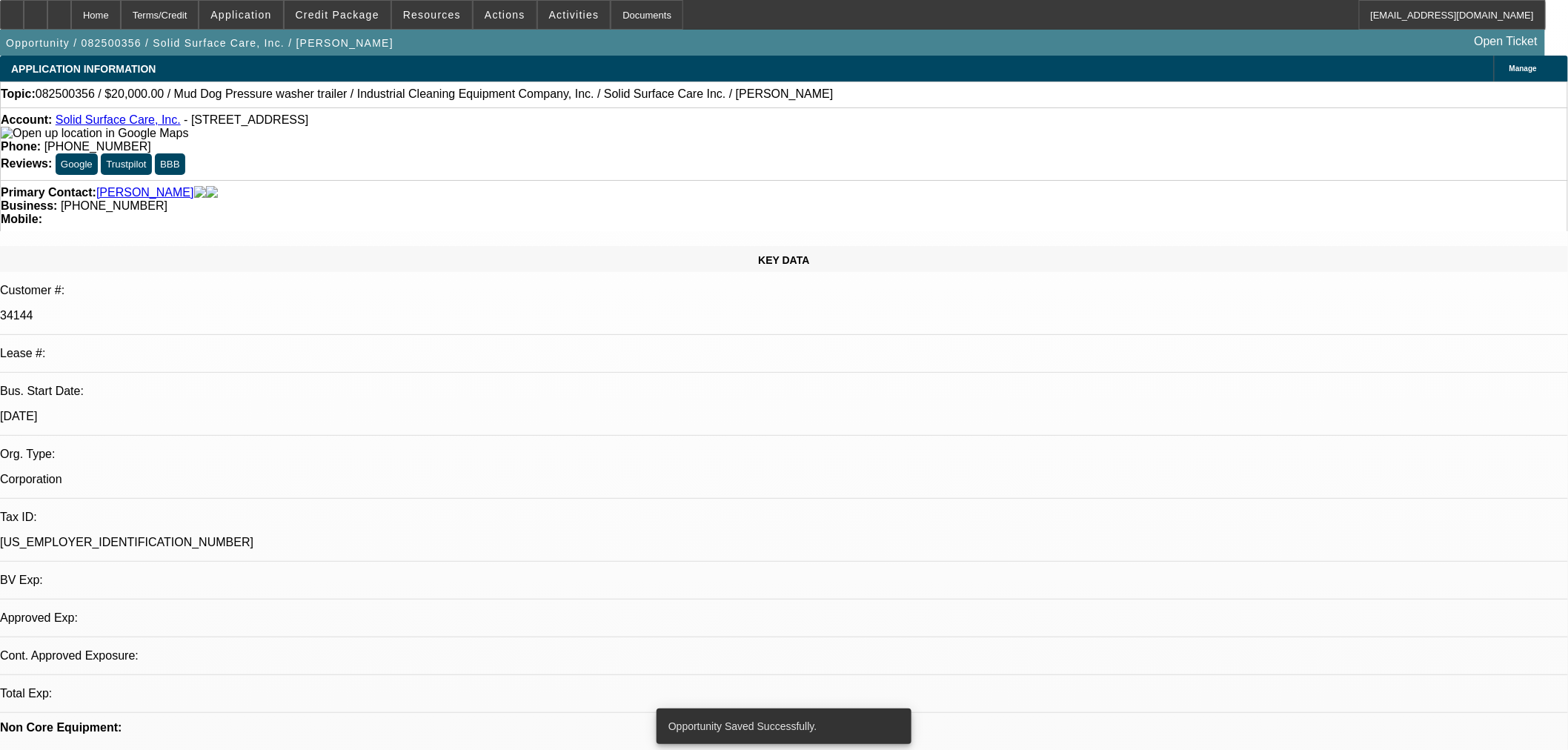
select select "0"
select select "2"
select select "0"
select select "6"
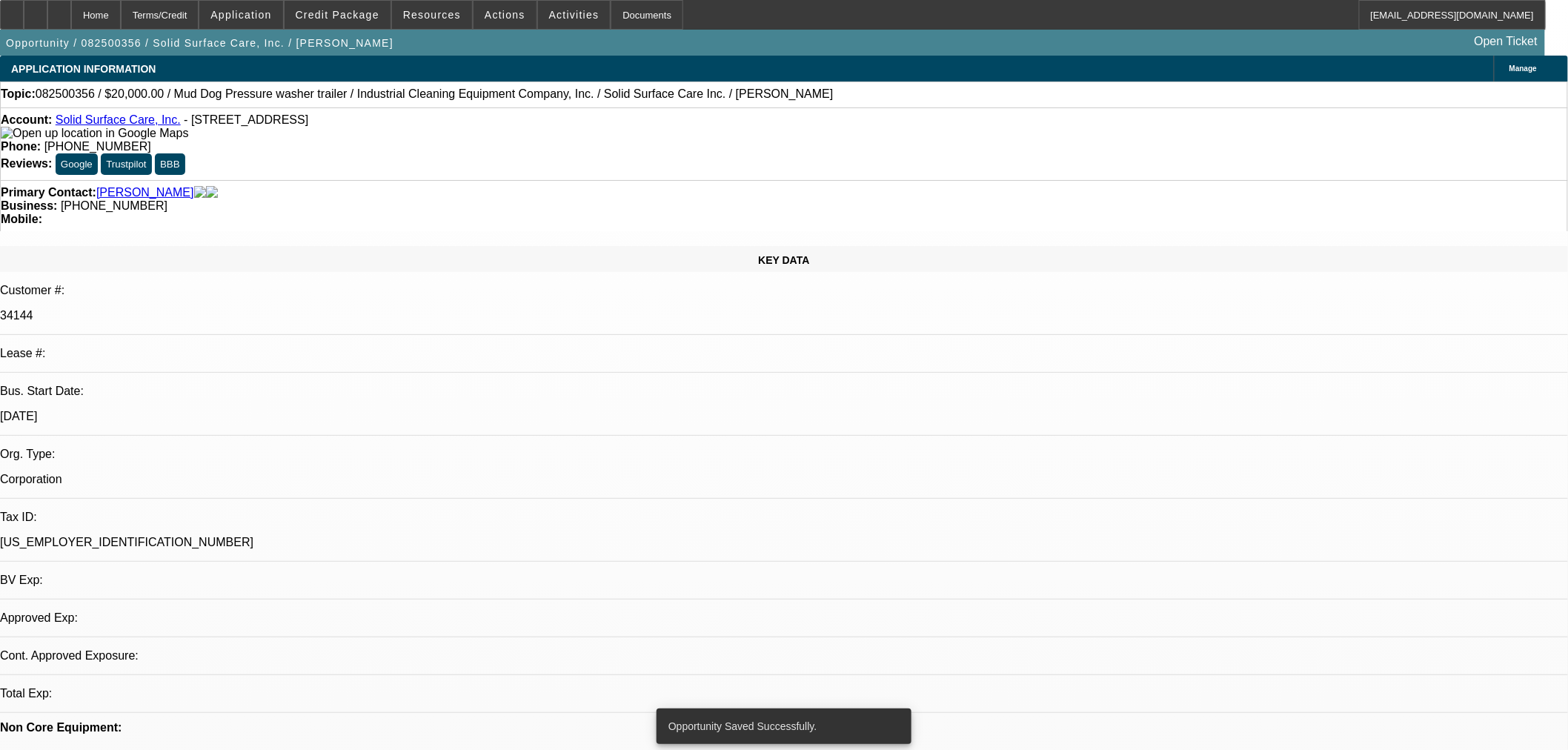
select select "0"
select select "2"
select select "0"
select select "6"
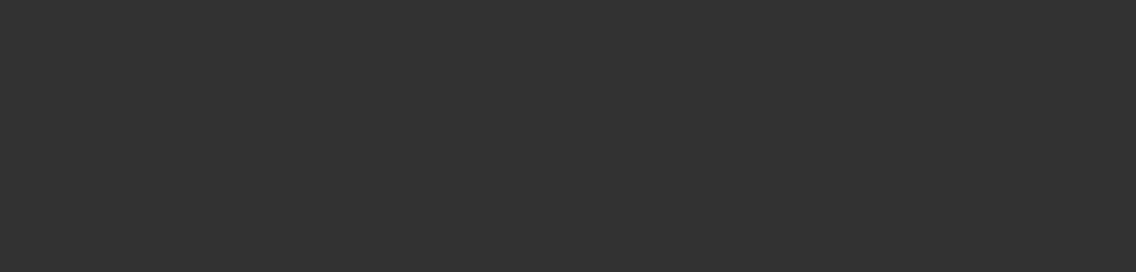
select select "0"
select select "2"
select select "0"
select select "2"
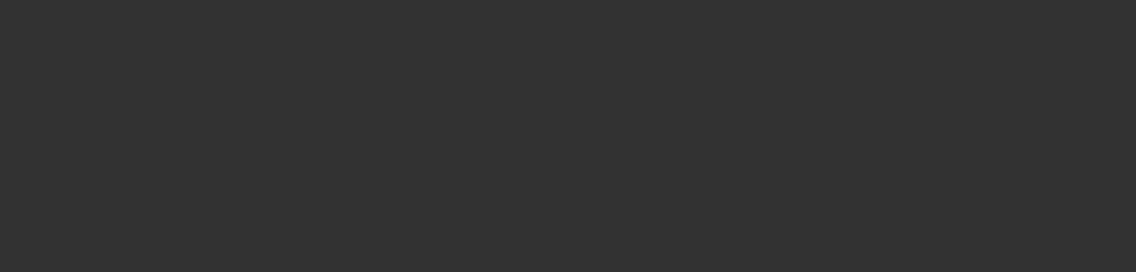
select select "0"
select select "2"
select select "0"
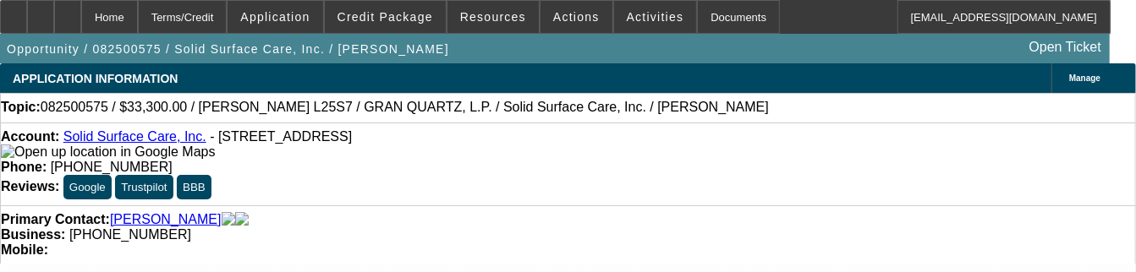
select select "1"
select select "2"
select select "6"
select select "1"
select select "2"
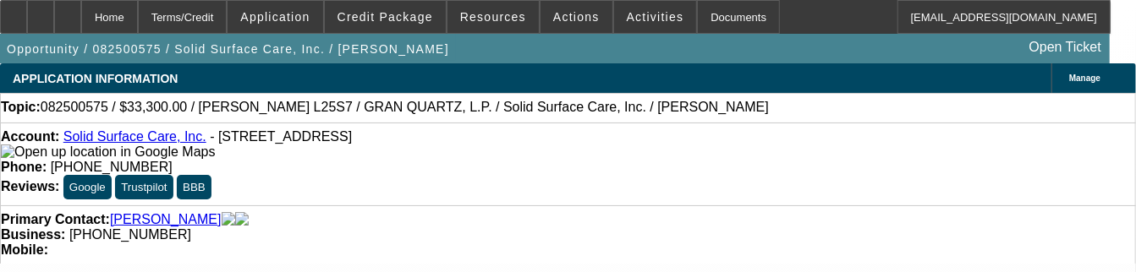
select select "6"
select select "1"
select select "2"
select select "6"
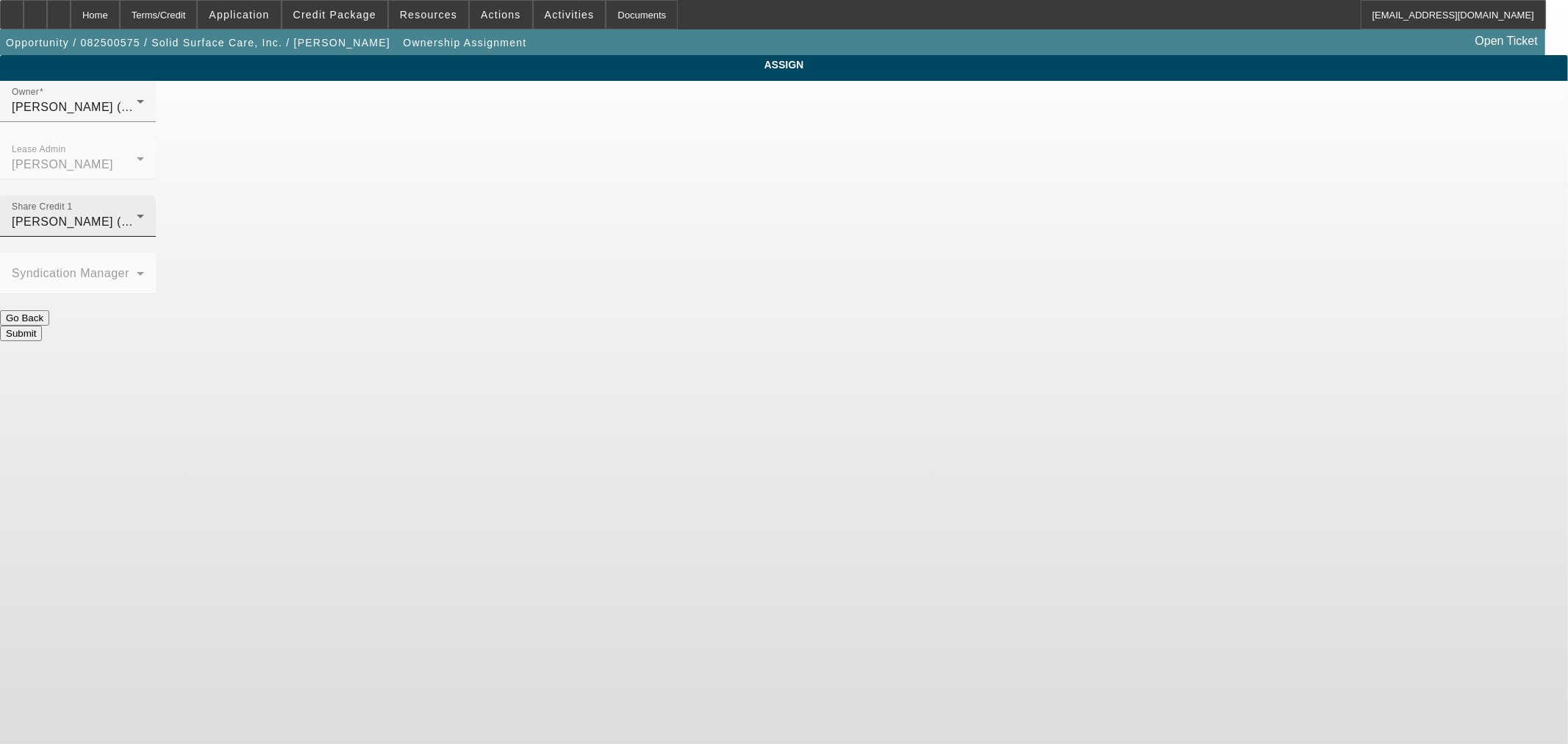
click at [136, 213] on div "[PERSON_NAME] (Lvl 19)" at bounding box center [75, 222] width 125 height 17
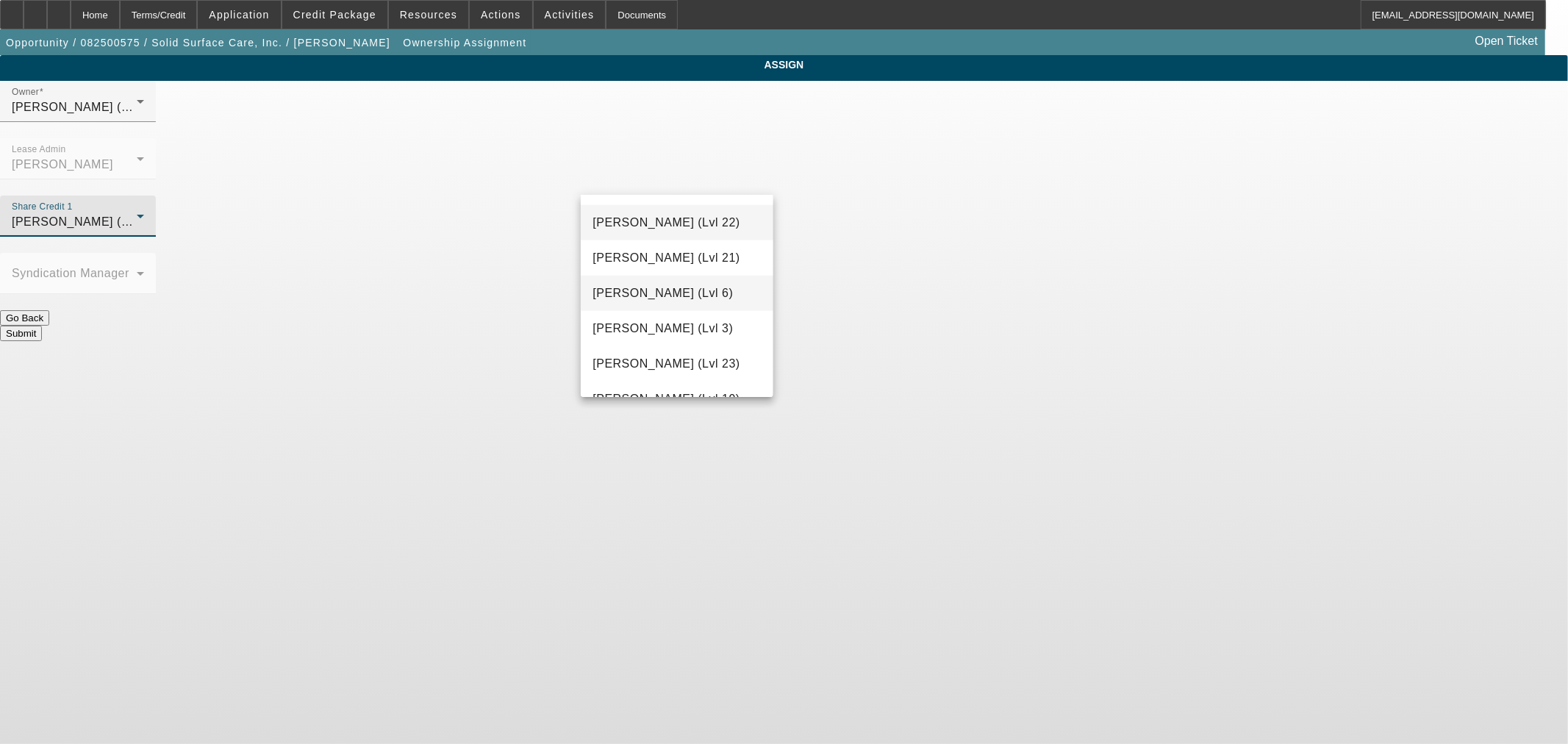
scroll to position [1500, 0]
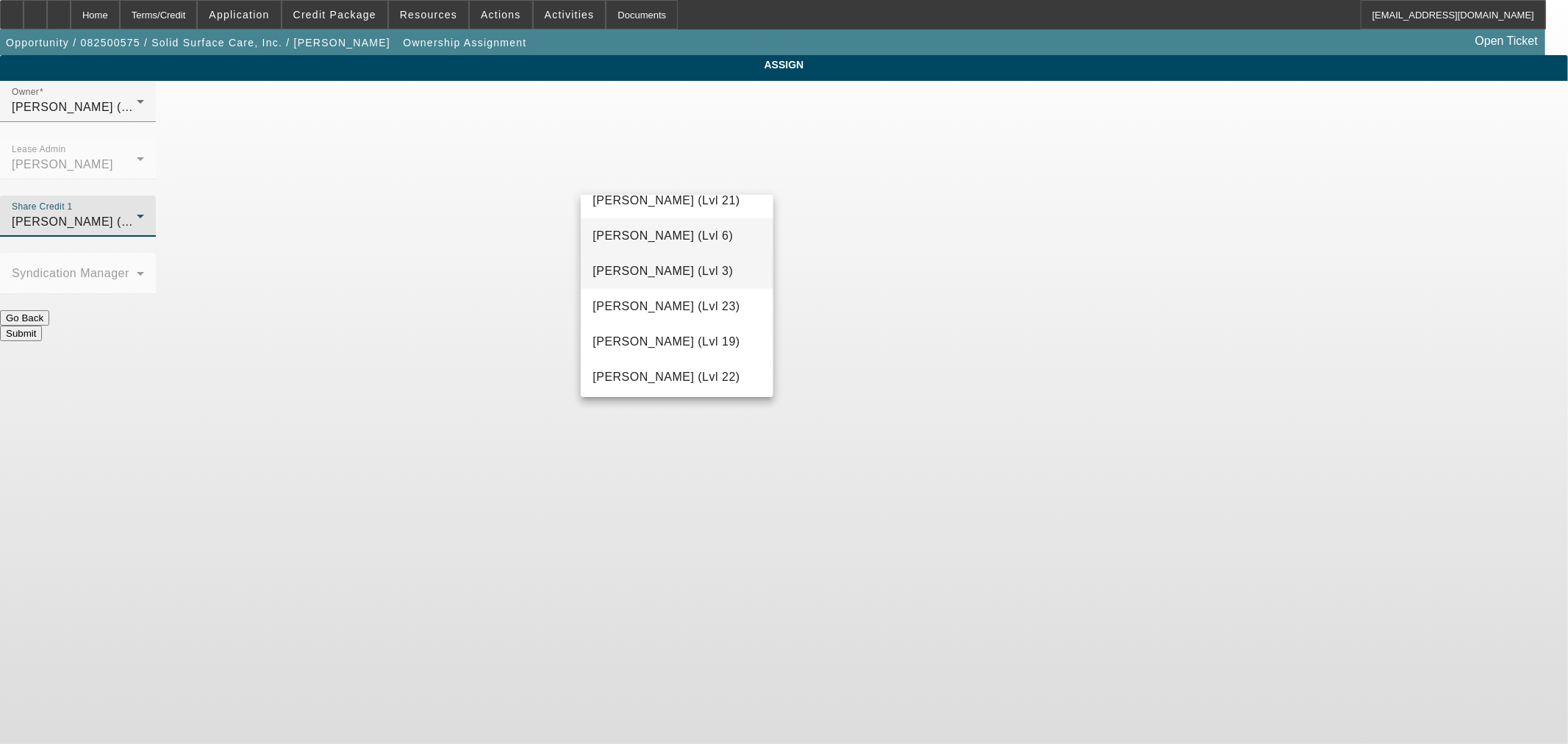
click at [689, 236] on span "[PERSON_NAME] (Lvl 3)" at bounding box center [663, 271] width 141 height 17
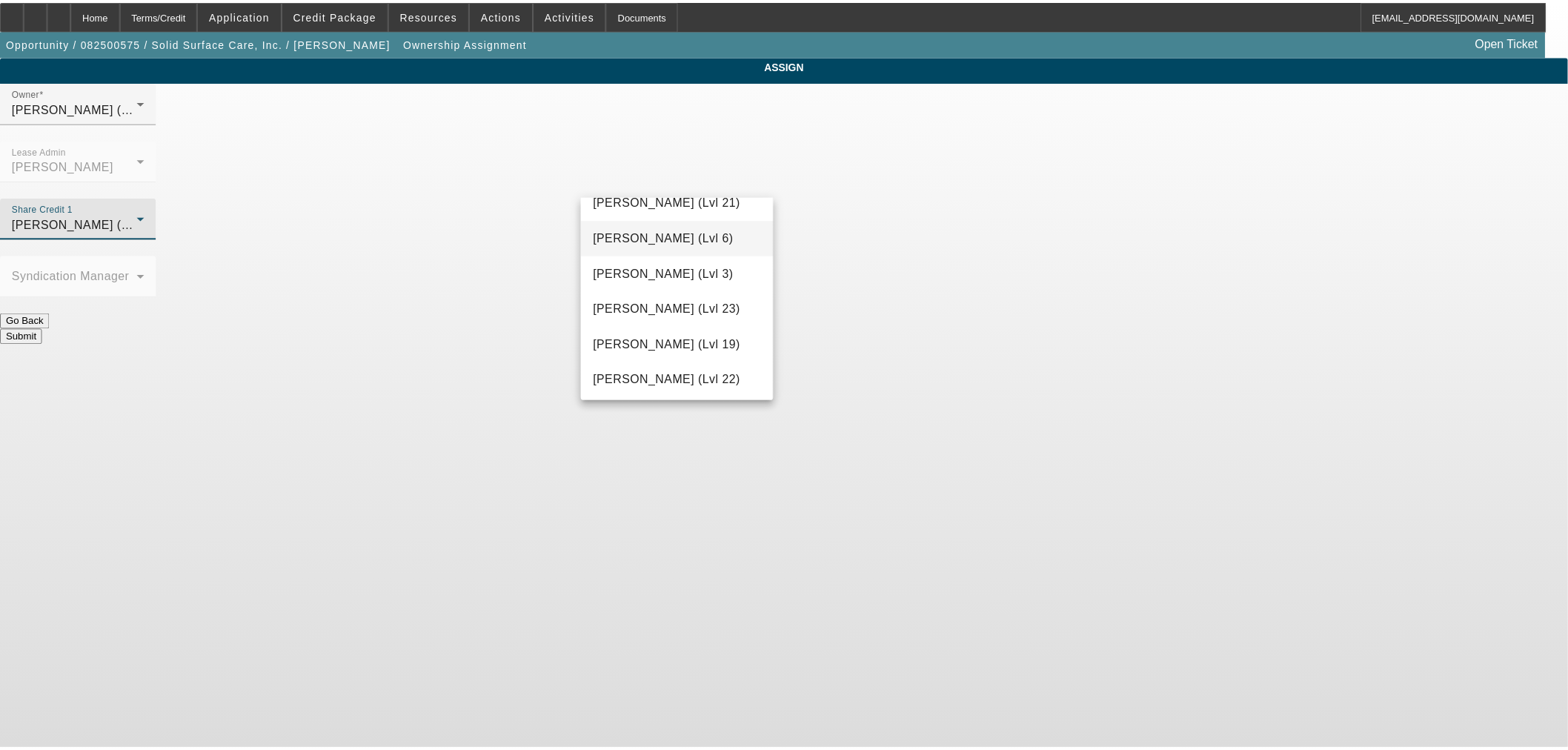
scroll to position [0, 0]
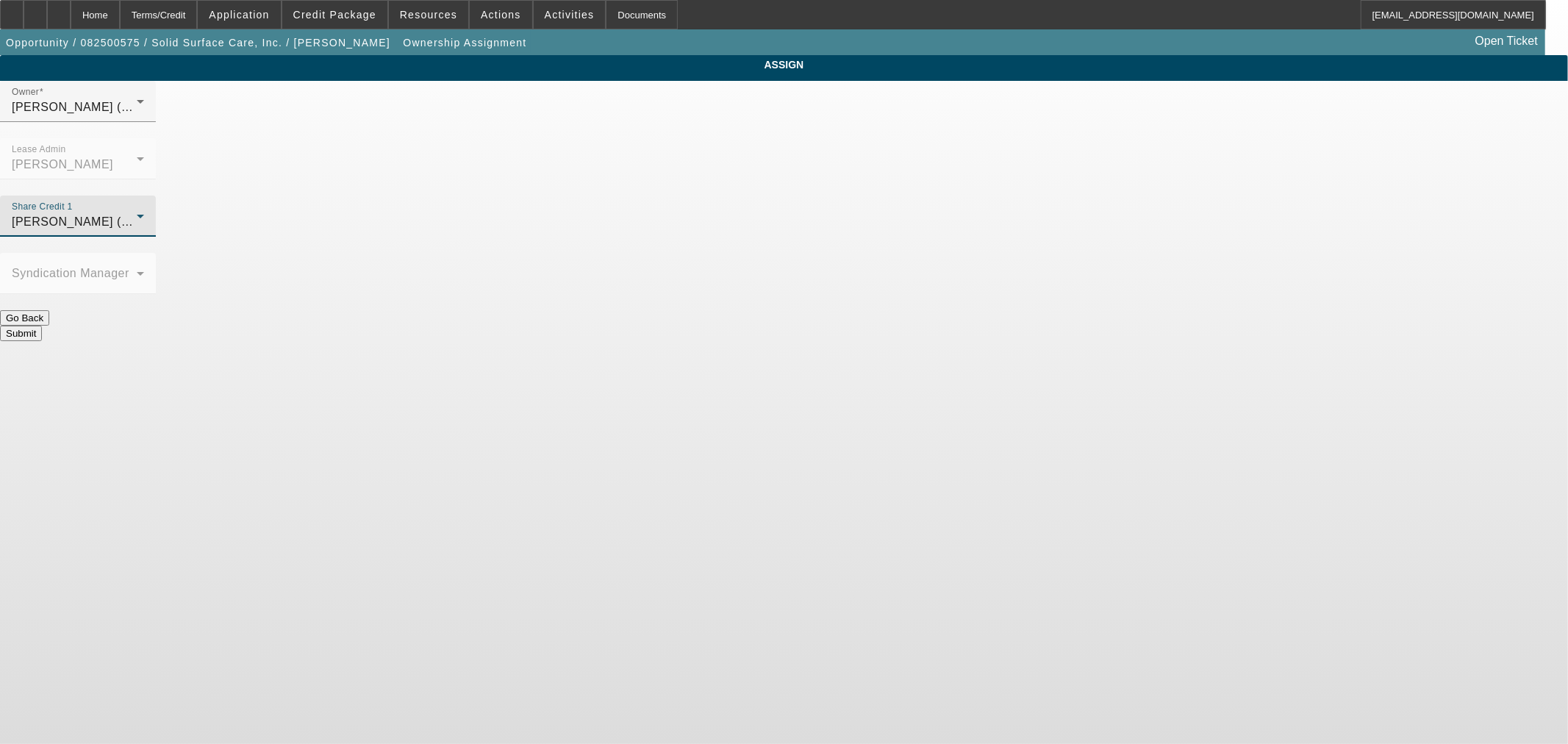
click at [42, 236] on button "Submit" at bounding box center [21, 334] width 42 height 16
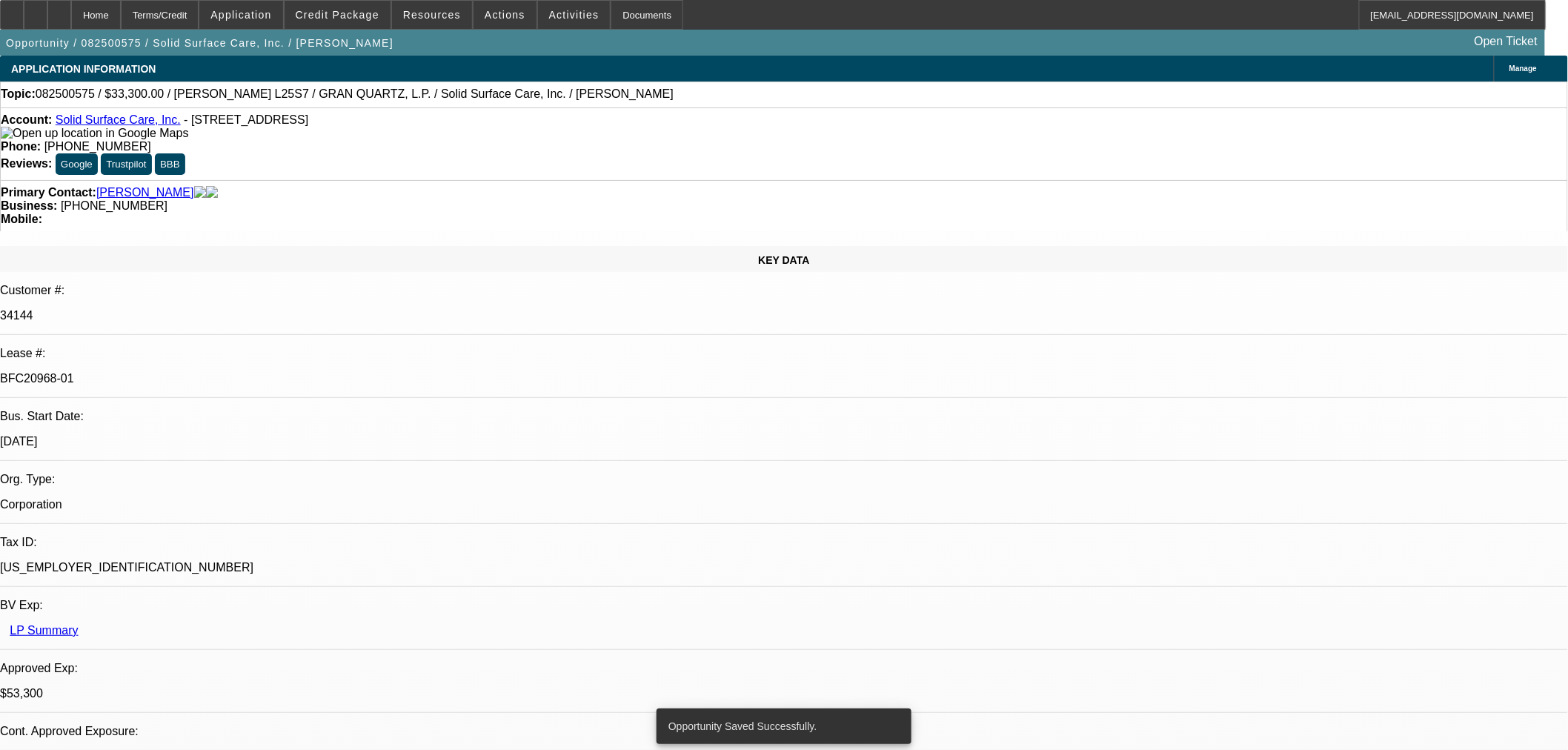
select select "0"
select select "2"
select select "0"
select select "6"
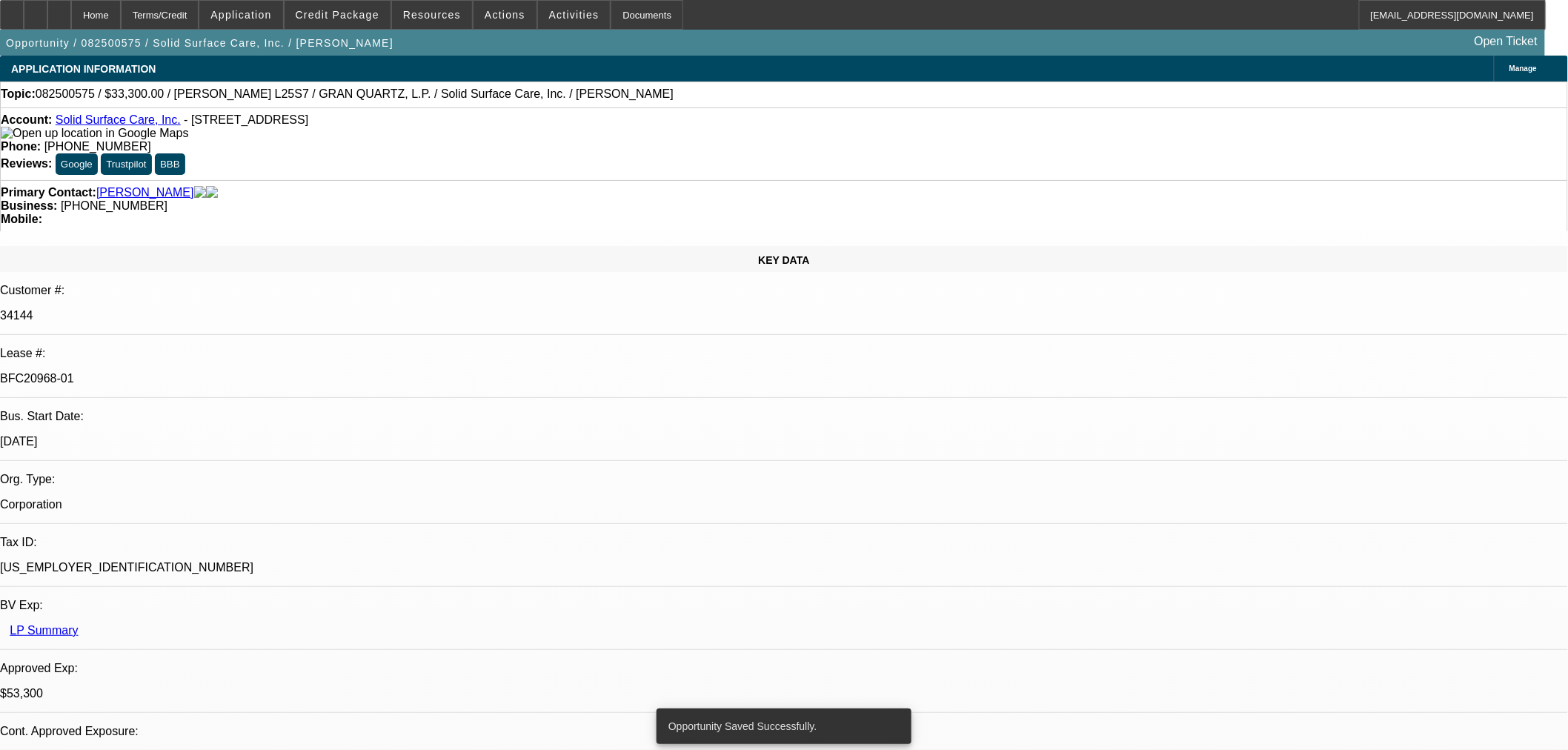
select select "0"
select select "2"
select select "0"
select select "6"
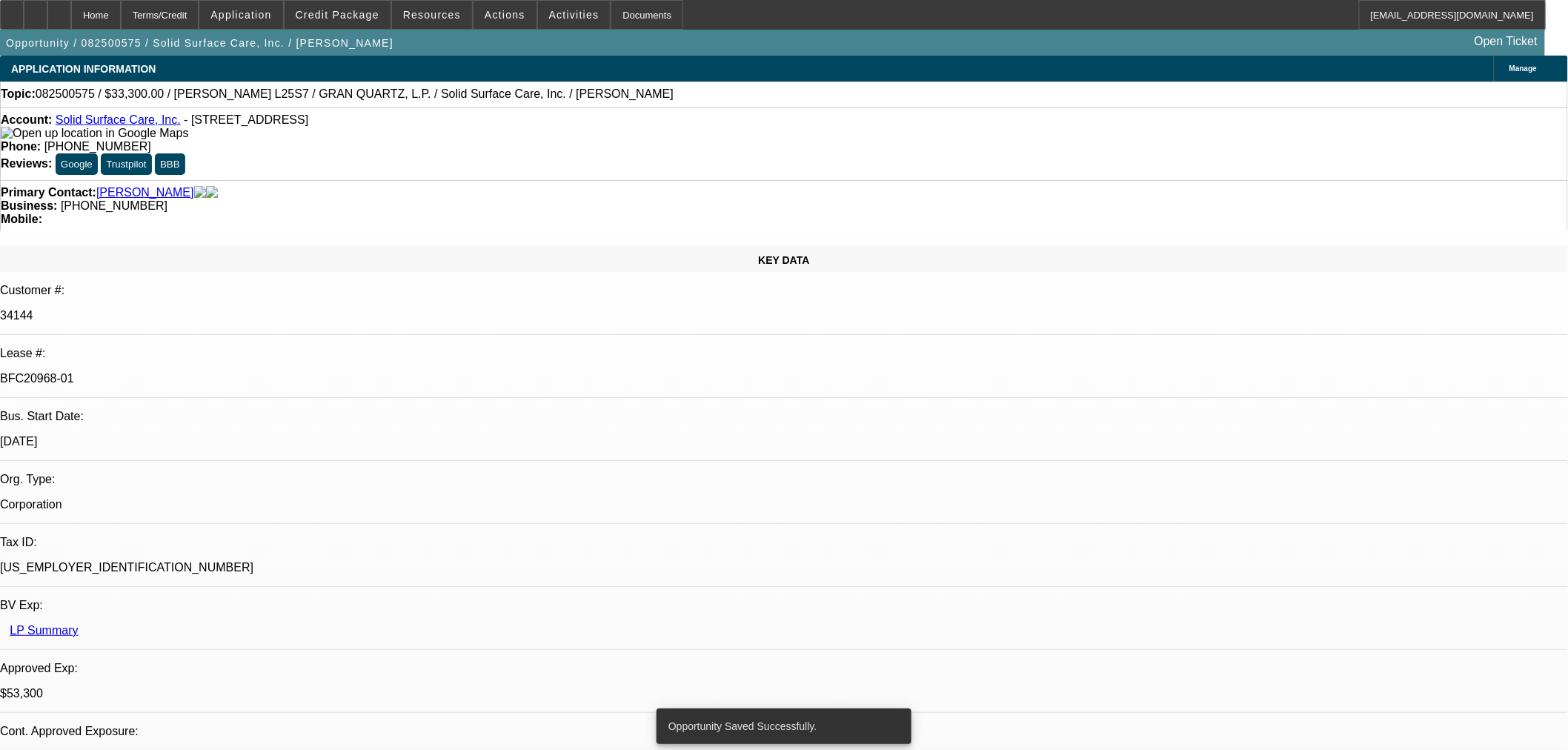
select select "0"
select select "2"
select select "0"
select select "6"
